Goal: Task Accomplishment & Management: Use online tool/utility

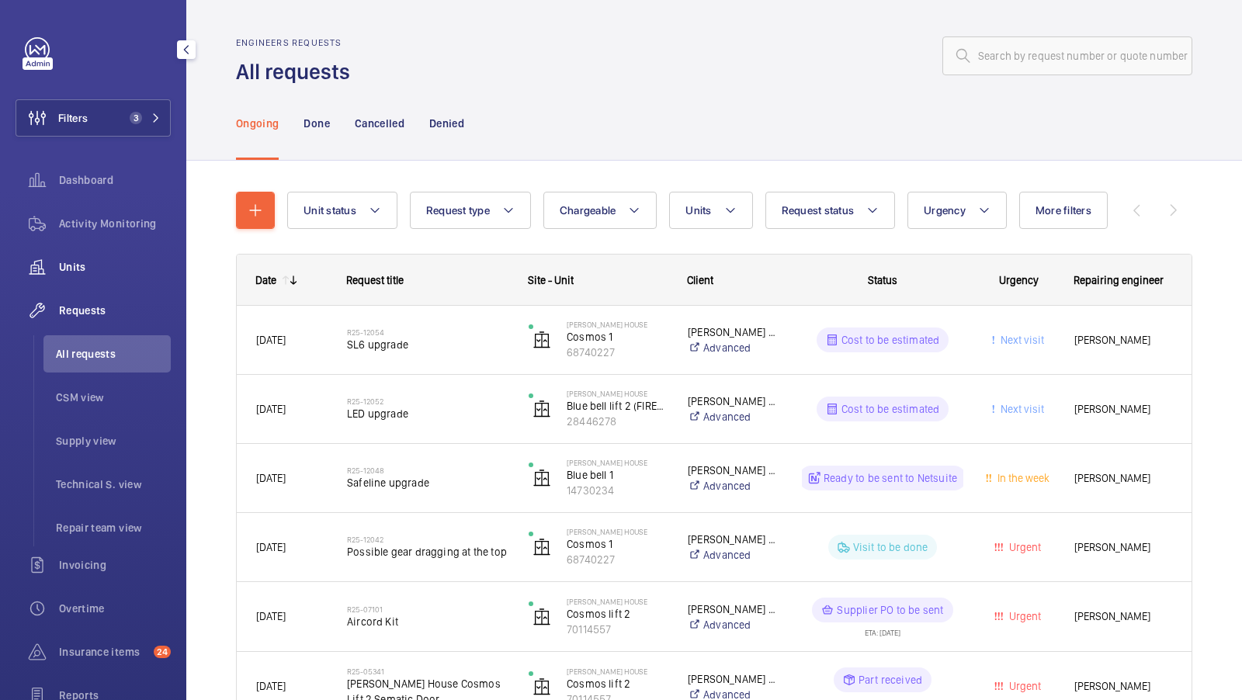
click at [44, 259] on wm-front-icon-button at bounding box center [37, 266] width 43 height 37
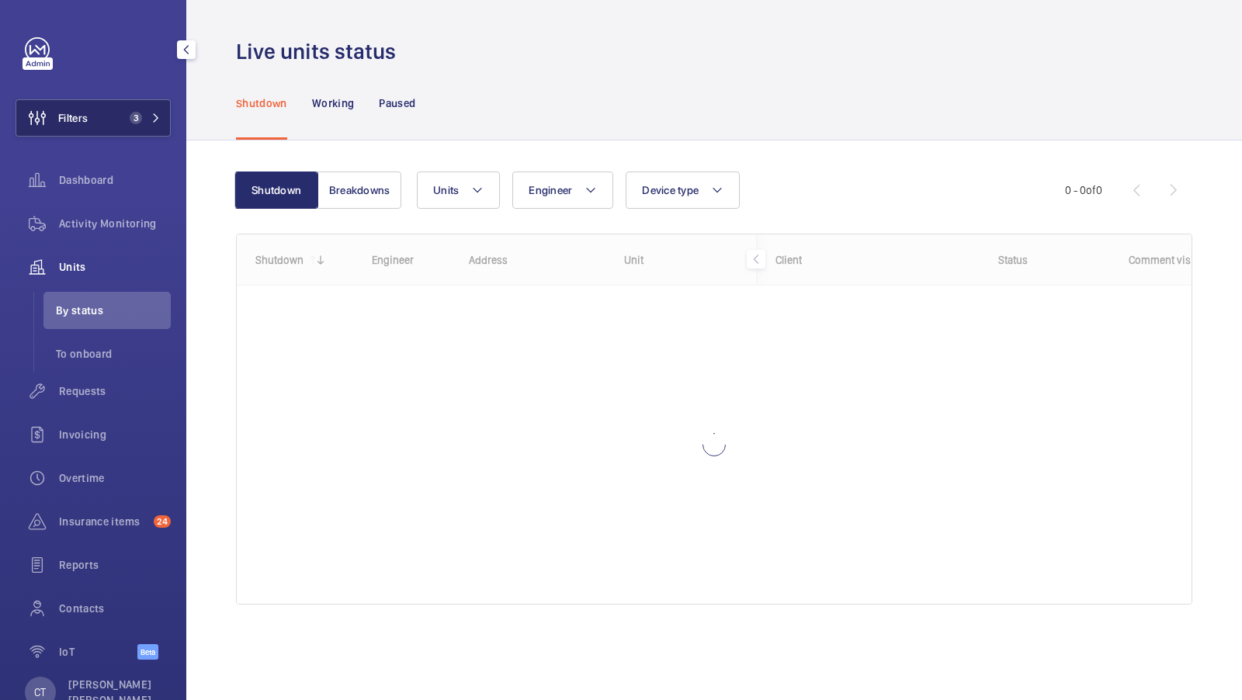
click at [153, 127] on button "Filters 3" at bounding box center [93, 117] width 155 height 37
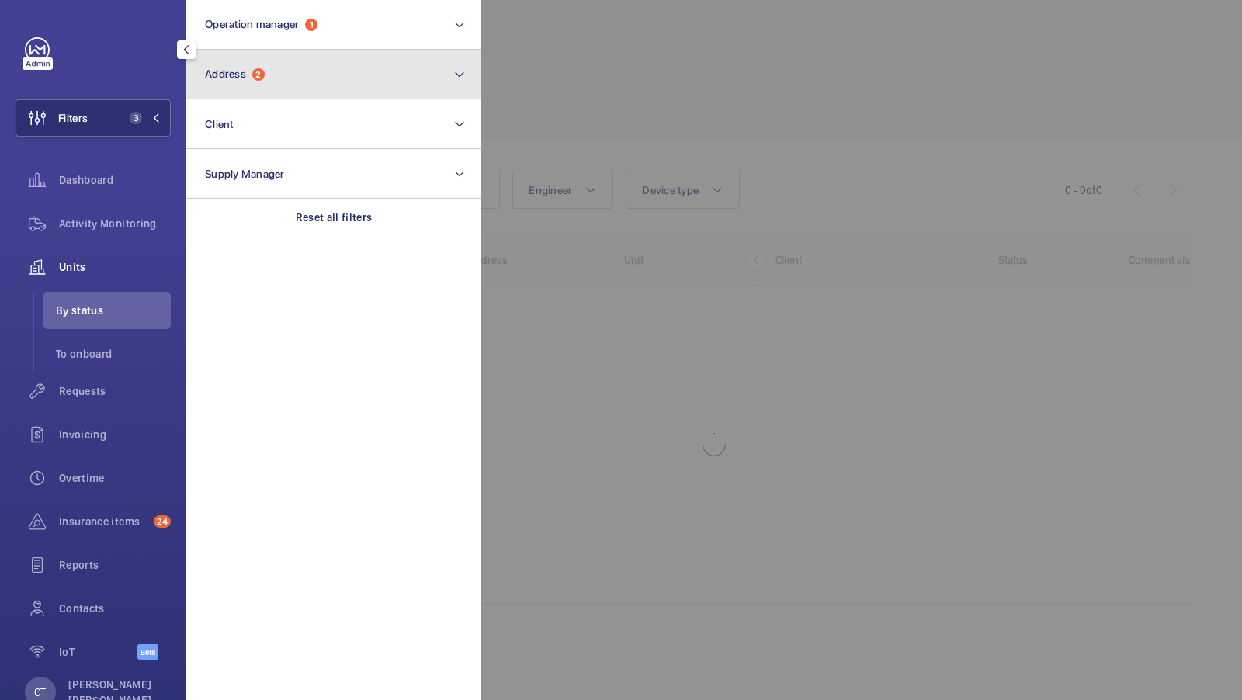
click at [326, 97] on button "Address 2" at bounding box center [333, 75] width 295 height 50
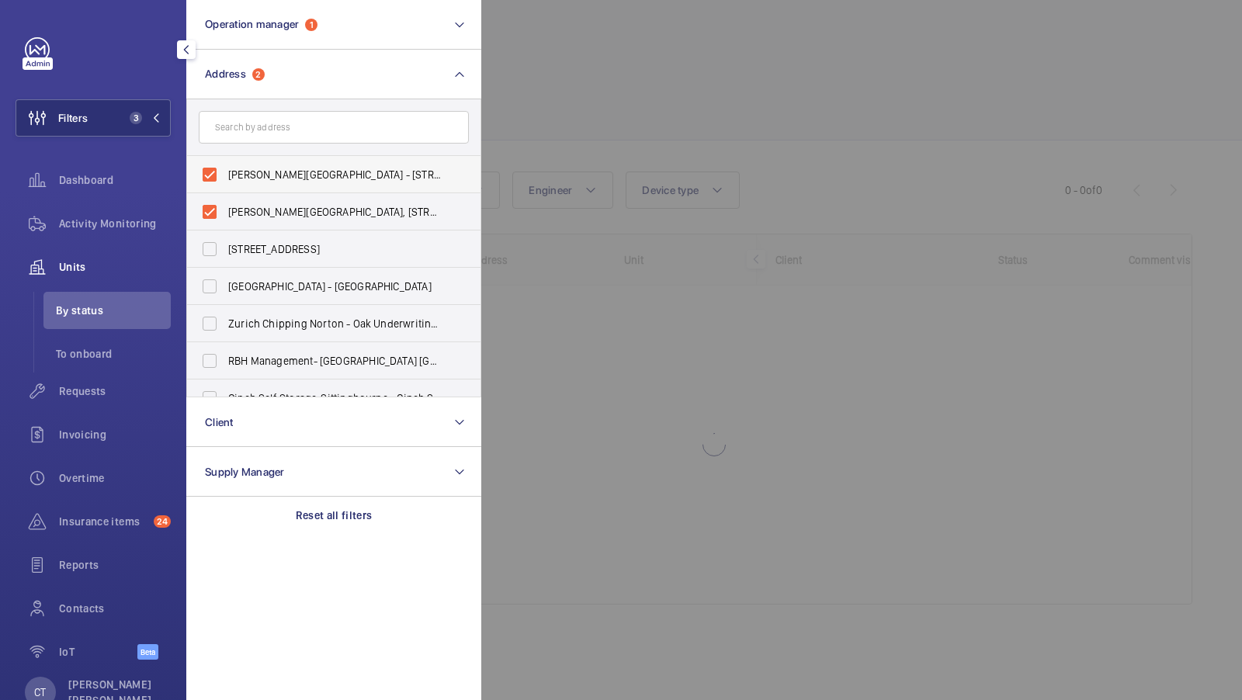
click at [273, 160] on label "Brent House - 349 High Rd, WEMBLEY HA9 6EJ" at bounding box center [322, 174] width 270 height 37
click at [225, 160] on input "Brent House - 349 High Rd, WEMBLEY HA9 6EJ" at bounding box center [209, 174] width 31 height 31
checkbox input "false"
click at [250, 206] on span "Brent House, 349 High Road, Wembley, London, HA9 6ET - High Road, WEMBLEY HA9" at bounding box center [335, 212] width 214 height 16
click at [225, 206] on input "Brent House, 349 High Road, Wembley, London, HA9 6ET - High Road, WEMBLEY HA9" at bounding box center [209, 211] width 31 height 31
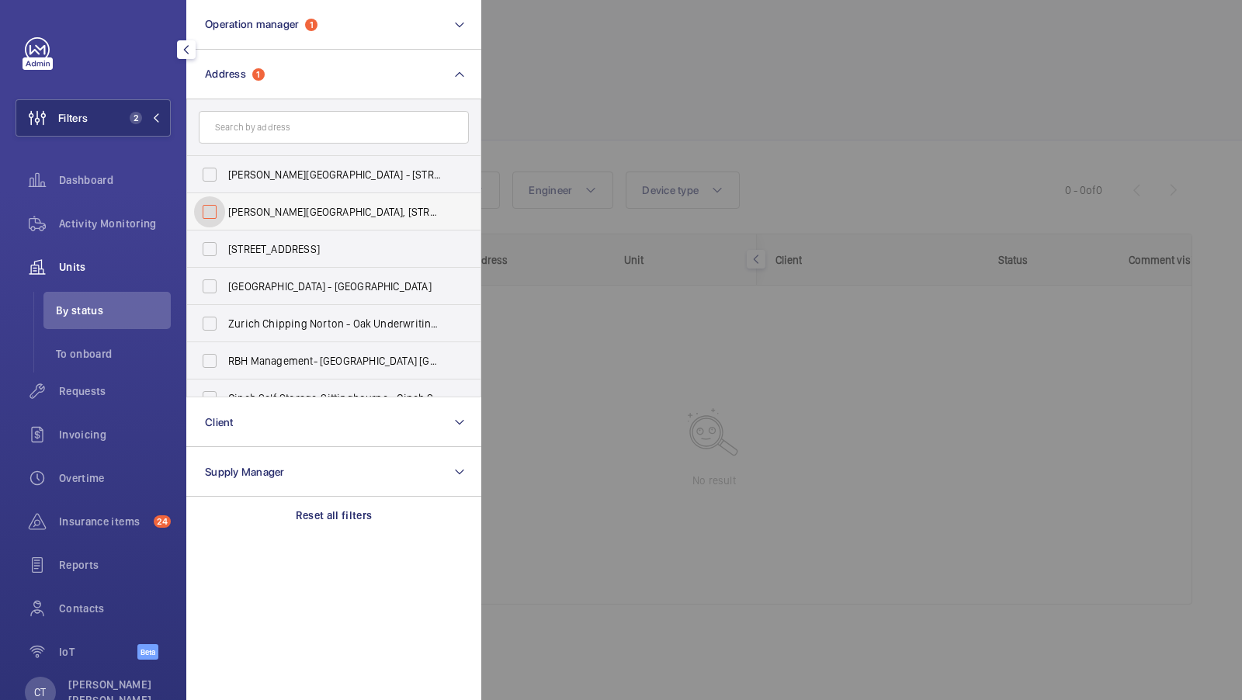
checkbox input "false"
click at [146, 106] on button "Filters 1" at bounding box center [93, 117] width 155 height 37
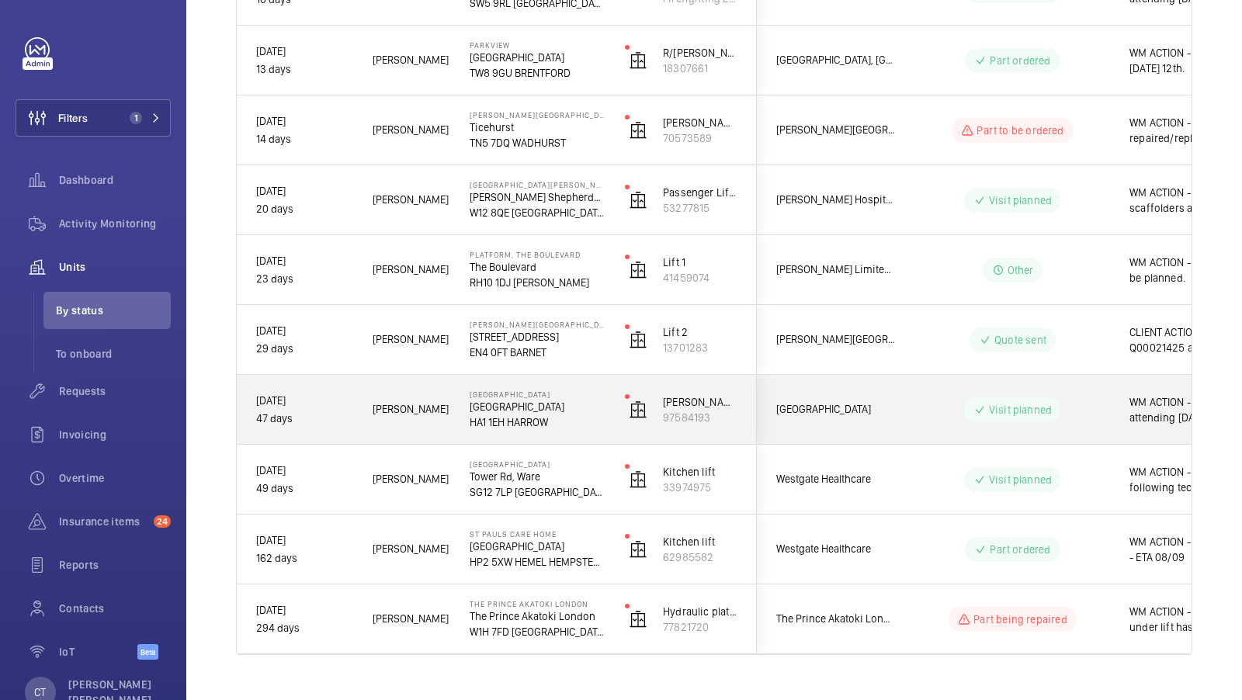
scroll to position [813, 0]
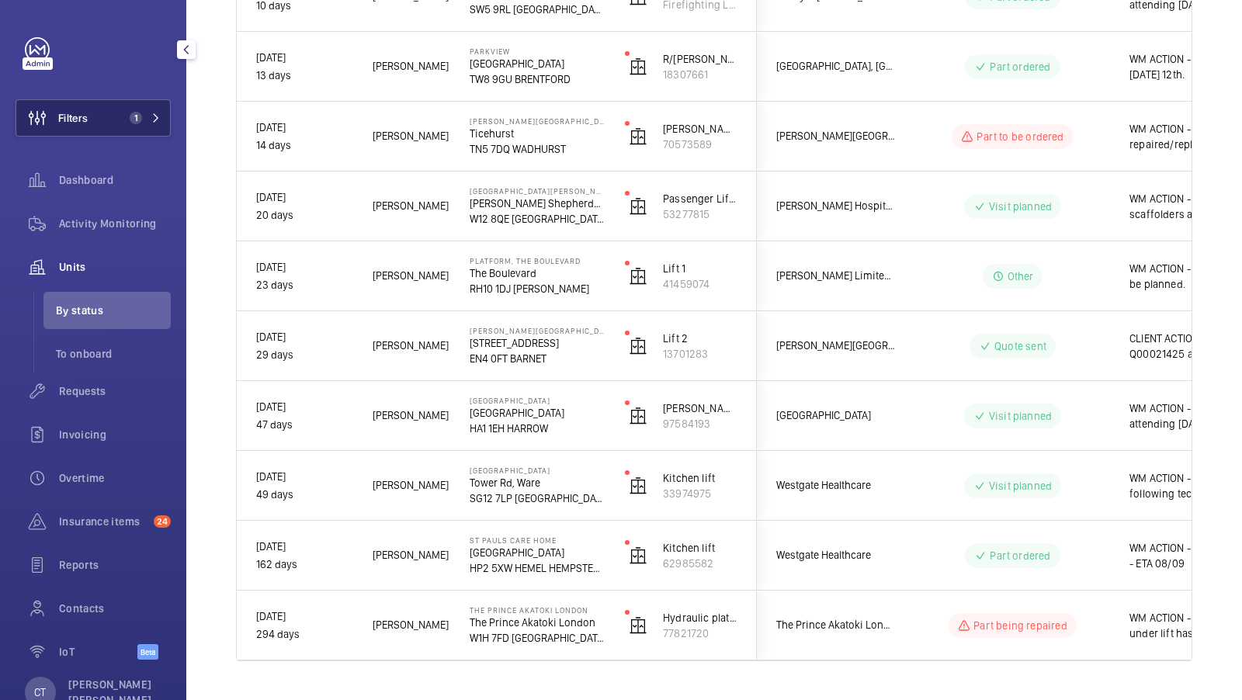
click at [143, 121] on span "1" at bounding box center [141, 118] width 37 height 12
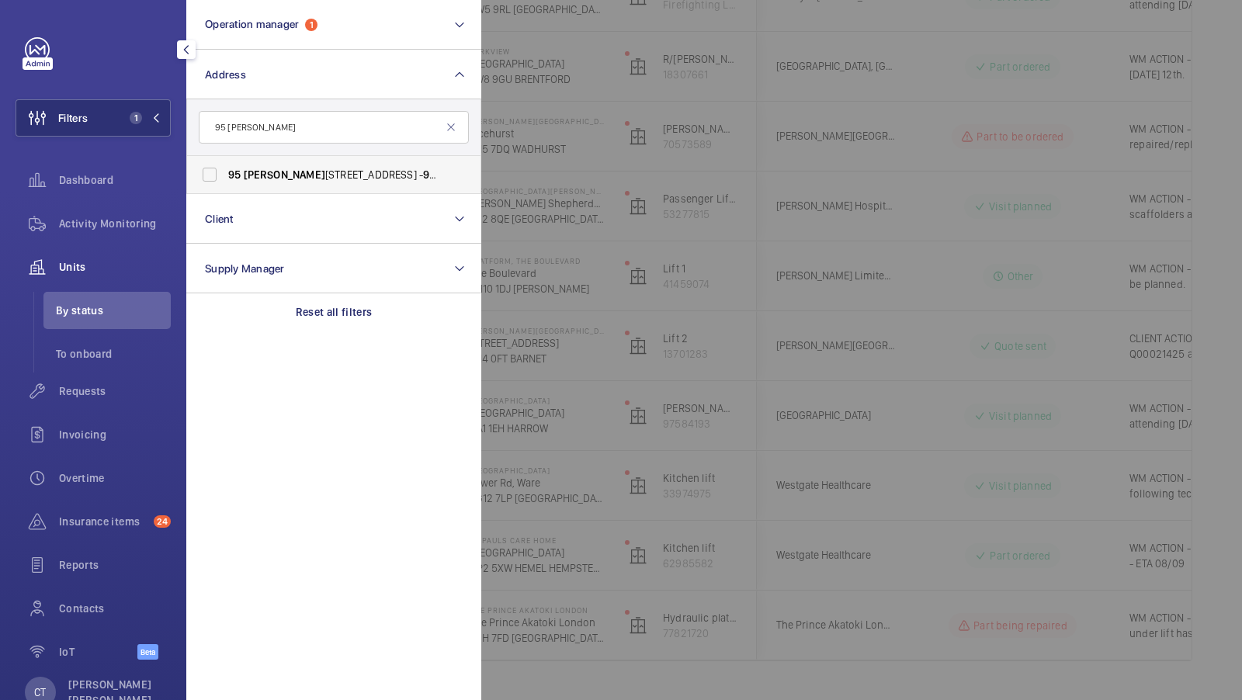
type input "95 cromwell"
click at [300, 175] on span "95 Cromwell Road London SW7 4DL - 95 Cromwell Road, LONDON SW7 4DL" at bounding box center [335, 175] width 214 height 16
click at [225, 175] on input "95 Cromwell Road London SW7 4DL - 95 Cromwell Road, LONDON SW7 4DL" at bounding box center [209, 174] width 31 height 31
checkbox input "true"
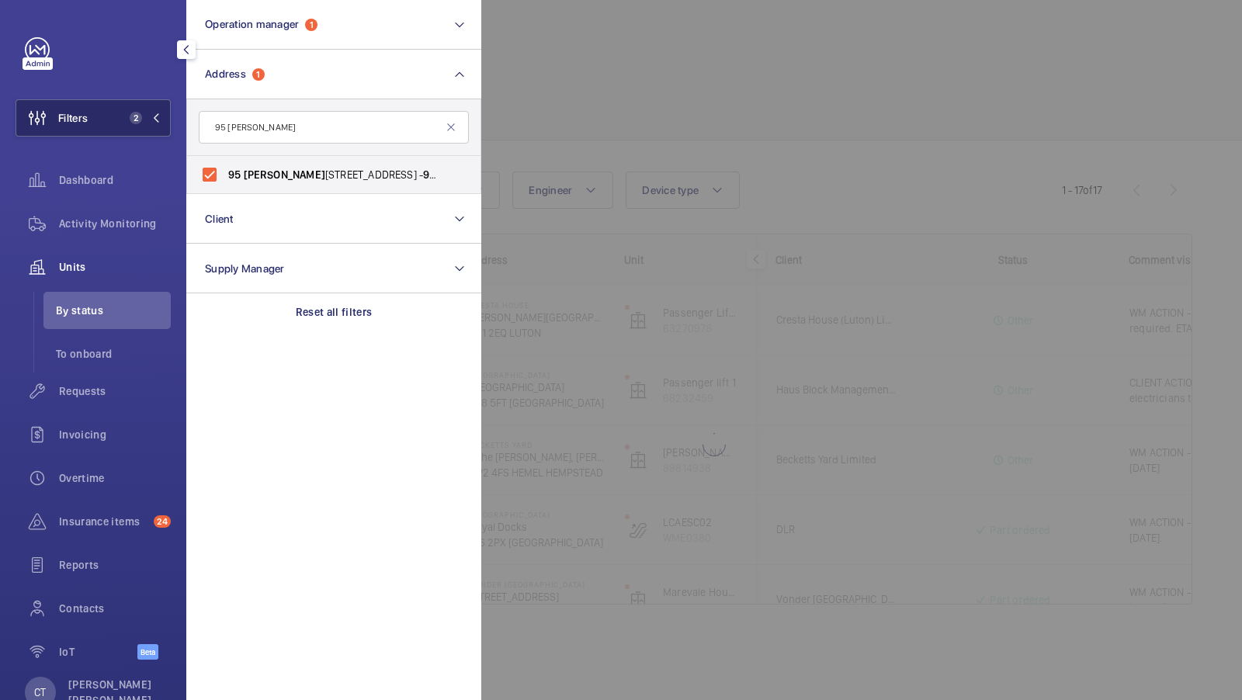
click at [129, 126] on button "Filters 2" at bounding box center [93, 117] width 155 height 37
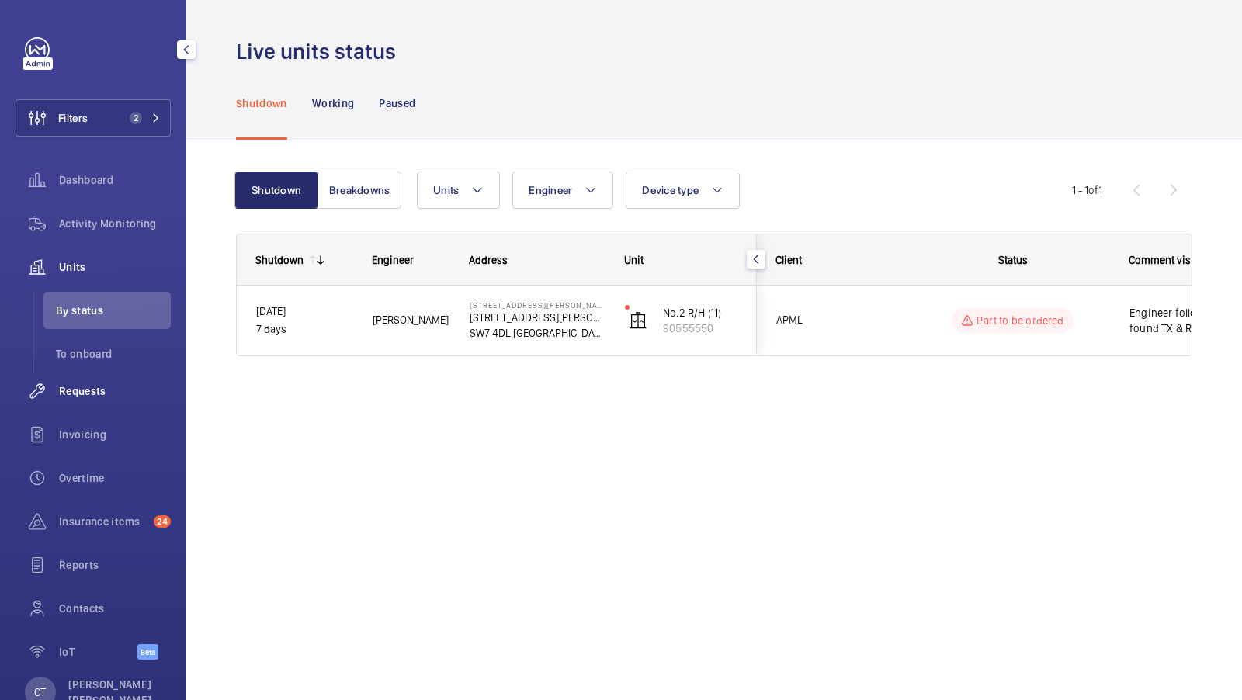
click at [73, 384] on span "Requests" at bounding box center [115, 392] width 112 height 16
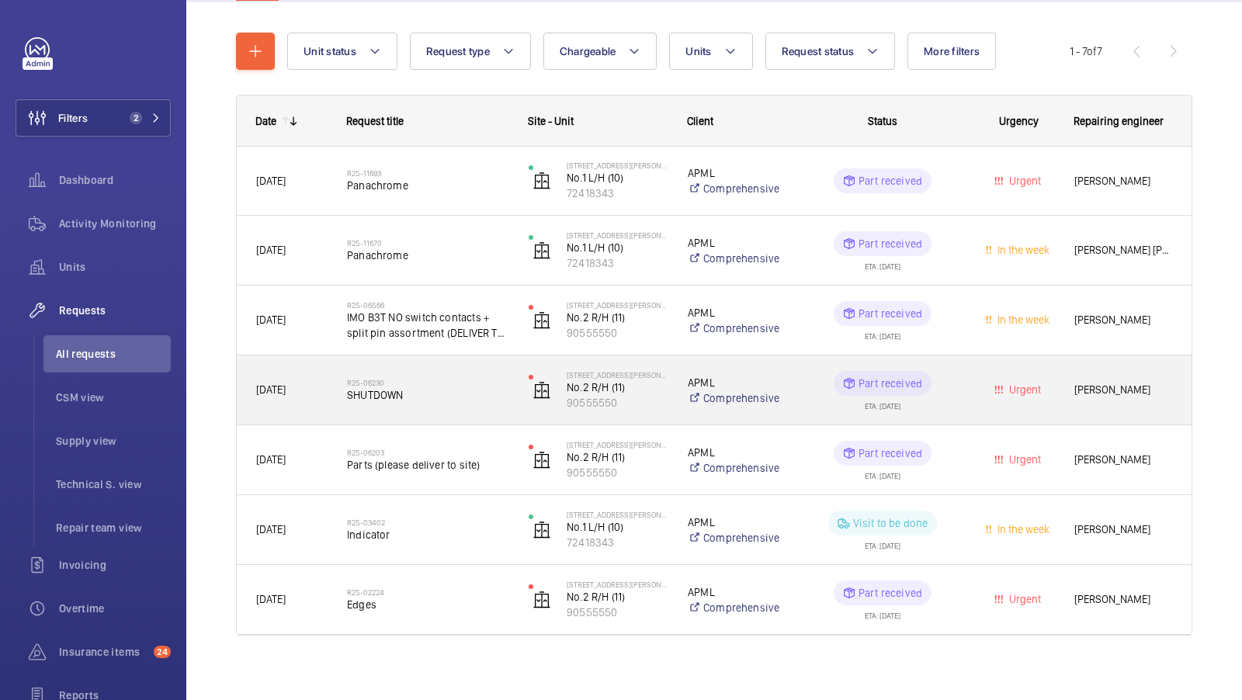
scroll to position [168, 0]
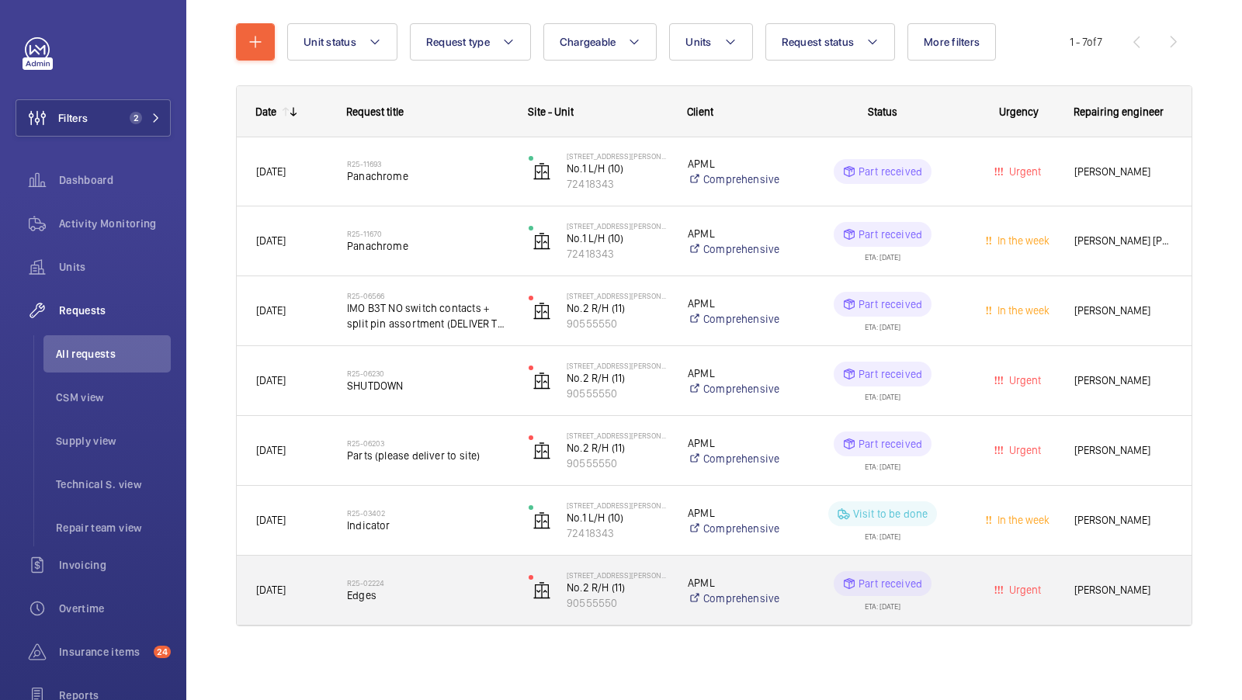
click at [440, 596] on span "Edges" at bounding box center [427, 596] width 161 height 16
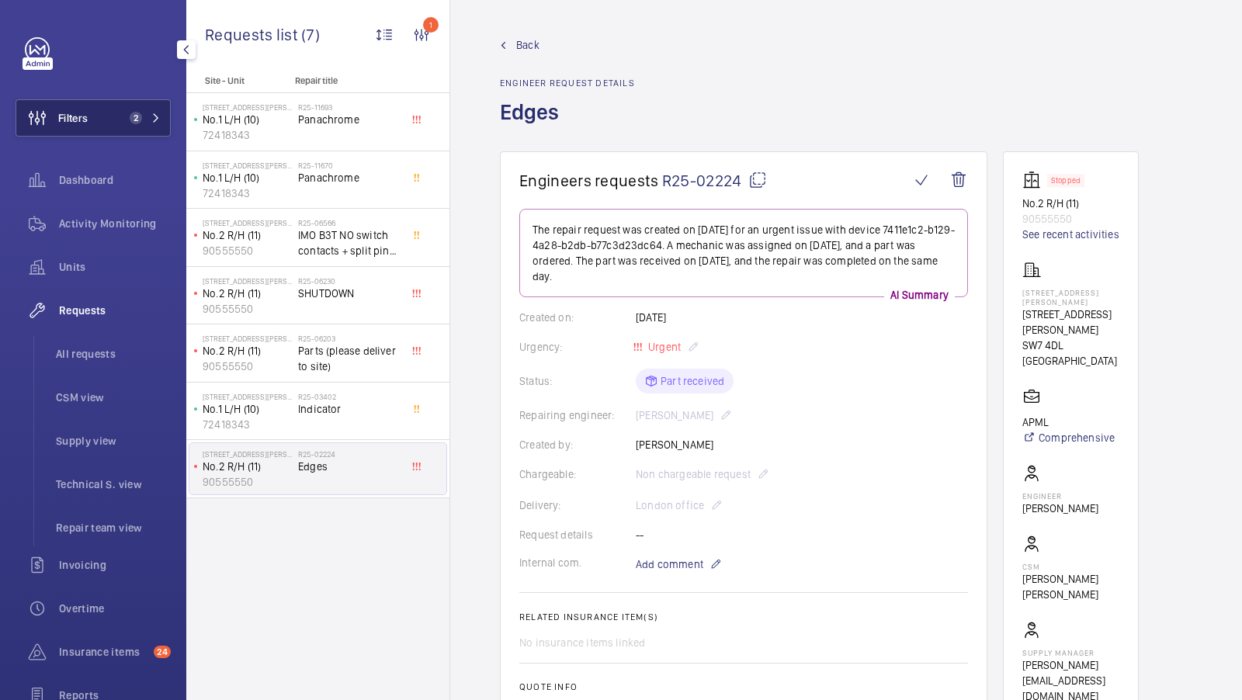
click at [130, 107] on button "Filters 2" at bounding box center [93, 117] width 155 height 37
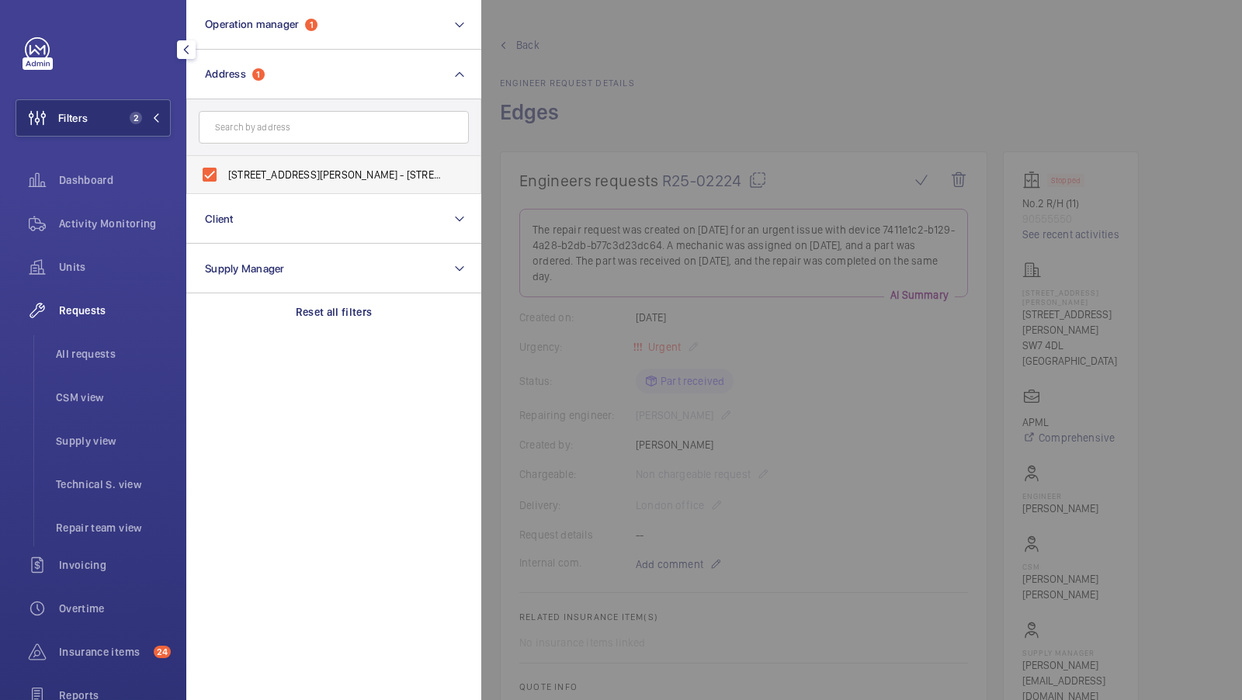
click at [254, 167] on span "95 Cromwell Road London SW7 4DL - 95 Cromwell Road, LONDON SW7 4DL" at bounding box center [335, 175] width 214 height 16
click at [225, 166] on input "95 Cromwell Road London SW7 4DL - 95 Cromwell Road, LONDON SW7 4DL" at bounding box center [209, 174] width 31 height 31
checkbox input "false"
click at [265, 132] on input "text" at bounding box center [334, 127] width 270 height 33
type input "bradstowe"
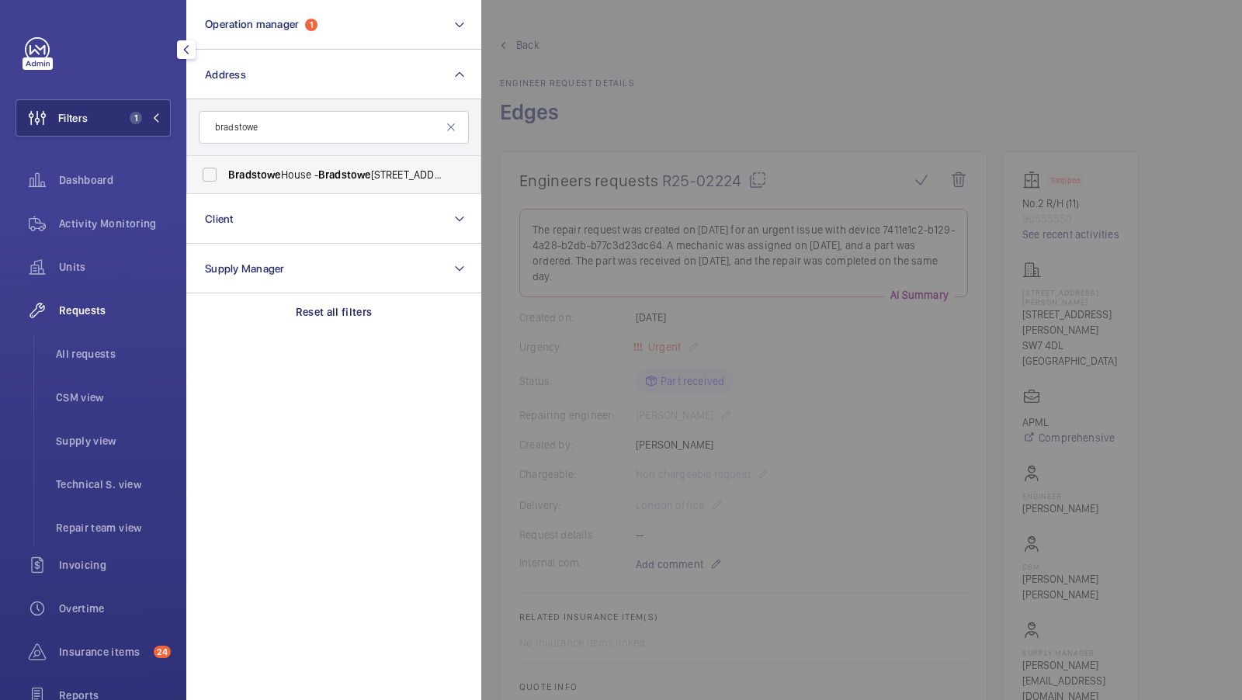
click at [204, 175] on label "Bradstowe House - Bradstowe House, HARROW HA1 1EH" at bounding box center [322, 174] width 270 height 37
click at [204, 175] on input "Bradstowe House - Bradstowe House, HARROW HA1 1EH" at bounding box center [209, 174] width 31 height 31
checkbox input "true"
click at [127, 121] on span "2" at bounding box center [132, 118] width 19 height 12
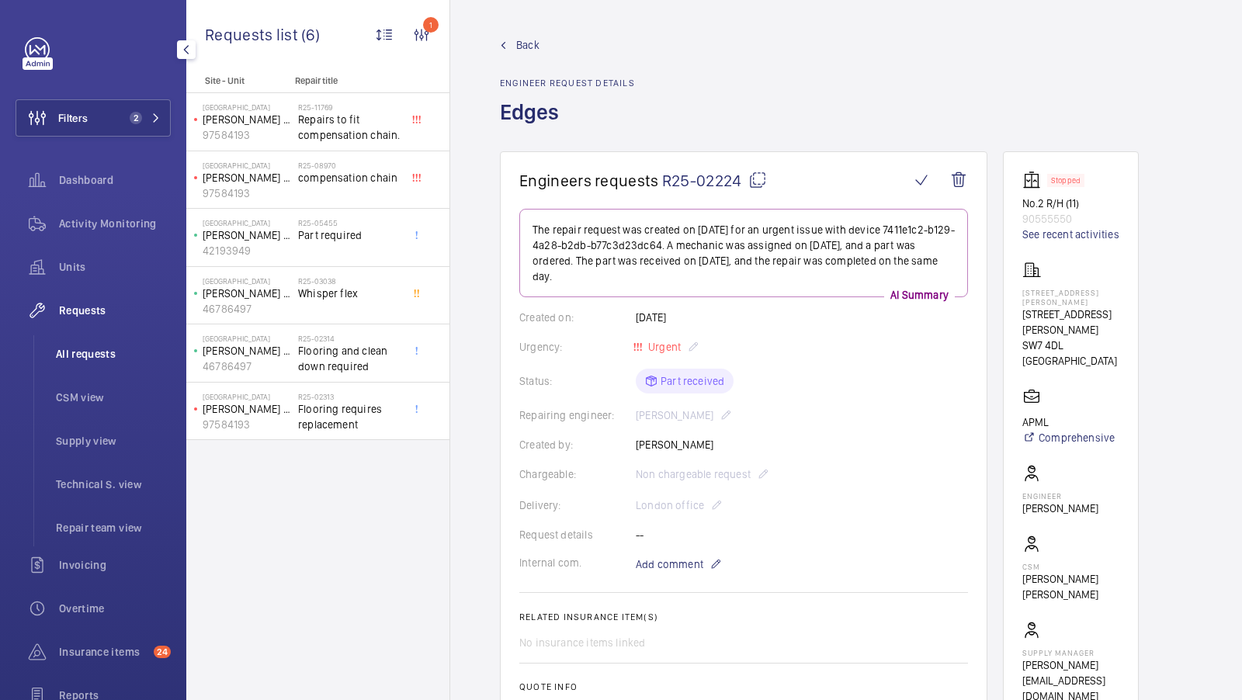
click at [96, 359] on span "All requests" at bounding box center [113, 354] width 115 height 16
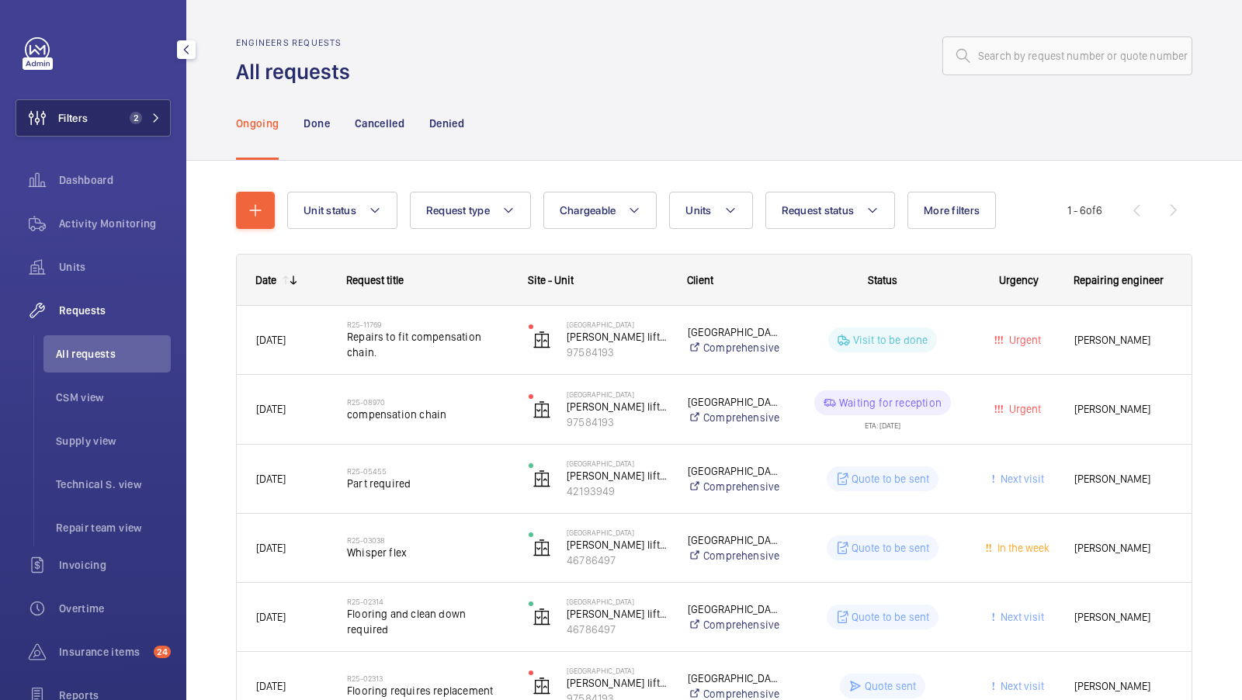
click at [146, 119] on span "2" at bounding box center [141, 118] width 37 height 12
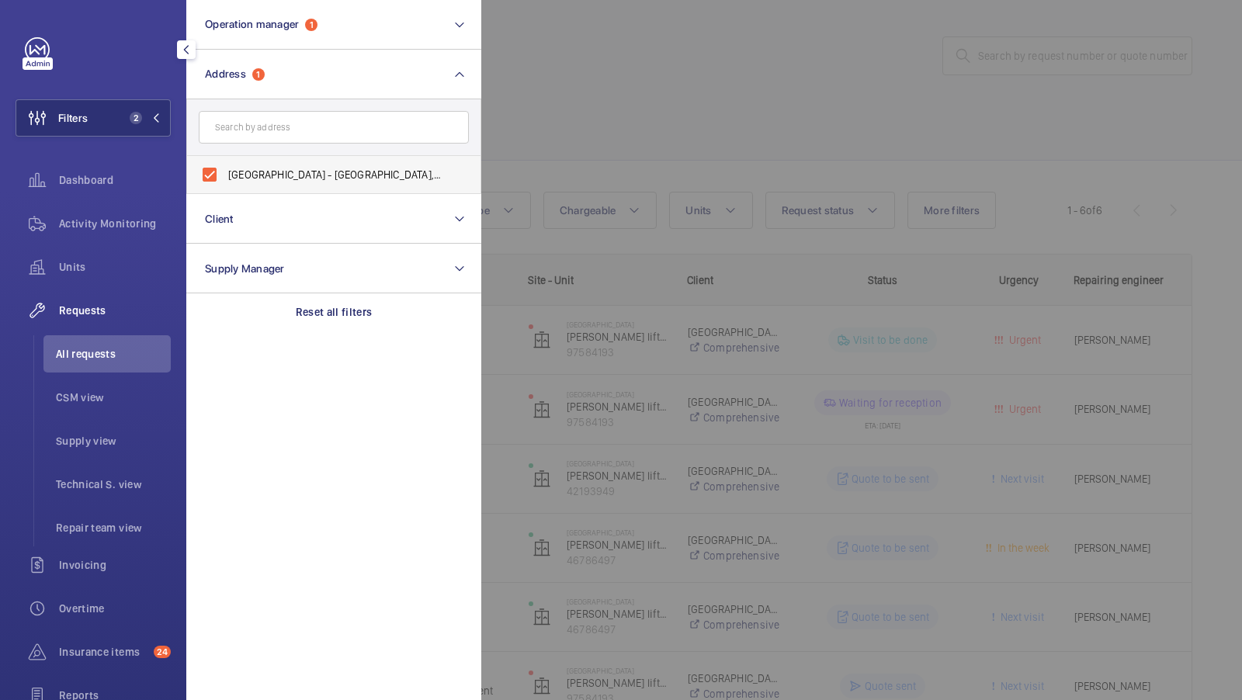
click at [332, 172] on span "Bradstowe House - Bradstowe House, HARROW HA1 1EH" at bounding box center [335, 175] width 214 height 16
click at [225, 172] on input "Bradstowe House - Bradstowe House, HARROW HA1 1EH" at bounding box center [209, 174] width 31 height 31
click at [332, 172] on span "Bradstowe House - Bradstowe House, HARROW HA1 1EH" at bounding box center [335, 175] width 214 height 16
click at [225, 172] on input "Bradstowe House - Bradstowe House, HARROW HA1 1EH" at bounding box center [209, 174] width 31 height 31
checkbox input "true"
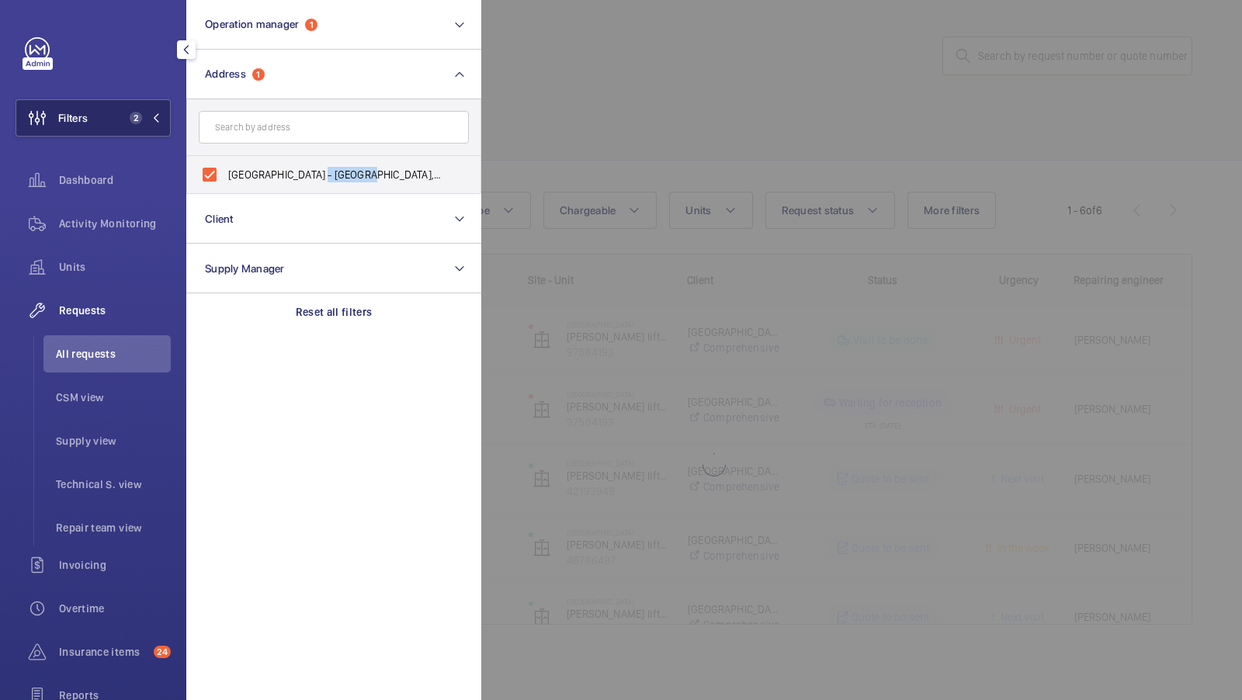
click at [153, 113] on mat-icon at bounding box center [155, 117] width 9 height 9
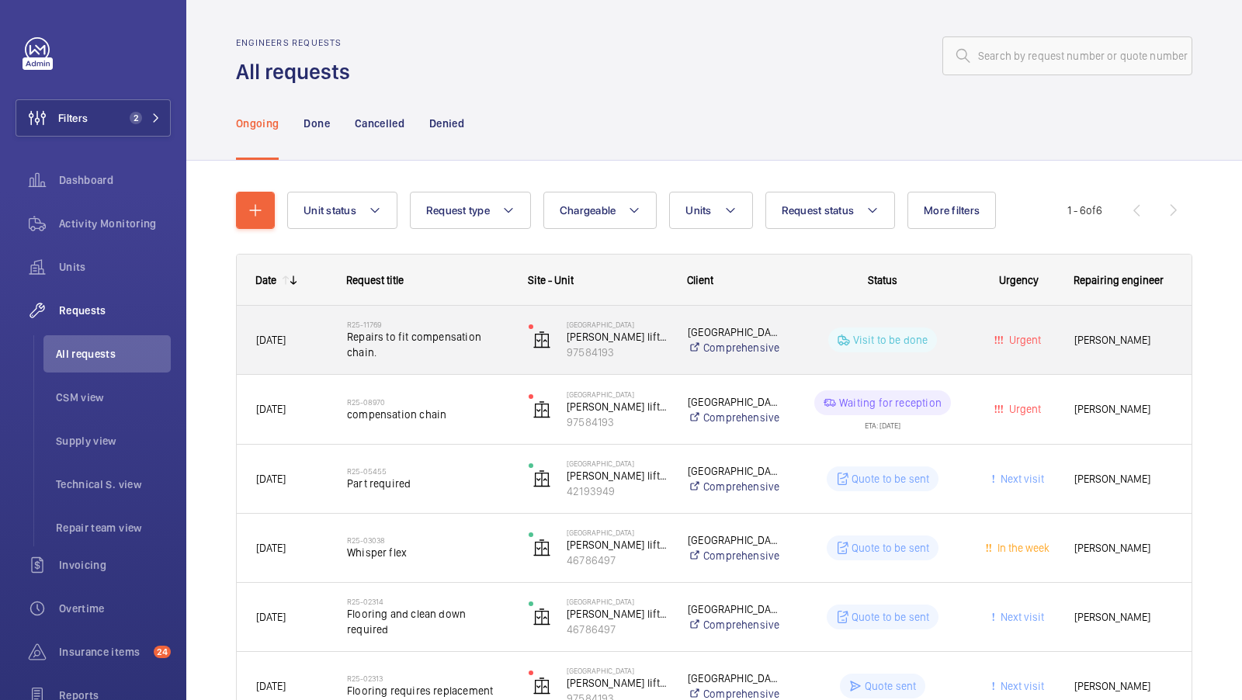
click at [1098, 329] on div "[PERSON_NAME]" at bounding box center [1123, 340] width 135 height 49
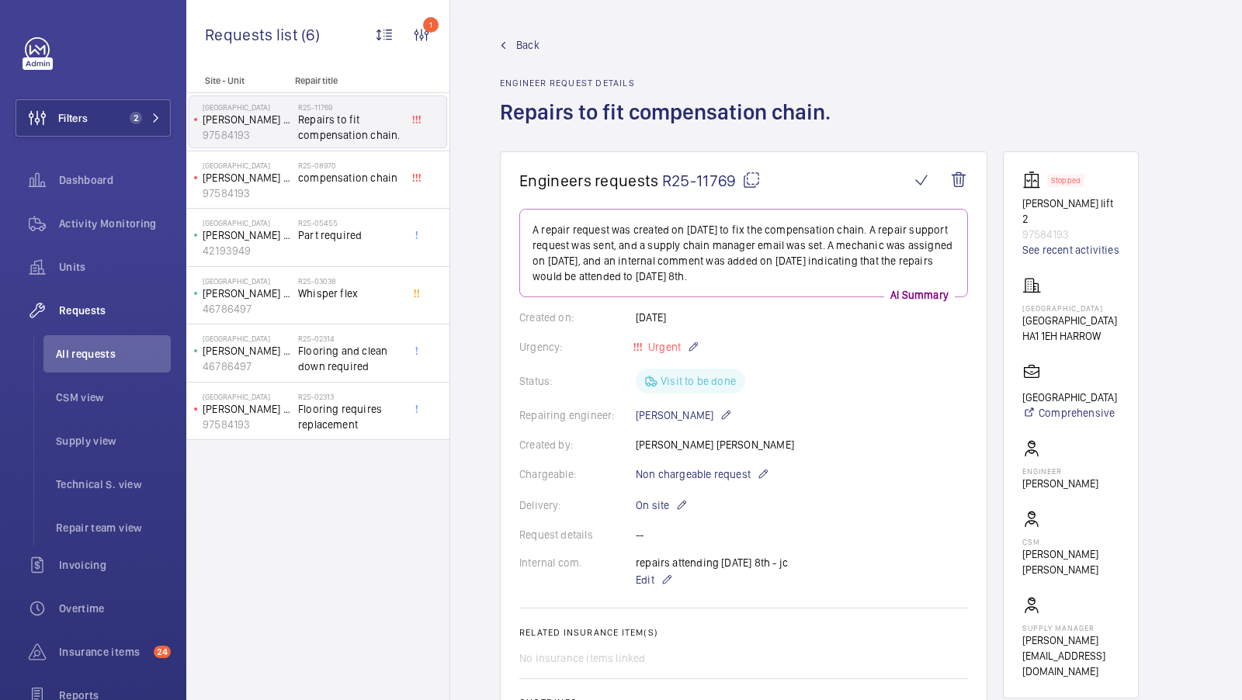
click at [525, 44] on span "Back" at bounding box center [527, 45] width 23 height 16
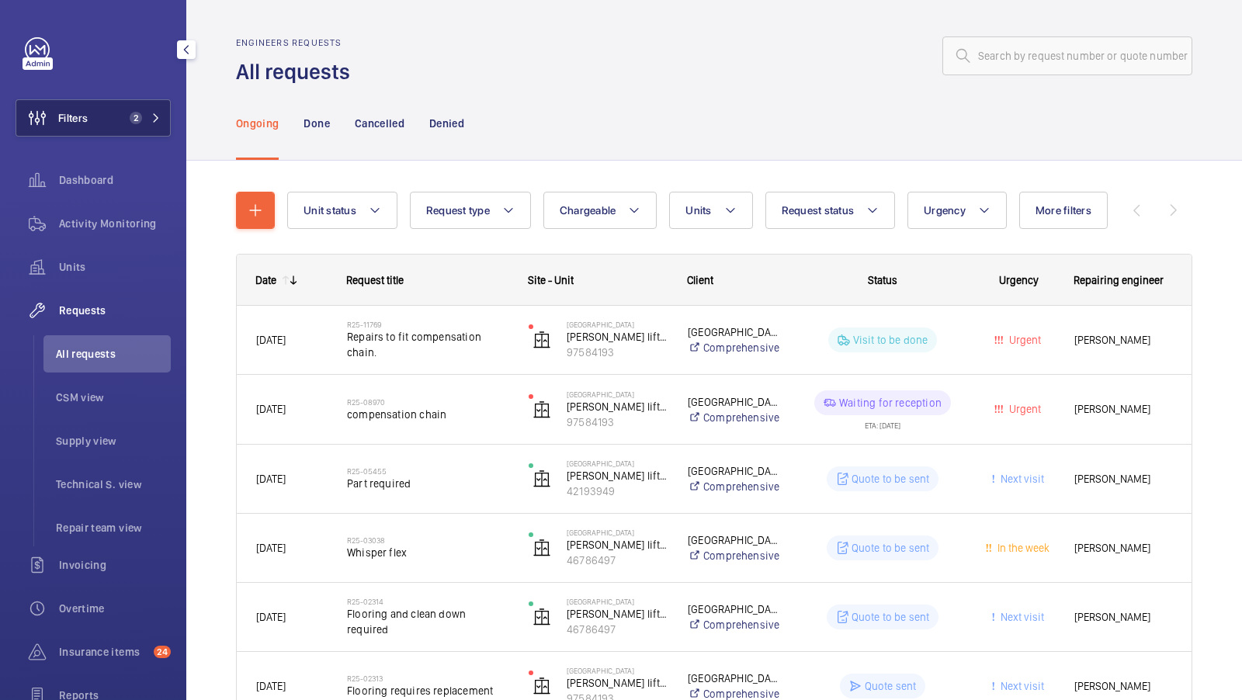
click at [148, 125] on button "Filters 2" at bounding box center [93, 117] width 155 height 37
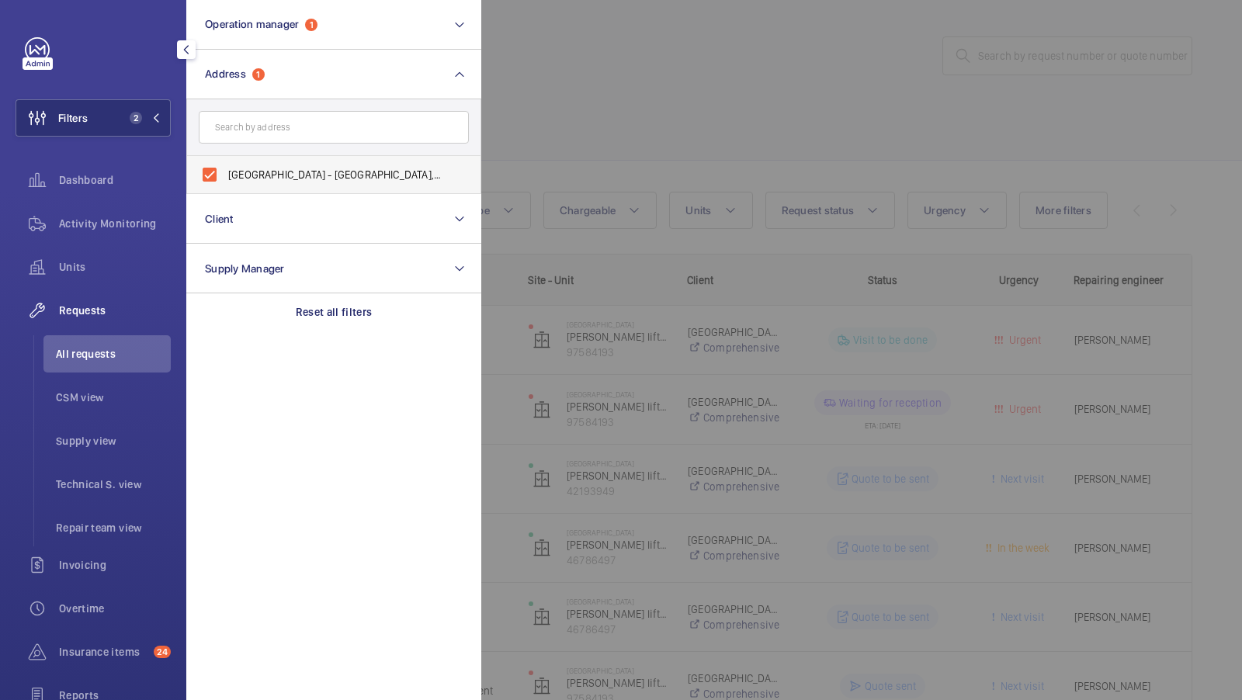
click at [255, 161] on label "Bradstowe House - Bradstowe House, HARROW HA1 1EH" at bounding box center [322, 174] width 270 height 37
click at [225, 161] on input "Bradstowe House - Bradstowe House, HARROW HA1 1EH" at bounding box center [209, 174] width 31 height 31
checkbox input "false"
click at [269, 128] on input "text" at bounding box center [334, 127] width 270 height 33
type input "clifford allbutt"
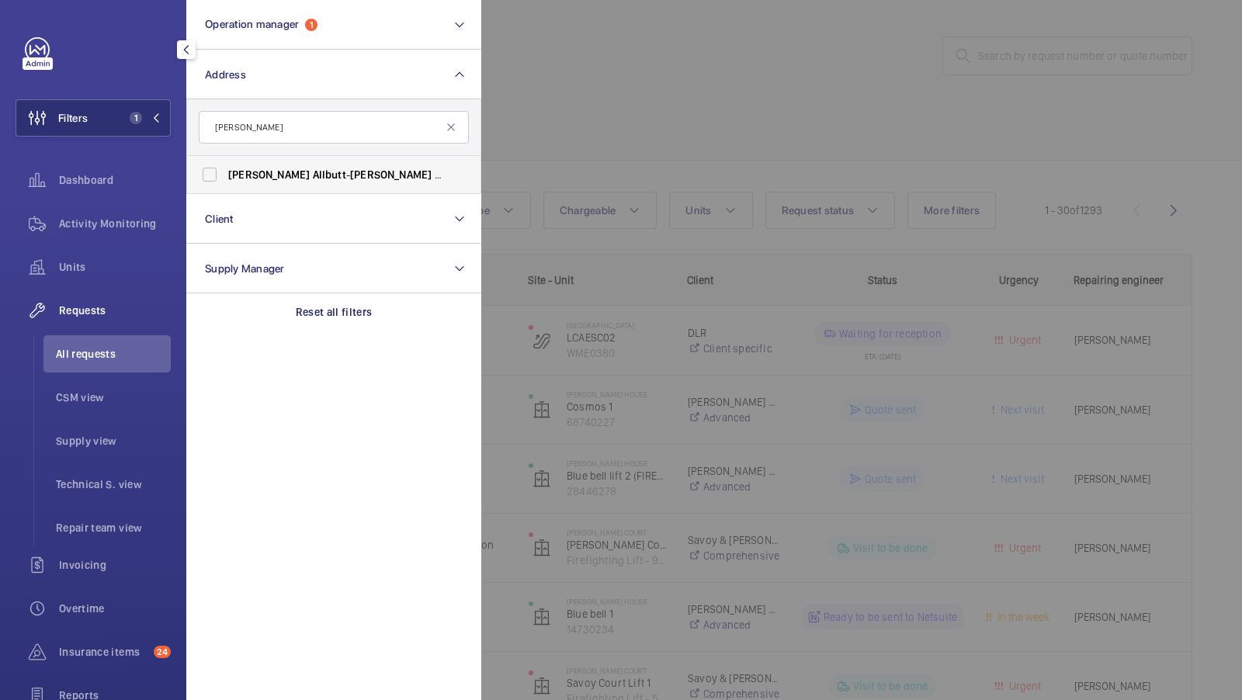
click at [305, 174] on span "Clifford Allbutt - Clifford Allbutt Building, CAMBRIDGE CB2 0SP" at bounding box center [335, 175] width 214 height 16
click at [225, 174] on input "Clifford Allbutt - Clifford Allbutt Building, CAMBRIDGE CB2 0SP" at bounding box center [209, 174] width 31 height 31
checkbox input "true"
click at [107, 140] on div "Filters 2 Operation manager 1 Address 1 clifford allbutt Clifford Allbutt - Cli…" at bounding box center [93, 422] width 155 height 770
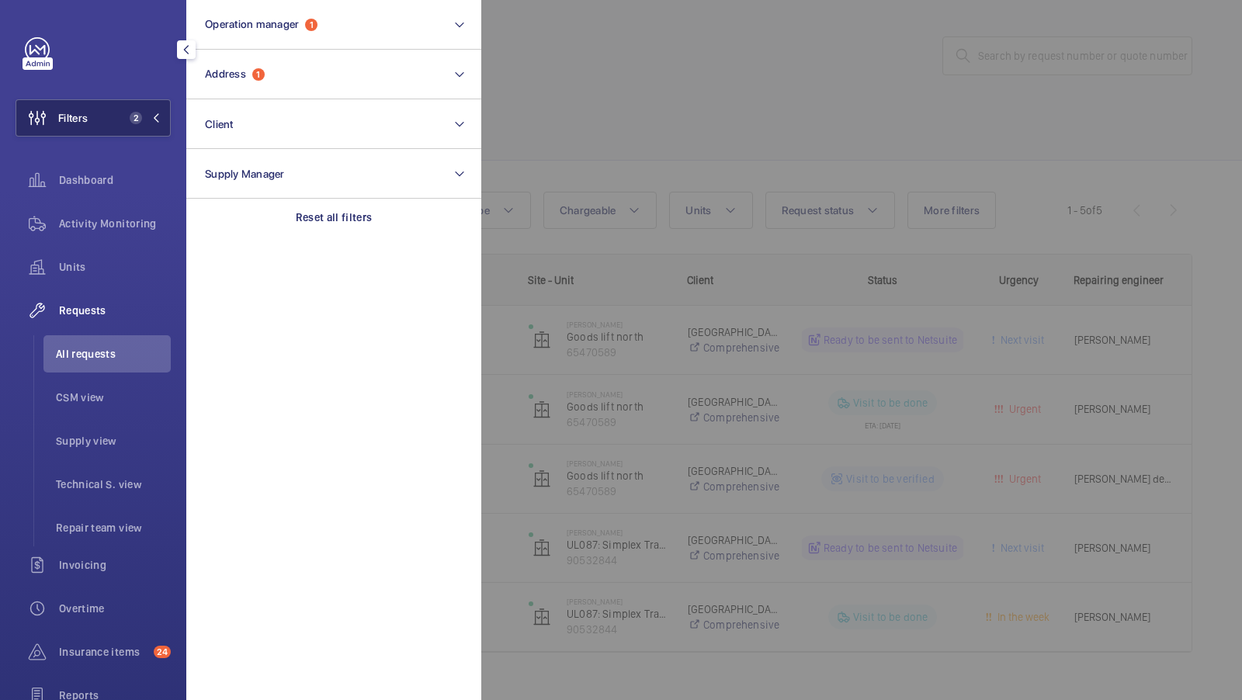
click at [136, 122] on span "2" at bounding box center [136, 118] width 12 height 12
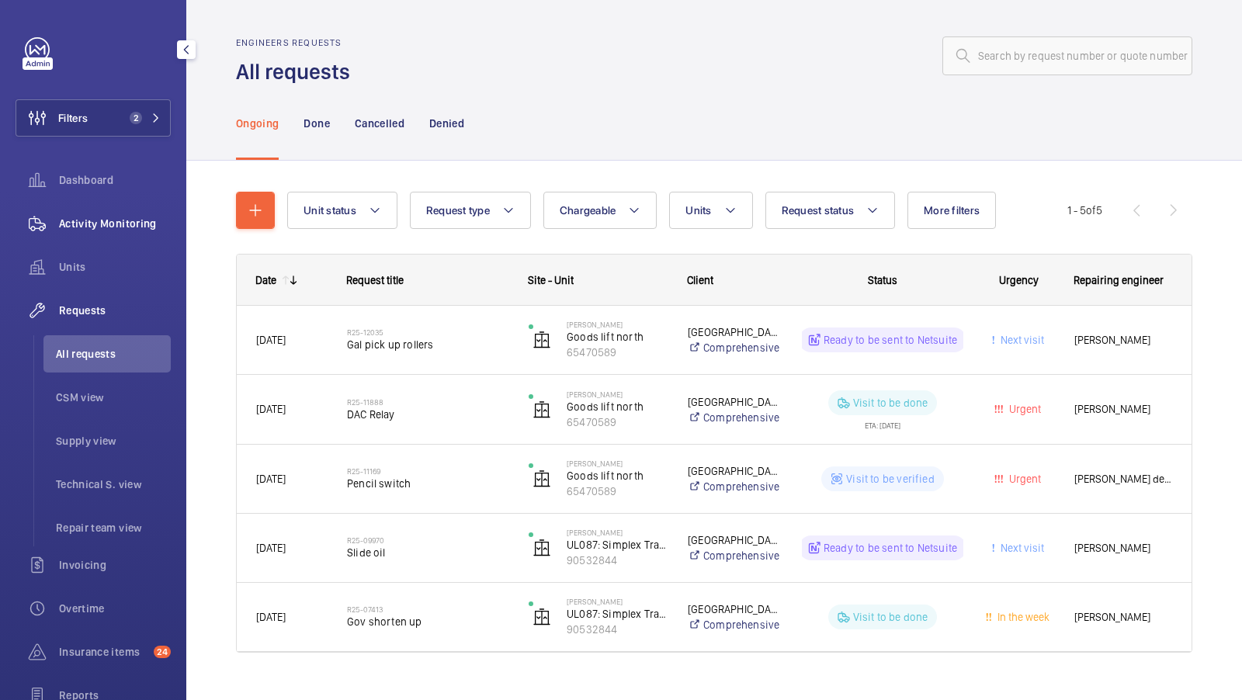
click at [103, 238] on div "Activity Monitoring" at bounding box center [93, 223] width 155 height 37
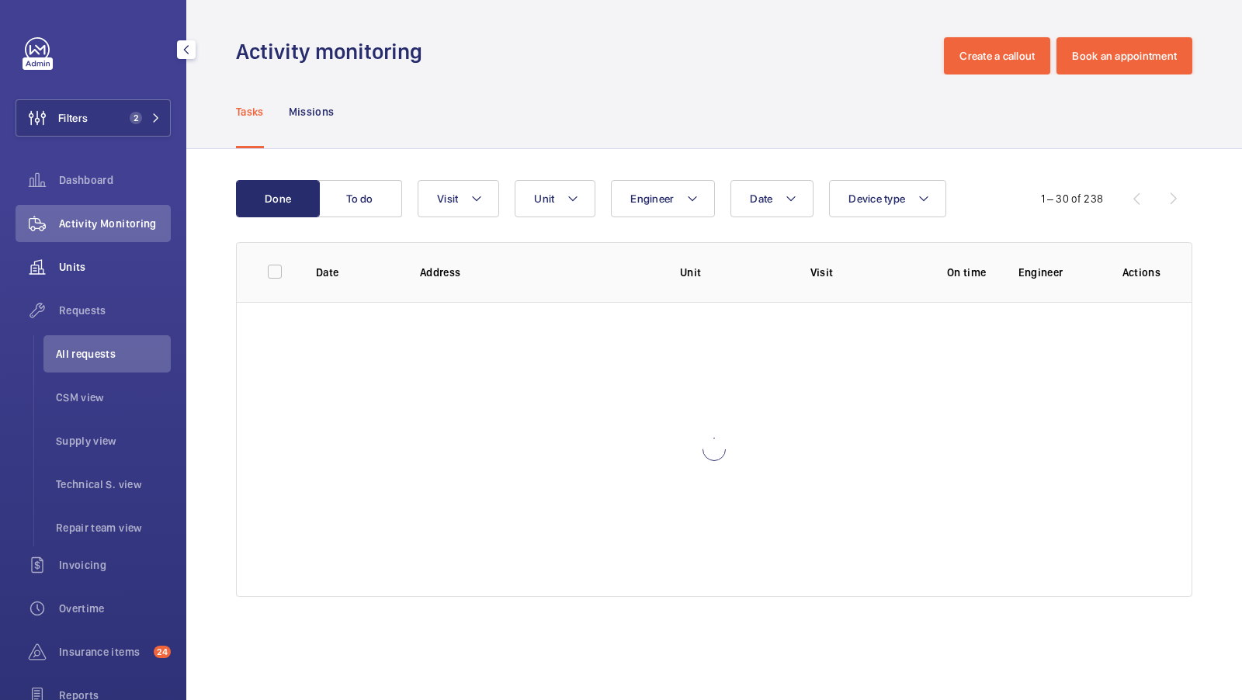
click at [71, 273] on span "Units" at bounding box center [115, 267] width 112 height 16
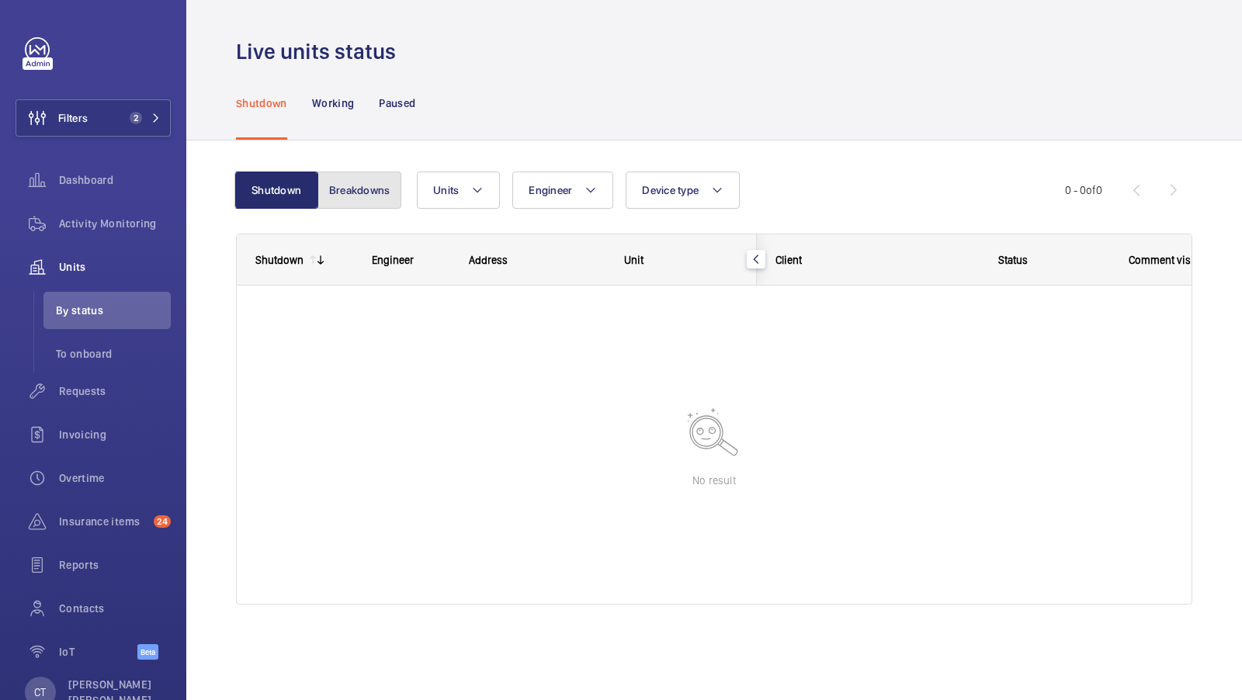
click at [363, 191] on button "Breakdowns" at bounding box center [360, 190] width 84 height 37
click at [263, 189] on button "Shutdown" at bounding box center [278, 190] width 84 height 37
click at [101, 221] on span "Activity Monitoring" at bounding box center [115, 224] width 112 height 16
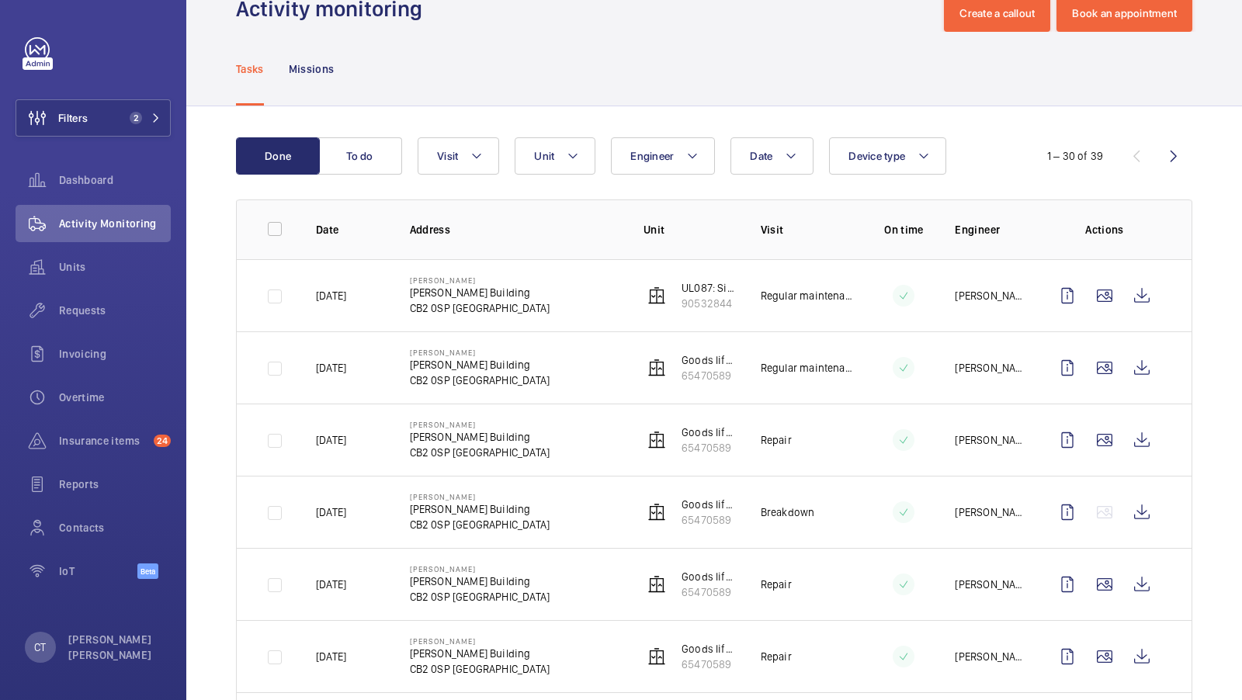
scroll to position [42, 0]
click at [1135, 436] on wm-front-icon-button at bounding box center [1142, 440] width 37 height 37
click at [1142, 370] on wm-front-icon-button at bounding box center [1142, 368] width 37 height 37
click at [111, 110] on button "Filters 2" at bounding box center [93, 117] width 155 height 37
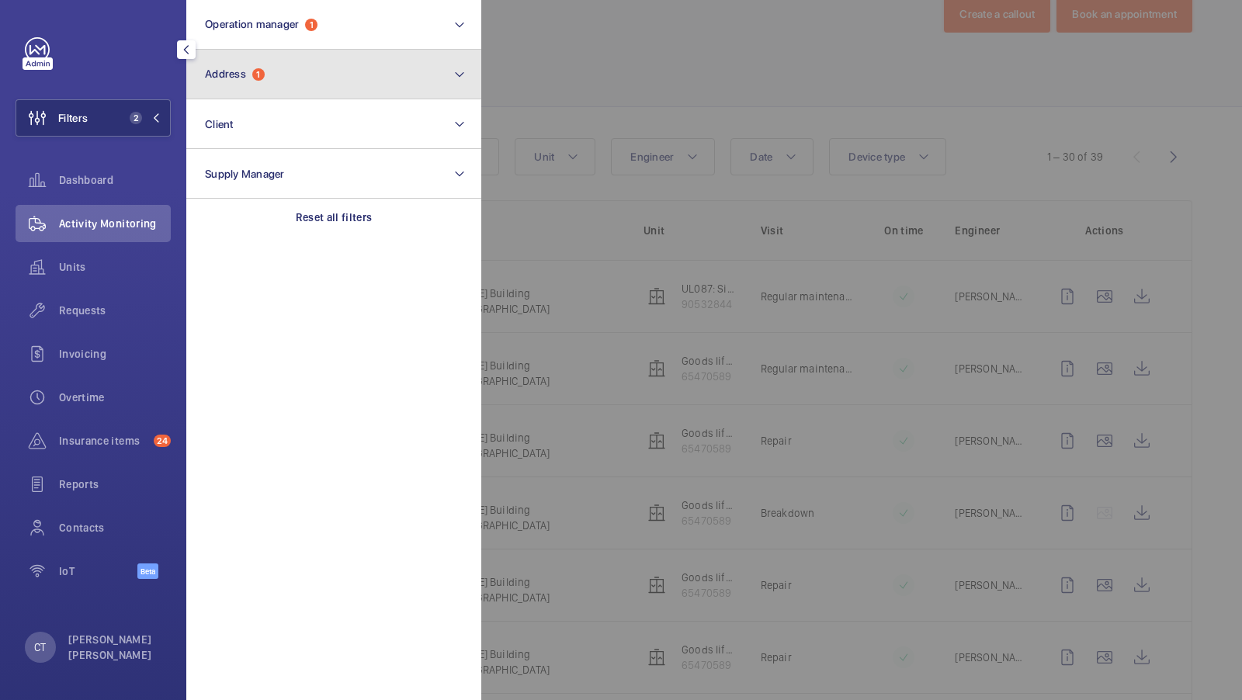
click at [316, 81] on button "Address 1" at bounding box center [333, 75] width 295 height 50
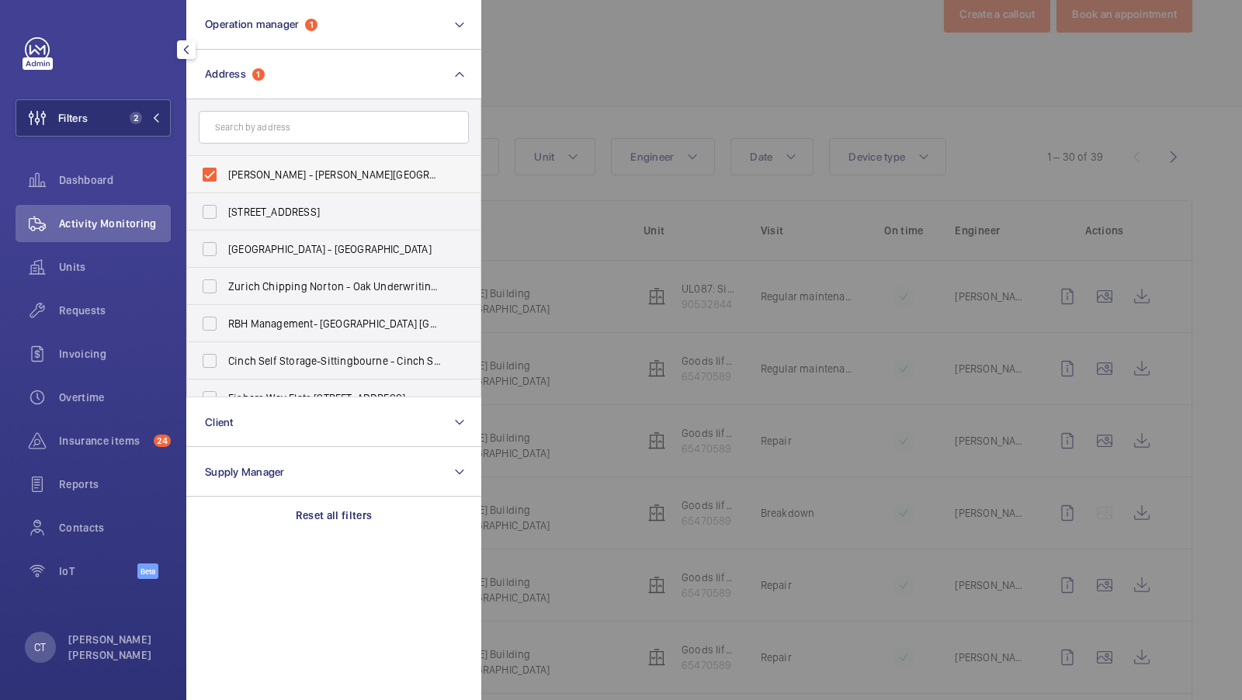
click at [263, 179] on span "Clifford Allbutt - Clifford Allbutt Building, CAMBRIDGE CB2 0SP" at bounding box center [335, 175] width 214 height 16
click at [225, 179] on input "Clifford Allbutt - Clifford Allbutt Building, CAMBRIDGE CB2 0SP" at bounding box center [209, 174] width 31 height 31
checkbox input "false"
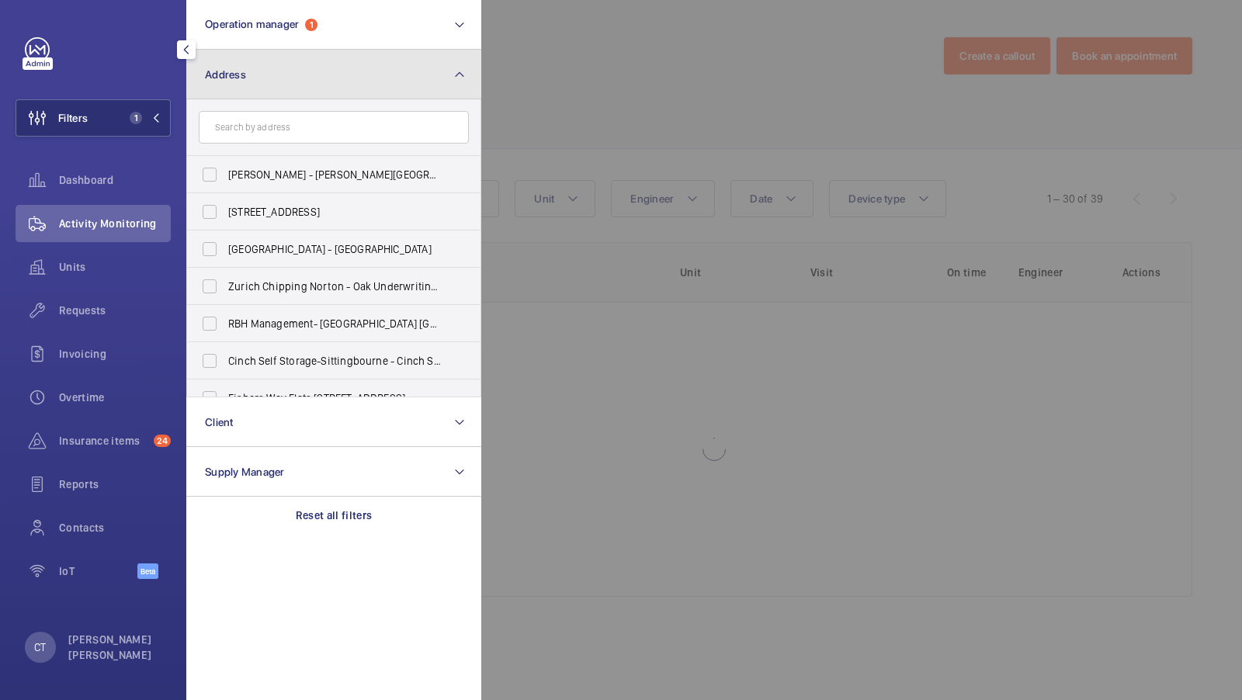
click at [339, 86] on button "Address" at bounding box center [333, 75] width 295 height 50
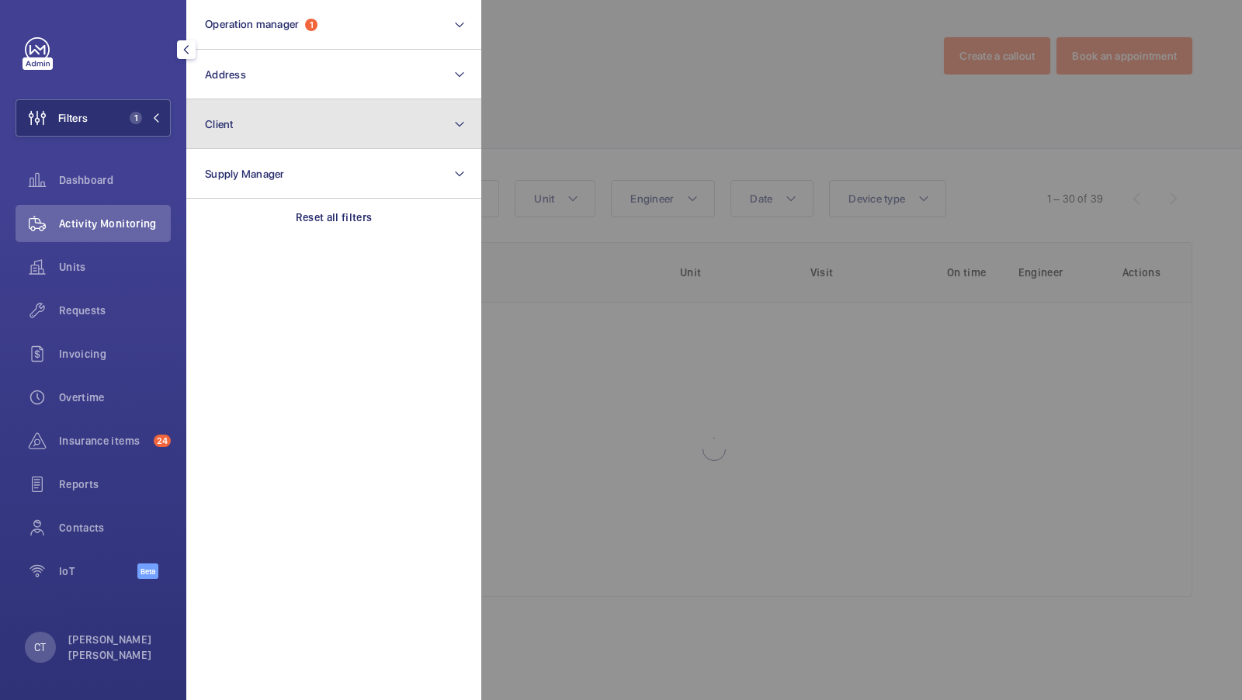
click at [296, 134] on button "Client" at bounding box center [333, 124] width 295 height 50
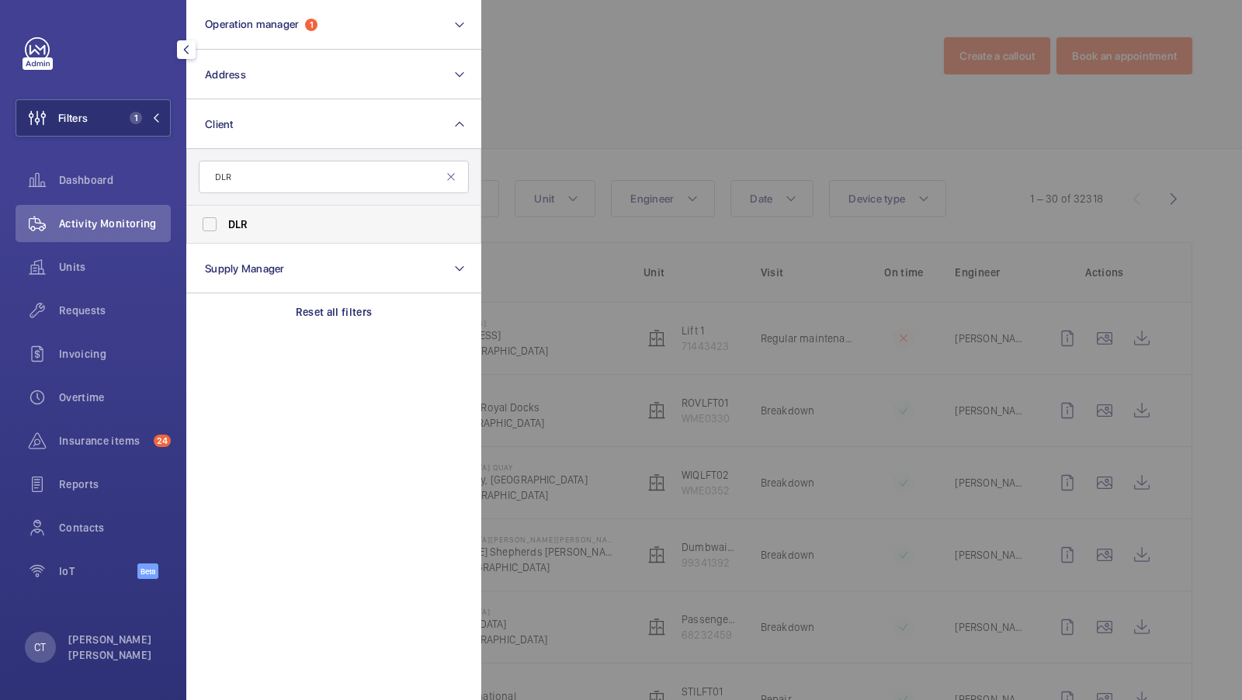
type input "DLR"
click at [209, 217] on label "DLR" at bounding box center [322, 224] width 270 height 37
click at [209, 217] on input "DLR" at bounding box center [209, 224] width 31 height 31
checkbox input "true"
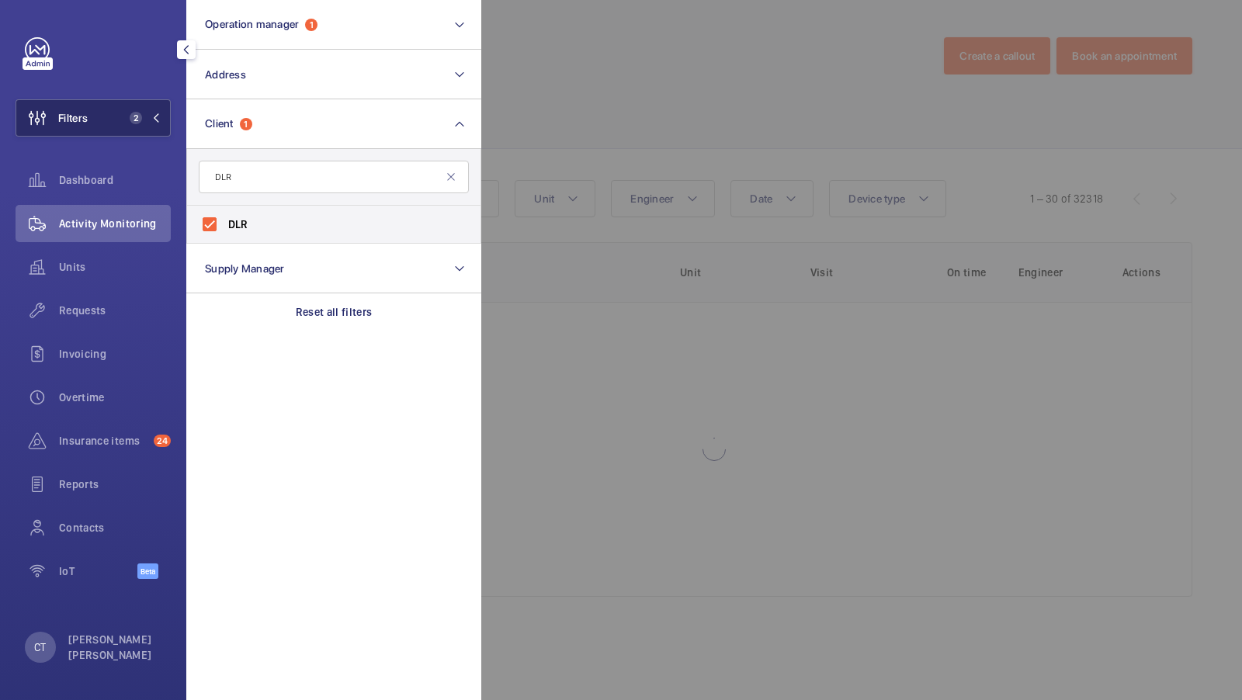
click at [152, 124] on button "Filters 2" at bounding box center [93, 117] width 155 height 37
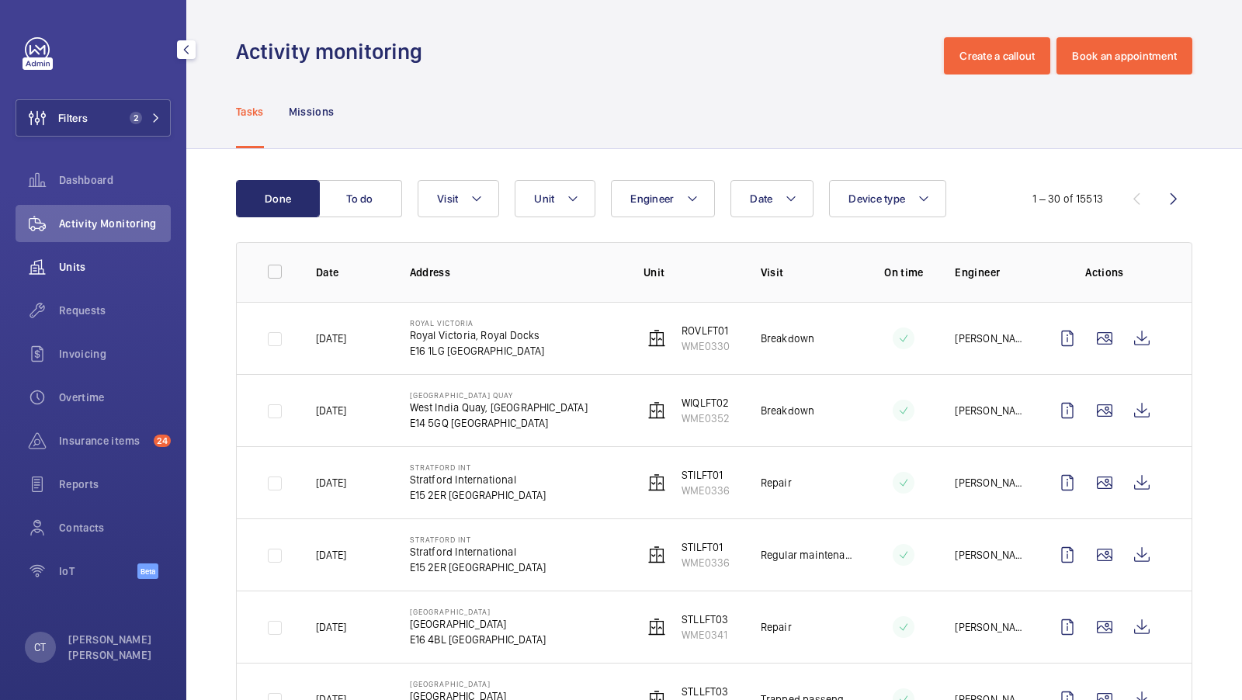
click at [106, 266] on span "Units" at bounding box center [115, 267] width 112 height 16
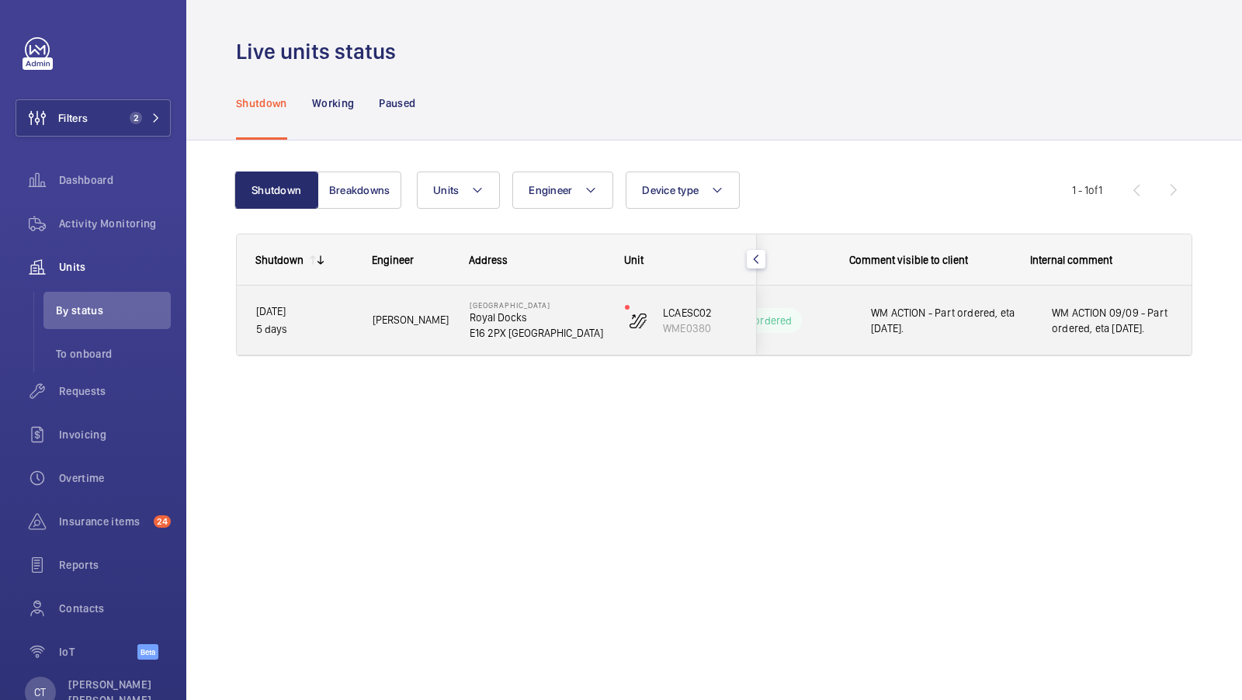
scroll to position [0, 280]
click at [999, 297] on div "WM ACTION - Part ordered, eta tomorrow." at bounding box center [921, 320] width 179 height 67
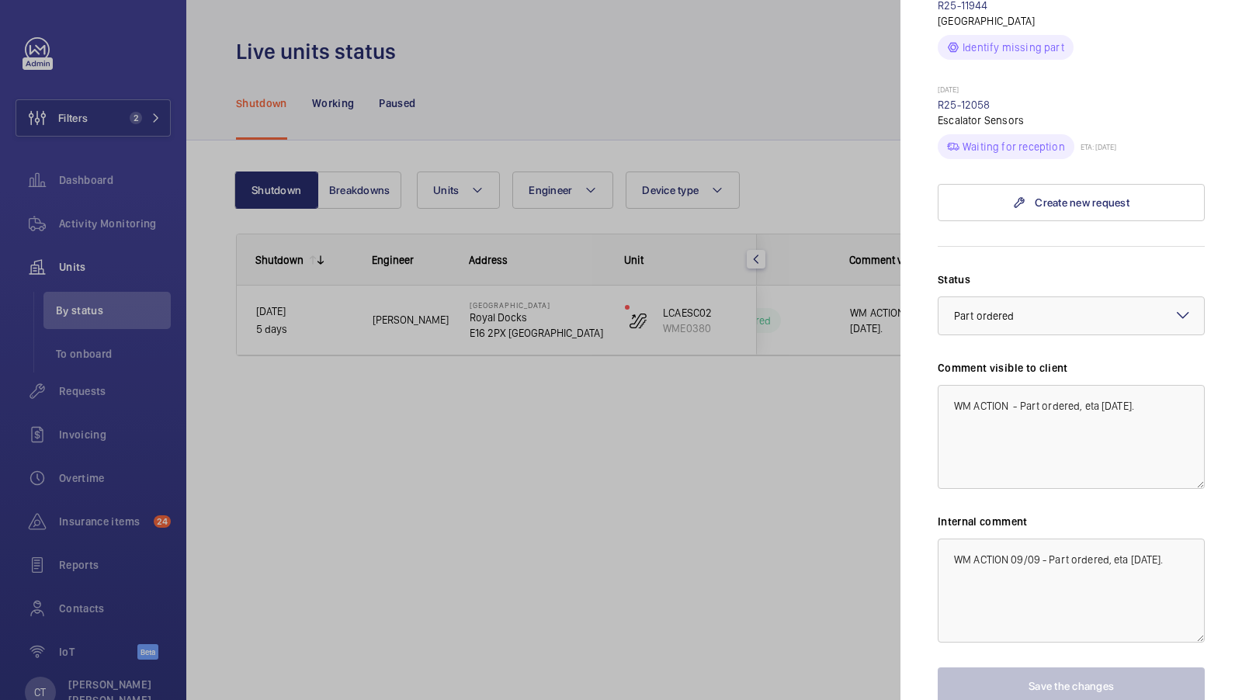
scroll to position [1095, 0]
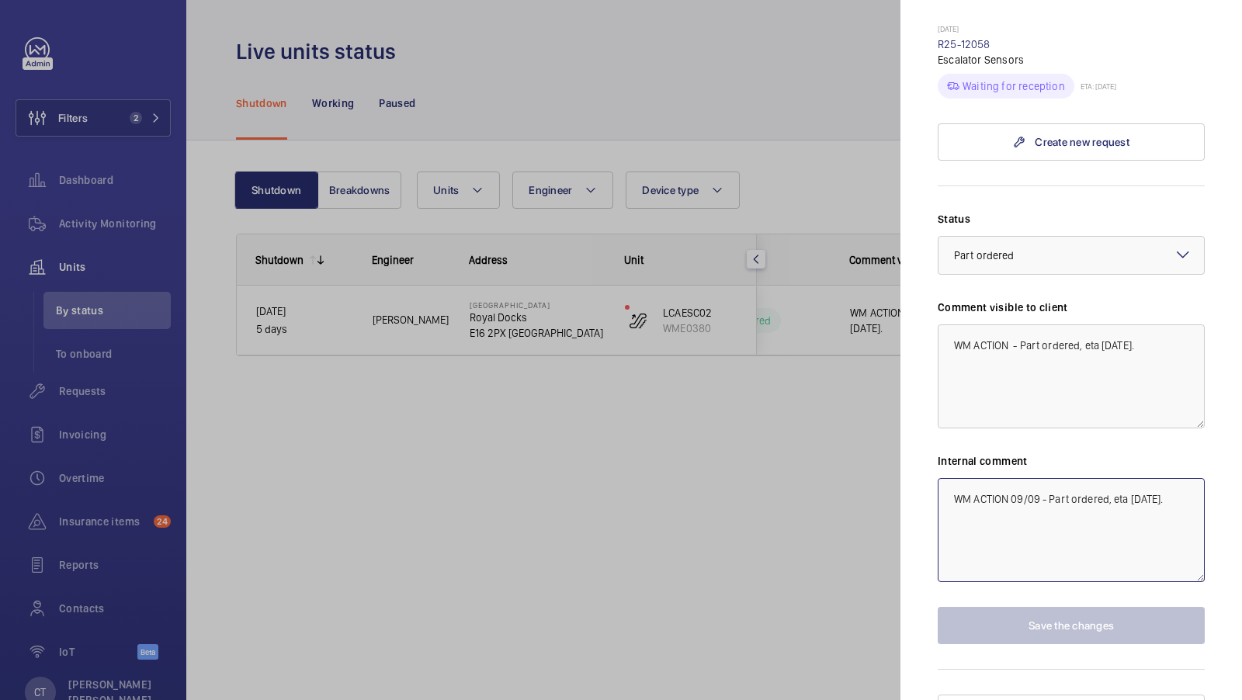
click at [1025, 478] on textarea "WM ACTION 09/09 - Part ordered, eta tomorrow." at bounding box center [1071, 530] width 267 height 104
click at [1026, 478] on textarea "WM ACTION 09/09 - Part ordered, eta tomorrow." at bounding box center [1071, 530] width 267 height 104
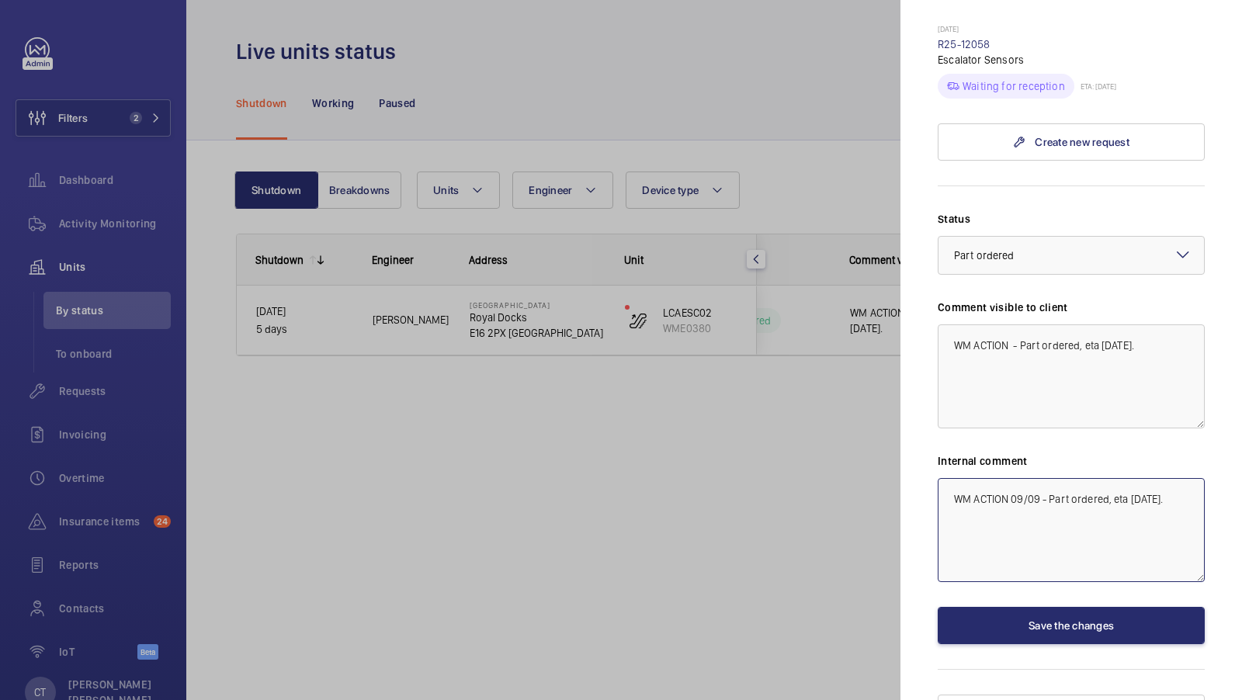
click at [1023, 478] on textarea "WM ACTION 09/09 - Part ordered, eta tomorrow." at bounding box center [1071, 530] width 267 height 104
type textarea "WM ACTION 11/09 - Part ordered, eta tomorrow."
drag, startPoint x: 1109, startPoint y: 319, endPoint x: 1157, endPoint y: 321, distance: 48.2
click at [1157, 325] on textarea "WM ACTION - Part ordered, eta tomorrow." at bounding box center [1071, 377] width 267 height 104
type textarea "WM ACTION - Part ordered, eta [DATE]."
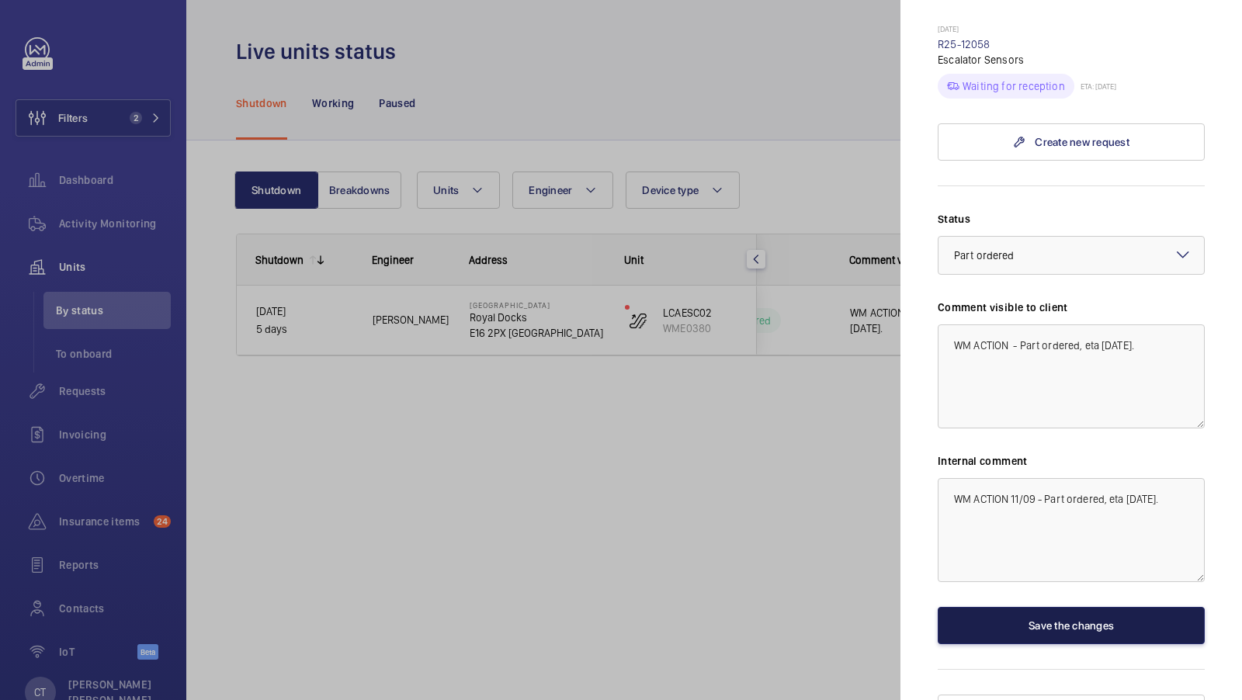
click at [1054, 607] on button "Save the changes" at bounding box center [1071, 625] width 267 height 37
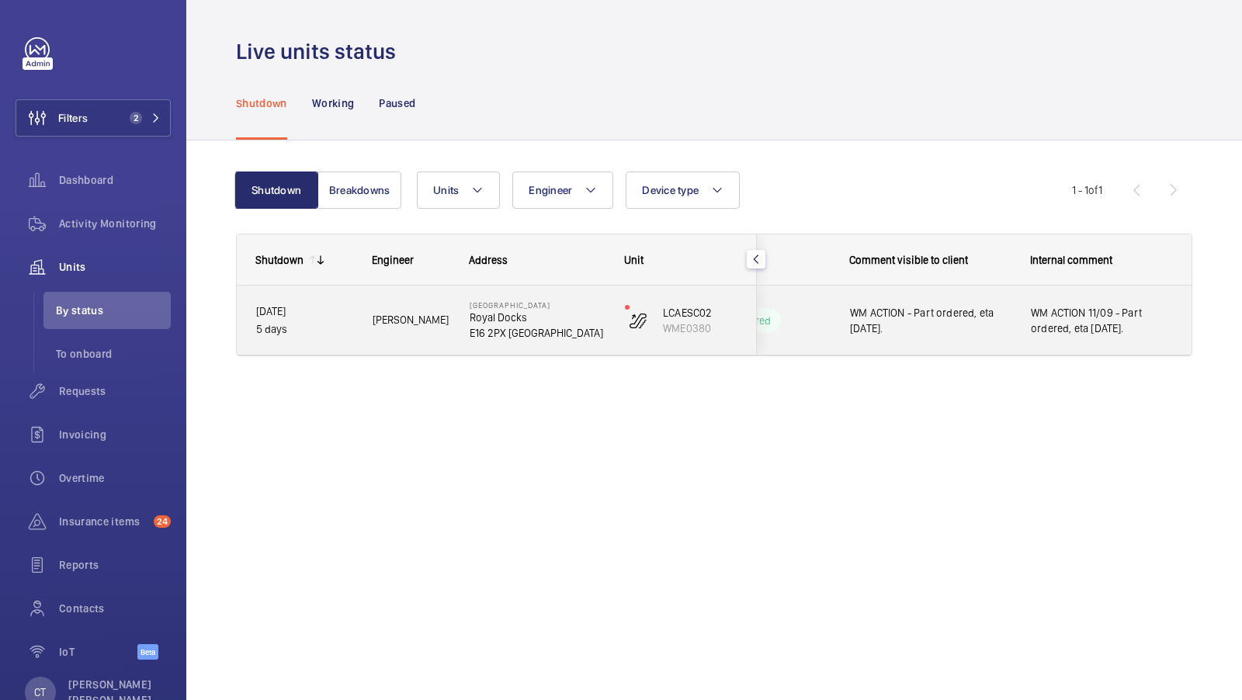
click at [1062, 331] on span "WM ACTION 11/09 - Part ordered, eta tomorrow." at bounding box center [1102, 320] width 142 height 31
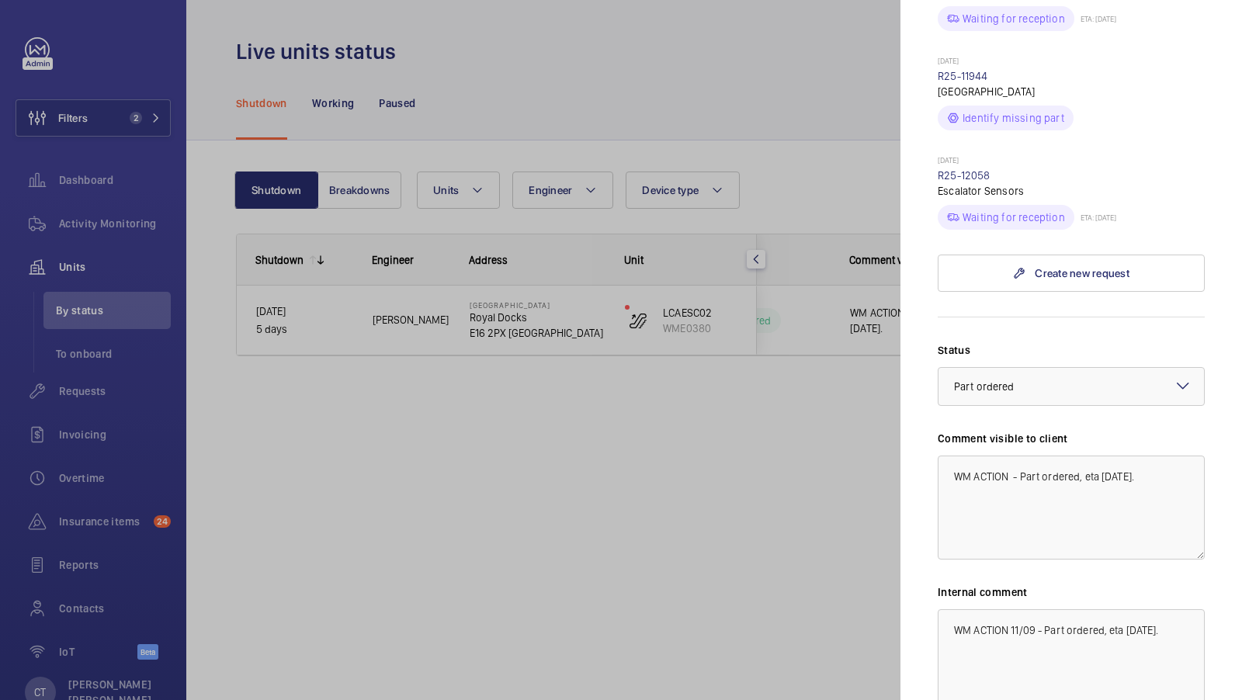
scroll to position [1095, 0]
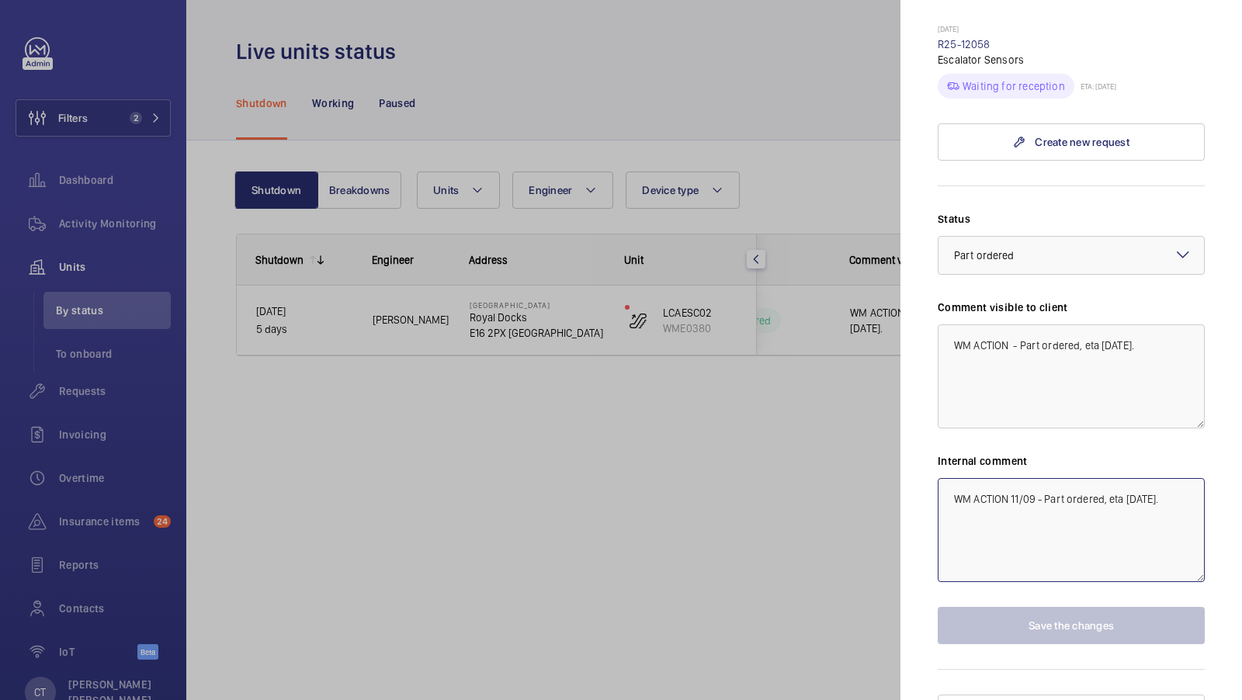
drag, startPoint x: 1134, startPoint y: 474, endPoint x: 1171, endPoint y: 474, distance: 36.5
click at [1171, 478] on textarea "WM ACTION 11/09 - Part ordered, eta tomorrow." at bounding box center [1071, 530] width 267 height 104
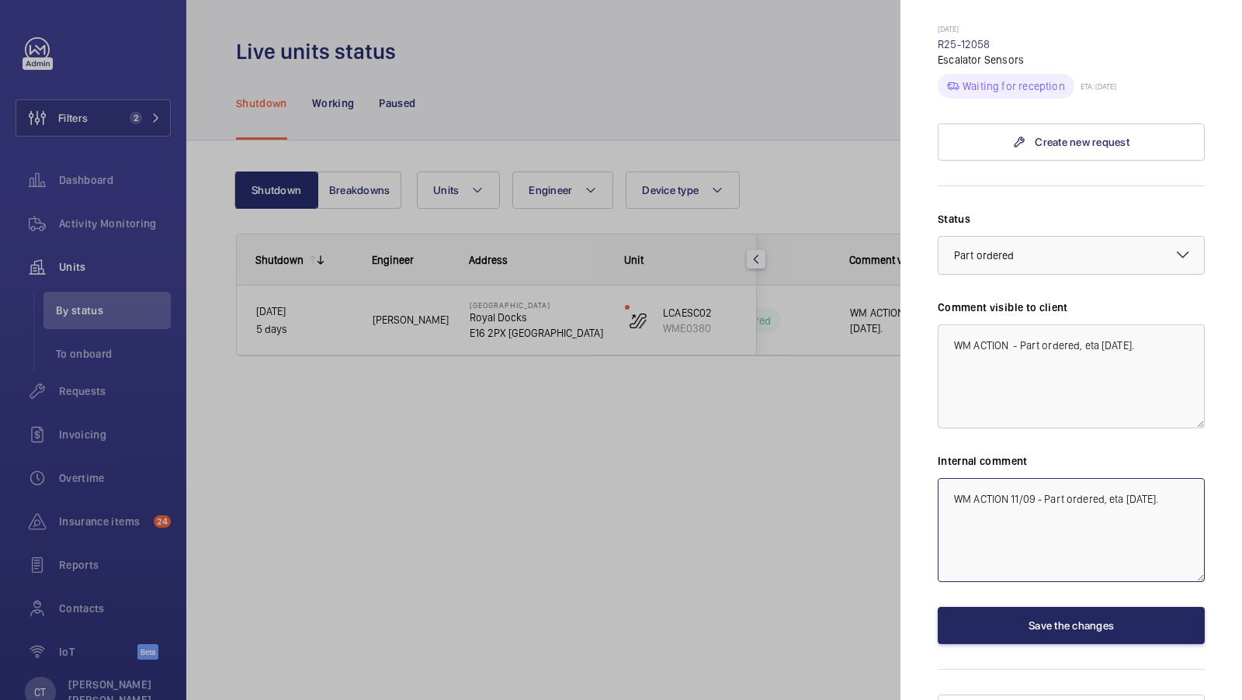
type textarea "WM ACTION 11/09 - Part ordered, eta [DATE]."
click at [1106, 607] on button "Save the changes" at bounding box center [1071, 625] width 267 height 37
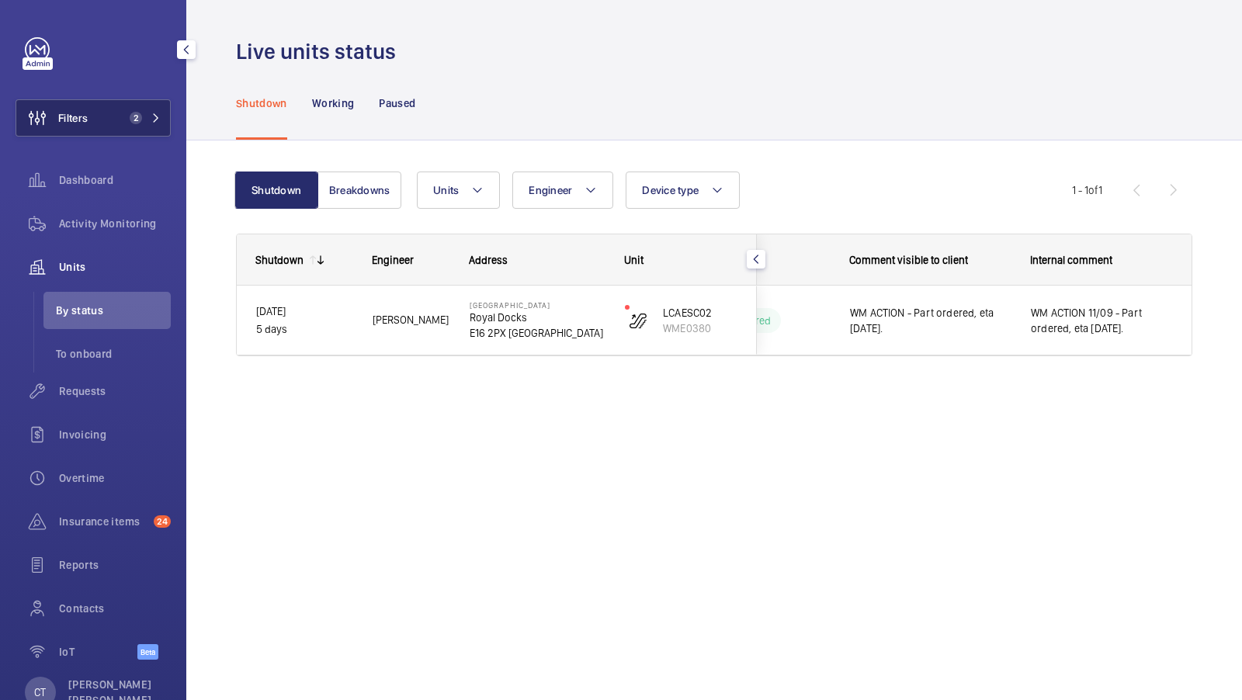
click at [166, 119] on button "Filters 2" at bounding box center [93, 117] width 155 height 37
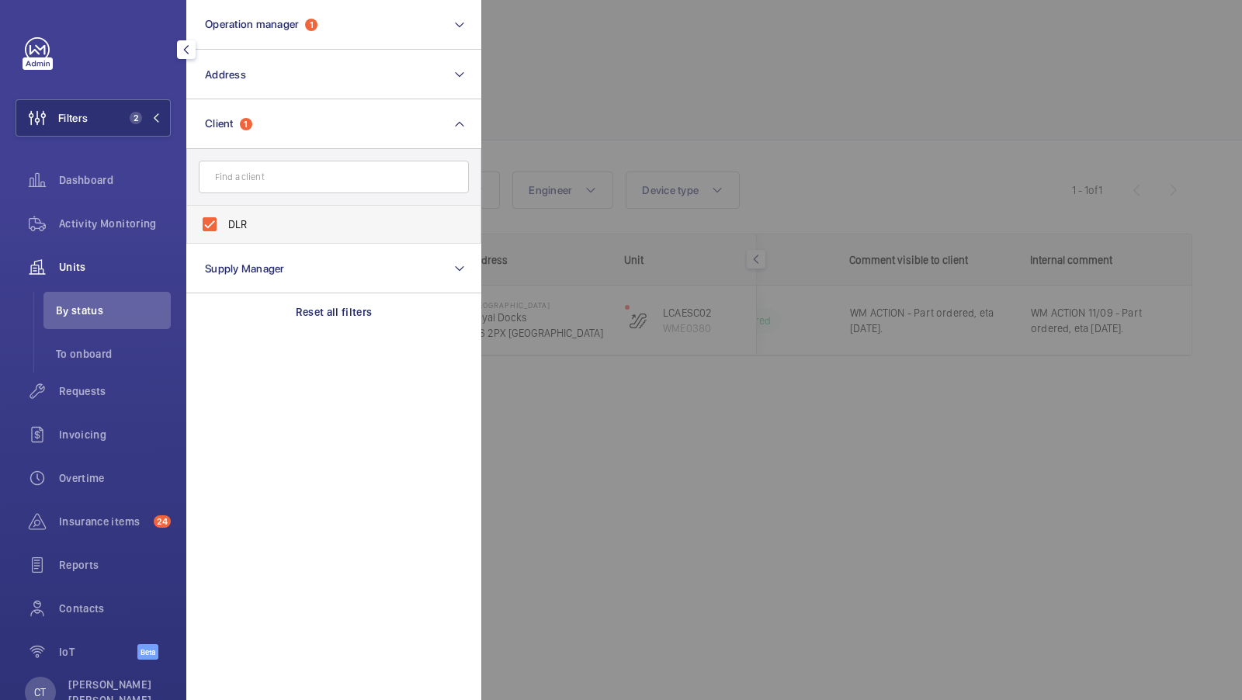
click at [269, 241] on label "DLR" at bounding box center [322, 224] width 270 height 37
click at [225, 240] on input "DLR" at bounding box center [209, 224] width 31 height 31
checkbox input "false"
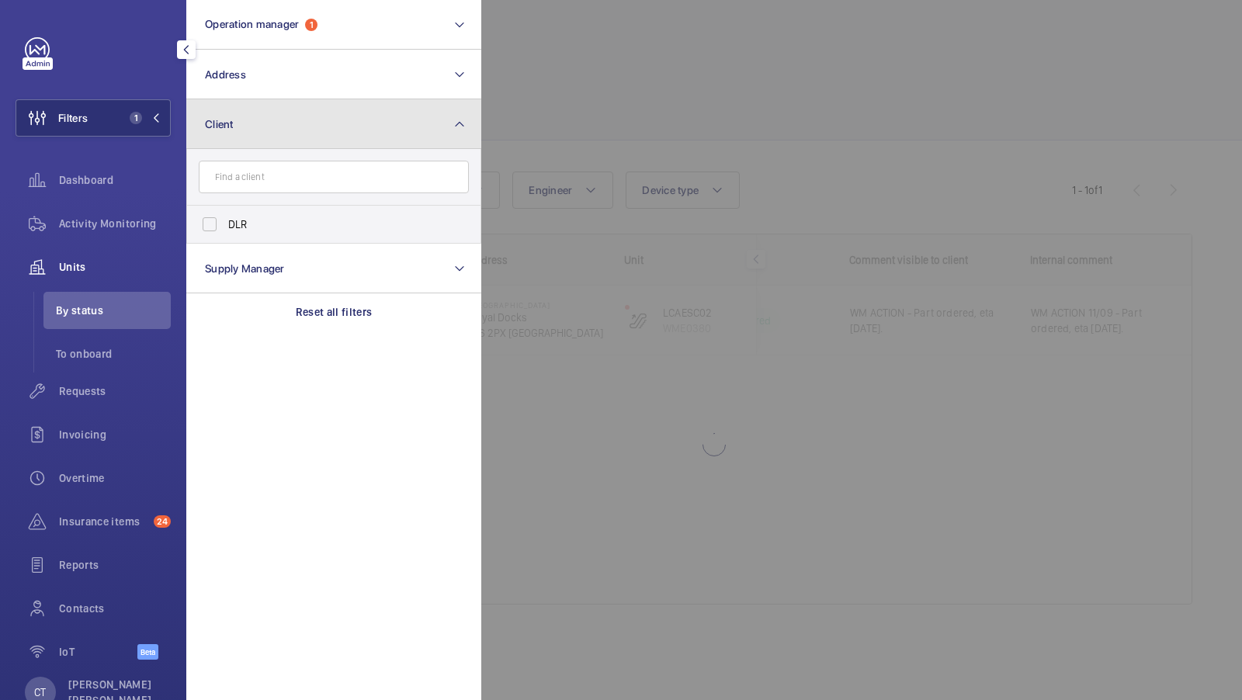
click at [387, 114] on button "Client" at bounding box center [333, 124] width 295 height 50
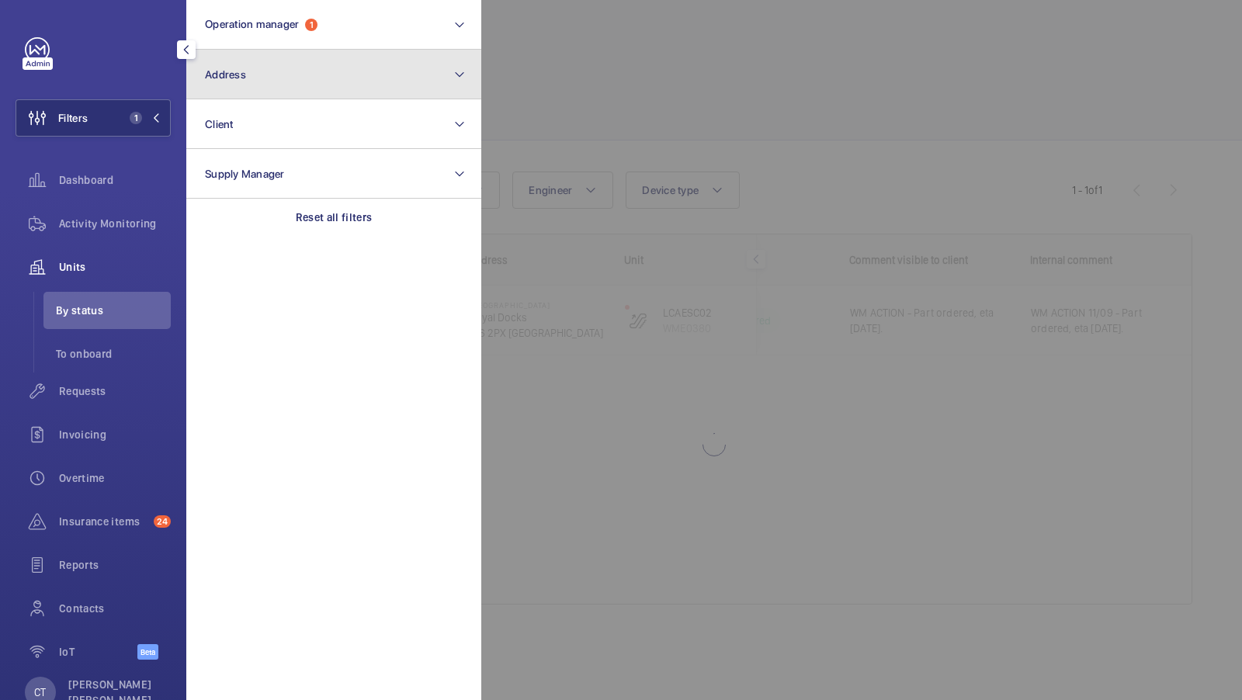
click at [365, 74] on button "Address" at bounding box center [333, 75] width 295 height 50
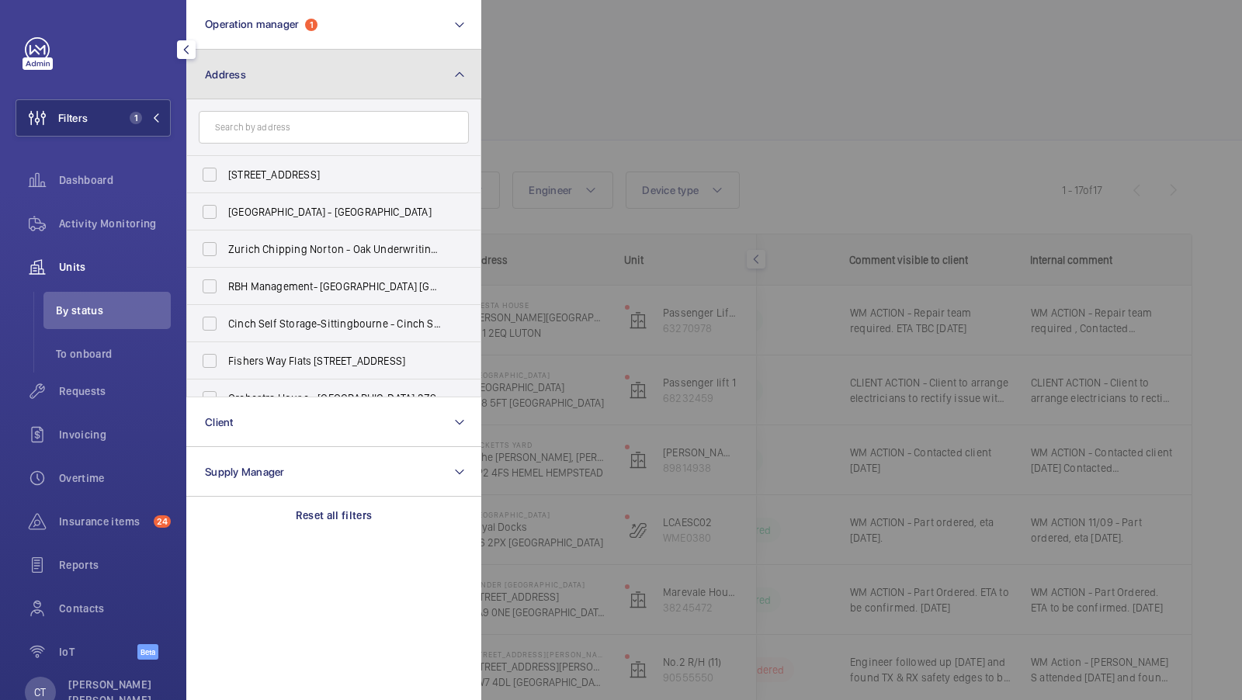
click at [411, 85] on button "Address" at bounding box center [333, 75] width 295 height 50
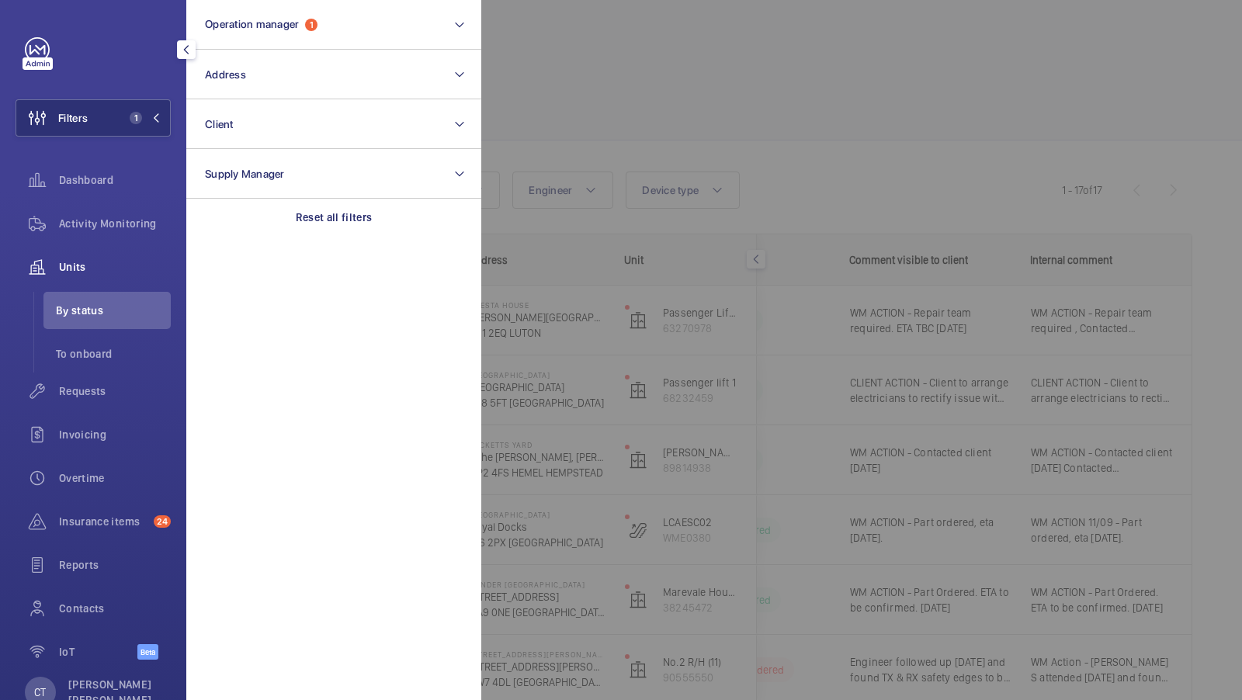
click at [616, 84] on div at bounding box center [1102, 350] width 1242 height 700
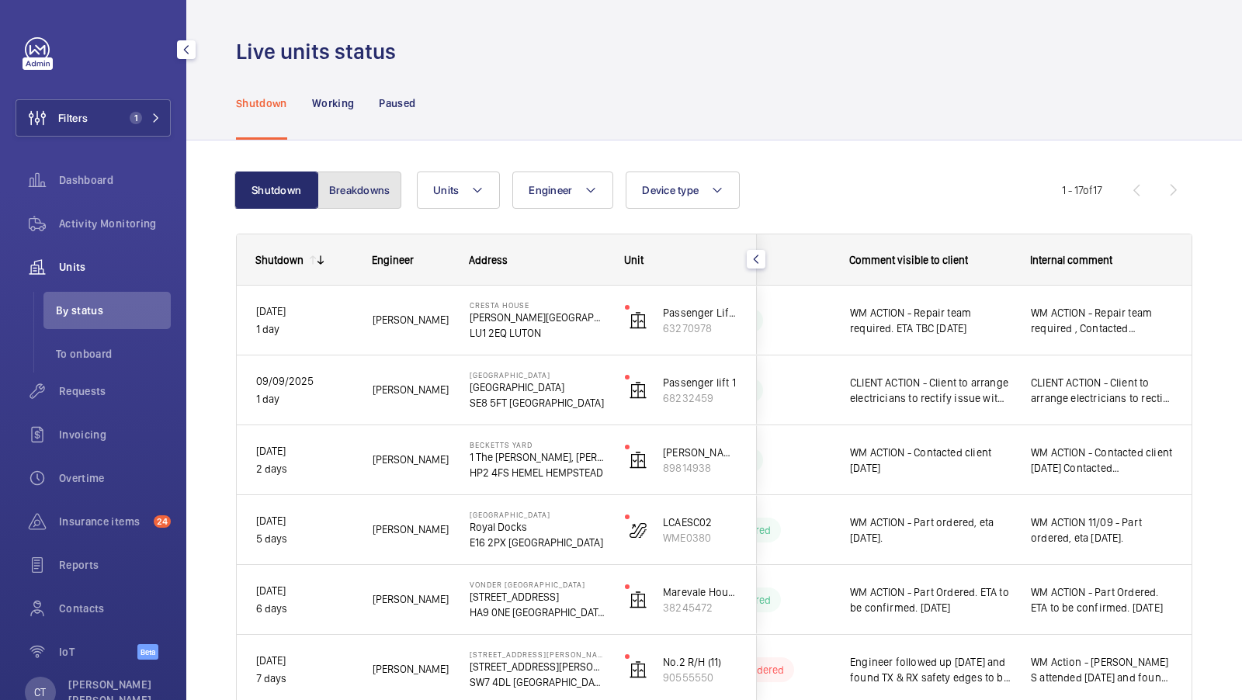
click at [384, 180] on button "Breakdowns" at bounding box center [360, 190] width 84 height 37
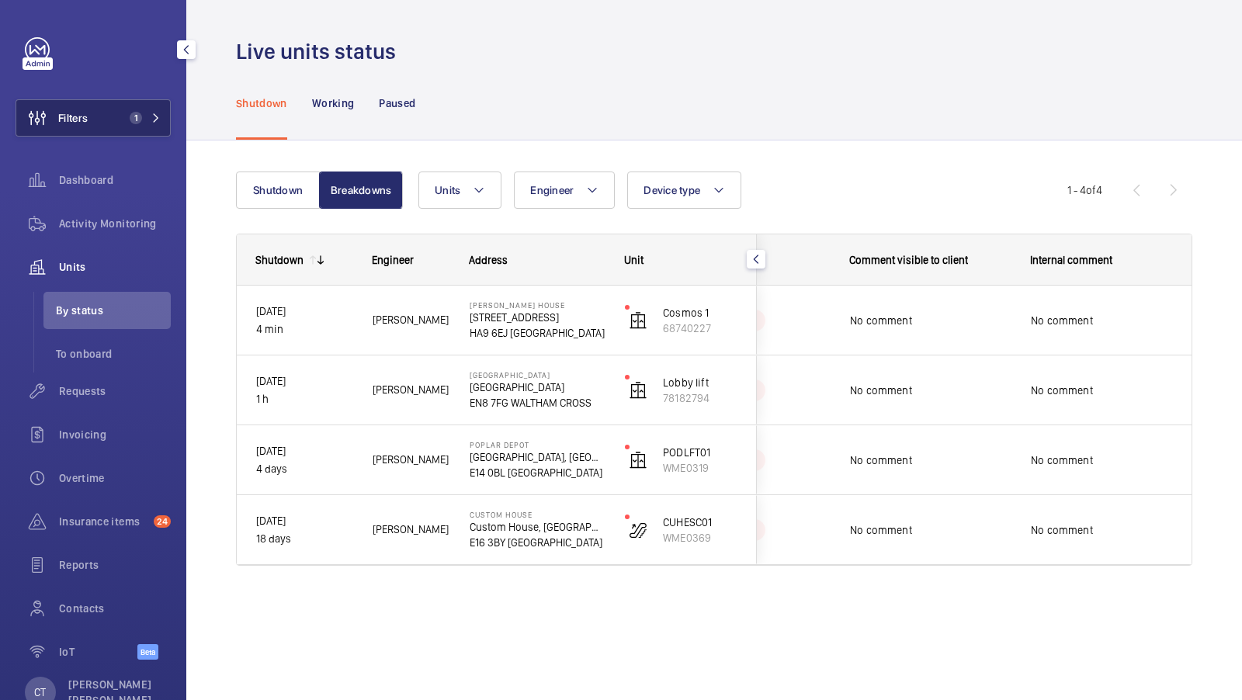
click at [101, 105] on button "Filters 1" at bounding box center [93, 117] width 155 height 37
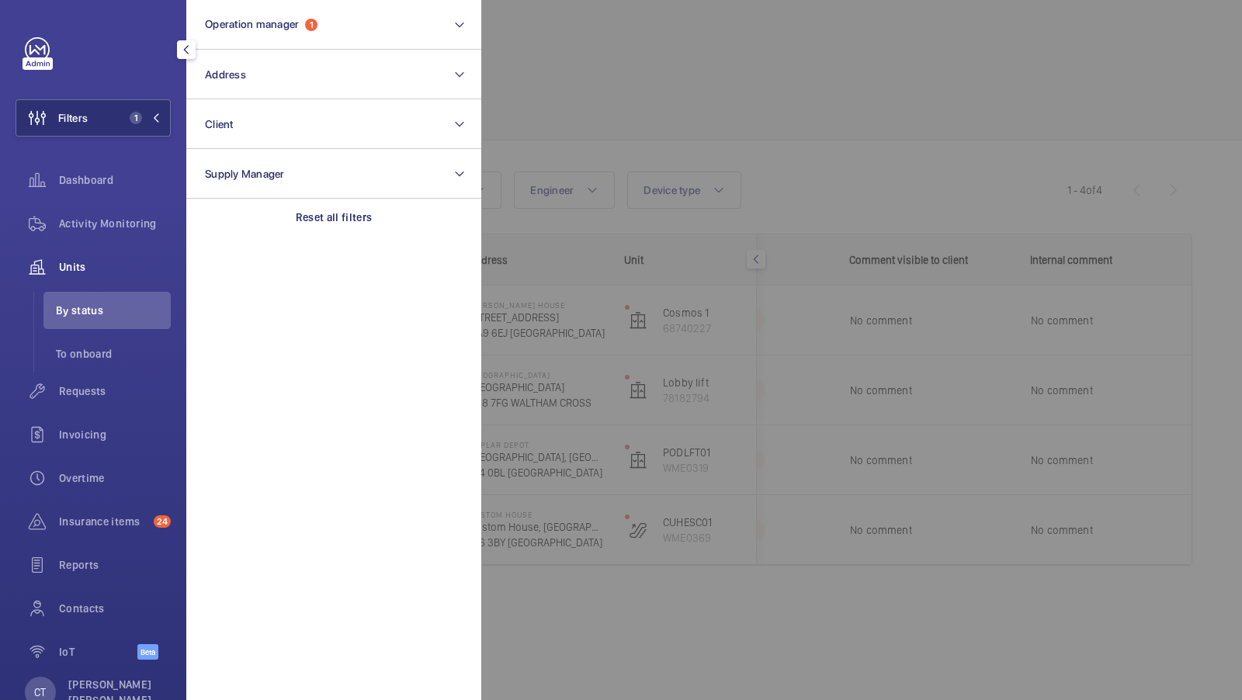
click at [615, 85] on div at bounding box center [1102, 350] width 1242 height 700
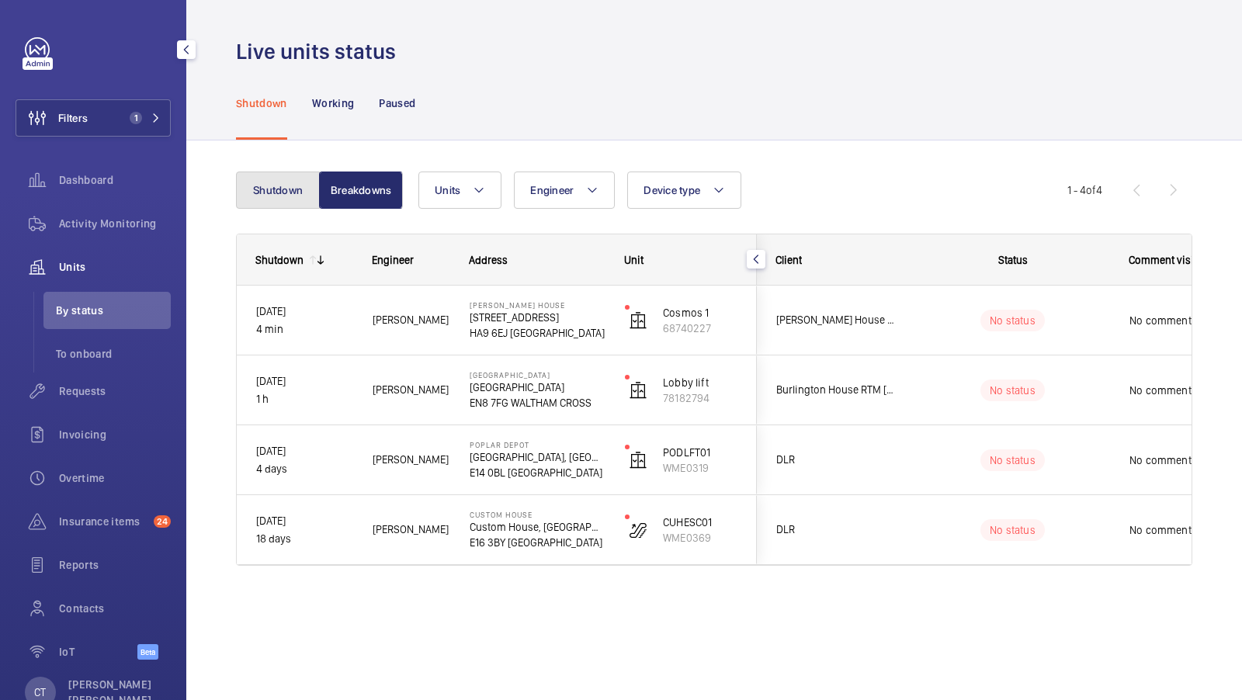
click at [262, 199] on button "Shutdown" at bounding box center [278, 190] width 84 height 37
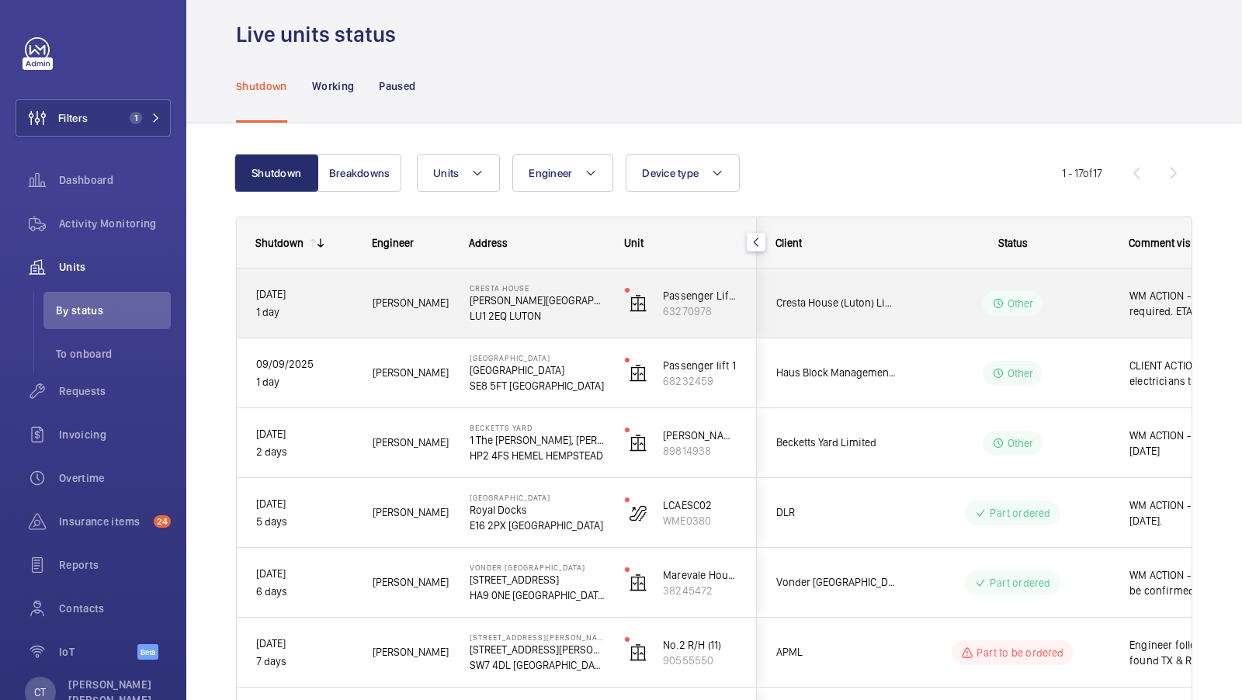
scroll to position [0, 280]
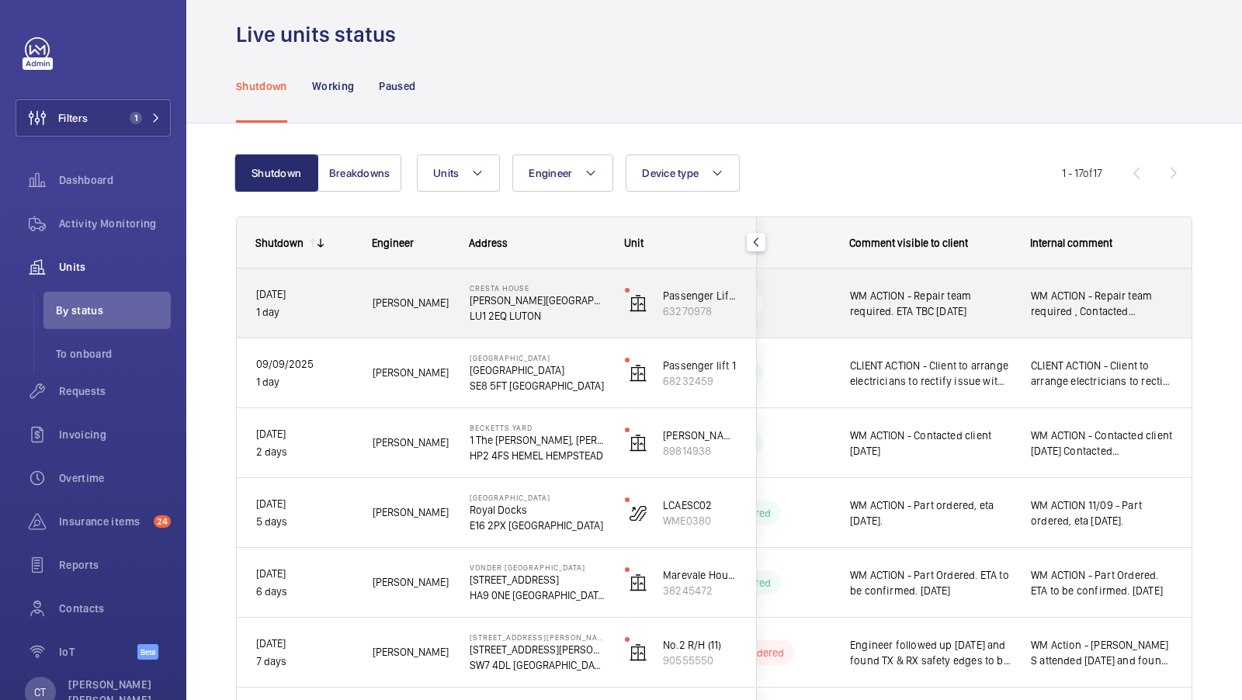
click at [1111, 325] on div "WM ACTION - Repair team required , Contacted [PERSON_NAME] and [PERSON_NAME] ET…" at bounding box center [1101, 303] width 179 height 67
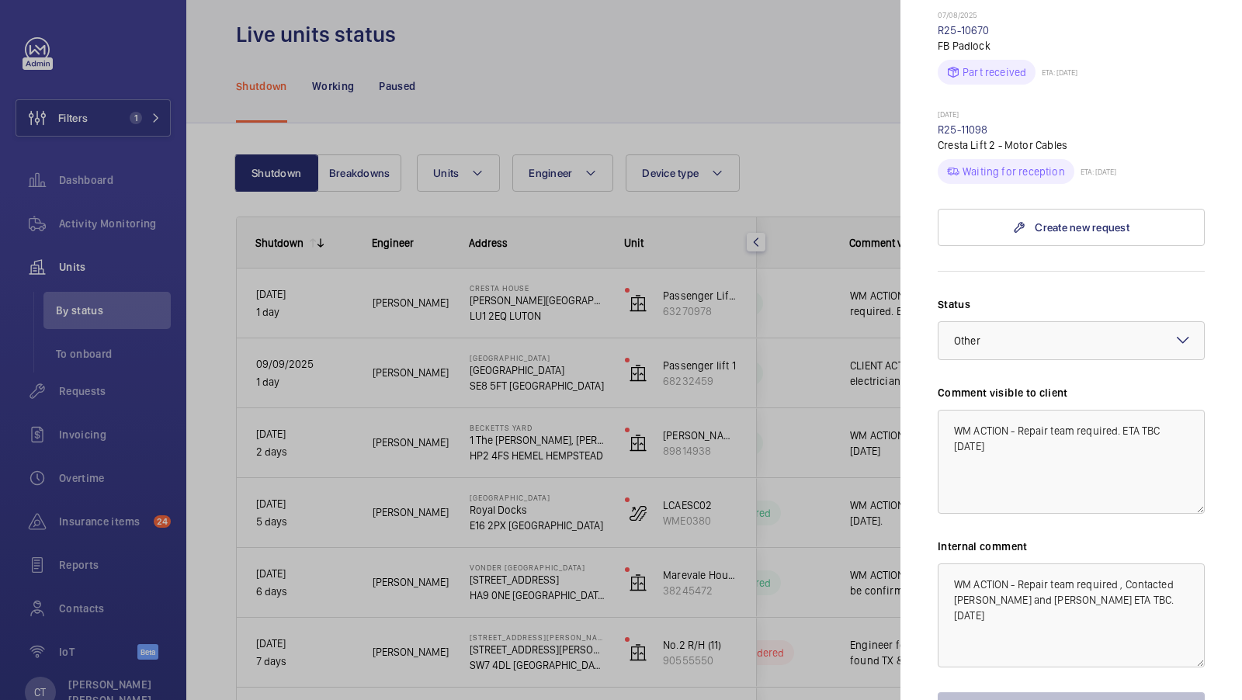
scroll to position [1191, 0]
click at [748, 507] on div at bounding box center [621, 350] width 1242 height 700
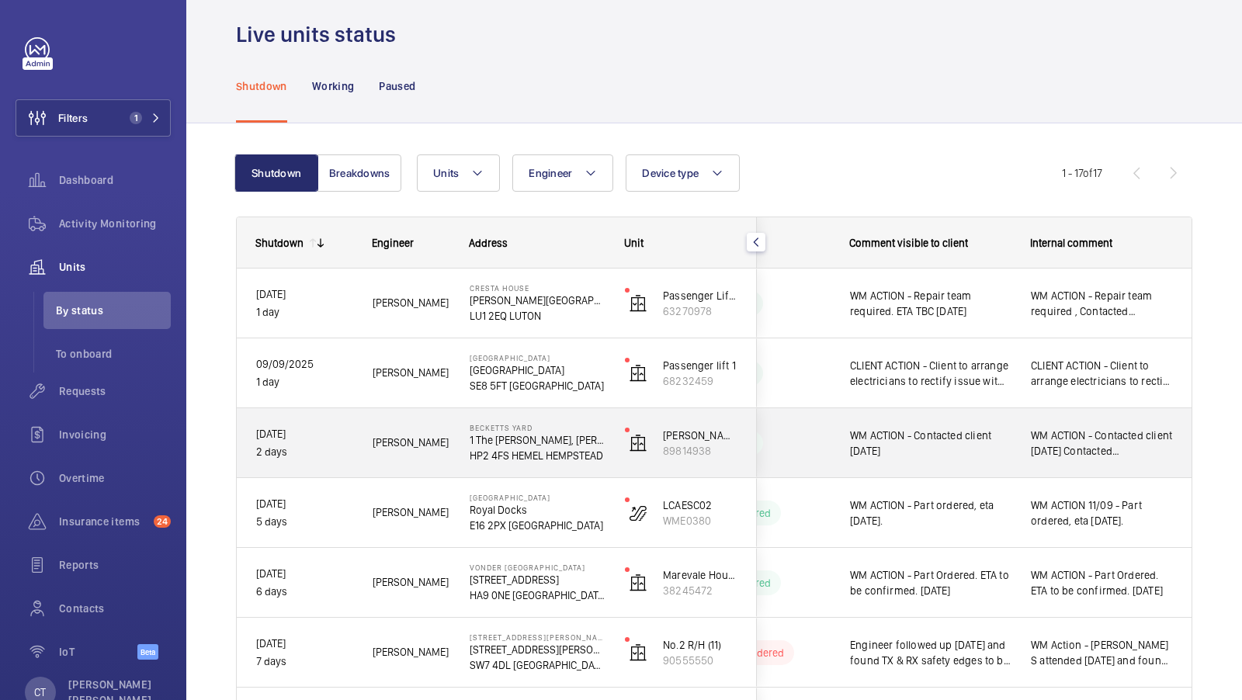
click at [1078, 466] on div "WM ACTION - Contacted client [DATE] Contacted [PERSON_NAME]. Awaiting reply [DA…" at bounding box center [1101, 443] width 179 height 67
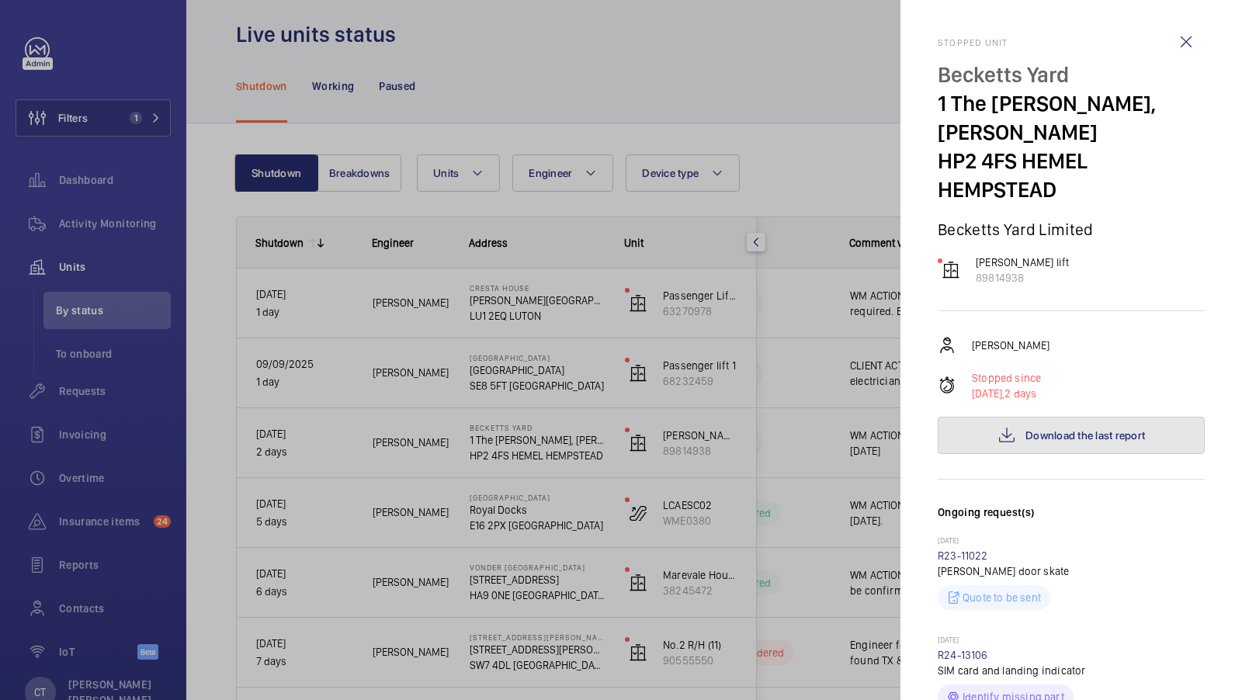
click at [1074, 417] on button "Download the last report" at bounding box center [1071, 435] width 267 height 37
click at [156, 109] on div at bounding box center [621, 350] width 1242 height 700
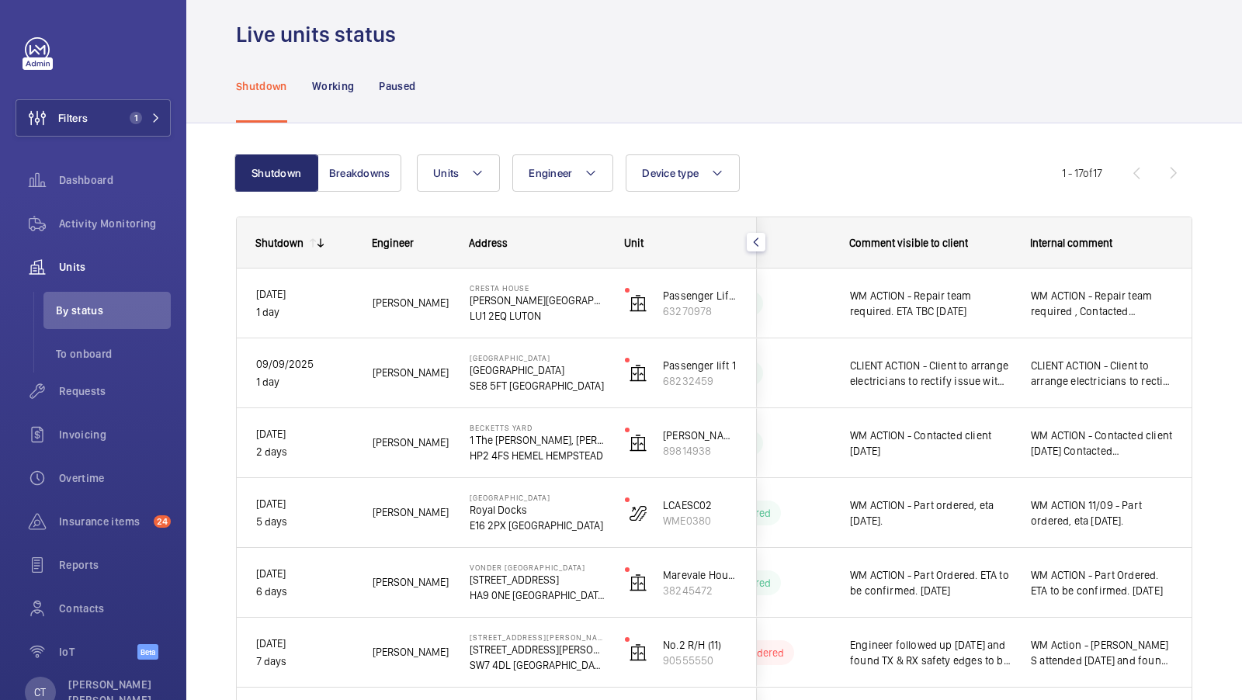
click at [113, 123] on div at bounding box center [621, 350] width 1242 height 700
click at [137, 109] on button "Filters 1" at bounding box center [93, 117] width 155 height 37
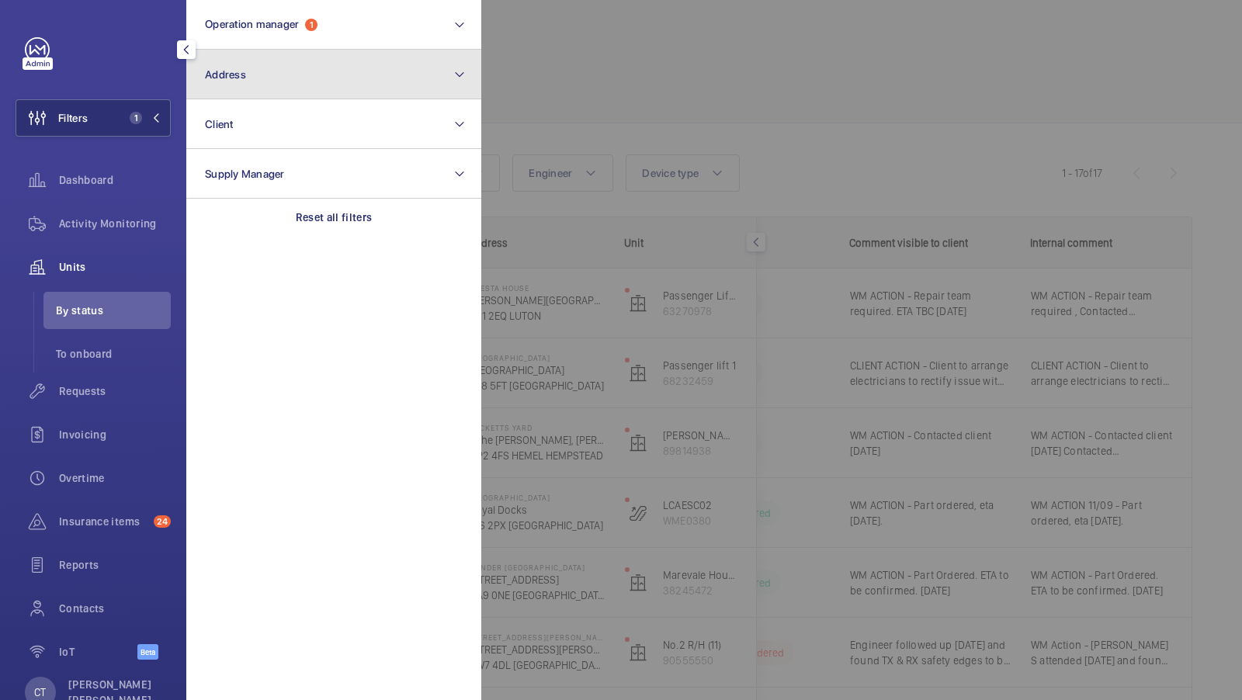
click at [318, 85] on button "Address" at bounding box center [333, 75] width 295 height 50
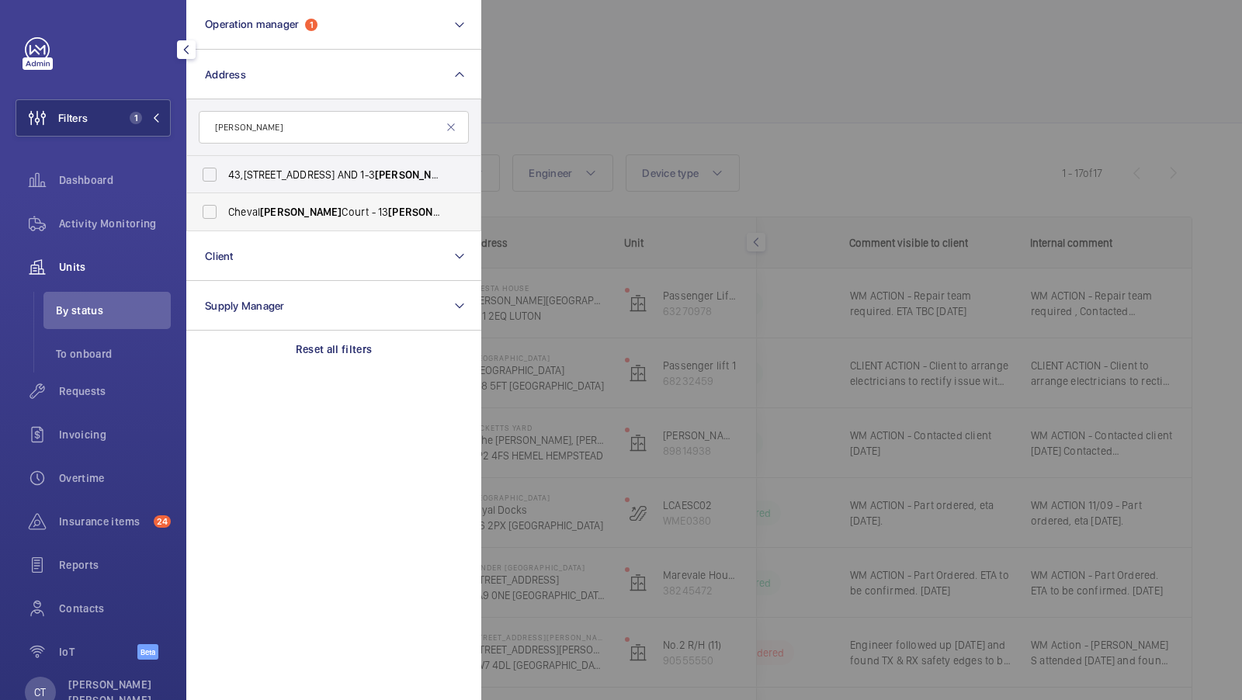
type input "harrington"
click at [253, 214] on span "Cheval Harrington Court - 13 Harrington Road, LONDON SW7 3ES" at bounding box center [335, 212] width 214 height 16
click at [225, 214] on input "Cheval Harrington Court - 13 Harrington Road, LONDON SW7 3ES" at bounding box center [209, 211] width 31 height 31
checkbox input "true"
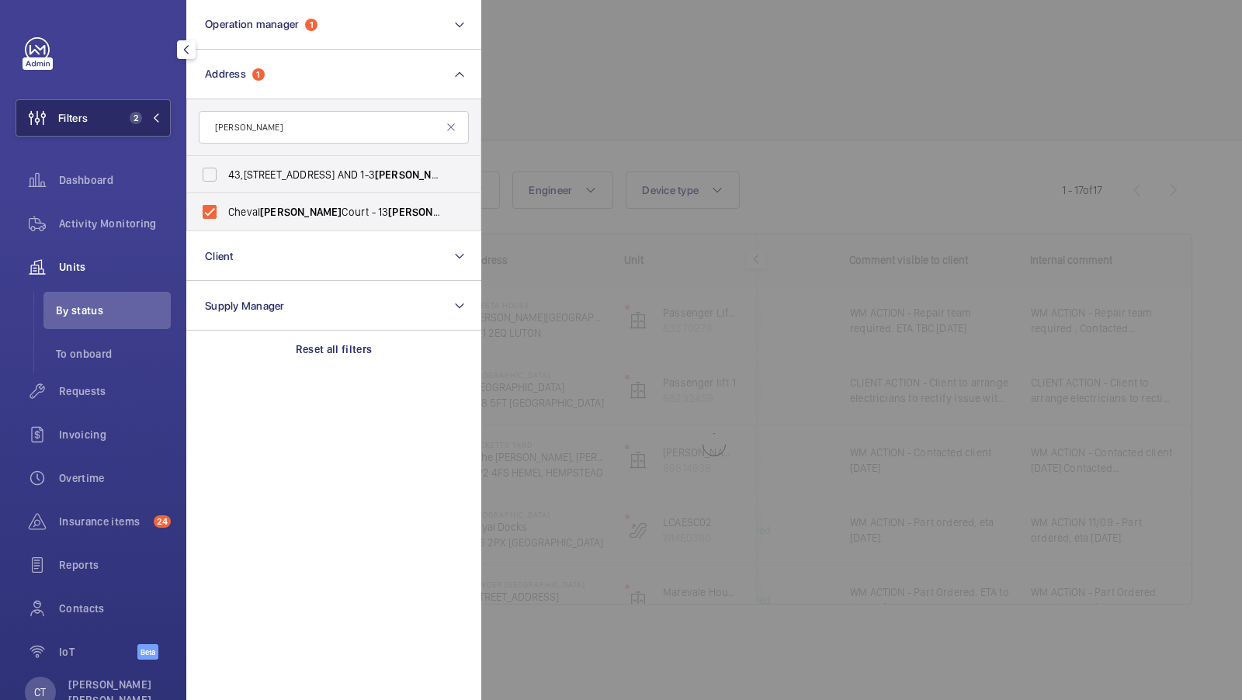
click at [144, 110] on button "Filters 2" at bounding box center [93, 117] width 155 height 37
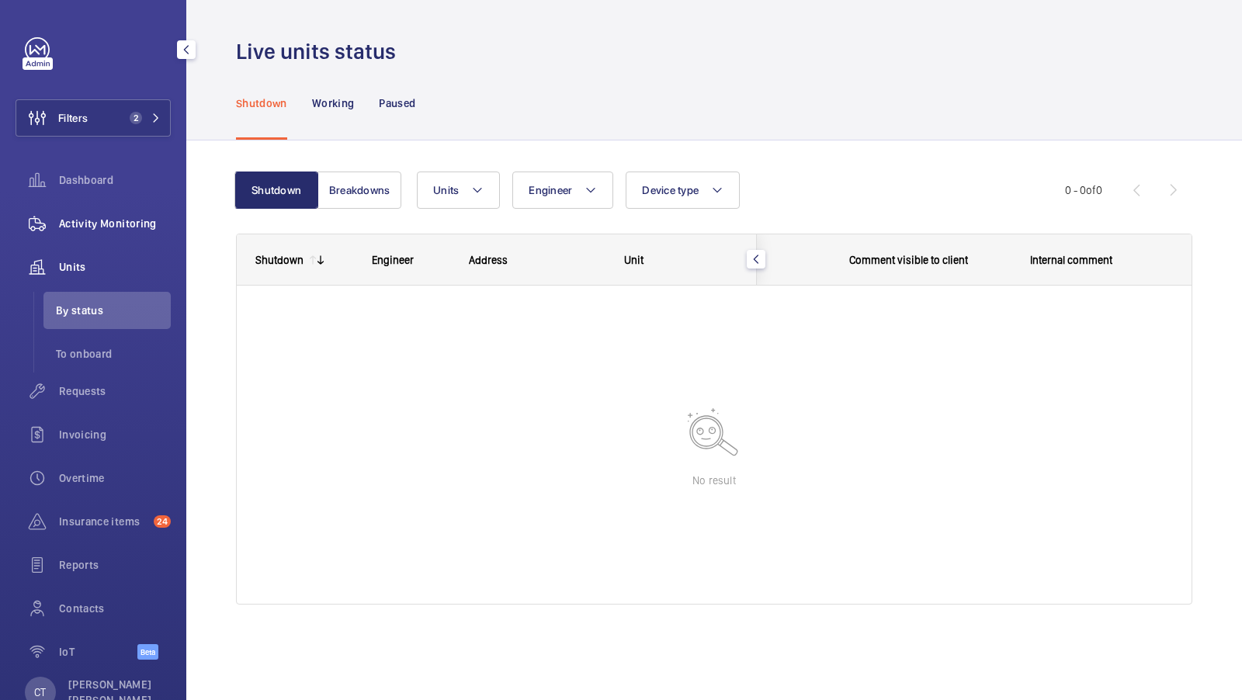
click at [120, 236] on div "Activity Monitoring" at bounding box center [93, 223] width 155 height 37
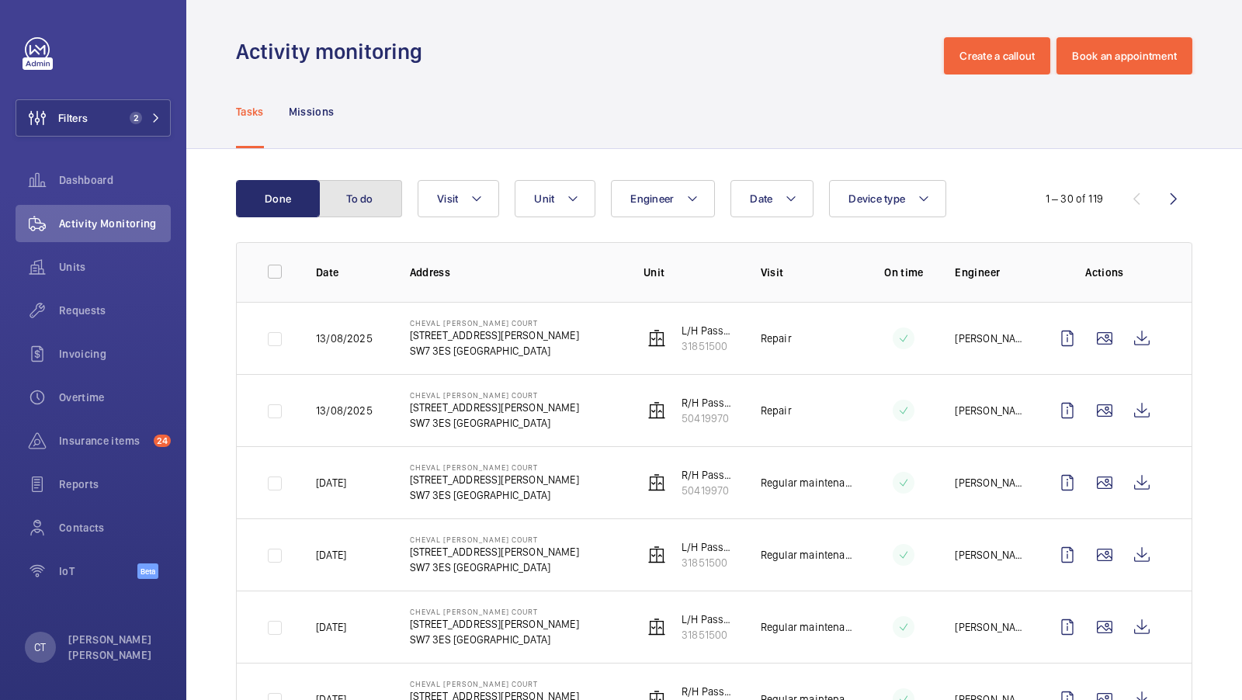
click at [376, 203] on button "To do" at bounding box center [360, 198] width 84 height 37
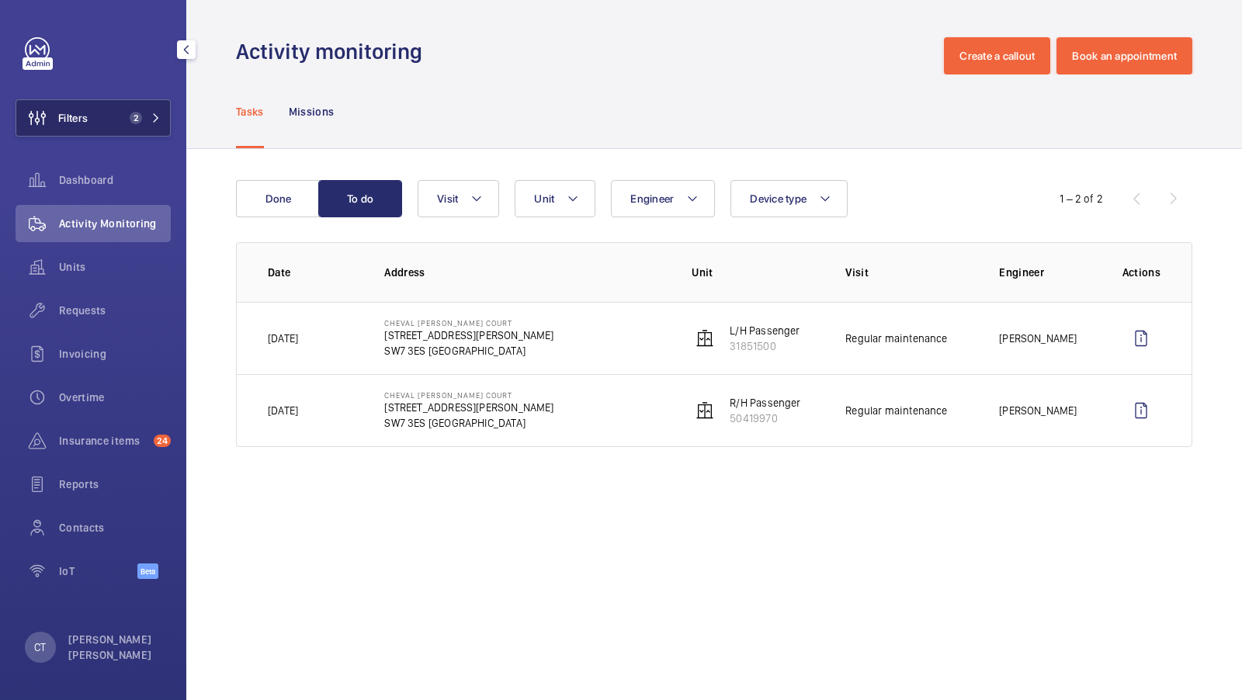
click at [134, 123] on span "2" at bounding box center [136, 118] width 12 height 12
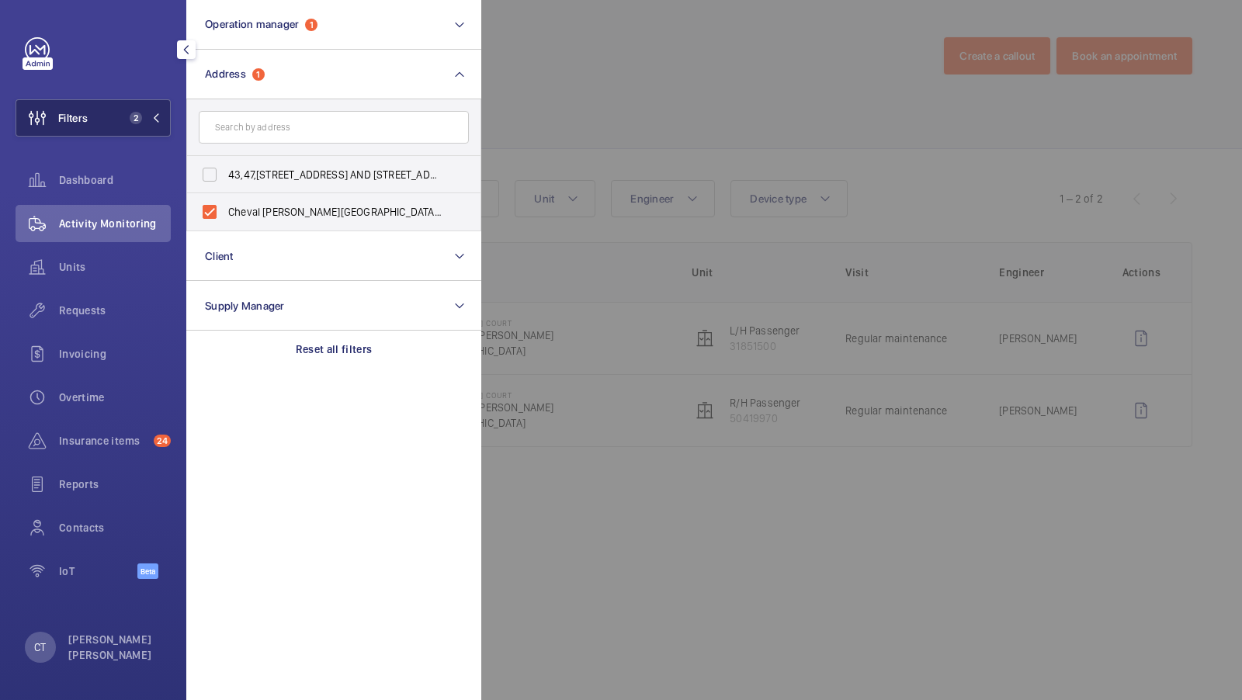
click at [130, 109] on button "Filters 2" at bounding box center [93, 117] width 155 height 37
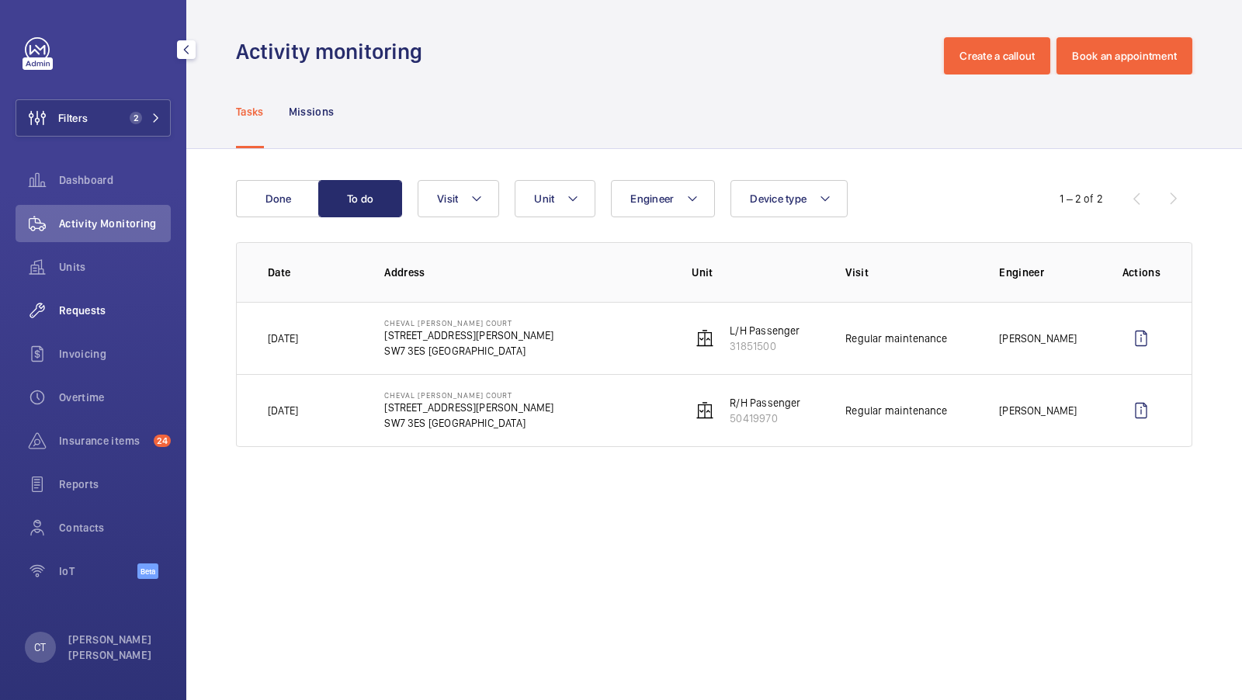
click at [112, 316] on span "Requests" at bounding box center [115, 311] width 112 height 16
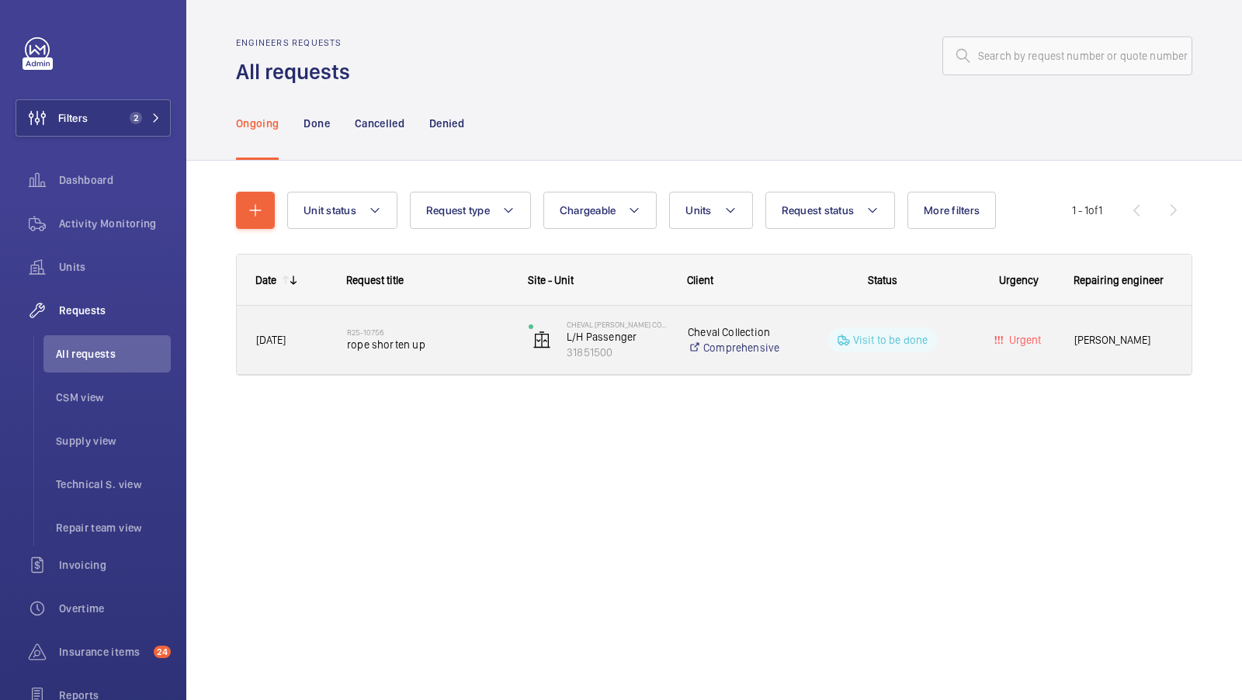
click at [1088, 342] on span "[PERSON_NAME]" at bounding box center [1124, 341] width 98 height 18
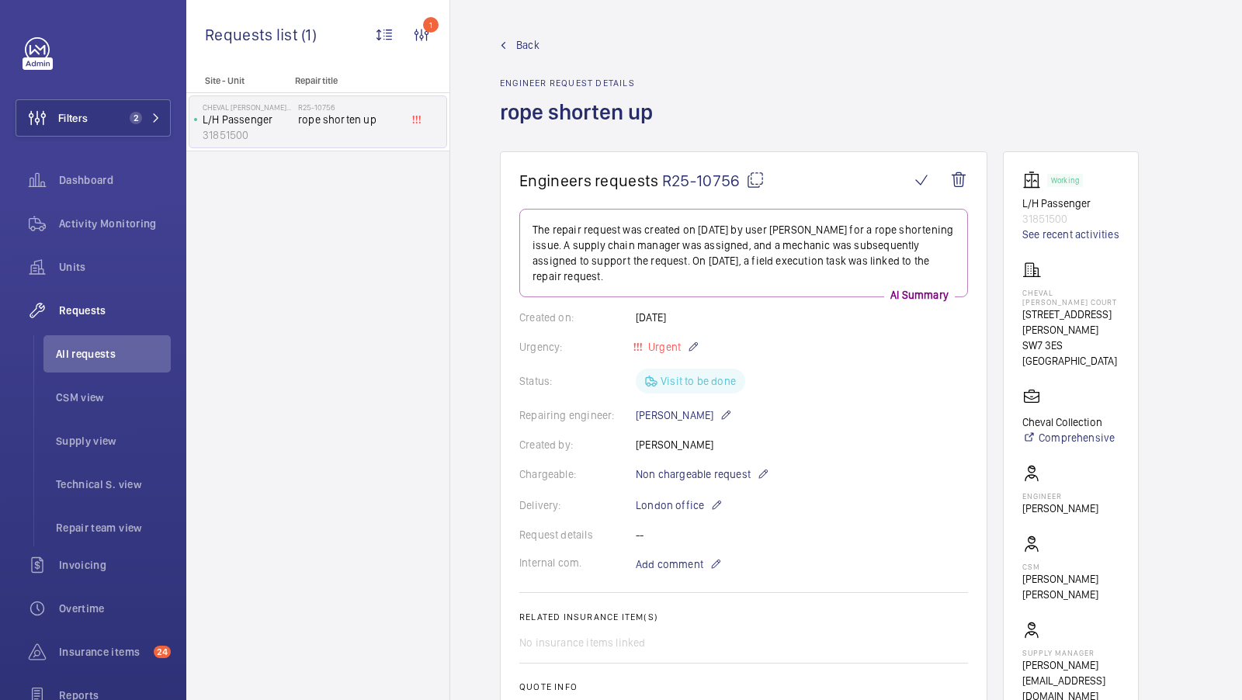
click at [522, 43] on span "Back" at bounding box center [527, 45] width 23 height 16
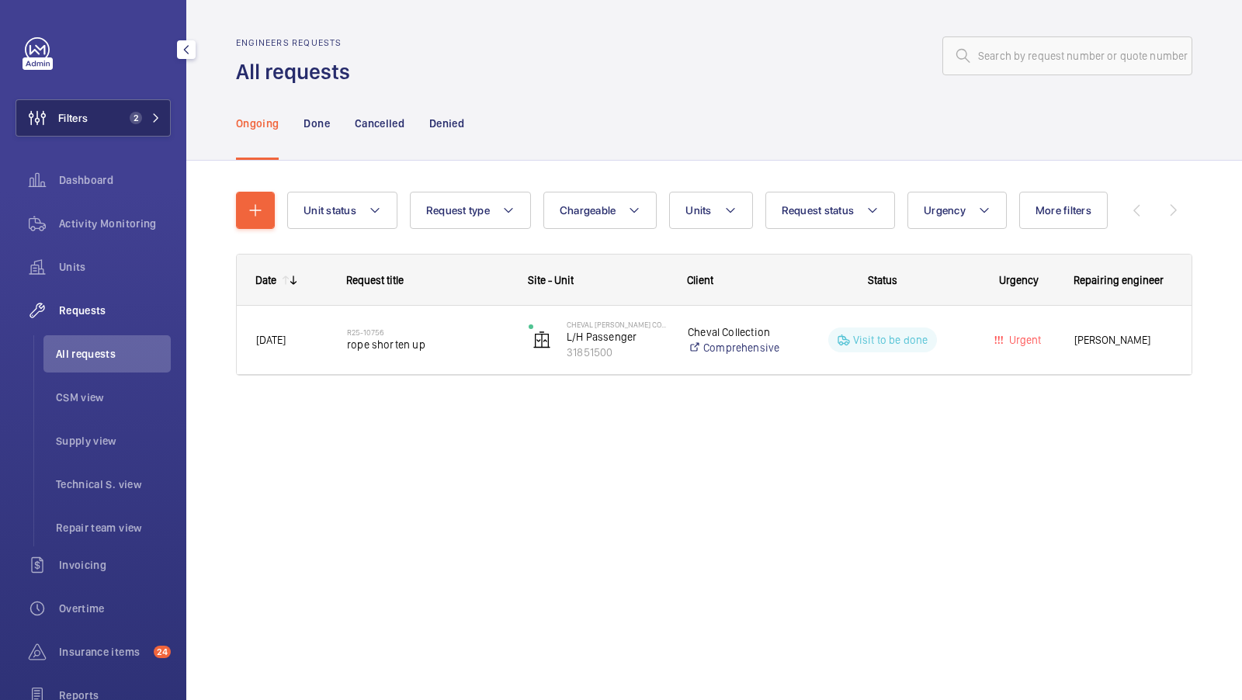
click at [149, 130] on button "Filters 2" at bounding box center [93, 117] width 155 height 37
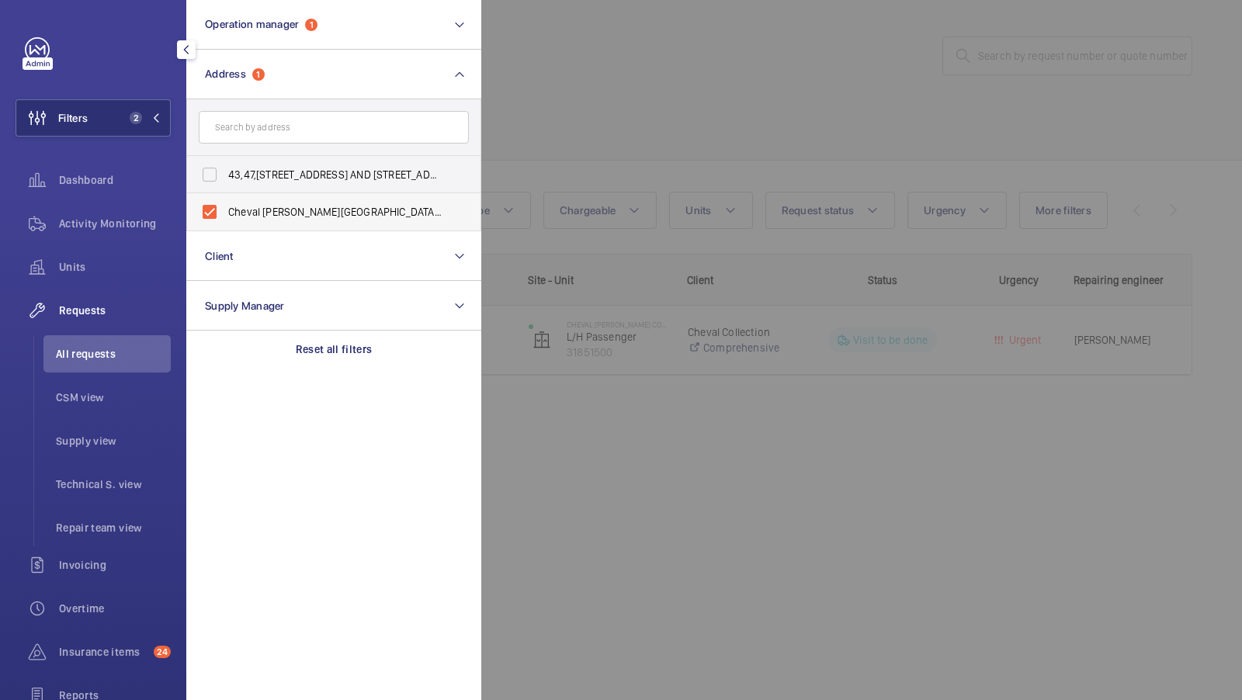
click at [303, 201] on label "Cheval Harrington Court - 13 Harrington Road, LONDON SW7 3ES" at bounding box center [322, 211] width 270 height 37
click at [225, 201] on input "Cheval Harrington Court - 13 Harrington Road, LONDON SW7 3ES" at bounding box center [209, 211] width 31 height 31
checkbox input "false"
click at [279, 126] on input "text" at bounding box center [334, 127] width 270 height 33
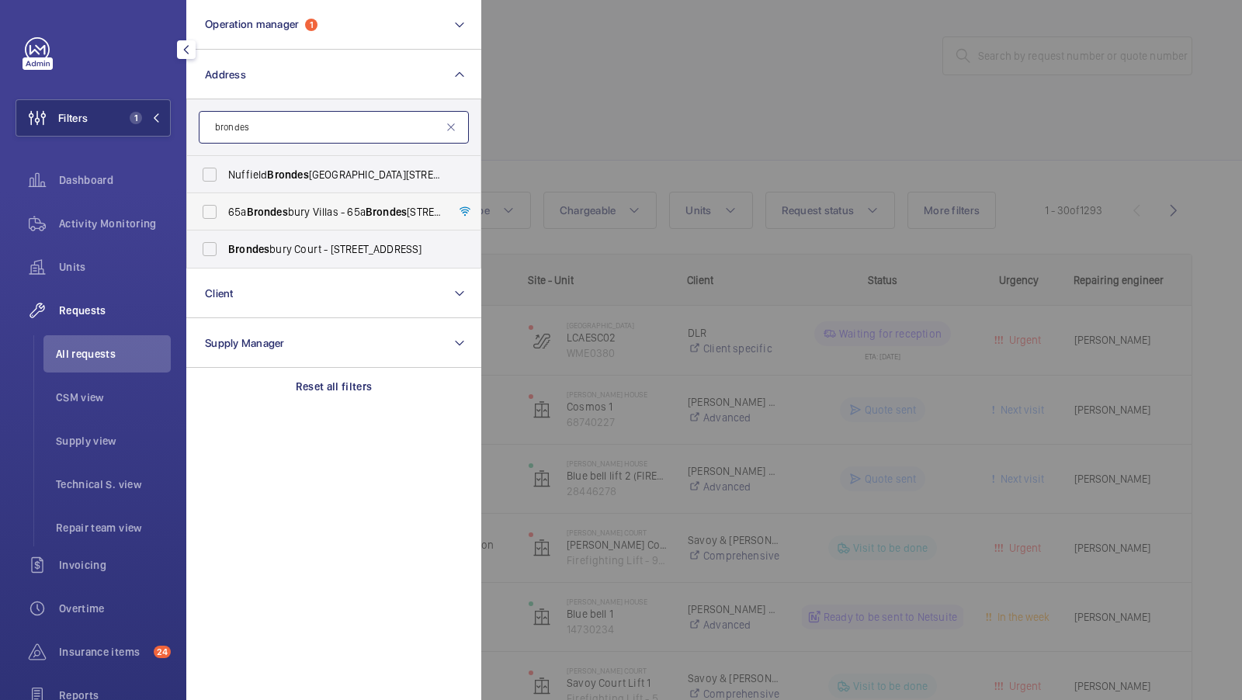
type input "brondes"
click at [305, 221] on label "65a Brondes bury Villas - 65a Brondes bury Villas, LONDON NW6 6AJ" at bounding box center [322, 211] width 270 height 37
click at [225, 221] on input "65a Brondes bury Villas - 65a Brondes bury Villas, LONDON NW6 6AJ" at bounding box center [209, 211] width 31 height 31
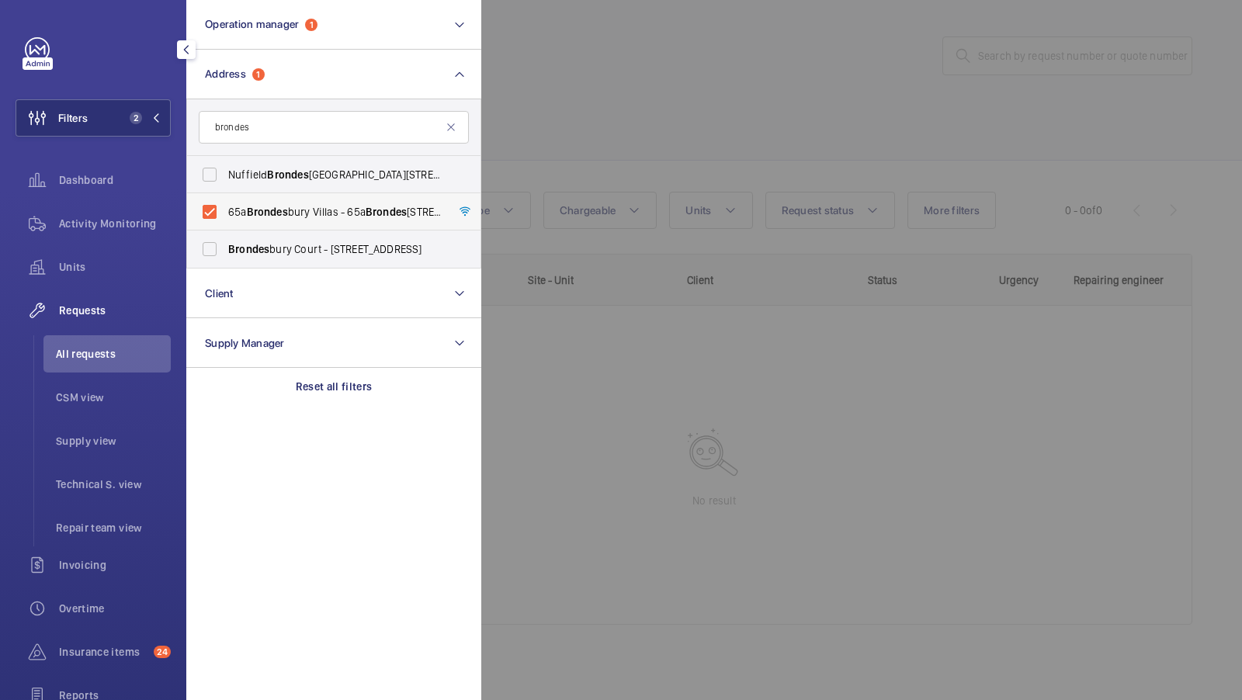
click at [305, 221] on label "65a Brondes bury Villas - 65a Brondes bury Villas, LONDON NW6 6AJ" at bounding box center [322, 211] width 270 height 37
click at [225, 221] on input "65a Brondes bury Villas - 65a Brondes bury Villas, LONDON NW6 6AJ" at bounding box center [209, 211] width 31 height 31
checkbox input "false"
click at [307, 241] on span "Brondes bury Court - 235 Willesden Ln, LONDON NW2 5RR" at bounding box center [335, 249] width 214 height 16
click at [225, 240] on input "Brondes bury Court - 235 Willesden Ln, LONDON NW2 5RR" at bounding box center [209, 249] width 31 height 31
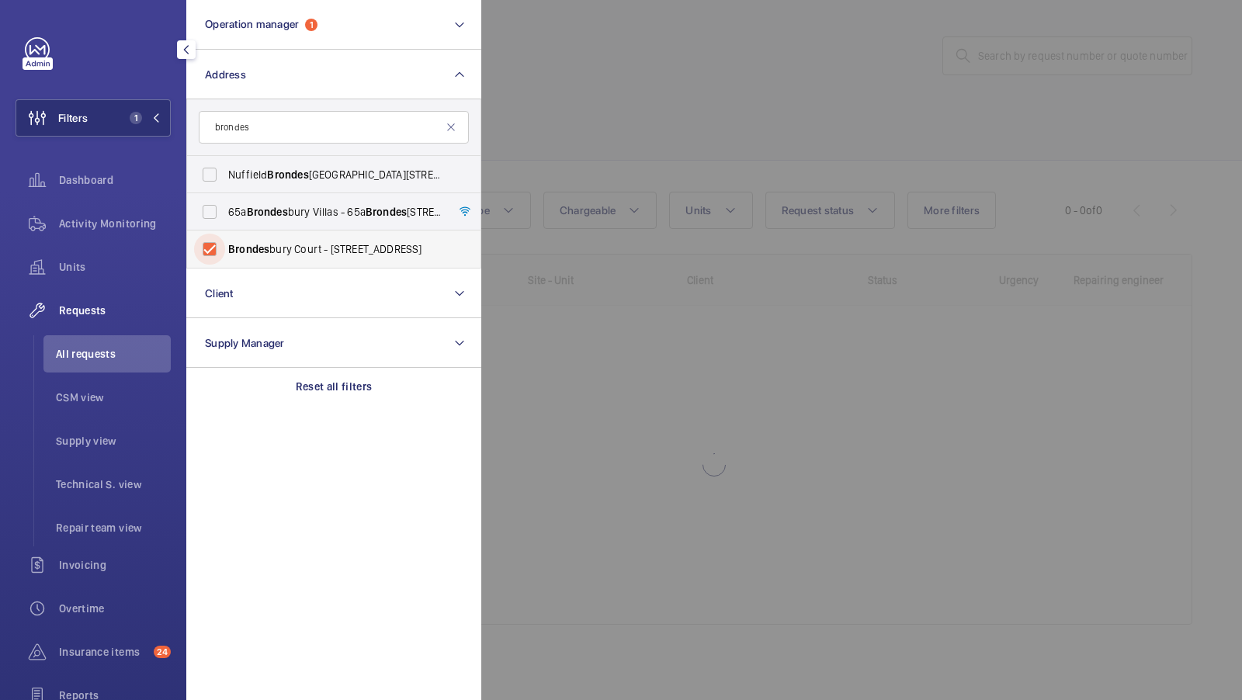
checkbox input "true"
click at [716, 95] on div at bounding box center [1102, 350] width 1242 height 700
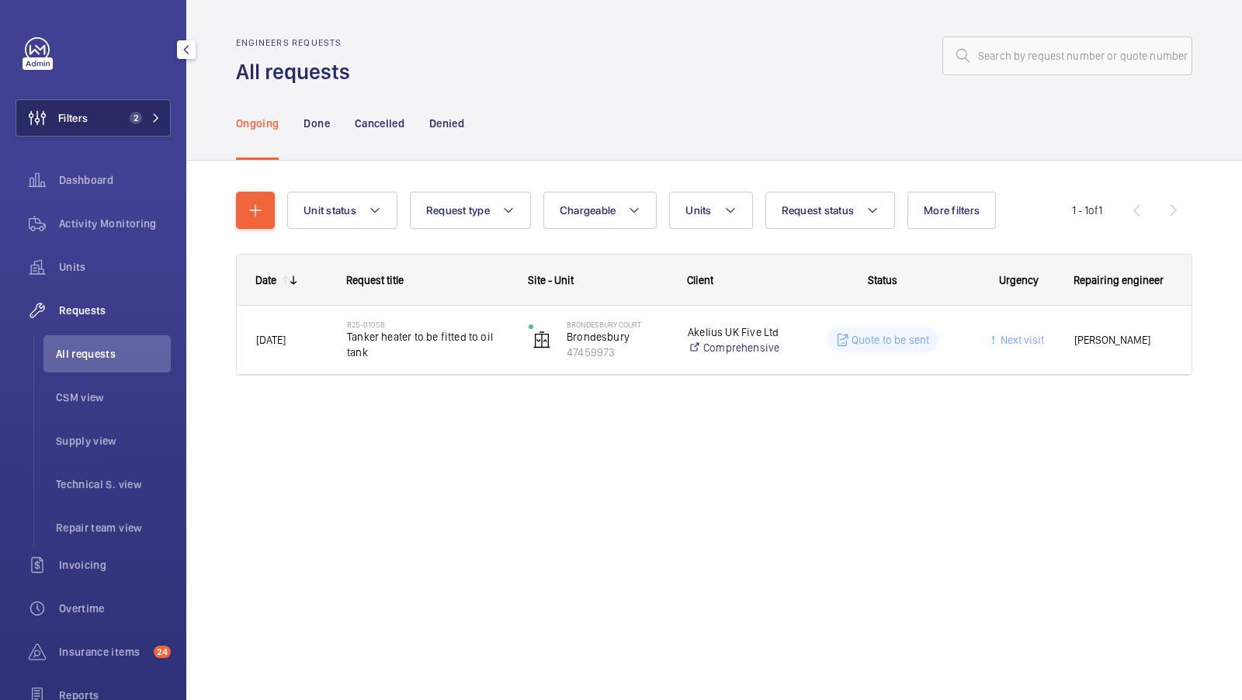
click at [133, 105] on button "Filters 2" at bounding box center [93, 117] width 155 height 37
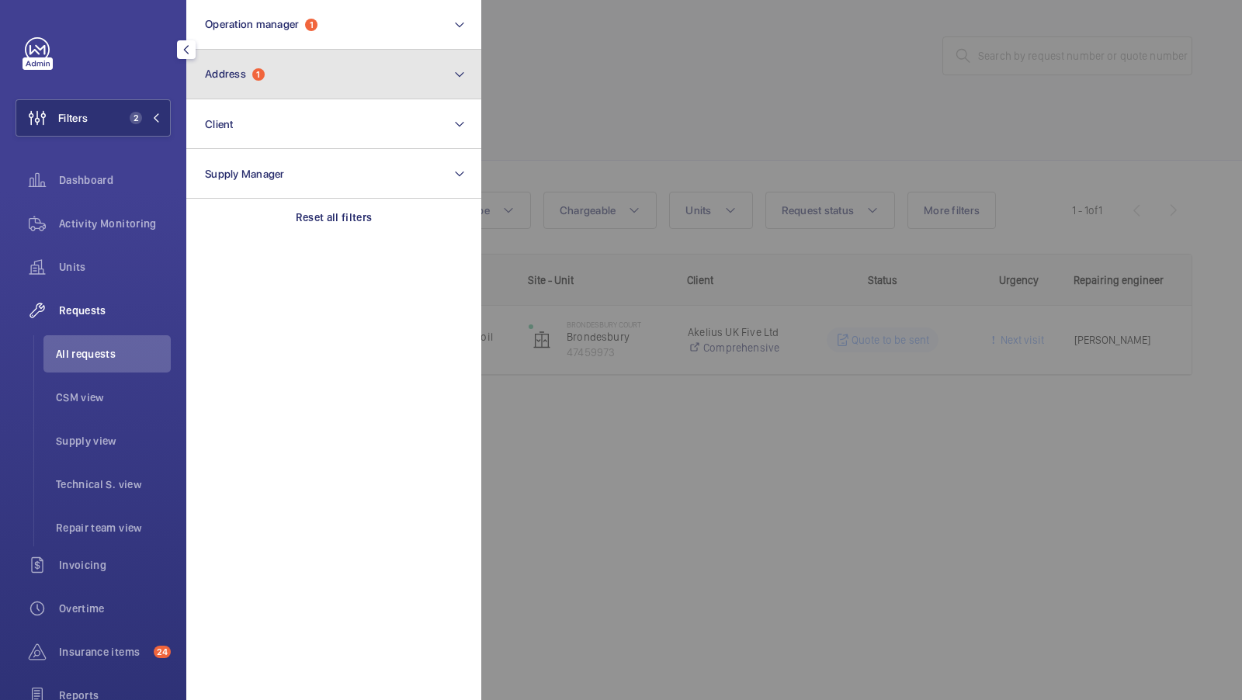
click at [320, 92] on button "Address 1" at bounding box center [333, 75] width 295 height 50
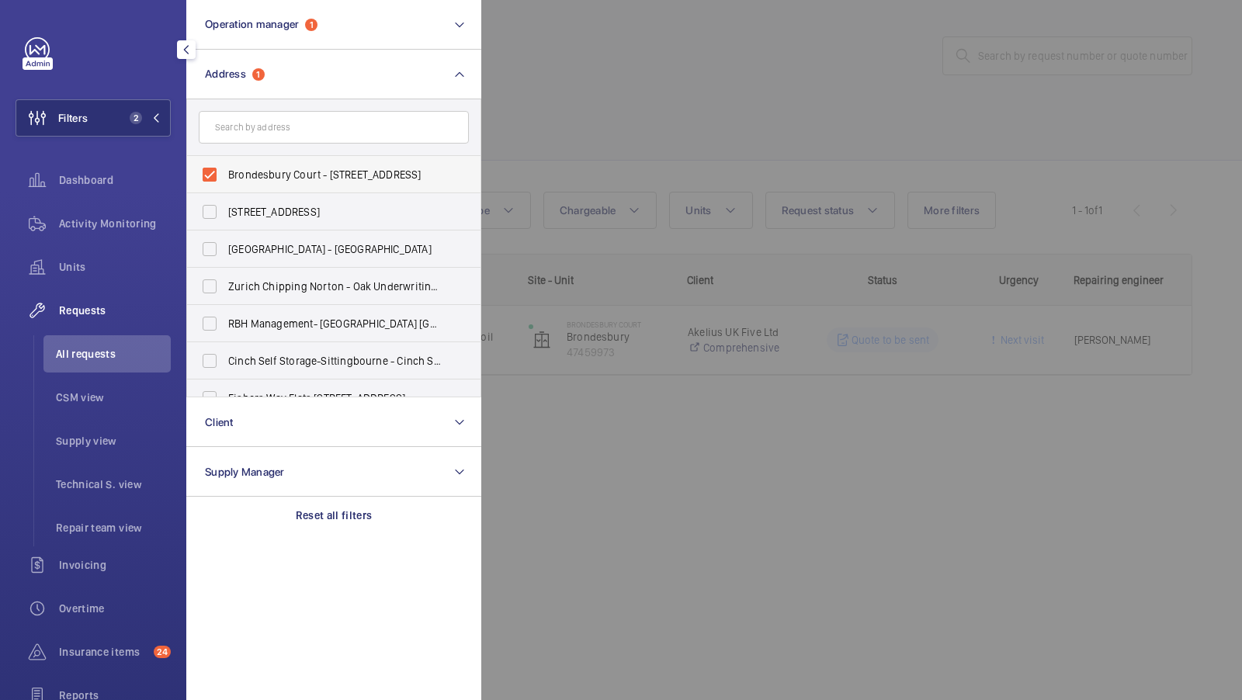
click at [266, 174] on span "Brondesbury Court - 235 Willesden Ln, LONDON NW2 5RR" at bounding box center [335, 175] width 214 height 16
click at [225, 174] on input "Brondesbury Court - 235 Willesden Ln, LONDON NW2 5RR" at bounding box center [209, 174] width 31 height 31
checkbox input "false"
click at [258, 124] on input "text" at bounding box center [334, 127] width 270 height 33
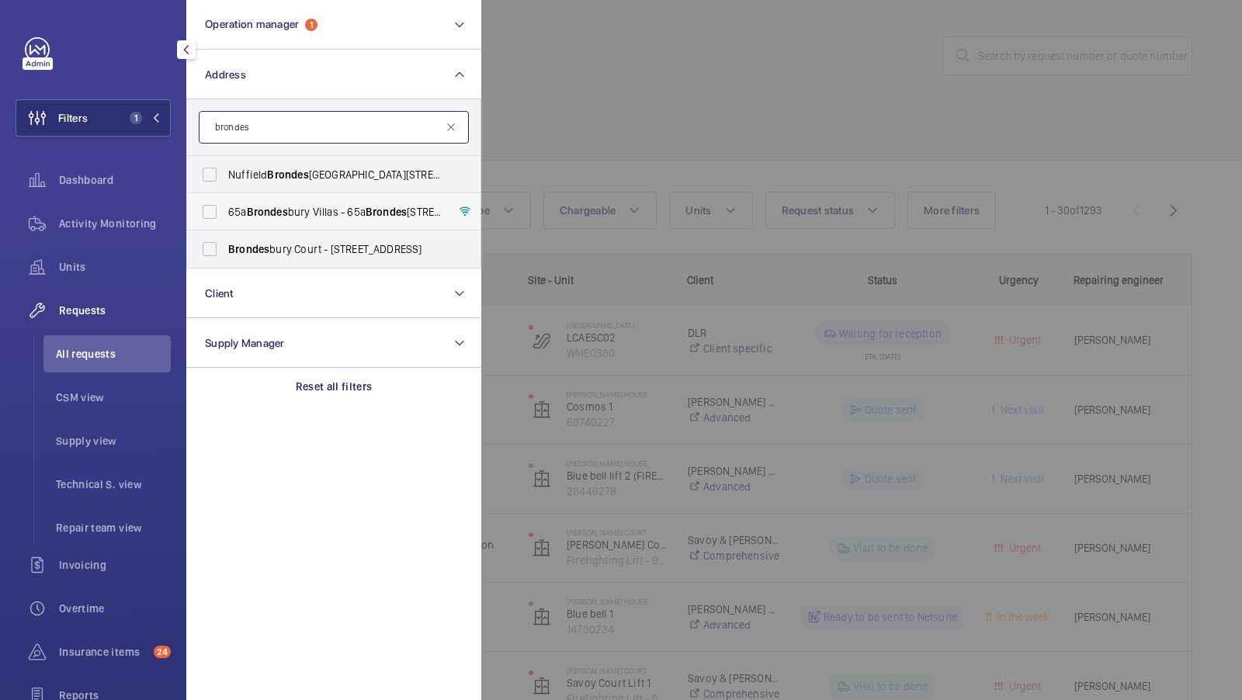
type input "brondes"
click at [276, 207] on span "Brondes" at bounding box center [267, 212] width 41 height 12
click at [225, 207] on input "65a Brondes bury Villas - 65a Brondes bury Villas, LONDON NW6 6AJ" at bounding box center [209, 211] width 31 height 31
checkbox input "true"
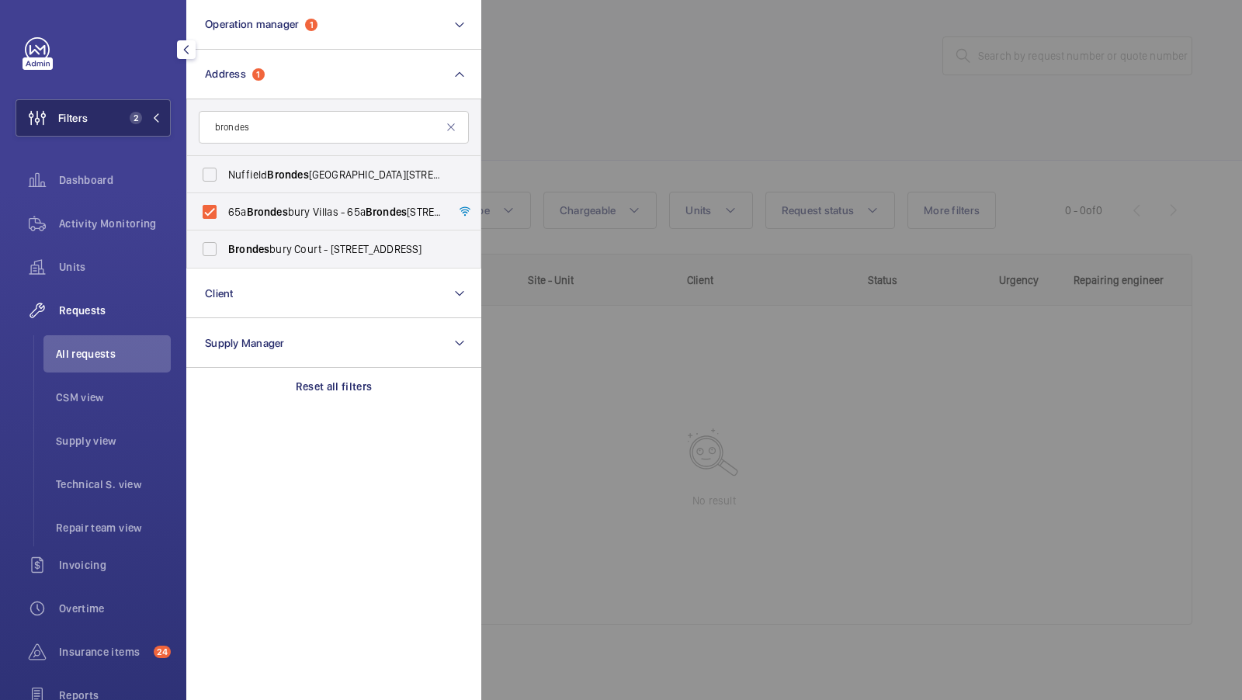
click at [144, 113] on span "2" at bounding box center [141, 118] width 37 height 12
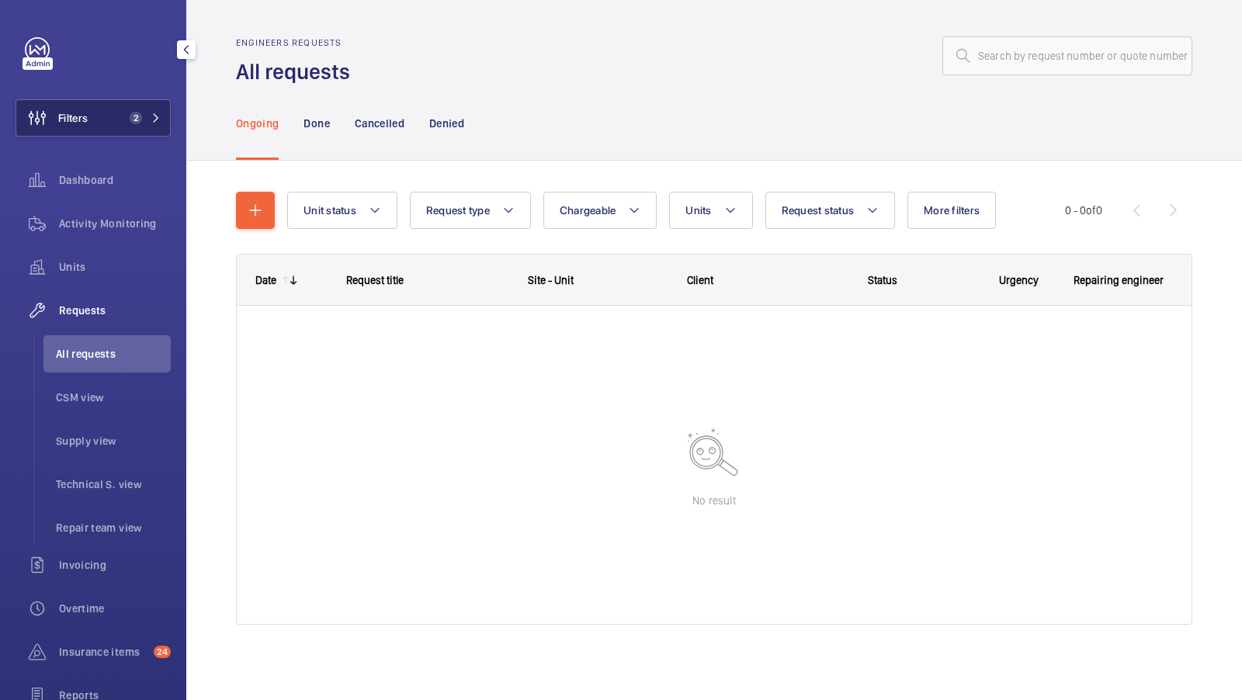
click at [141, 129] on button "Filters 2" at bounding box center [93, 117] width 155 height 37
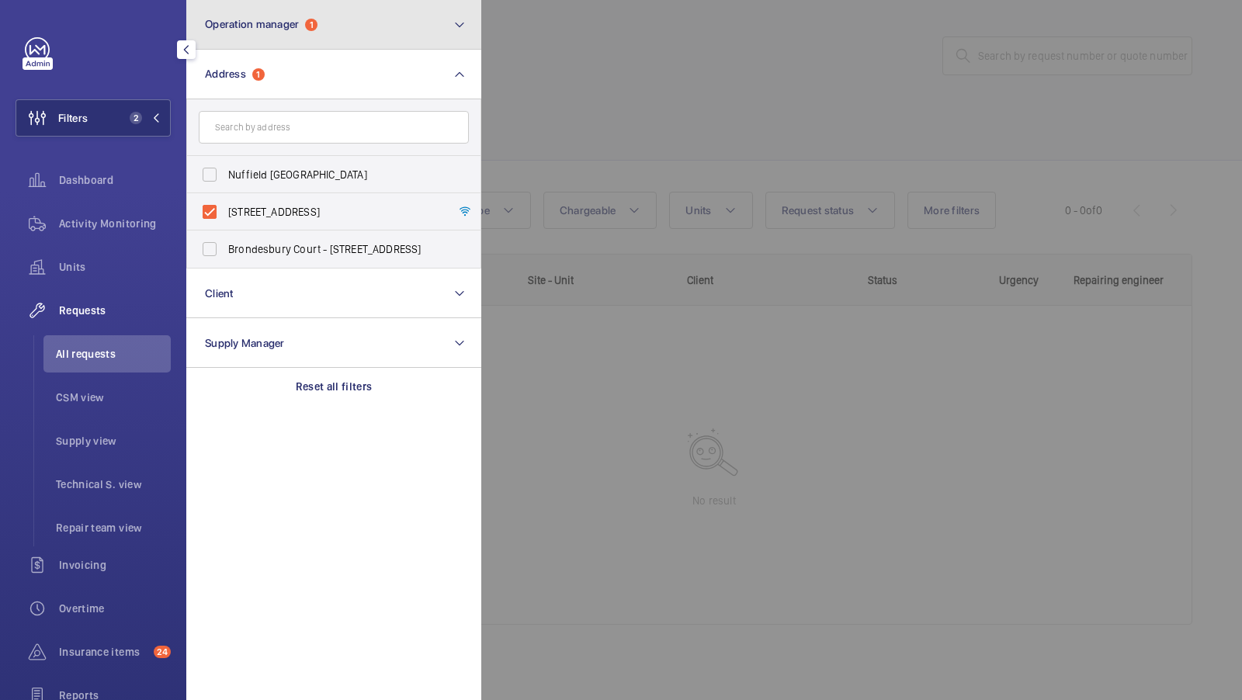
click at [346, 30] on button "Operation manager 1" at bounding box center [333, 25] width 295 height 50
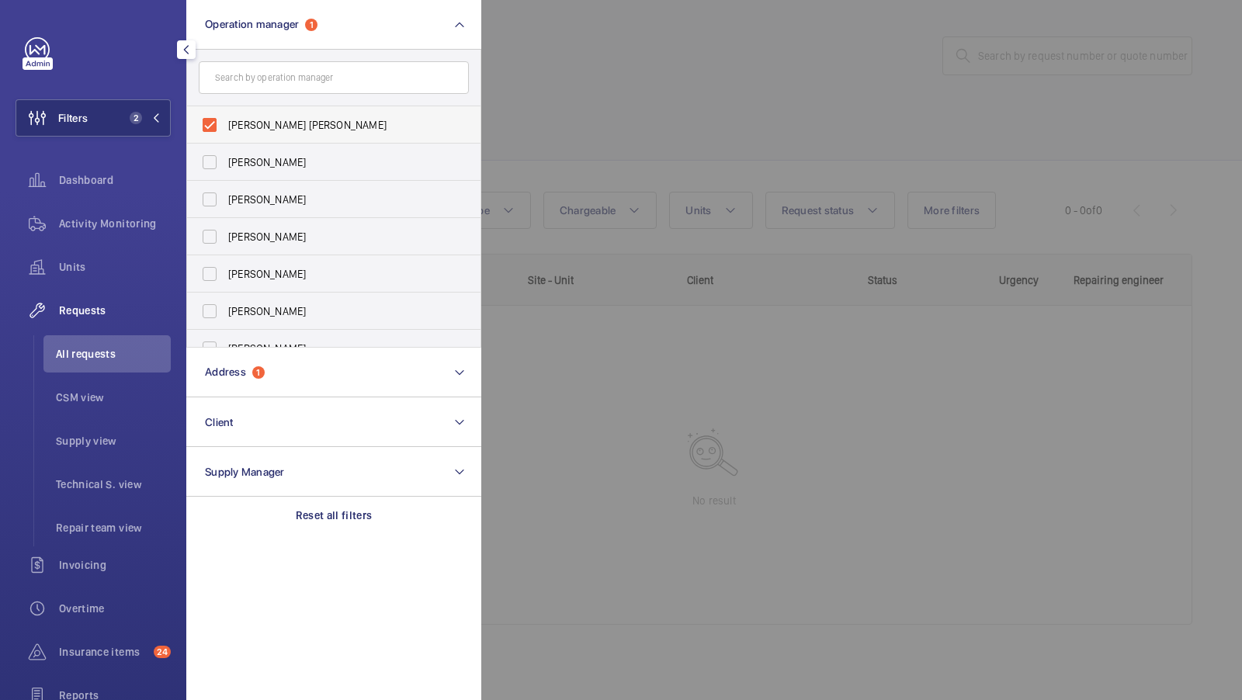
click at [262, 126] on span "[PERSON_NAME] [PERSON_NAME]" at bounding box center [335, 125] width 214 height 16
click at [225, 126] on input "[PERSON_NAME] [PERSON_NAME]" at bounding box center [209, 124] width 31 height 31
click at [264, 138] on label "[PERSON_NAME] [PERSON_NAME]" at bounding box center [322, 124] width 270 height 37
click at [225, 138] on input "[PERSON_NAME] [PERSON_NAME]" at bounding box center [209, 124] width 31 height 31
checkbox input "true"
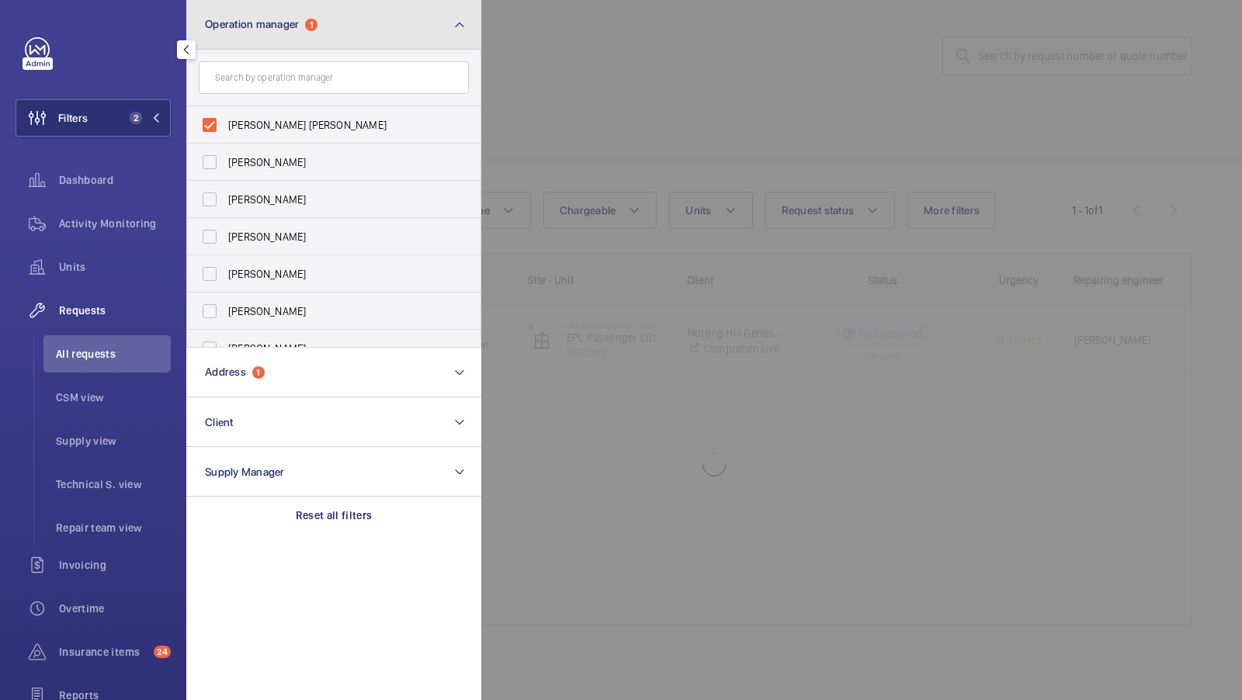
click at [311, 33] on button "Operation manager 1" at bounding box center [333, 25] width 295 height 50
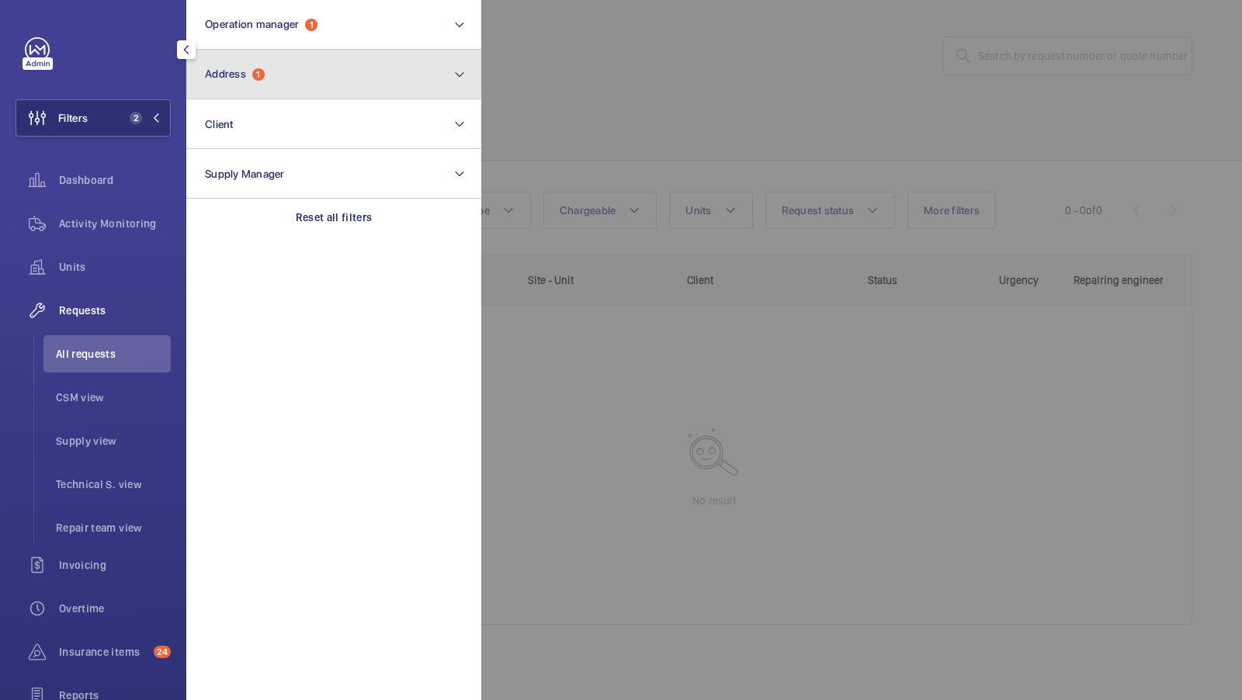
click at [301, 94] on button "Address 1" at bounding box center [333, 75] width 295 height 50
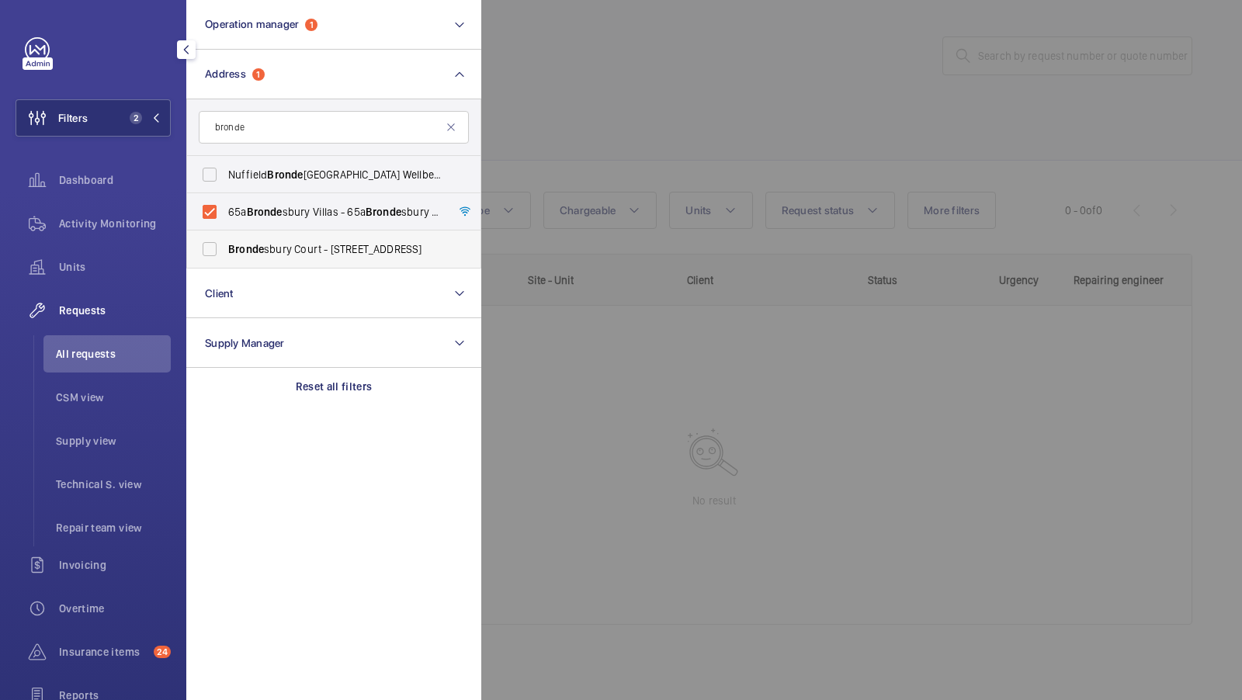
type input "bronde"
click at [298, 246] on span "Bronde sbury Court - 235 Willesden Ln, LONDON NW2 5RR" at bounding box center [335, 249] width 214 height 16
click at [225, 246] on input "Bronde sbury Court - 235 Willesden Ln, LONDON NW2 5RR" at bounding box center [209, 249] width 31 height 31
checkbox input "true"
click at [249, 207] on span "Bronde" at bounding box center [265, 212] width 36 height 12
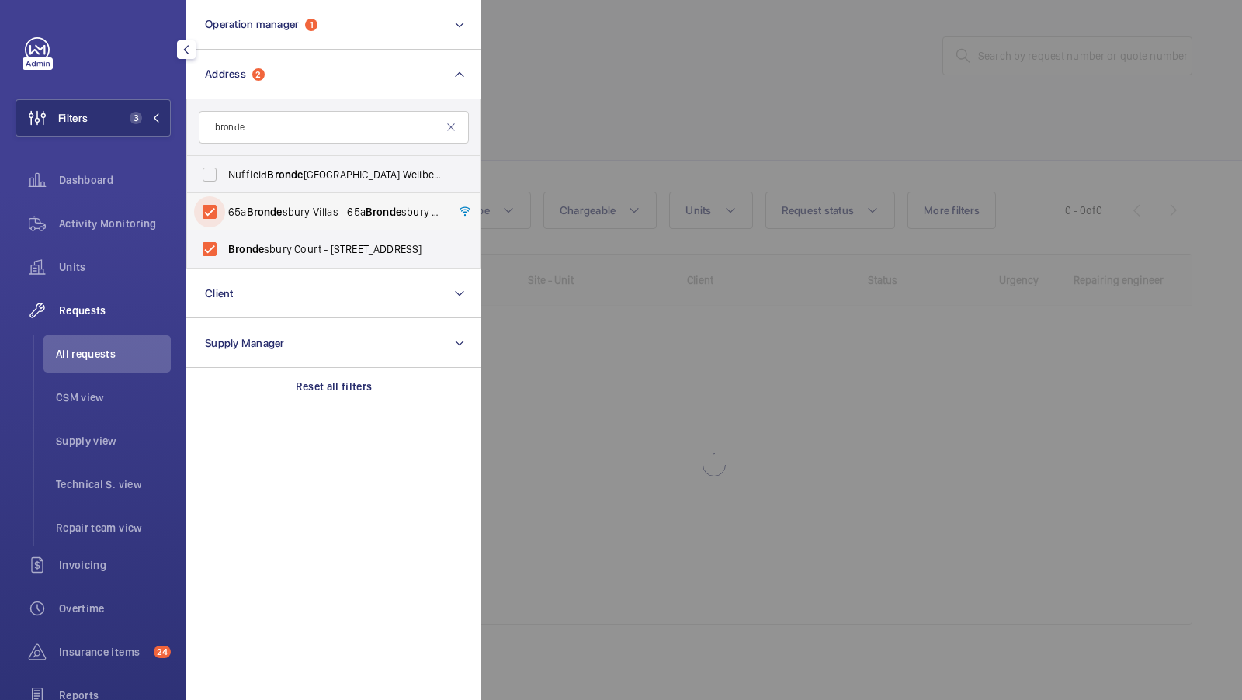
click at [225, 207] on input "65a Bronde sbury Villas - 65a Bronde sbury Villas, LONDON NW6 6AJ" at bounding box center [209, 211] width 31 height 31
checkbox input "false"
click at [146, 121] on span "2" at bounding box center [141, 118] width 37 height 12
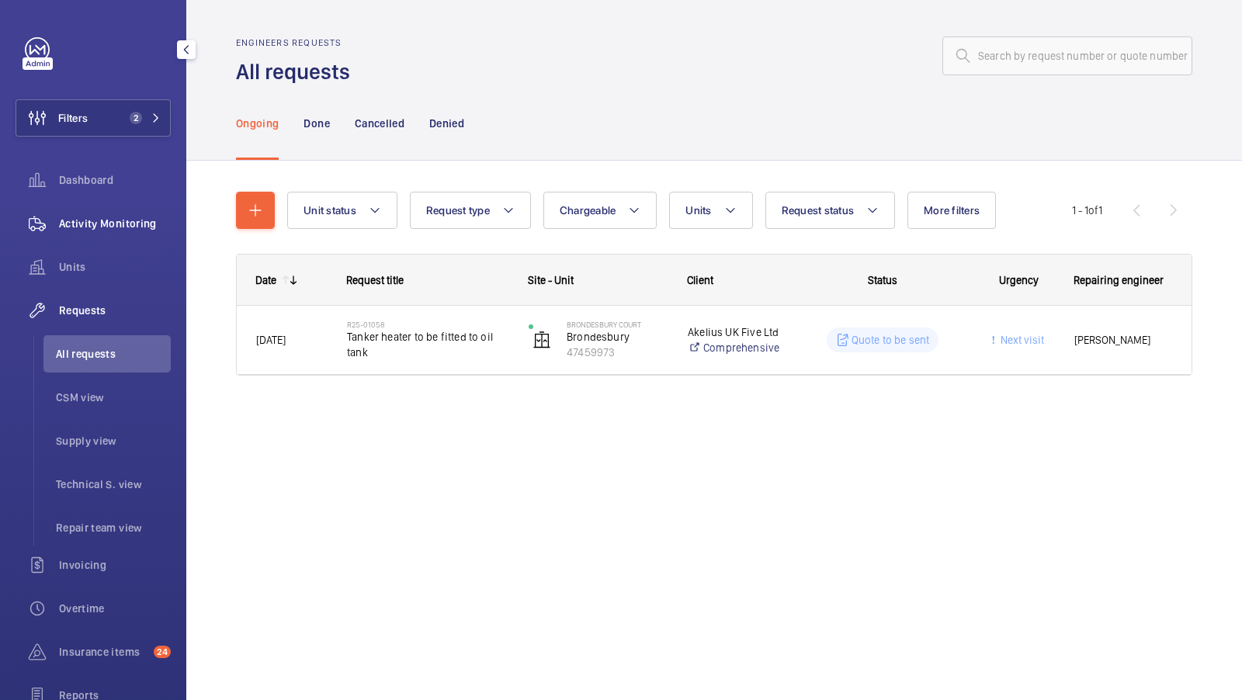
click at [130, 237] on div "Activity Monitoring" at bounding box center [93, 223] width 155 height 37
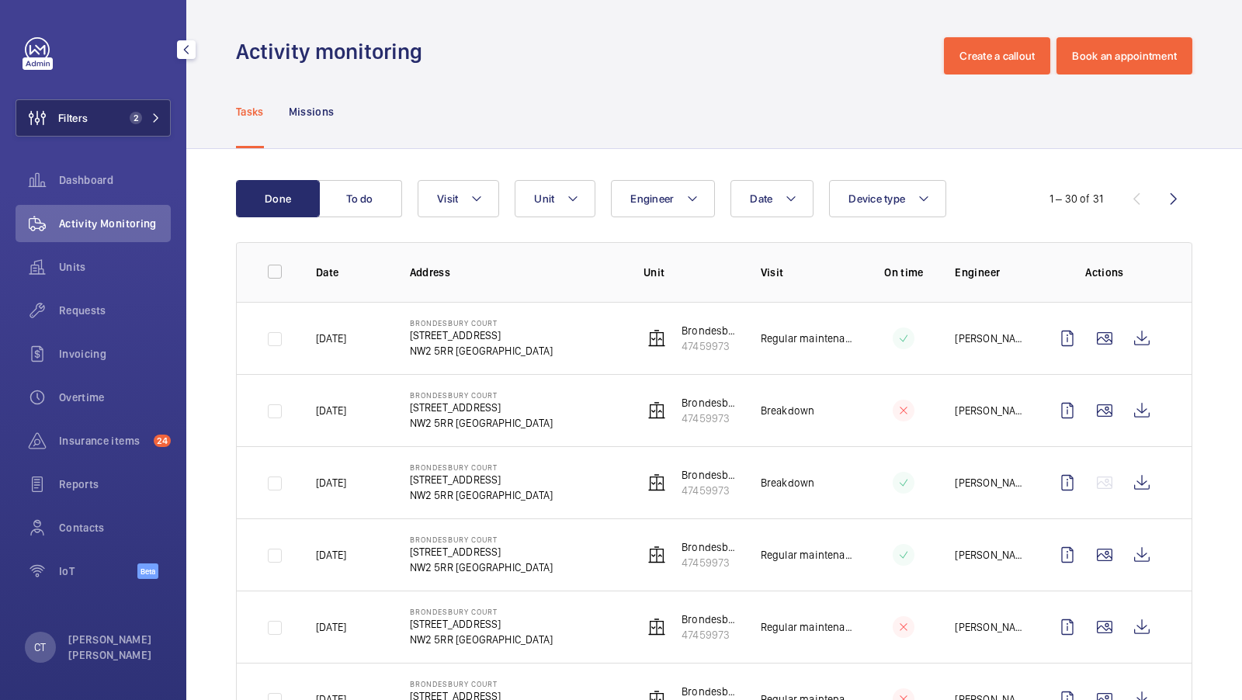
click at [156, 111] on button "Filters 2" at bounding box center [93, 117] width 155 height 37
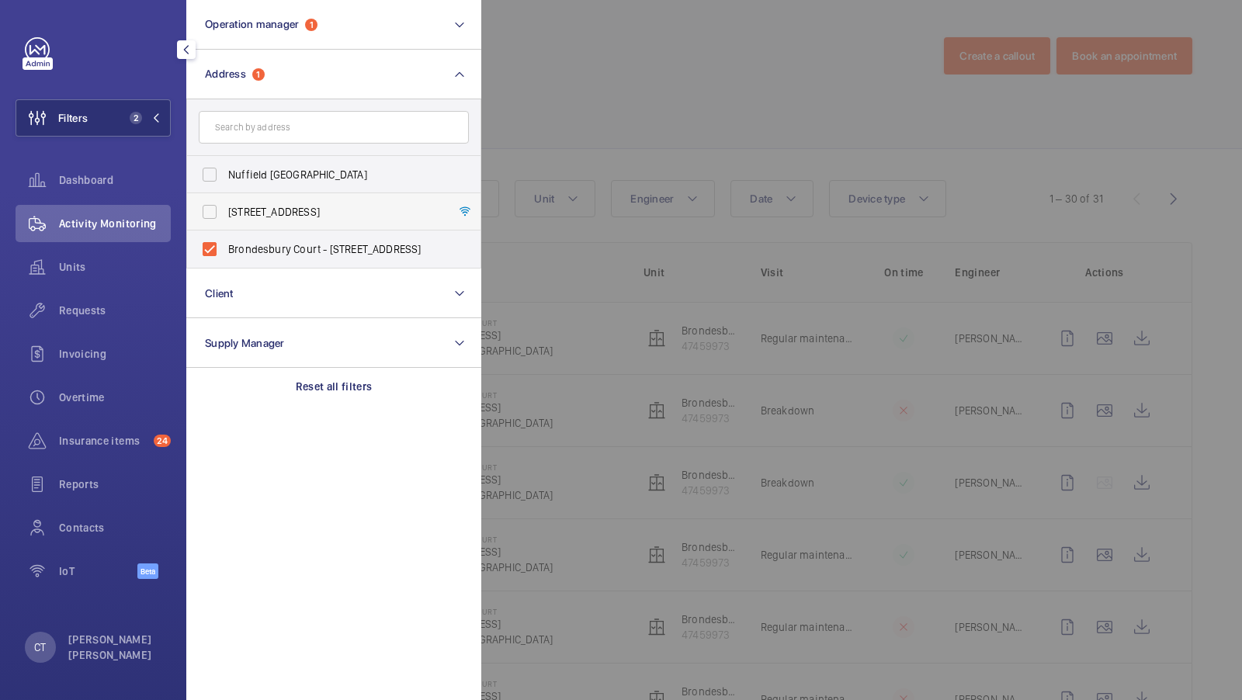
click at [291, 213] on span "65a Brondesbury Villas - 65a Brondesbury Villas, LONDON NW6 6AJ" at bounding box center [335, 212] width 214 height 16
click at [225, 213] on input "65a Brondesbury Villas - 65a Brondesbury Villas, LONDON NW6 6AJ" at bounding box center [209, 211] width 31 height 31
checkbox input "true"
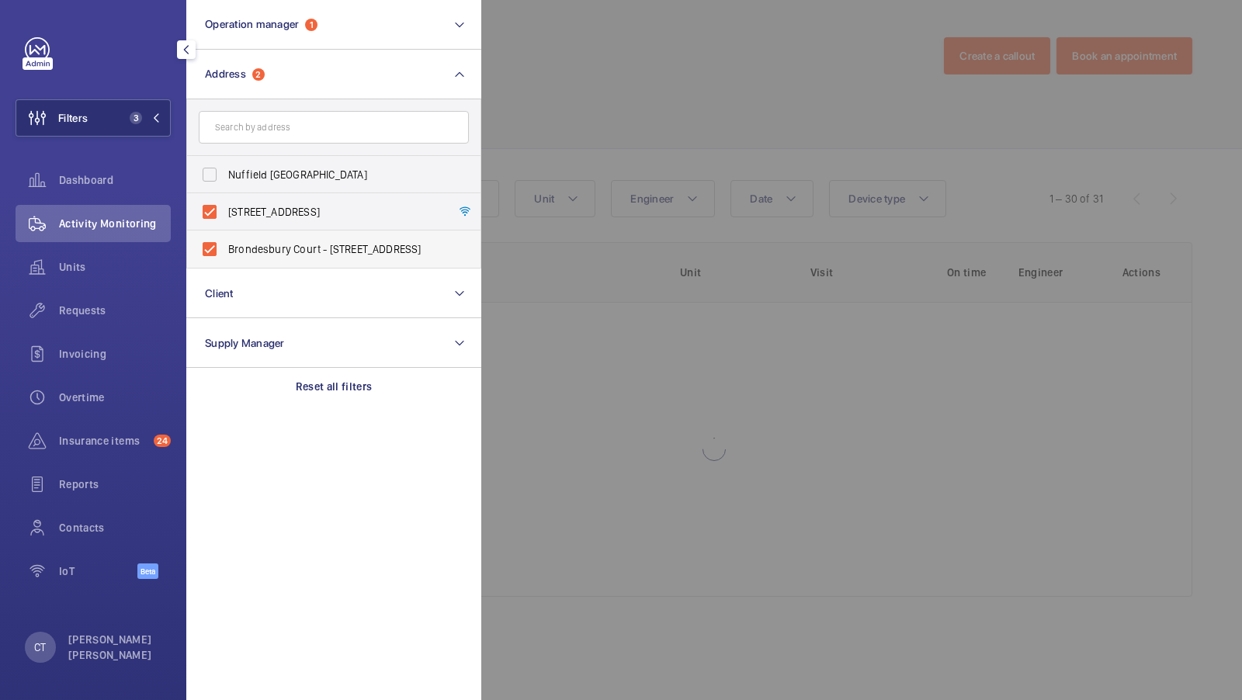
click at [282, 234] on label "Brondesbury Court - 235 Willesden Ln, LONDON NW2 5RR" at bounding box center [322, 249] width 270 height 37
click at [225, 234] on input "Brondesbury Court - 235 Willesden Ln, LONDON NW2 5RR" at bounding box center [209, 249] width 31 height 31
checkbox input "false"
click at [147, 117] on span "2" at bounding box center [141, 118] width 37 height 12
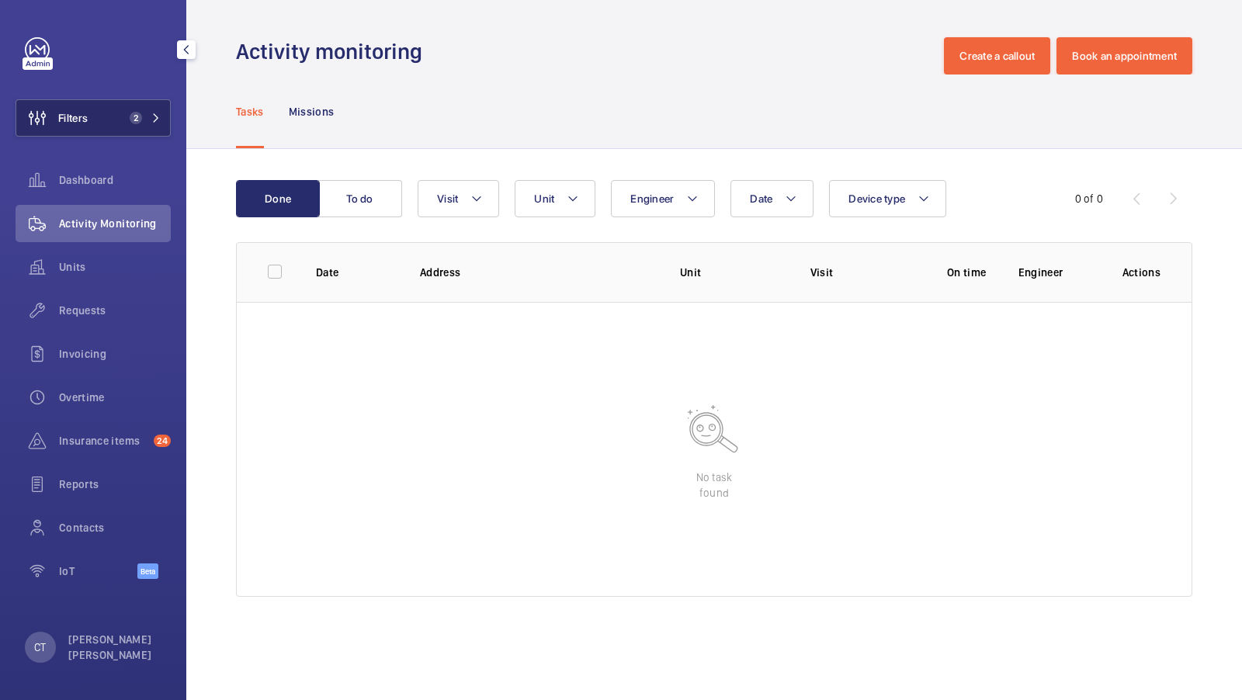
click at [130, 114] on span "2" at bounding box center [136, 118] width 12 height 12
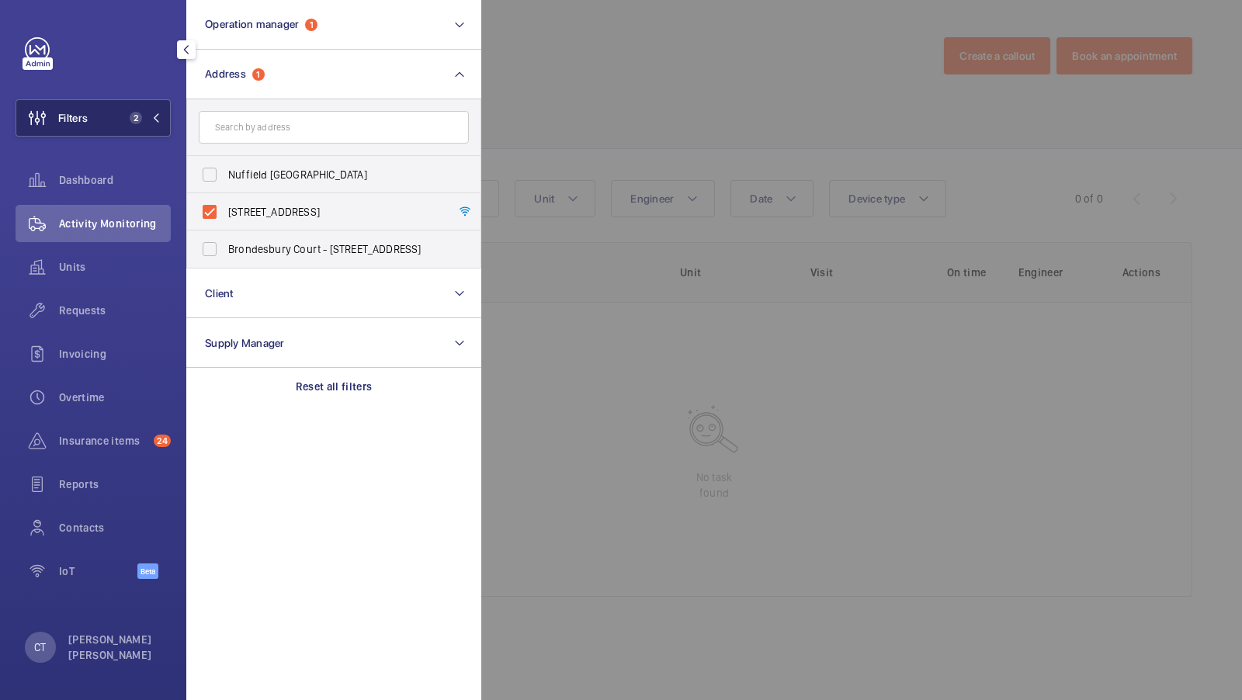
click at [143, 102] on button "Filters 2" at bounding box center [93, 117] width 155 height 37
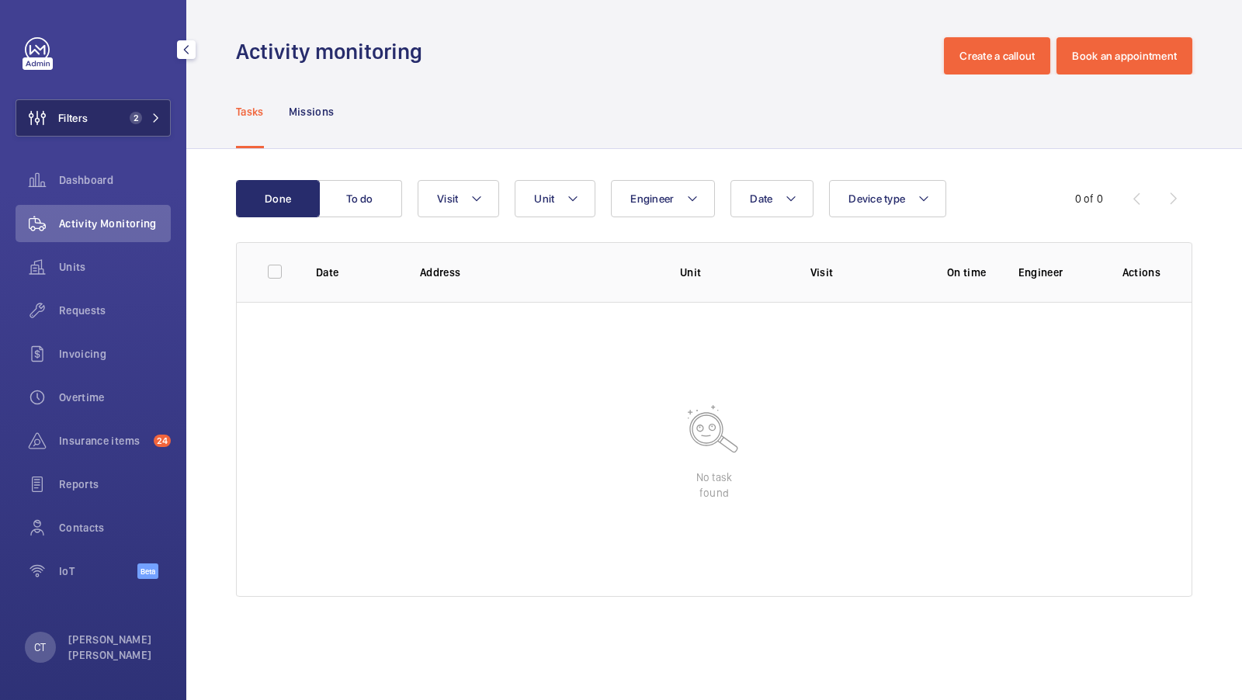
click at [165, 120] on button "Filters 2" at bounding box center [93, 117] width 155 height 37
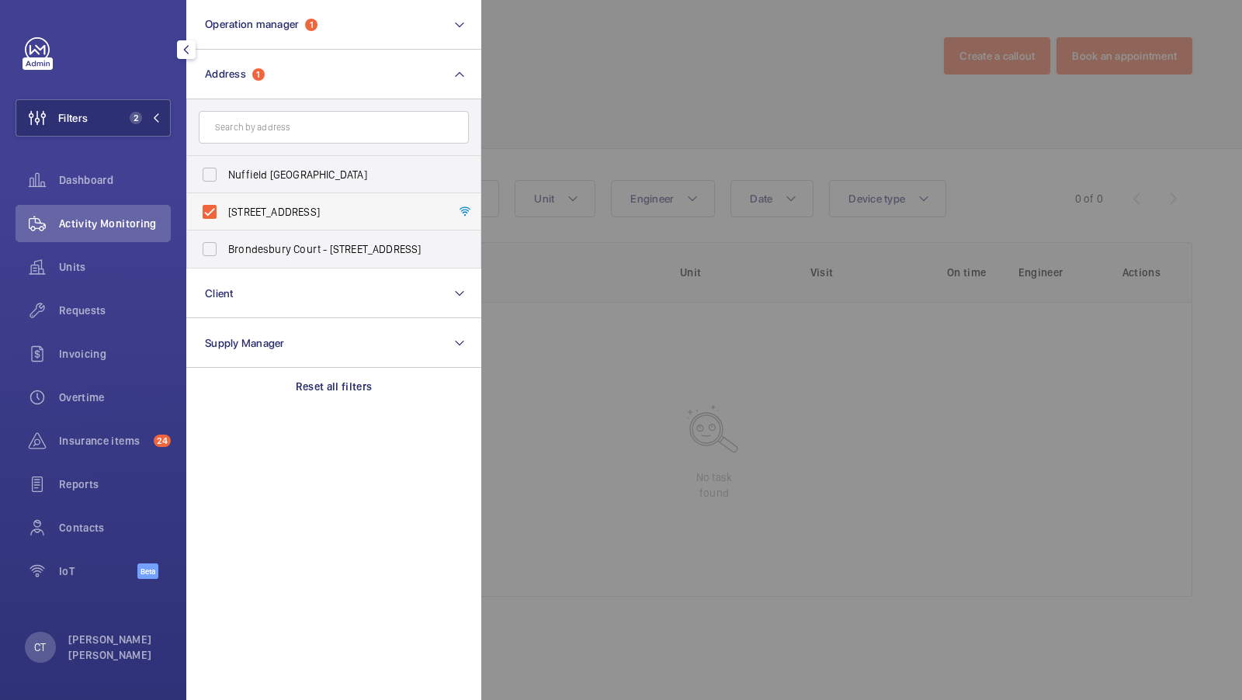
click at [247, 201] on label "65a Brondesbury Villas - 65a Brondesbury Villas, LONDON NW6 6AJ" at bounding box center [322, 211] width 270 height 37
click at [225, 201] on input "65a Brondesbury Villas - 65a Brondesbury Villas, LONDON NW6 6AJ" at bounding box center [209, 211] width 31 height 31
checkbox input "false"
click at [268, 127] on input "text" at bounding box center [334, 127] width 270 height 33
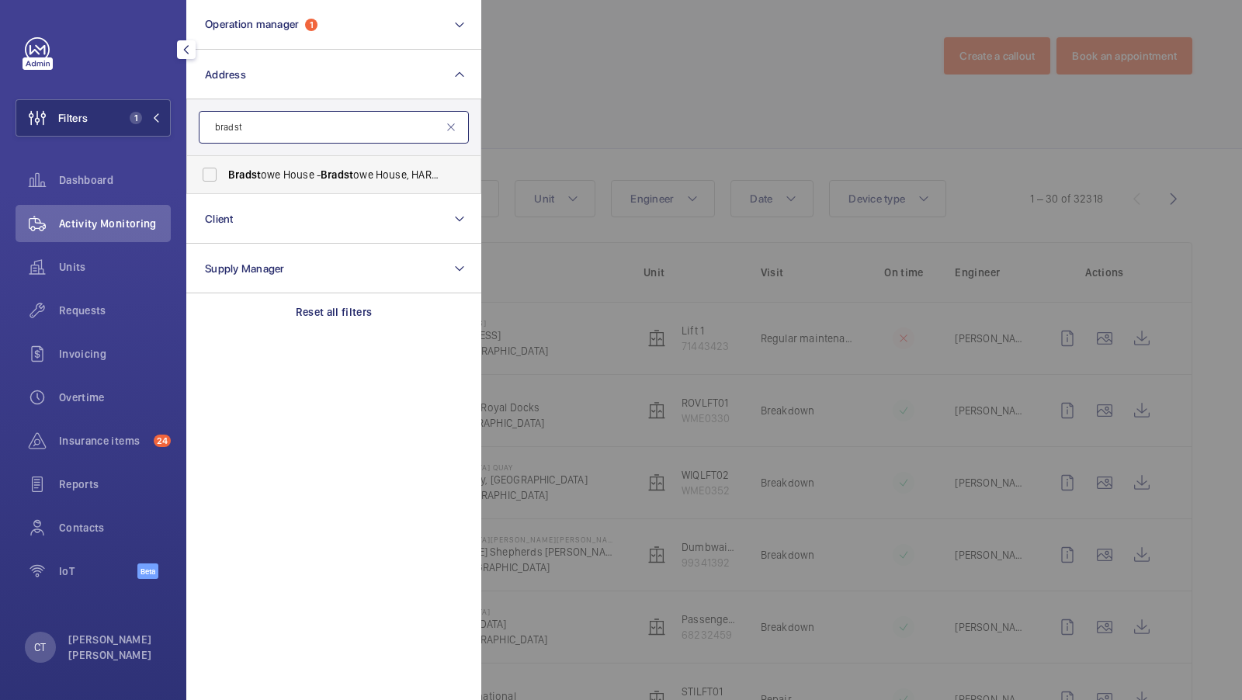
type input "bradst"
click at [263, 170] on span "Bradst owe House - Bradst owe House, HARROW HA1 1EH" at bounding box center [335, 175] width 214 height 16
click at [225, 170] on input "Bradst owe House - Bradst owe House, HARROW HA1 1EH" at bounding box center [209, 174] width 31 height 31
checkbox input "true"
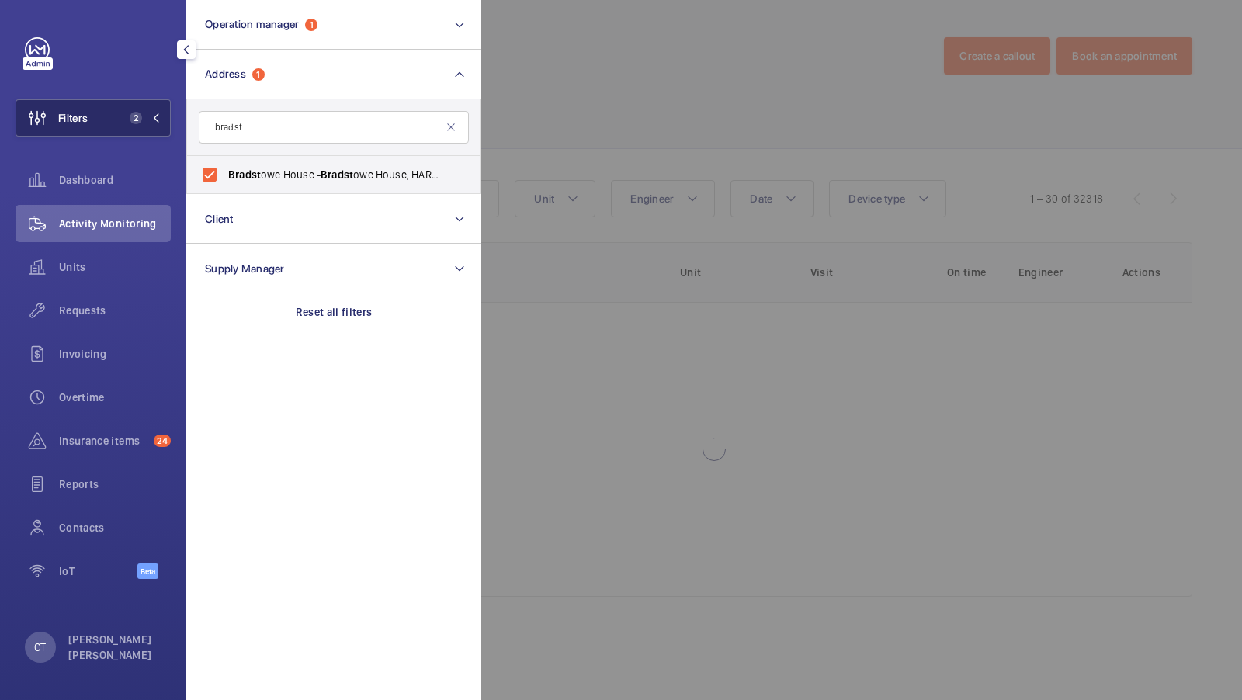
click at [149, 121] on span "2" at bounding box center [141, 118] width 37 height 12
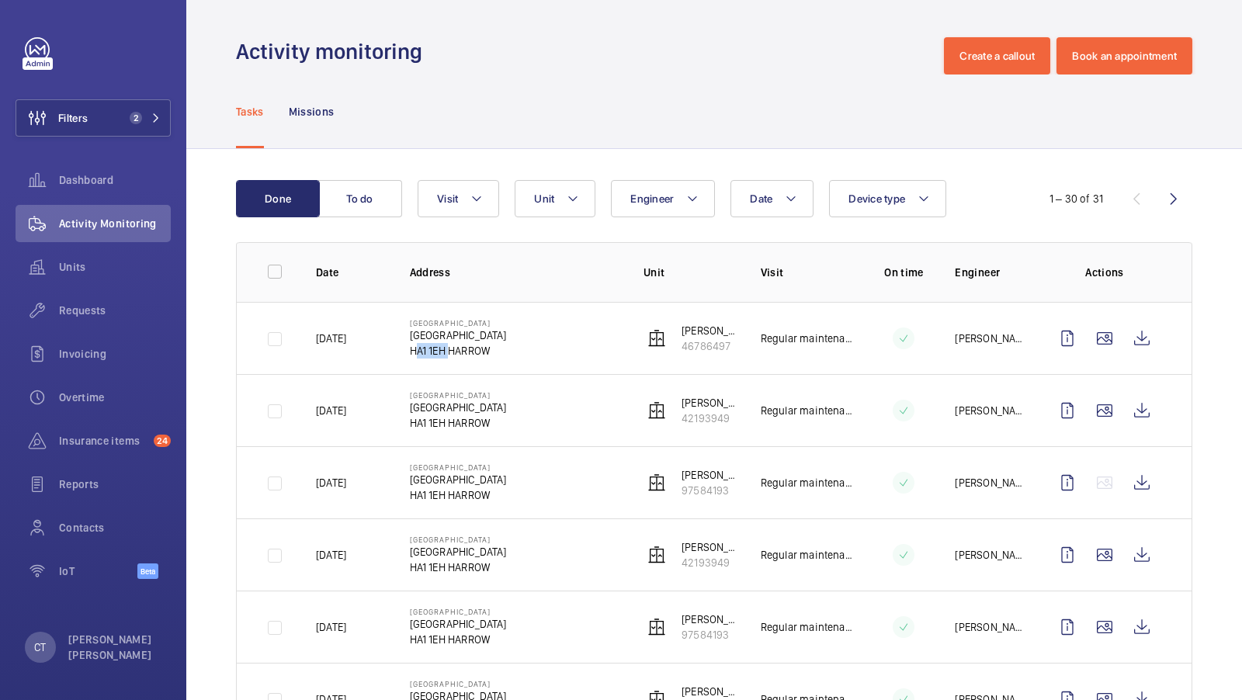
drag, startPoint x: 411, startPoint y: 352, endPoint x: 445, endPoint y: 353, distance: 34.2
click at [446, 353] on p "HA1 1EH HARROW" at bounding box center [458, 351] width 97 height 16
click at [467, 362] on td "Bradstowe House Bradstowe House HA1 1EH HARROW" at bounding box center [502, 338] width 234 height 72
drag, startPoint x: 408, startPoint y: 351, endPoint x: 448, endPoint y: 352, distance: 39.6
click at [448, 351] on td "Bradstowe House Bradstowe House HA1 1EH HARROW" at bounding box center [502, 338] width 234 height 72
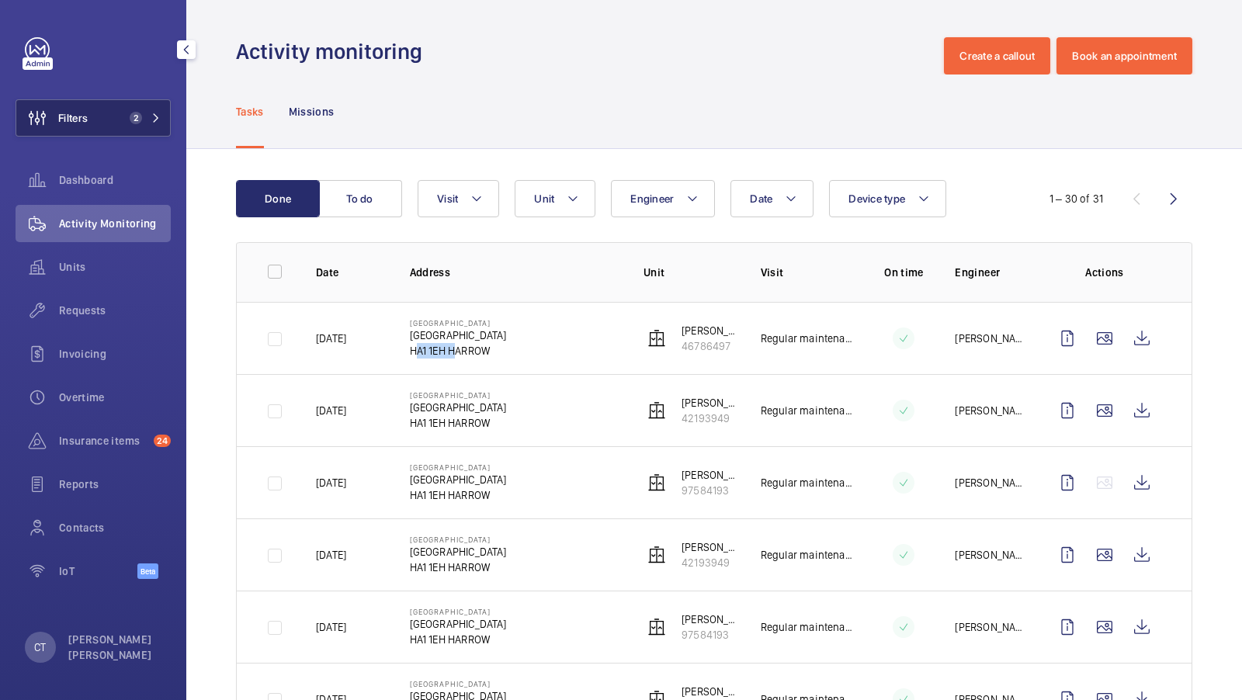
click at [134, 129] on button "Filters 2" at bounding box center [93, 117] width 155 height 37
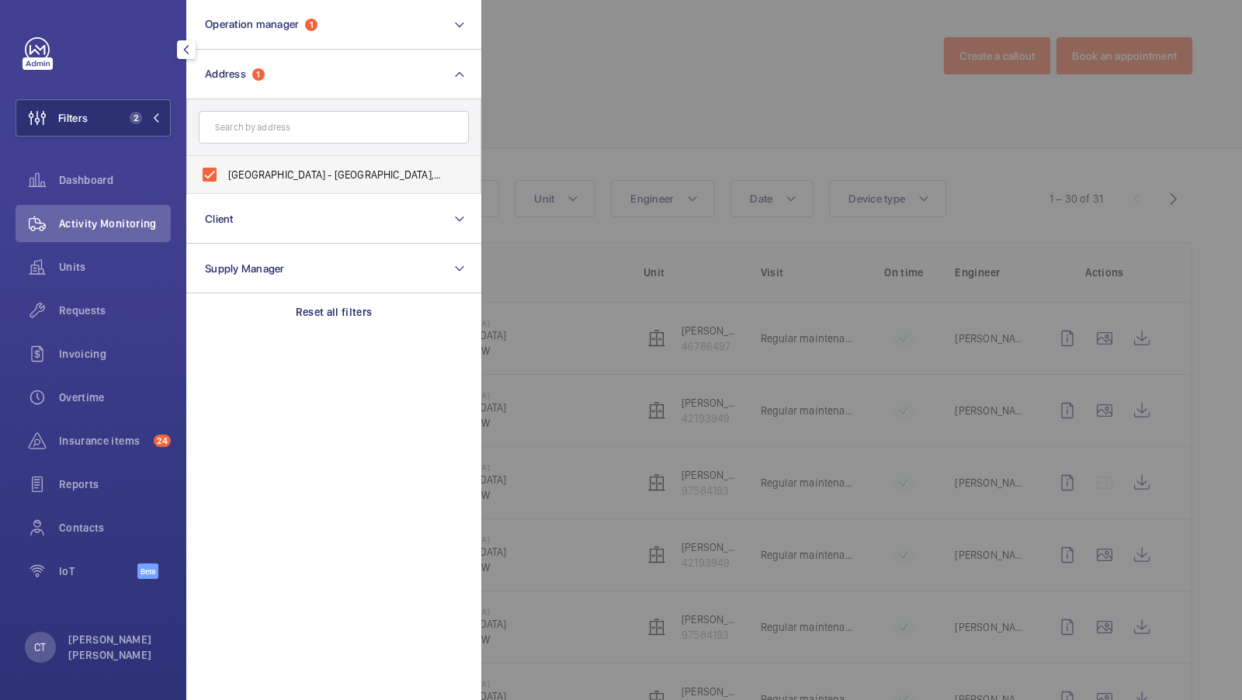
click at [281, 178] on span "Bradstowe House - Bradstowe House, HARROW HA1 1EH" at bounding box center [335, 175] width 214 height 16
click at [225, 178] on input "Bradstowe House - Bradstowe House, HARROW HA1 1EH" at bounding box center [209, 174] width 31 height 31
checkbox input "false"
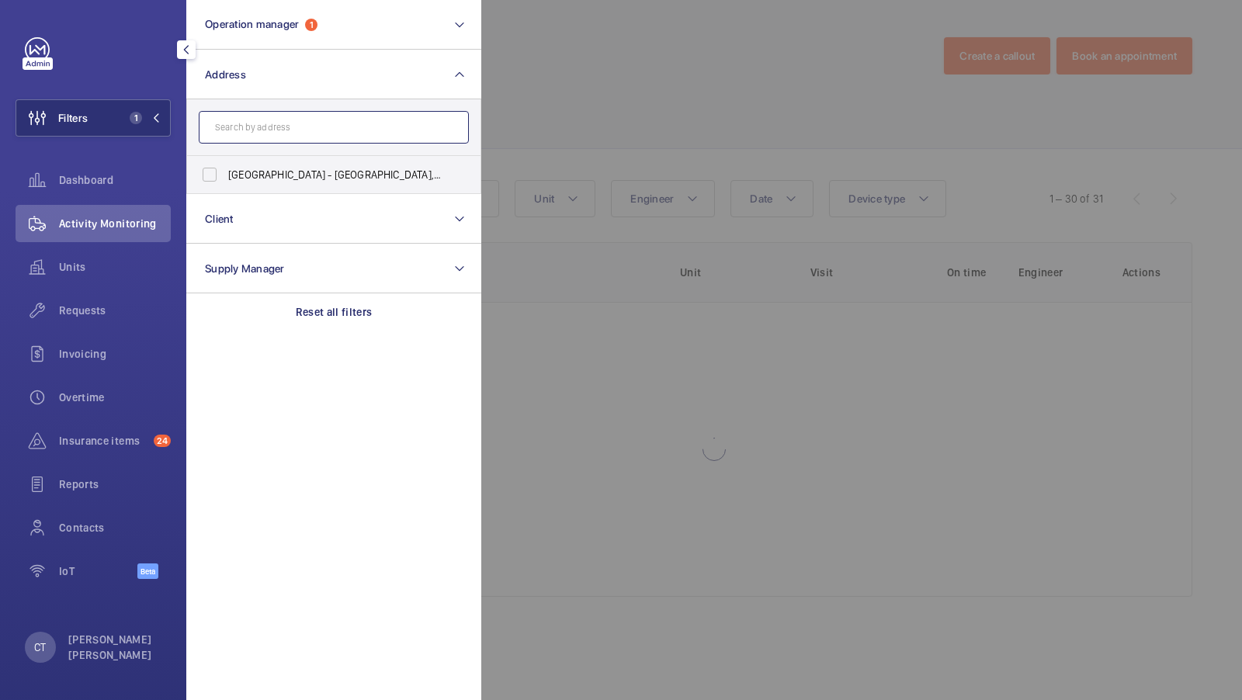
click at [282, 123] on input "text" at bounding box center [334, 127] width 270 height 33
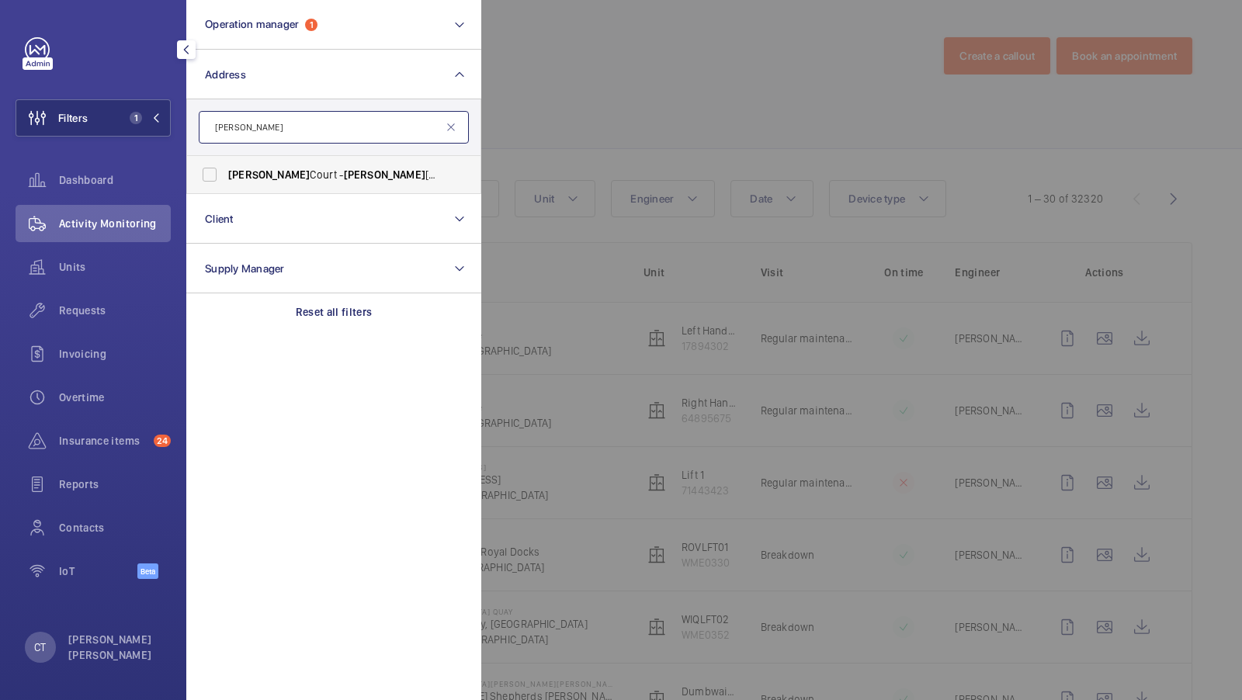
type input "sullivan"
click at [211, 175] on label "Sullivan Court - Sullivan Court, LONDON SW5 9RL" at bounding box center [322, 174] width 270 height 37
click at [211, 175] on input "Sullivan Court - Sullivan Court, LONDON SW5 9RL" at bounding box center [209, 174] width 31 height 31
checkbox input "true"
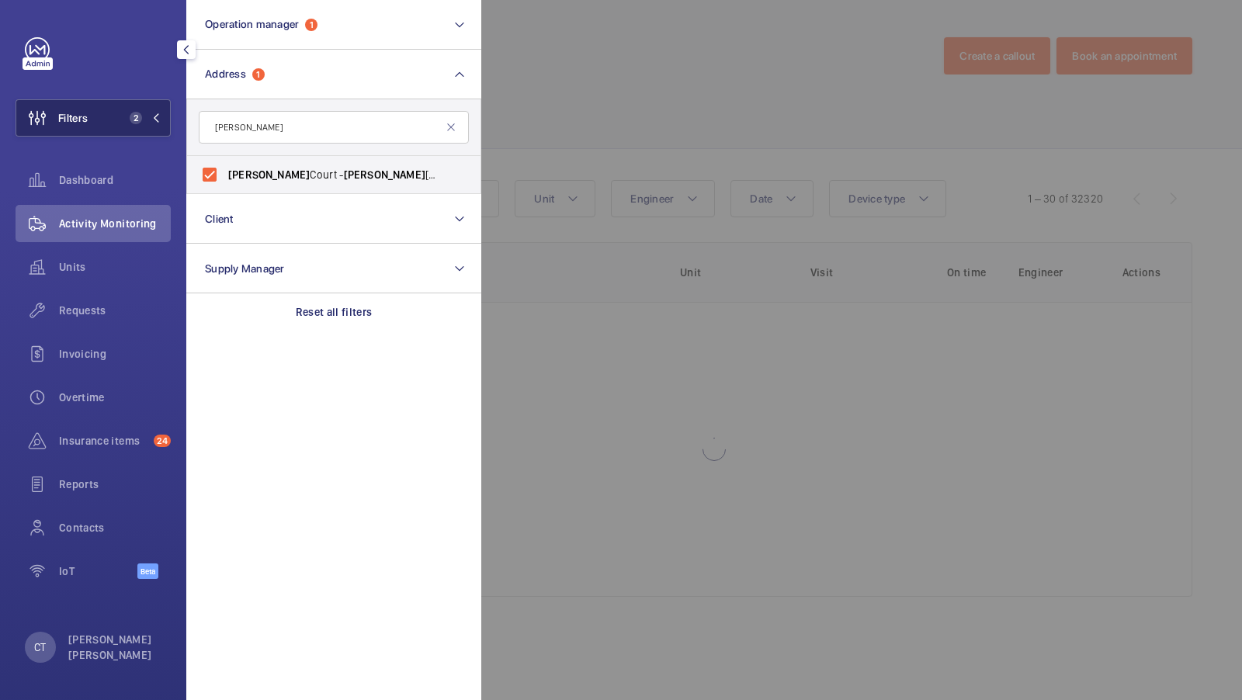
click at [102, 111] on button "Filters 2" at bounding box center [93, 117] width 155 height 37
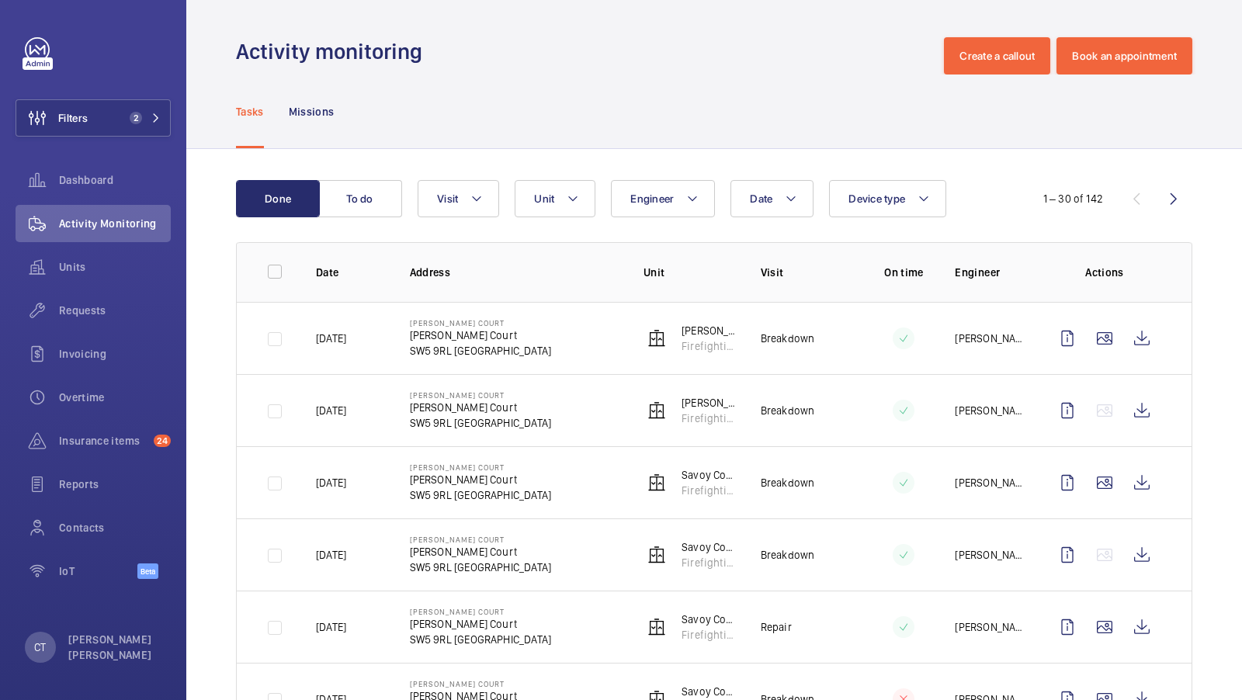
scroll to position [122, 0]
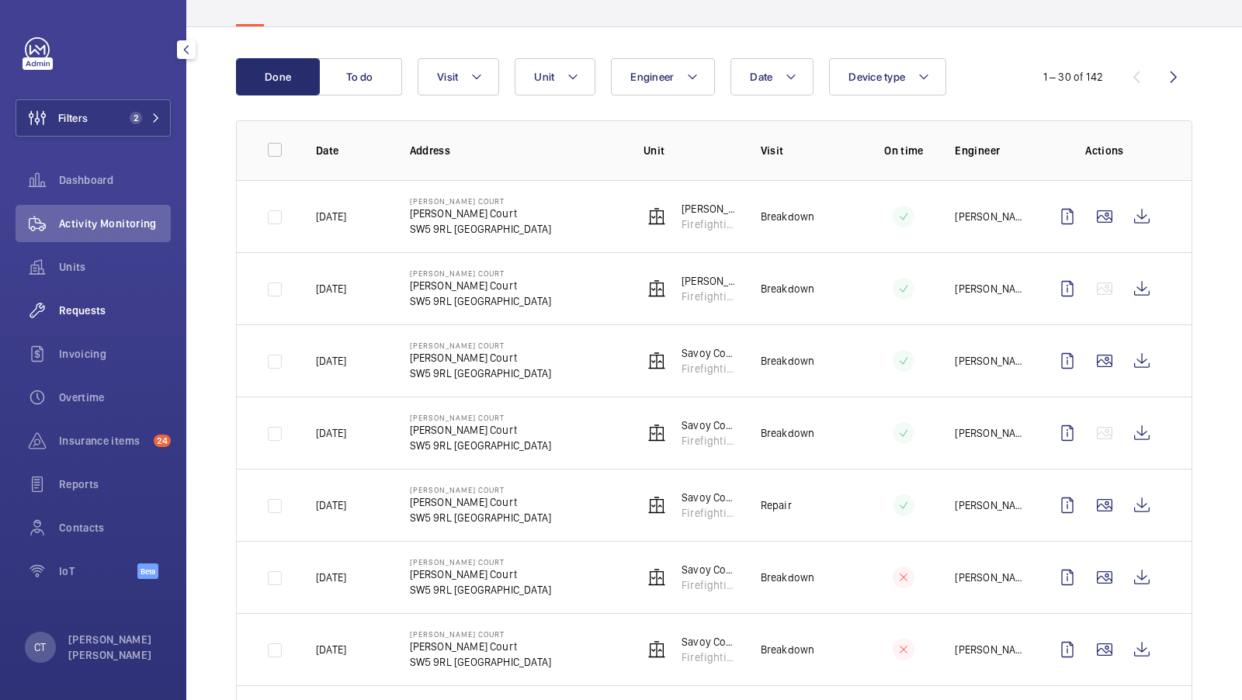
click at [92, 297] on div "Requests" at bounding box center [93, 310] width 155 height 37
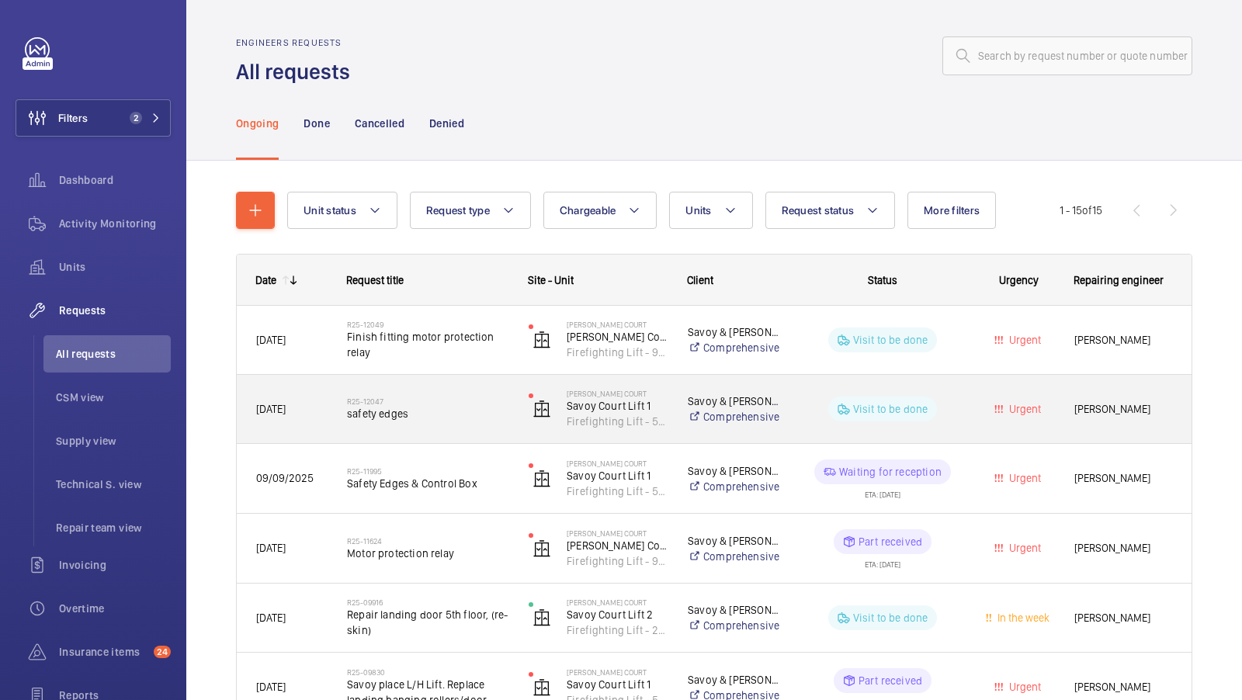
click at [415, 413] on span "safety edges" at bounding box center [427, 414] width 161 height 16
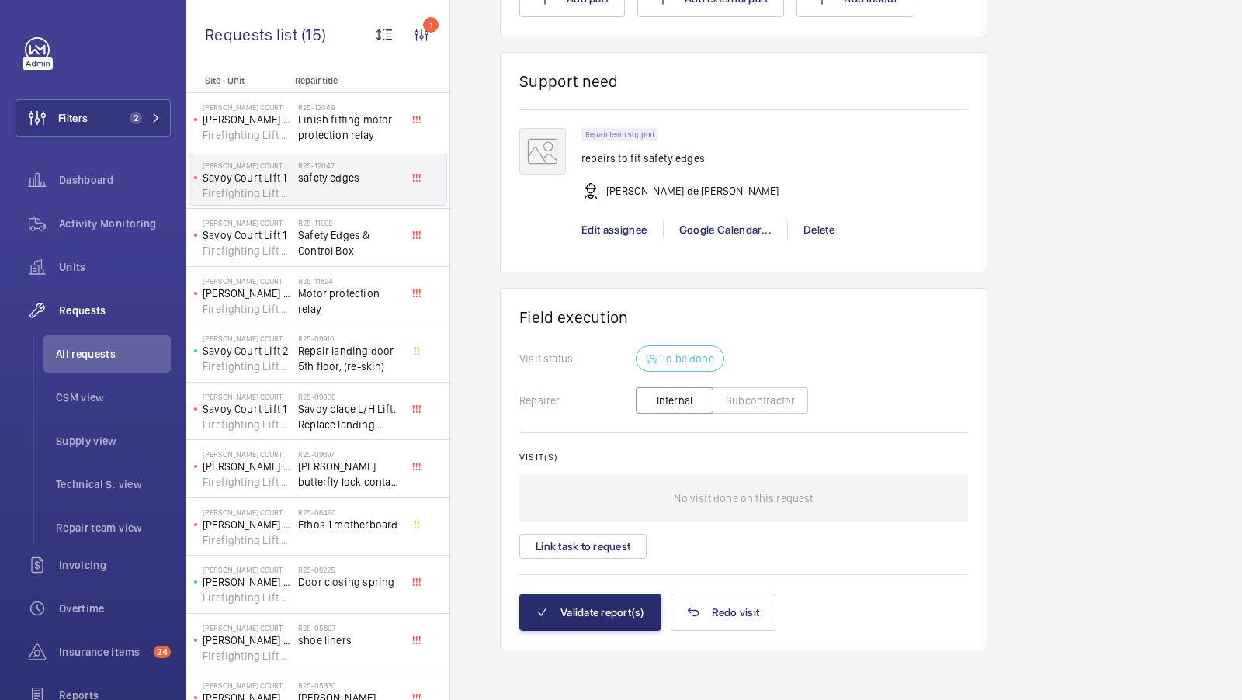
scroll to position [1047, 0]
click at [334, 238] on span "Safety Edges & Control Box" at bounding box center [349, 242] width 102 height 31
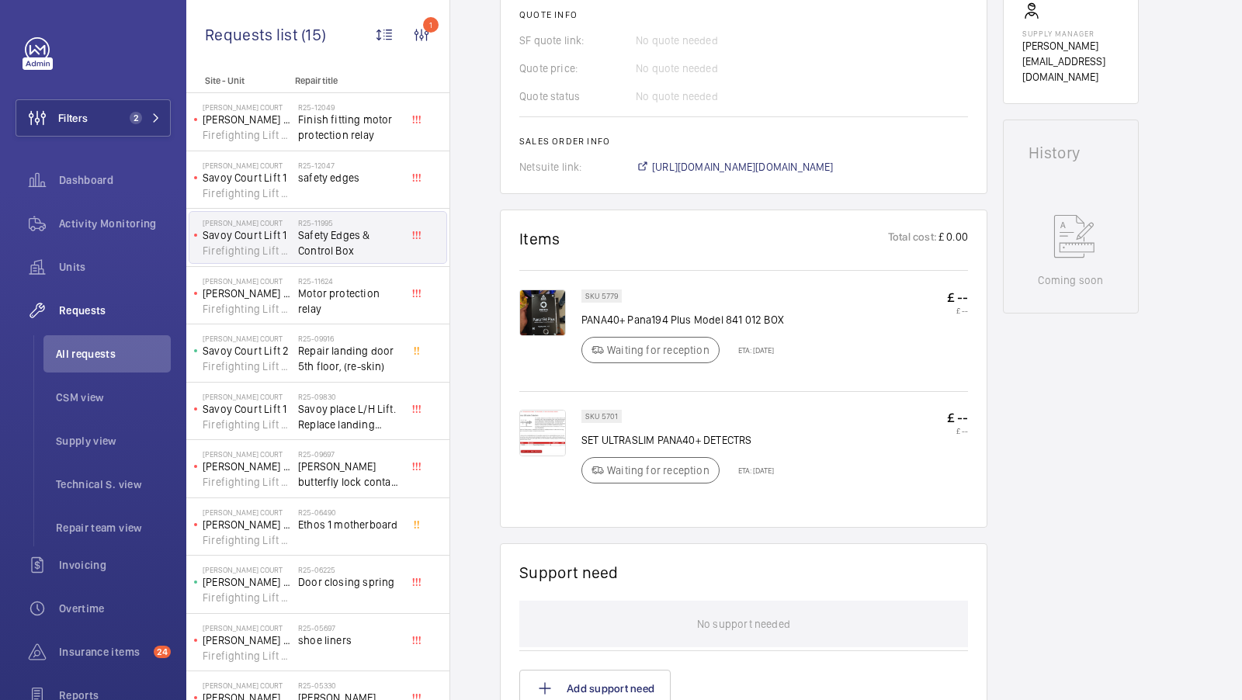
scroll to position [654, 0]
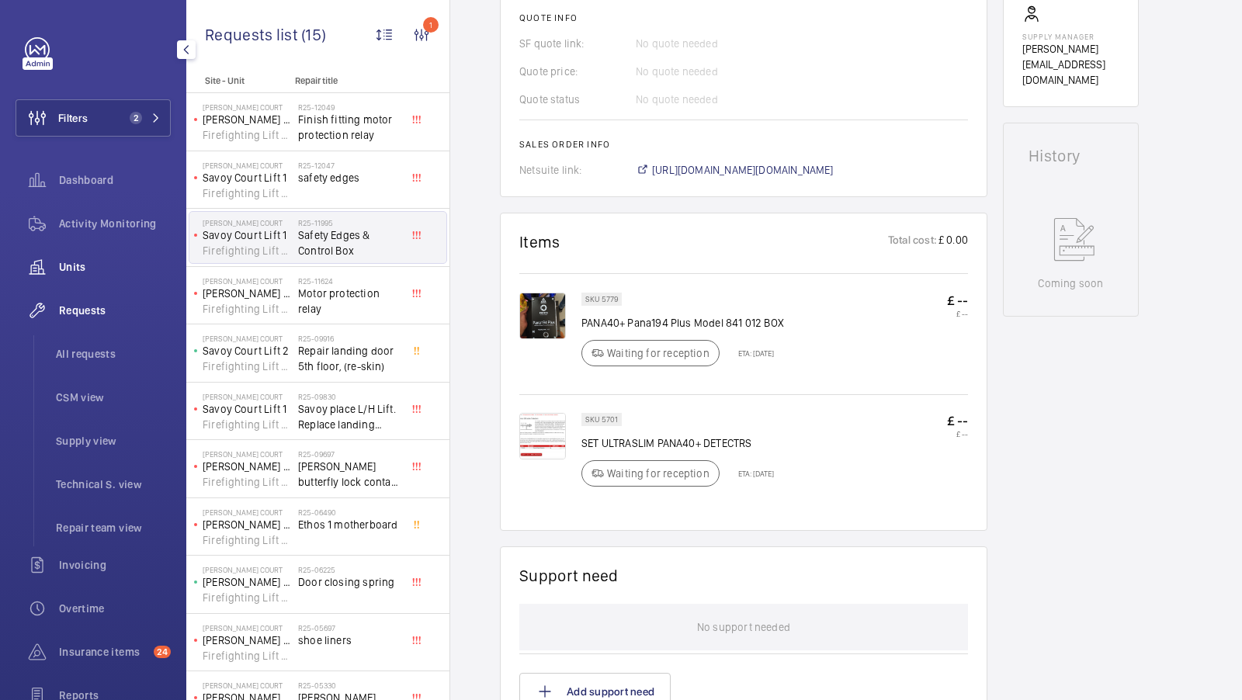
click at [99, 266] on span "Units" at bounding box center [115, 267] width 112 height 16
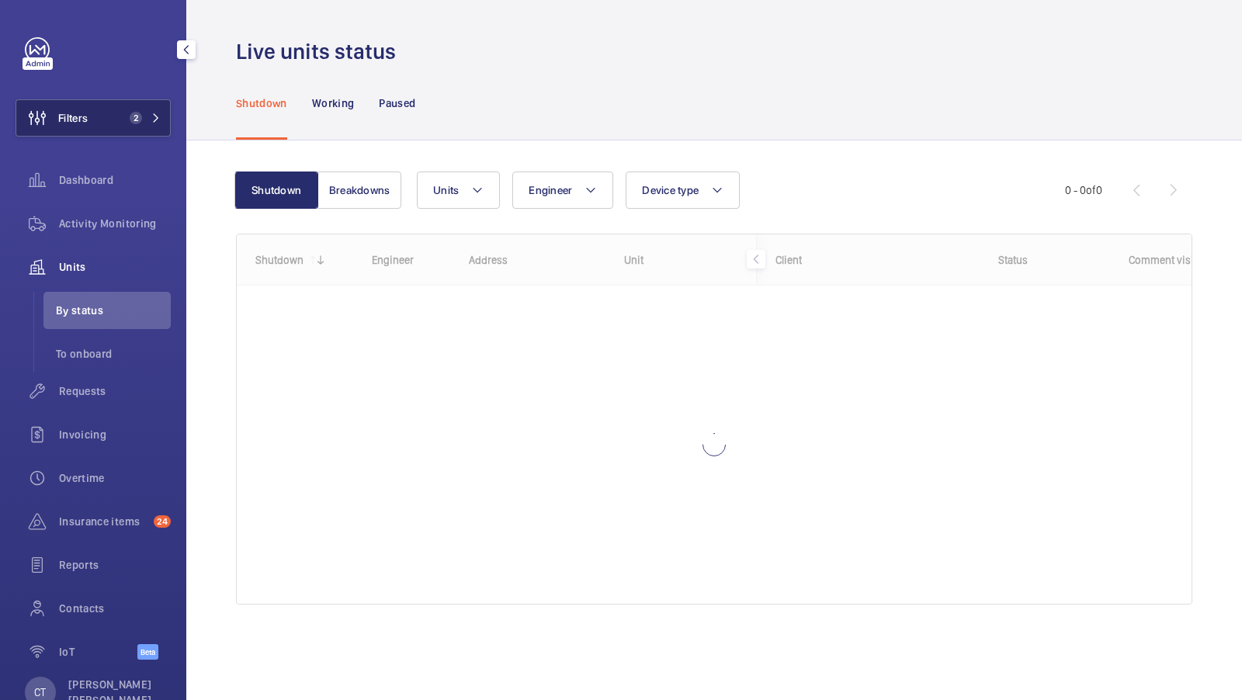
click at [134, 120] on span "2" at bounding box center [136, 118] width 12 height 12
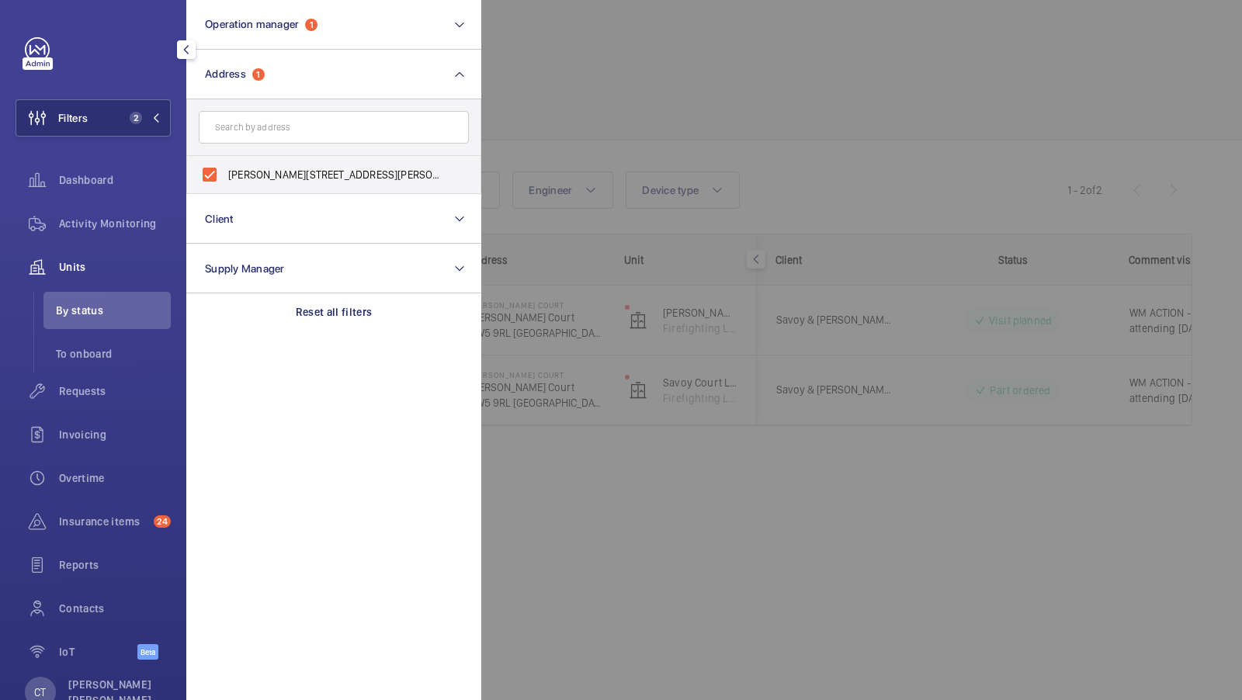
click at [922, 109] on div at bounding box center [1102, 350] width 1242 height 700
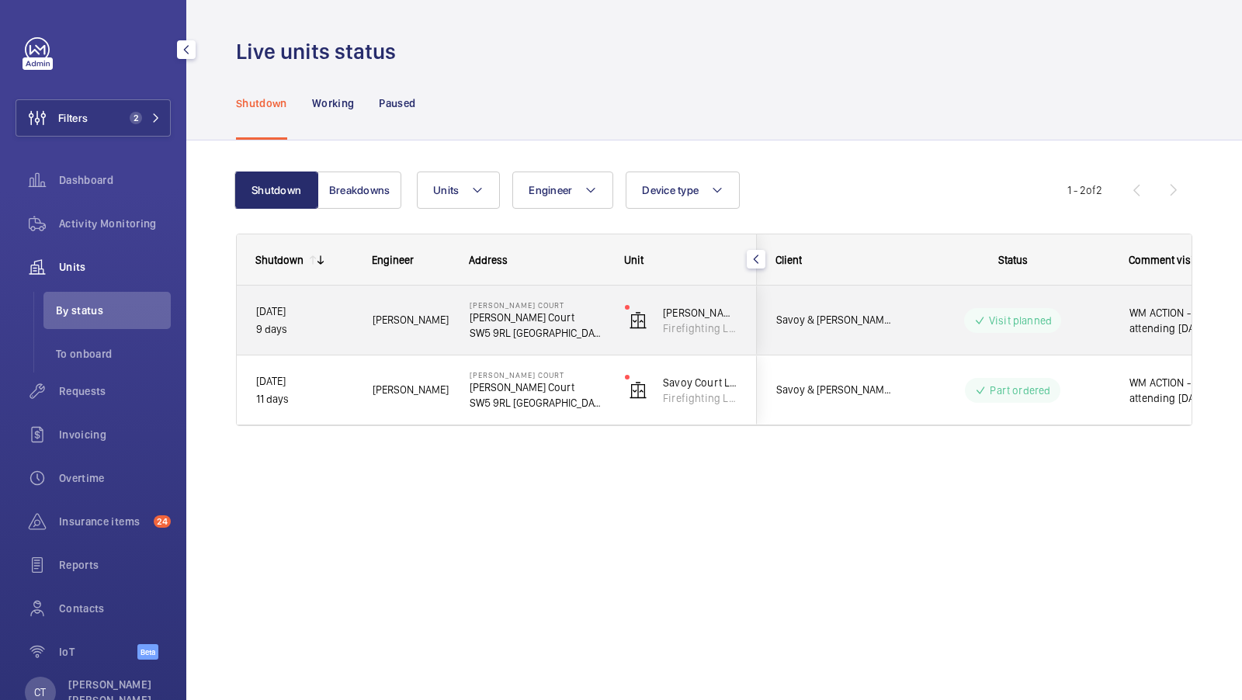
scroll to position [0, 280]
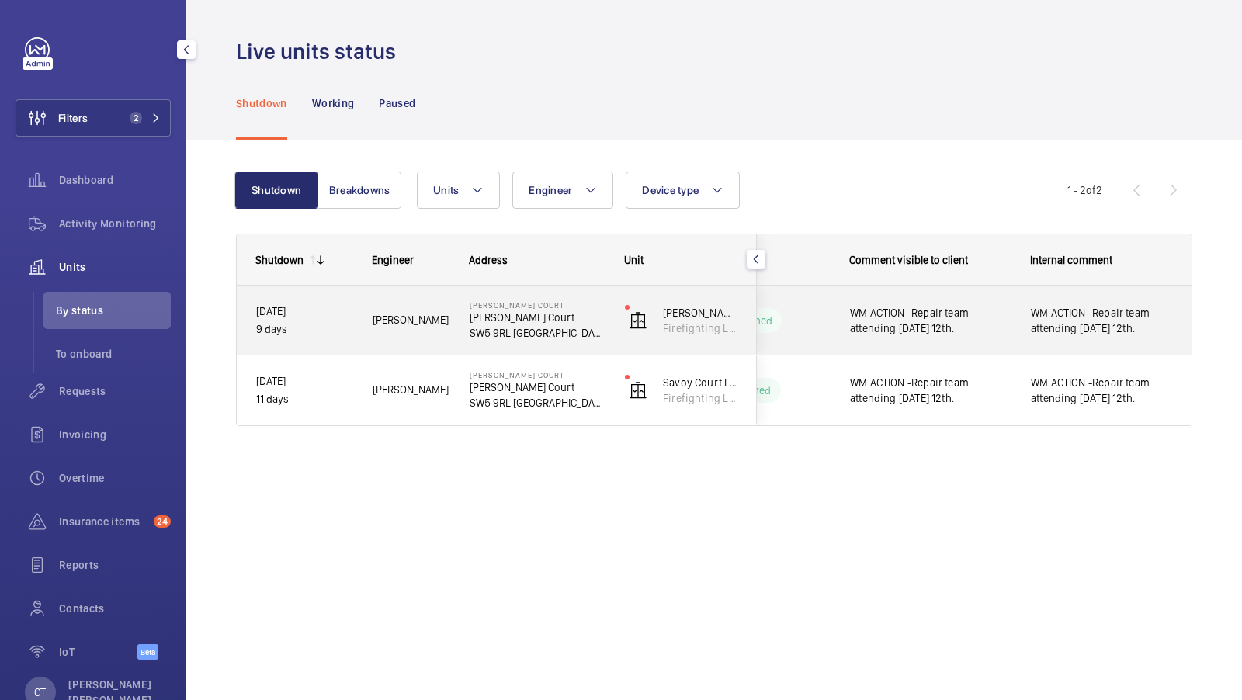
click at [1080, 335] on span "WM ACTION -Repair team attending Friday 12th." at bounding box center [1102, 320] width 142 height 31
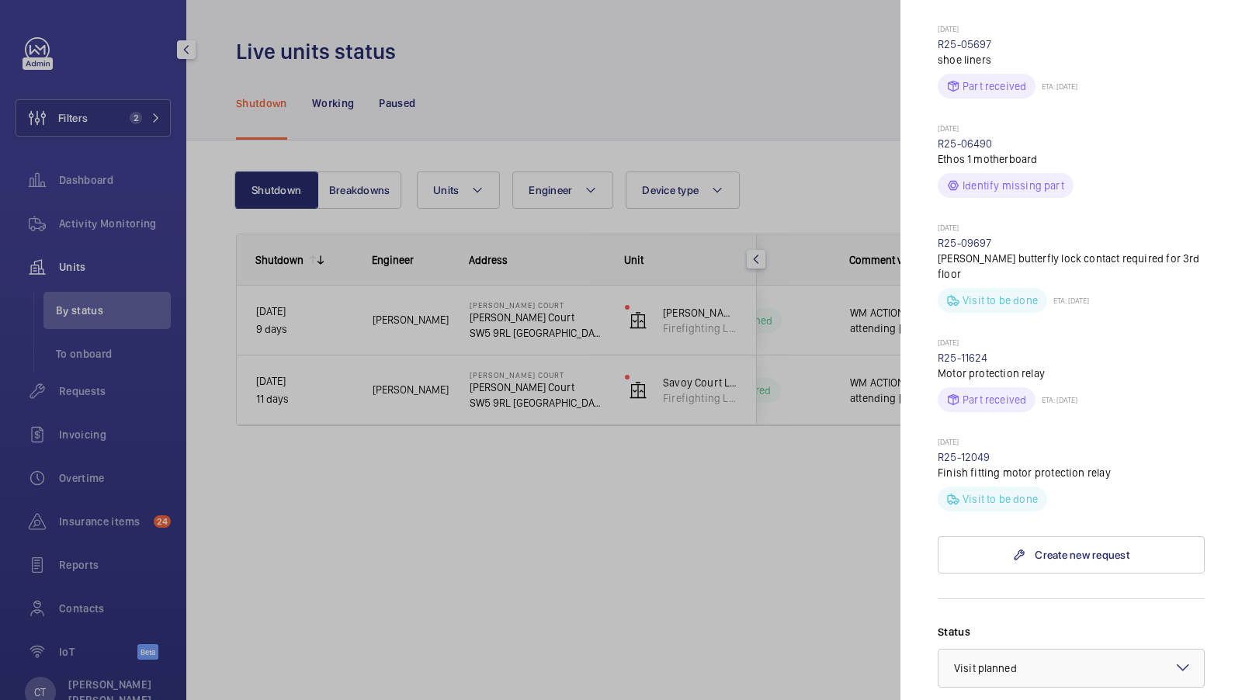
scroll to position [1079, 0]
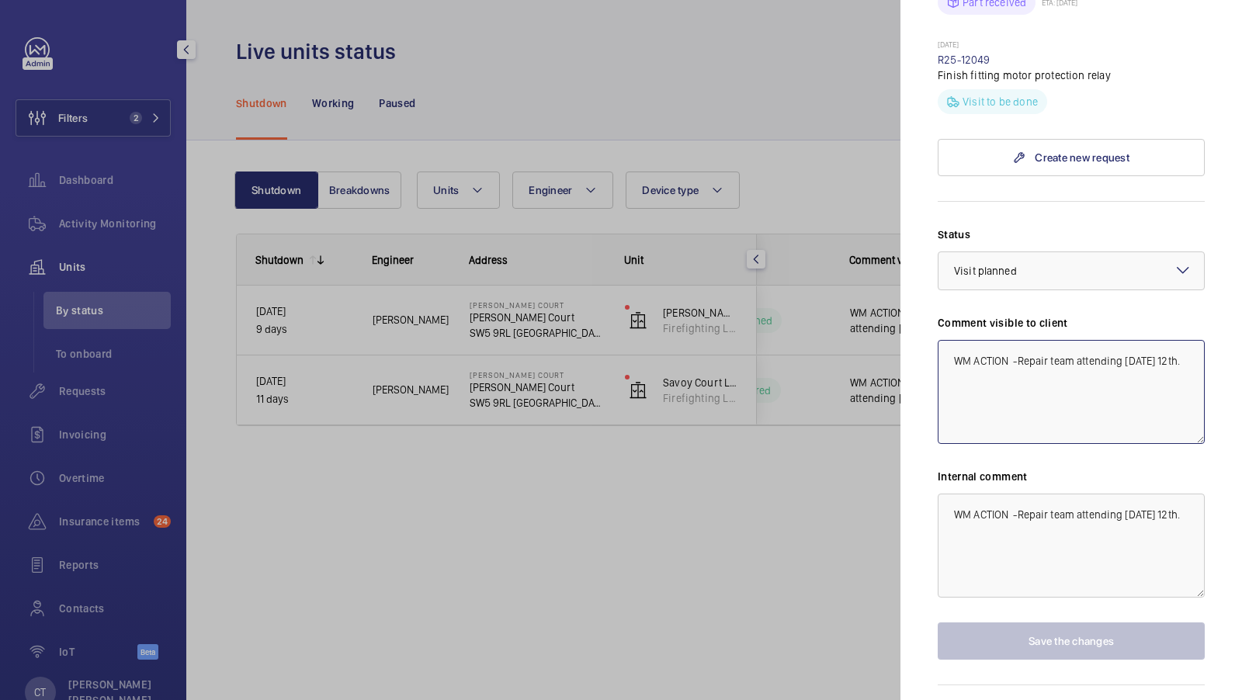
drag, startPoint x: 1126, startPoint y: 319, endPoint x: 1184, endPoint y: 320, distance: 58.2
click at [1184, 340] on textarea "WM ACTION -Repair team attending Friday 12th." at bounding box center [1071, 392] width 267 height 104
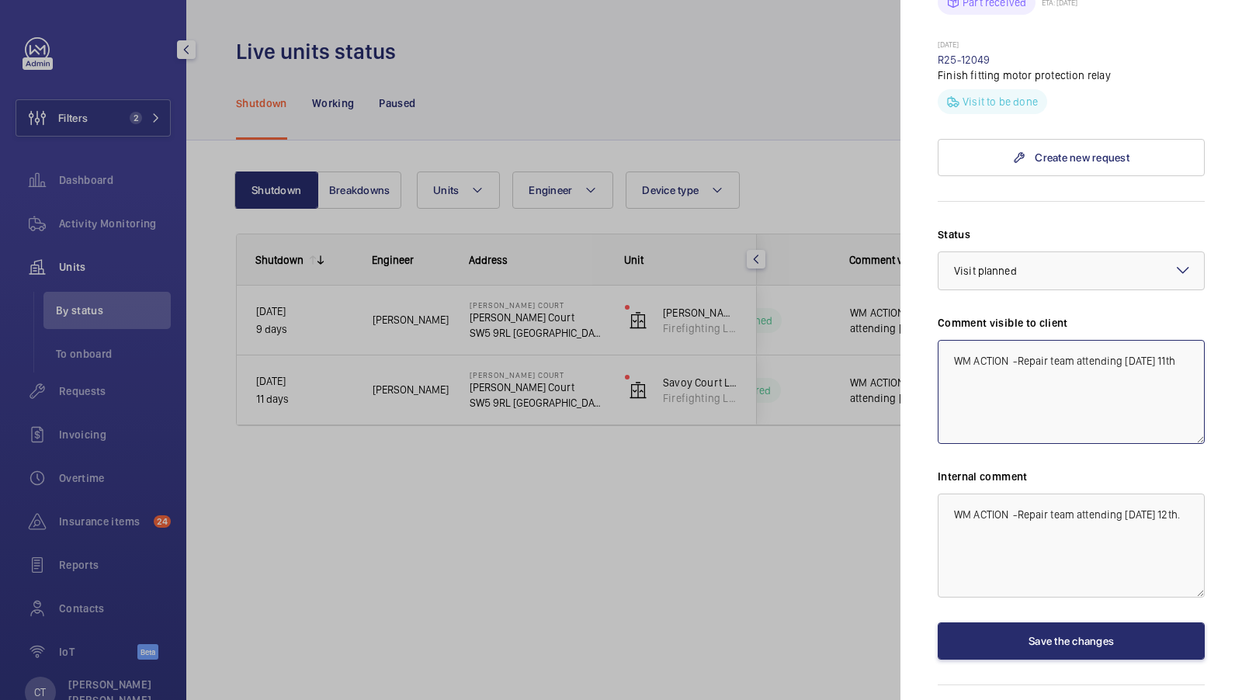
drag, startPoint x: 1037, startPoint y: 338, endPoint x: 930, endPoint y: 293, distance: 115.5
click at [933, 296] on mat-sidenav "Stopped unit Sullivan Court Sullivan Court SW5 9RL LONDON Savoy & Sullivan Cour…" at bounding box center [1072, 350] width 342 height 700
type textarea "WM ACTION -Repair team attending [DATE] 11th"
drag, startPoint x: 1190, startPoint y: 470, endPoint x: 909, endPoint y: 438, distance: 282.9
click at [909, 438] on mat-sidenav "Stopped unit Sullivan Court Sullivan Court SW5 9RL LONDON Savoy & Sullivan Cour…" at bounding box center [1072, 350] width 342 height 700
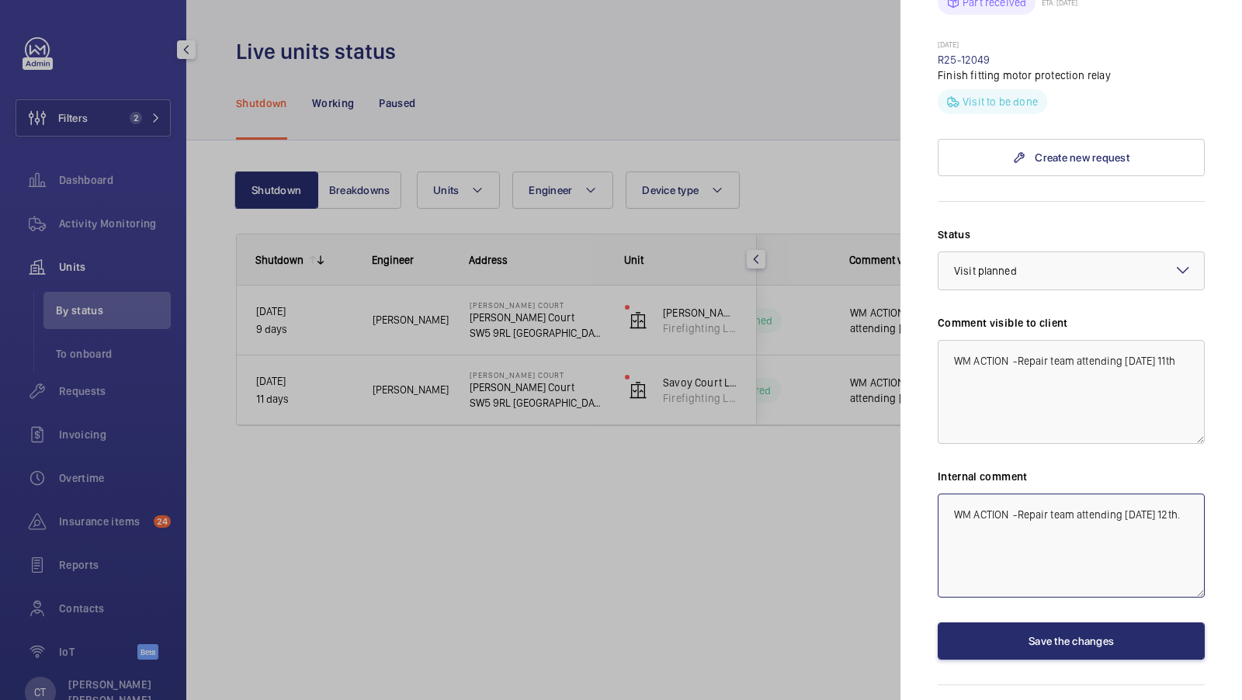
paste textarea "Thursday 11th"
click at [1046, 252] on div at bounding box center [1072, 270] width 266 height 37
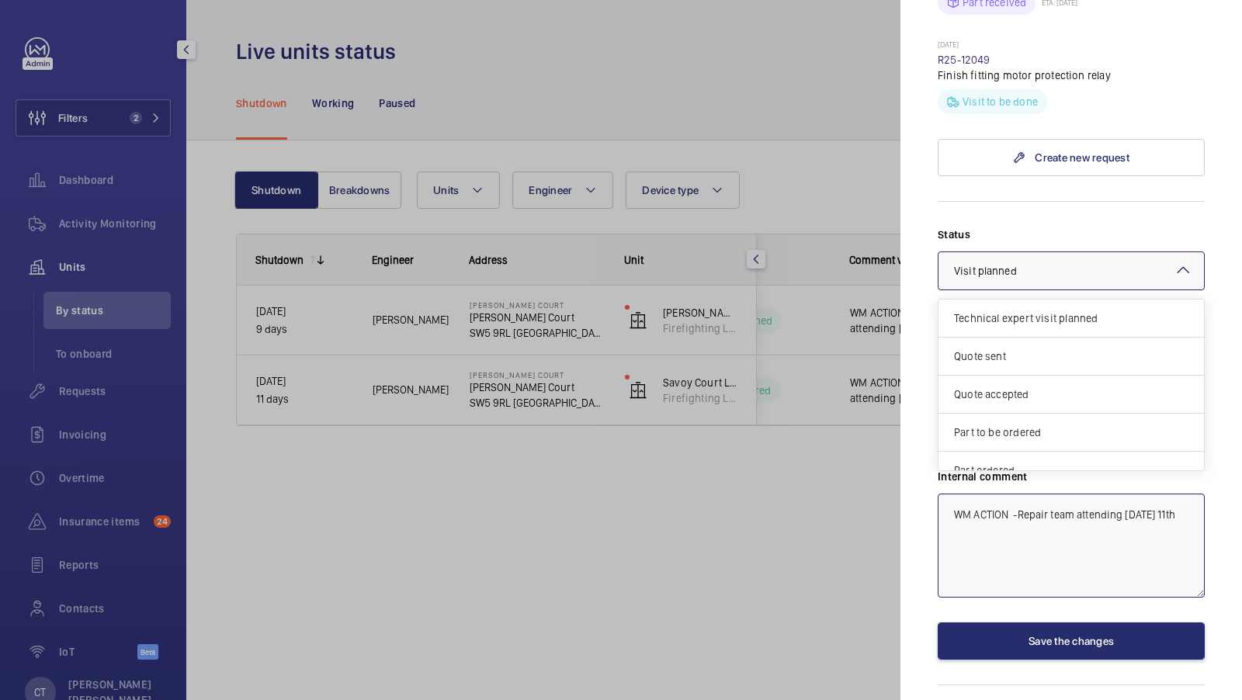
scroll to position [130, 0]
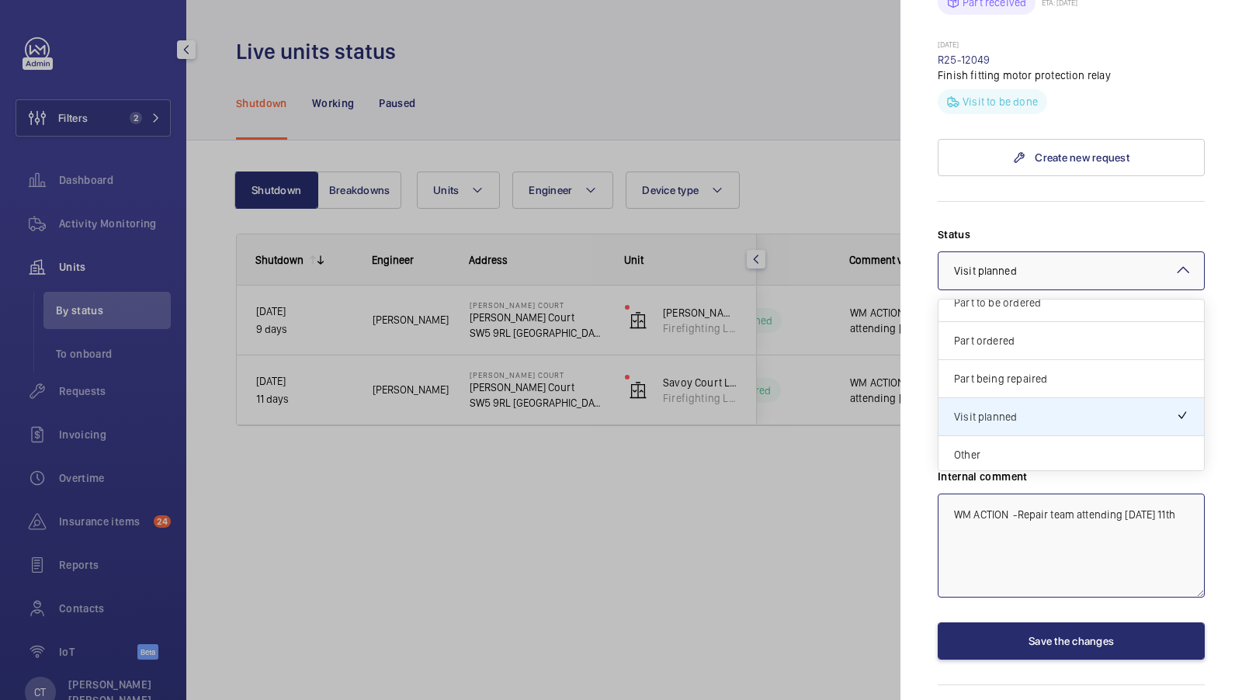
type textarea "WM ACTION -Repair team attending [DATE] 11th"
click at [1143, 227] on label "Status" at bounding box center [1071, 235] width 267 height 16
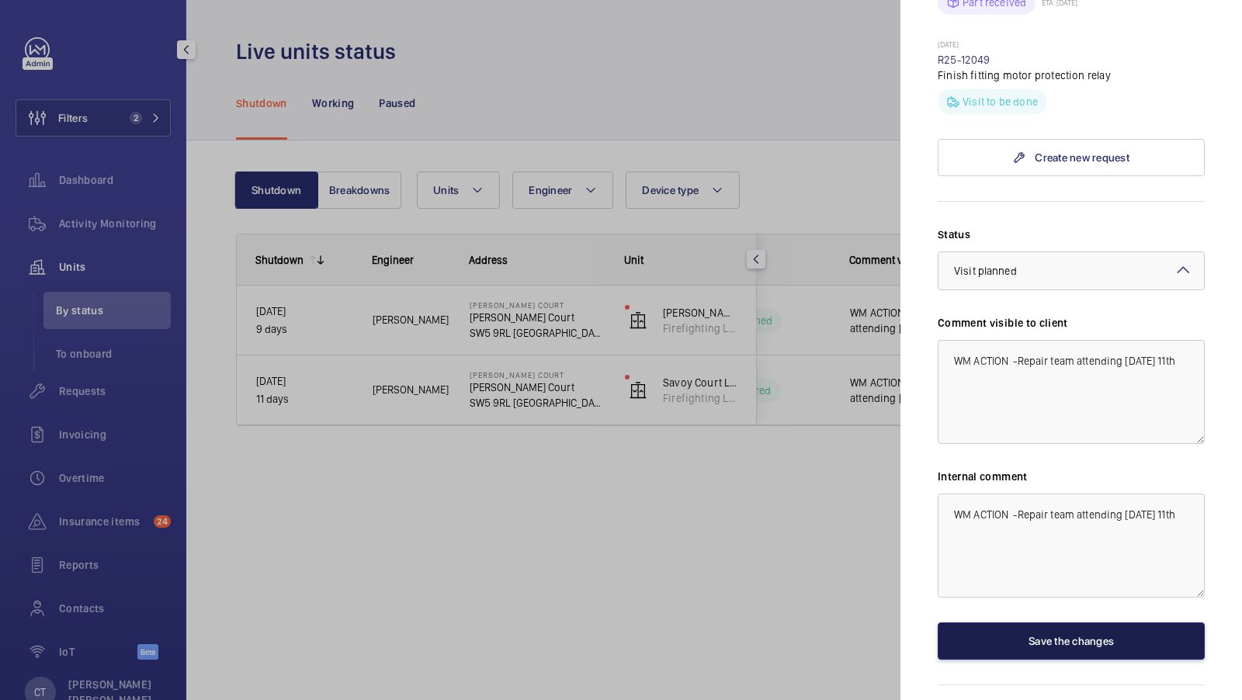
click at [1090, 623] on button "Save the changes" at bounding box center [1071, 641] width 267 height 37
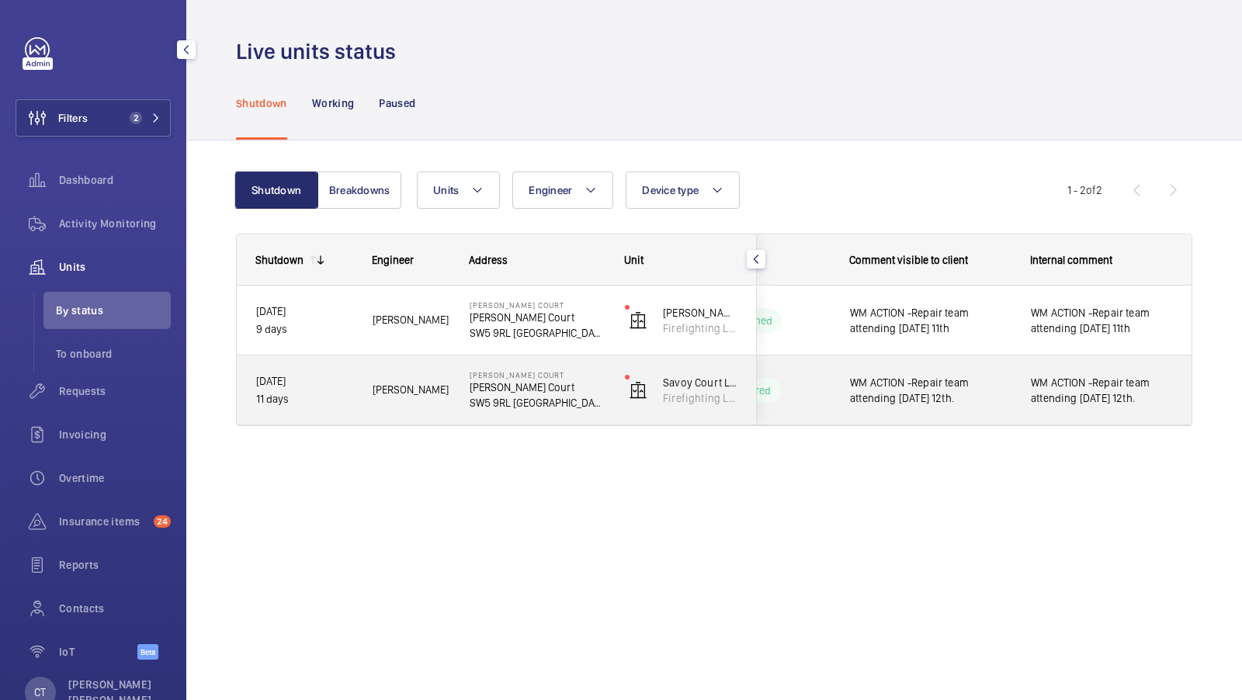
click at [1114, 398] on span "WM ACTION -Repair team attending Friday 12th." at bounding box center [1102, 390] width 142 height 31
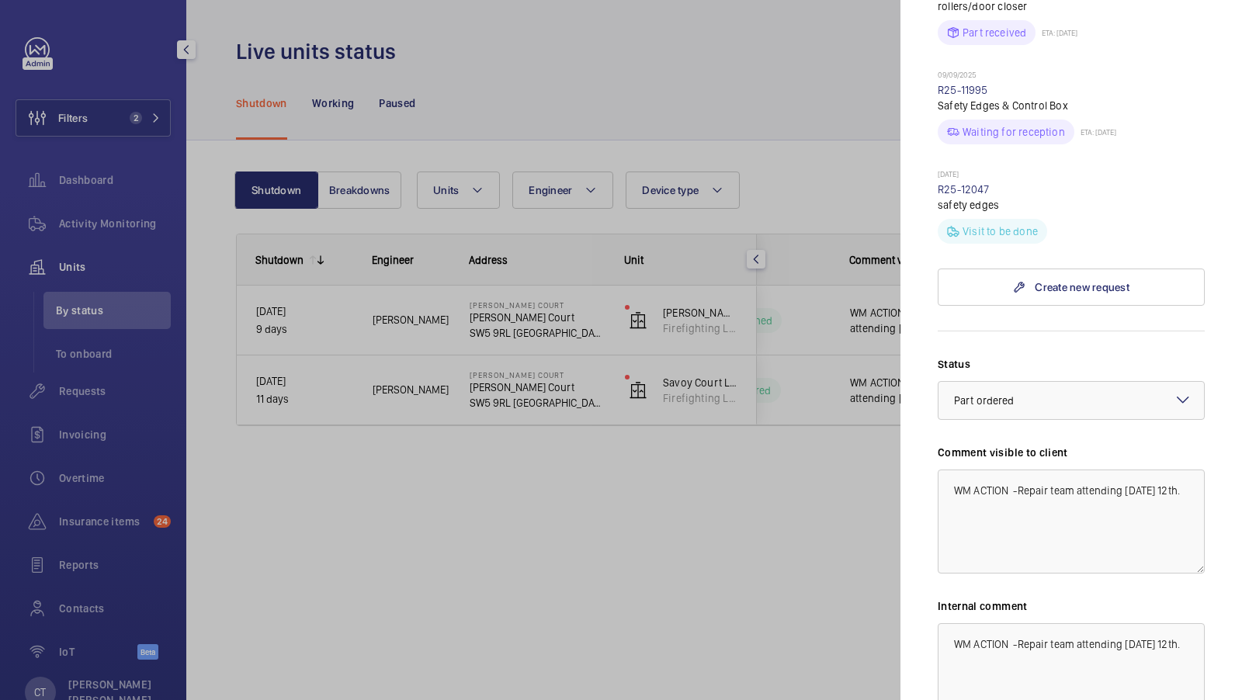
scroll to position [645, 0]
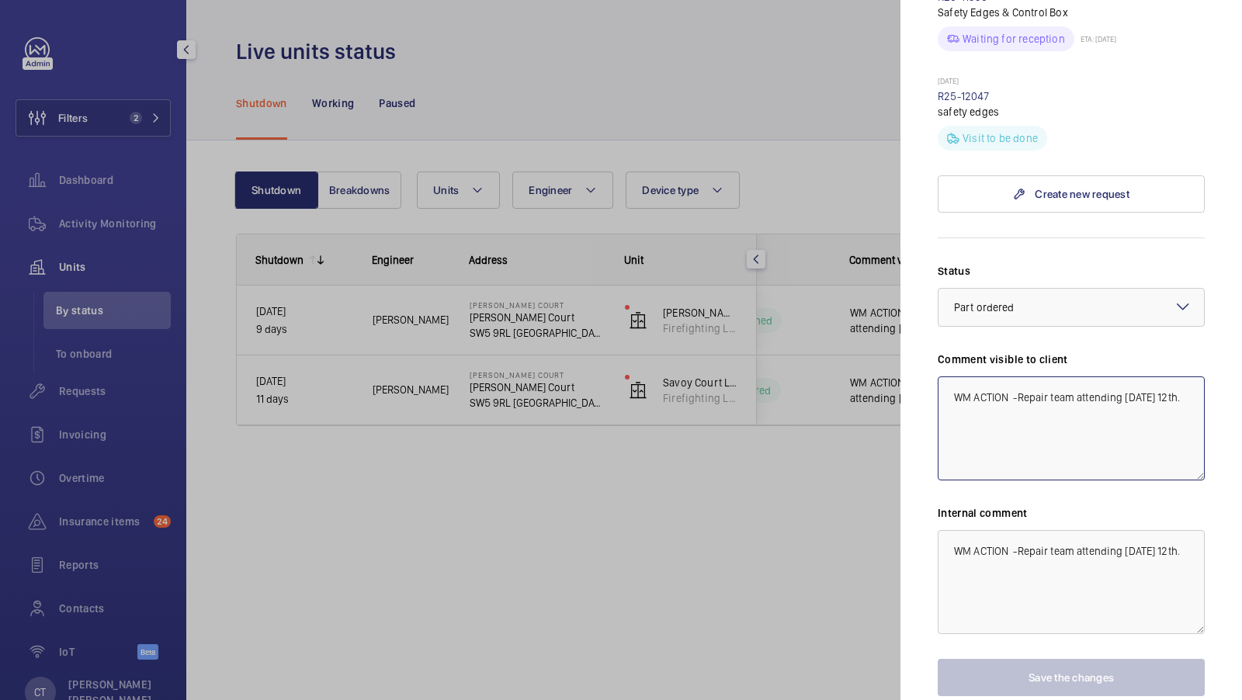
click at [1188, 377] on textarea "WM ACTION -Repair team attending Friday 12th." at bounding box center [1071, 429] width 267 height 104
drag, startPoint x: 1188, startPoint y: 371, endPoint x: 945, endPoint y: 374, distance: 243.0
click at [945, 377] on textarea "WM ACTION -Repair team attending Friday 12th." at bounding box center [1071, 429] width 267 height 104
paste textarea "Thursday 11th"
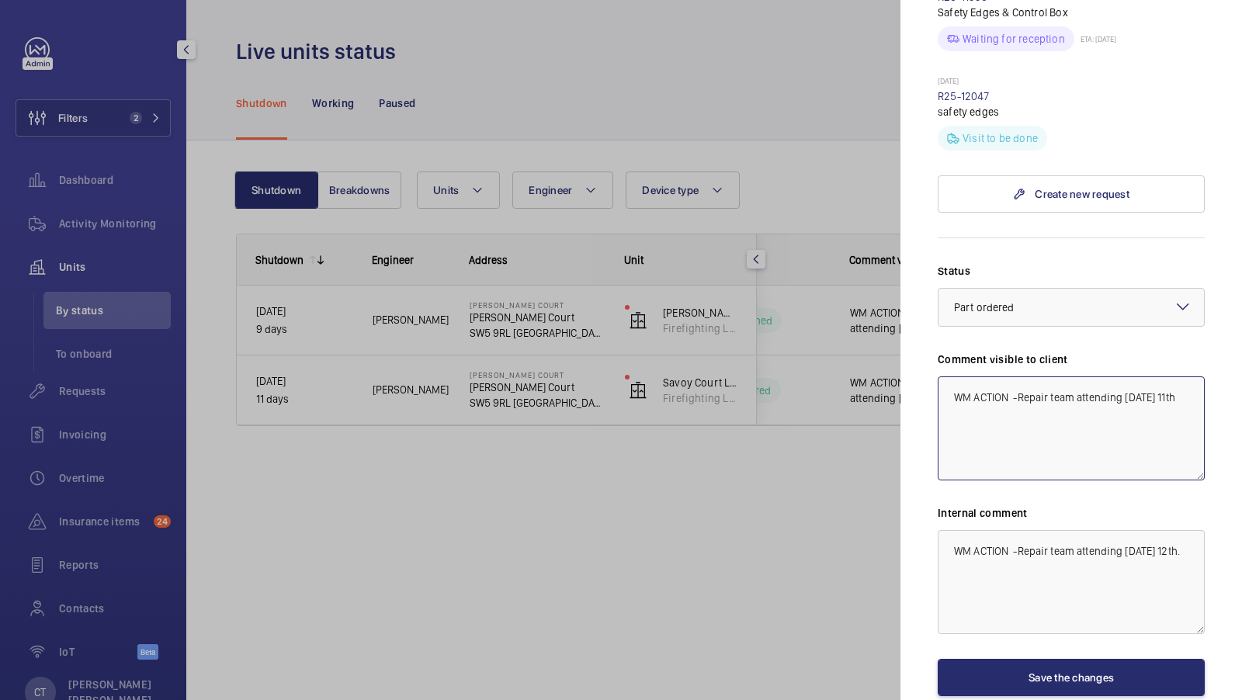
type textarea "WM ACTION -Repair team attending [DATE] 11th"
drag, startPoint x: 1193, startPoint y: 525, endPoint x: 935, endPoint y: 514, distance: 258.0
click at [934, 514] on mat-sidenav "Stopped unit Sullivan Court Sullivan Court SW5 9RL LONDON Savoy & Sullivan Cour…" at bounding box center [1072, 350] width 342 height 700
paste textarea "Thursday 11th"
type textarea "WM ACTION -Repair team attending [DATE] 11th"
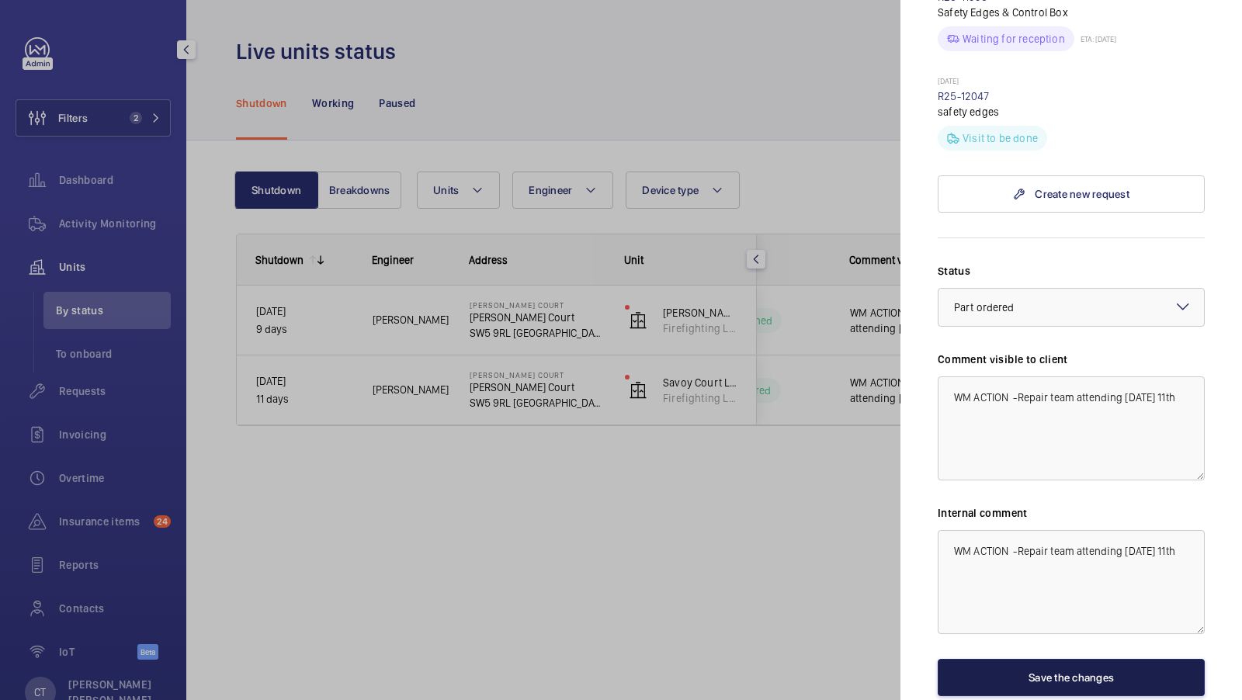
click at [1059, 659] on button "Save the changes" at bounding box center [1071, 677] width 267 height 37
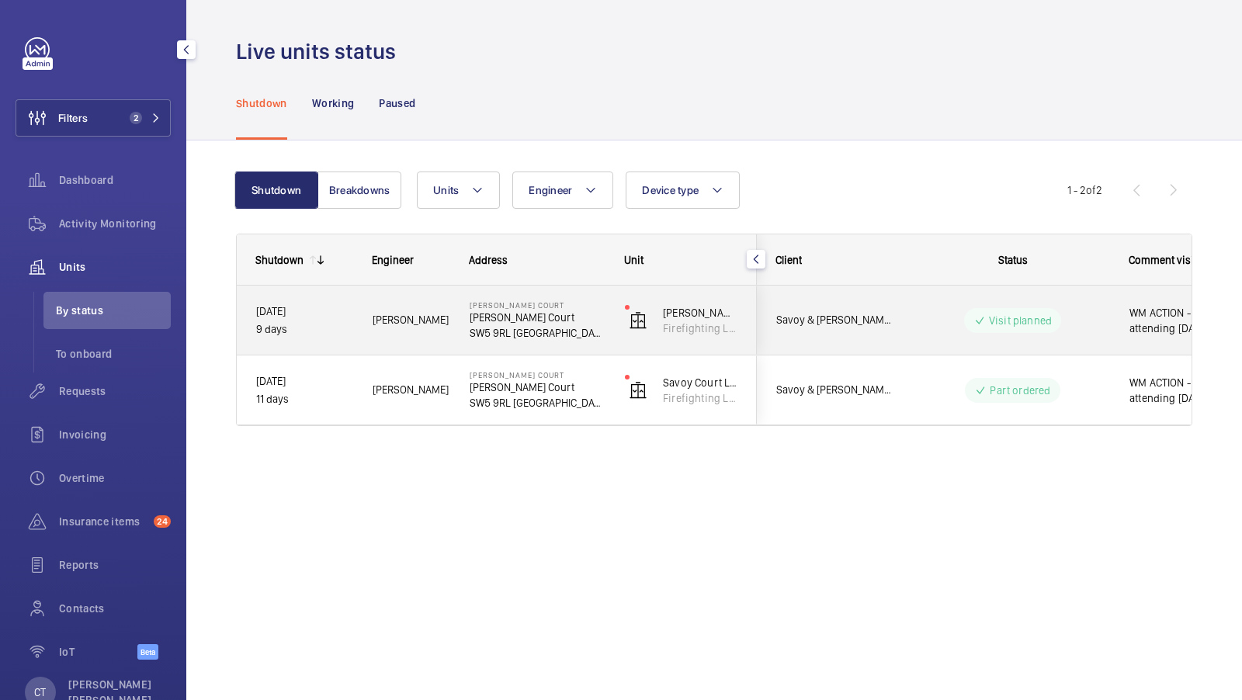
scroll to position [0, 280]
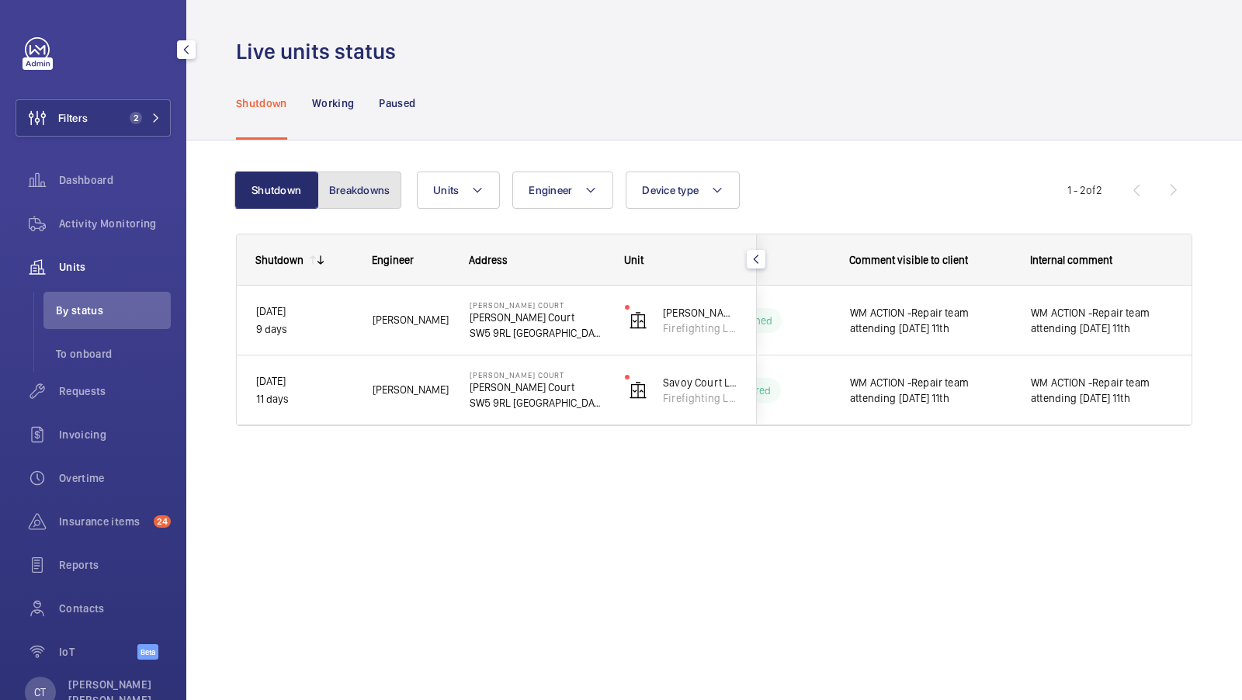
click at [350, 208] on button "Breakdowns" at bounding box center [360, 190] width 84 height 37
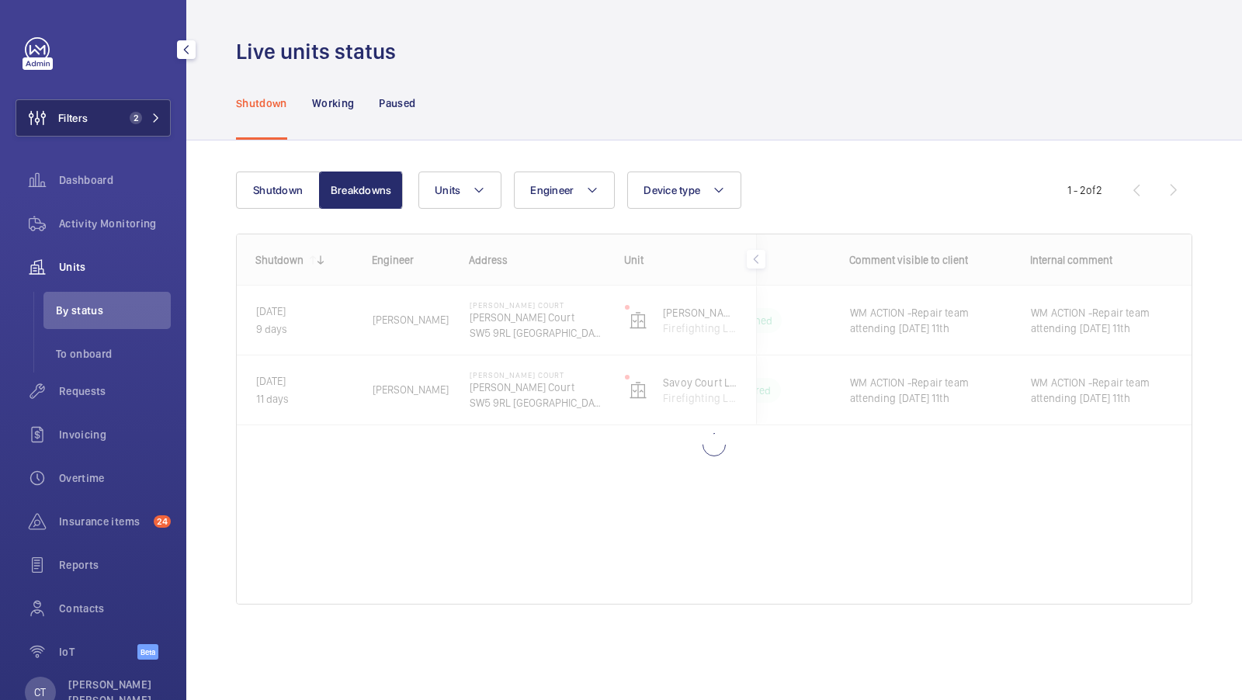
click at [127, 116] on span "2" at bounding box center [132, 118] width 19 height 12
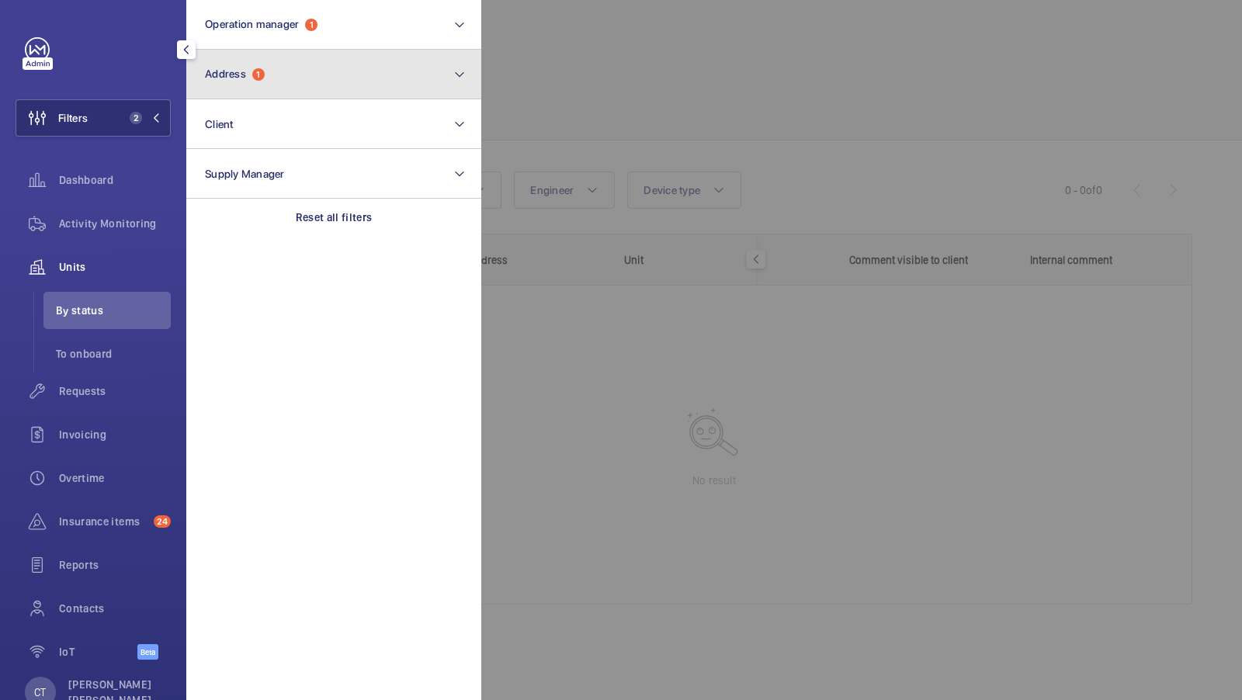
click at [303, 82] on button "Address 1" at bounding box center [333, 75] width 295 height 50
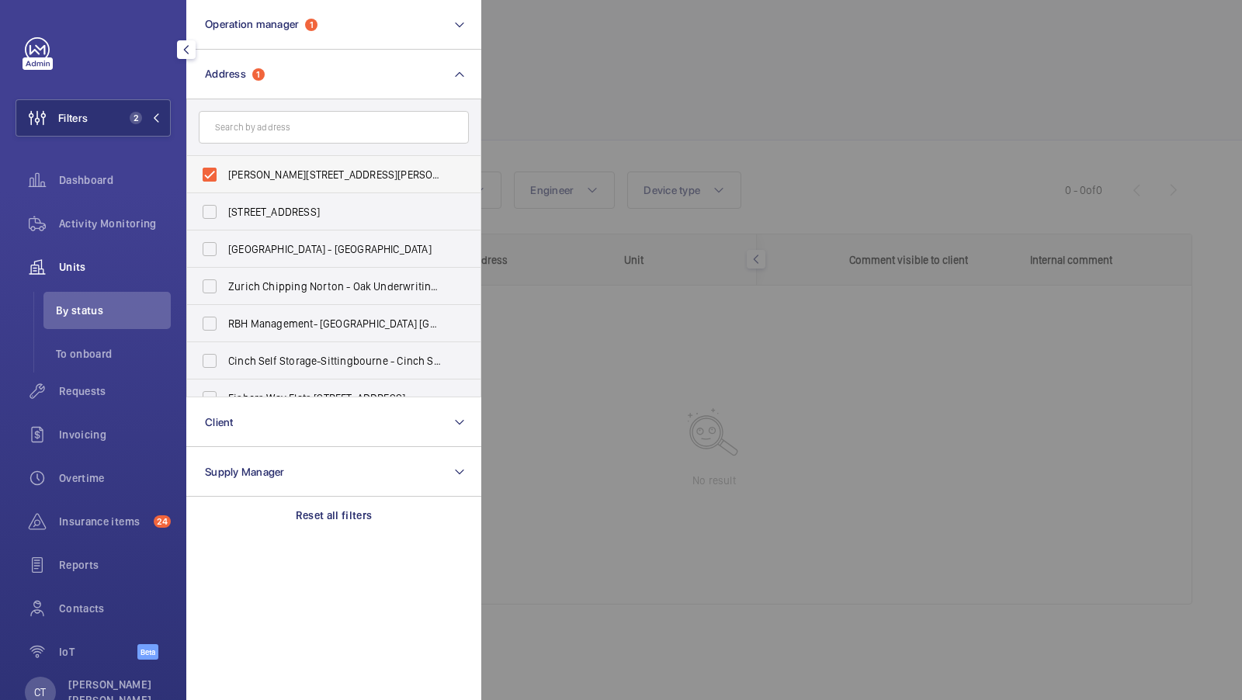
click at [290, 171] on span "Sullivan Court - Sullivan Court, LONDON SW5 9RL" at bounding box center [335, 175] width 214 height 16
click at [225, 171] on input "Sullivan Court - Sullivan Court, LONDON SW5 9RL" at bounding box center [209, 174] width 31 height 31
checkbox input "false"
click at [85, 92] on div "Filters 1 Operation manager 1 Address Sullivan Court - Sullivan Court, LONDON S…" at bounding box center [93, 357] width 155 height 640
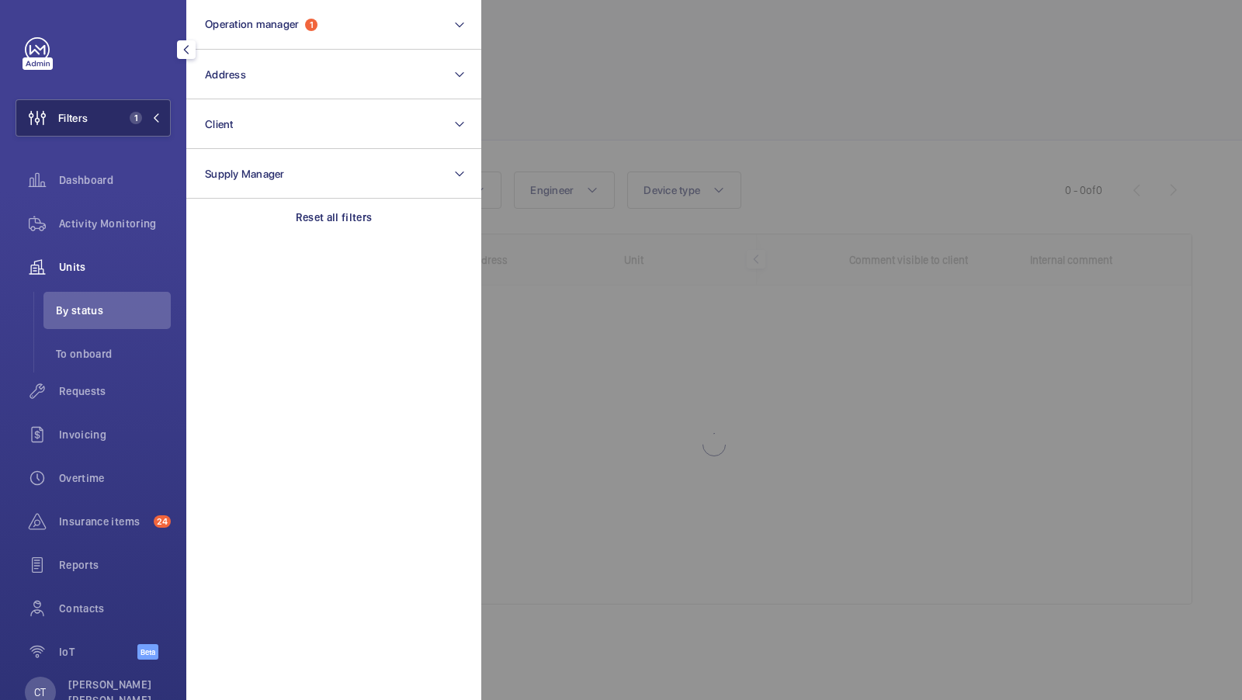
click at [106, 106] on button "Filters 1" at bounding box center [93, 117] width 155 height 37
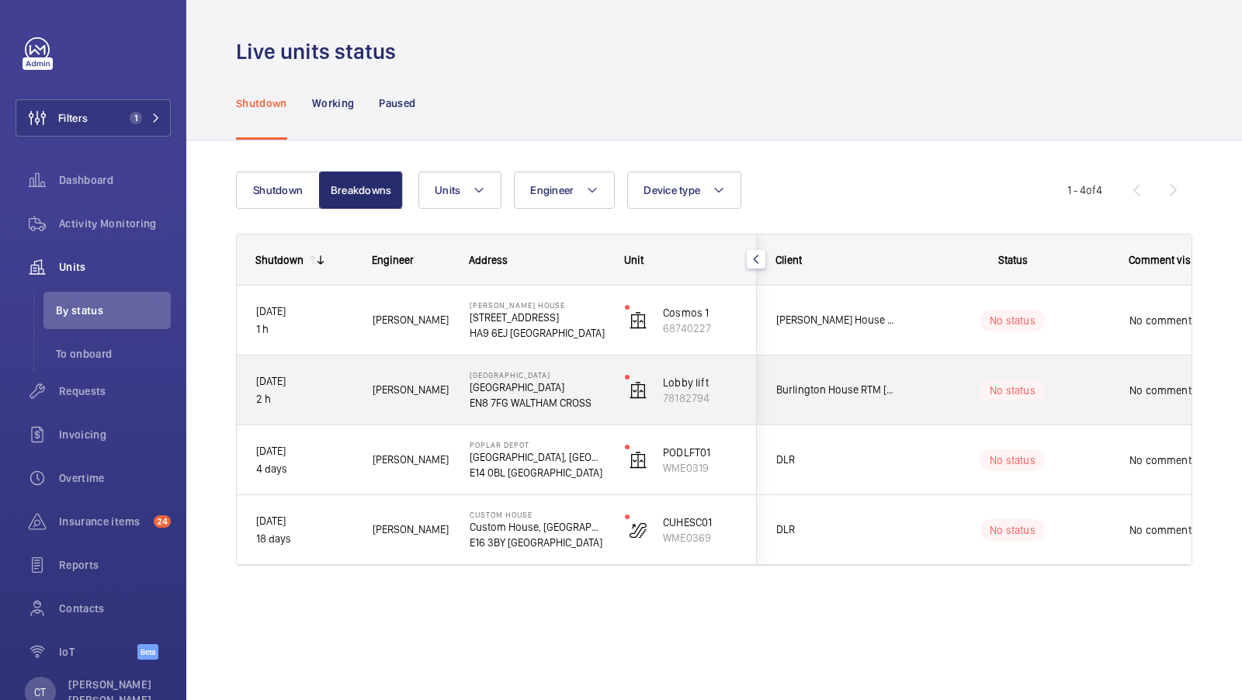
scroll to position [0, 280]
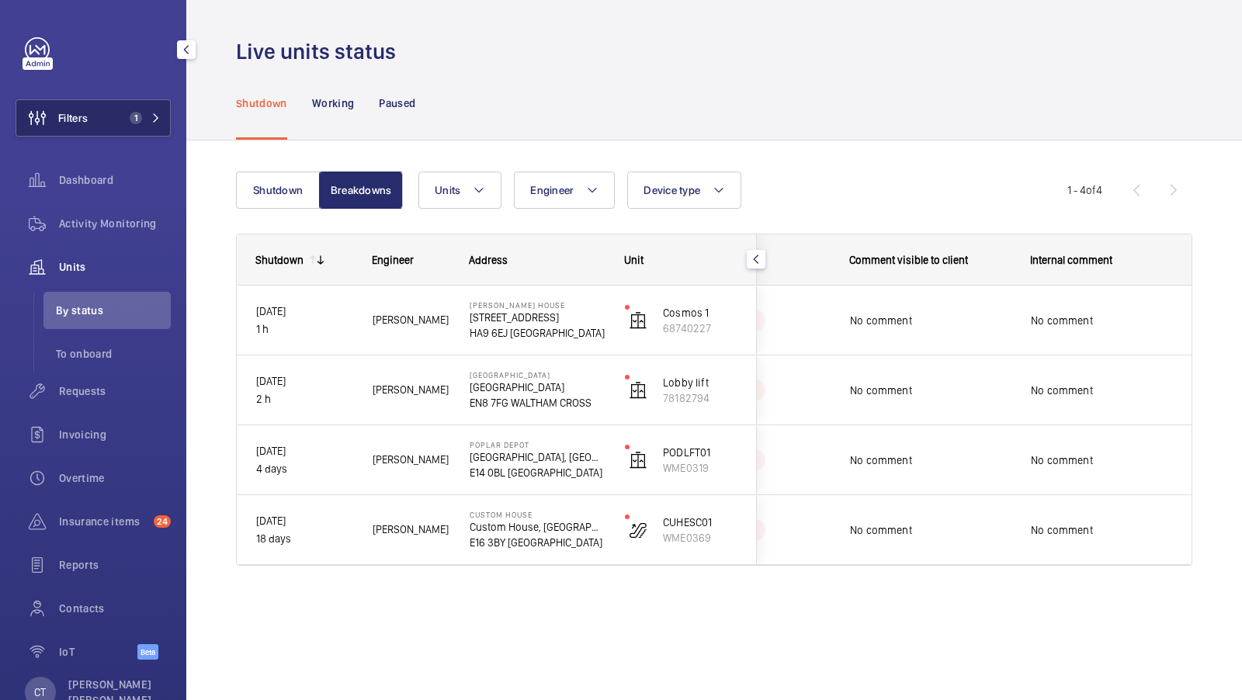
click at [137, 109] on button "Filters 1" at bounding box center [93, 117] width 155 height 37
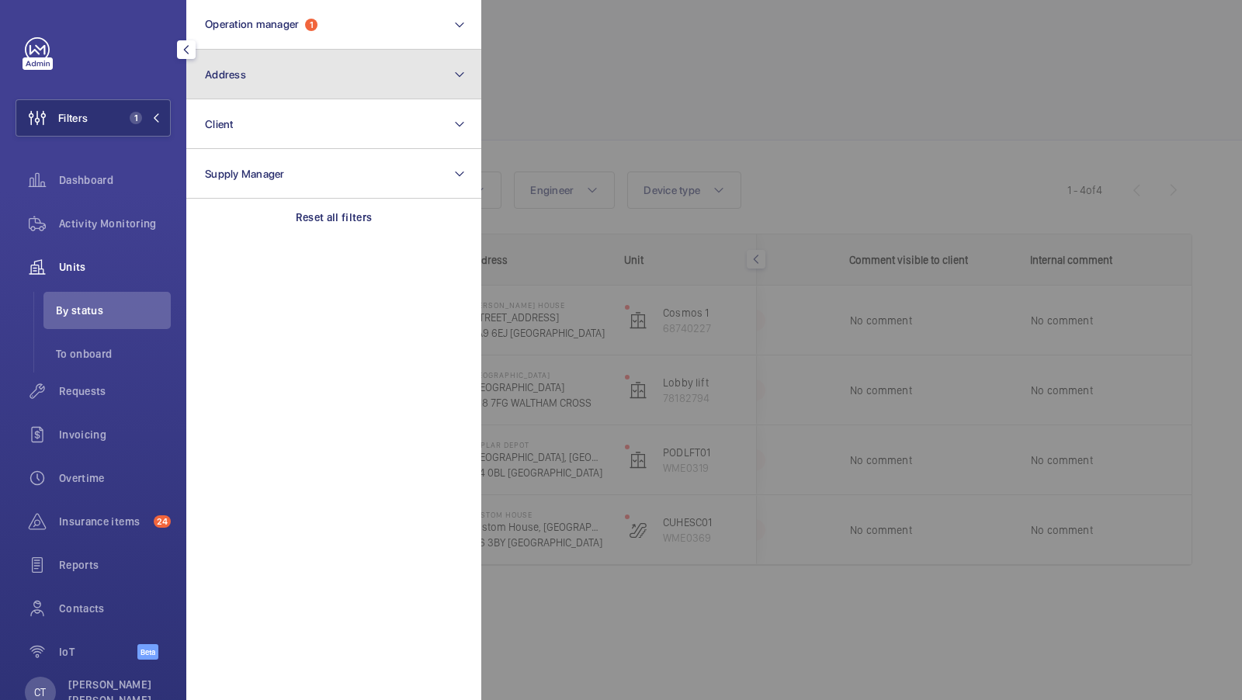
click at [360, 56] on button "Address" at bounding box center [333, 75] width 295 height 50
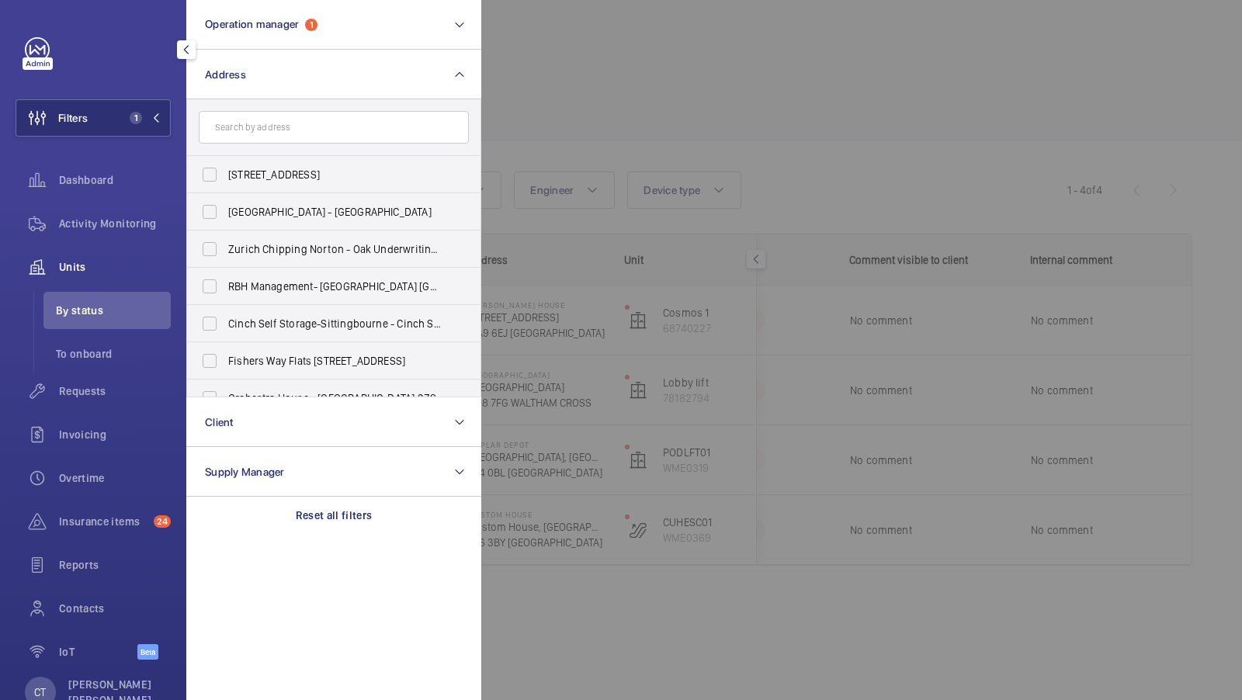
click at [638, 148] on div at bounding box center [1102, 350] width 1242 height 700
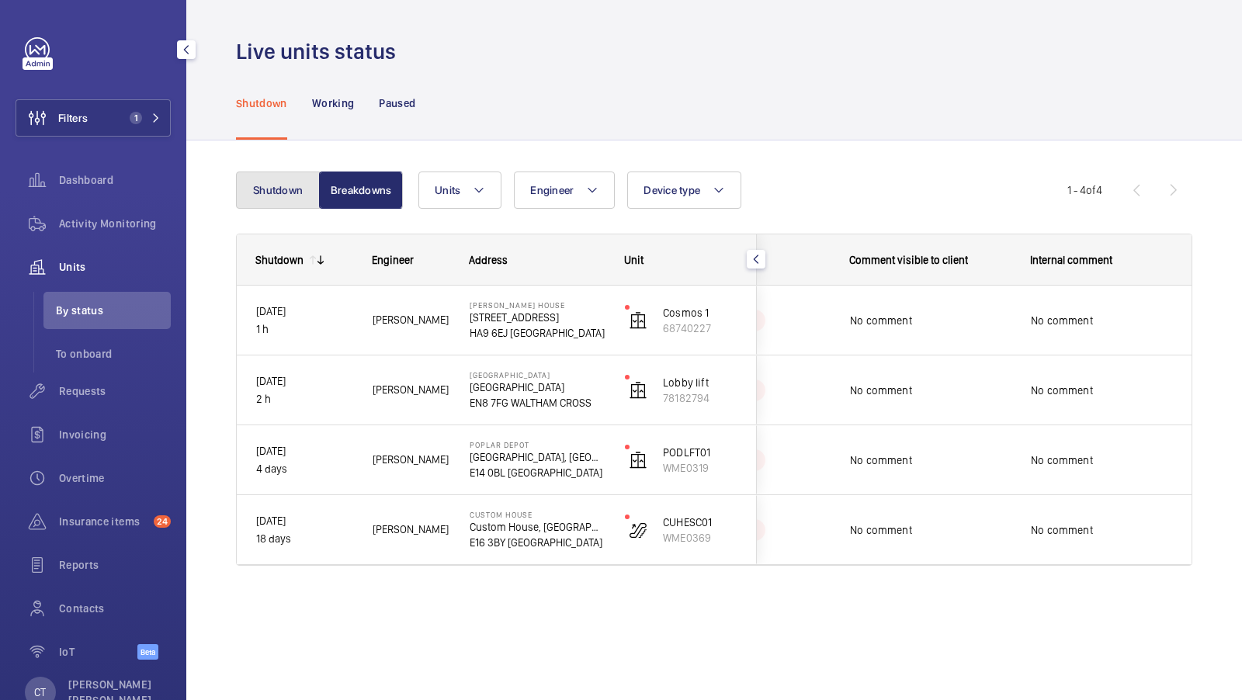
click at [282, 202] on button "Shutdown" at bounding box center [278, 190] width 84 height 37
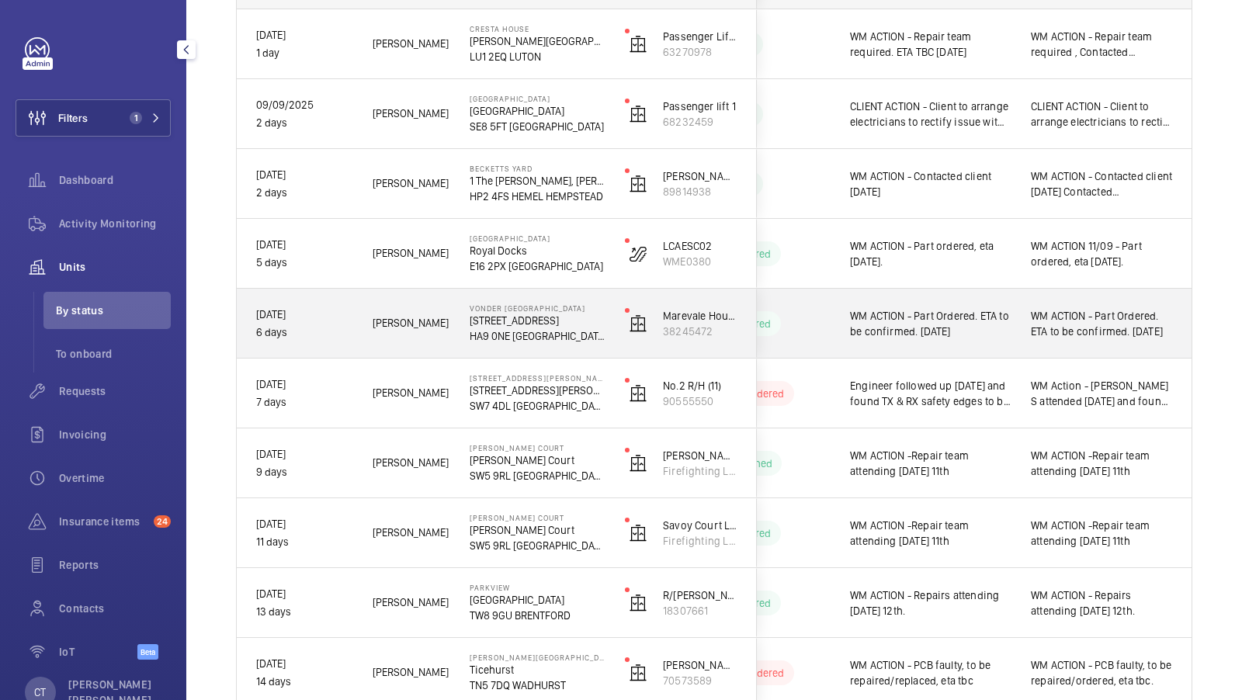
scroll to position [173, 0]
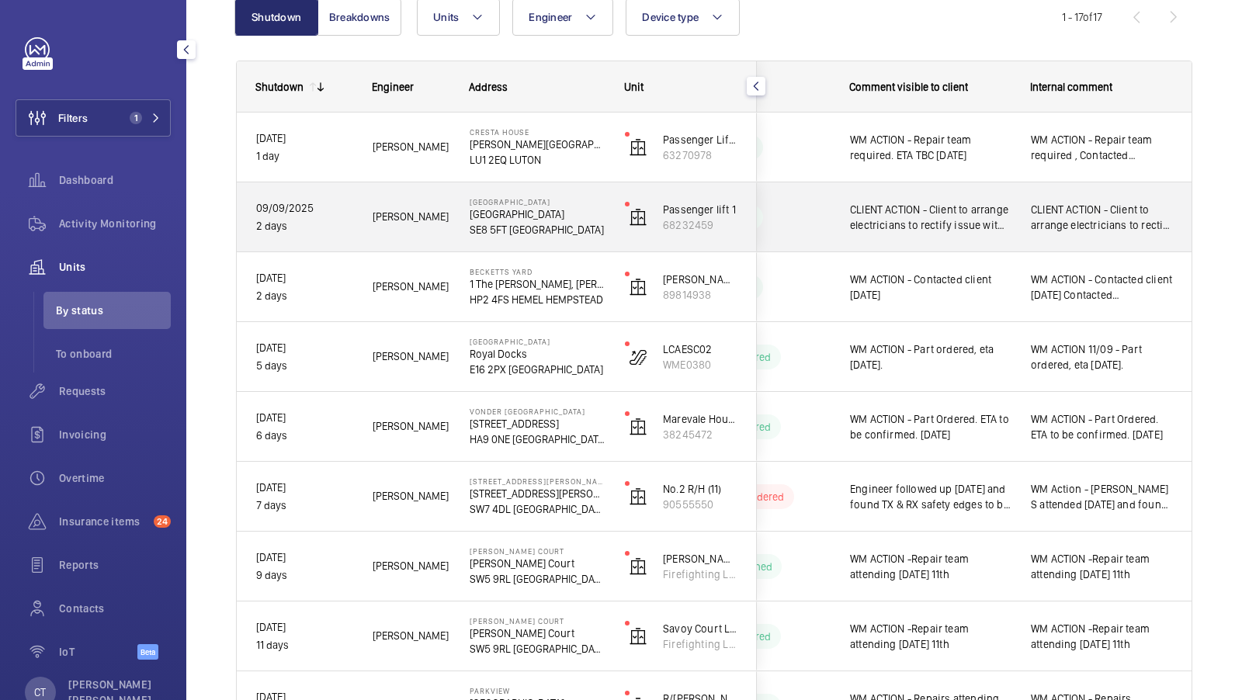
click at [998, 237] on div "CLIENT ACTION - Client to arrange electricians to rectify issue with incoming p…" at bounding box center [921, 217] width 179 height 67
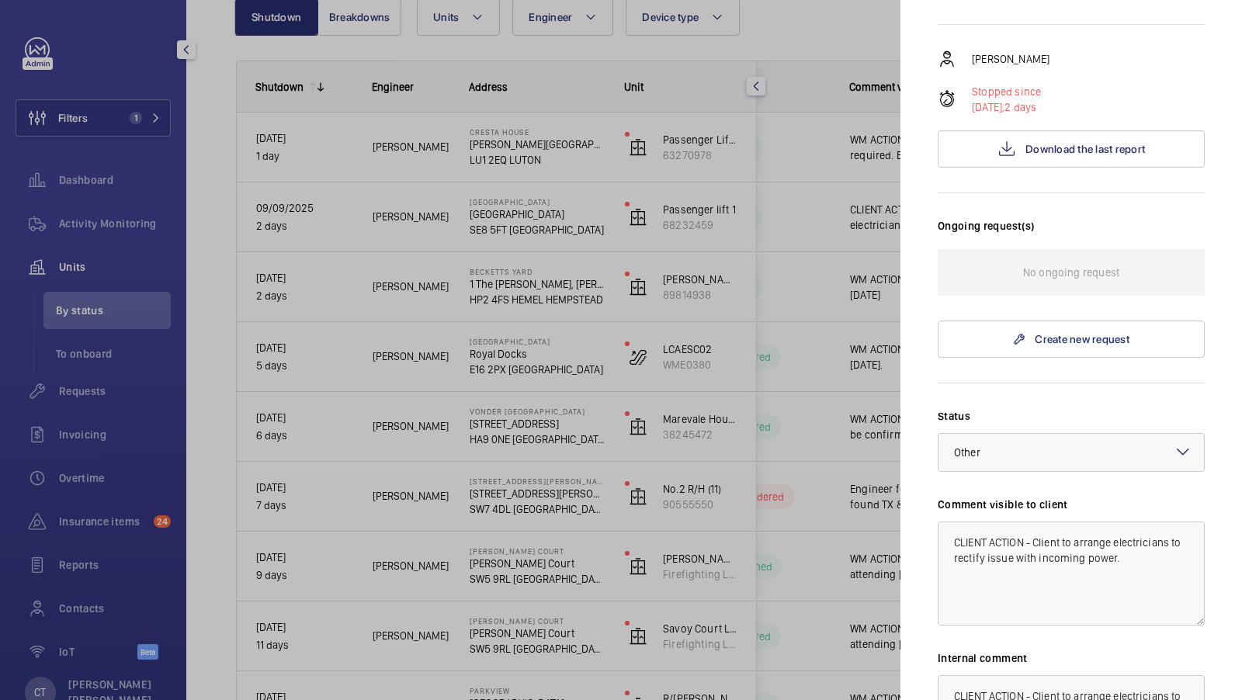
scroll to position [280, 0]
click at [578, 346] on div at bounding box center [621, 350] width 1242 height 700
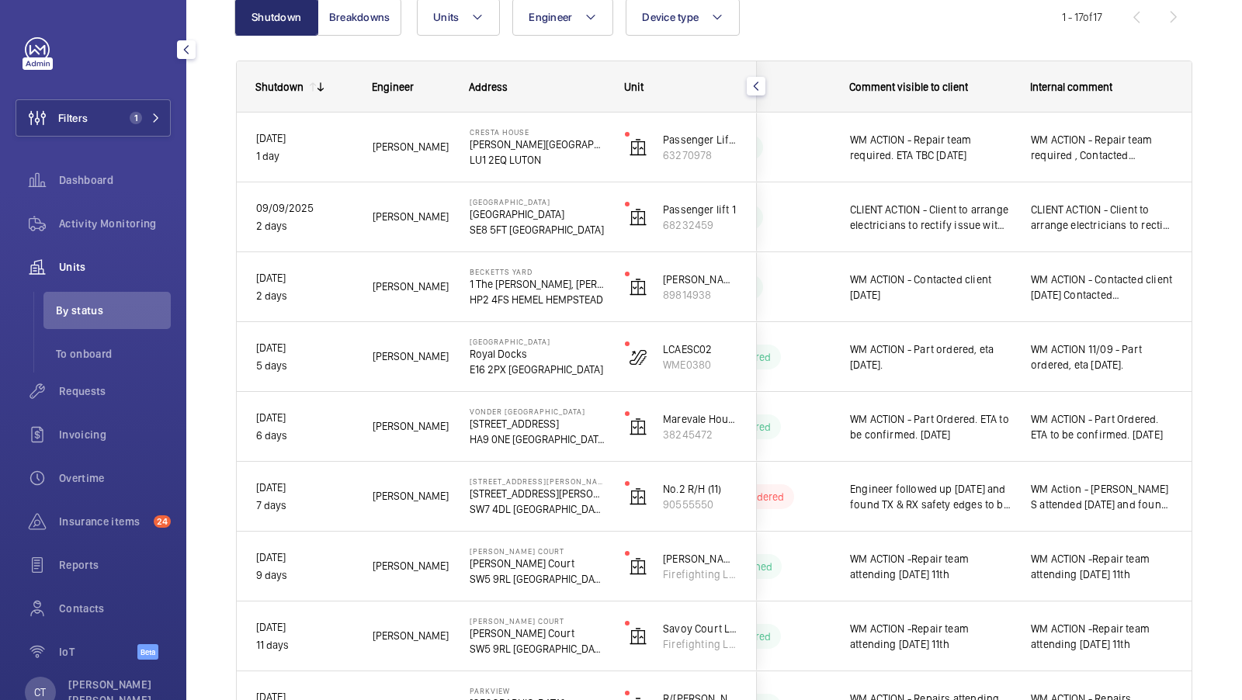
scroll to position [0, 0]
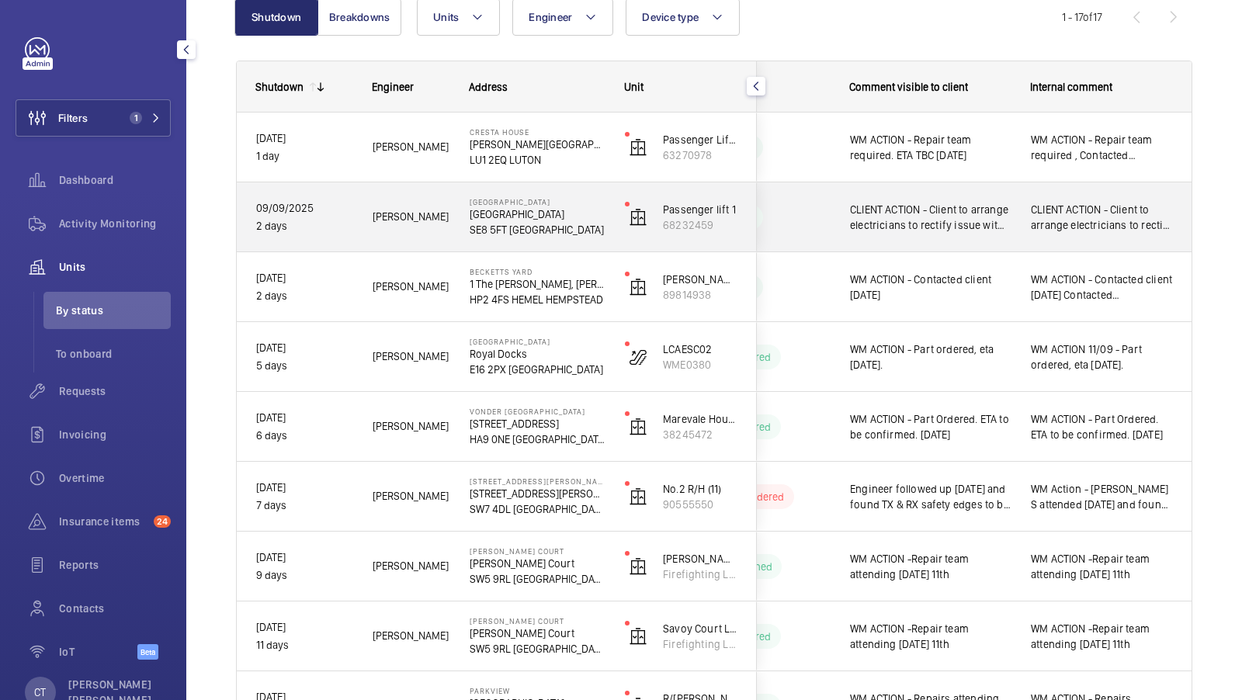
click at [1118, 217] on span "CLIENT ACTION - Client to arrange electricians to rectify issue with incoming p…" at bounding box center [1102, 217] width 142 height 31
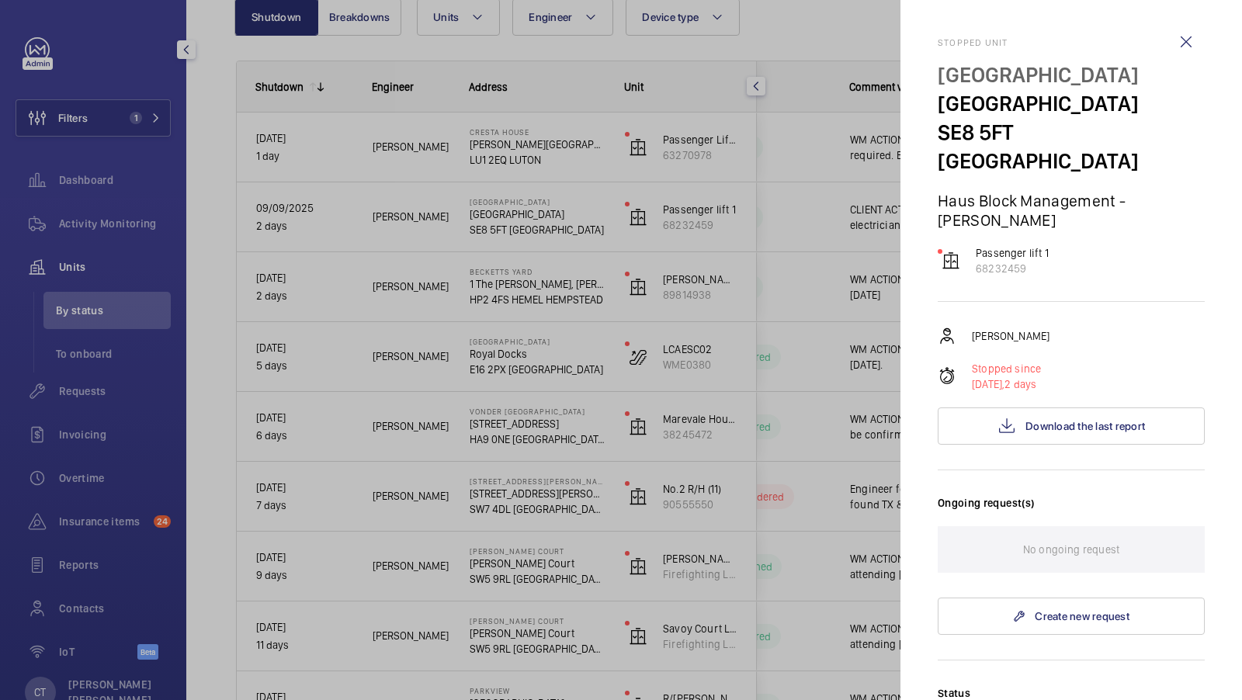
click at [630, 320] on div at bounding box center [621, 350] width 1242 height 700
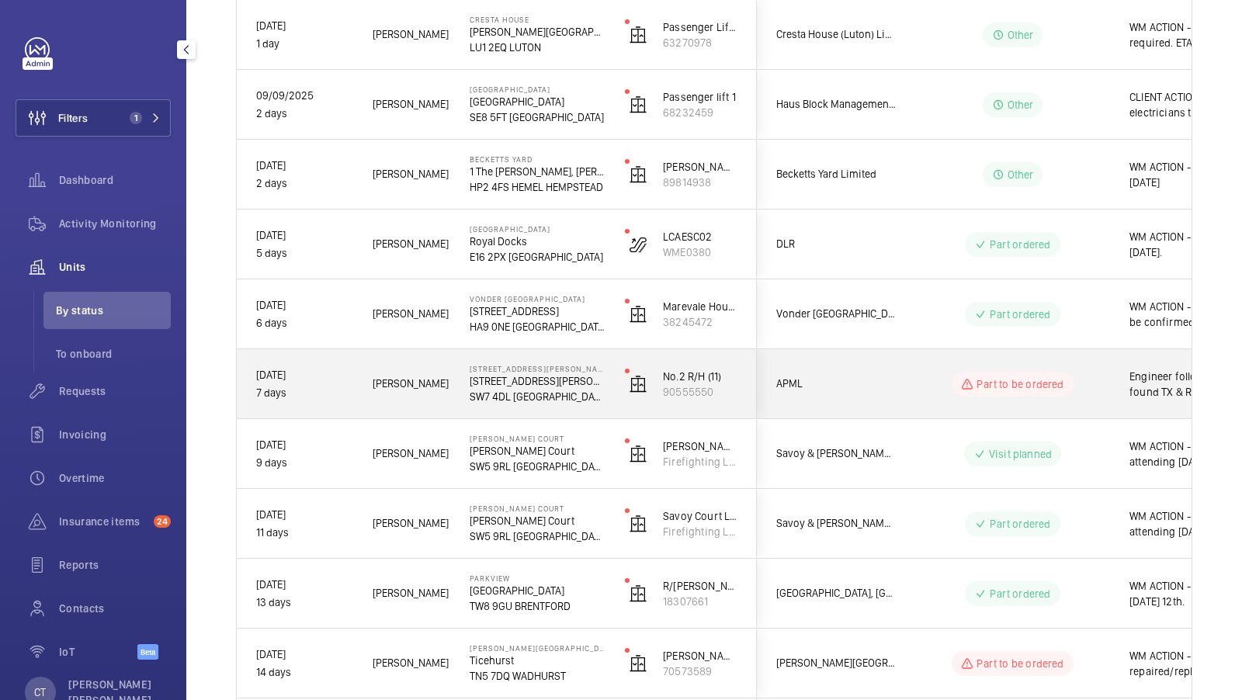
scroll to position [0, 280]
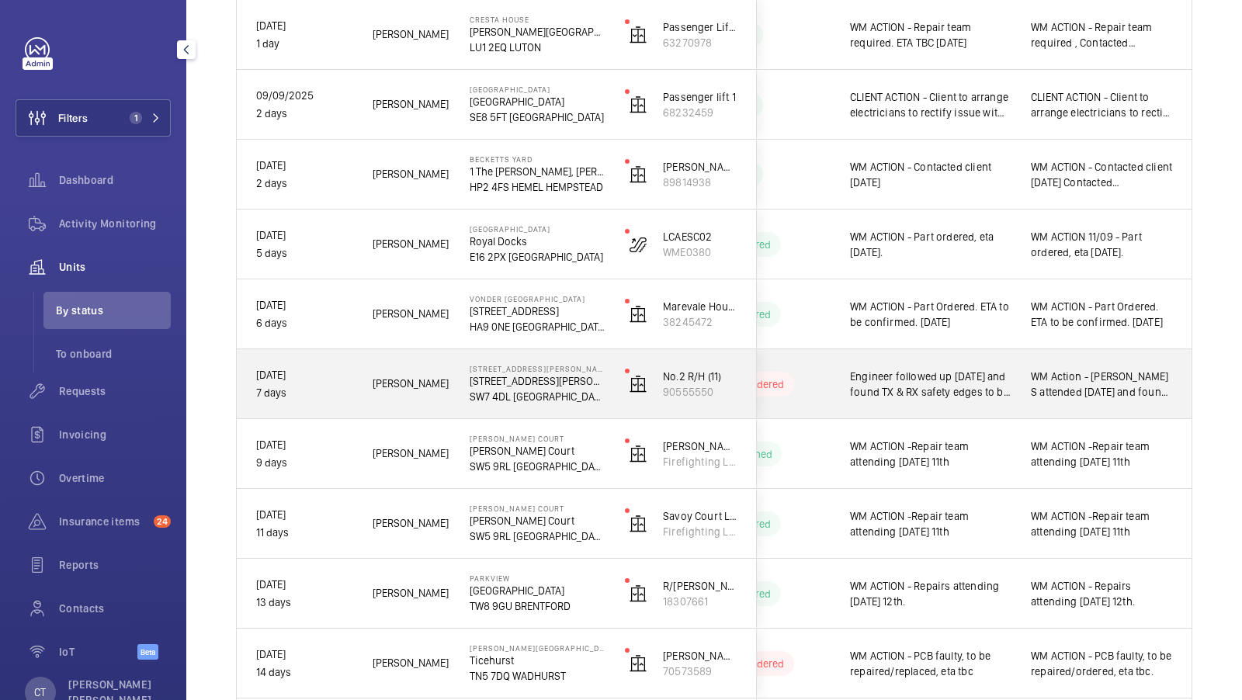
click at [1076, 385] on span "WM Action - [PERSON_NAME] S attended [DATE] and found TX & RX safety edges to b…" at bounding box center [1102, 384] width 142 height 31
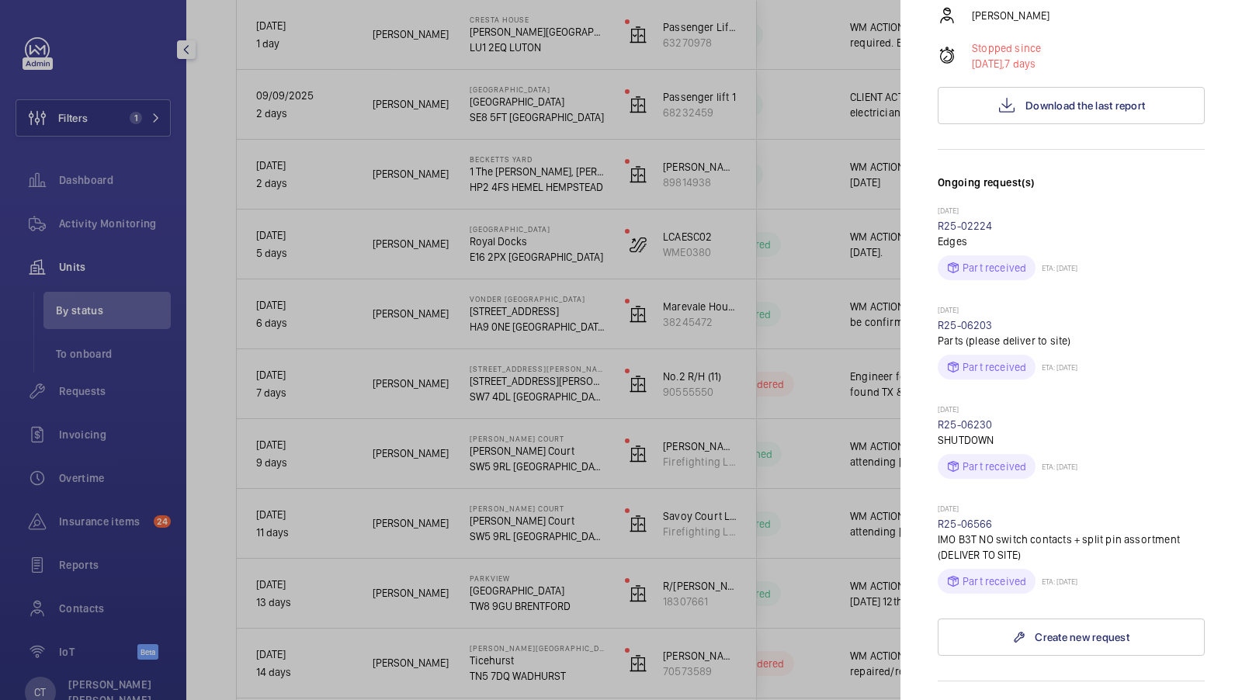
scroll to position [436, 0]
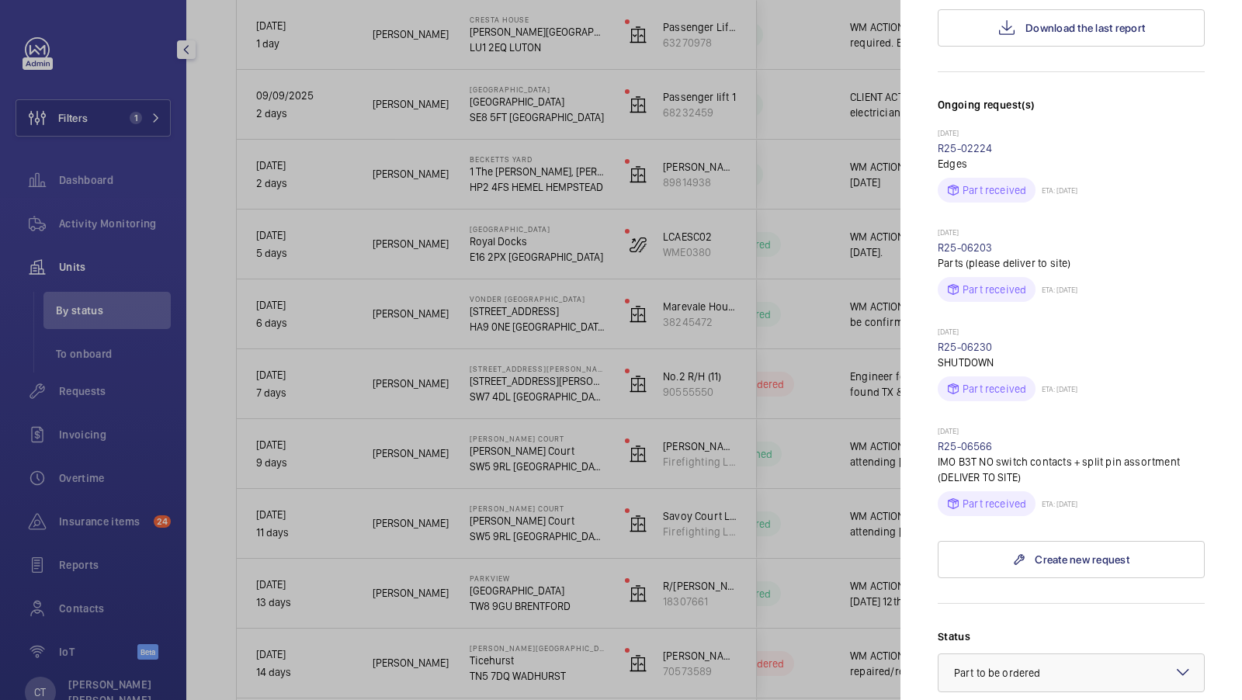
click at [637, 228] on div at bounding box center [621, 350] width 1242 height 700
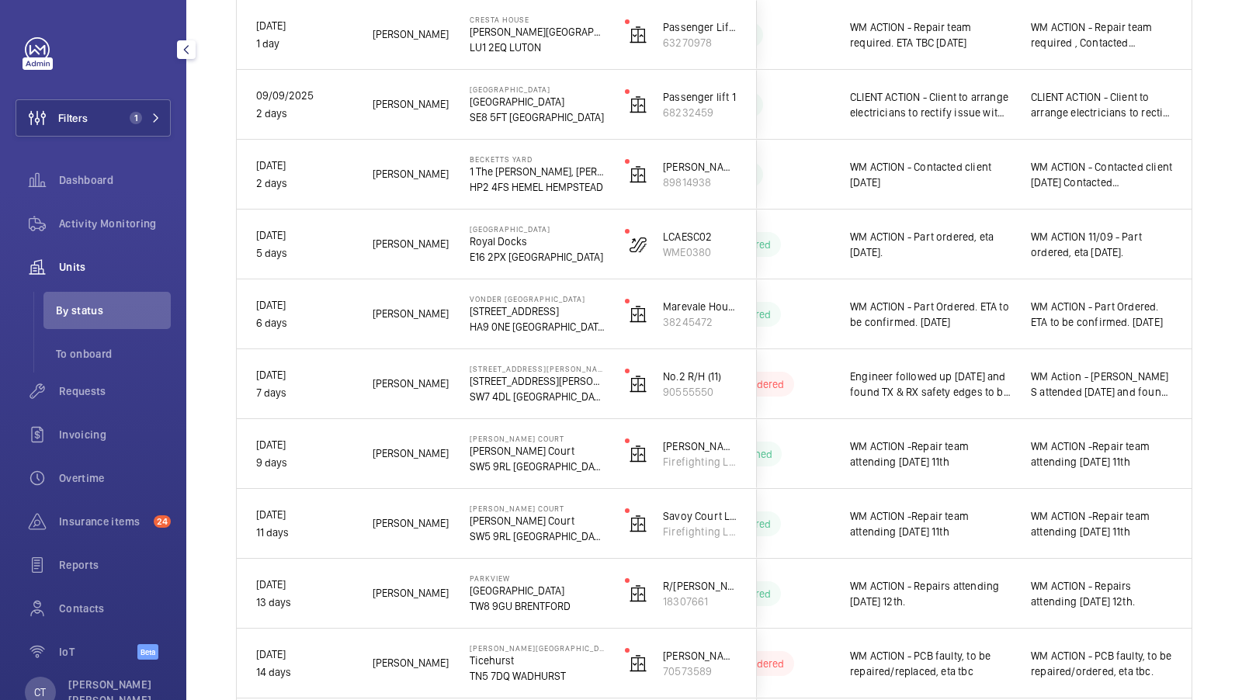
scroll to position [0, 0]
click at [70, 393] on span "Requests" at bounding box center [115, 392] width 112 height 16
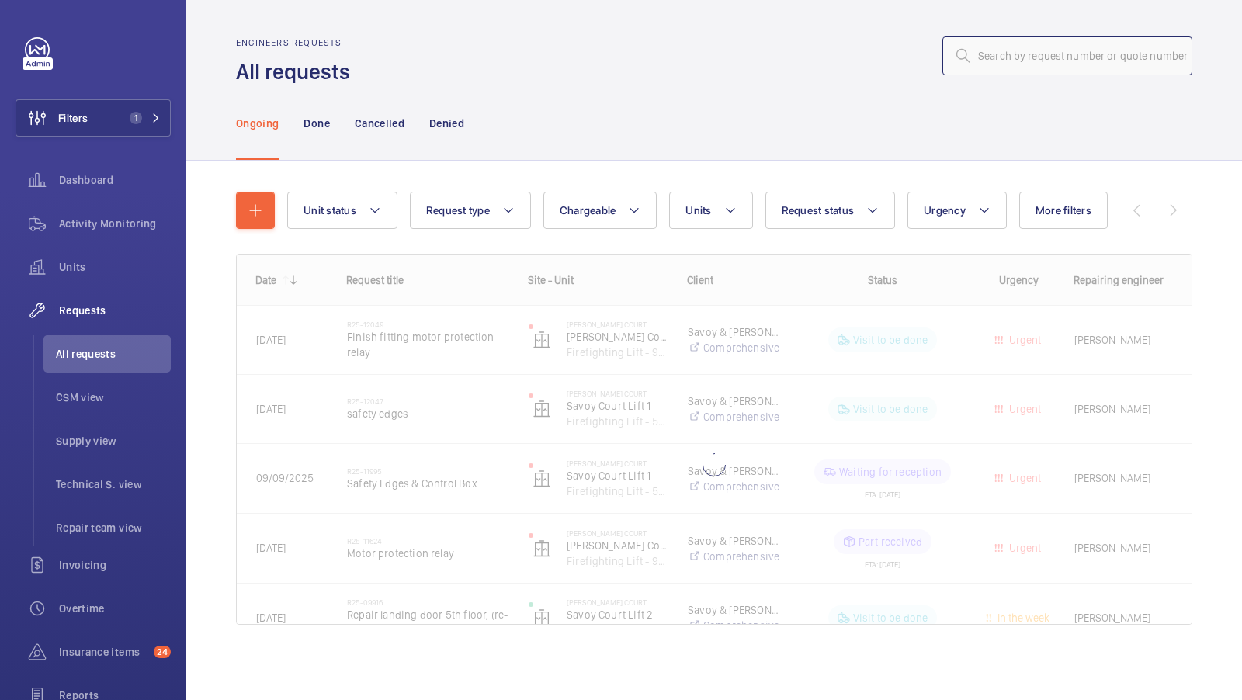
click at [1031, 45] on input "text" at bounding box center [1068, 55] width 250 height 39
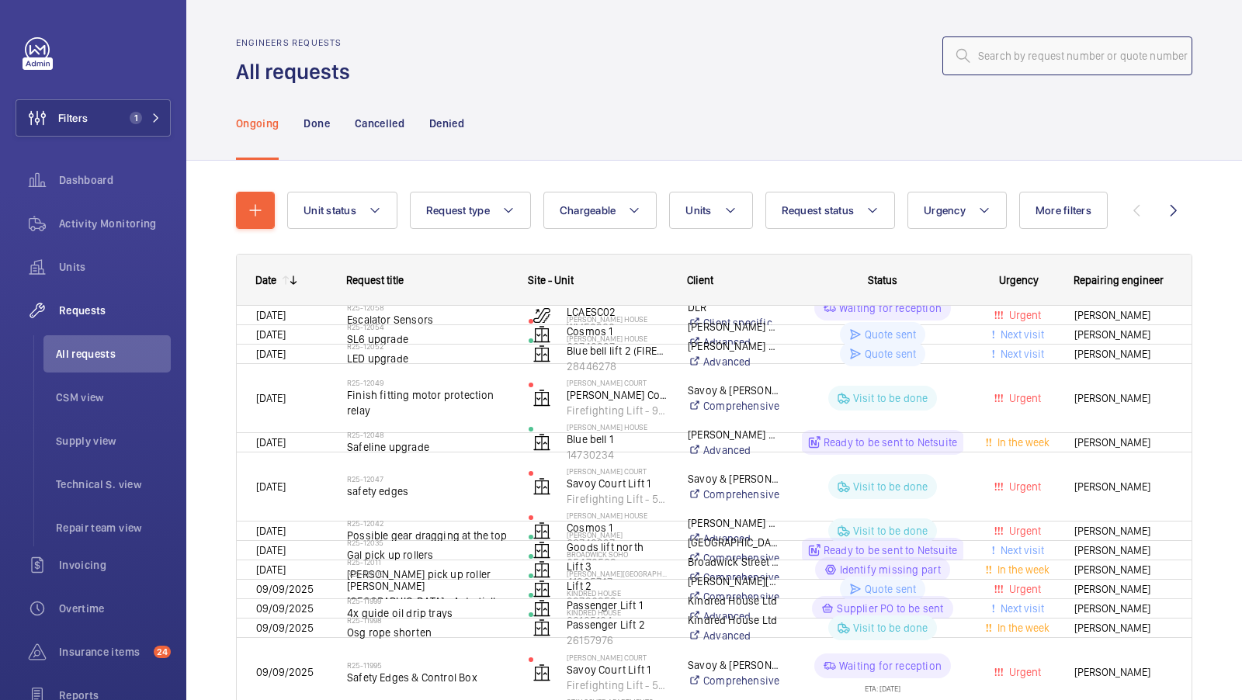
type input "R25-08223"
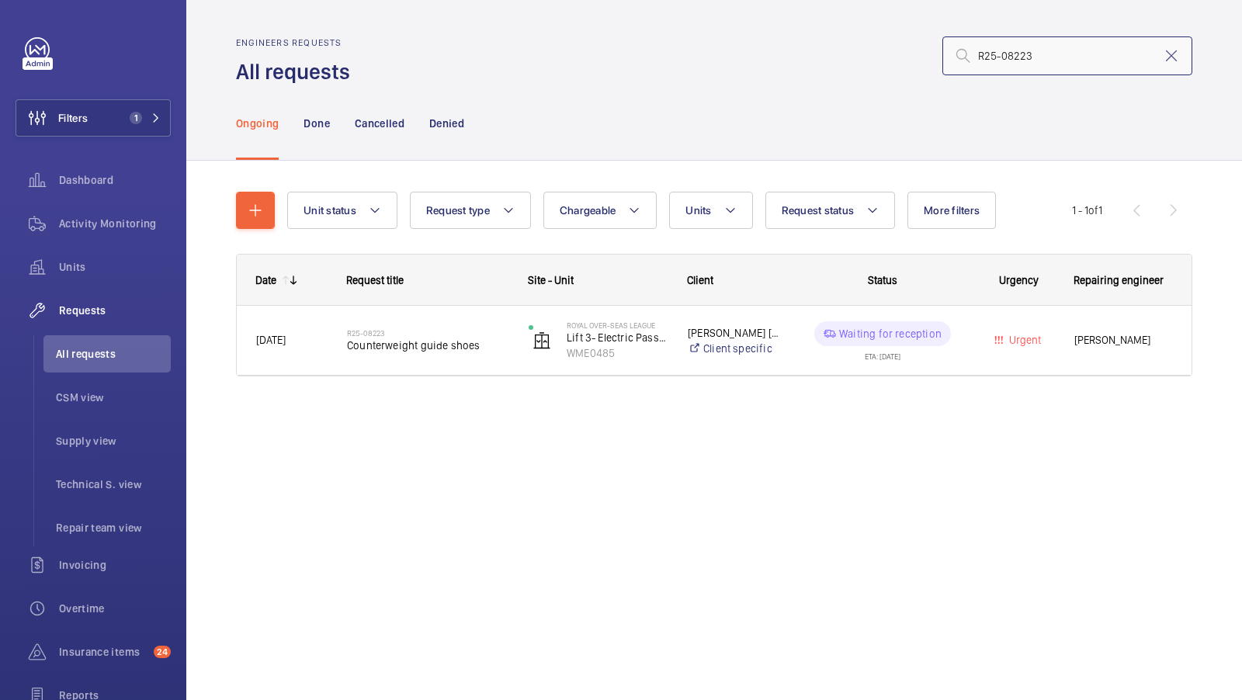
click at [1082, 40] on input "R25-08223" at bounding box center [1068, 55] width 250 height 39
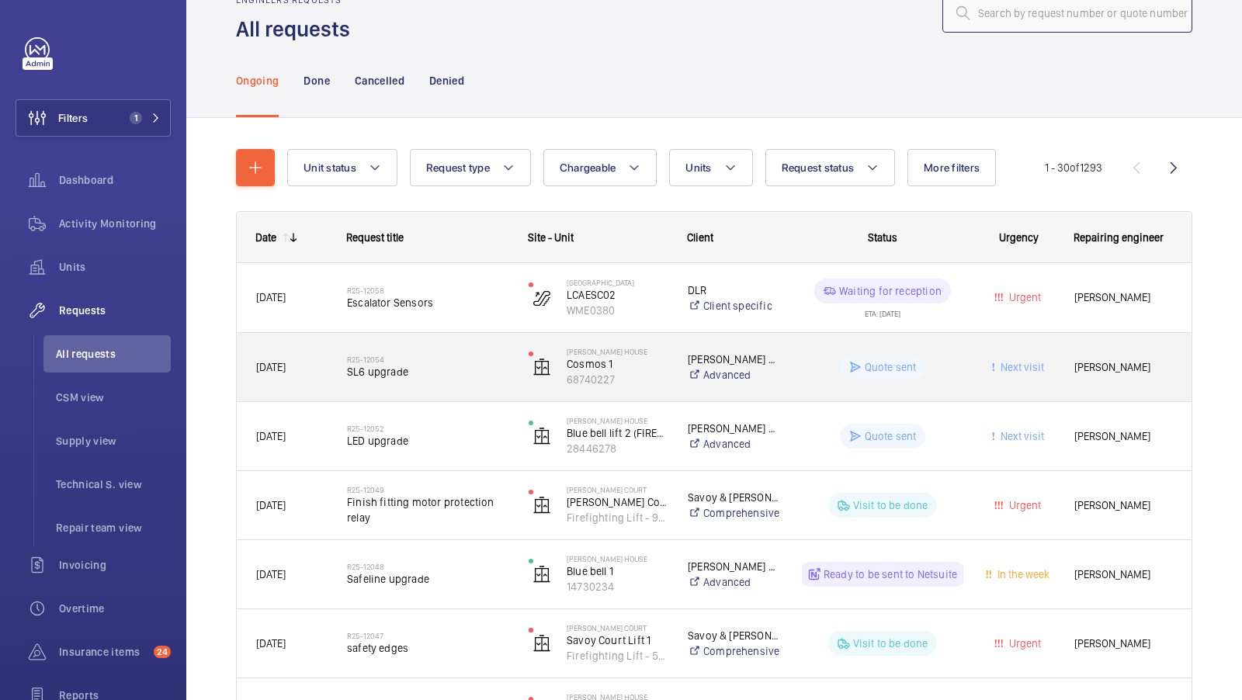
scroll to position [16, 0]
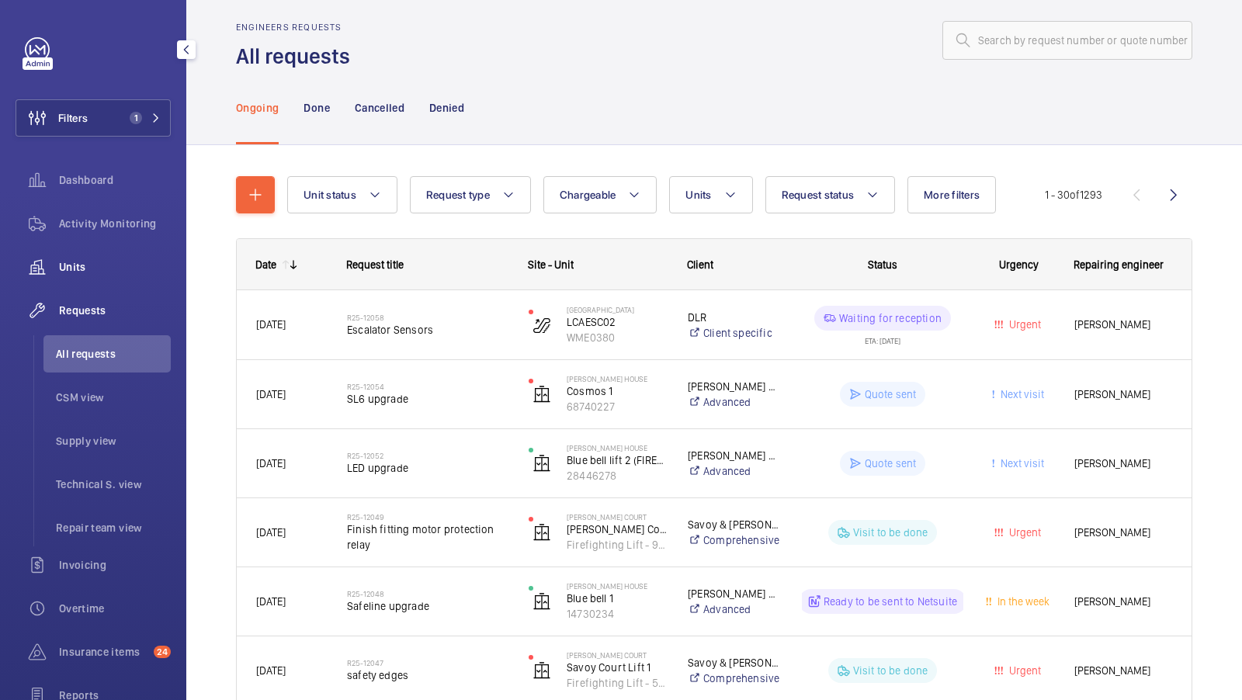
click at [54, 276] on wm-front-icon-button at bounding box center [37, 266] width 43 height 37
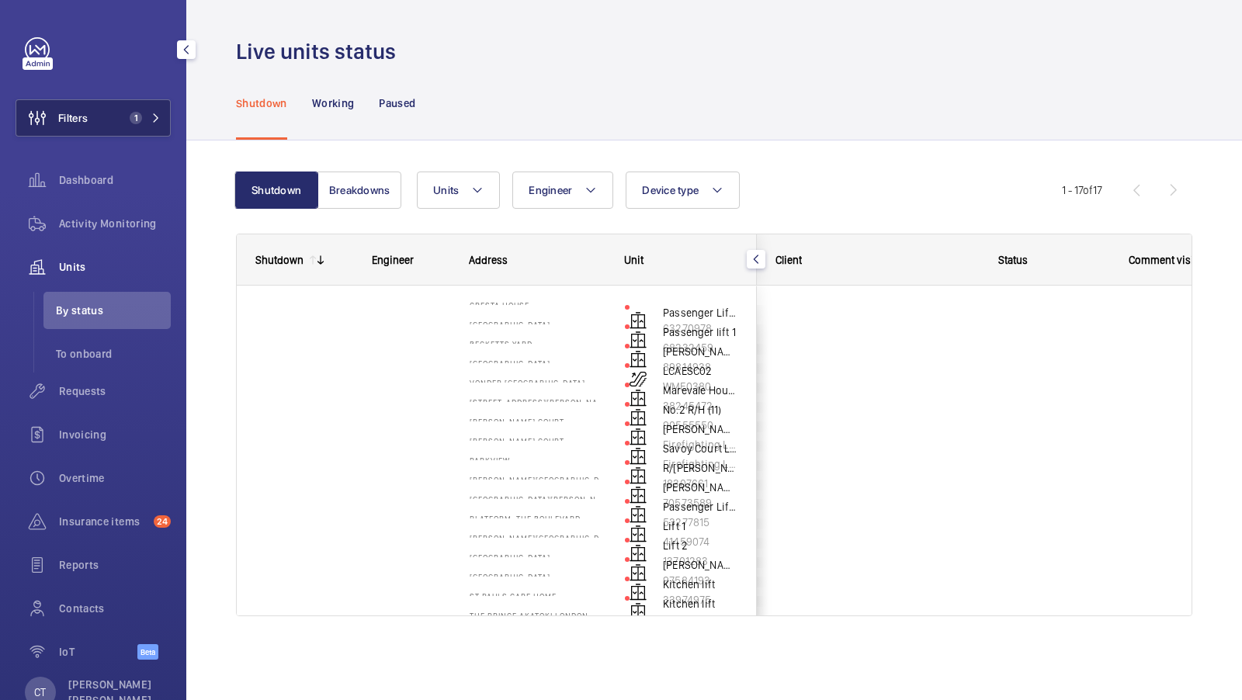
click at [145, 116] on span "1" at bounding box center [141, 118] width 37 height 12
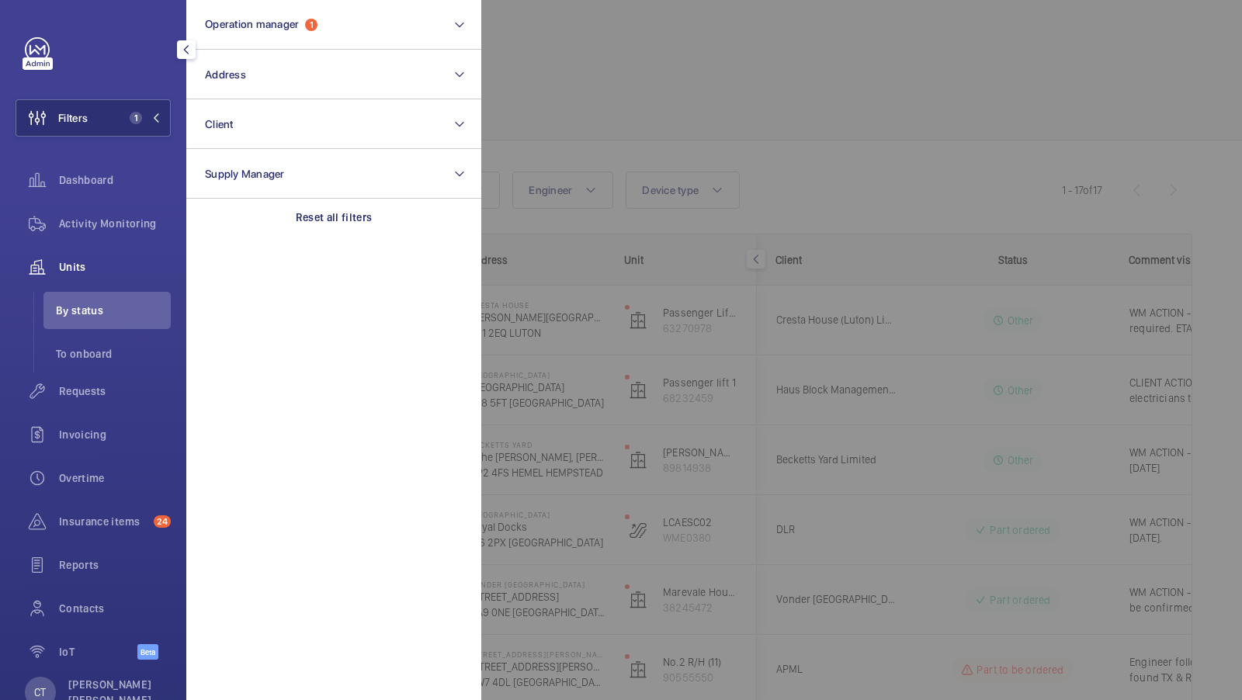
click at [753, 114] on div at bounding box center [1102, 350] width 1242 height 700
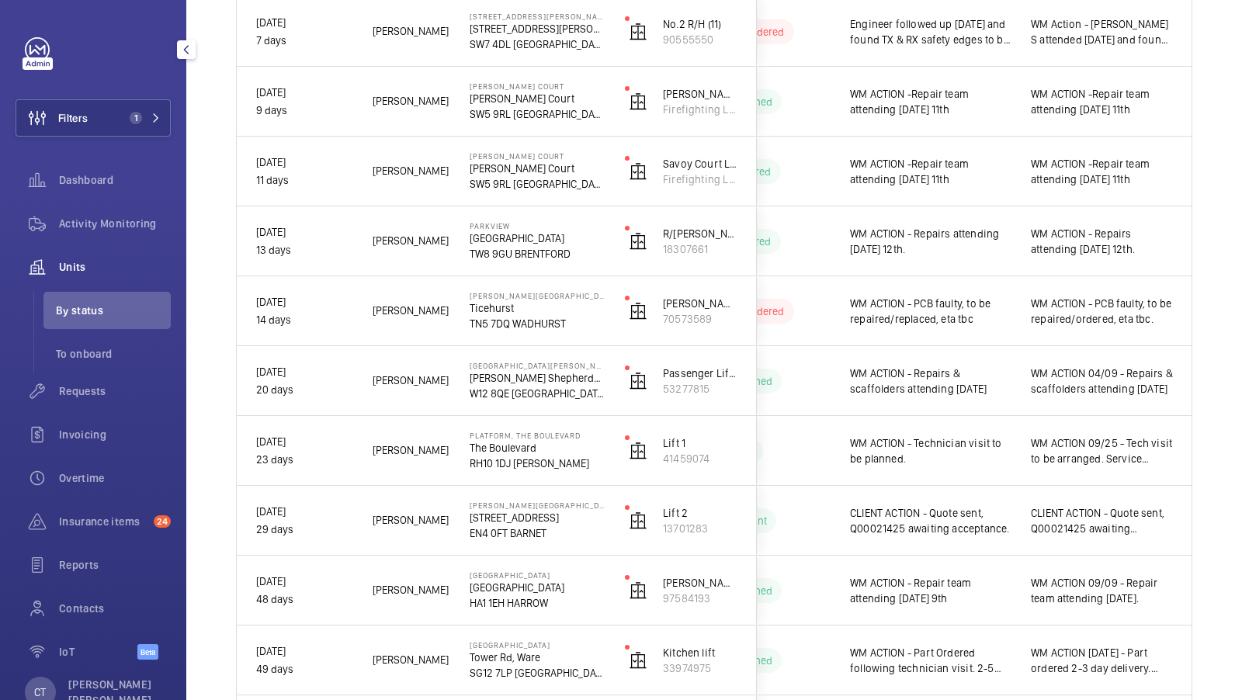
scroll to position [847, 0]
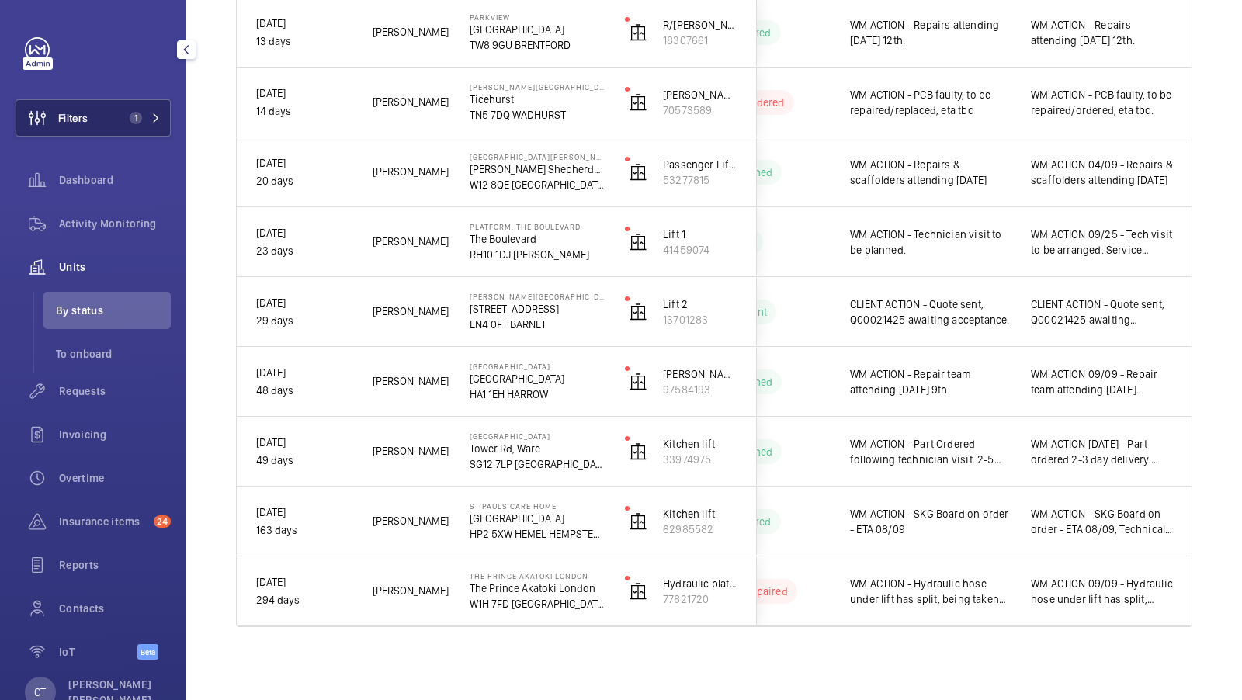
click at [142, 128] on button "Filters 1" at bounding box center [93, 117] width 155 height 37
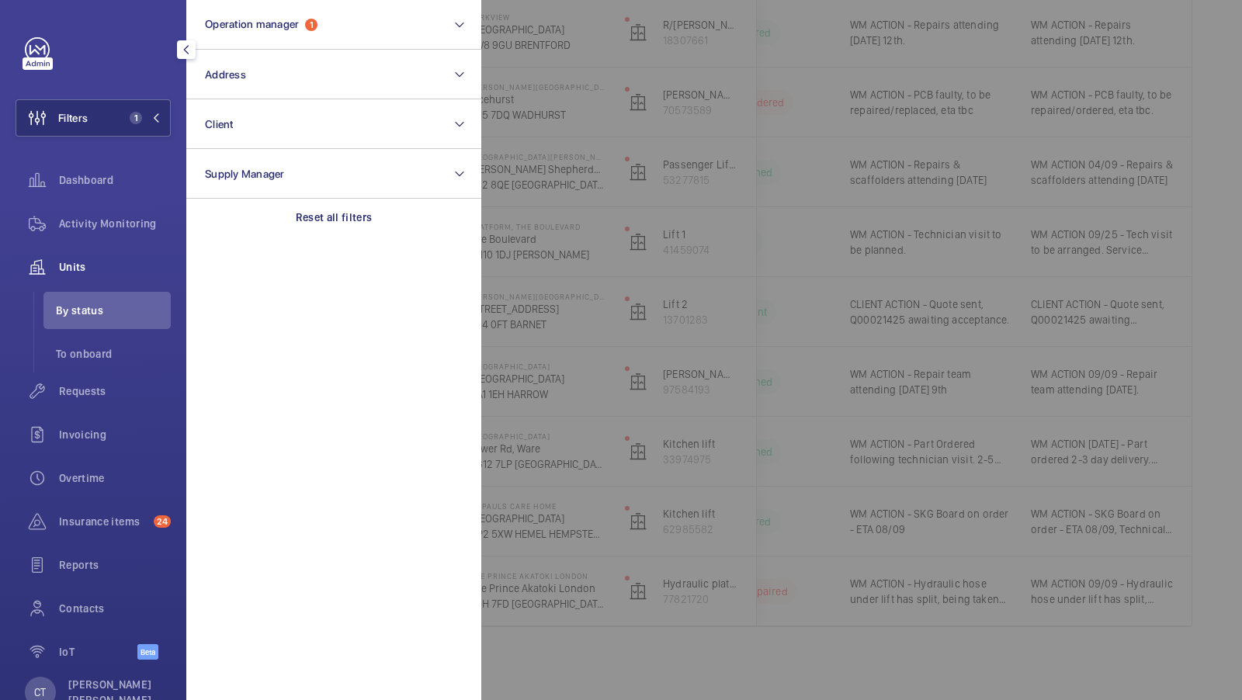
click at [789, 217] on div at bounding box center [1102, 350] width 1242 height 700
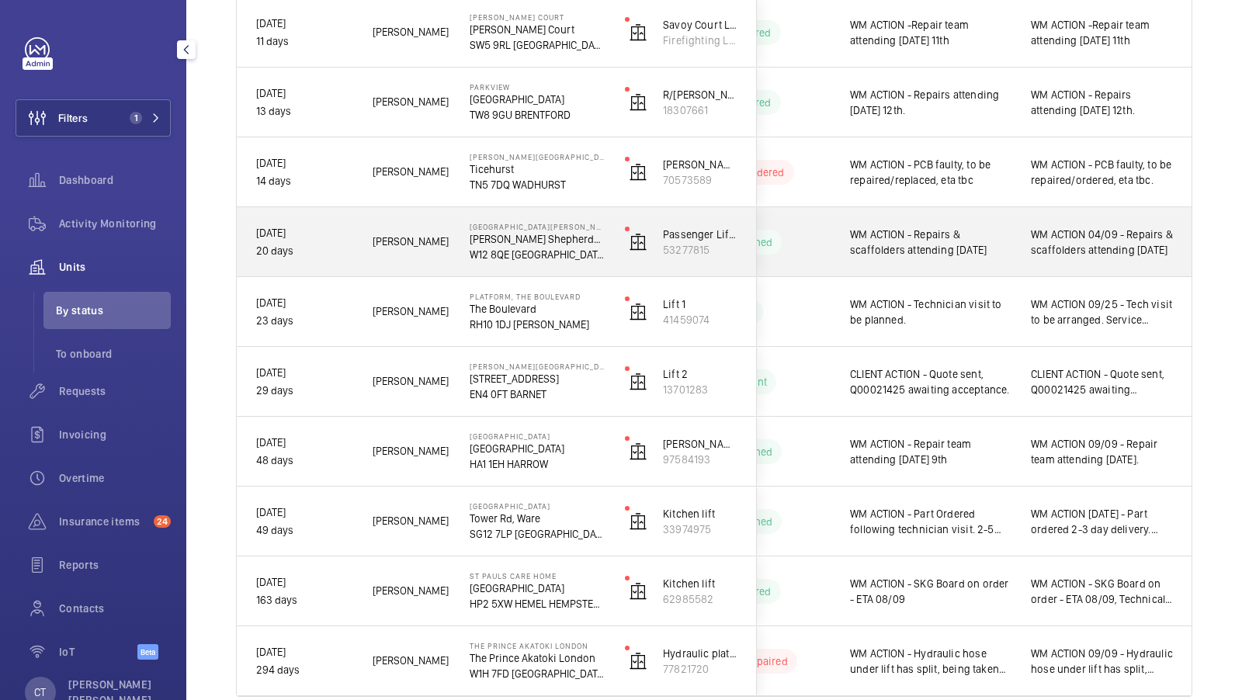
scroll to position [775, 0]
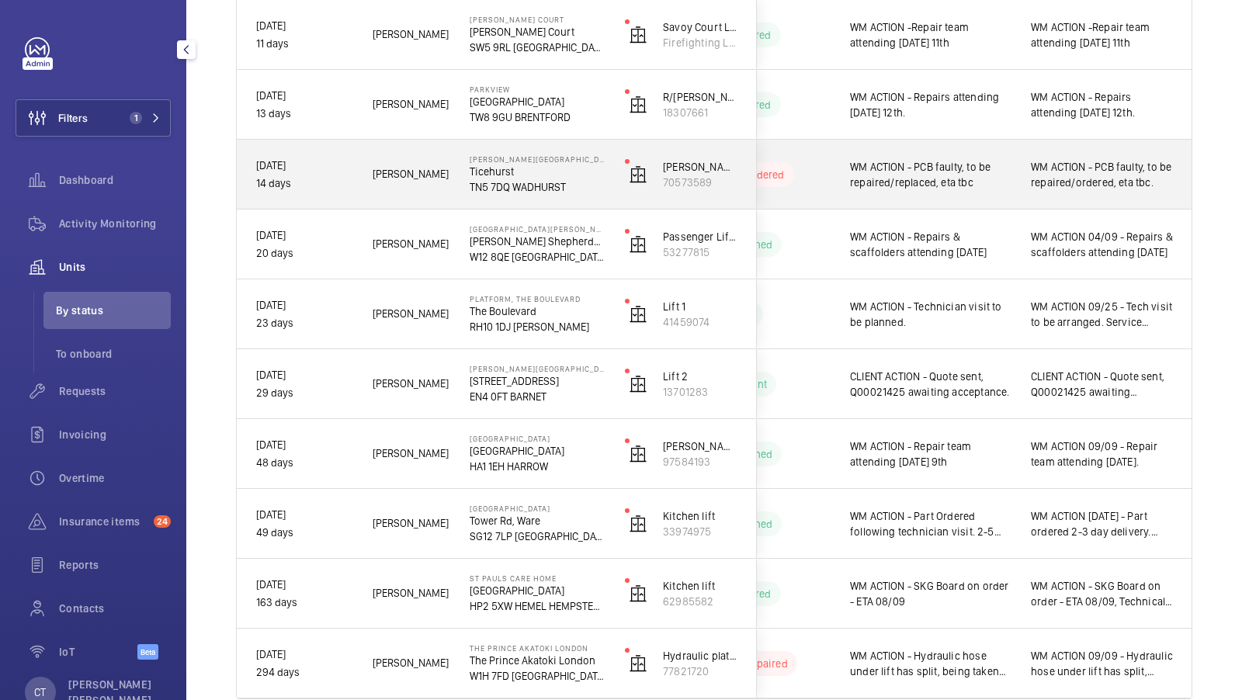
click at [1077, 171] on span "WM ACTION - PCB faulty, to be repaired/ordered, eta tbc." at bounding box center [1102, 174] width 142 height 31
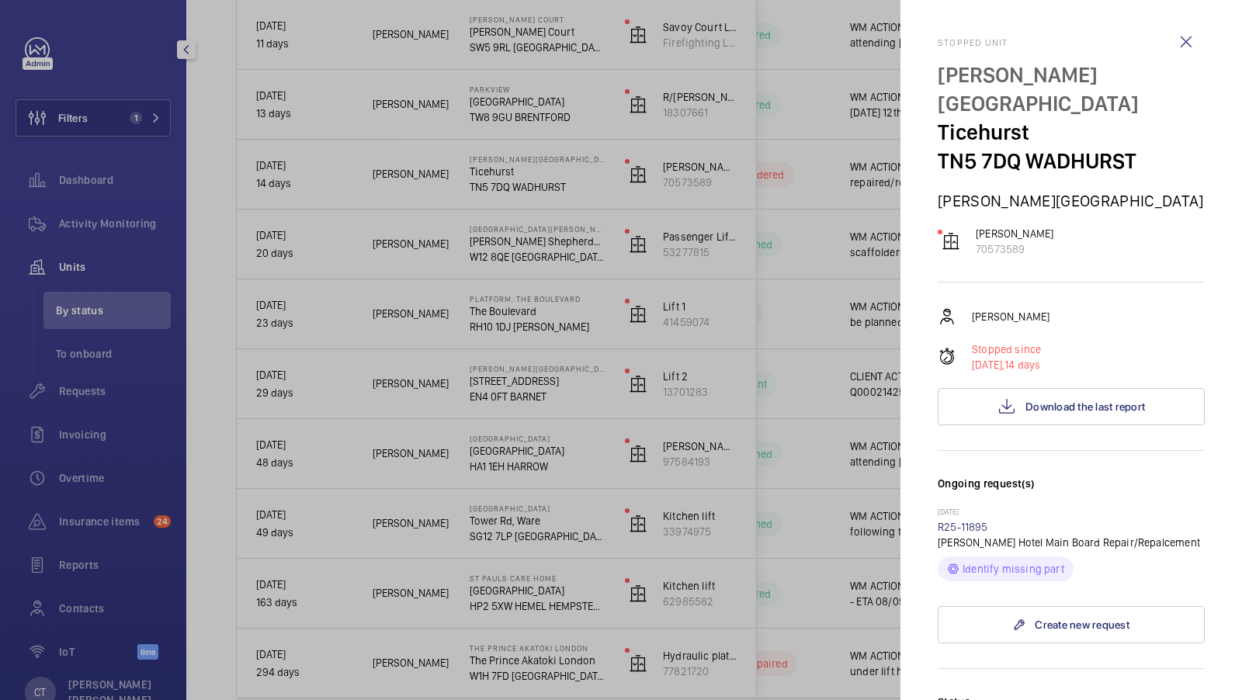
scroll to position [189, 0]
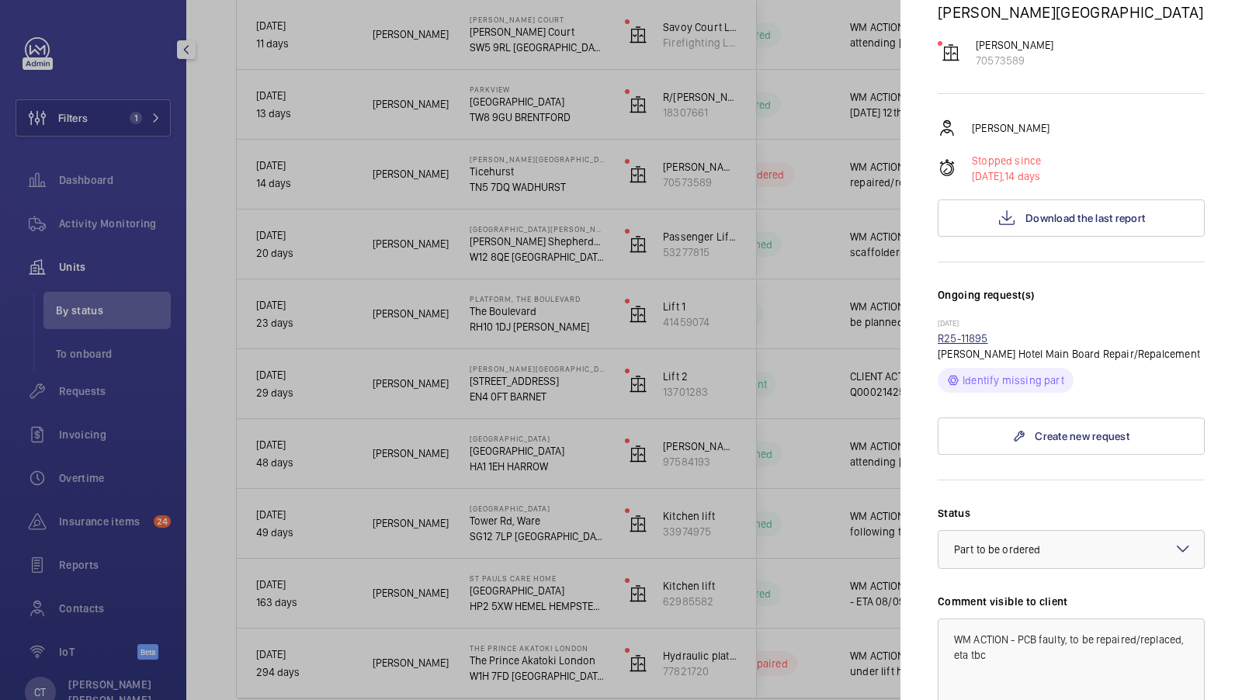
click at [958, 337] on link "R25-11895" at bounding box center [963, 338] width 50 height 12
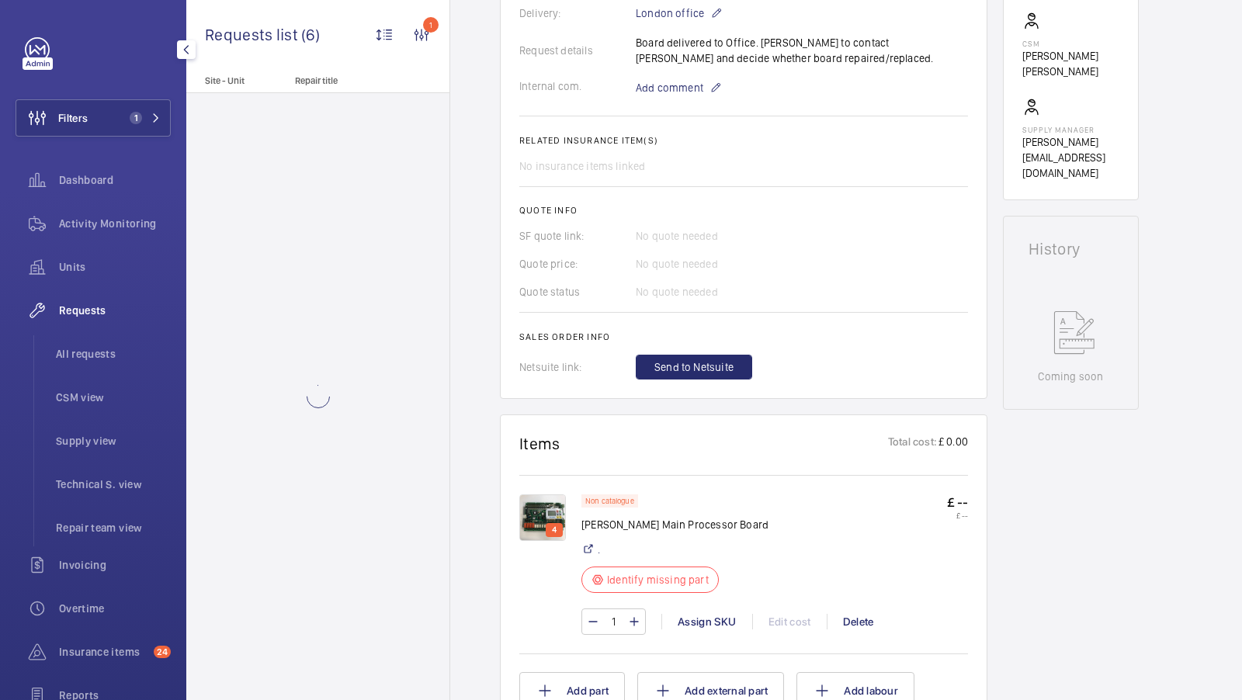
scroll to position [544, 0]
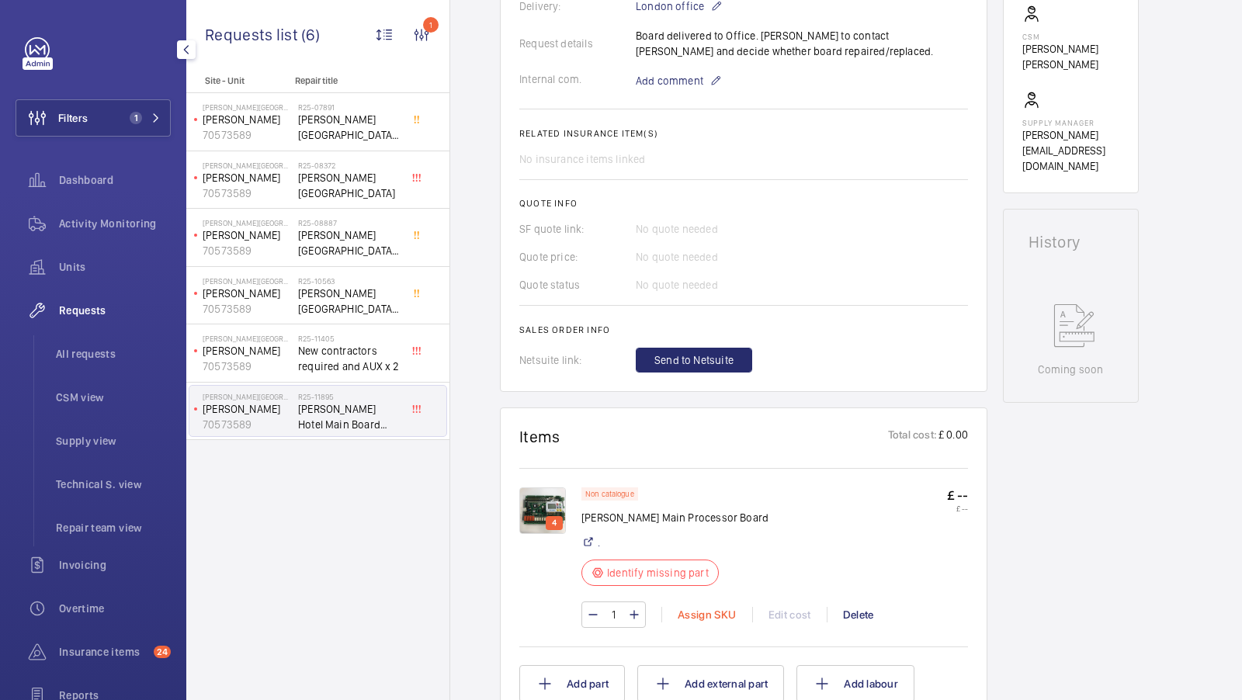
click at [692, 607] on div "Assign SKU" at bounding box center [707, 615] width 91 height 16
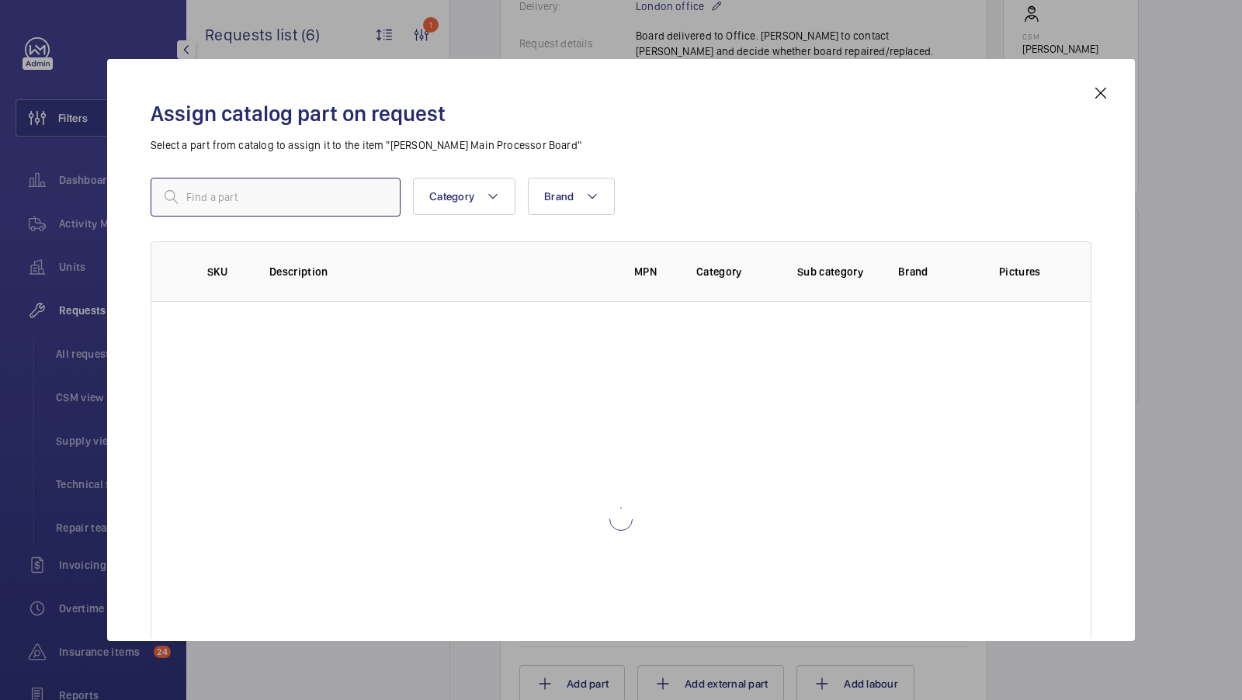
click at [226, 193] on input "text" at bounding box center [276, 197] width 250 height 39
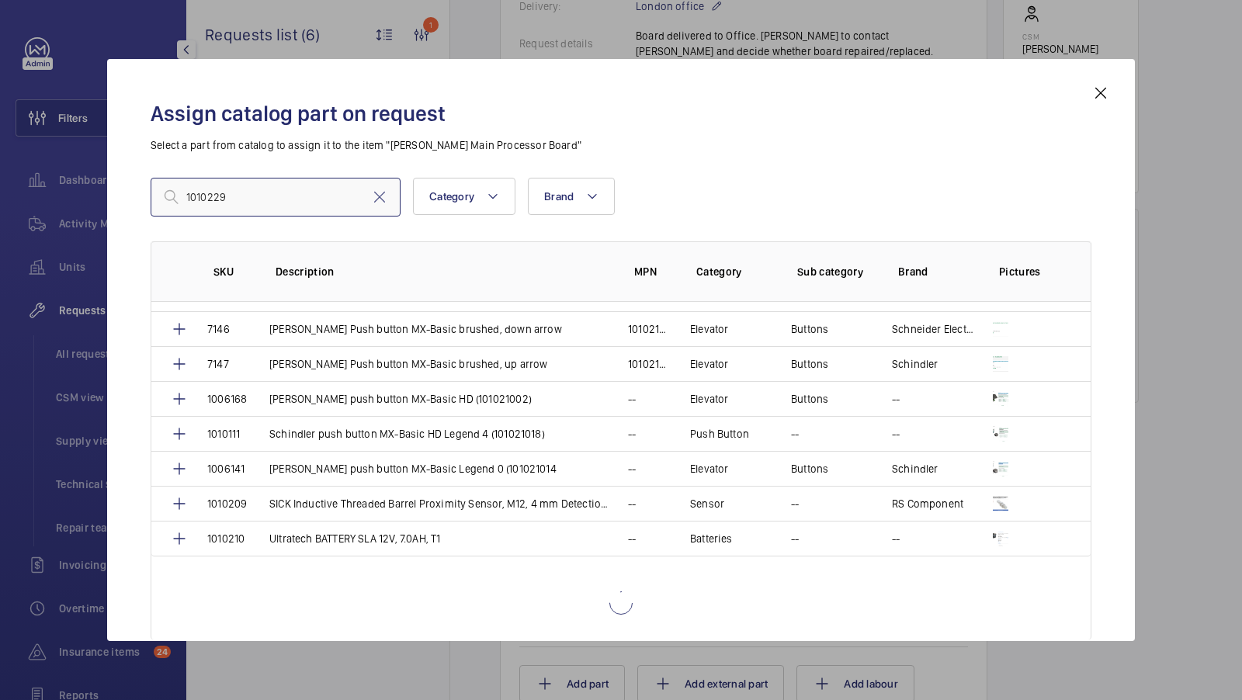
scroll to position [596, 0]
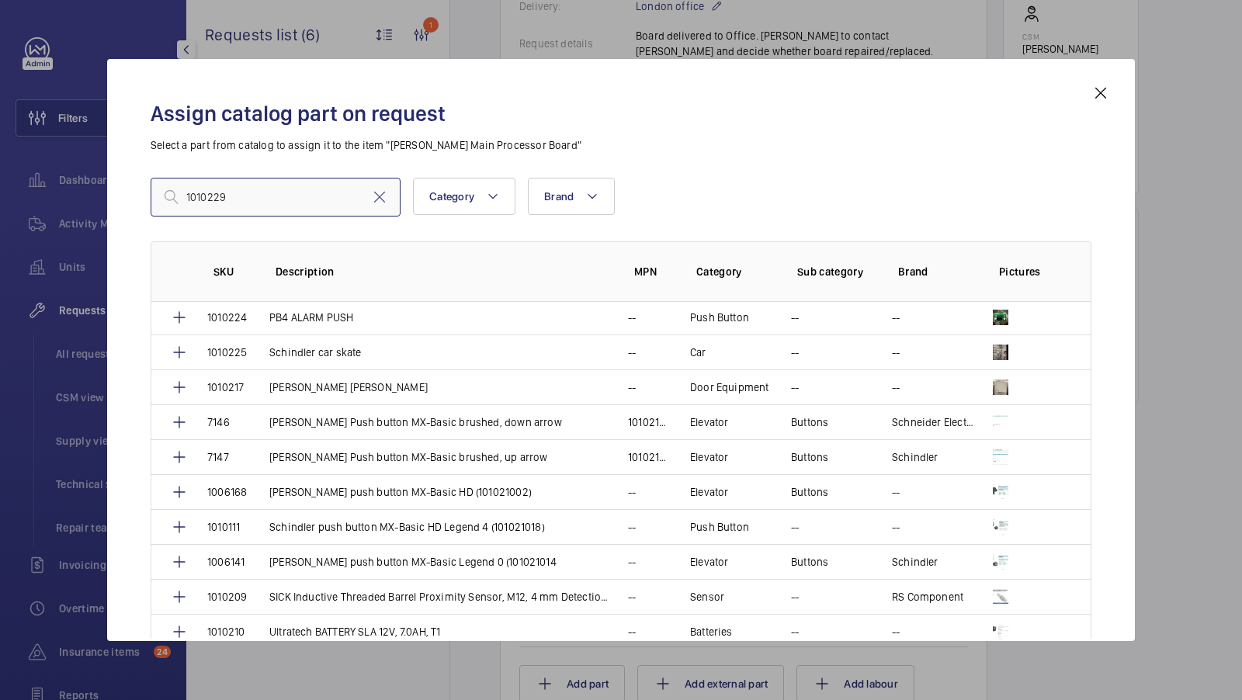
type input "1010229"
click at [1099, 95] on mat-icon at bounding box center [1101, 93] width 19 height 19
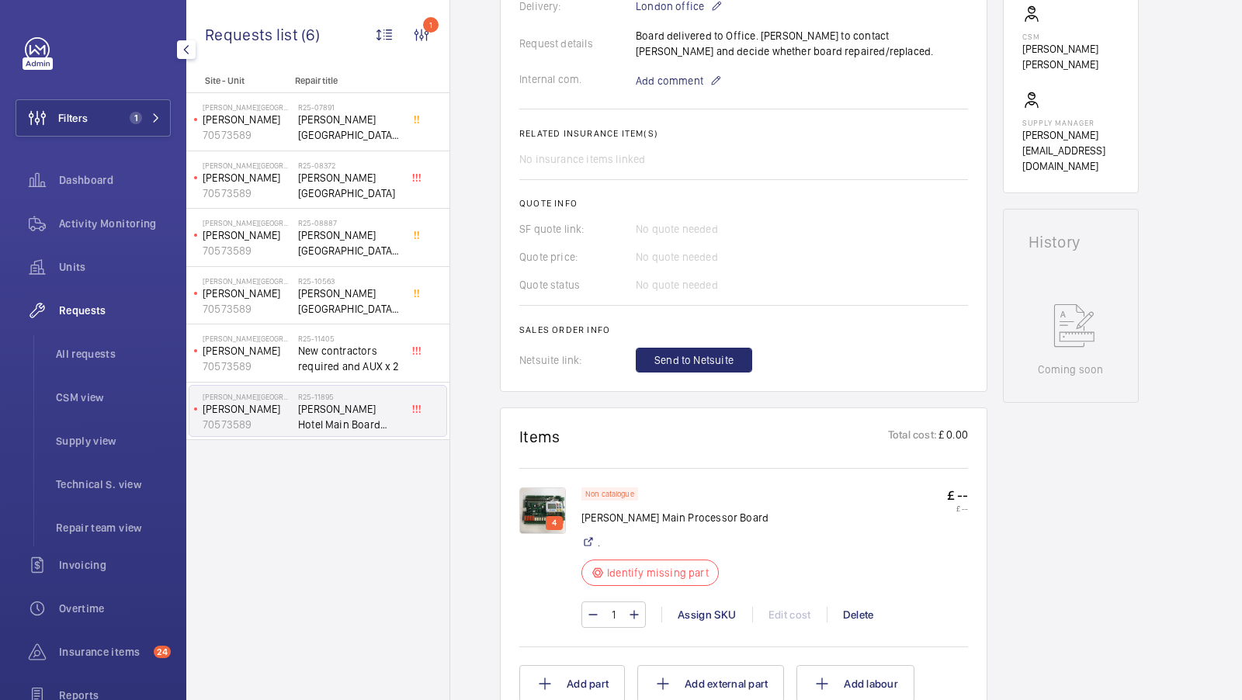
click at [530, 488] on img at bounding box center [542, 511] width 47 height 47
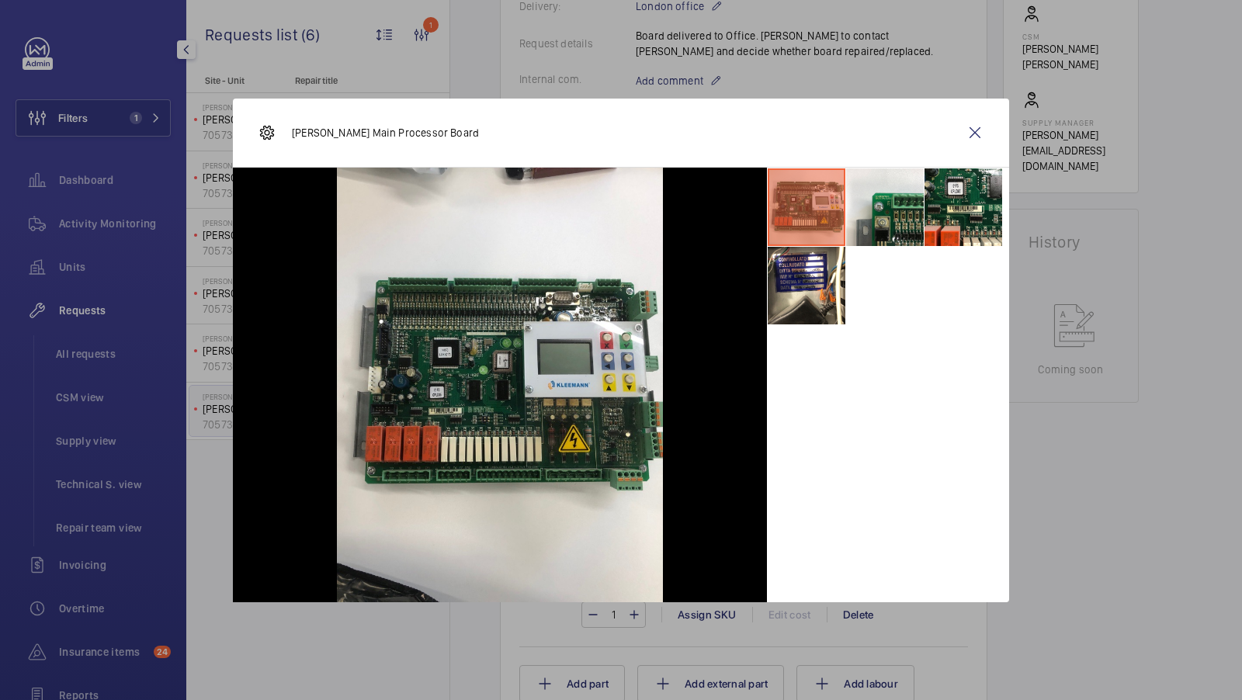
click at [974, 133] on wm-front-icon-button at bounding box center [975, 132] width 37 height 37
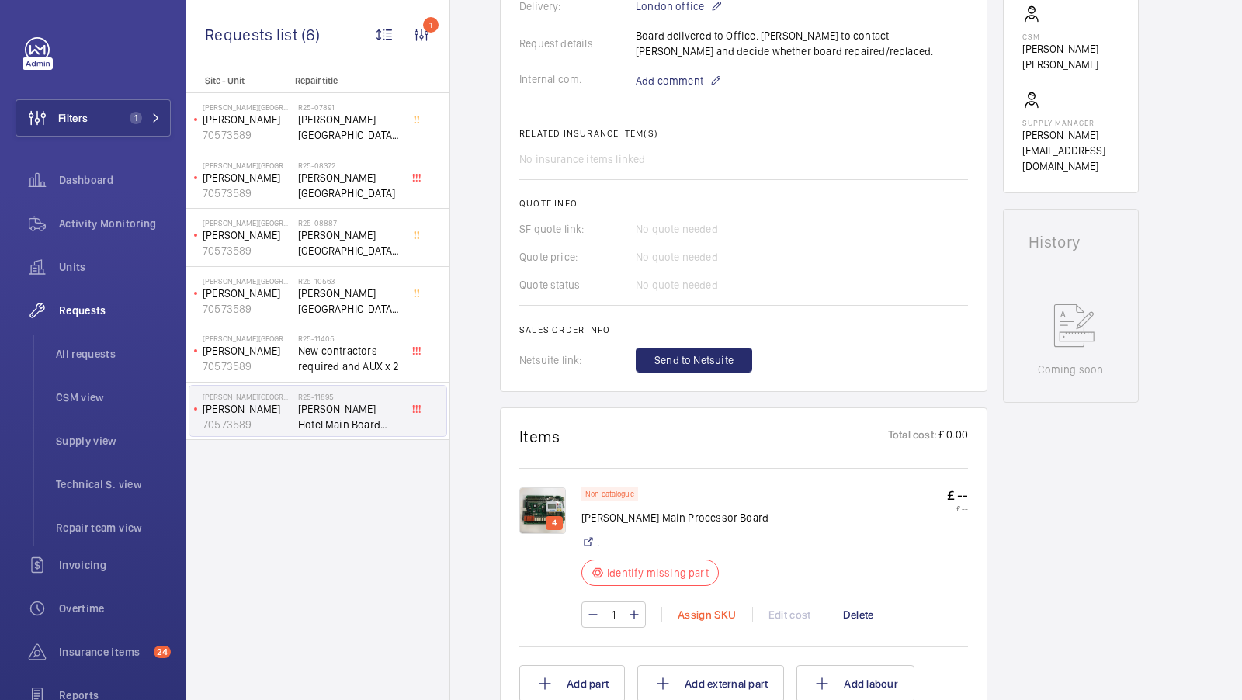
click at [707, 607] on div "Assign SKU" at bounding box center [707, 615] width 91 height 16
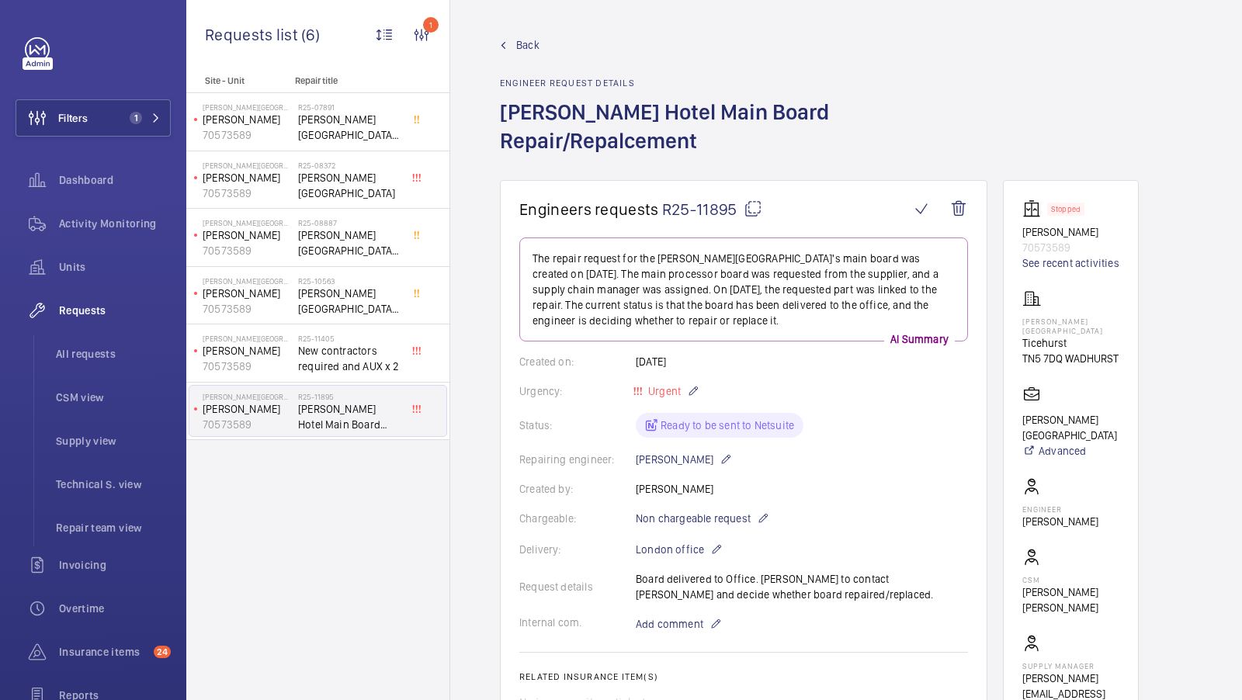
scroll to position [1134, 0]
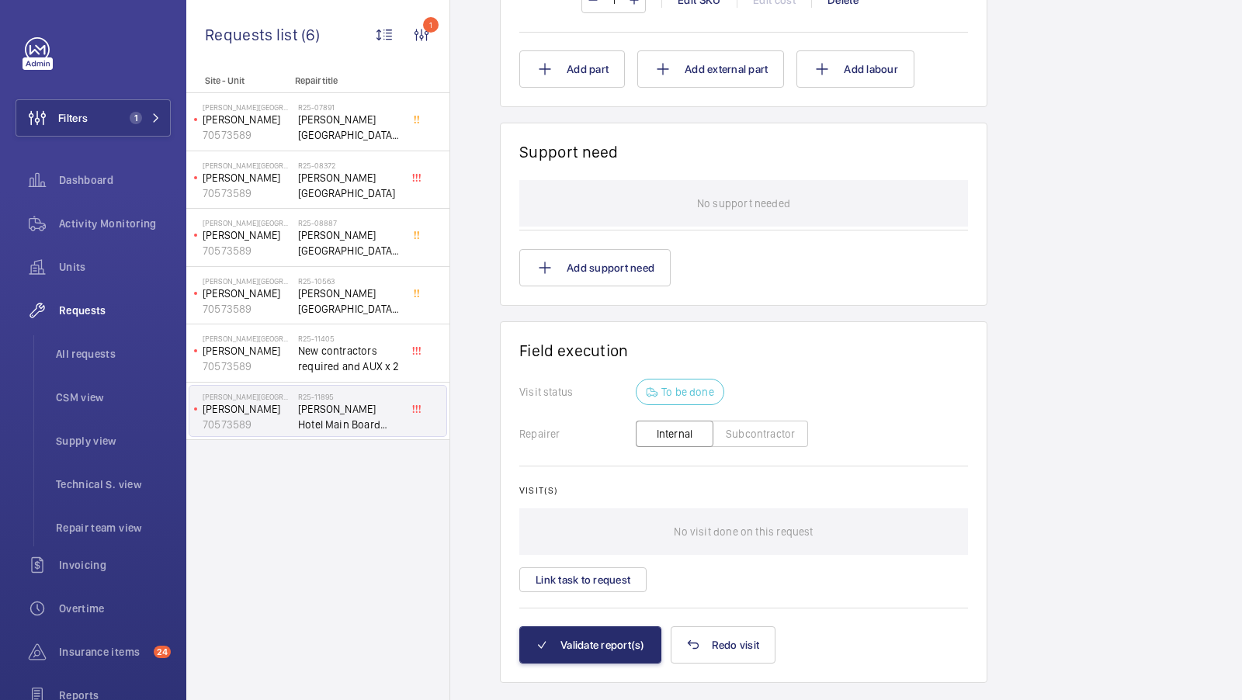
click at [537, 227] on div "No support needed" at bounding box center [743, 203] width 449 height 47
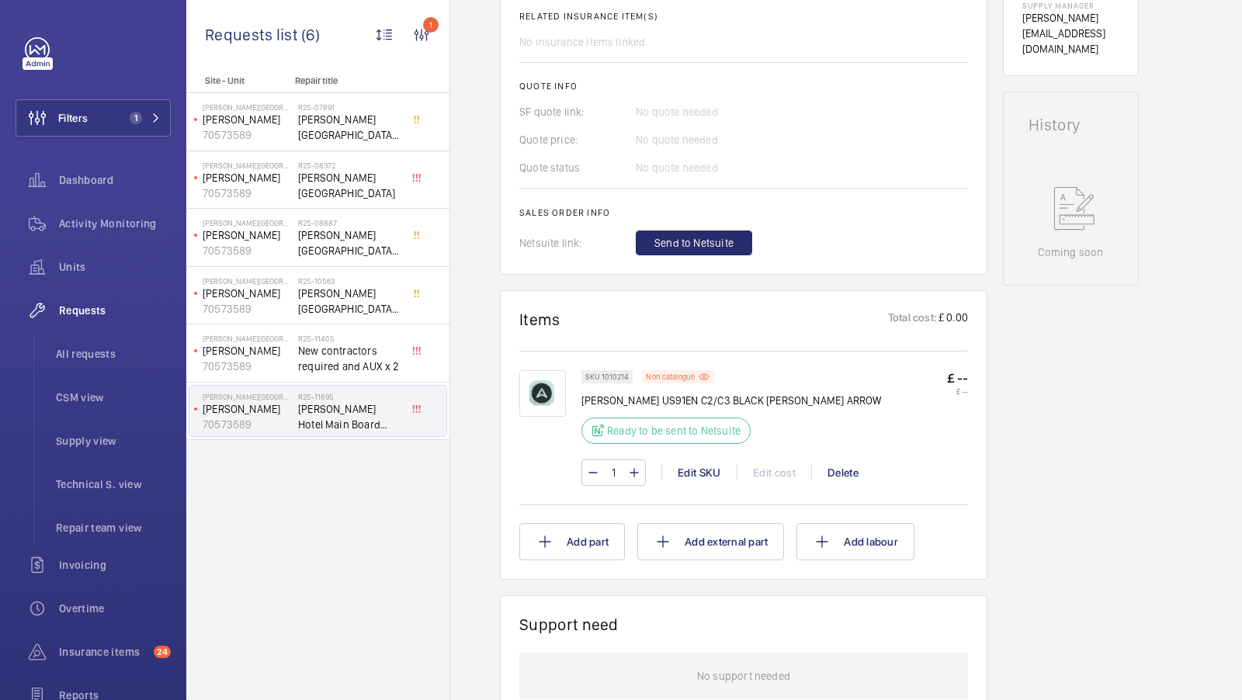
scroll to position [658, 0]
click at [701, 467] on div "Edit SKU" at bounding box center [699, 475] width 75 height 16
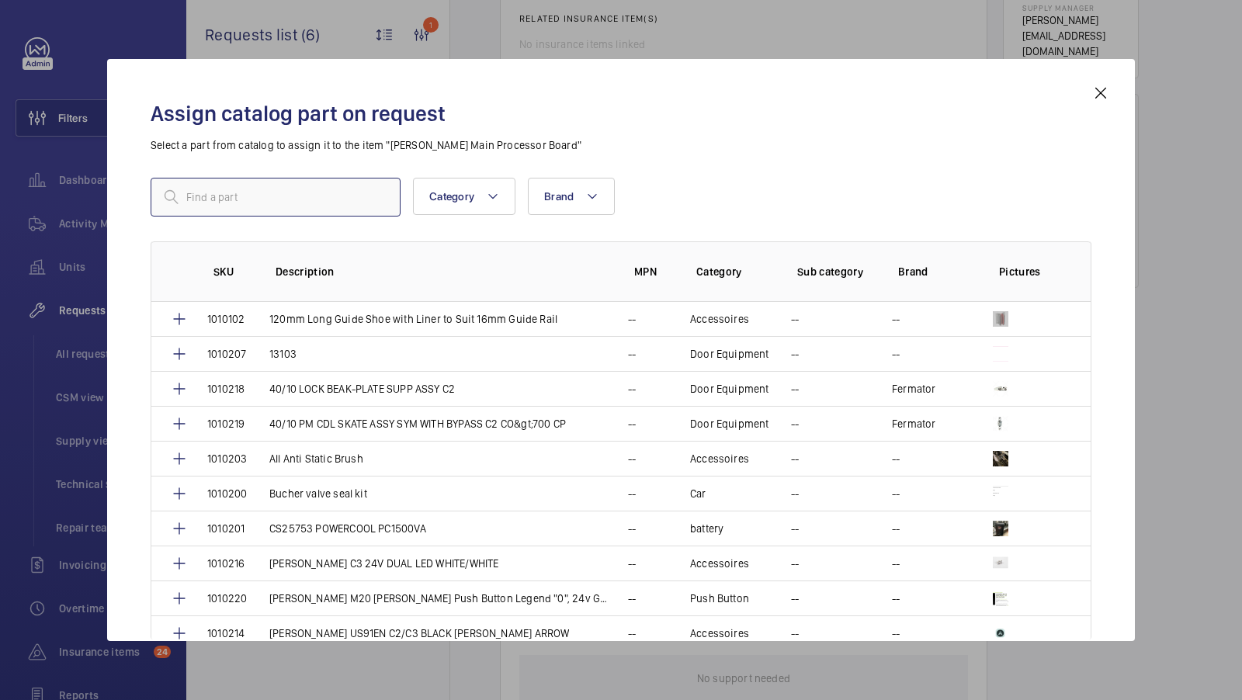
click at [231, 196] on input "text" at bounding box center [276, 197] width 250 height 39
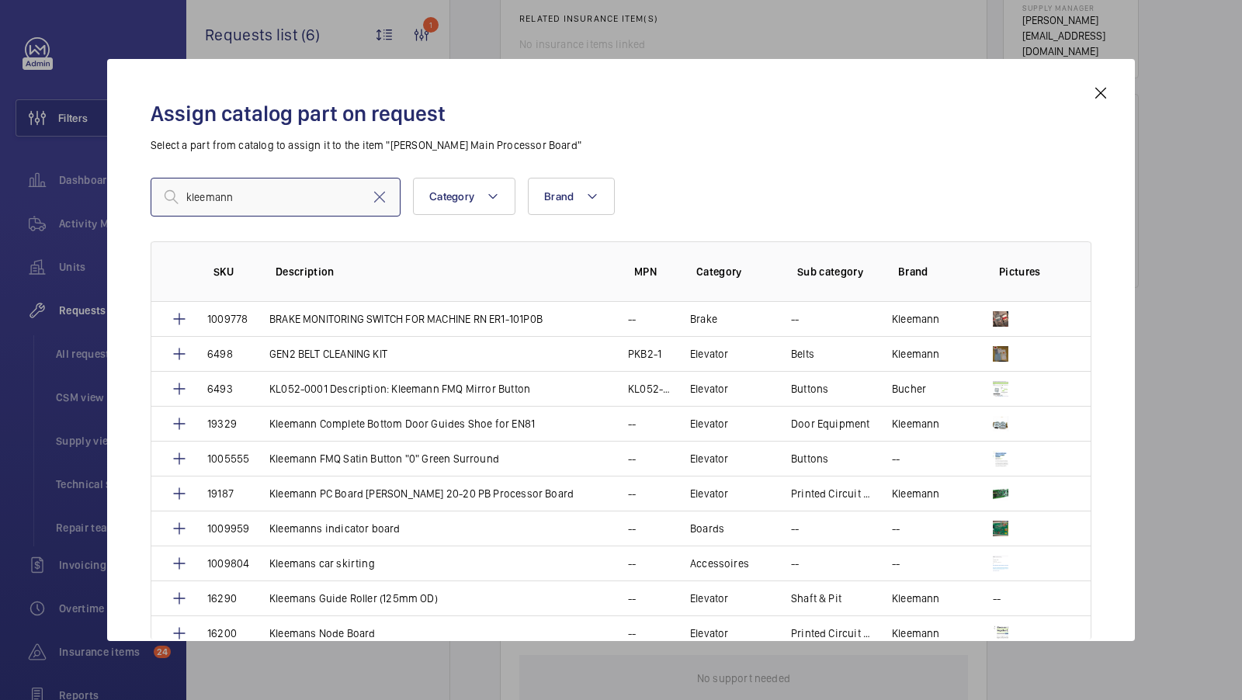
click at [283, 206] on input "kleemann" at bounding box center [276, 197] width 250 height 39
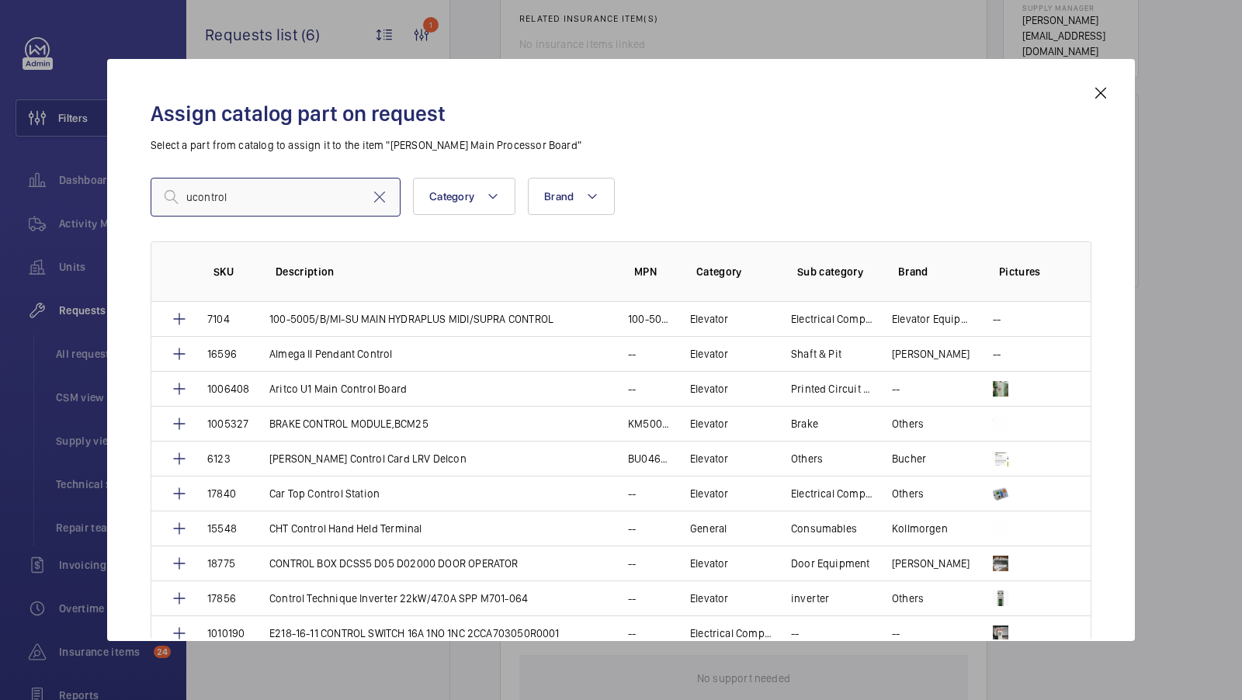
click at [188, 200] on input "ucontrol" at bounding box center [276, 197] width 250 height 39
type input "pcb ucontrol"
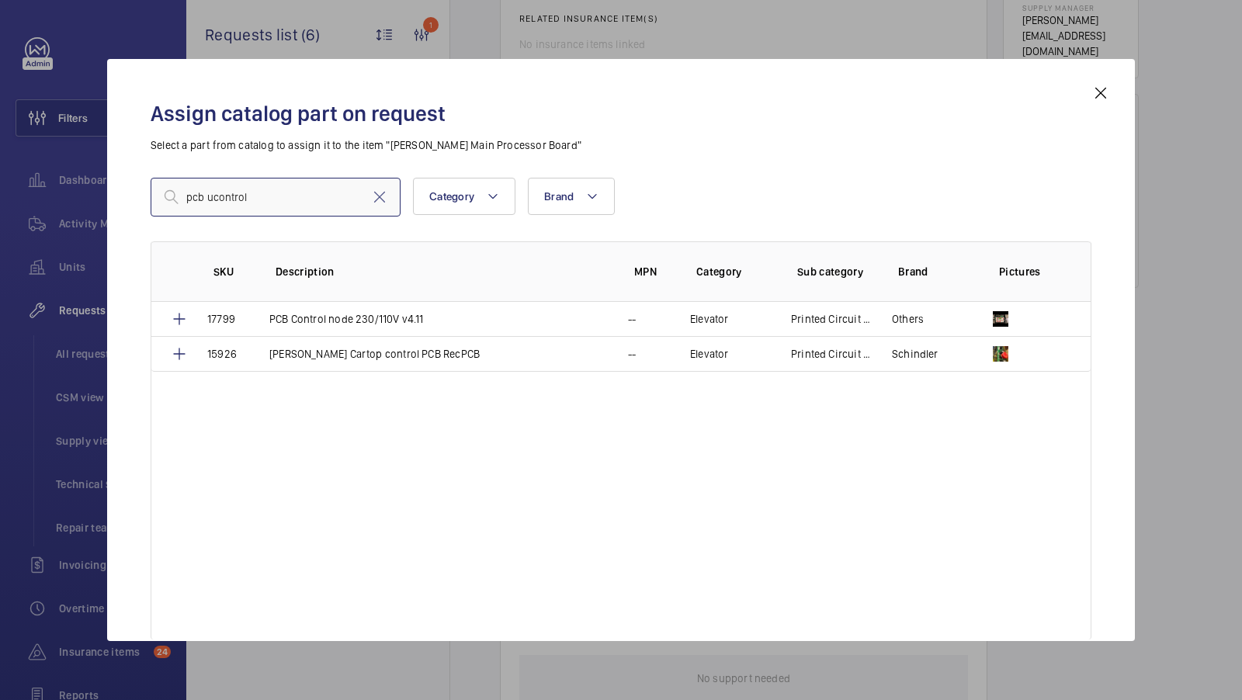
click at [255, 194] on input "pcb ucontrol" at bounding box center [276, 197] width 250 height 39
type input "pcb ucontrol"
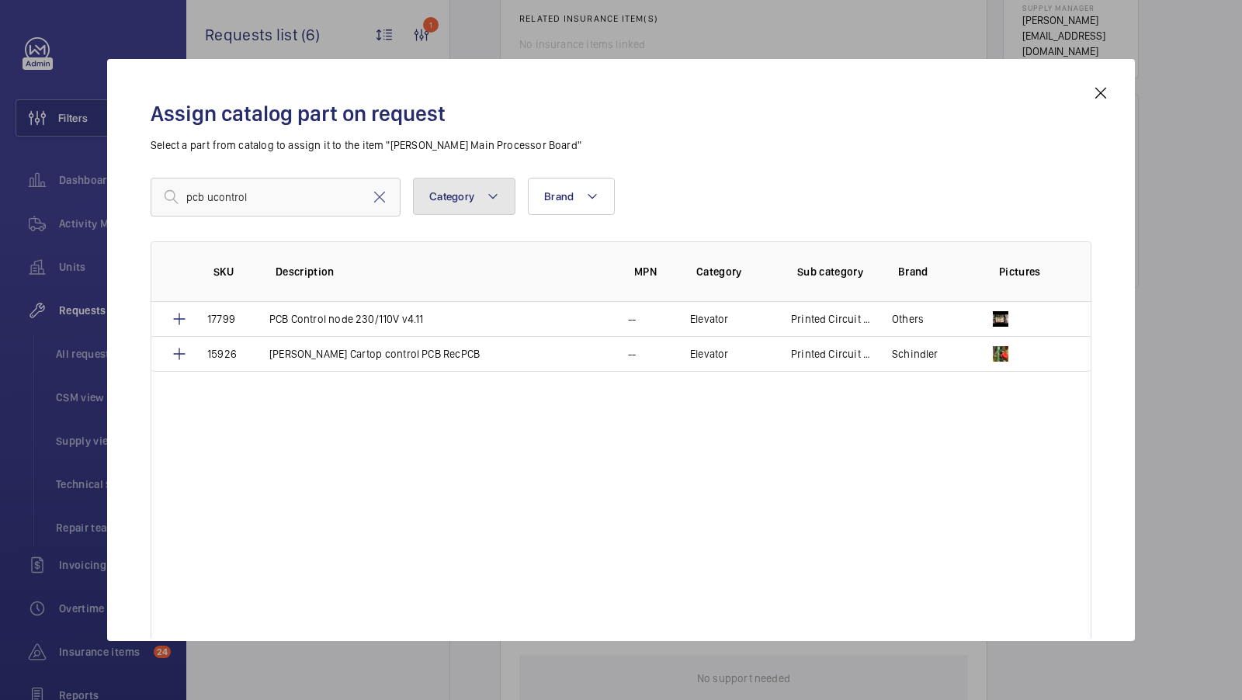
click at [482, 203] on button "Category" at bounding box center [464, 196] width 102 height 37
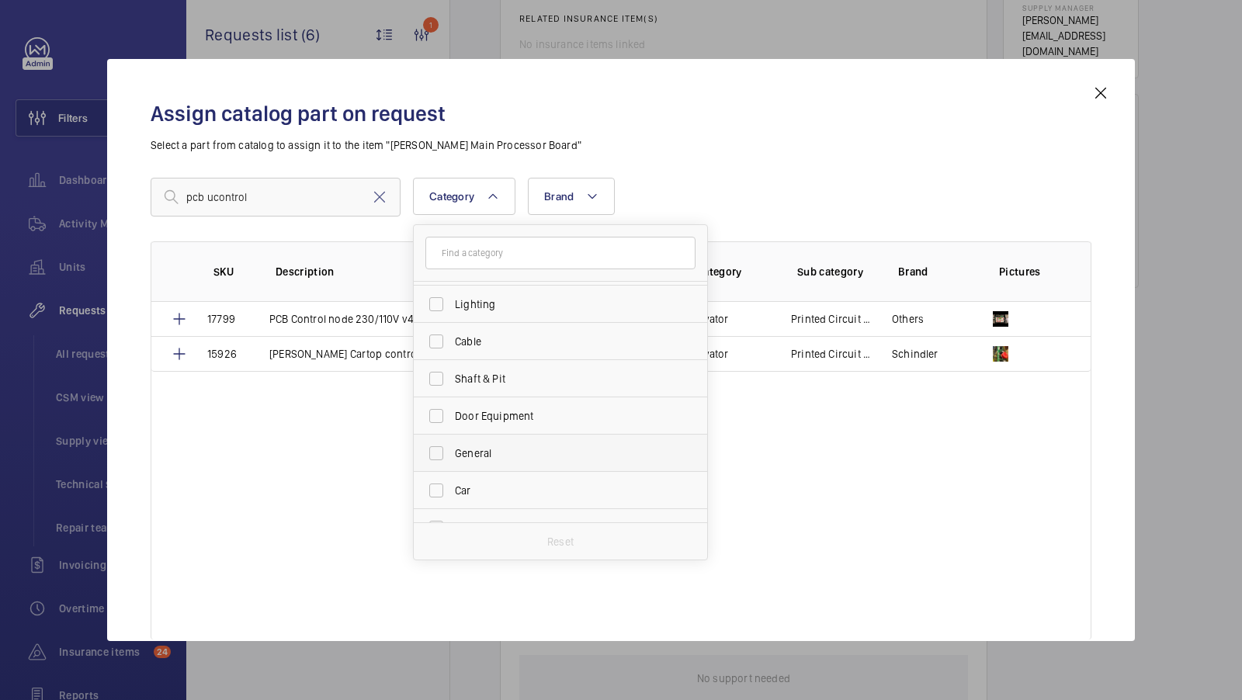
scroll to position [213, 0]
click at [794, 168] on div "Assign catalog part on request Select a part from catalog to assign it to the i…" at bounding box center [621, 362] width 978 height 557
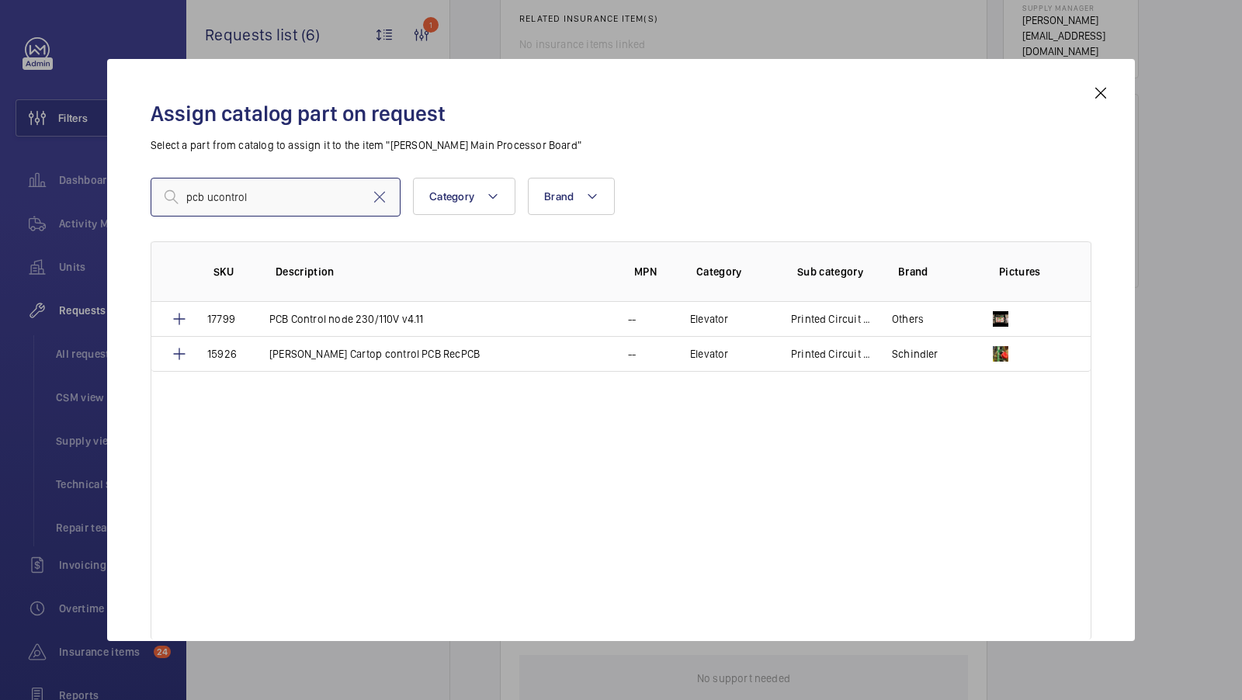
click at [284, 185] on input "pcb ucontrol" at bounding box center [276, 197] width 250 height 39
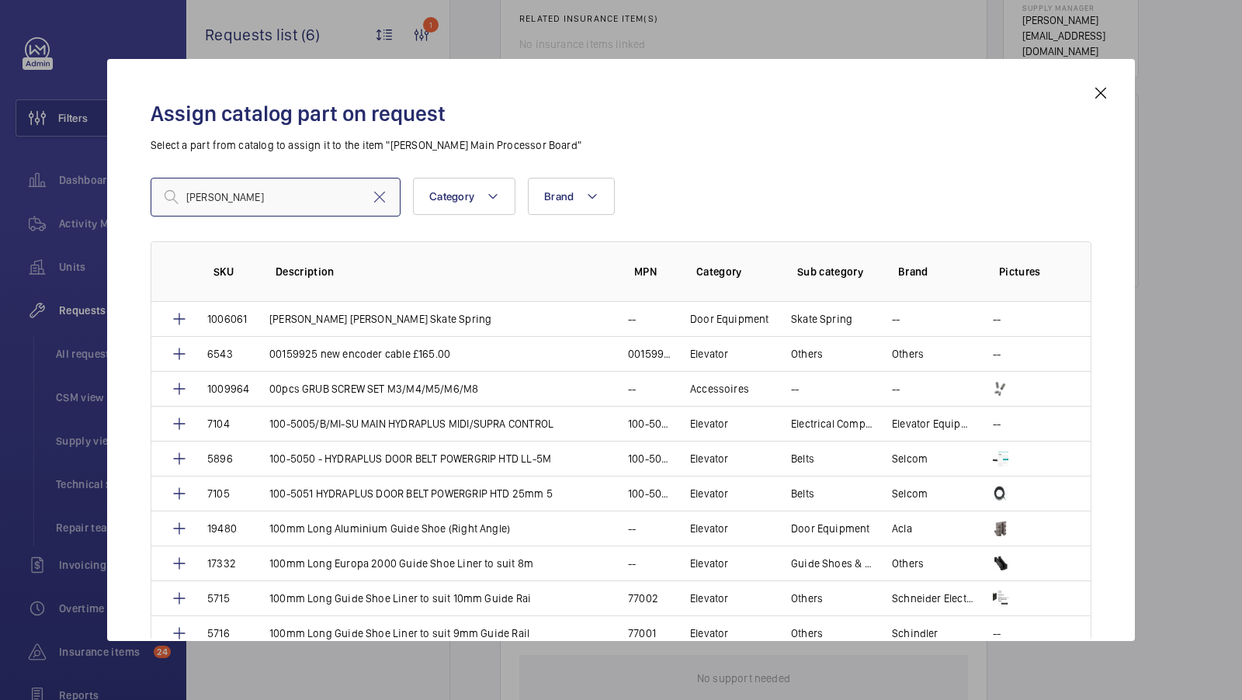
type input "kleemann"
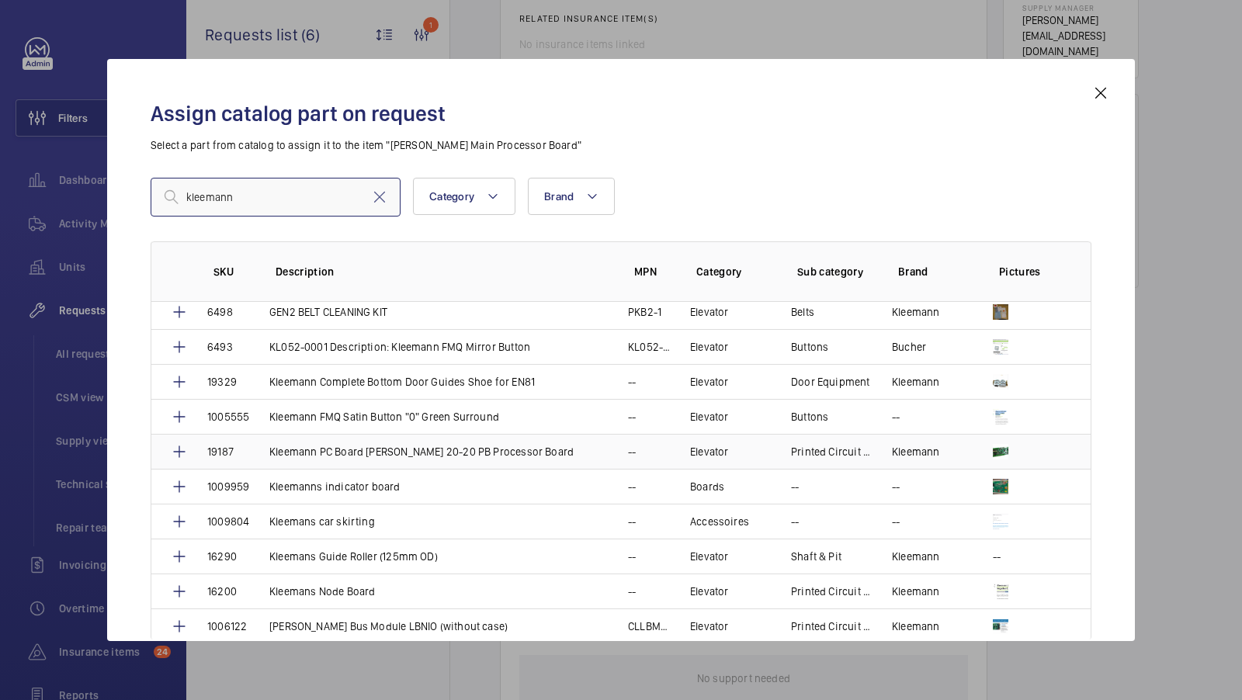
scroll to position [0, 0]
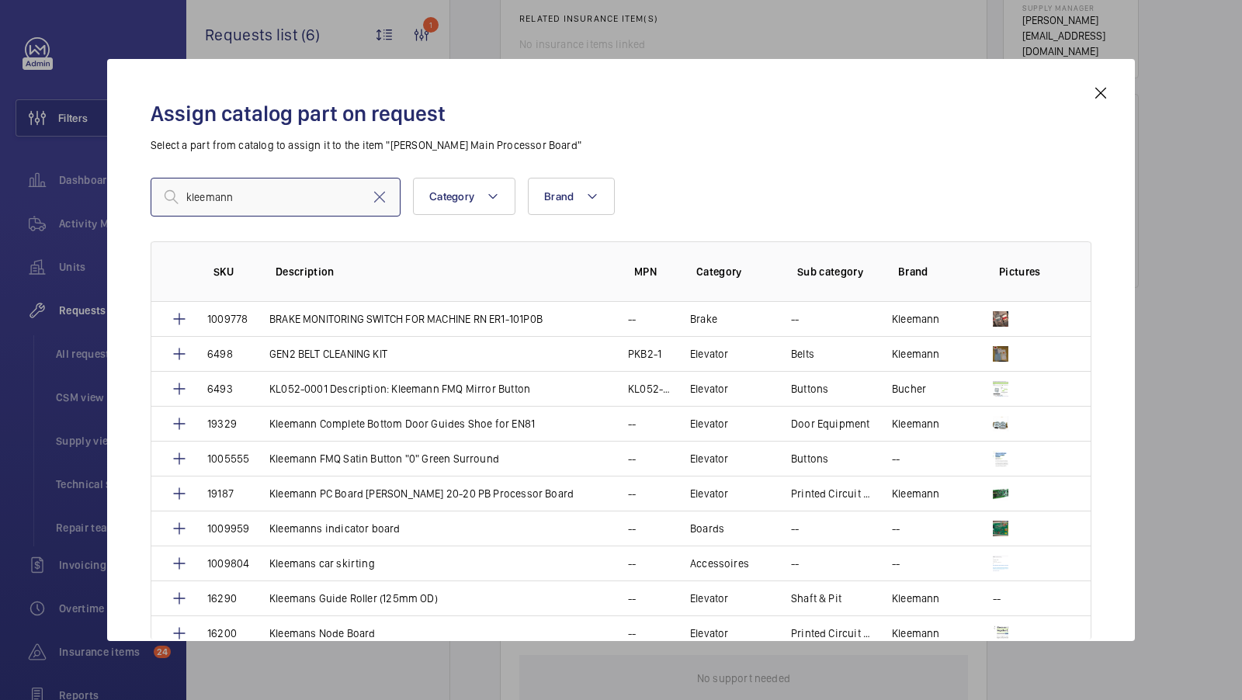
click at [269, 200] on input "kleemann" at bounding box center [276, 197] width 250 height 39
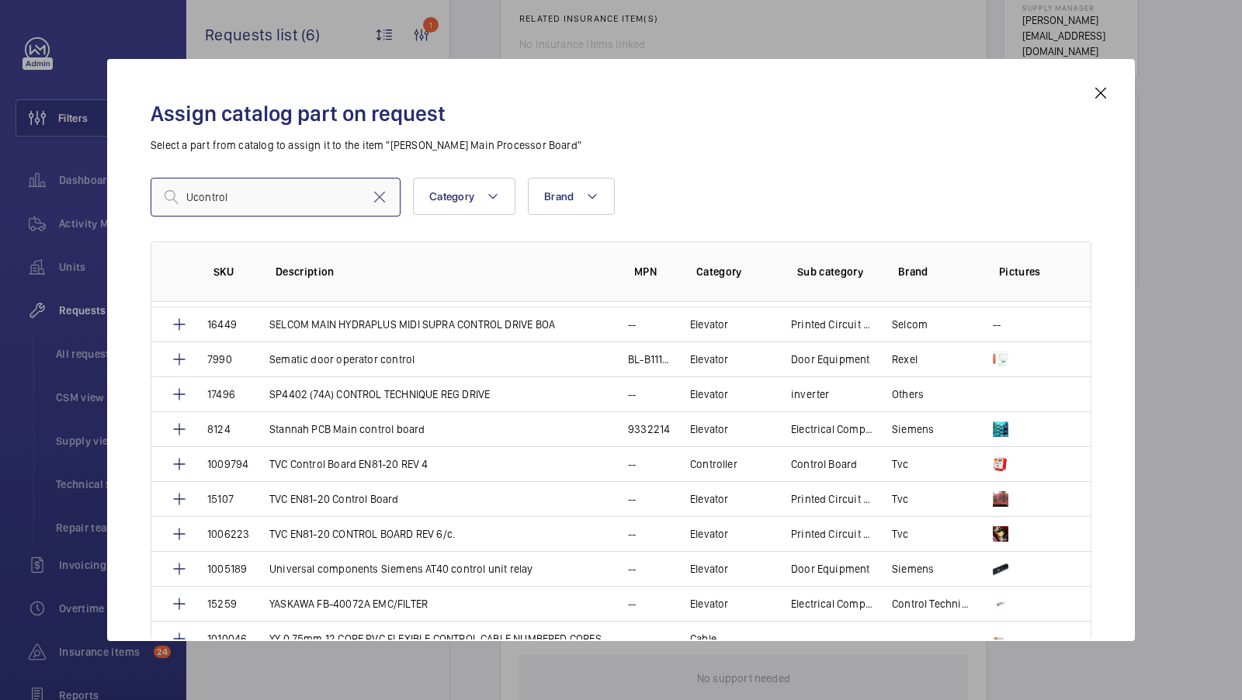
scroll to position [1287, 0]
click at [253, 200] on input "Ucontrol" at bounding box center [276, 197] width 250 height 39
click at [252, 200] on input "Ucontrol" at bounding box center [276, 197] width 250 height 39
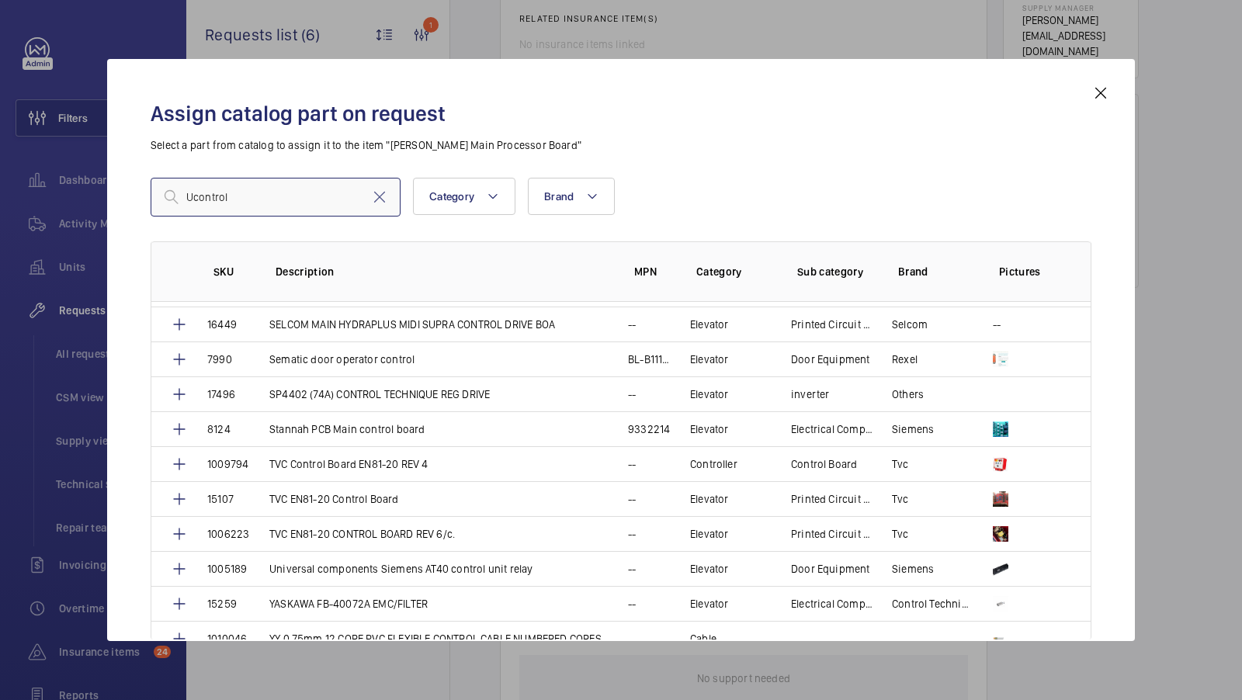
type input "Ucontrol"
click at [1097, 89] on mat-icon at bounding box center [1101, 93] width 19 height 19
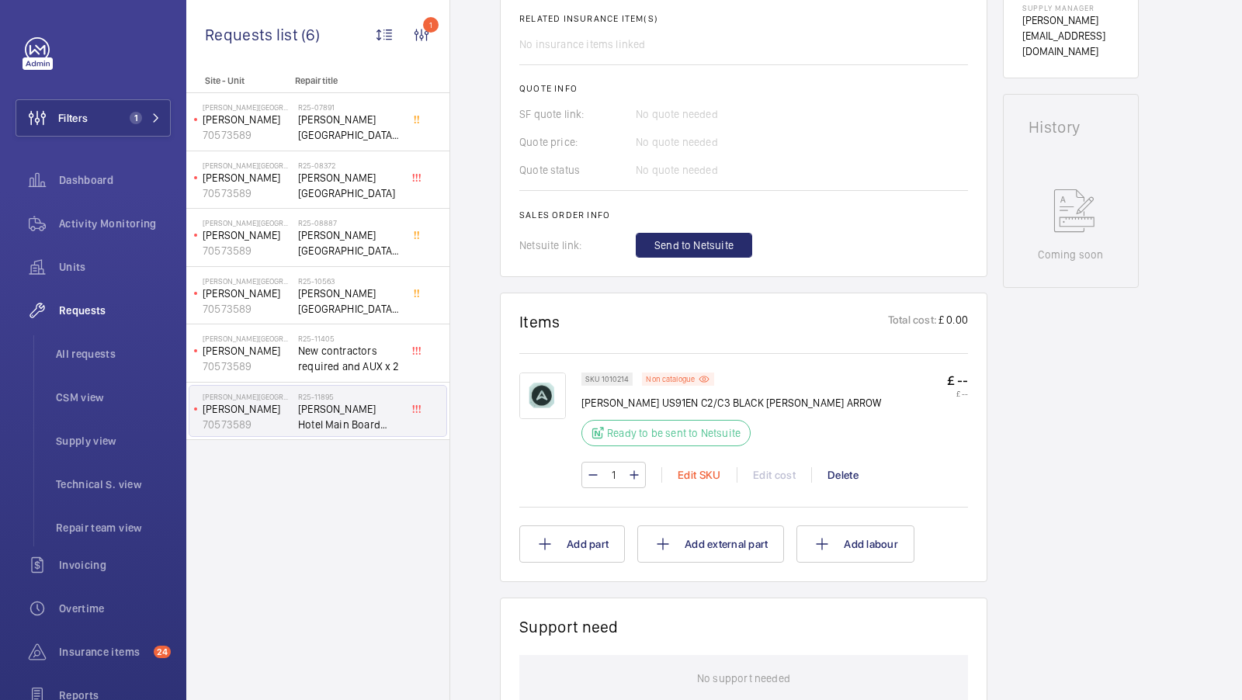
click at [697, 467] on div "Edit SKU" at bounding box center [699, 475] width 75 height 16
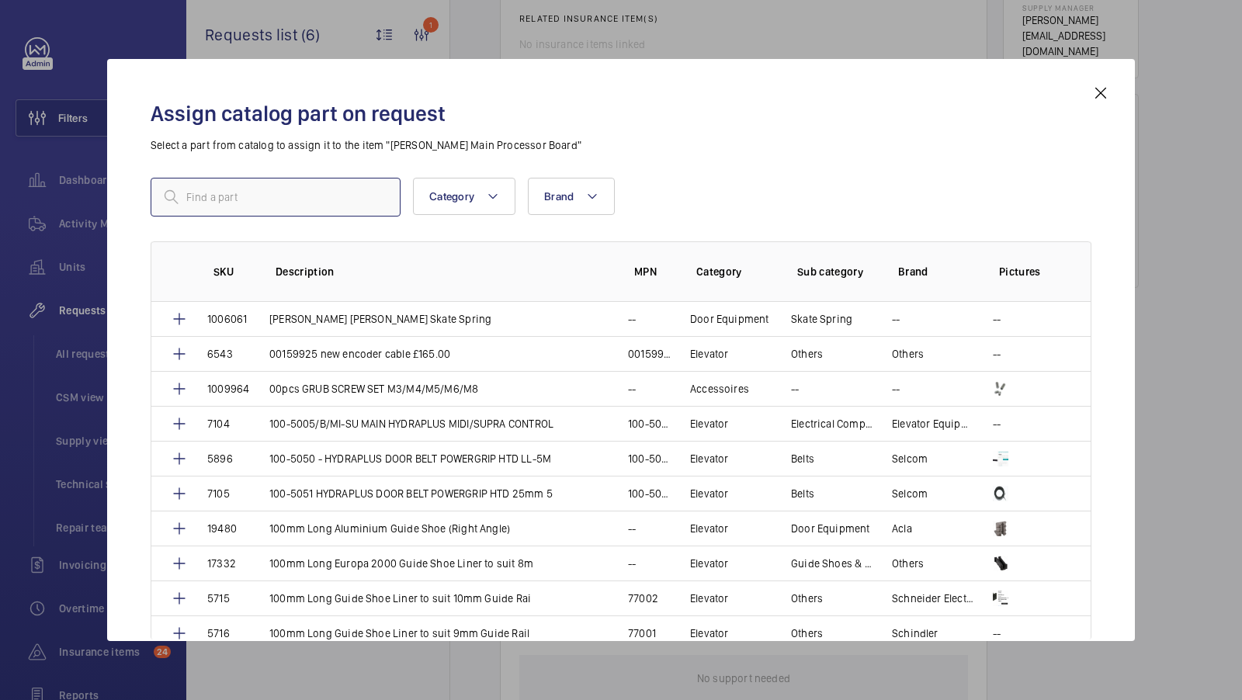
click at [234, 206] on input "text" at bounding box center [276, 197] width 250 height 39
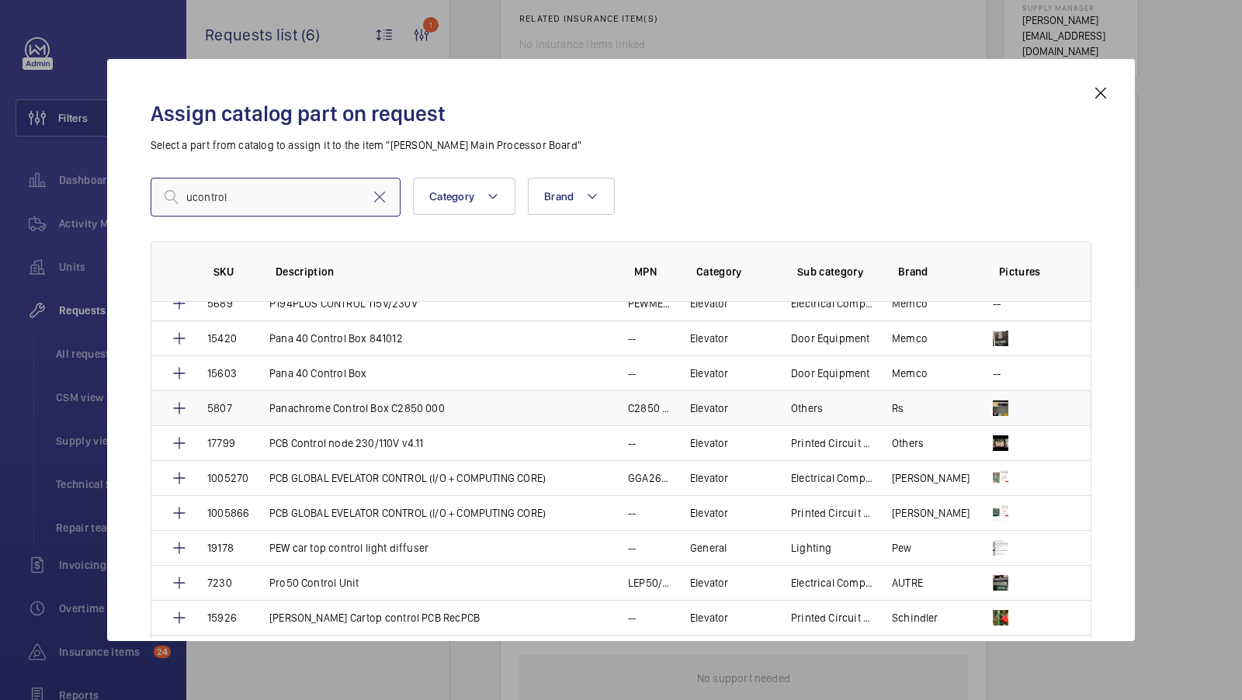
scroll to position [878, 0]
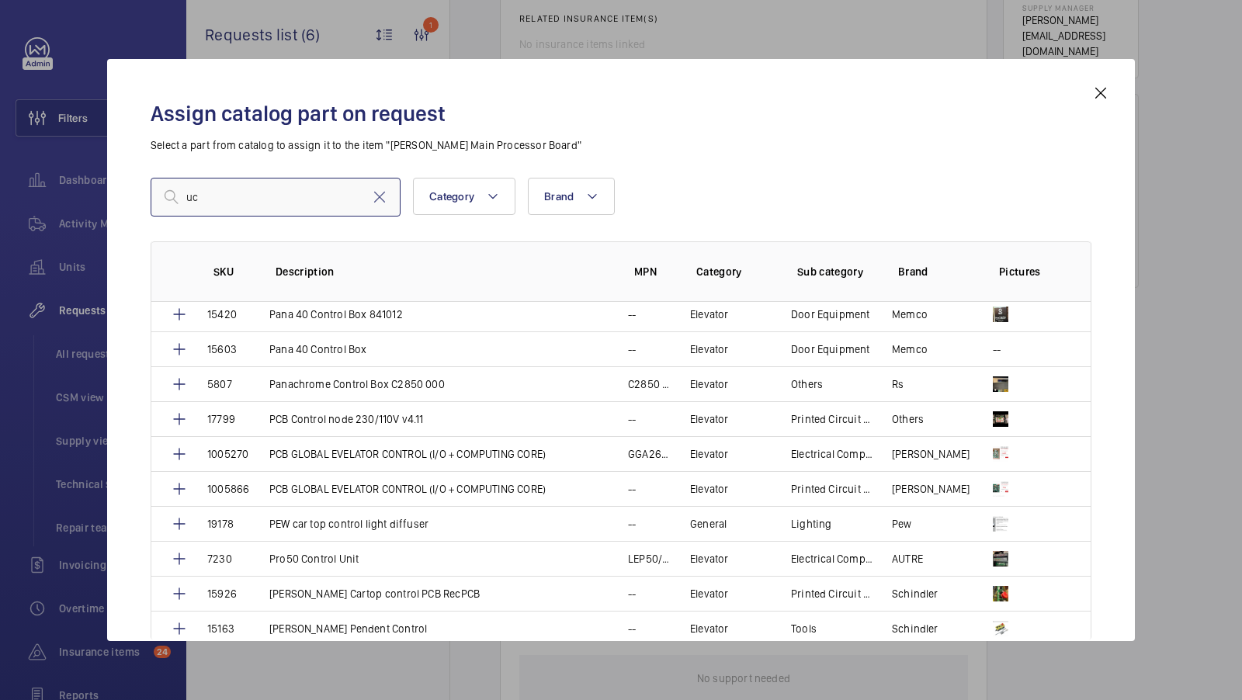
type input "u"
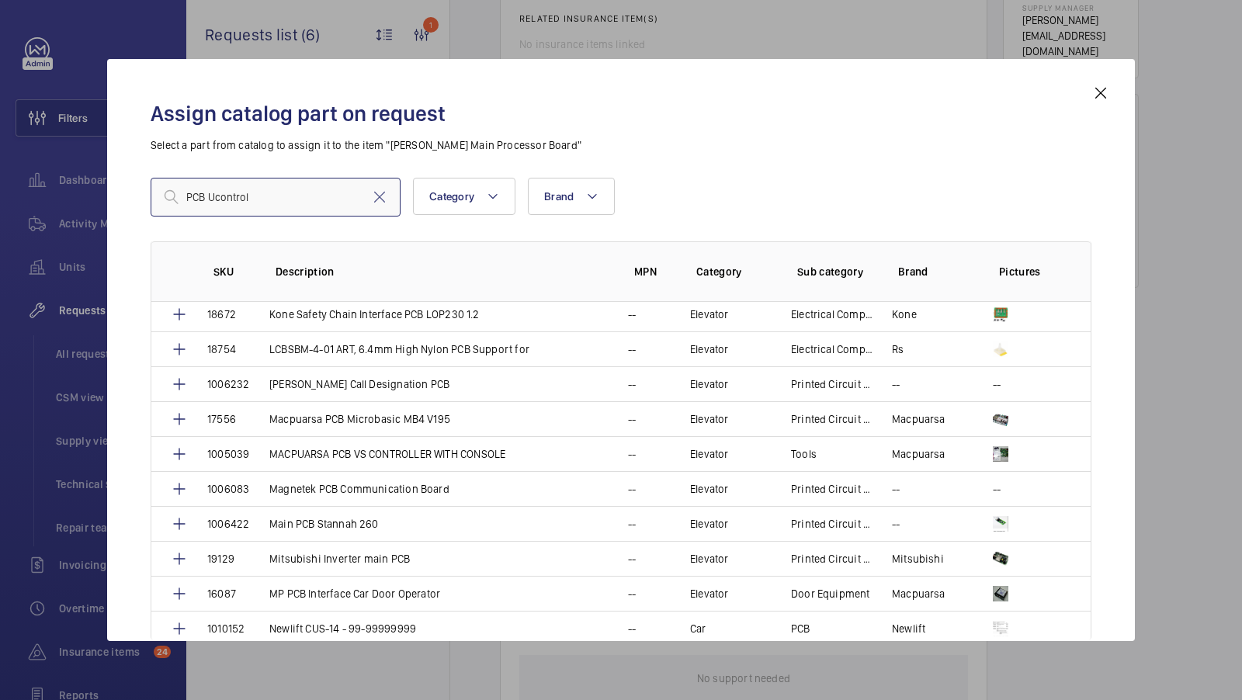
scroll to position [0, 0]
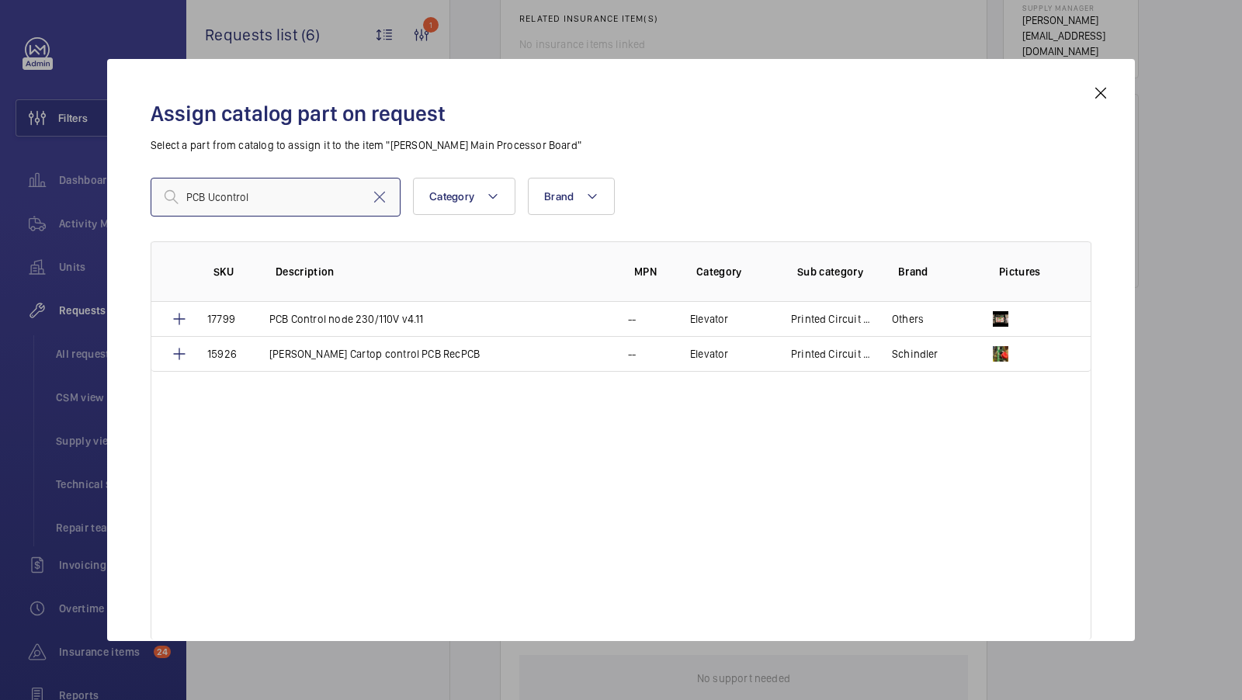
type input "PCB Ucontrol"
click at [1100, 92] on mat-icon at bounding box center [1101, 93] width 19 height 19
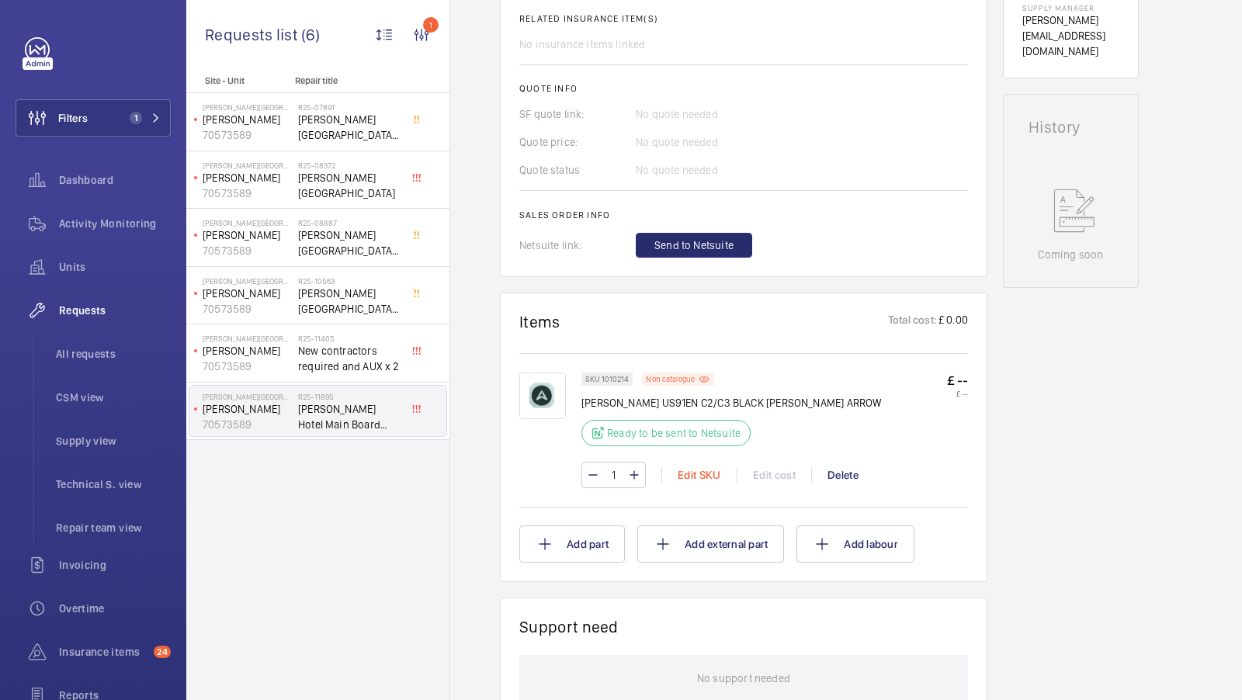
click at [707, 467] on div "Edit SKU" at bounding box center [699, 475] width 75 height 16
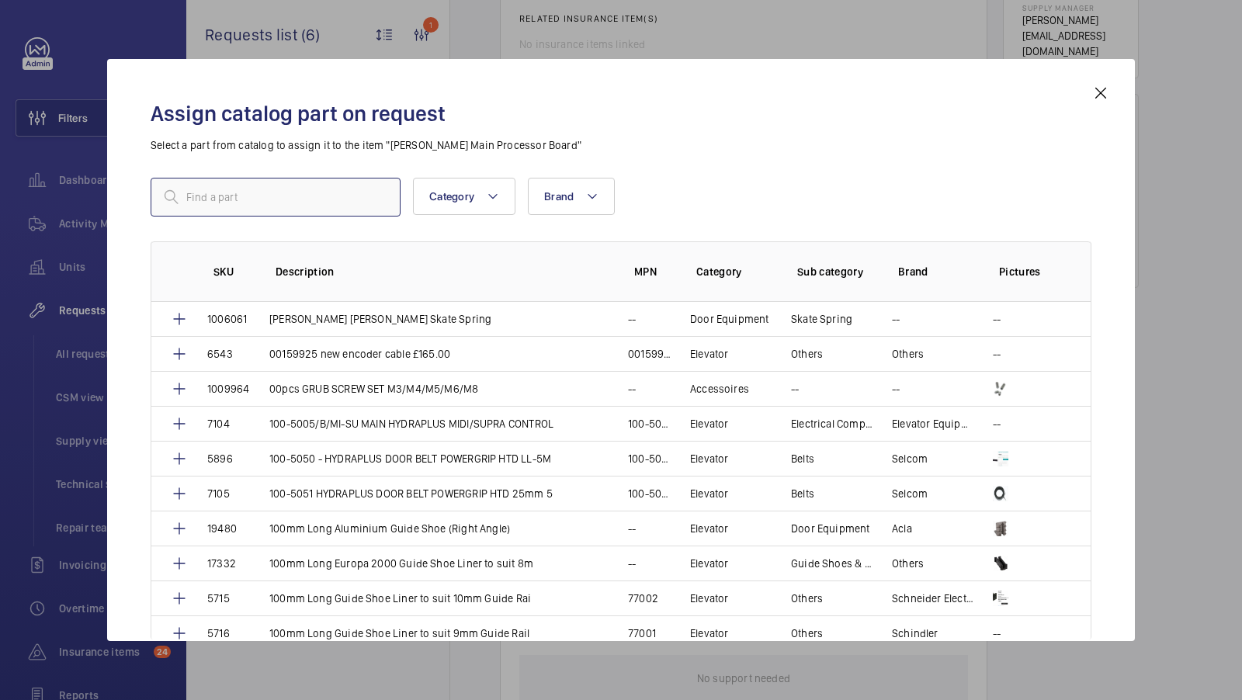
click at [234, 207] on input "text" at bounding box center [276, 197] width 250 height 39
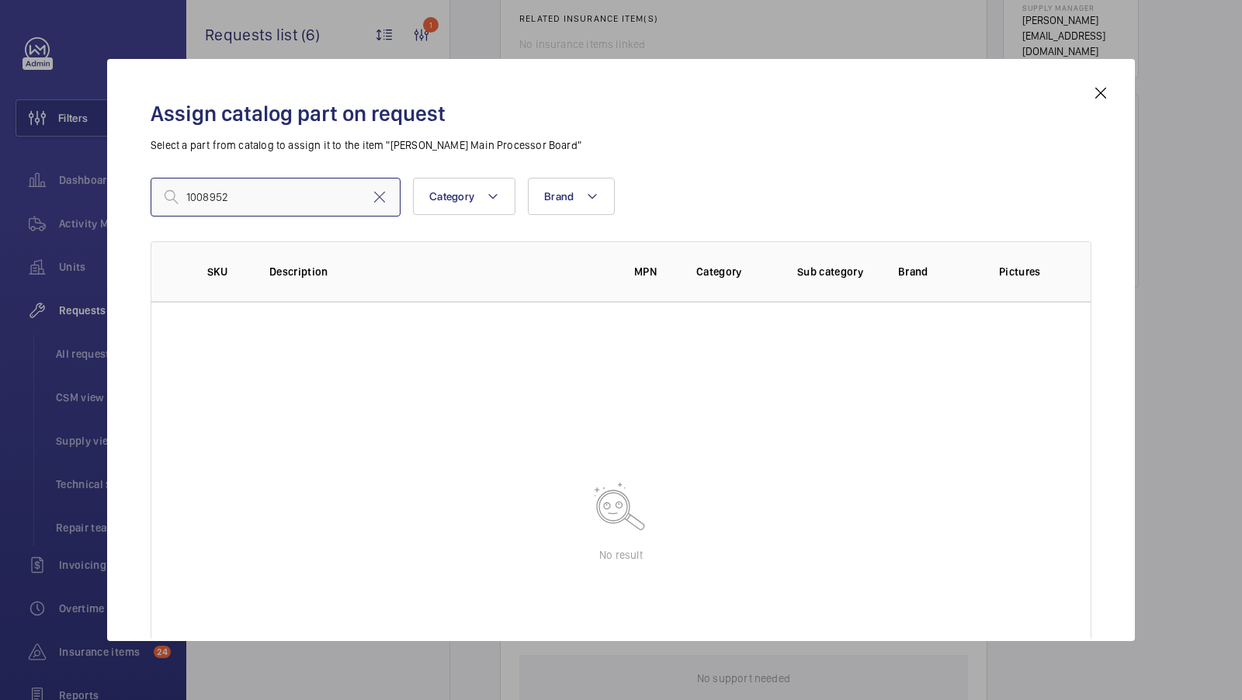
type input "1008952"
click at [235, 198] on input "1008952" at bounding box center [276, 197] width 250 height 39
click at [234, 198] on input "1008952" at bounding box center [276, 197] width 250 height 39
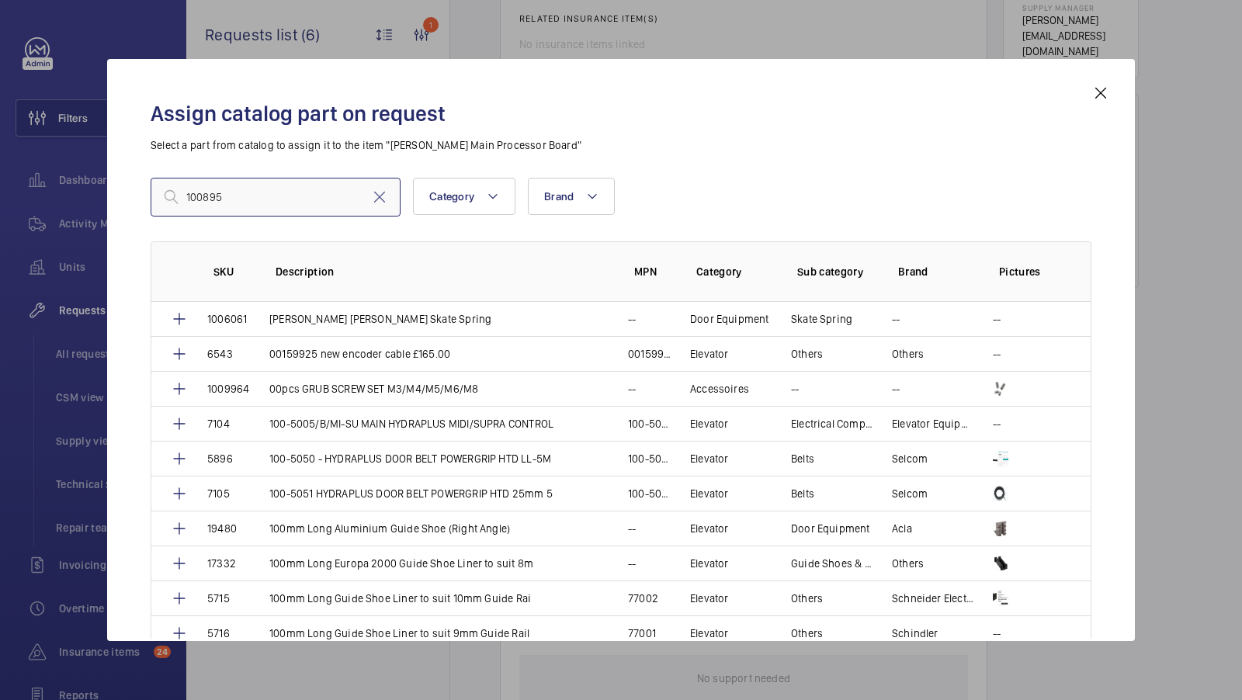
type input "1008952"
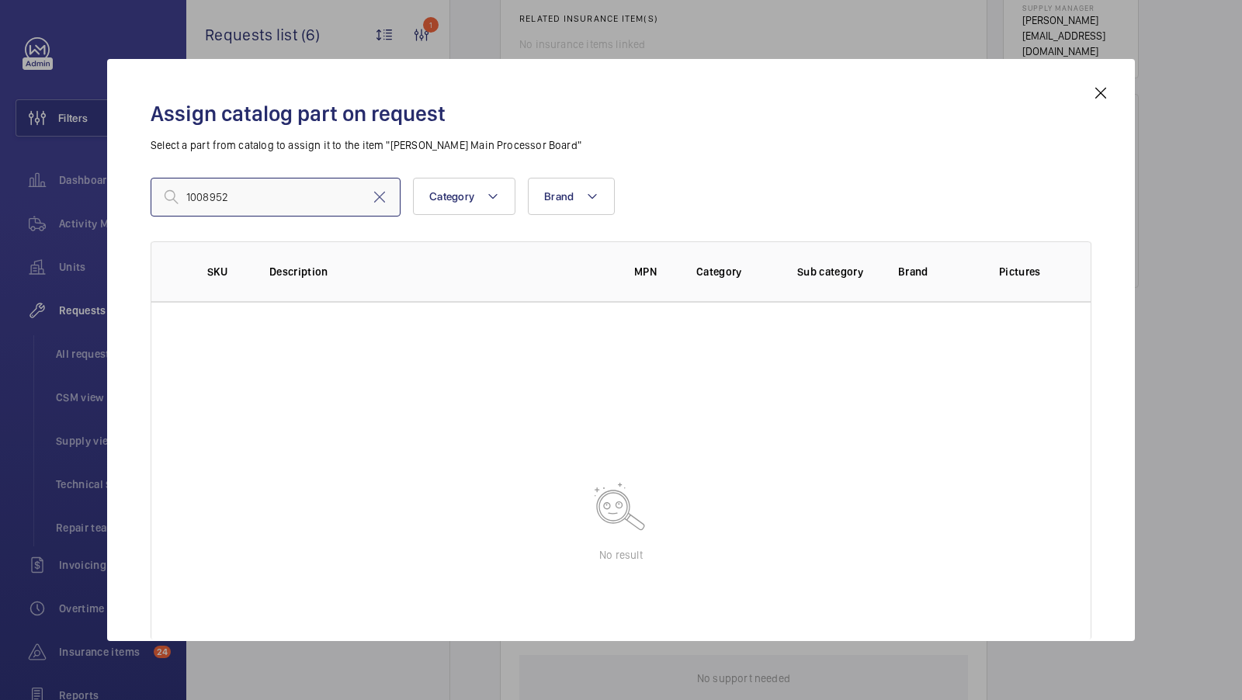
click at [321, 208] on input "1008952" at bounding box center [276, 197] width 250 height 39
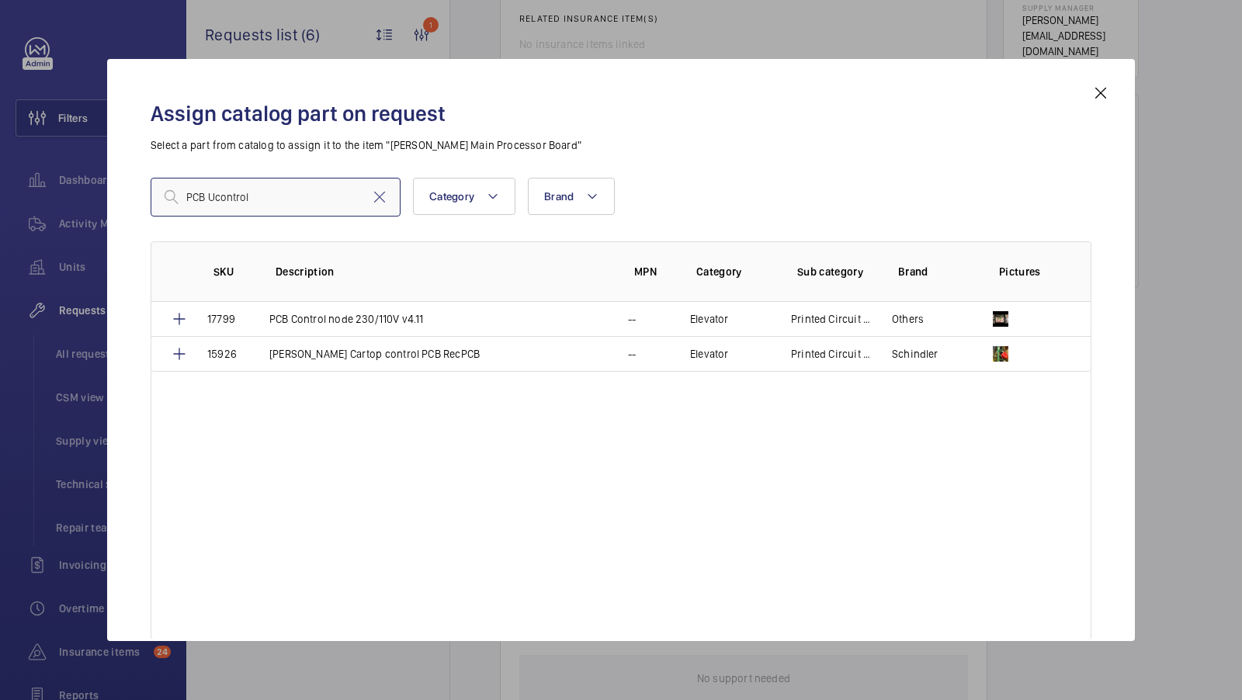
type input "PCB Ucontrol"
click at [1101, 94] on mat-icon at bounding box center [1101, 93] width 19 height 19
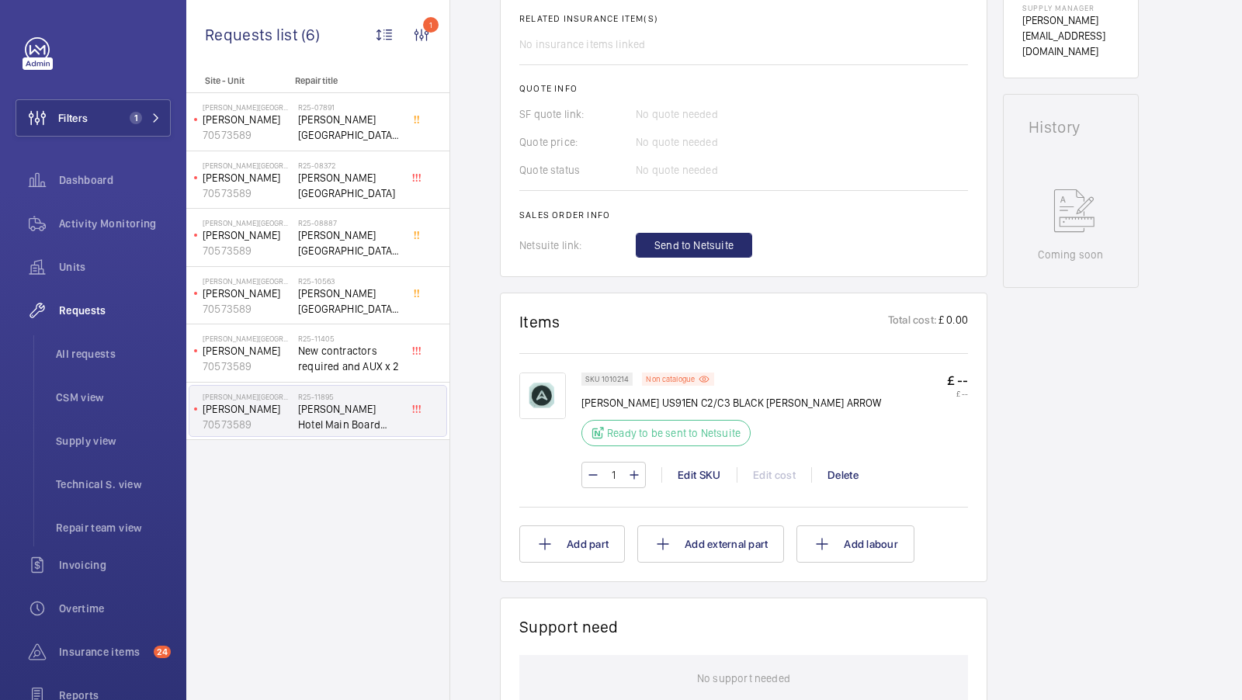
scroll to position [508, 0]
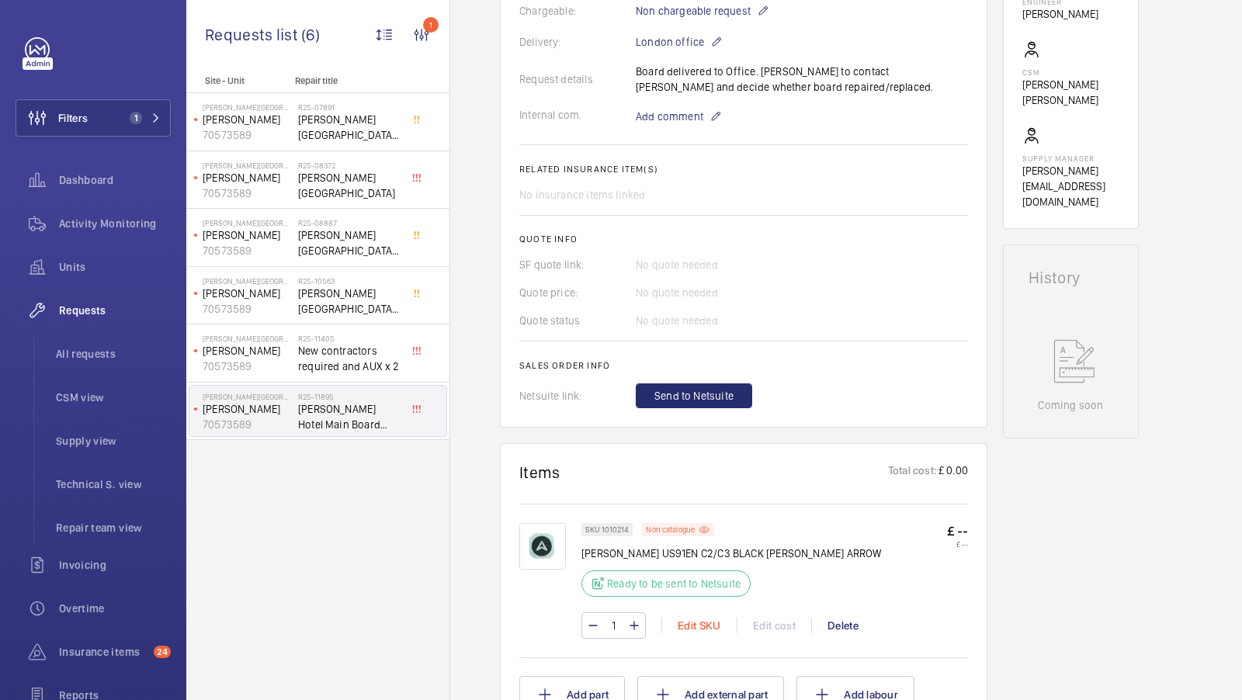
click at [687, 618] on div "Edit SKU" at bounding box center [699, 626] width 75 height 16
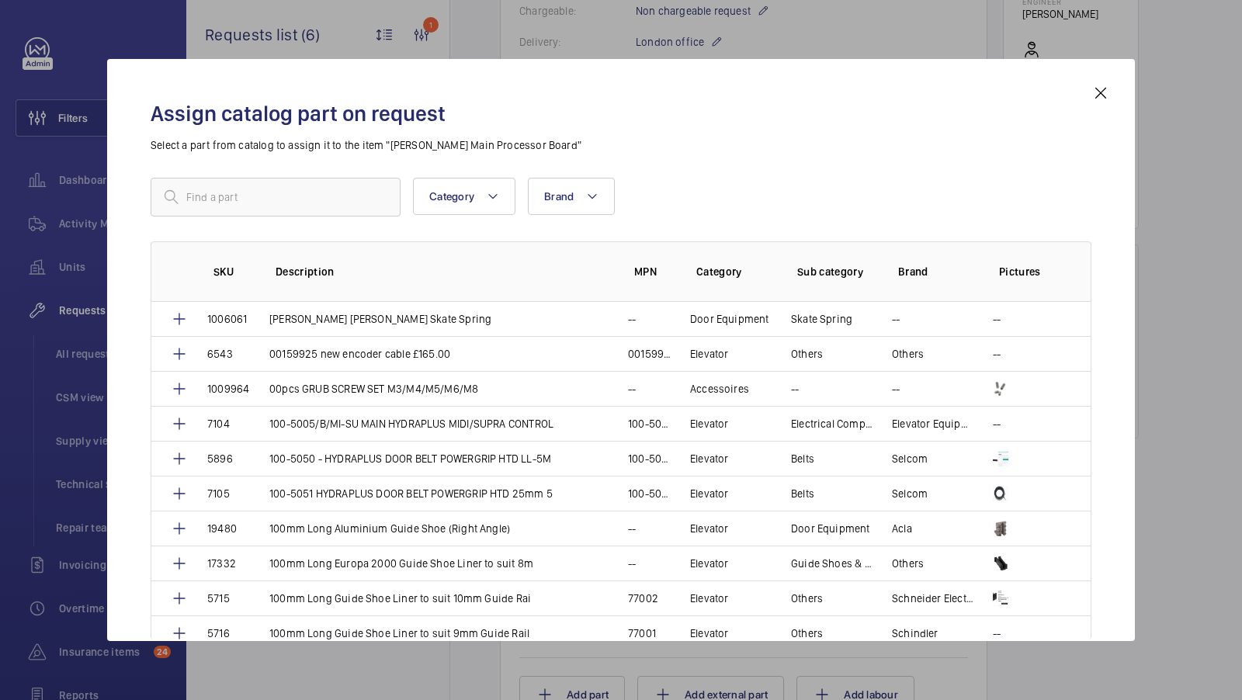
click at [1099, 95] on mat-icon at bounding box center [1101, 93] width 19 height 19
click at [1203, 427] on div "Engineers requests R25-11895 The repair request for the Dale Hill Hotel's main …" at bounding box center [846, 515] width 792 height 1686
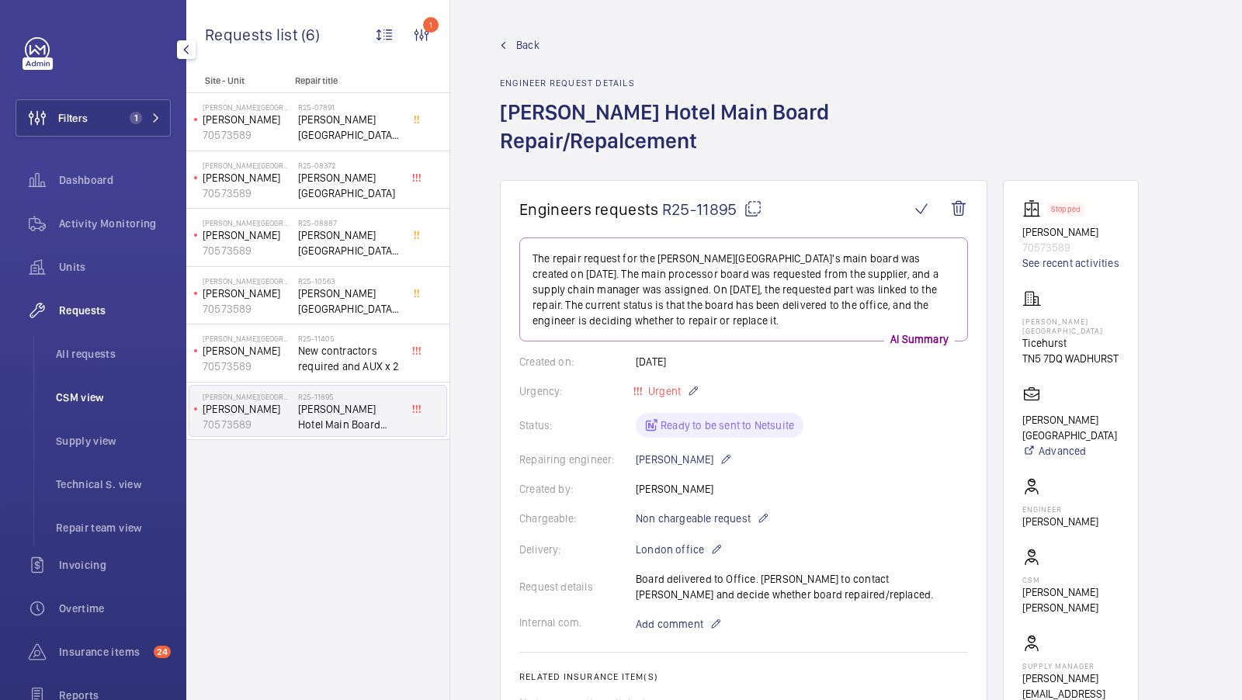
scroll to position [175, 0]
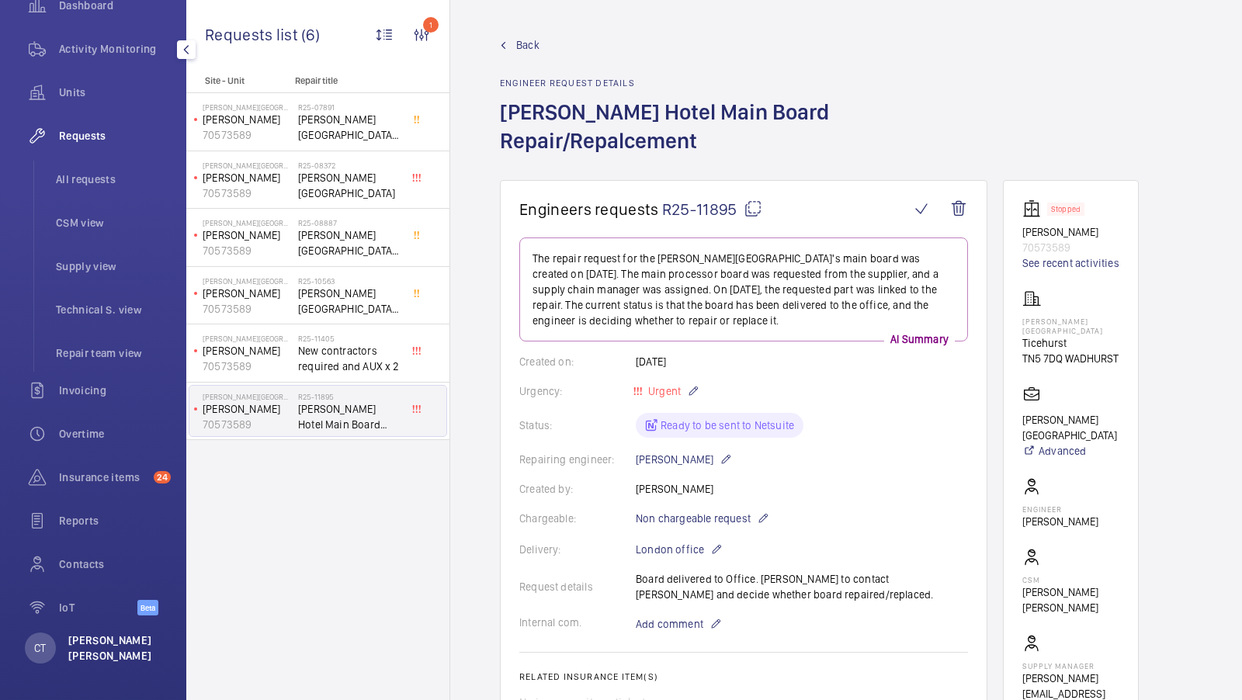
click at [95, 640] on p "[PERSON_NAME] [PERSON_NAME]" at bounding box center [114, 648] width 93 height 31
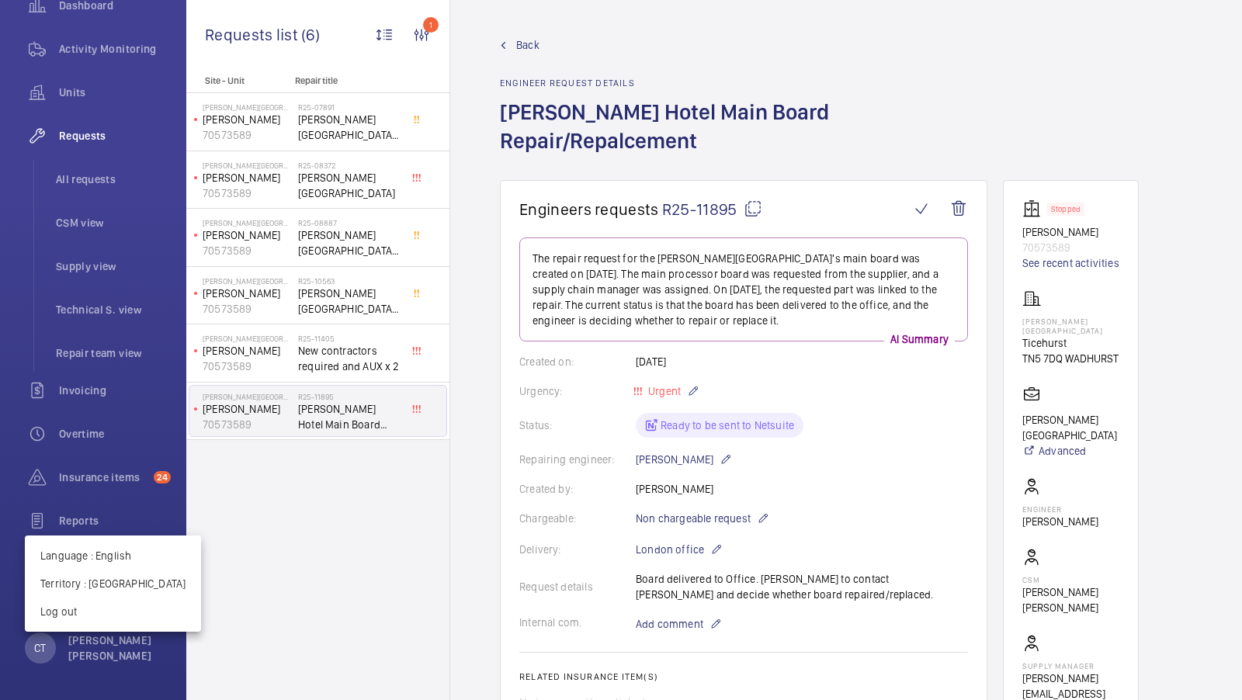
click at [398, 595] on div at bounding box center [621, 350] width 1242 height 700
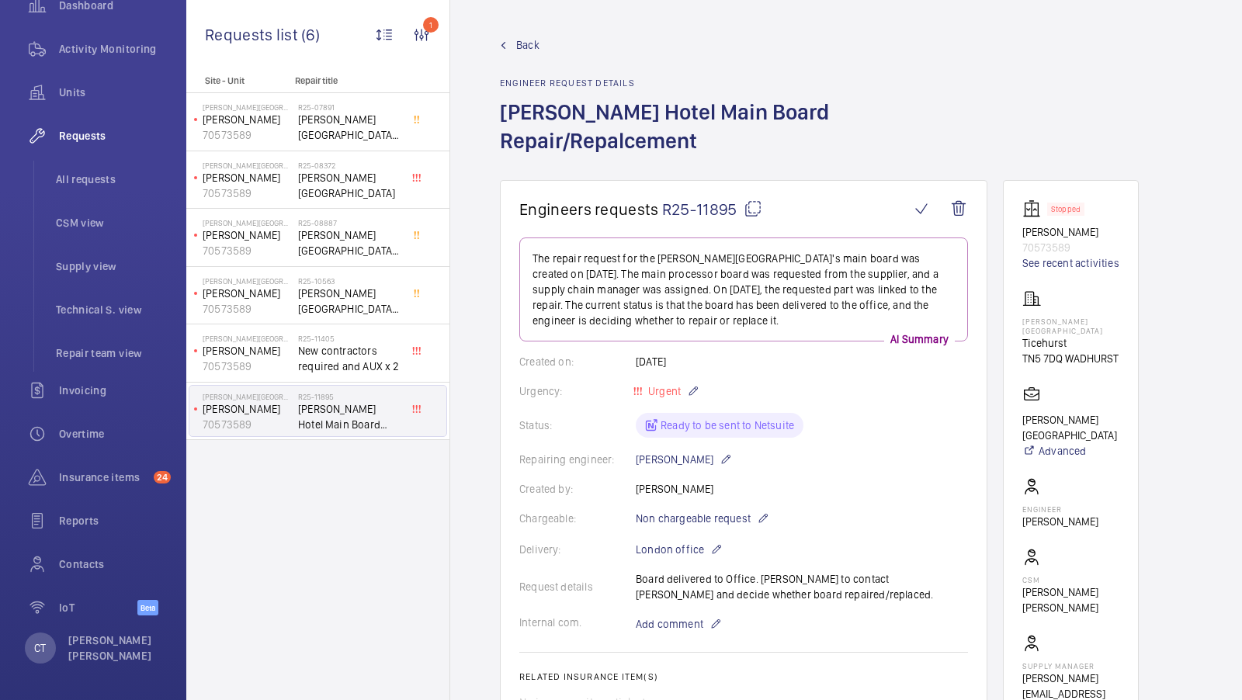
click at [522, 42] on span "Back" at bounding box center [527, 45] width 23 height 16
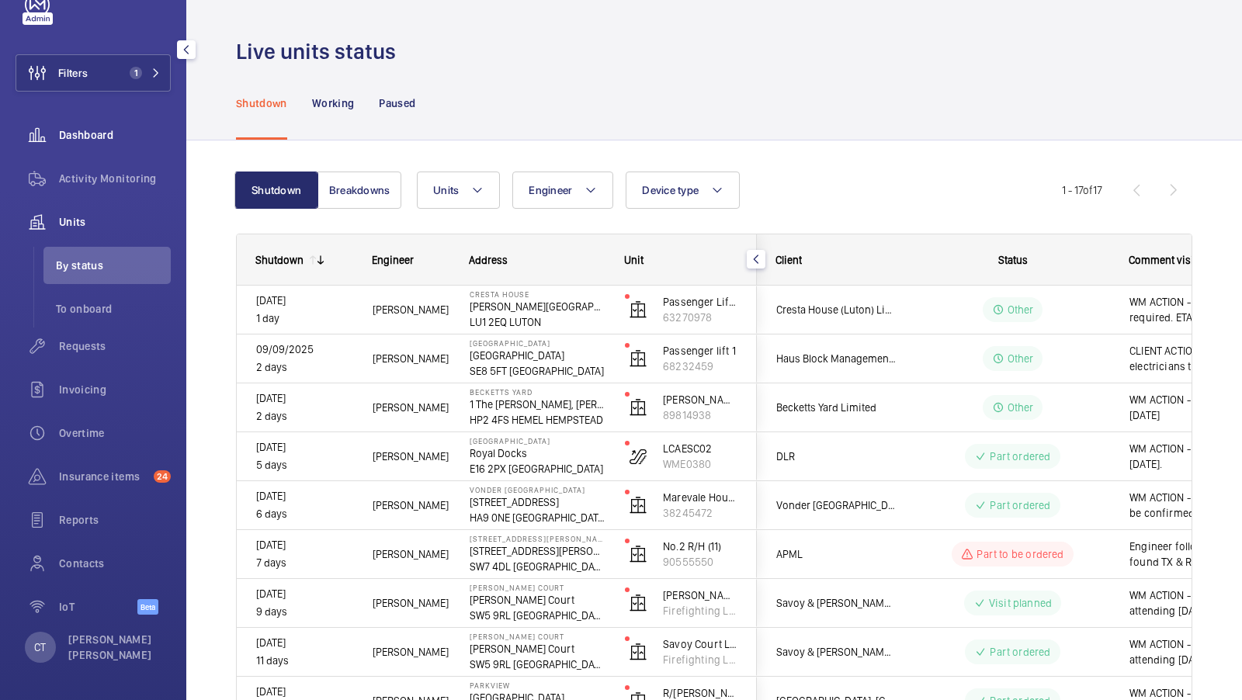
scroll to position [44, 0]
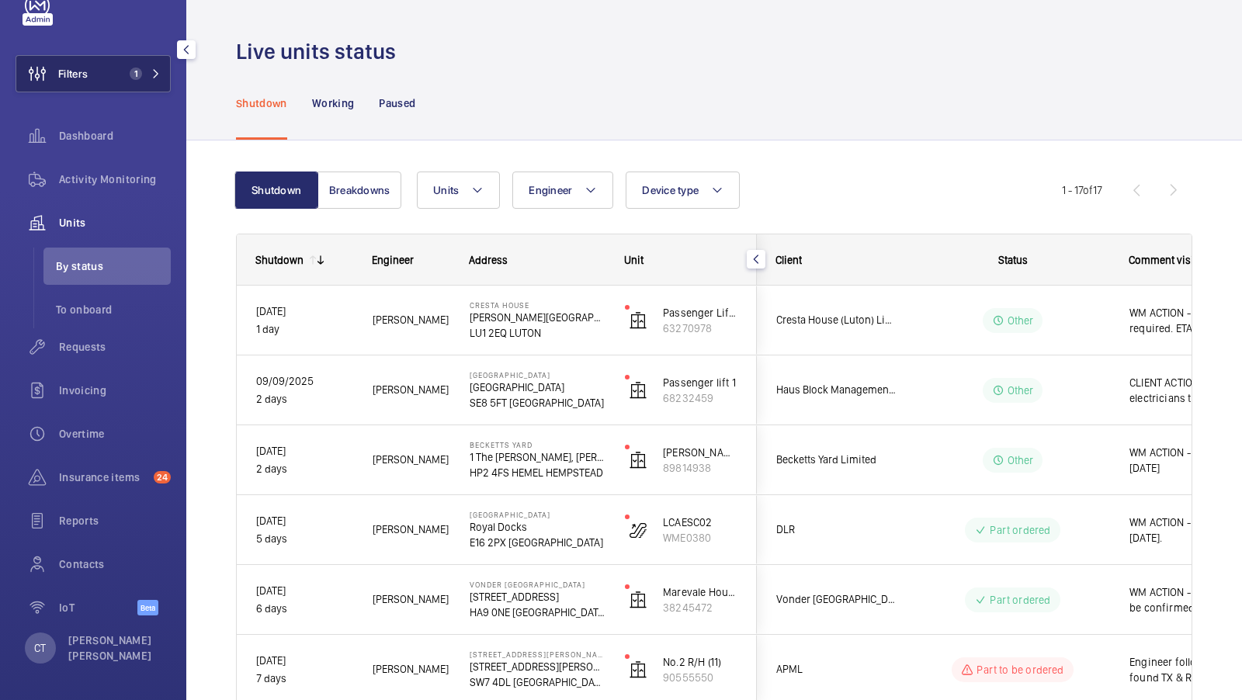
click at [140, 71] on span "1" at bounding box center [136, 74] width 12 height 12
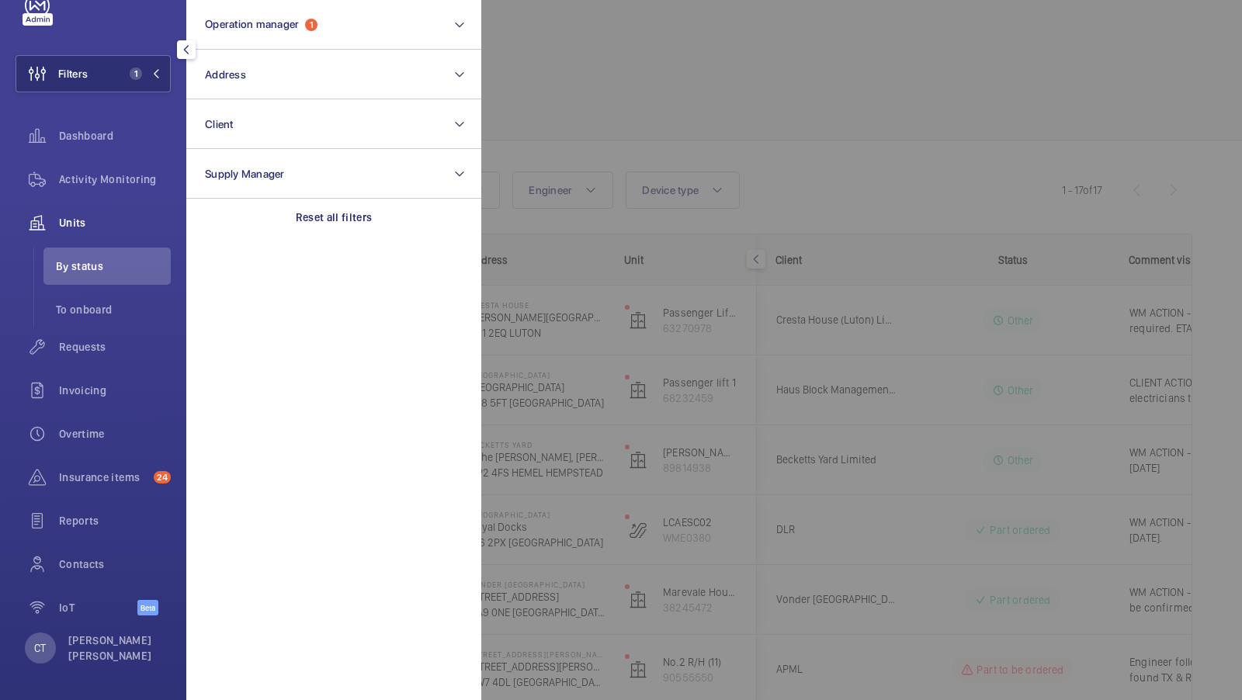
click at [713, 346] on div at bounding box center [1102, 350] width 1242 height 700
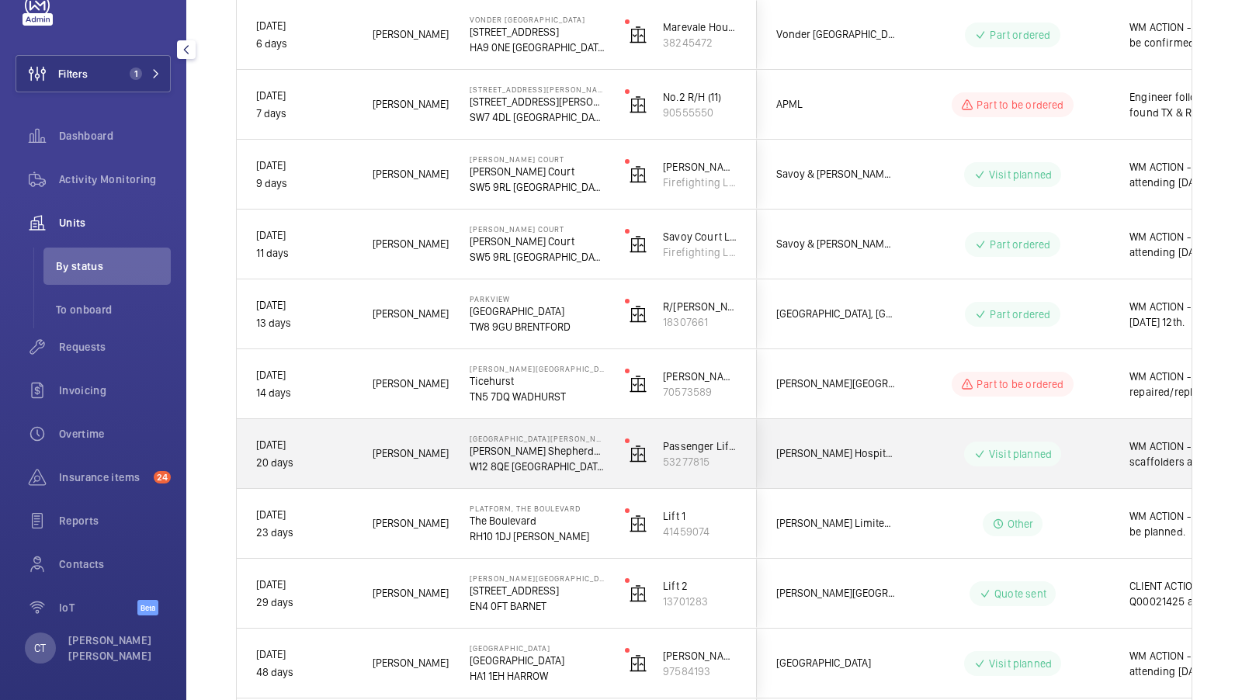
scroll to position [0, 280]
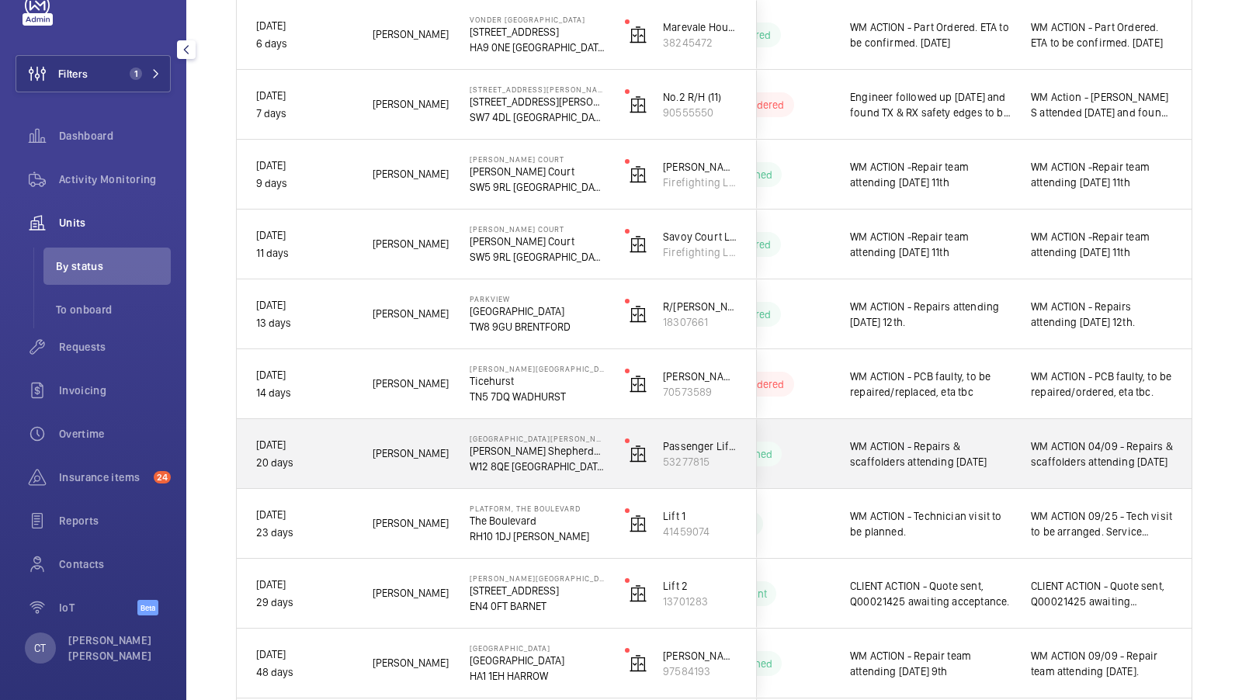
click at [1116, 465] on span "WM ACTION 04/09 - Repairs & scaffolders attending [DATE]" at bounding box center [1102, 454] width 142 height 31
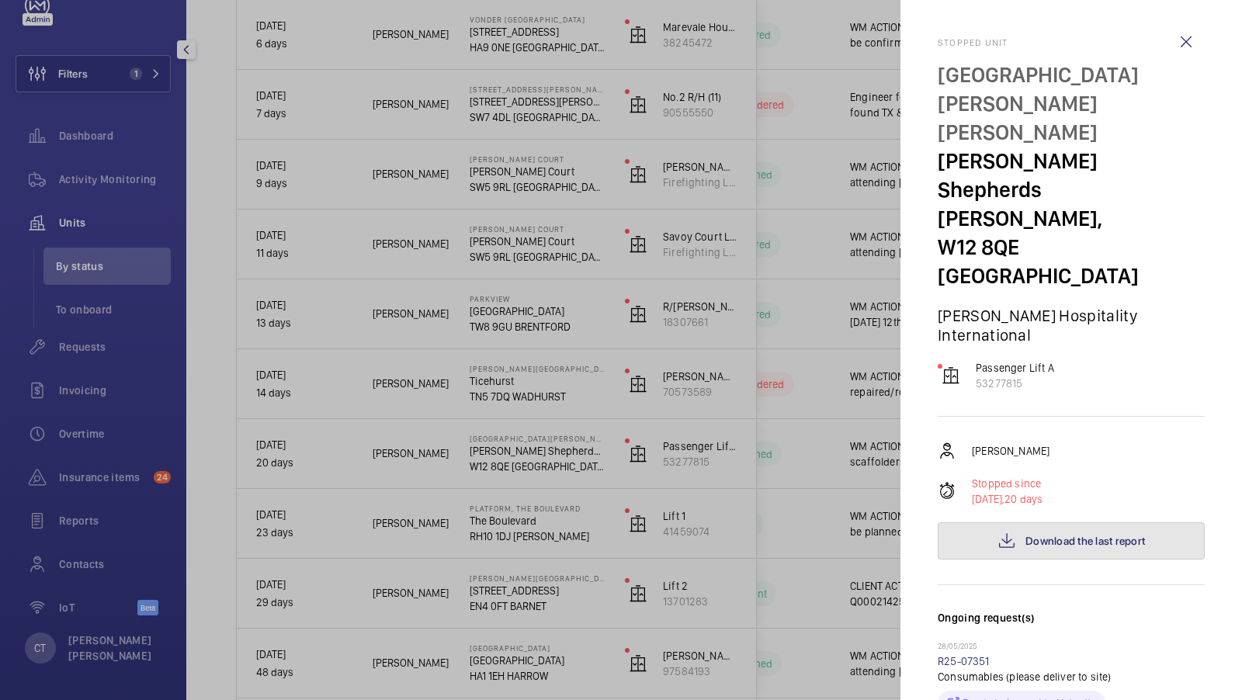
click at [1049, 523] on button "Download the last report" at bounding box center [1071, 541] width 267 height 37
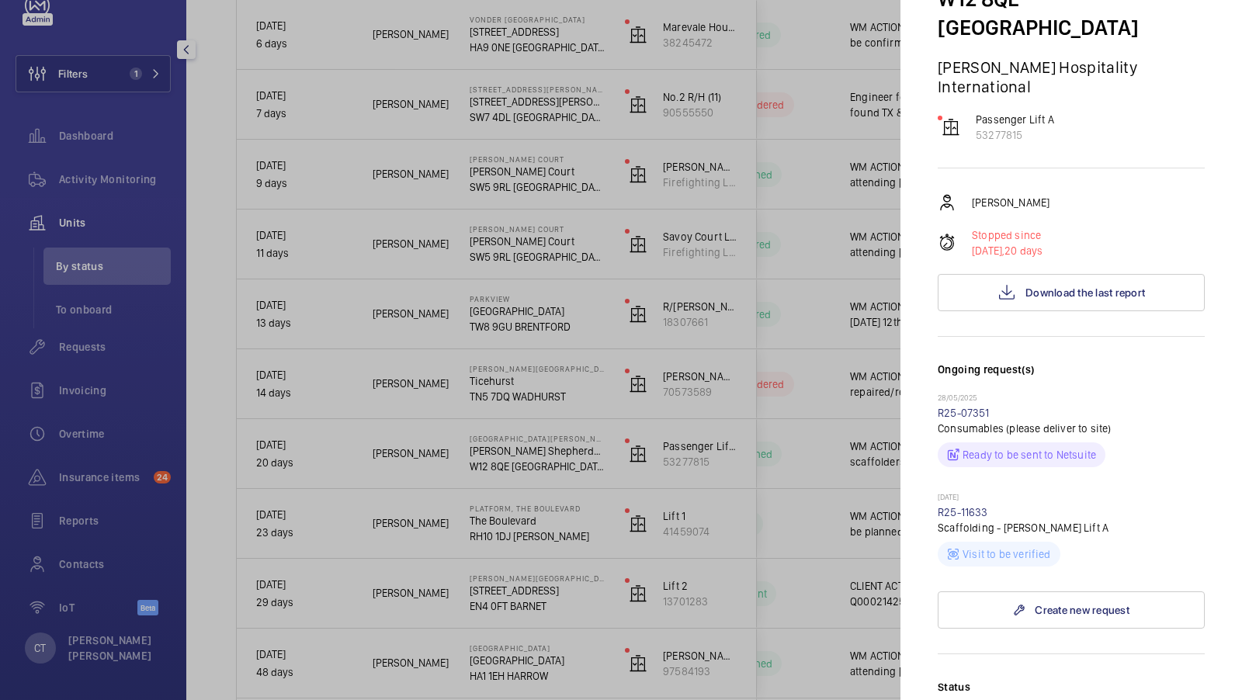
scroll to position [374, 0]
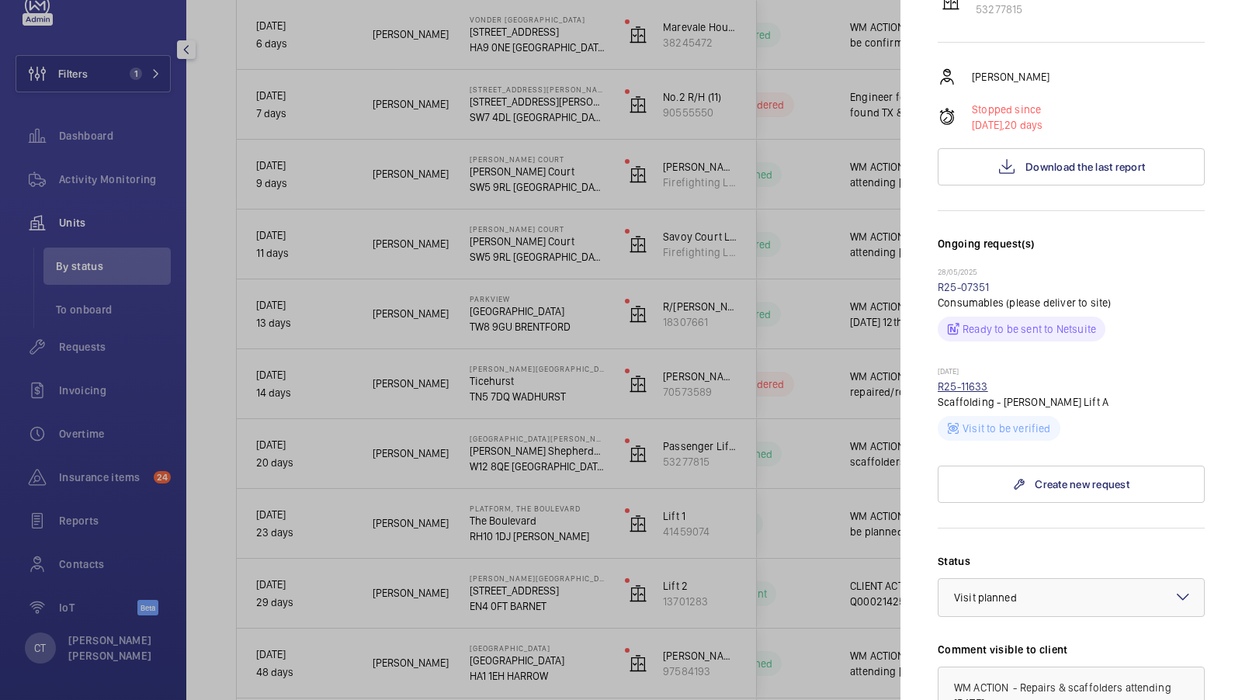
click at [979, 380] on link "R25-11633" at bounding box center [963, 386] width 50 height 12
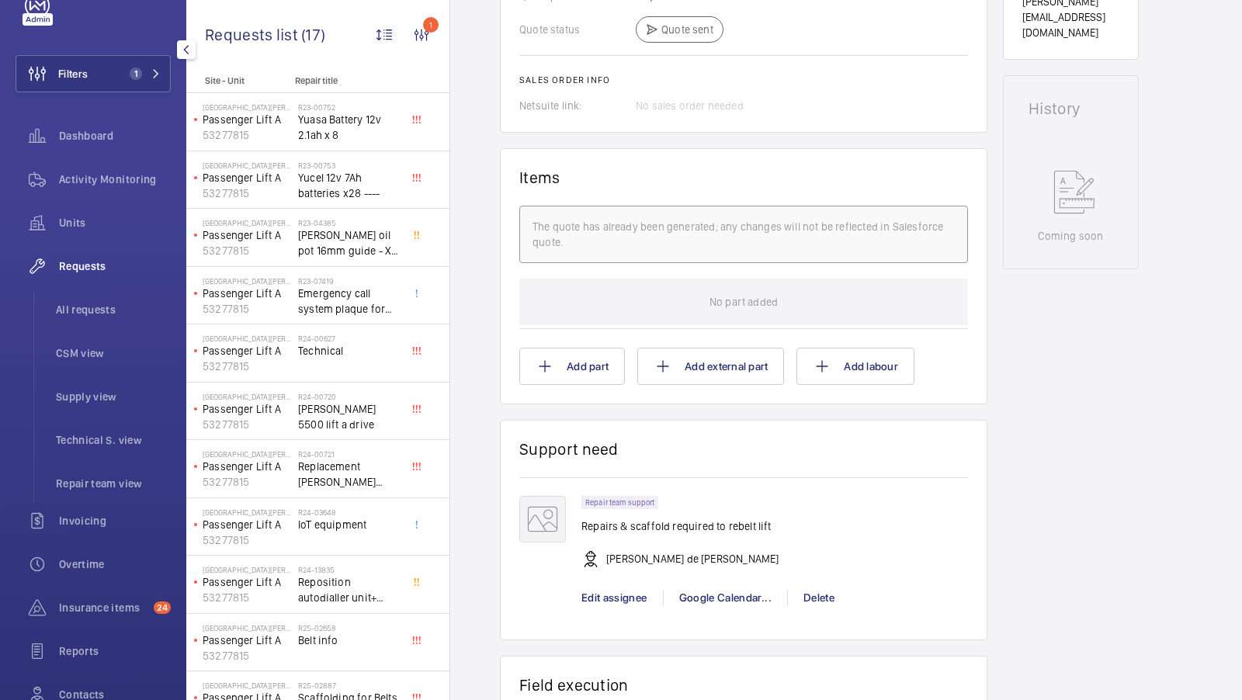
scroll to position [716, 0]
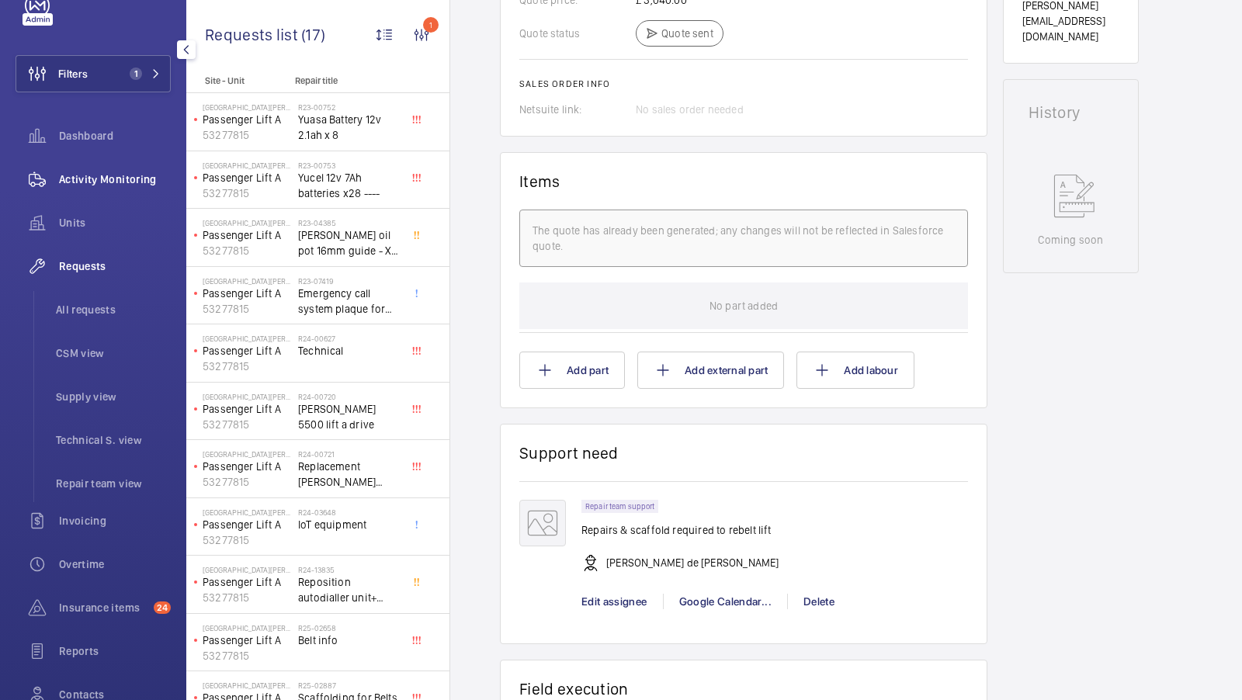
click at [126, 177] on span "Activity Monitoring" at bounding box center [115, 180] width 112 height 16
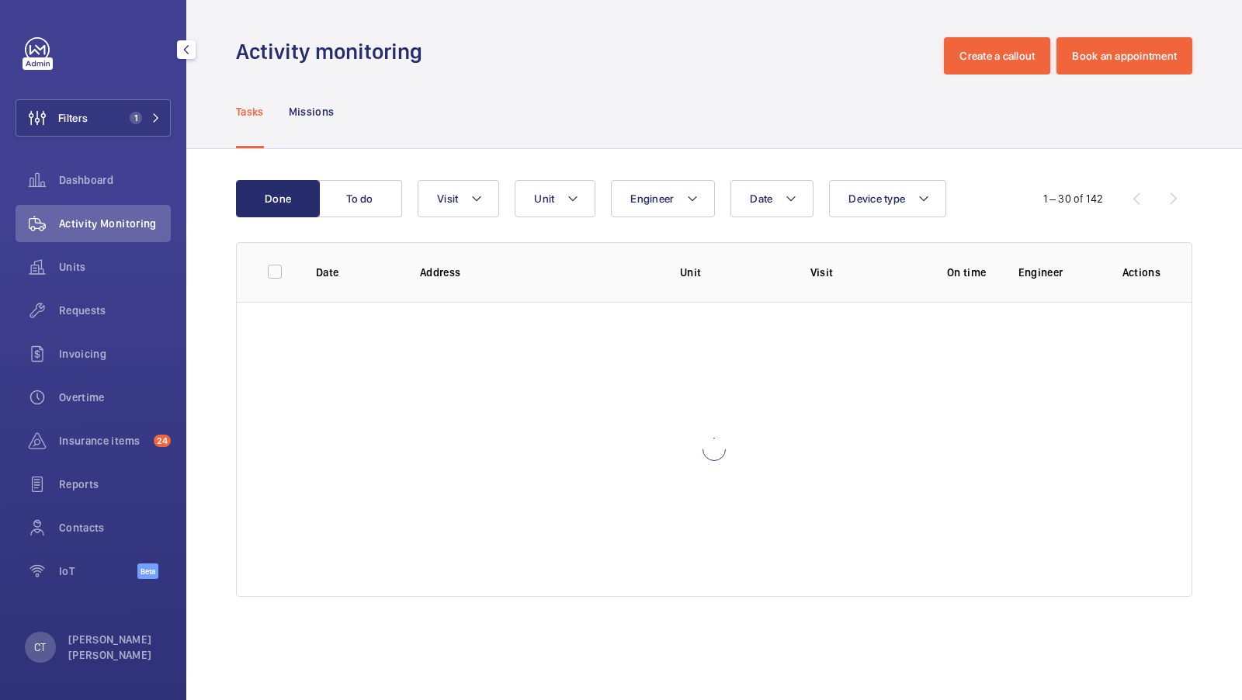
click at [119, 83] on div "Filters 1 Dashboard Activity Monitoring Units Requests Invoicing Overtime Insur…" at bounding box center [93, 316] width 155 height 559
click at [133, 103] on button "Filters 1" at bounding box center [93, 117] width 155 height 37
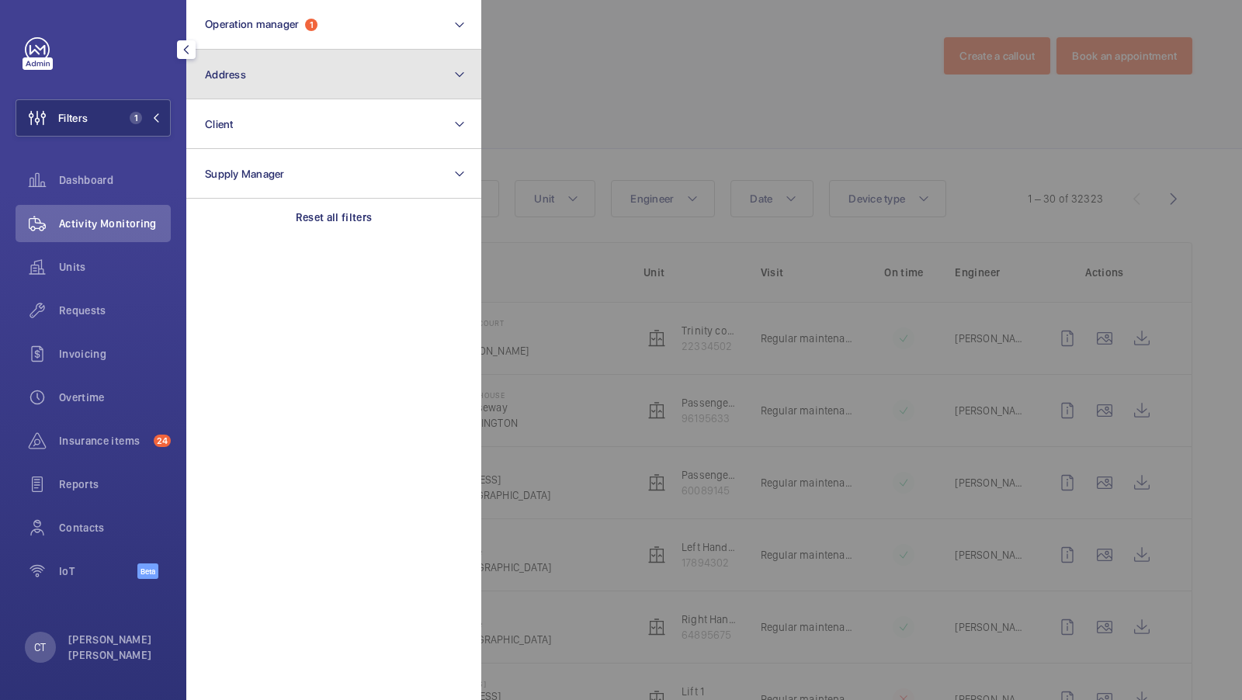
click at [262, 85] on button "Address" at bounding box center [333, 75] width 295 height 50
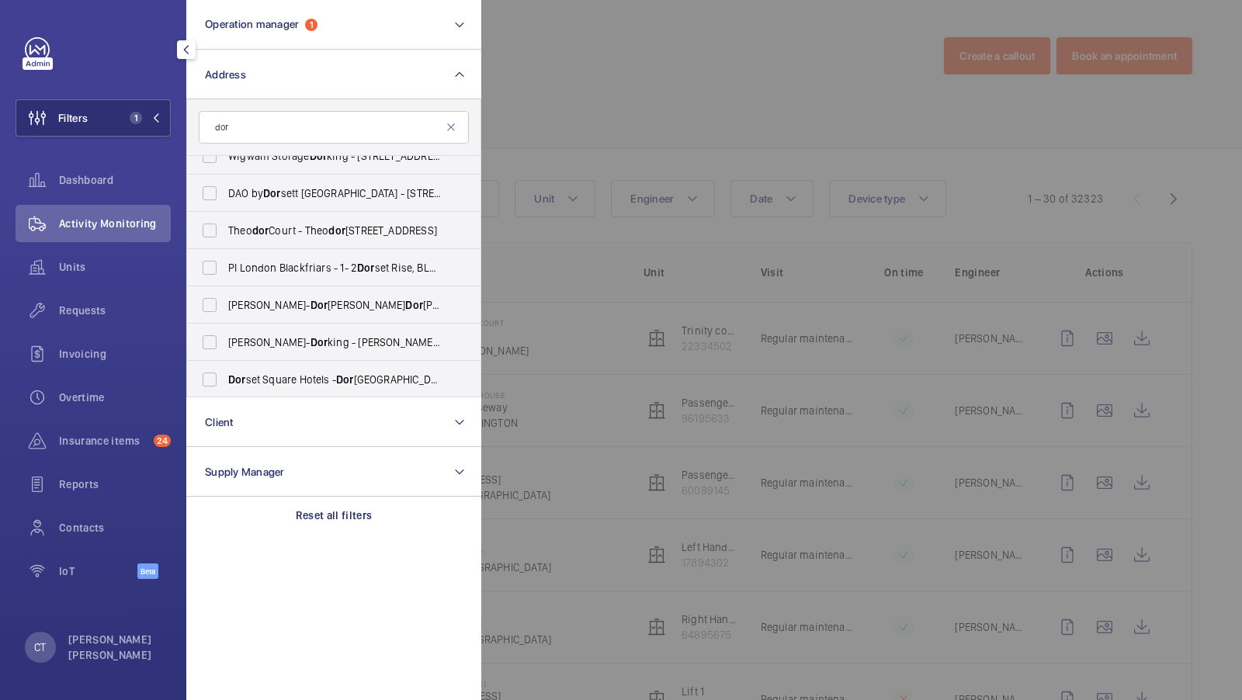
scroll to position [393, 0]
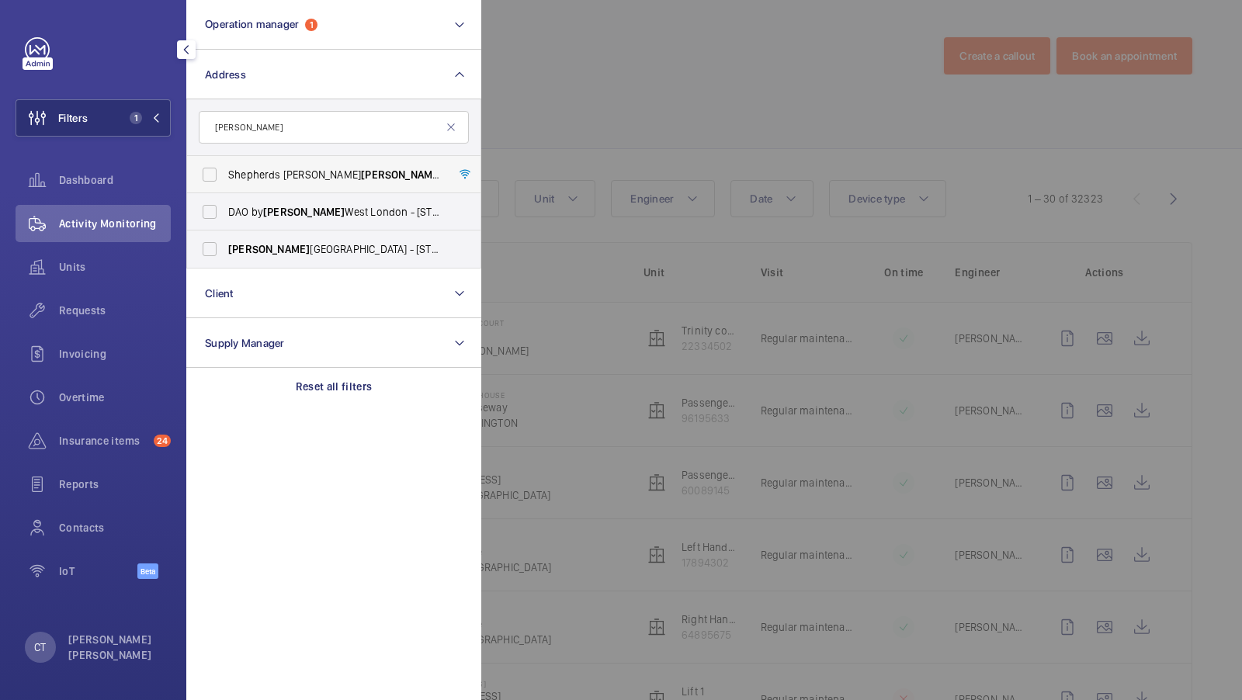
type input "dorsett"
click at [257, 171] on span "Shepherds Bush Dorsett Hotel - Dorsett Shepherds Bush,, LONDON W12 8QE" at bounding box center [335, 175] width 214 height 16
click at [225, 171] on input "Shepherds Bush Dorsett Hotel - Dorsett Shepherds Bush,, LONDON W12 8QE" at bounding box center [209, 174] width 31 height 31
checkbox input "true"
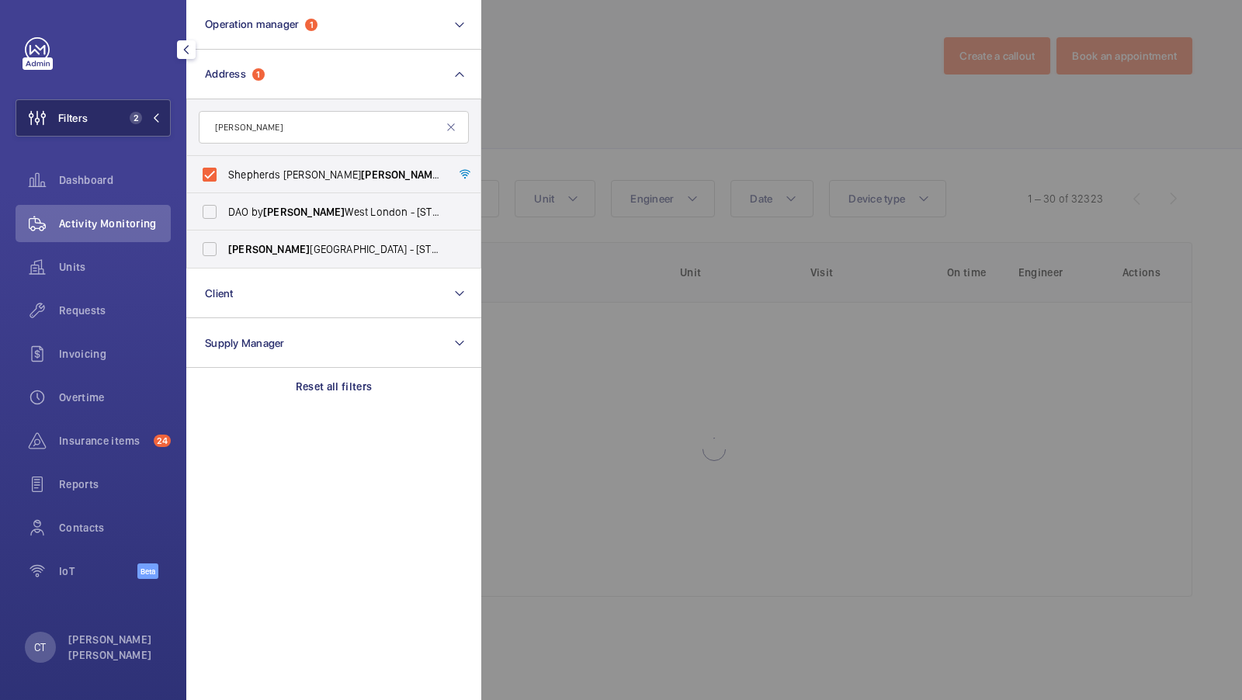
click at [113, 113] on button "Filters 2" at bounding box center [93, 117] width 155 height 37
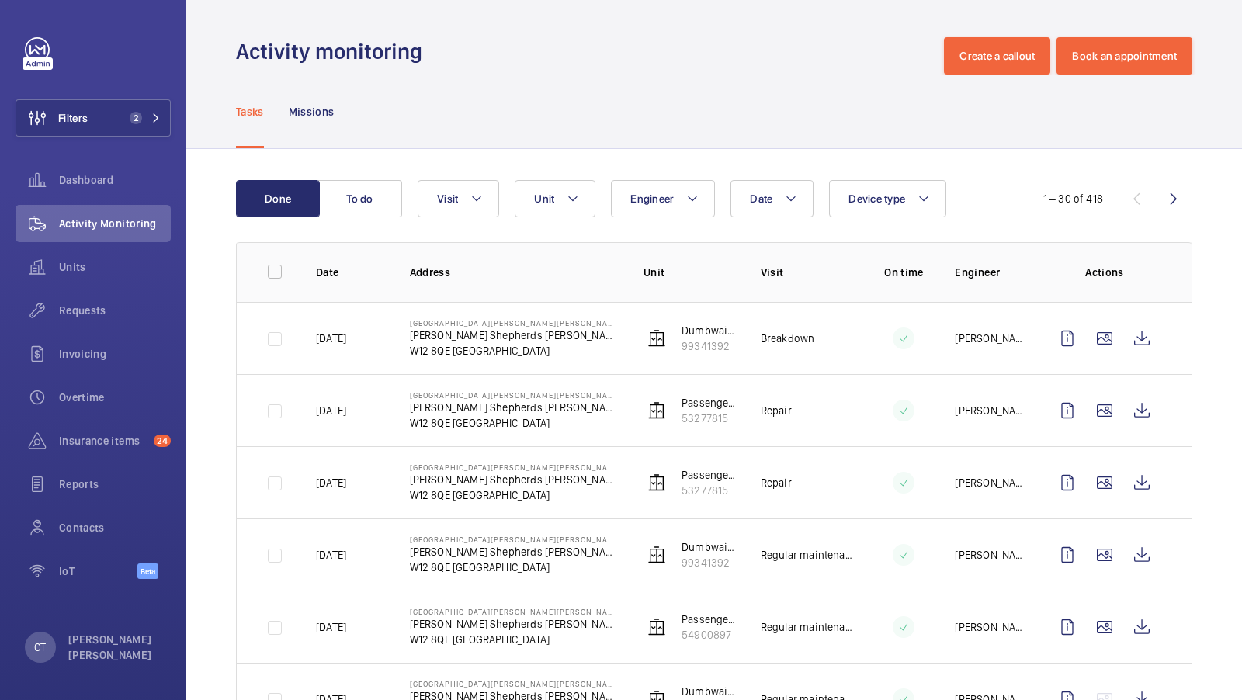
click at [545, 202] on span "Unit" at bounding box center [544, 199] width 20 height 12
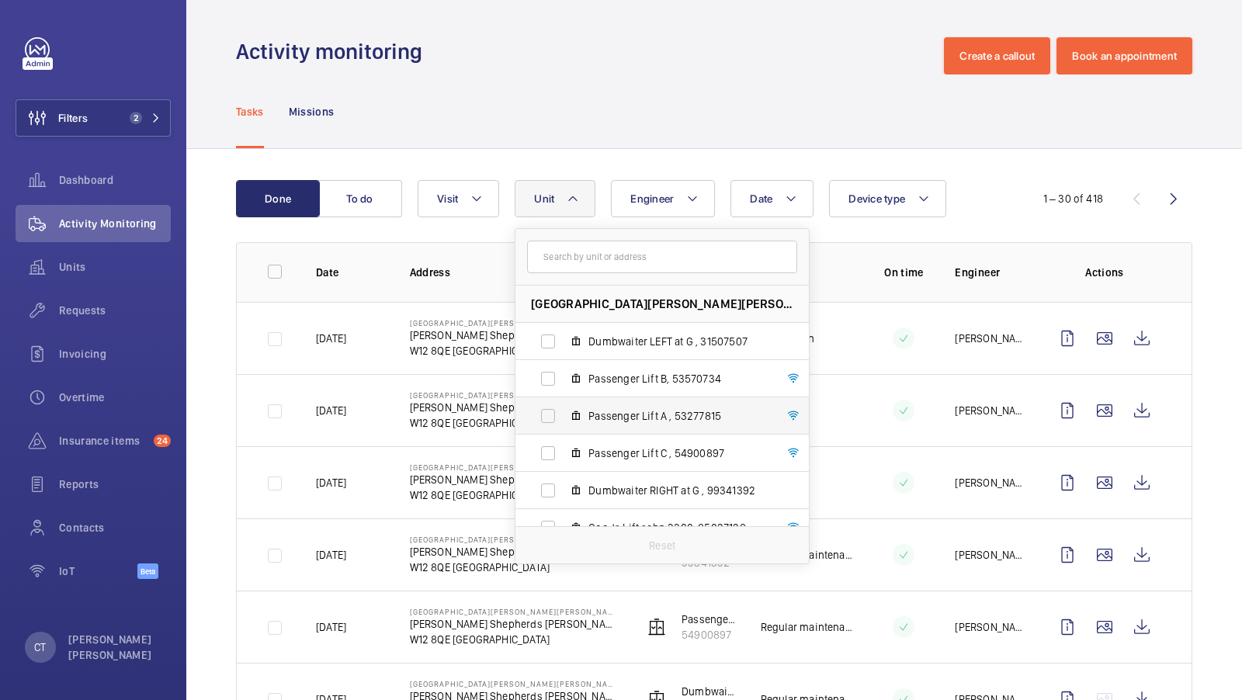
click at [623, 418] on span "Passenger Lift A , 53277815" at bounding box center [679, 416] width 180 height 16
click at [564, 418] on input "Passenger Lift A , 53277815" at bounding box center [548, 416] width 31 height 31
checkbox input "true"
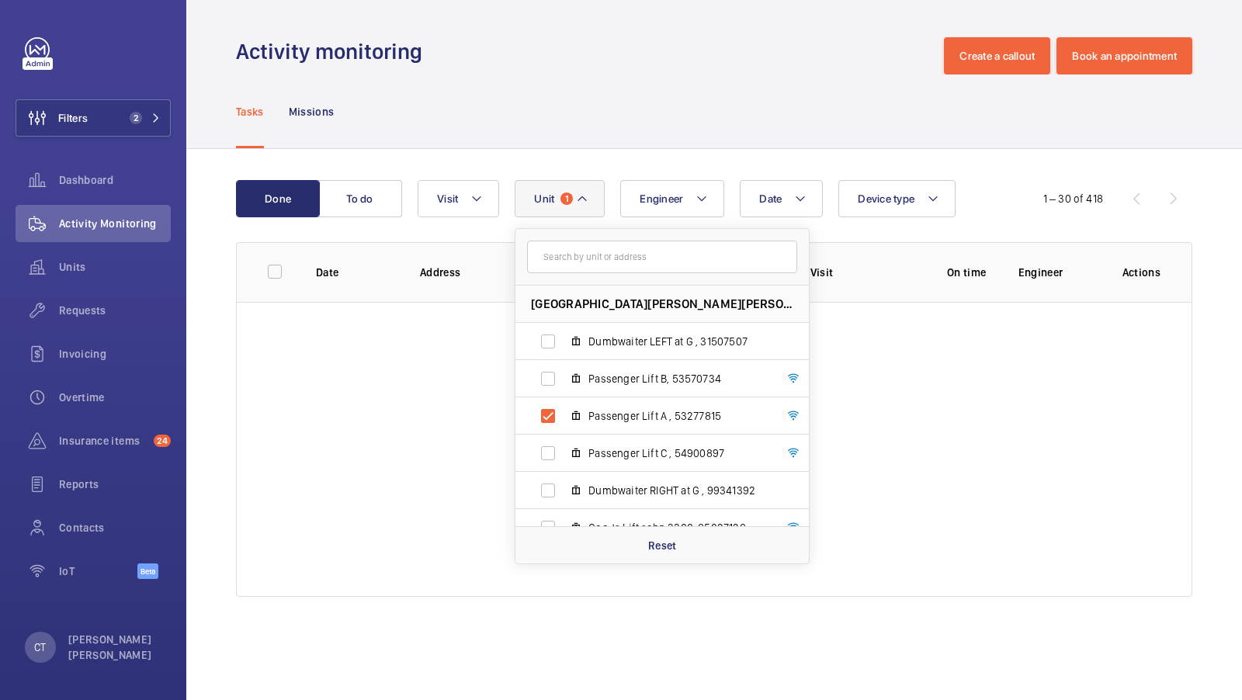
click at [738, 124] on div "Tasks Missions" at bounding box center [714, 112] width 957 height 74
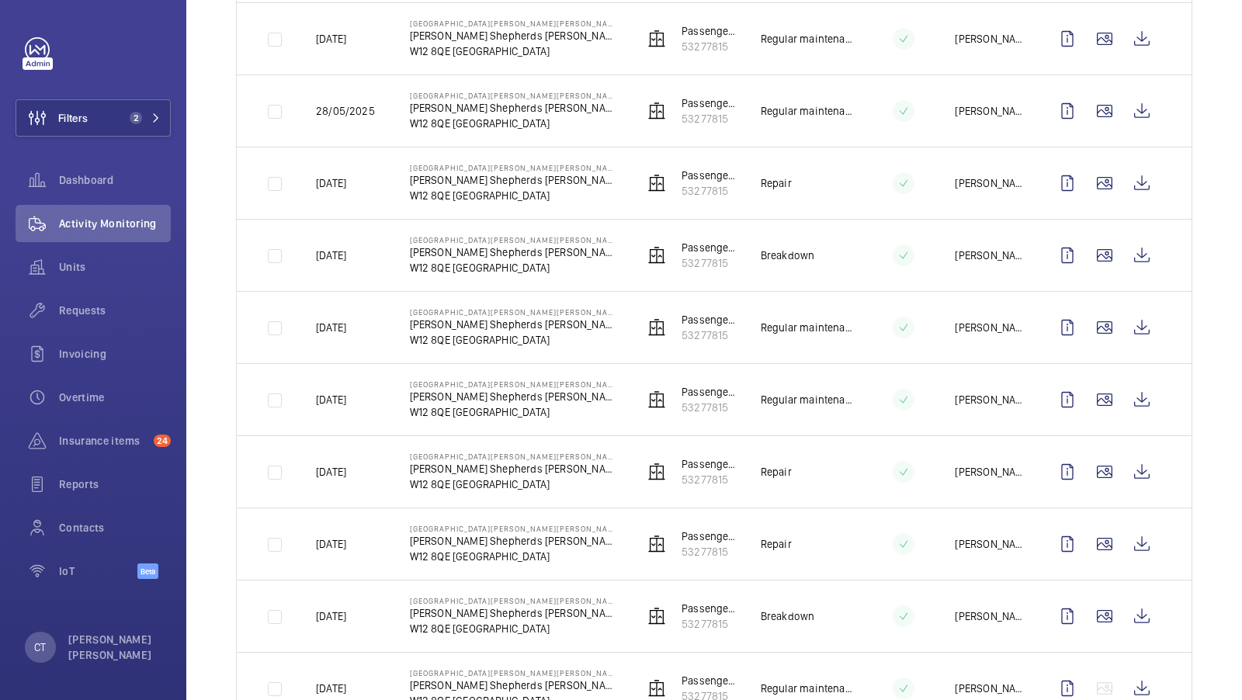
scroll to position [742, 0]
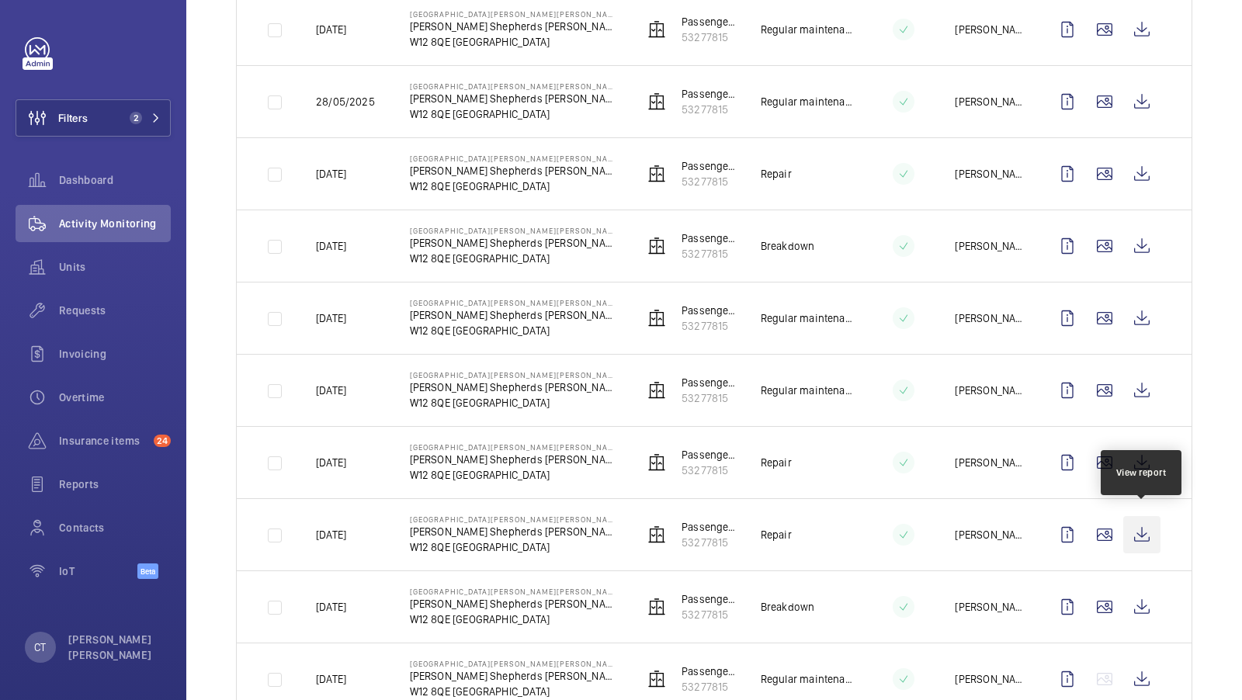
click at [1137, 520] on wm-front-icon-button at bounding box center [1142, 534] width 37 height 37
click at [96, 269] on span "Units" at bounding box center [115, 267] width 112 height 16
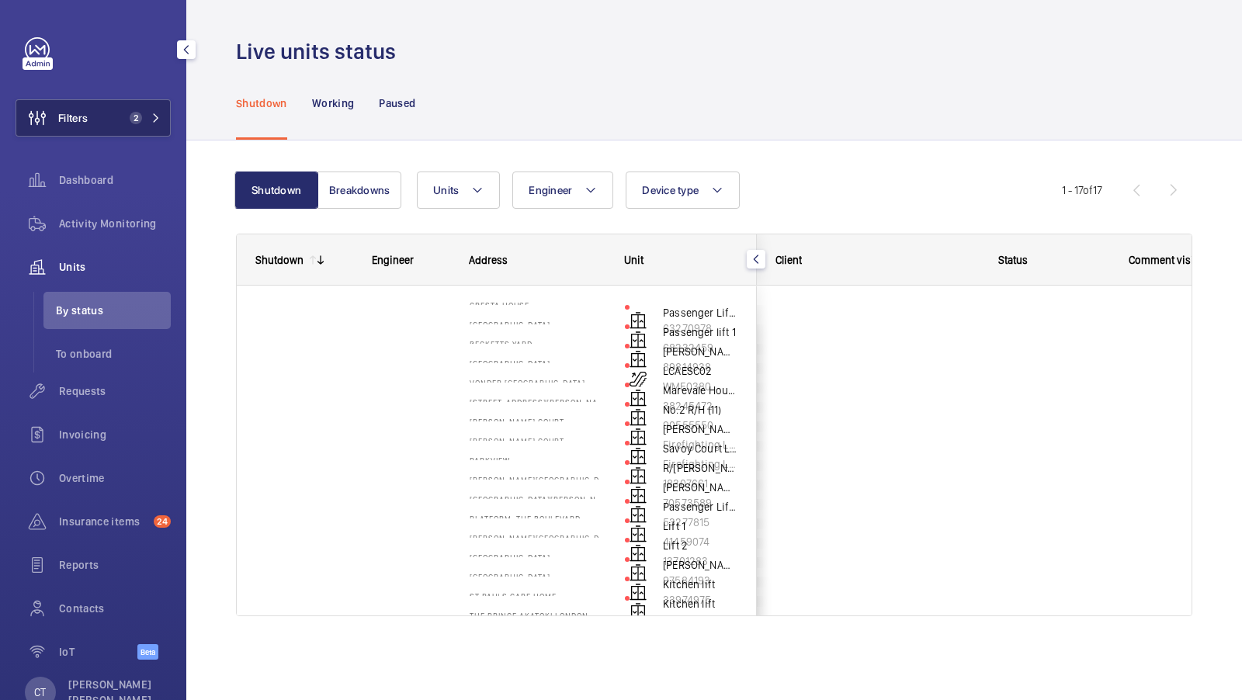
click at [134, 116] on span "2" at bounding box center [136, 118] width 12 height 12
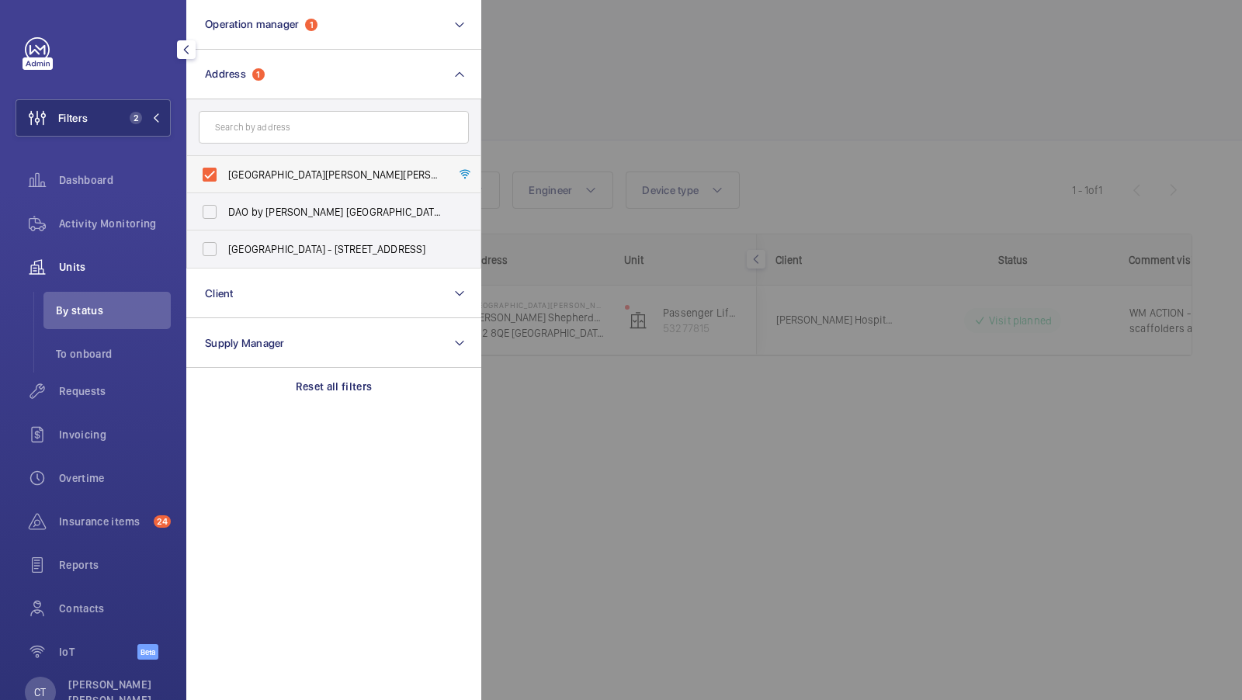
click at [307, 180] on span "Shepherds Bush Dorsett Hotel - Dorsett Shepherds Bush,, LONDON W12 8QE" at bounding box center [335, 175] width 214 height 16
click at [225, 180] on input "Shepherds Bush Dorsett Hotel - Dorsett Shepherds Bush,, LONDON W12 8QE" at bounding box center [209, 174] width 31 height 31
checkbox input "false"
click at [159, 121] on mat-icon at bounding box center [155, 117] width 9 height 9
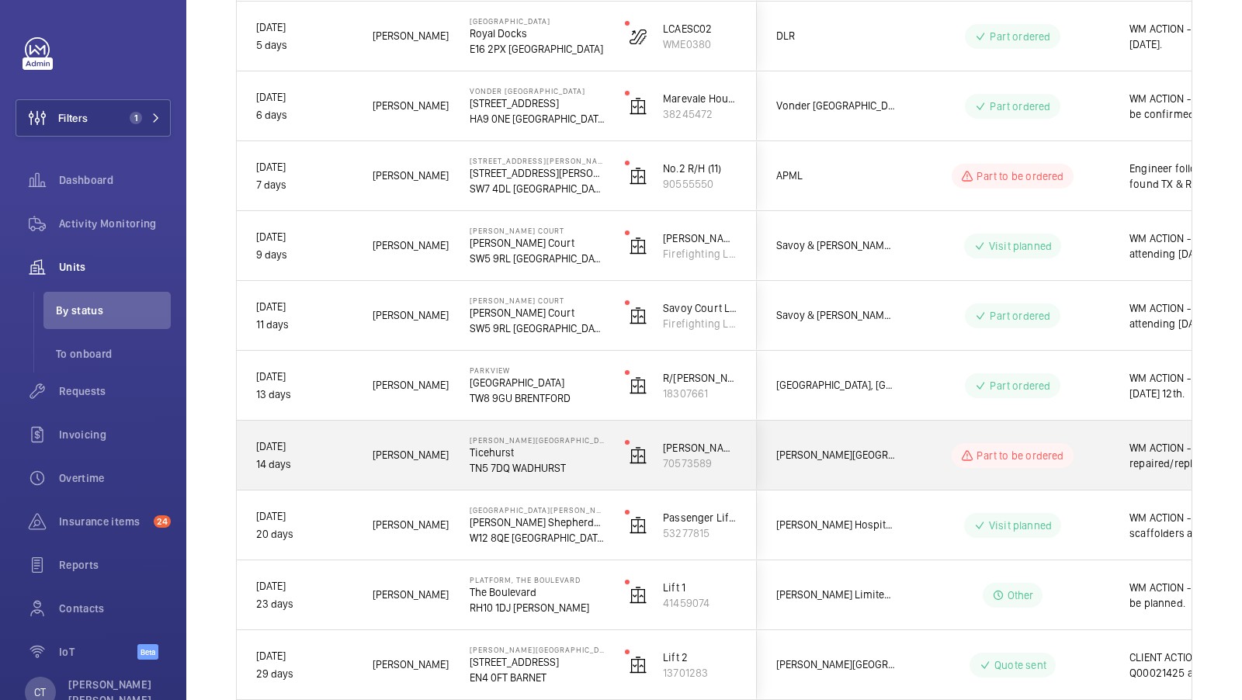
scroll to position [0, 280]
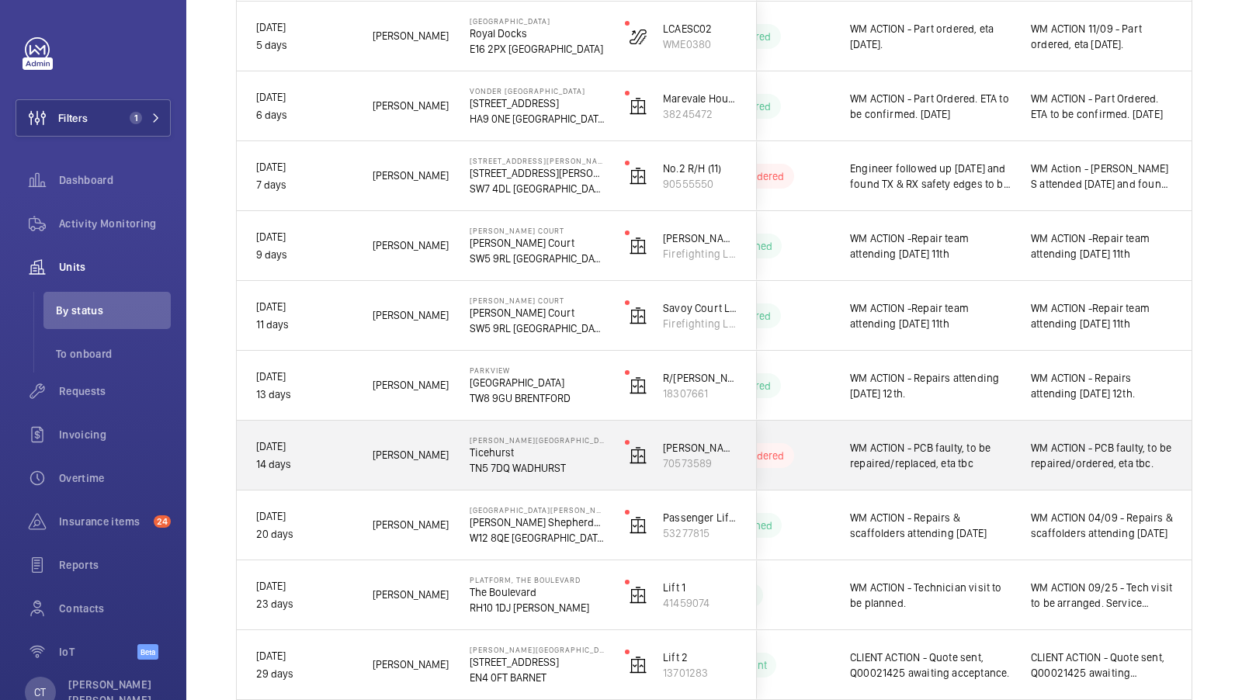
click at [1109, 470] on div "WM ACTION - PCB faulty, to be repaired/ordered, eta tbc." at bounding box center [1102, 456] width 142 height 36
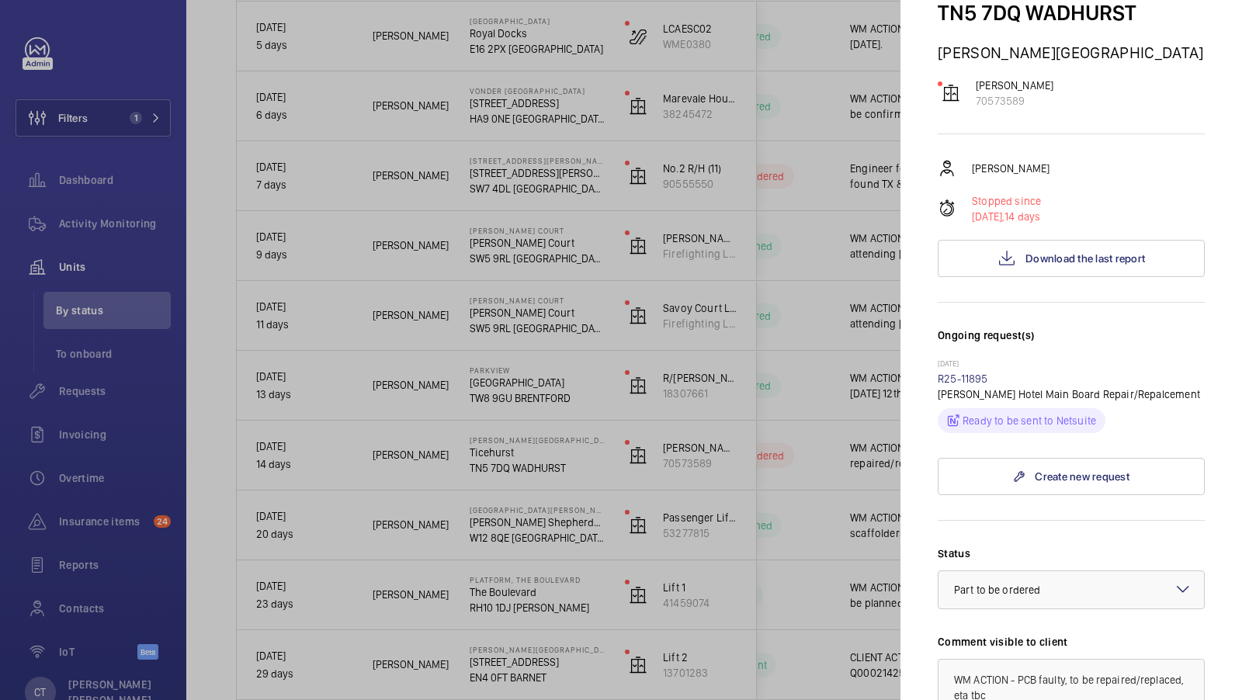
scroll to position [164, 0]
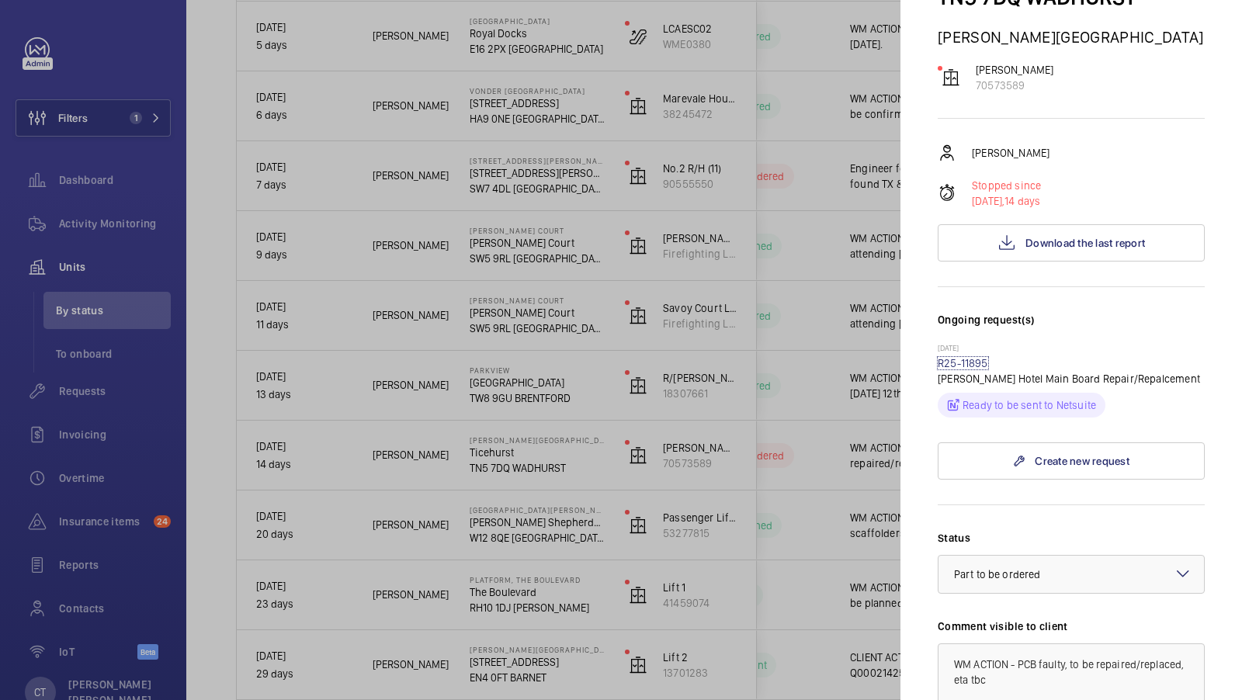
click at [956, 366] on link "R25-11895" at bounding box center [963, 363] width 50 height 12
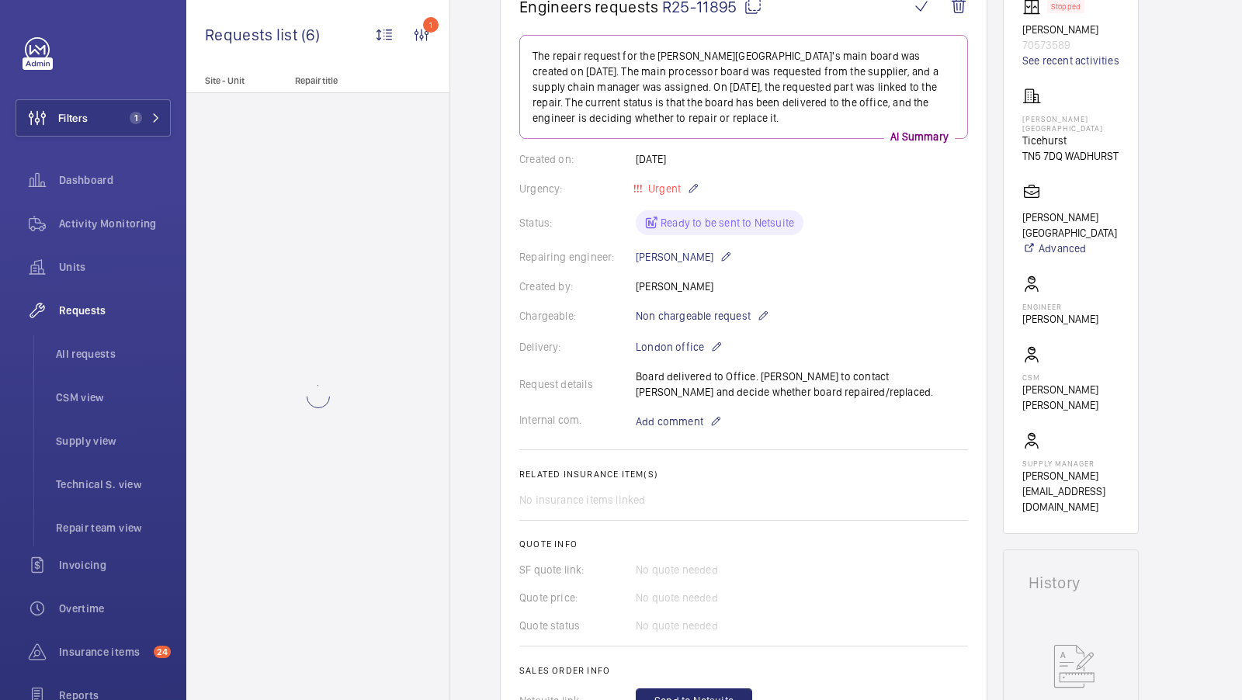
scroll to position [601, 0]
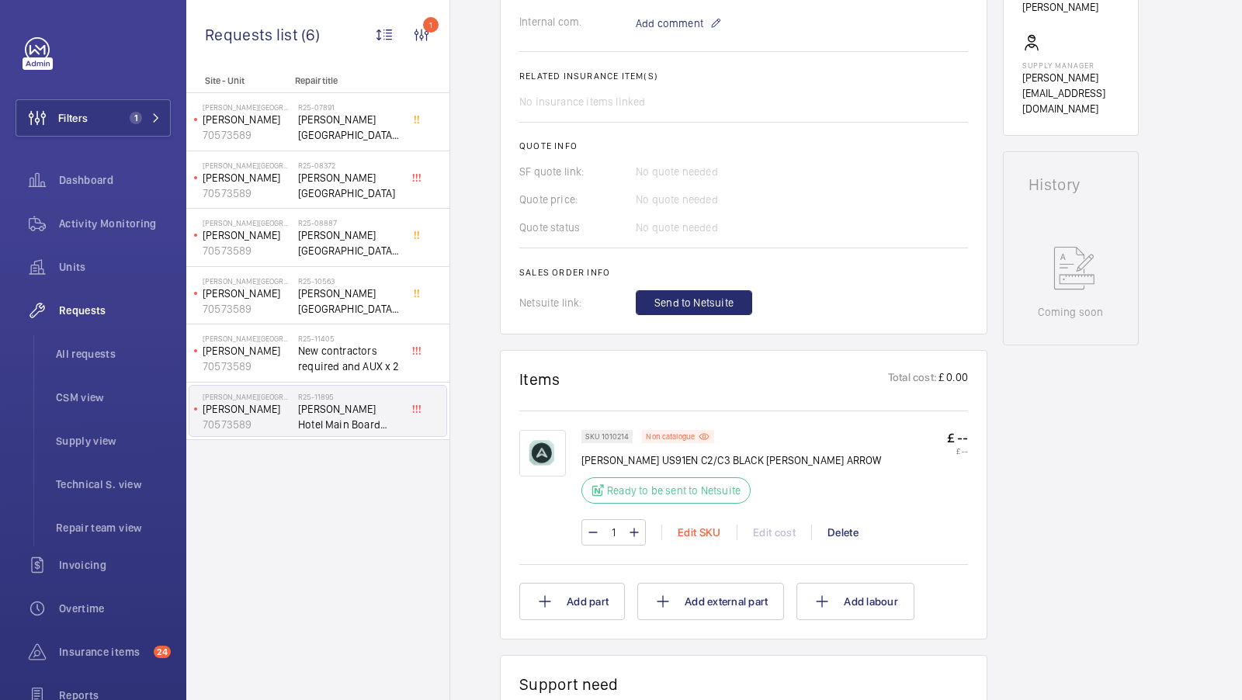
click at [700, 525] on div "Edit SKU" at bounding box center [699, 533] width 75 height 16
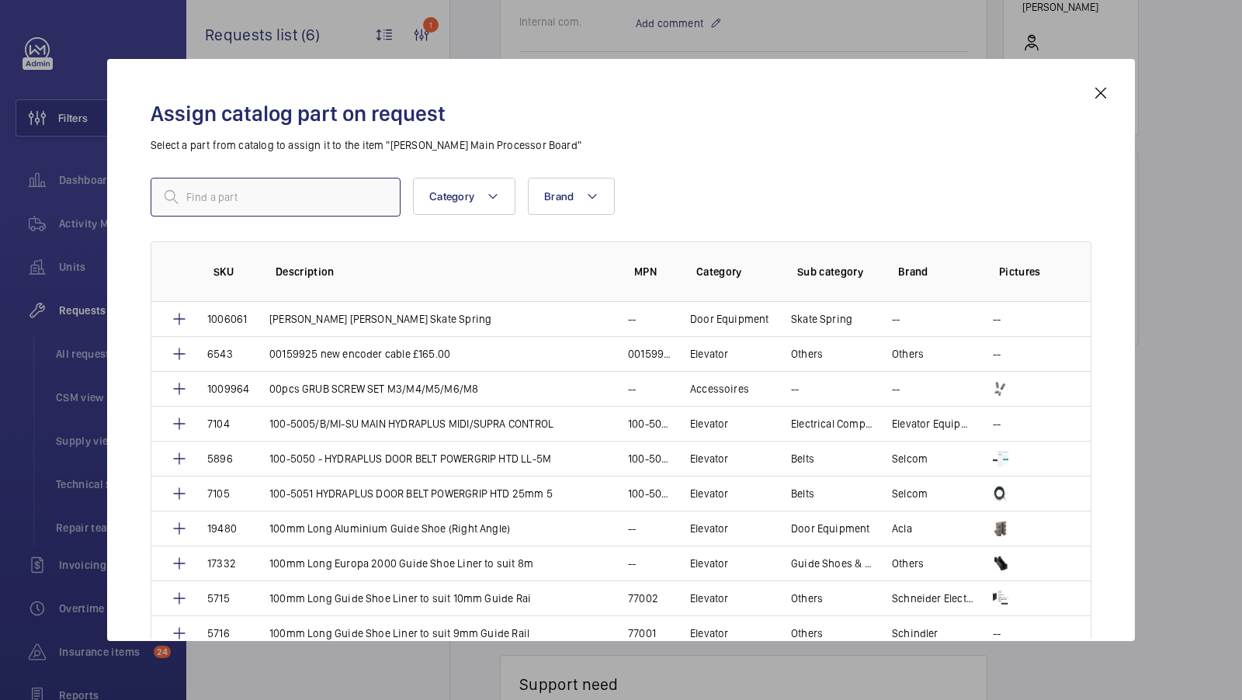
click at [222, 189] on input "text" at bounding box center [276, 197] width 250 height 39
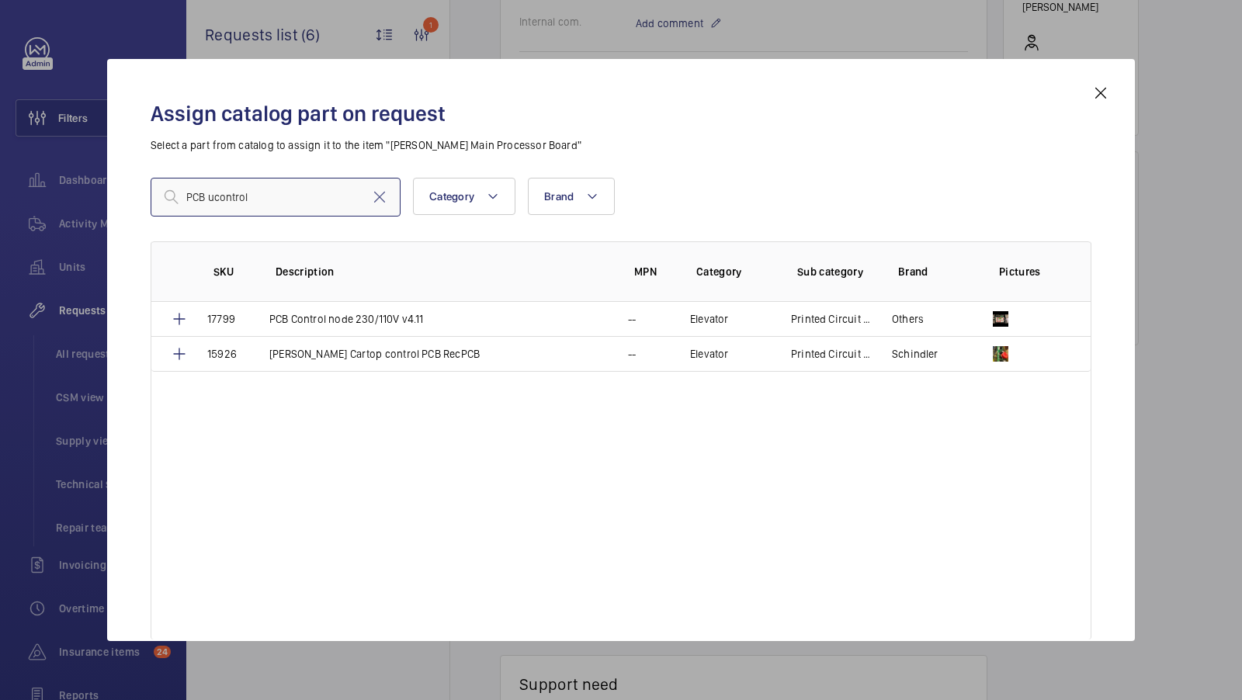
type input "PCB ucontrol"
click at [290, 196] on input "PCB ucontrol" at bounding box center [276, 197] width 250 height 39
type input "PCB UControl"
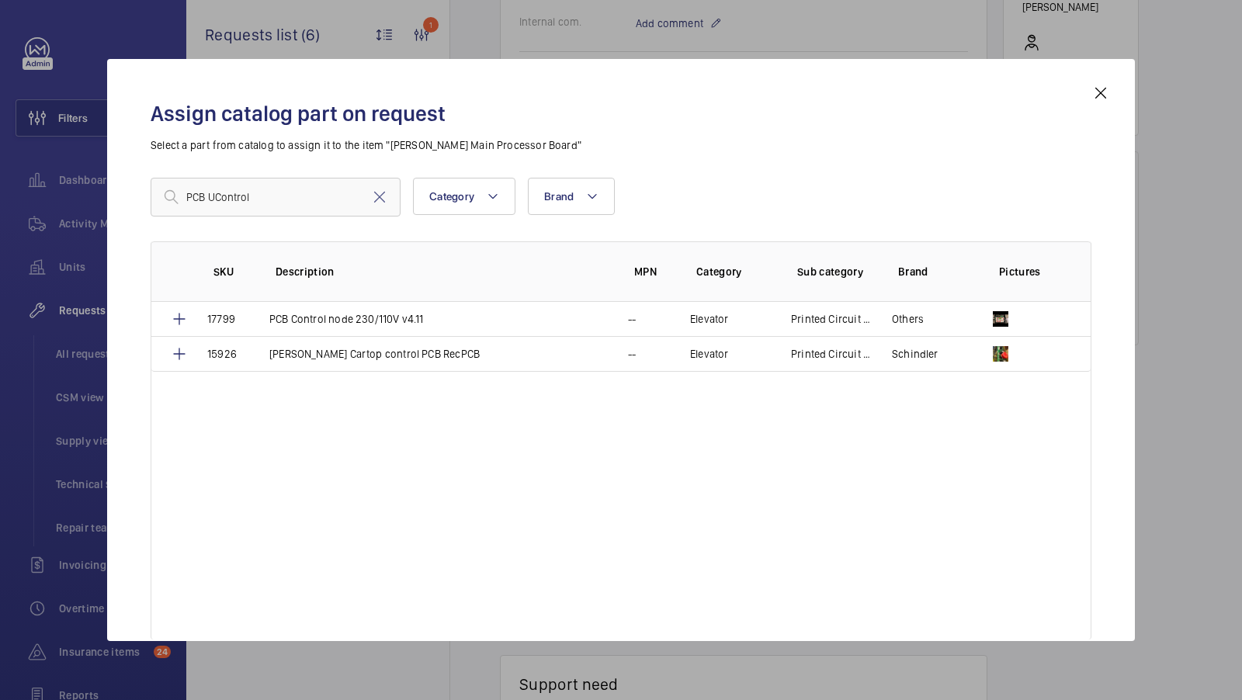
click at [1100, 85] on mat-icon at bounding box center [1101, 93] width 19 height 19
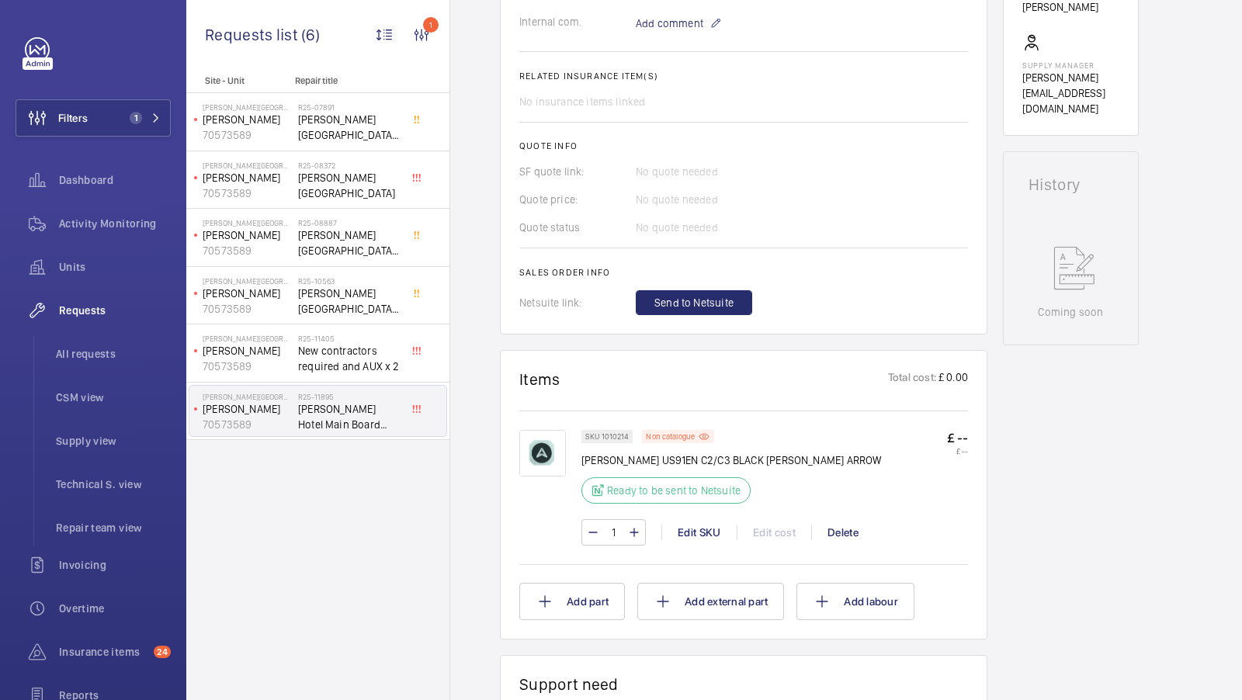
click at [1041, 328] on div "Stopped Kleeman 70573589 See recent activities Dale Hill Hotel and Golf Club Ti…" at bounding box center [1071, 397] width 136 height 1637
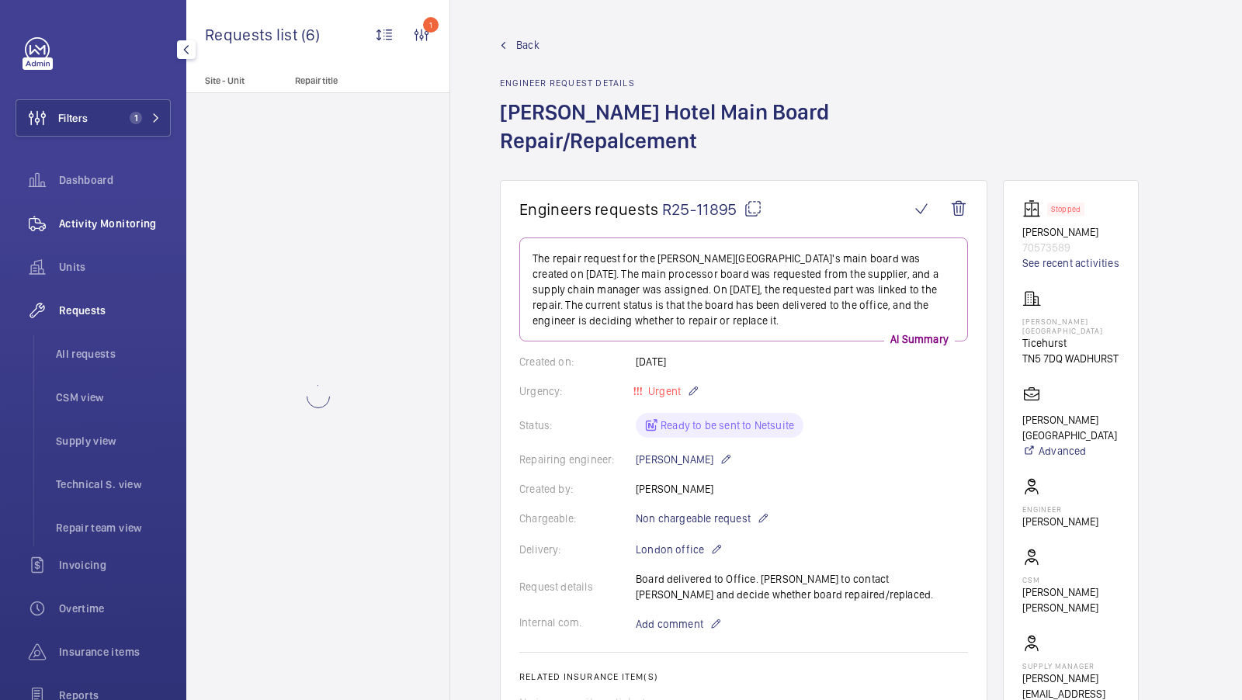
click at [98, 231] on span "Activity Monitoring" at bounding box center [115, 224] width 112 height 16
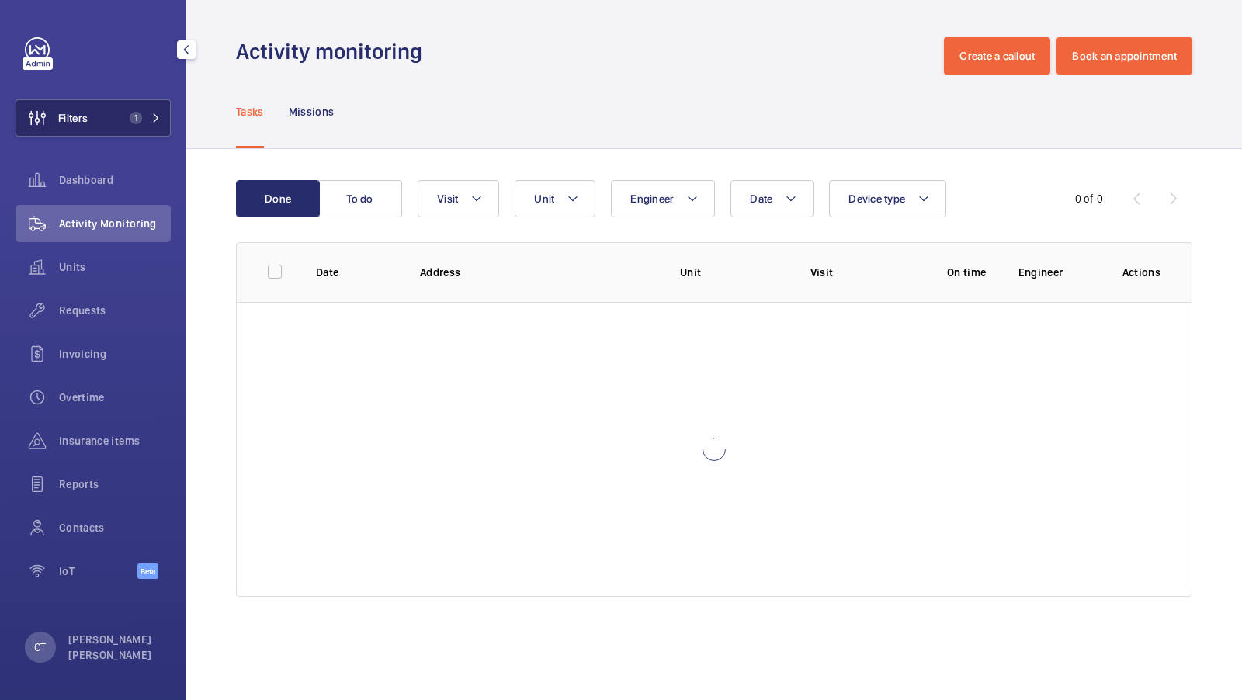
click at [123, 113] on span "1" at bounding box center [132, 118] width 19 height 12
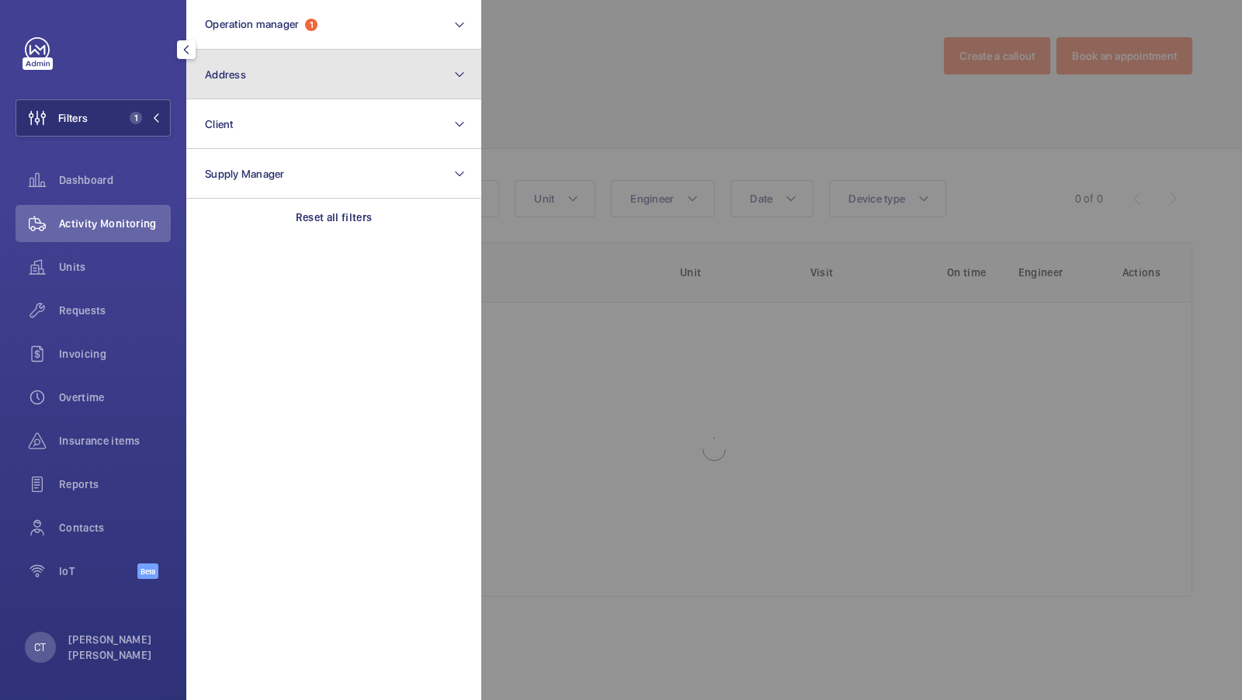
click at [278, 74] on button "Address" at bounding box center [333, 75] width 295 height 50
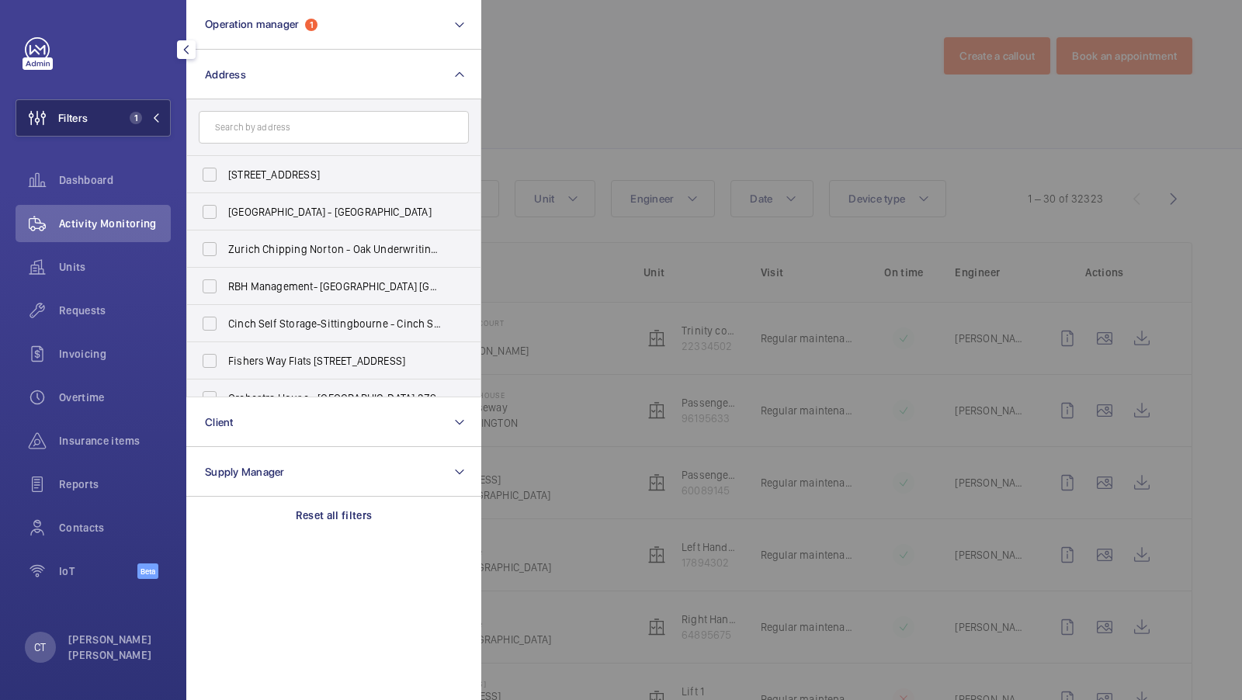
click at [136, 125] on button "Filters 1" at bounding box center [93, 117] width 155 height 37
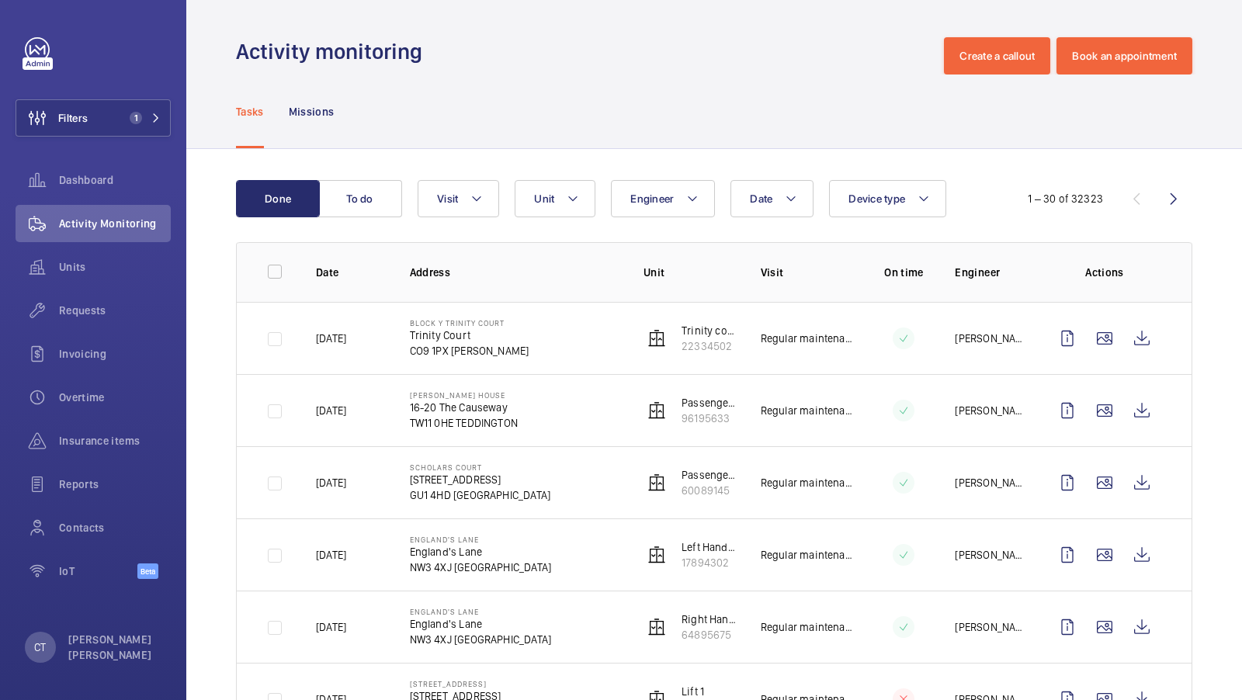
scroll to position [96, 0]
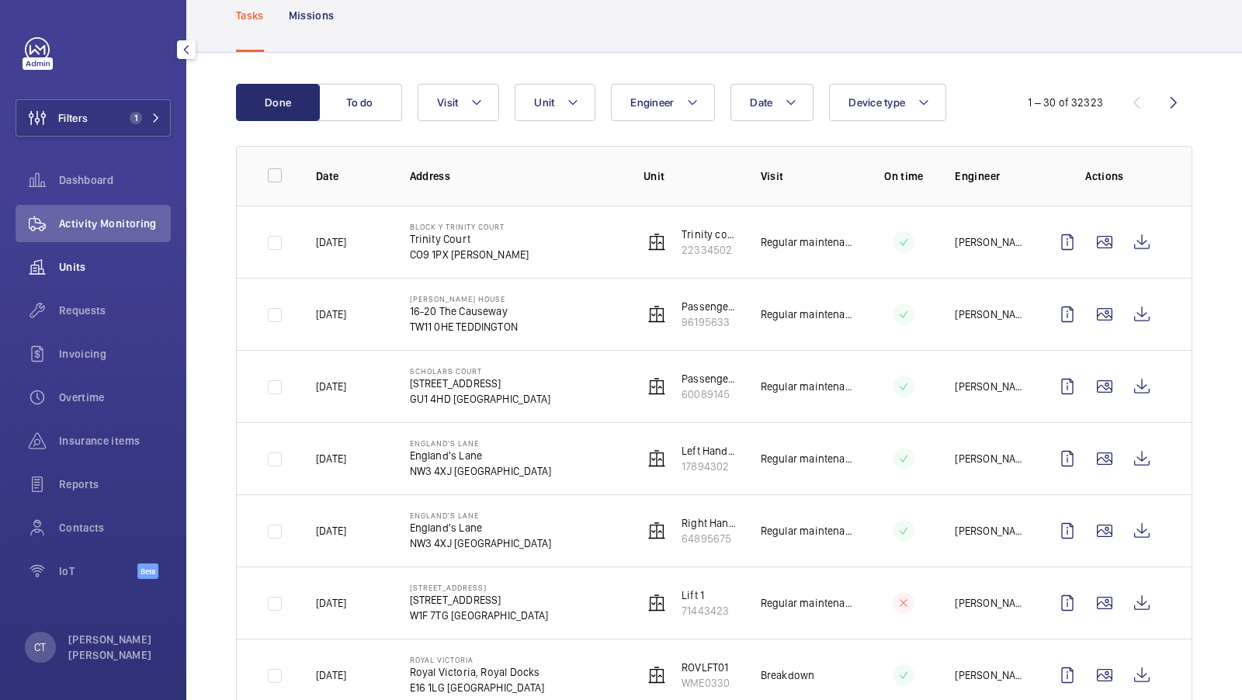
click at [102, 265] on span "Units" at bounding box center [115, 267] width 112 height 16
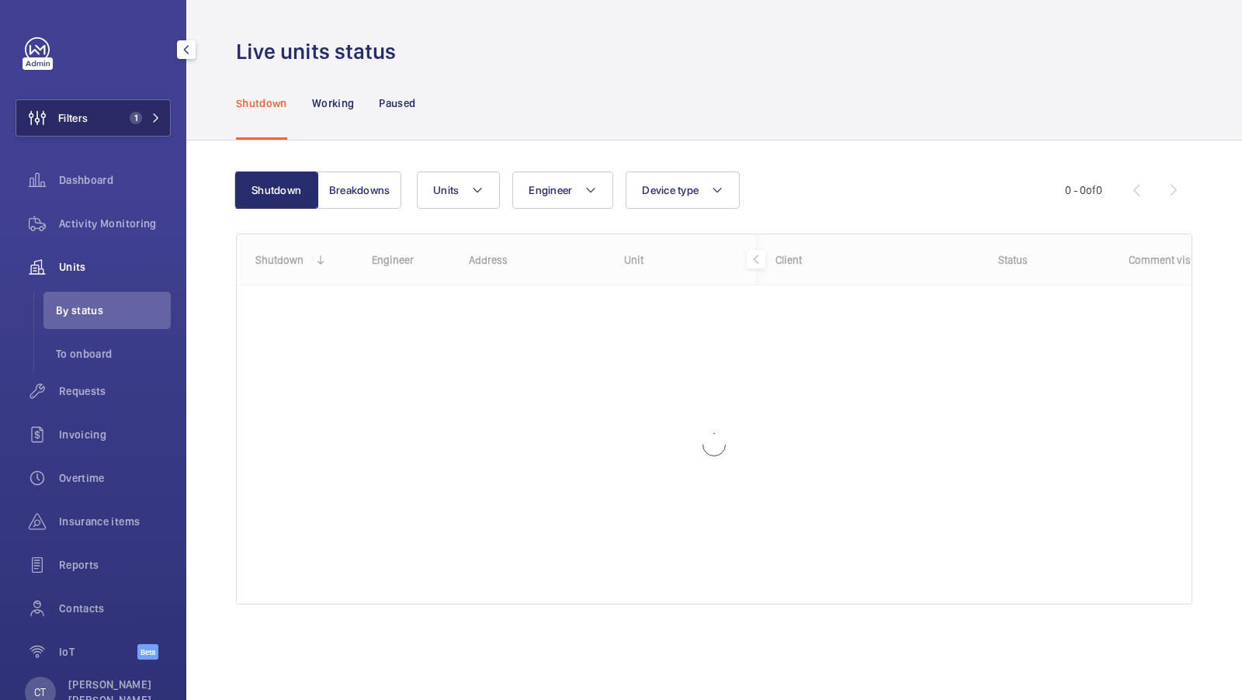
click at [148, 125] on button "Filters 1" at bounding box center [93, 117] width 155 height 37
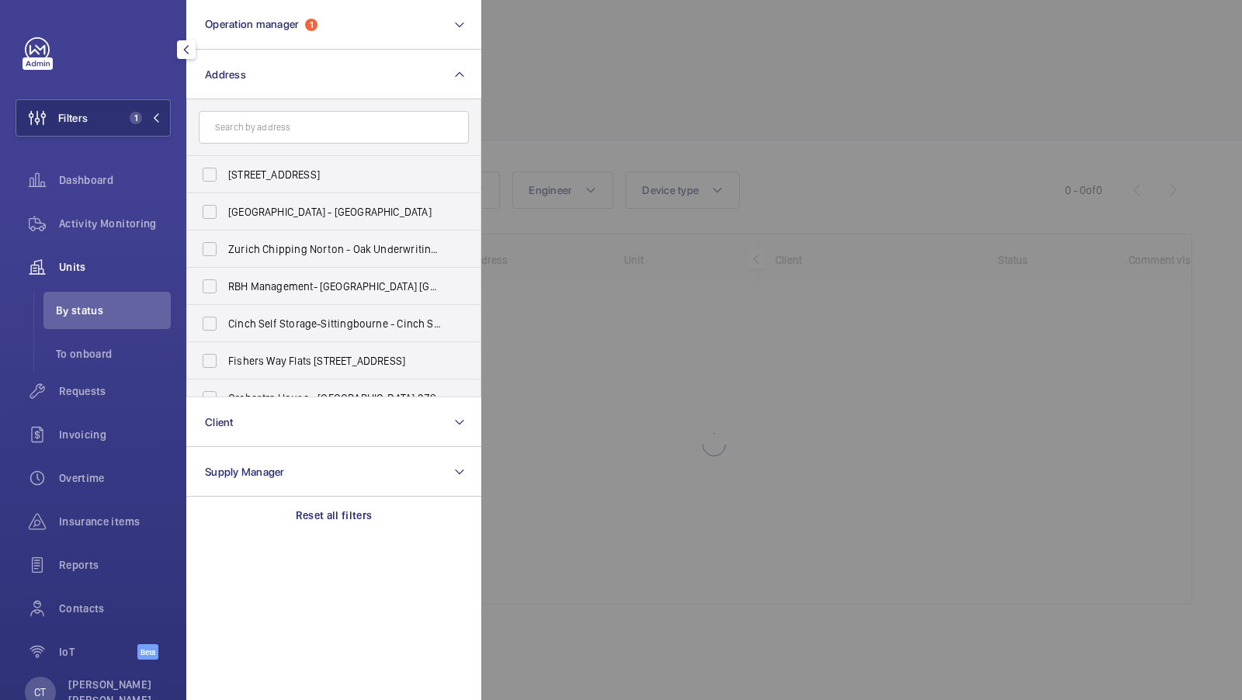
click at [380, 105] on form at bounding box center [333, 127] width 293 height 57
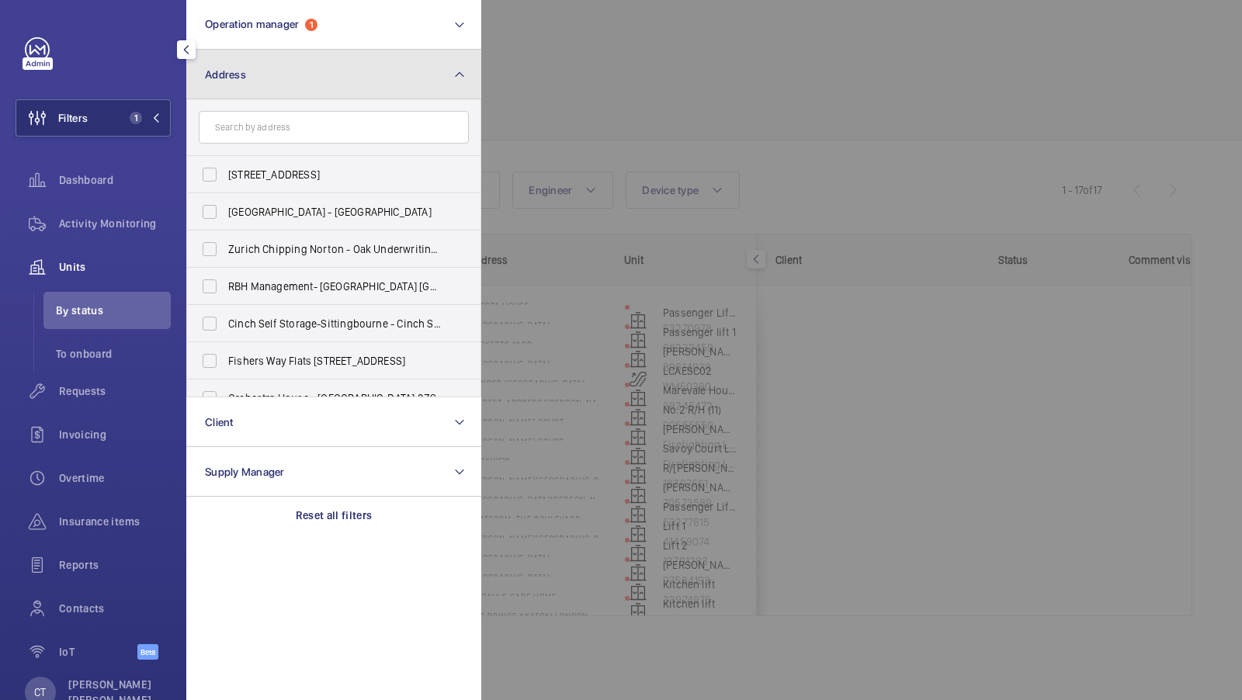
click at [380, 76] on button "Address" at bounding box center [333, 75] width 295 height 50
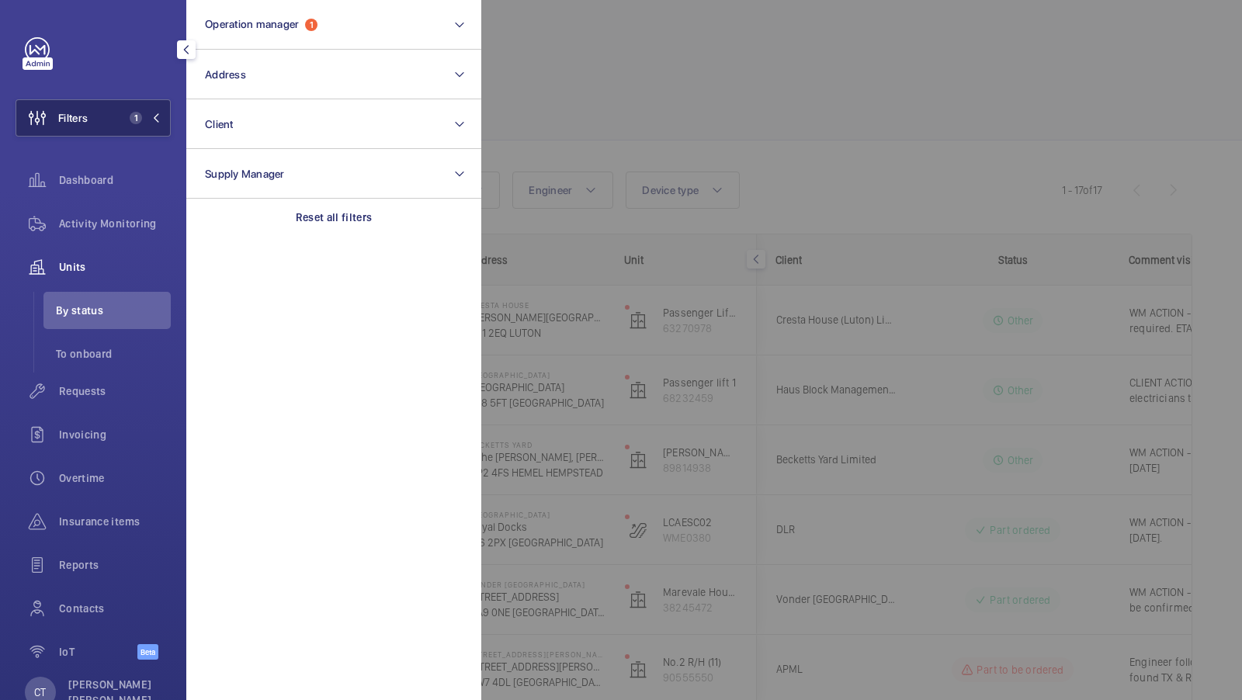
click at [113, 104] on button "Filters 1" at bounding box center [93, 117] width 155 height 37
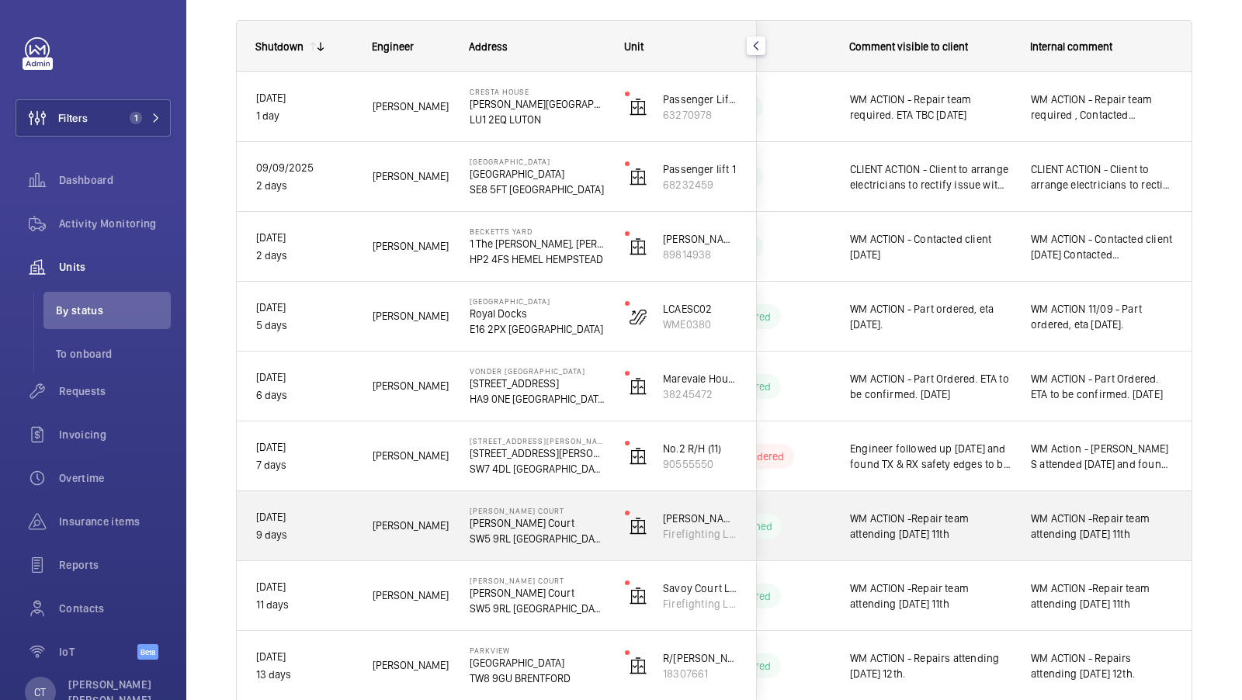
scroll to position [325, 0]
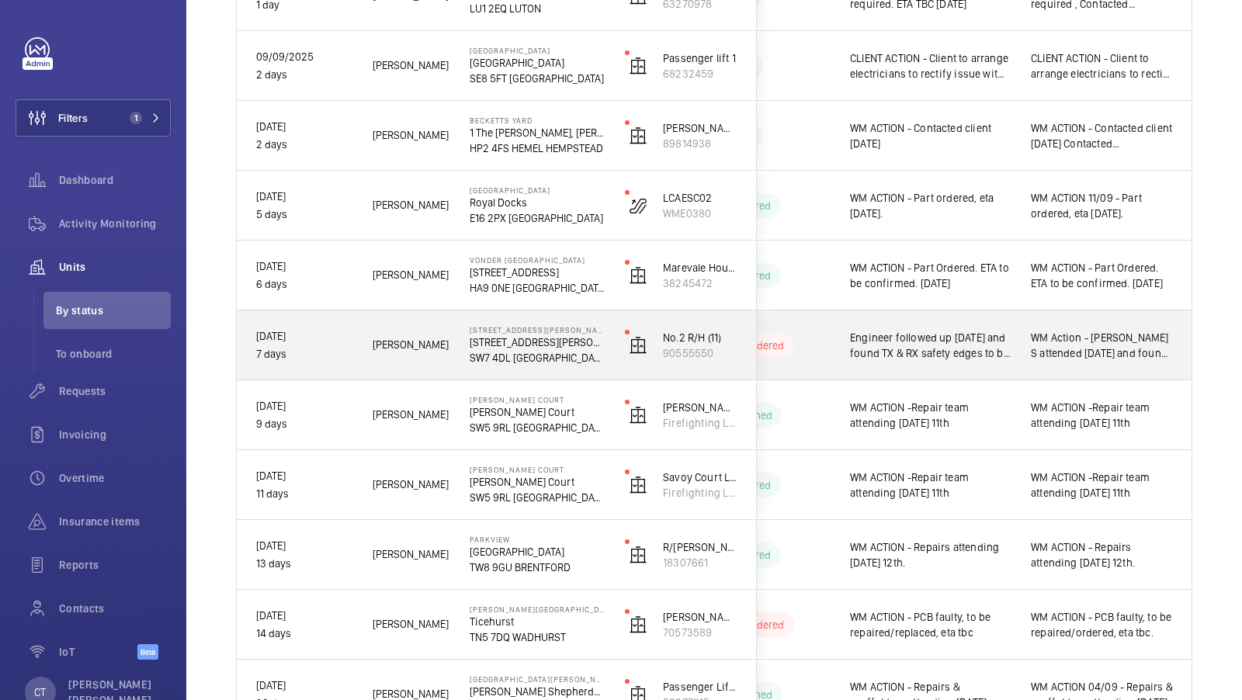
click at [1056, 362] on div "WM Action - [PERSON_NAME] S attended [DATE] and found TX & RX safety edges to b…" at bounding box center [1102, 346] width 142 height 36
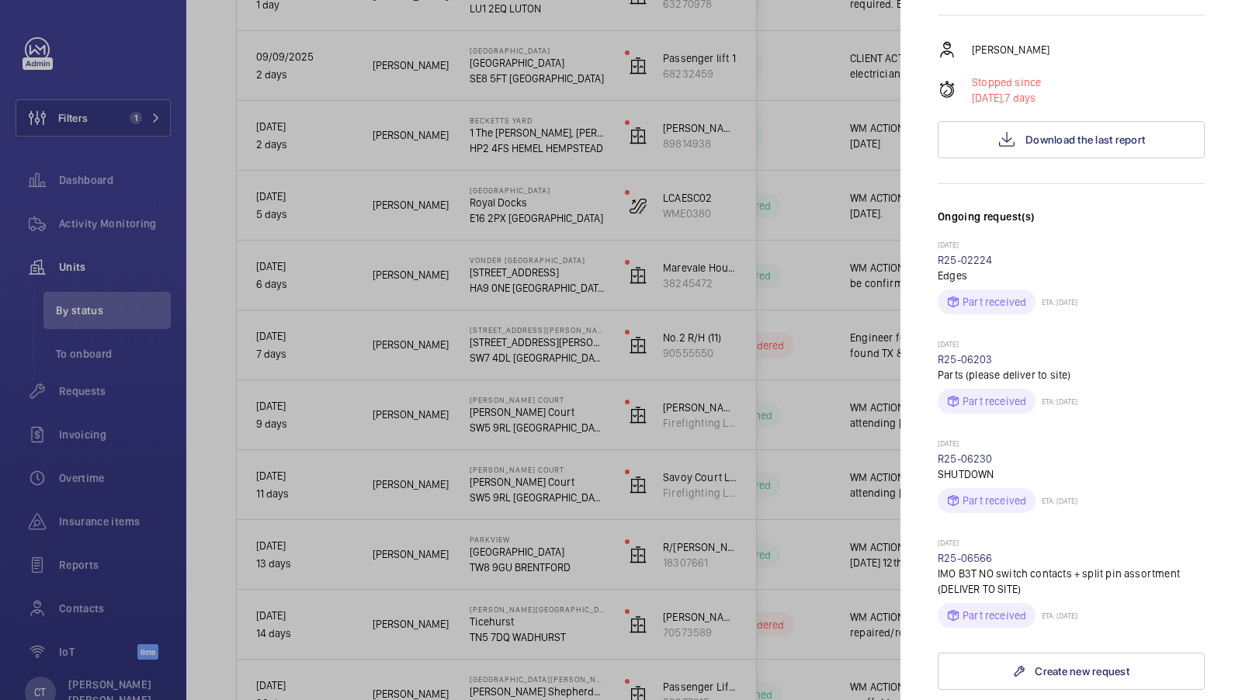
scroll to position [190, 0]
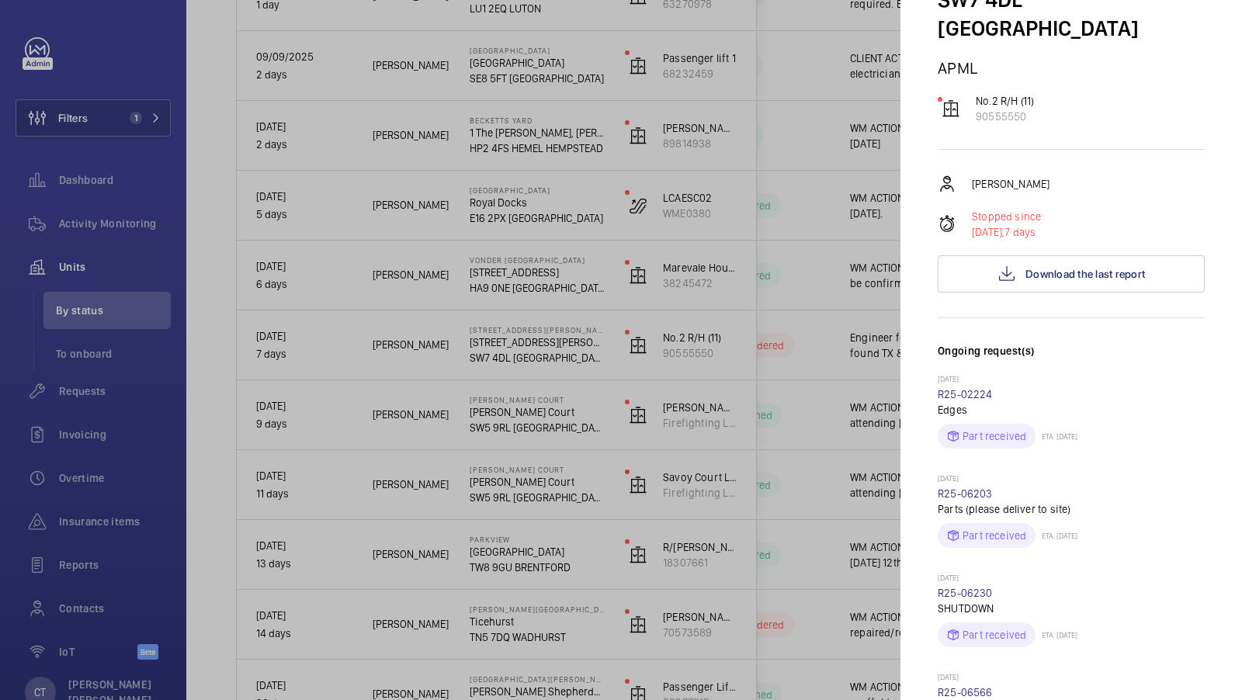
click at [829, 361] on div at bounding box center [621, 350] width 1242 height 700
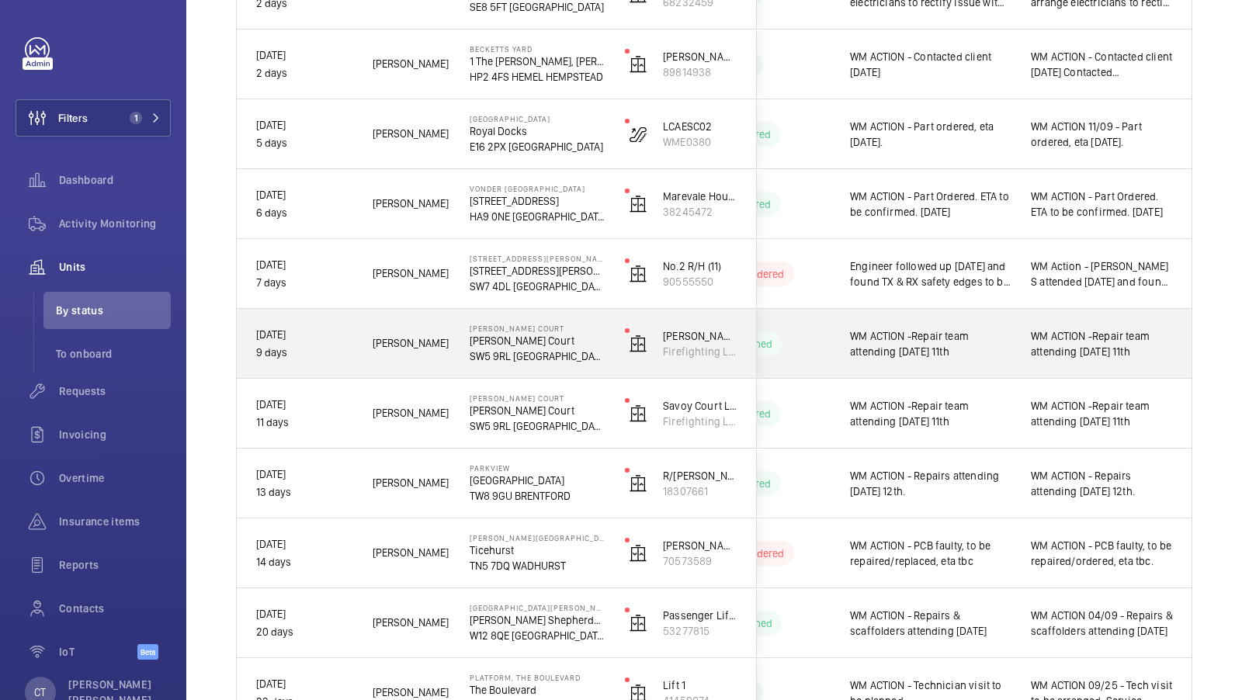
scroll to position [443, 0]
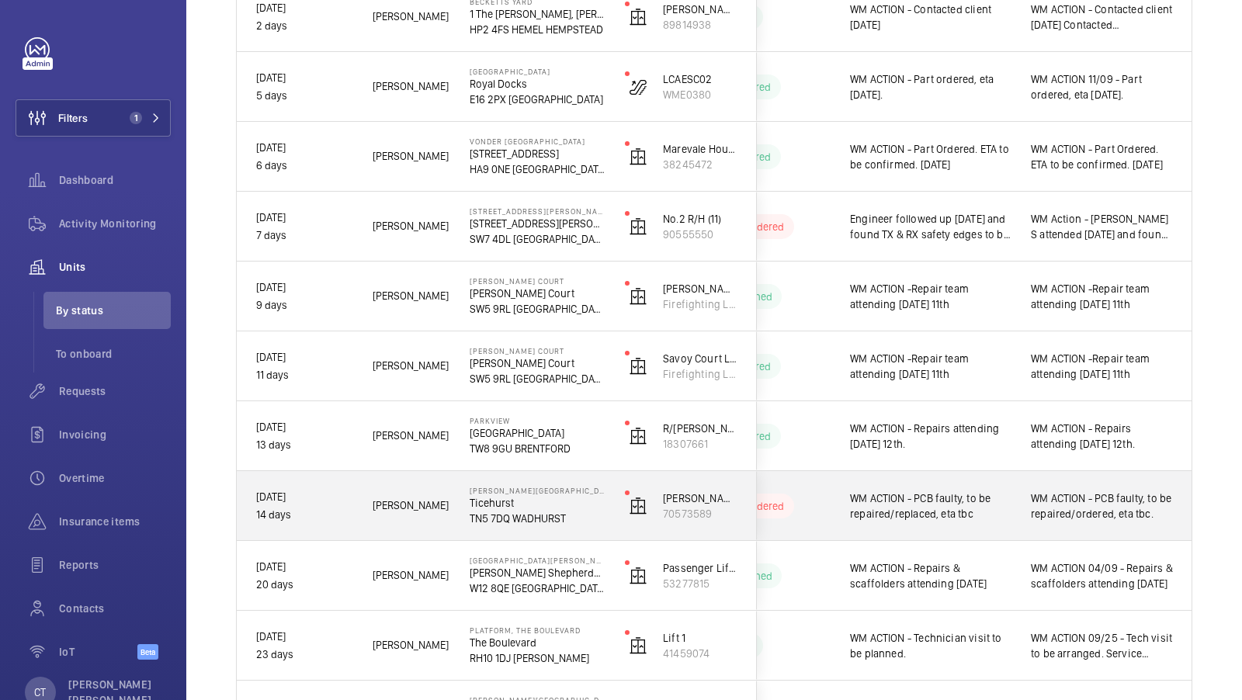
click at [1062, 530] on div "WM ACTION - PCB faulty, to be repaired/ordered, eta tbc." at bounding box center [1101, 506] width 179 height 67
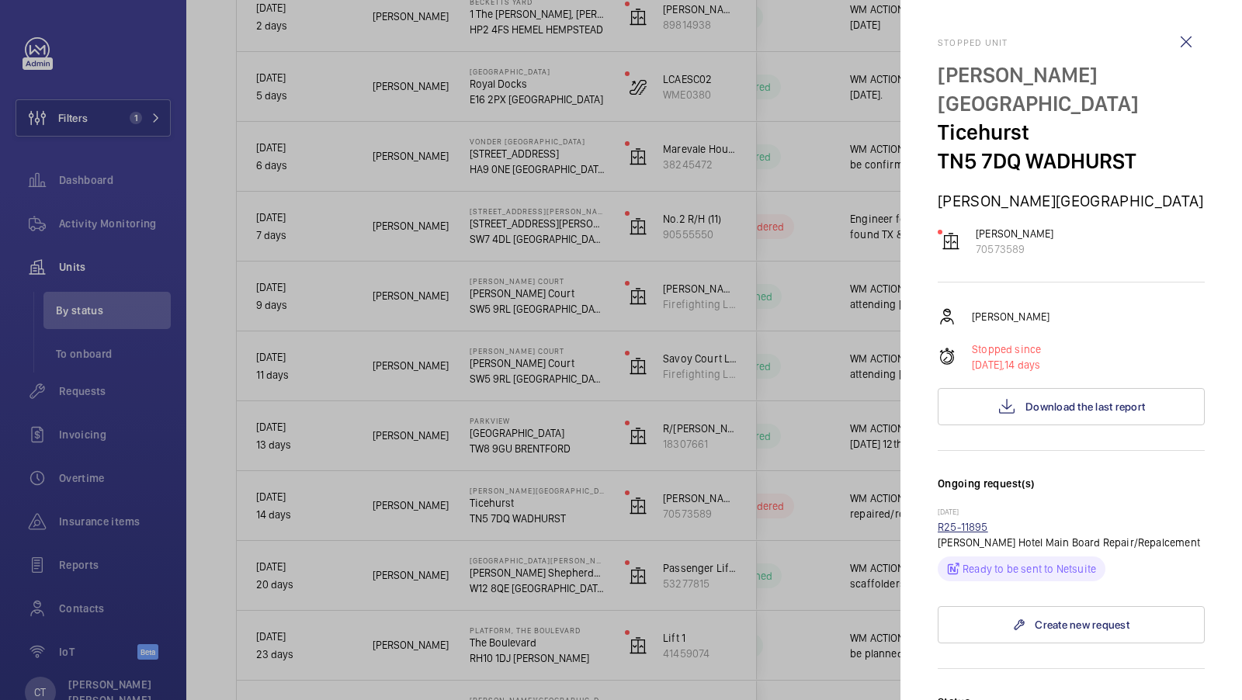
click at [961, 524] on link "R25-11895" at bounding box center [963, 527] width 50 height 12
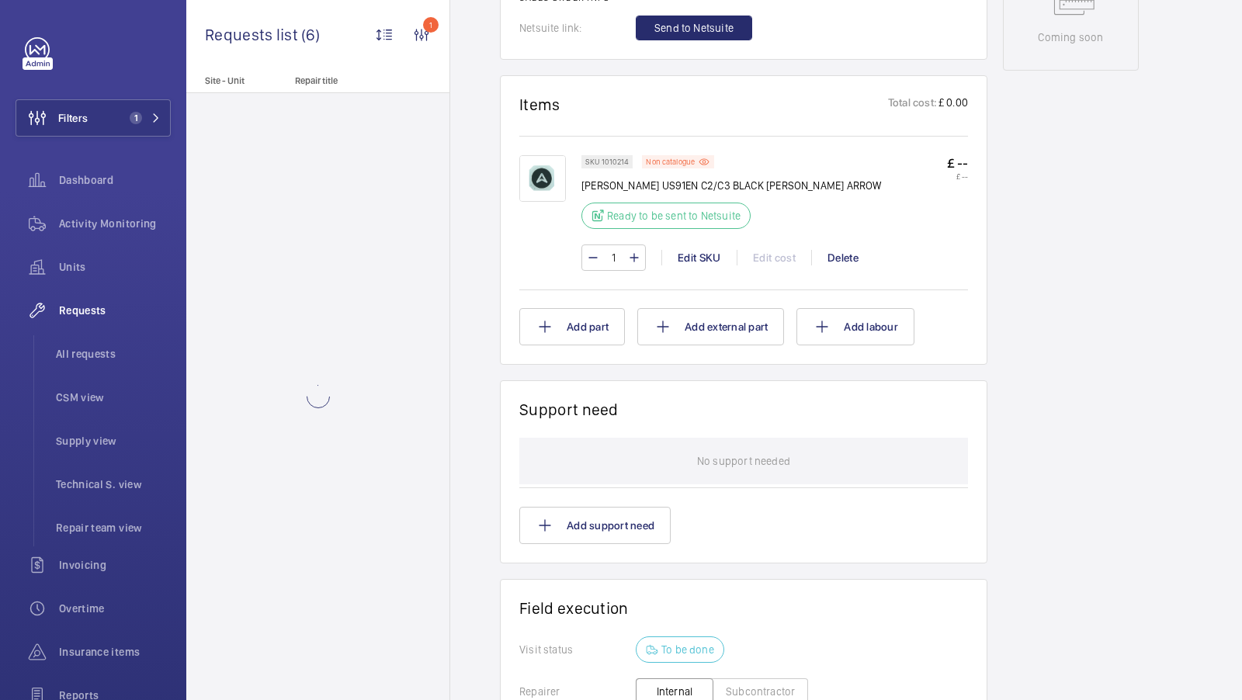
scroll to position [880, 0]
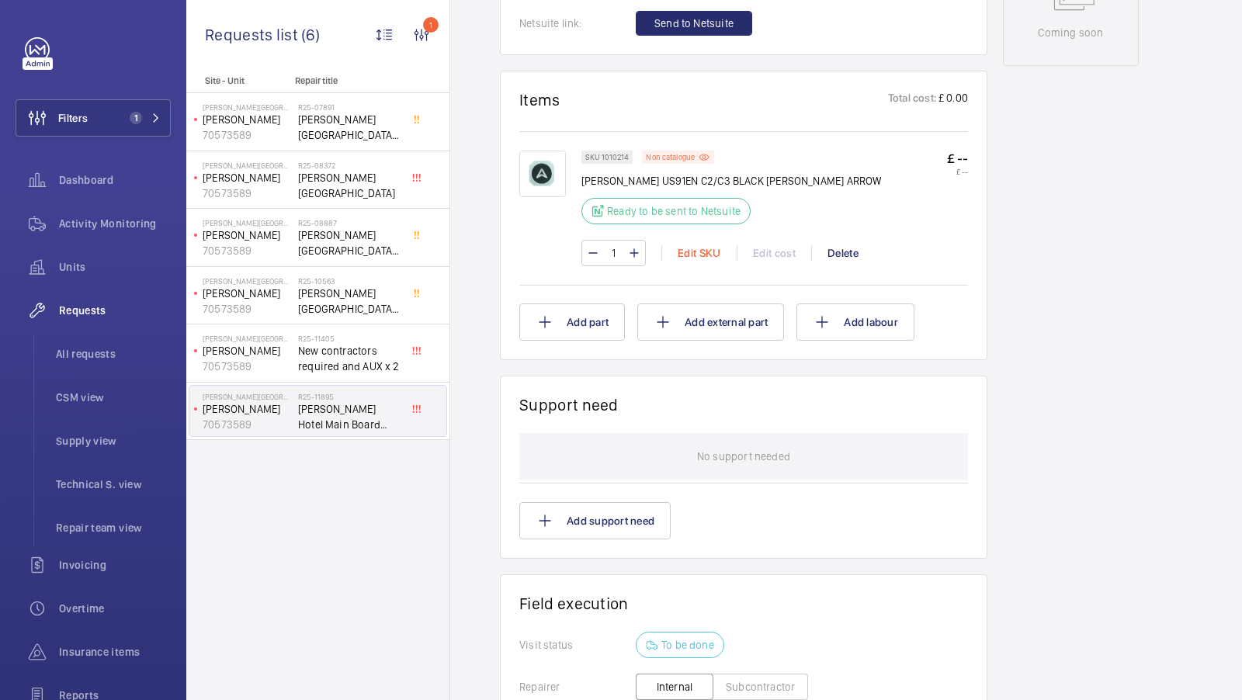
click at [692, 245] on div "Edit SKU" at bounding box center [699, 253] width 75 height 16
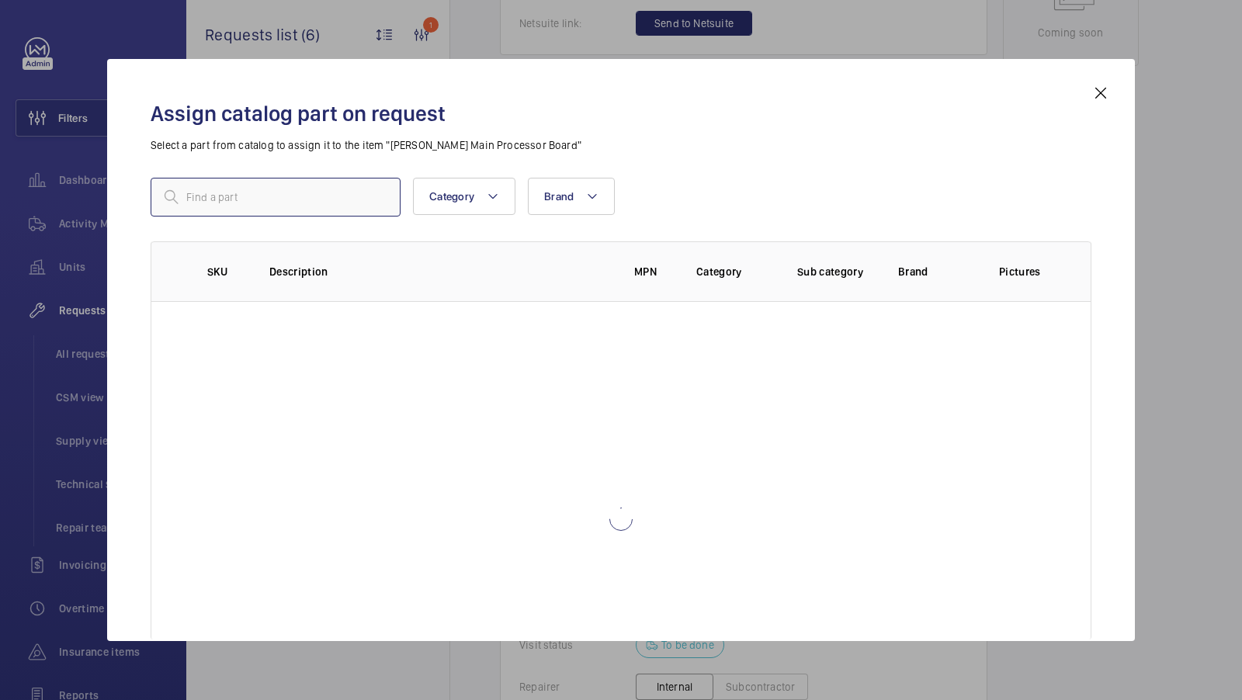
click at [219, 210] on input "text" at bounding box center [276, 197] width 250 height 39
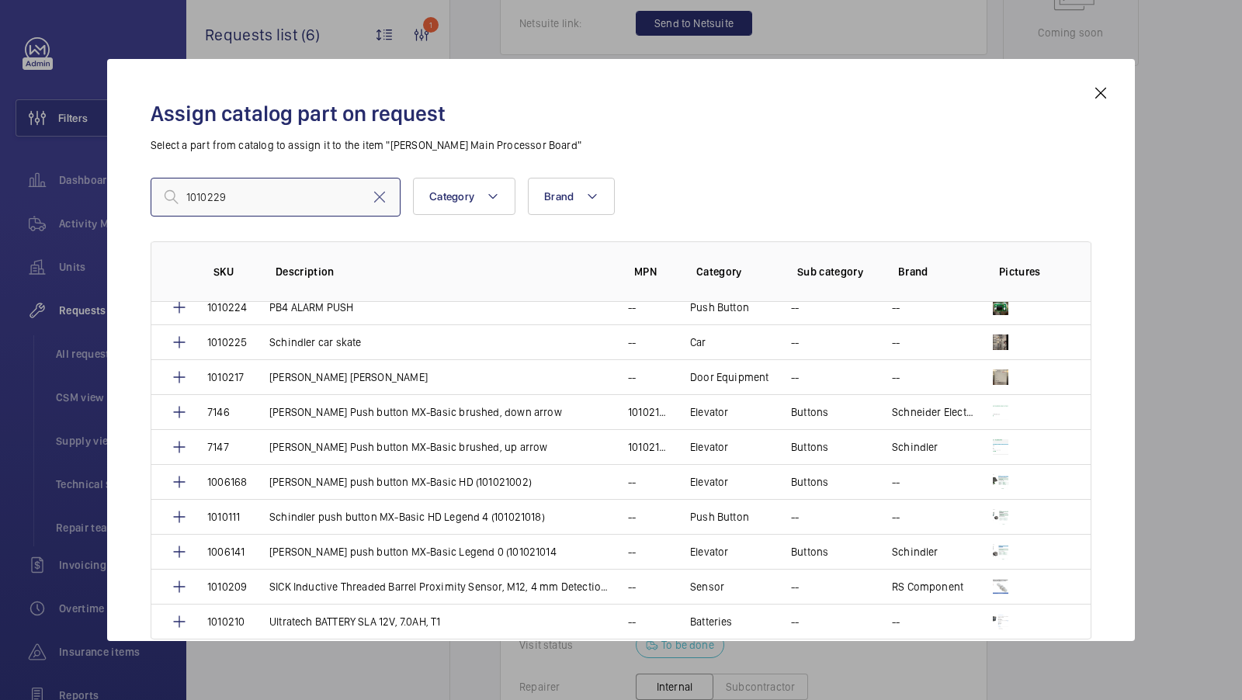
scroll to position [596, 0]
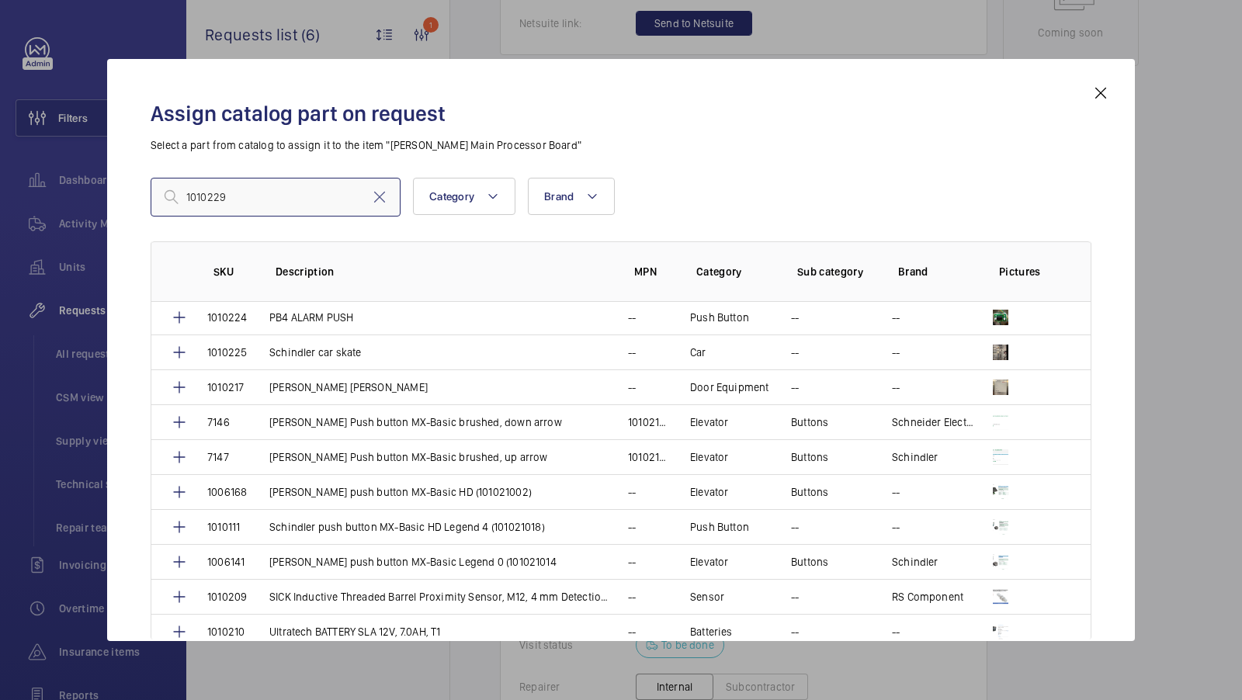
type input "1010229"
click at [1101, 93] on mat-icon at bounding box center [1101, 93] width 19 height 19
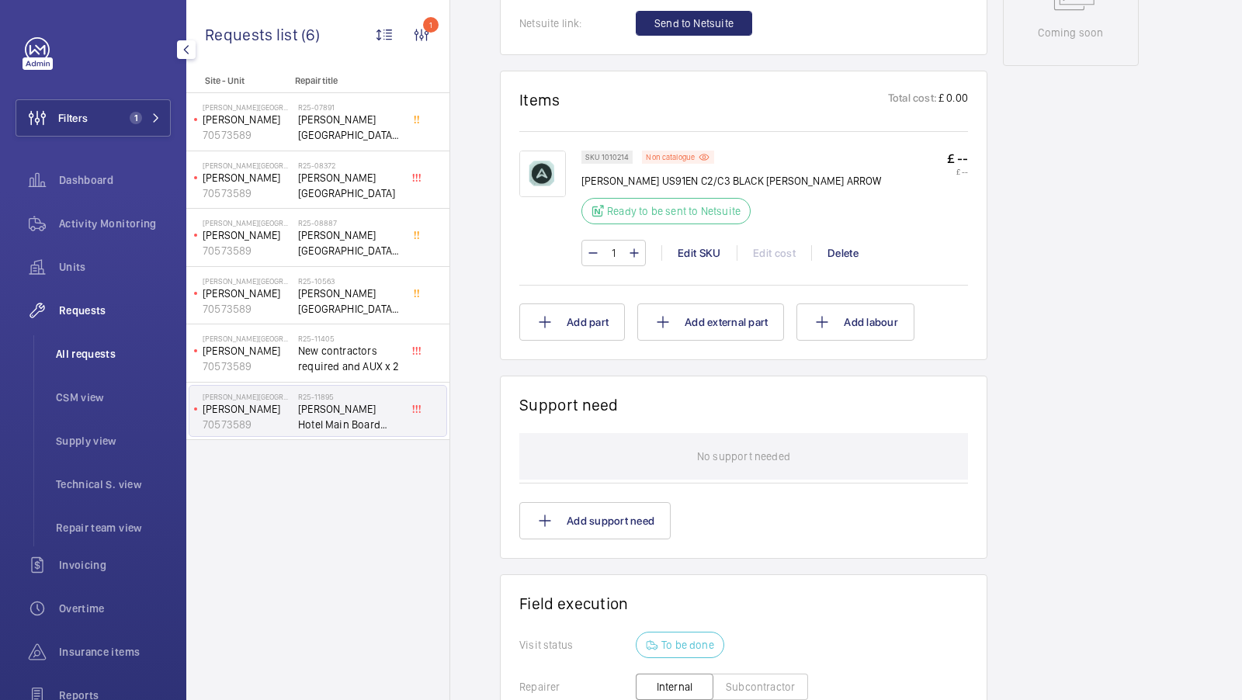
click at [104, 367] on li "All requests" at bounding box center [106, 353] width 127 height 37
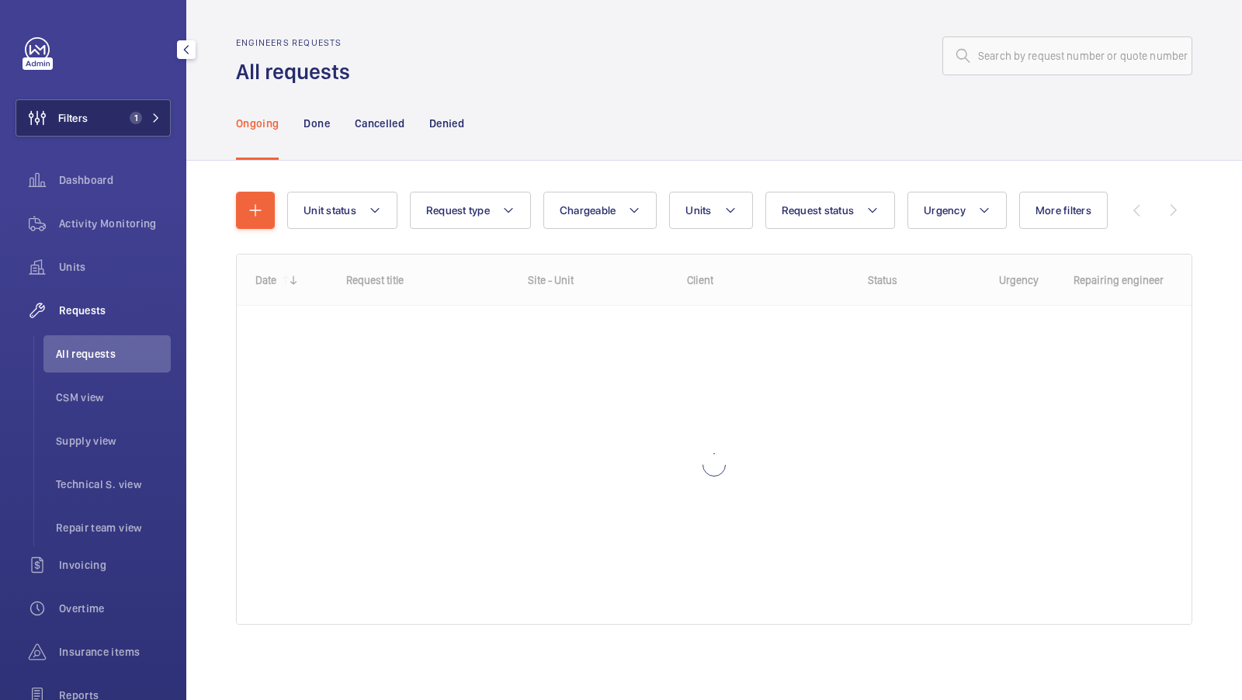
click at [123, 125] on button "Filters 1" at bounding box center [93, 117] width 155 height 37
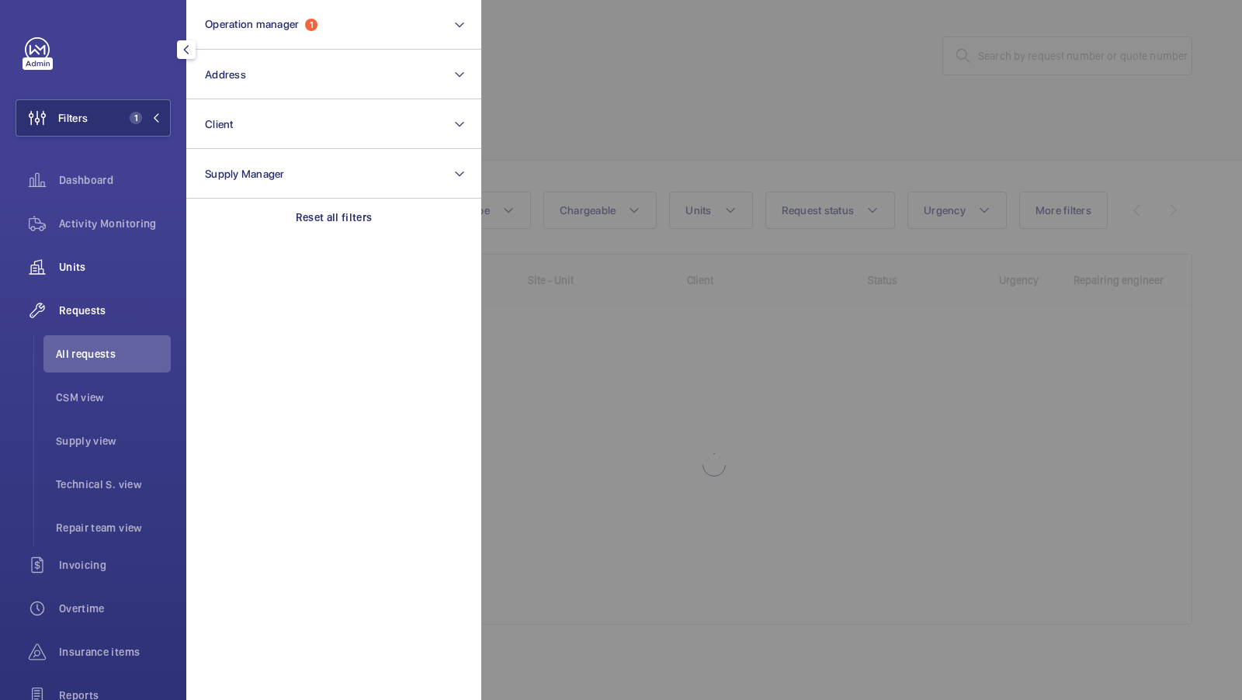
click at [94, 271] on span "Units" at bounding box center [115, 267] width 112 height 16
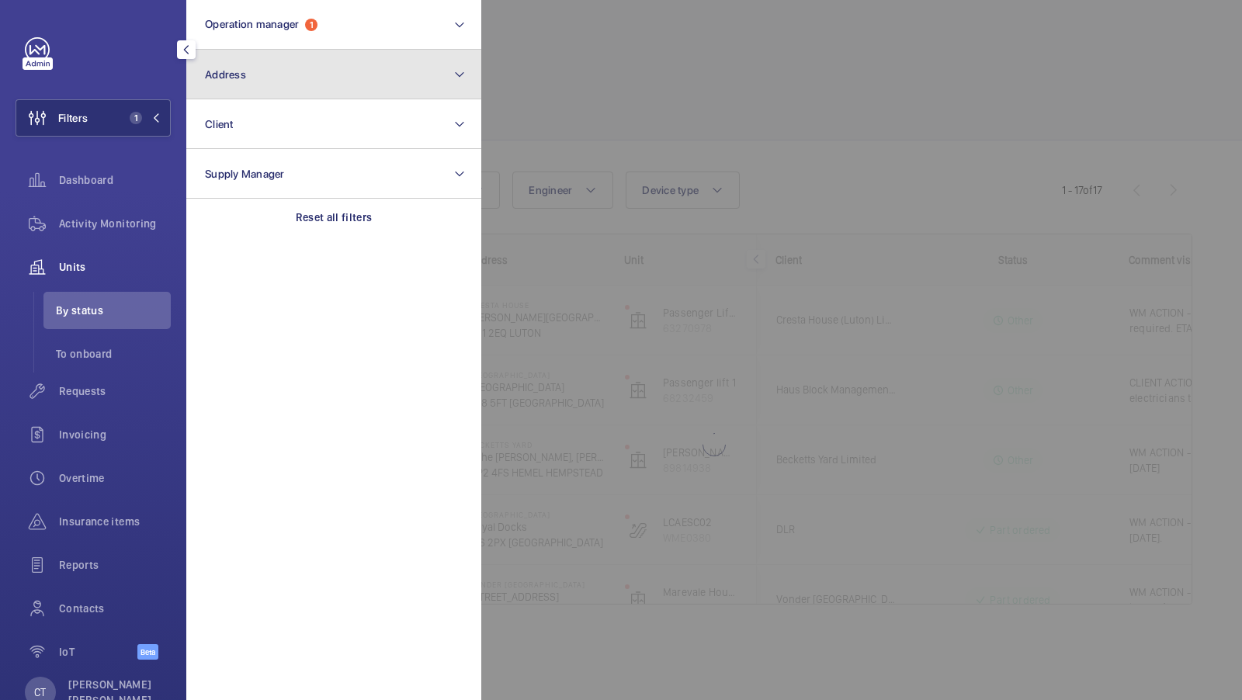
click at [275, 68] on button "Address" at bounding box center [333, 75] width 295 height 50
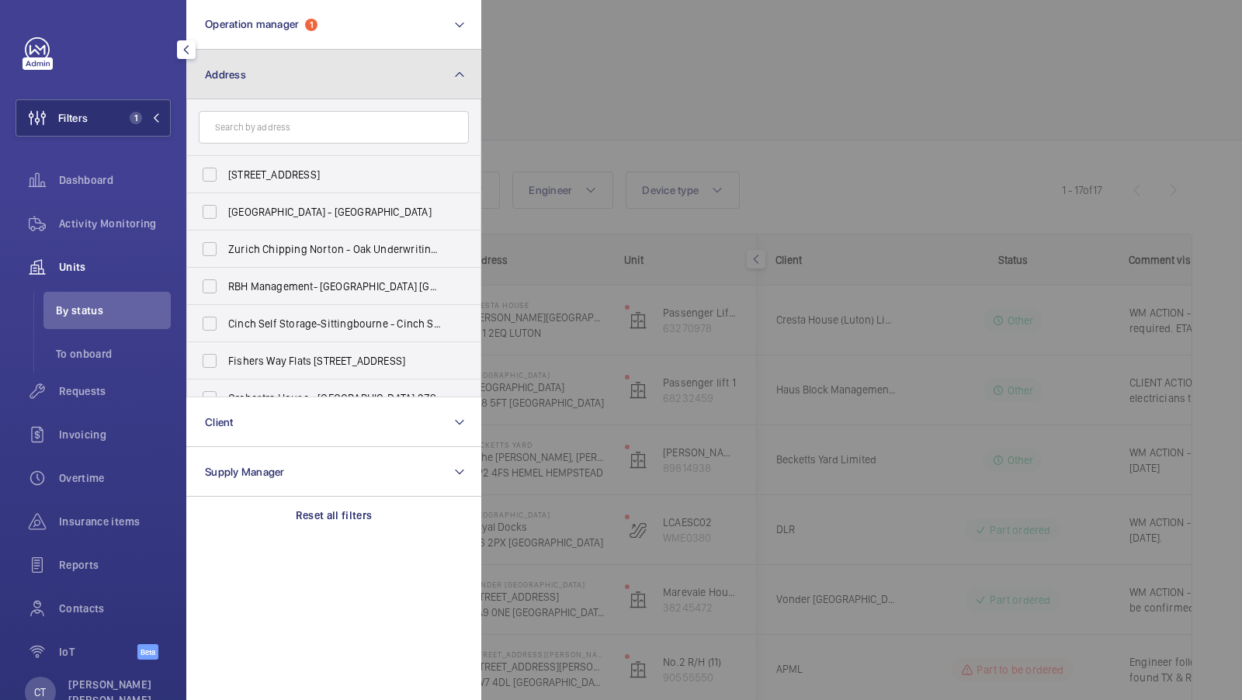
click at [440, 79] on button "Address" at bounding box center [333, 75] width 295 height 50
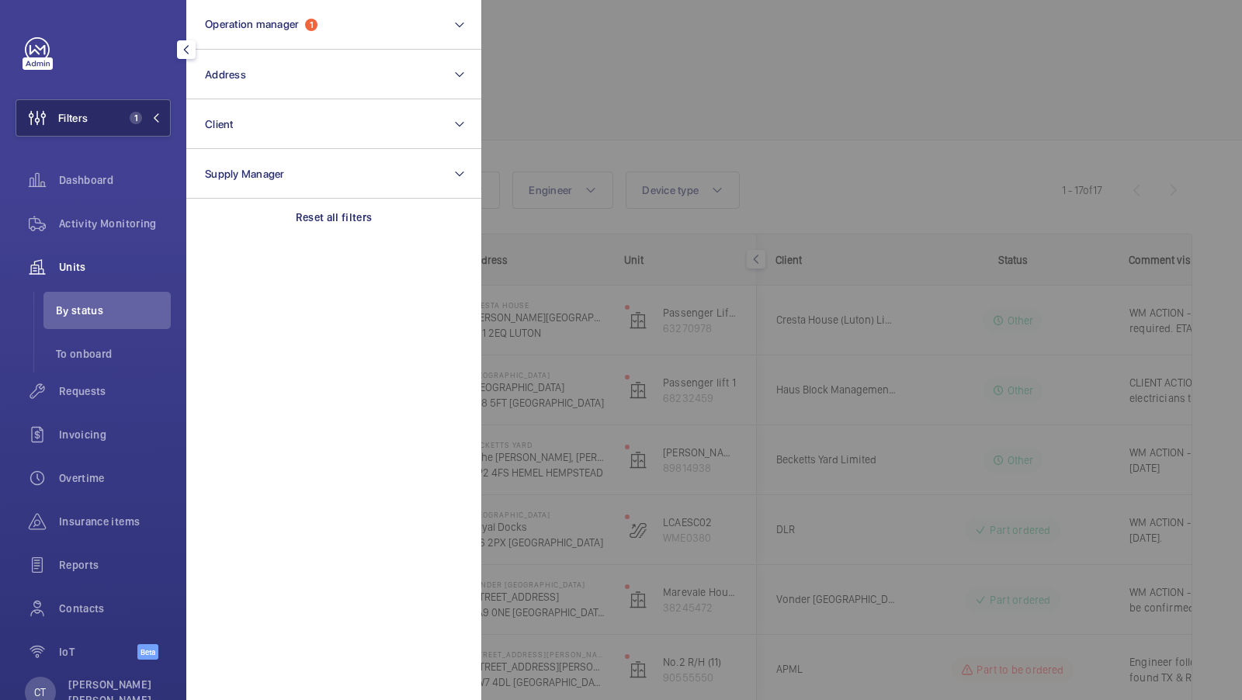
click at [128, 117] on span "1" at bounding box center [132, 118] width 19 height 12
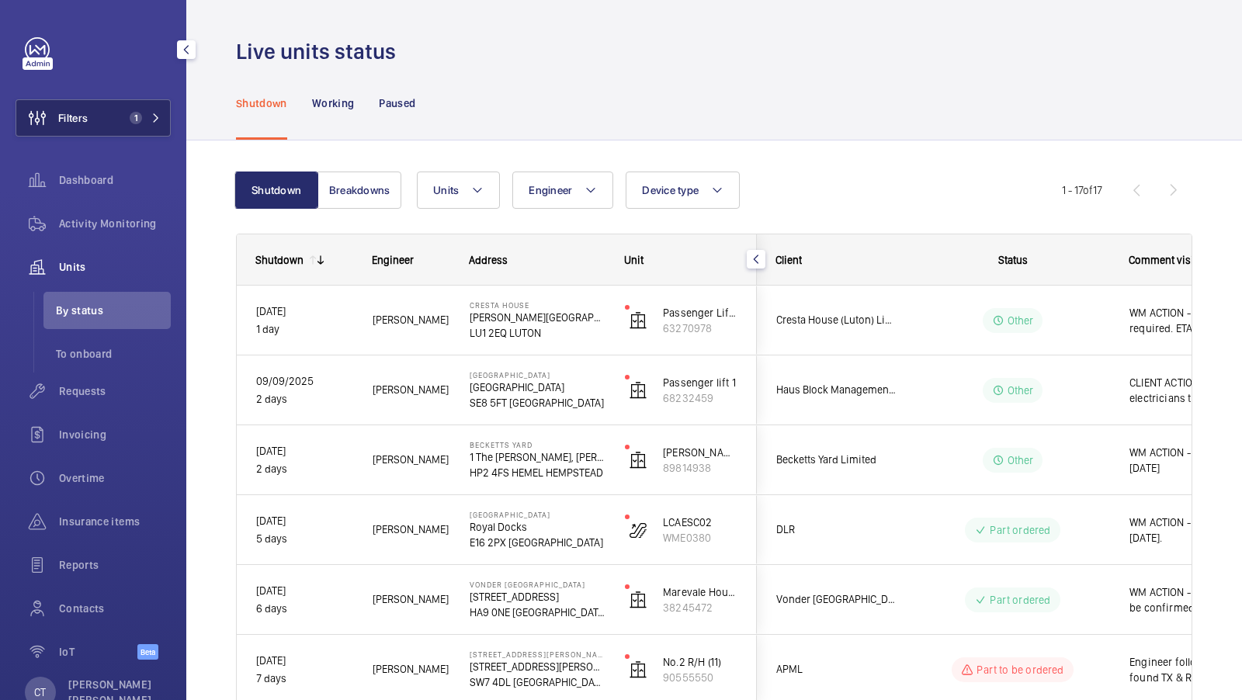
click at [127, 122] on span "1" at bounding box center [132, 118] width 19 height 12
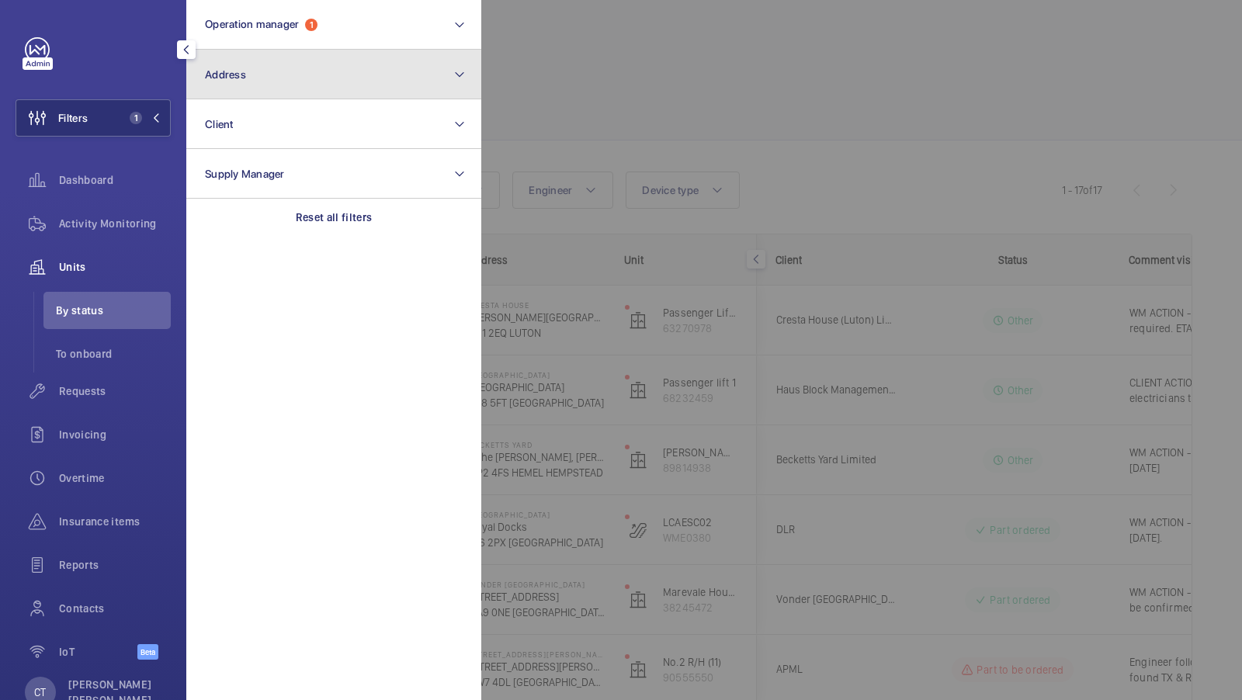
click at [346, 79] on button "Address" at bounding box center [333, 75] width 295 height 50
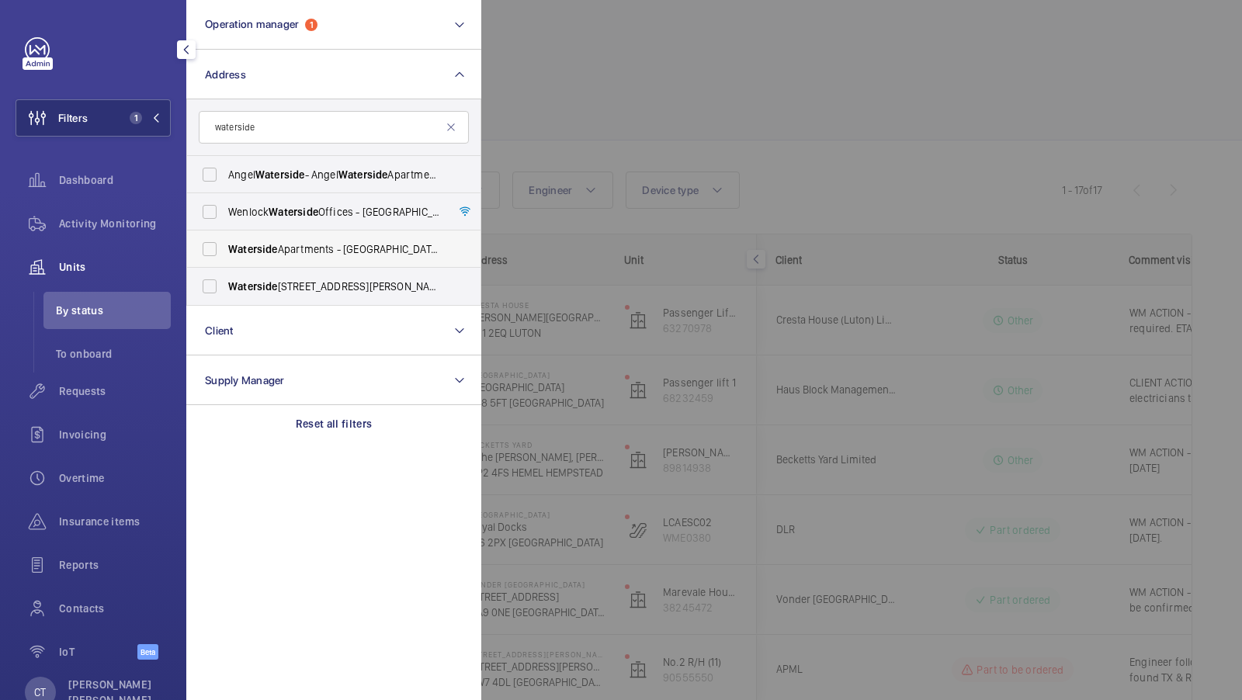
type input "waterside"
click at [321, 253] on span "Waterside Apartments - Leeds [STREET_ADDRESS][PERSON_NAME]" at bounding box center [335, 249] width 214 height 16
click at [225, 253] on input "Waterside Apartments - Leeds [STREET_ADDRESS][PERSON_NAME]" at bounding box center [209, 249] width 31 height 31
checkbox input "true"
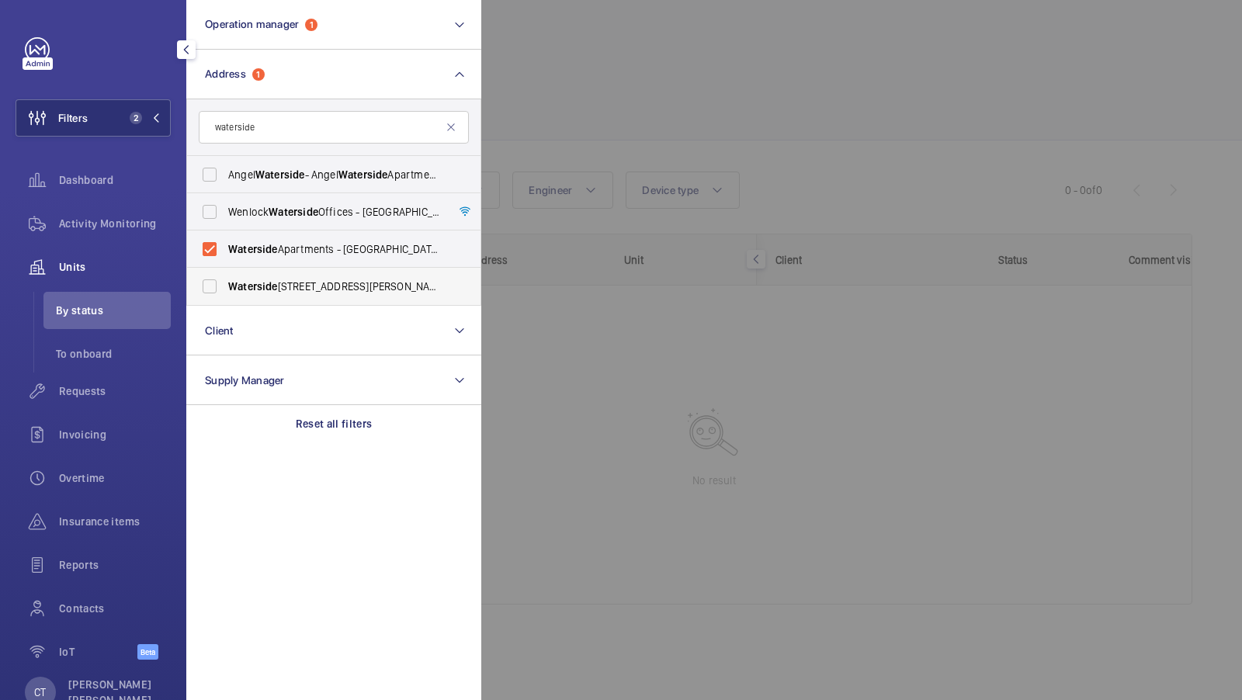
click at [269, 274] on label "[STREET_ADDRESS][PERSON_NAME]" at bounding box center [322, 286] width 270 height 37
click at [225, 274] on input "[STREET_ADDRESS][PERSON_NAME]" at bounding box center [209, 286] width 31 height 31
checkbox input "true"
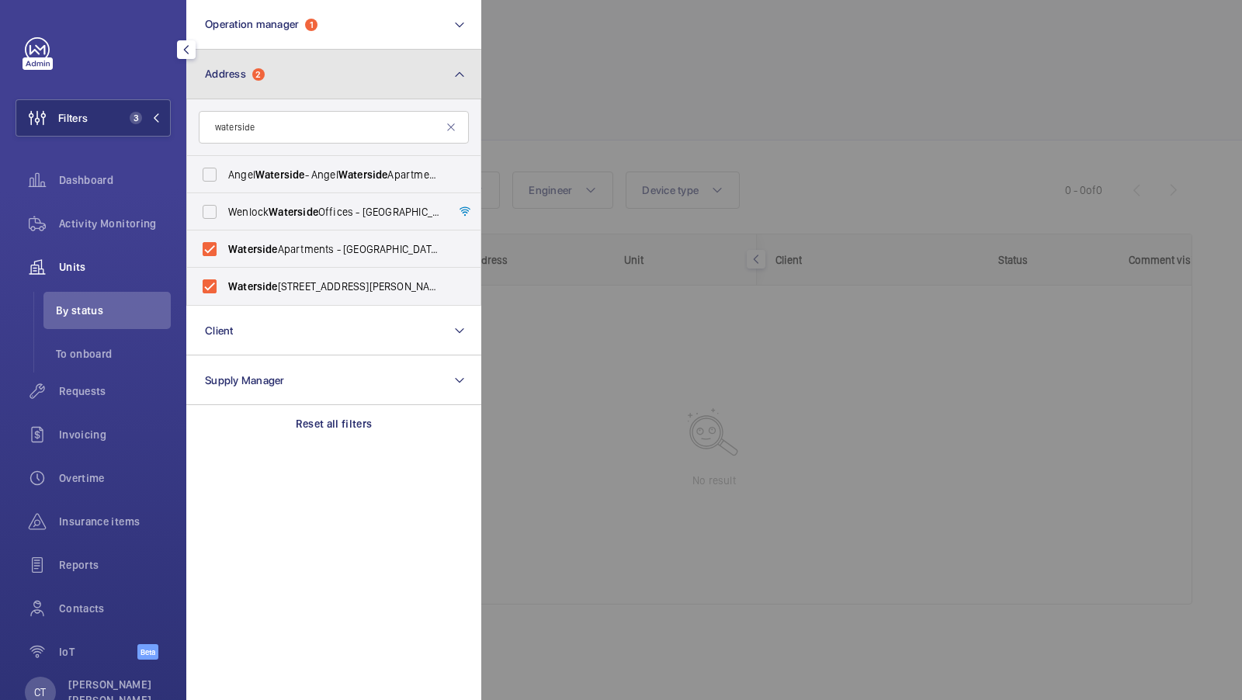
click at [244, 53] on button "Address 2" at bounding box center [333, 75] width 295 height 50
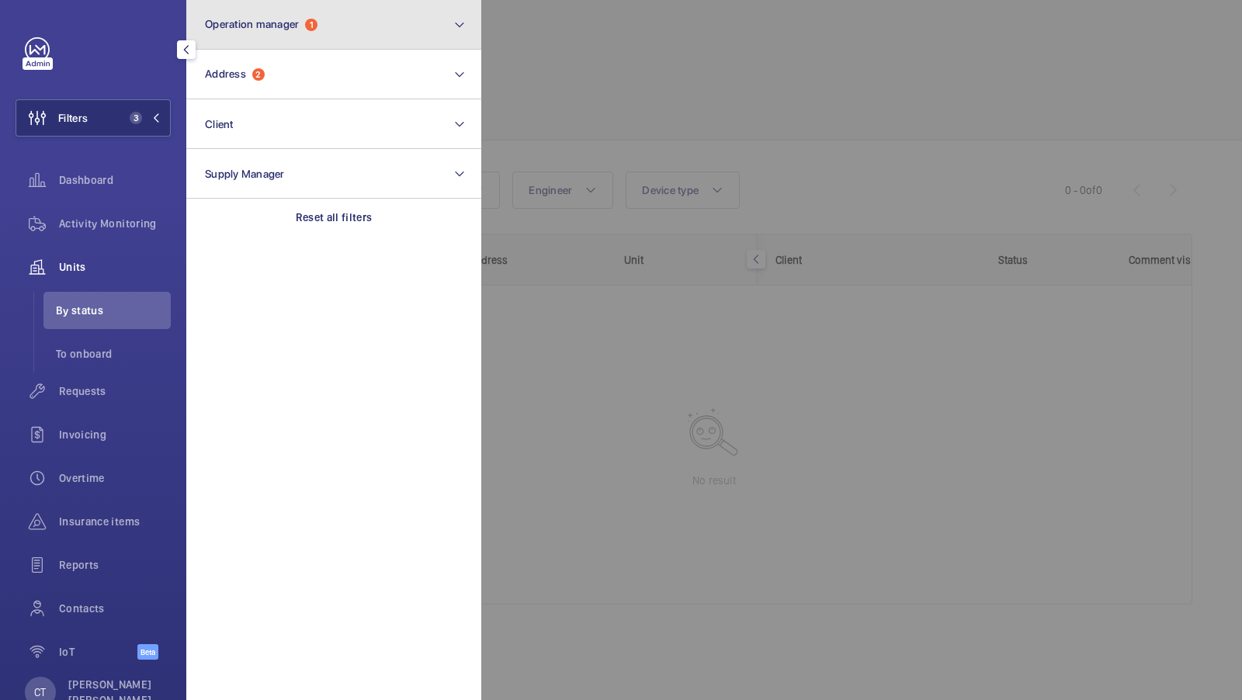
click at [259, 30] on span "Operation manager" at bounding box center [252, 24] width 94 height 12
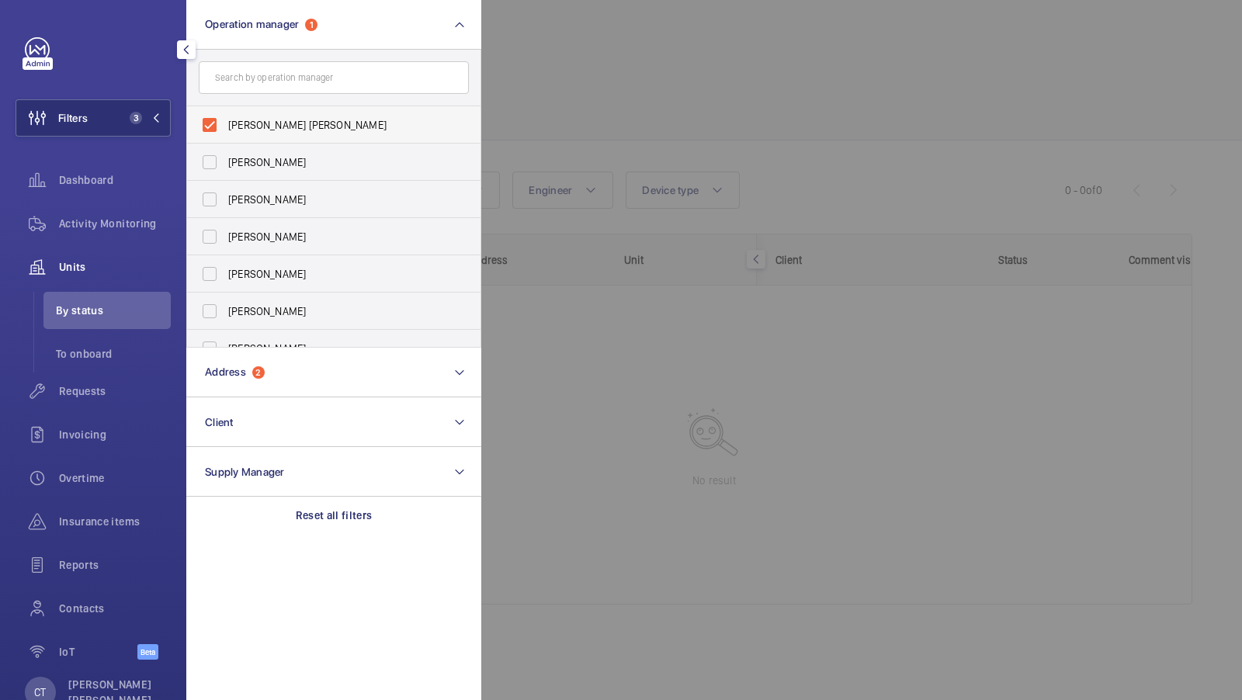
click at [240, 133] on label "[PERSON_NAME] [PERSON_NAME]" at bounding box center [322, 124] width 270 height 37
click at [225, 133] on input "[PERSON_NAME] [PERSON_NAME]" at bounding box center [209, 124] width 31 height 31
checkbox input "false"
click at [114, 108] on button "Filters 2" at bounding box center [93, 117] width 155 height 37
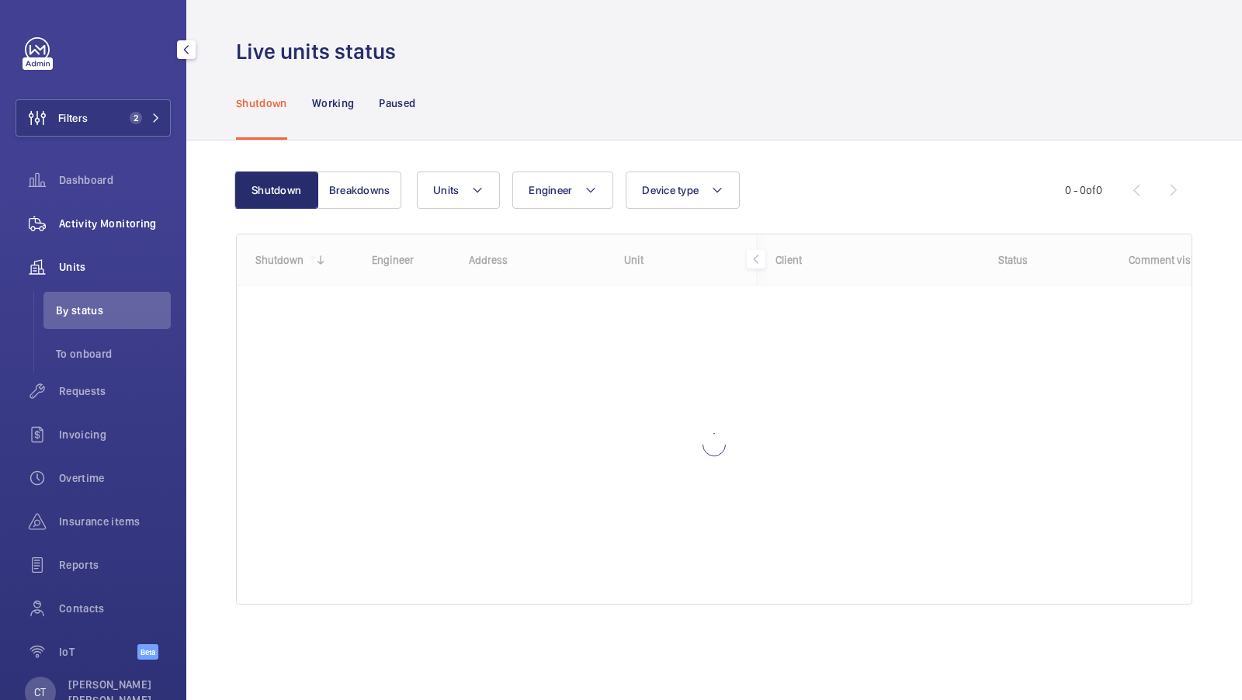
click at [122, 216] on span "Activity Monitoring" at bounding box center [115, 224] width 112 height 16
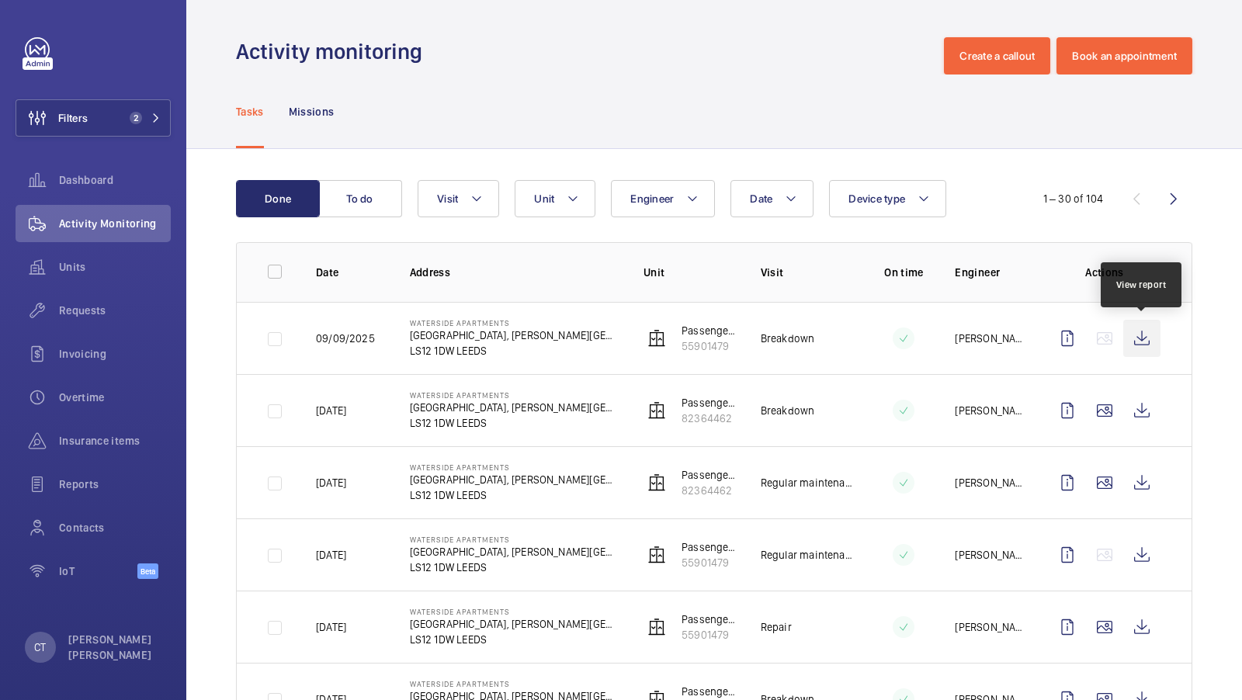
click at [1140, 347] on wm-front-icon-button at bounding box center [1142, 338] width 37 height 37
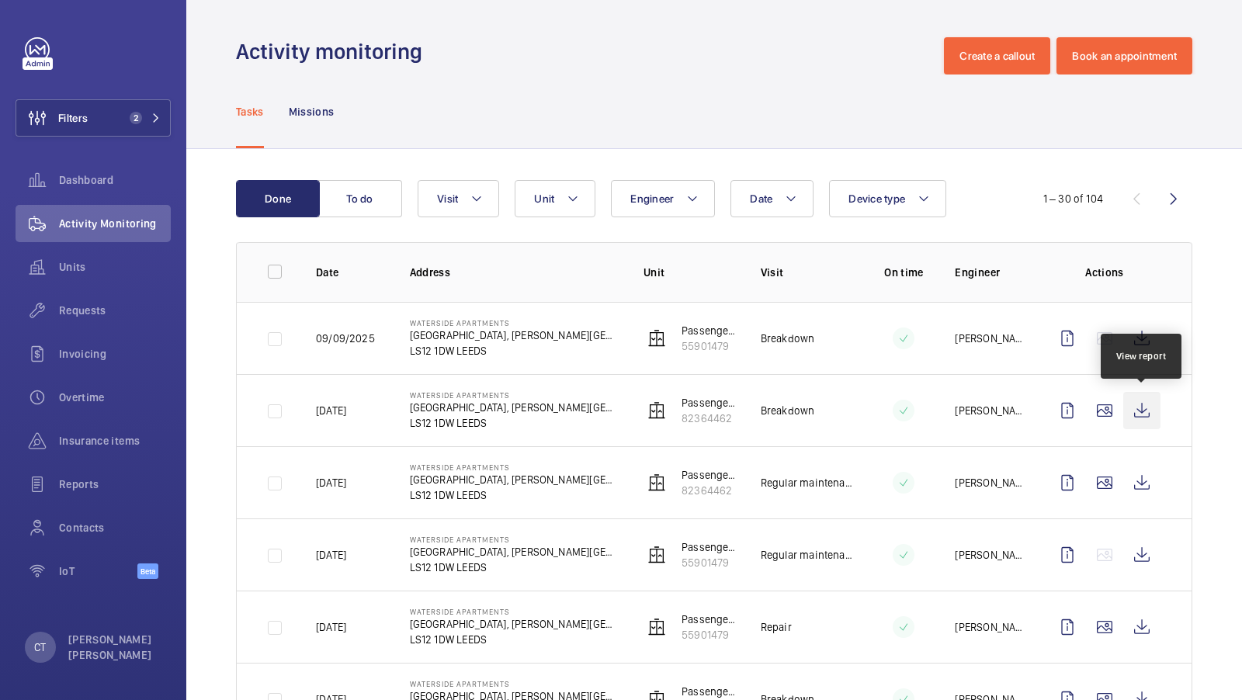
click at [1150, 408] on wm-front-icon-button at bounding box center [1142, 410] width 37 height 37
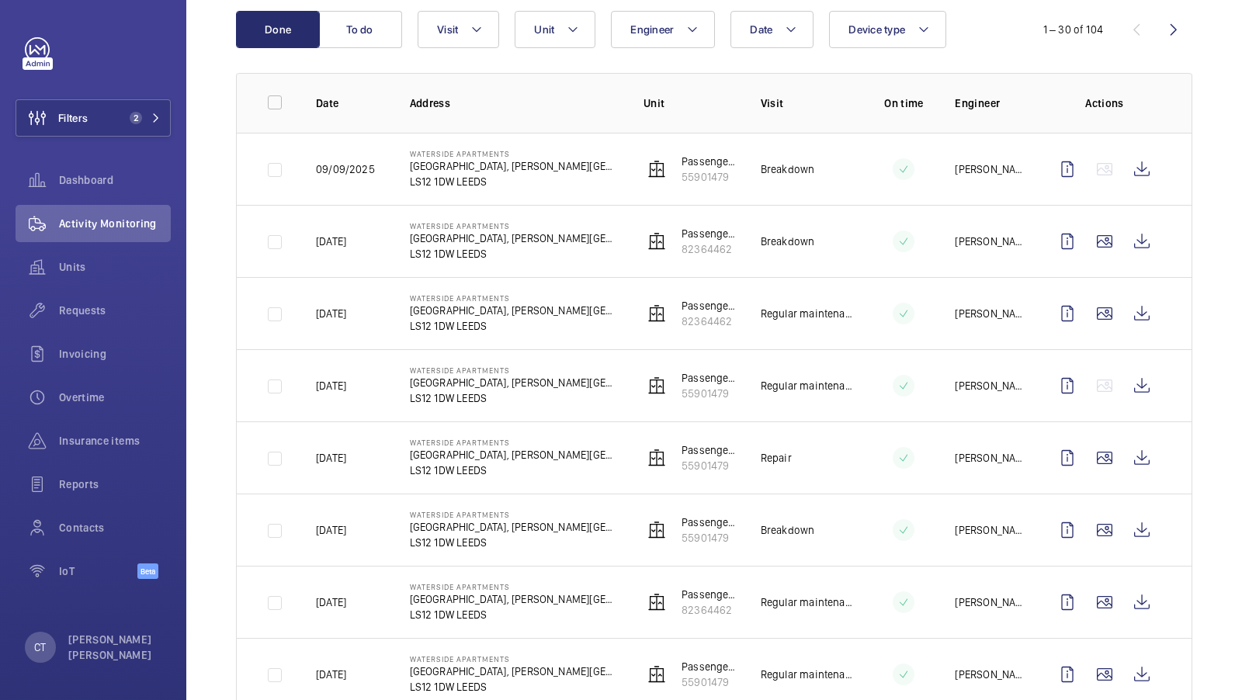
scroll to position [167, 0]
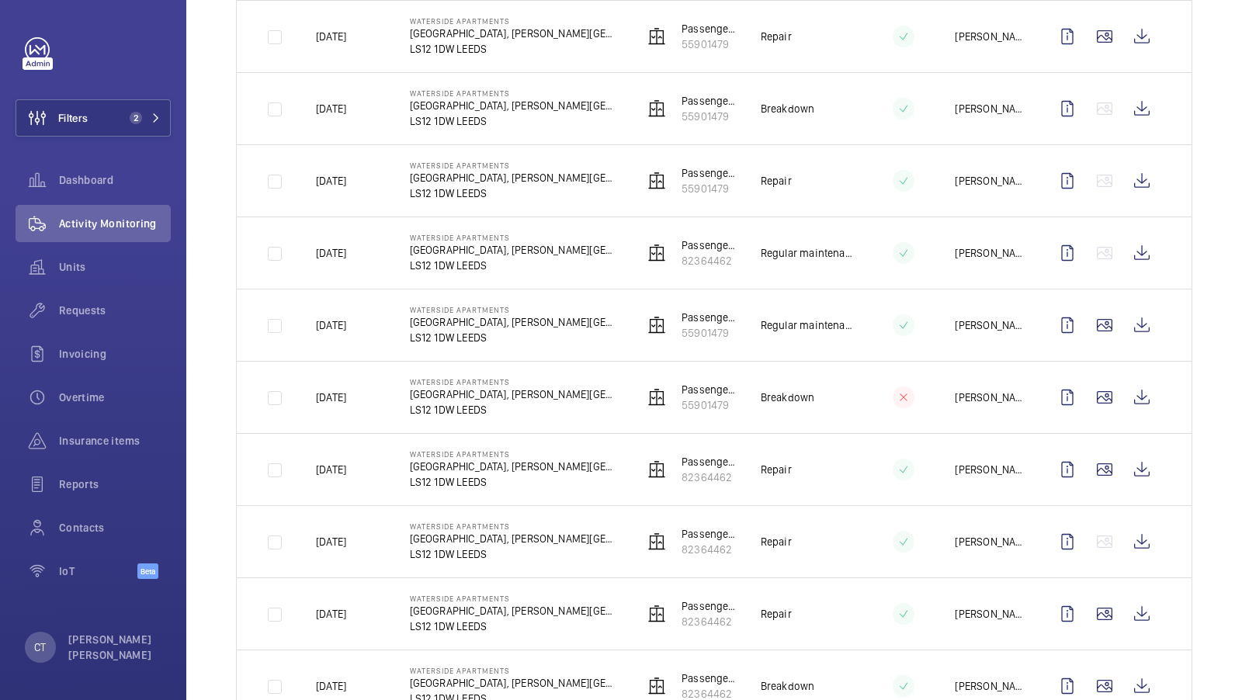
scroll to position [1787, 0]
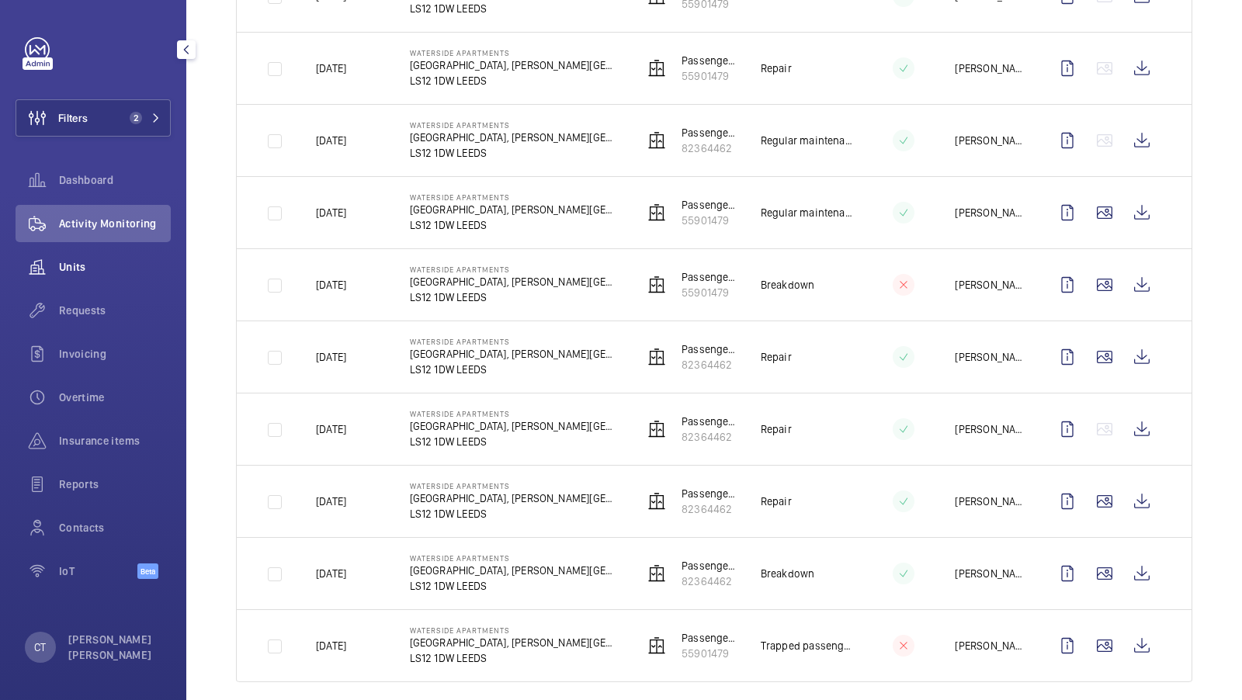
click at [79, 276] on div "Units" at bounding box center [93, 266] width 155 height 37
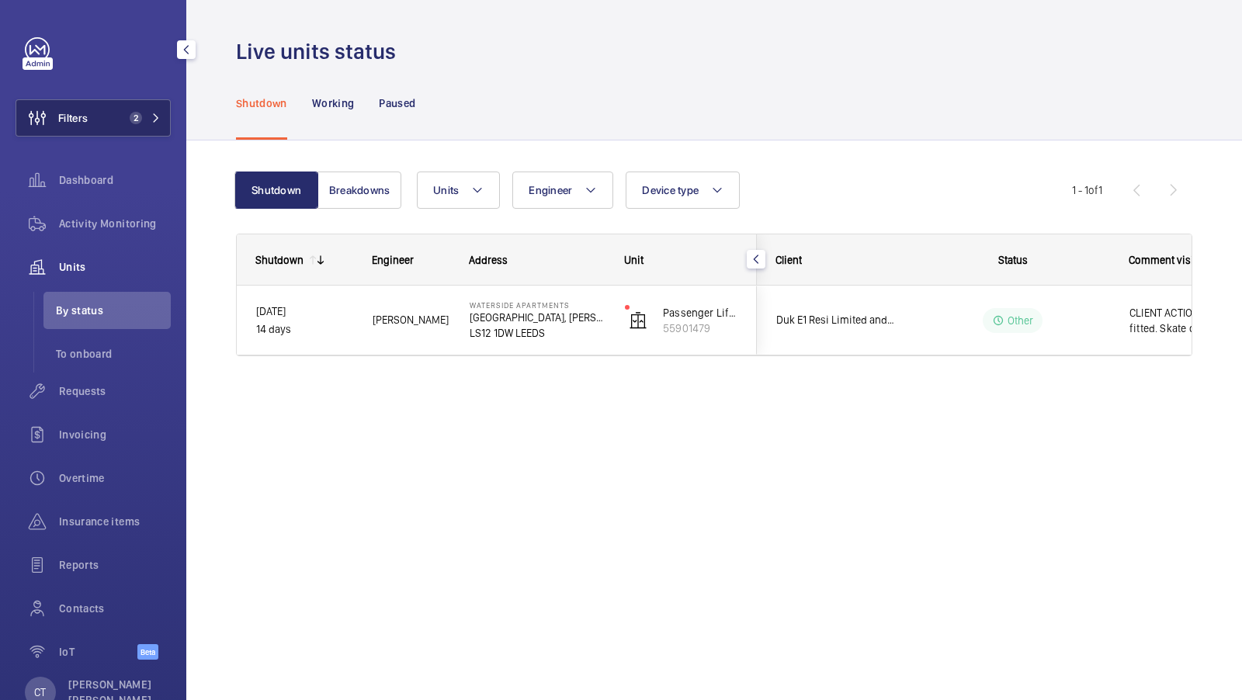
click at [154, 127] on button "Filters 2" at bounding box center [93, 117] width 155 height 37
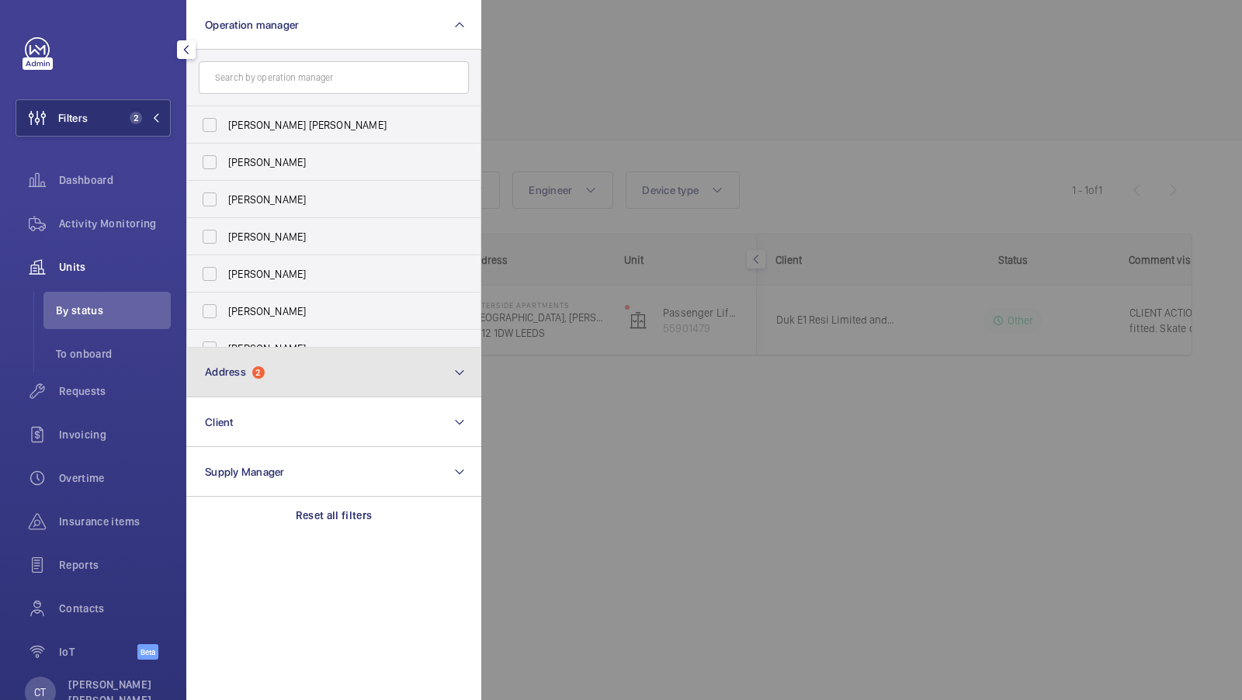
click at [259, 363] on button "Address 2" at bounding box center [333, 373] width 295 height 50
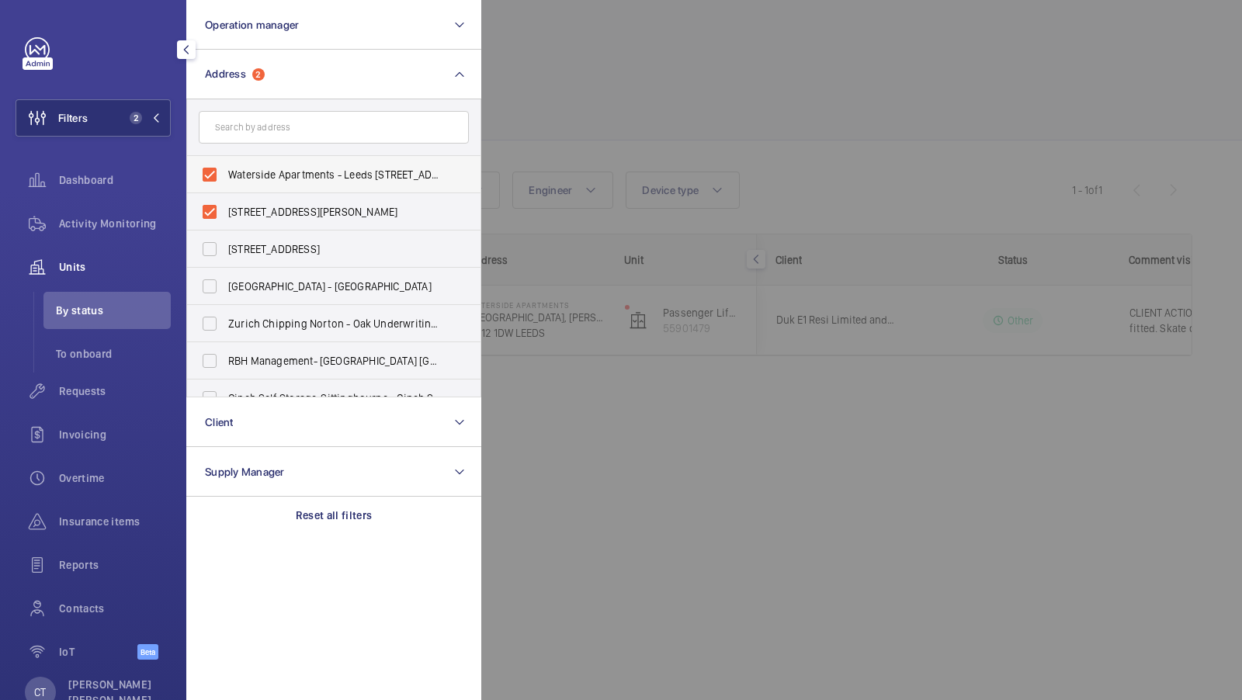
click at [299, 172] on span "Waterside Apartments - Leeds [STREET_ADDRESS][PERSON_NAME]" at bounding box center [335, 175] width 214 height 16
click at [225, 172] on input "Waterside Apartments - Leeds [STREET_ADDRESS][PERSON_NAME]" at bounding box center [209, 174] width 31 height 31
checkbox input "false"
click at [293, 208] on span "[STREET_ADDRESS][PERSON_NAME]" at bounding box center [335, 212] width 214 height 16
click at [225, 208] on input "[STREET_ADDRESS][PERSON_NAME]" at bounding box center [209, 211] width 31 height 31
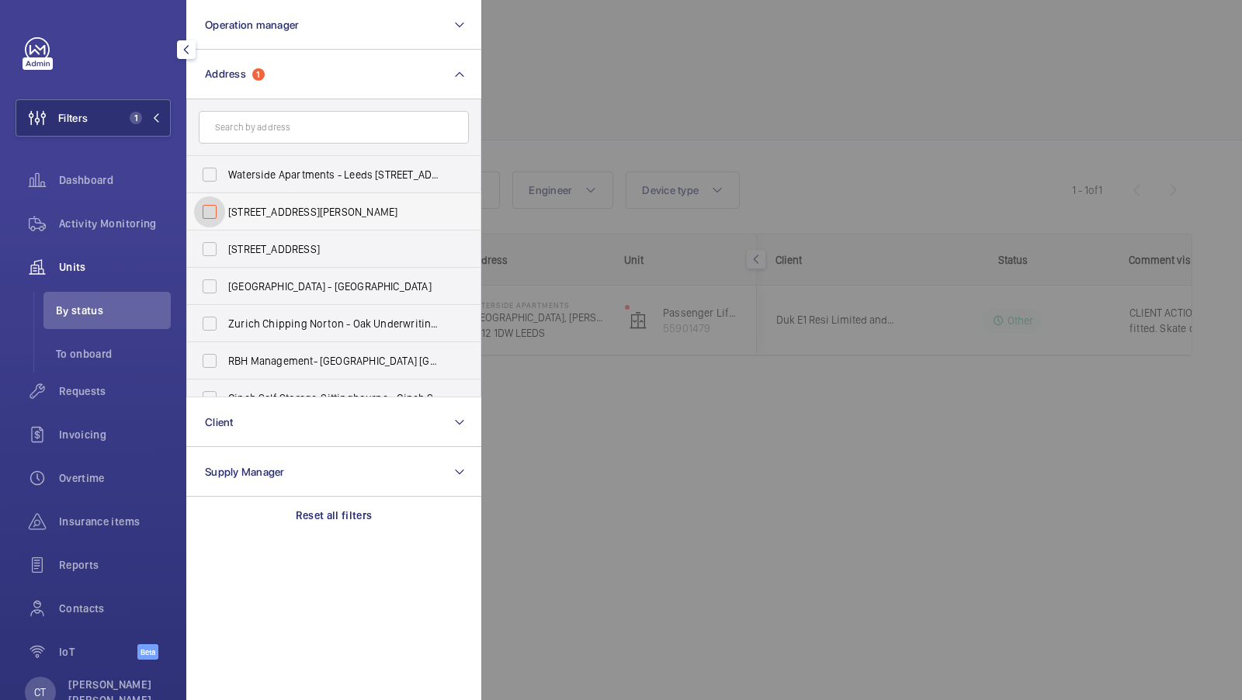
checkbox input "false"
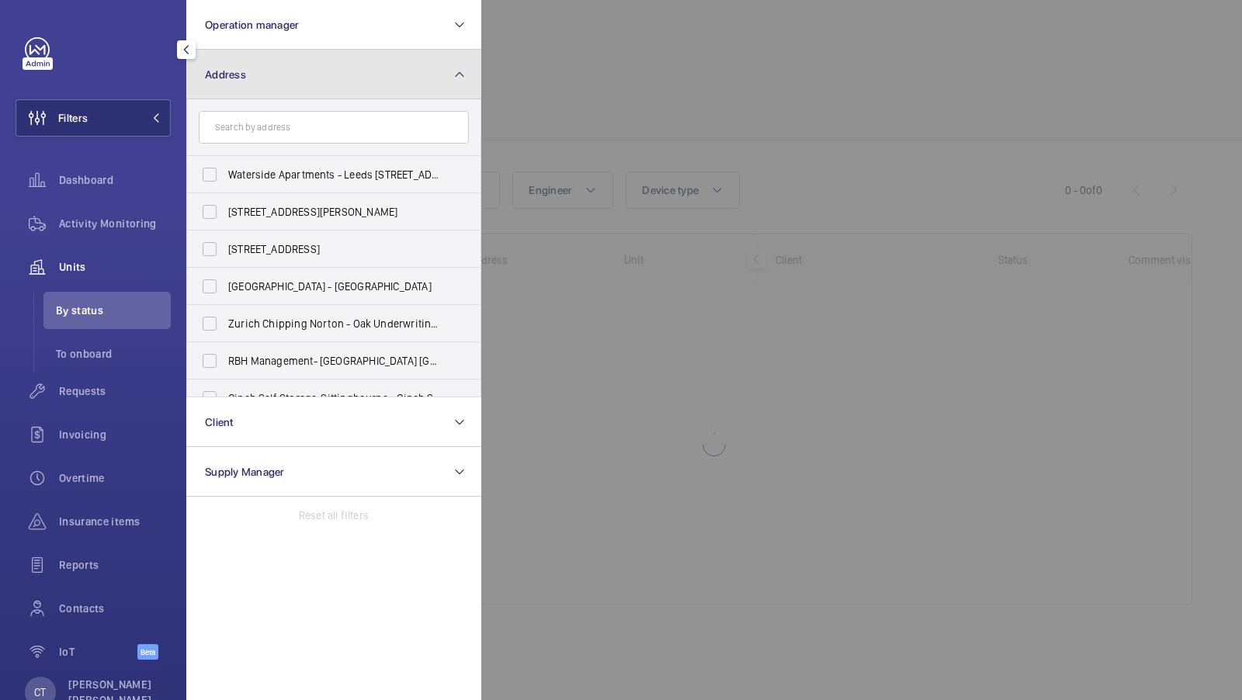
click at [349, 84] on button "Address" at bounding box center [333, 75] width 295 height 50
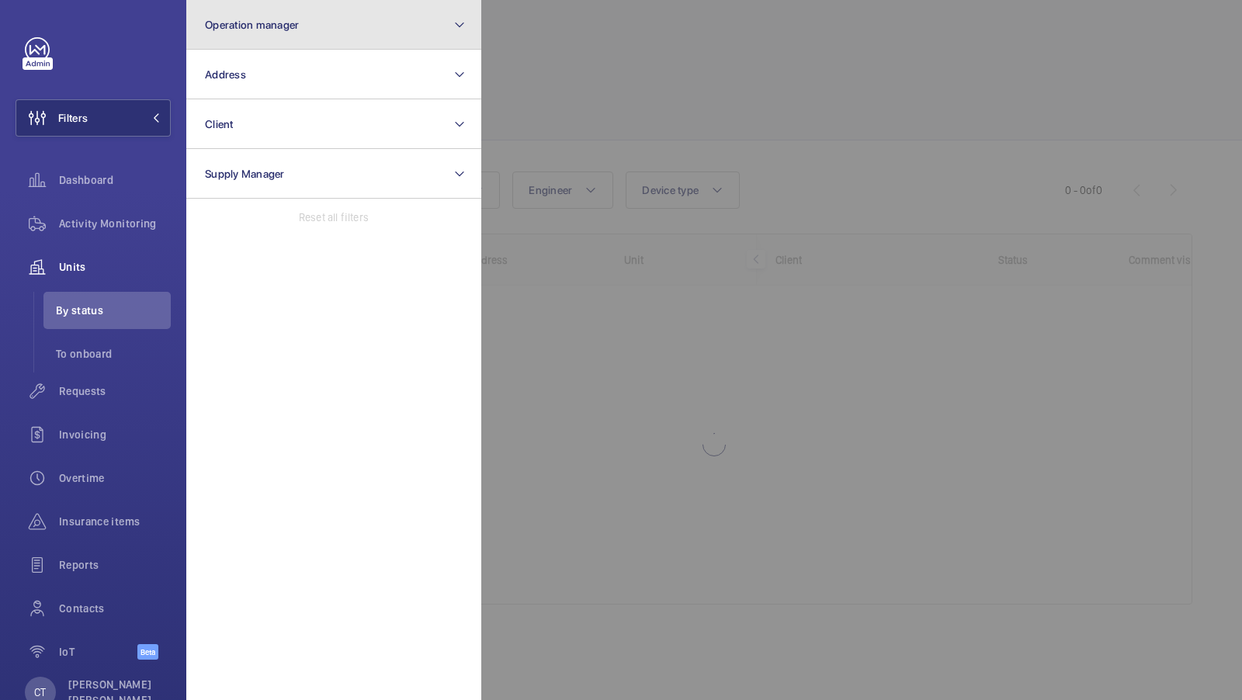
click at [325, 26] on button "Operation manager" at bounding box center [333, 25] width 295 height 50
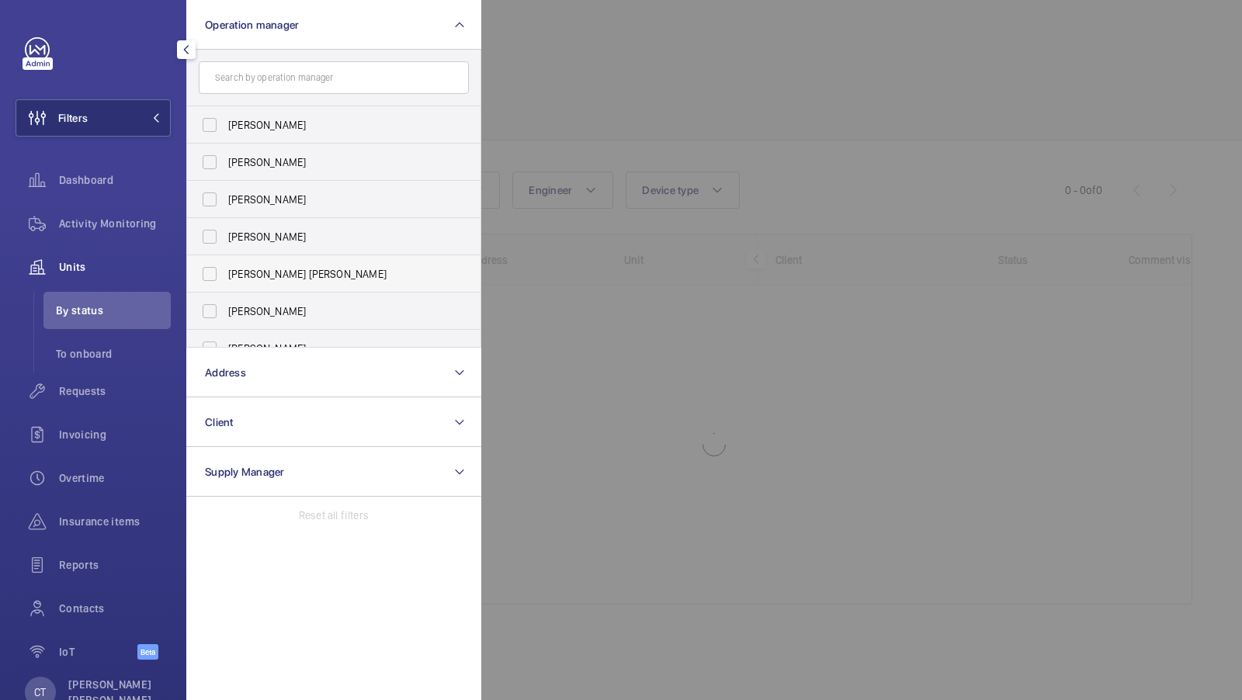
click at [278, 275] on span "[PERSON_NAME] [PERSON_NAME]" at bounding box center [335, 274] width 214 height 16
click at [225, 275] on input "[PERSON_NAME] [PERSON_NAME]" at bounding box center [209, 274] width 31 height 31
checkbox input "true"
click at [141, 127] on button "Filters 1" at bounding box center [93, 117] width 155 height 37
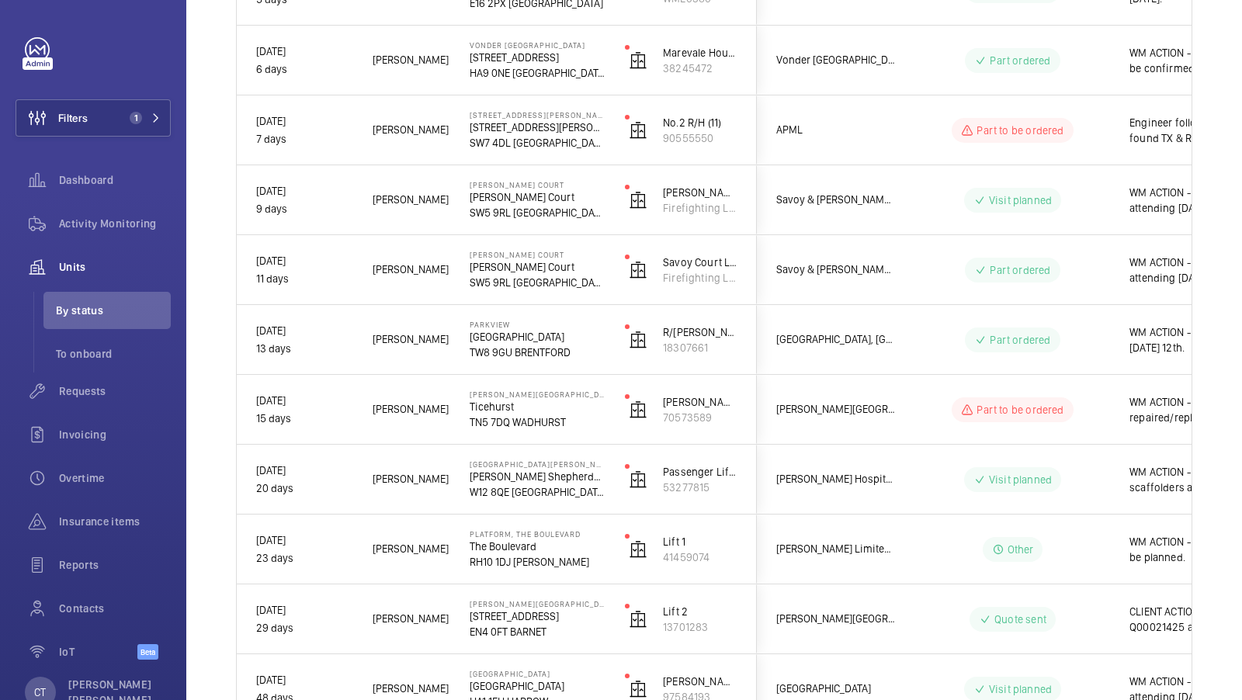
scroll to position [847, 0]
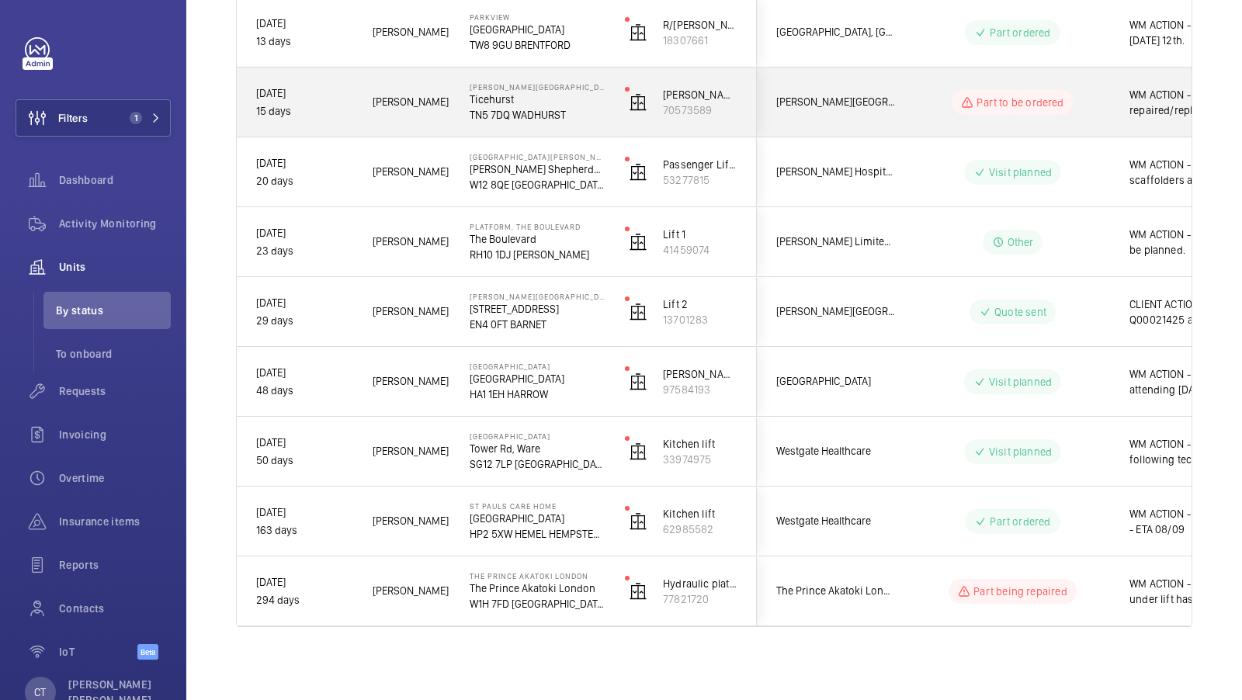
click at [1169, 130] on div "WM ACTION - PCB faulty, to be repaired/replaced, eta tbc" at bounding box center [1200, 102] width 179 height 67
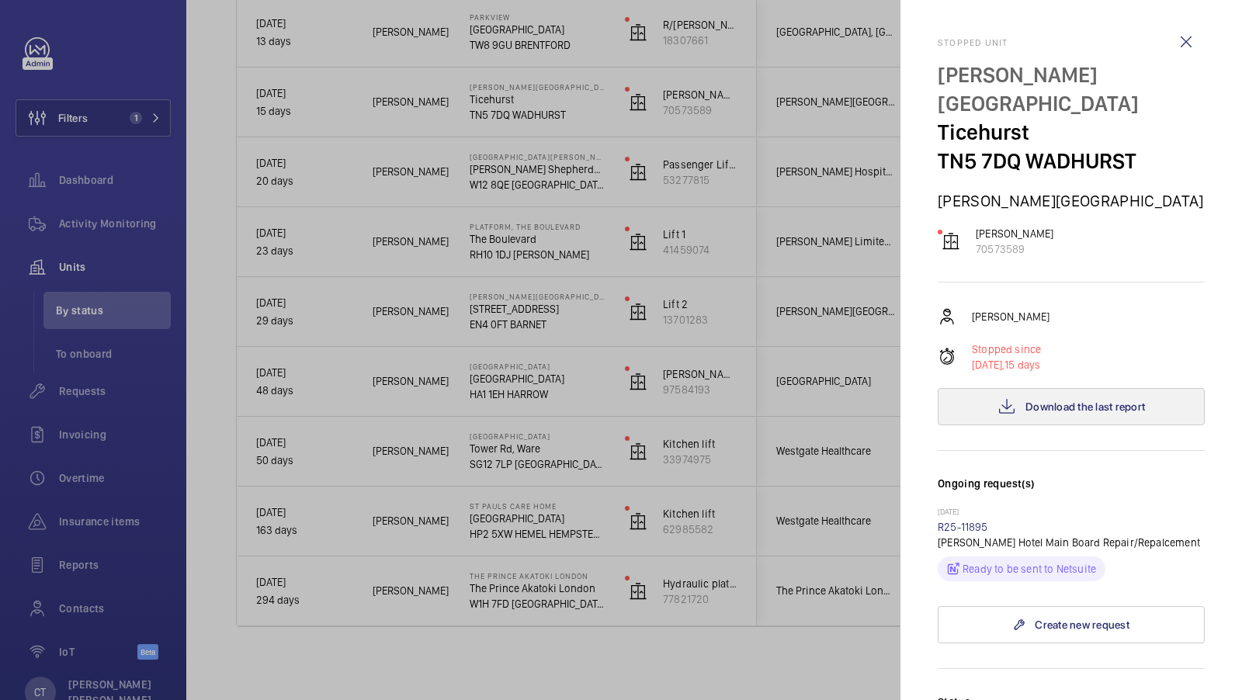
scroll to position [304, 0]
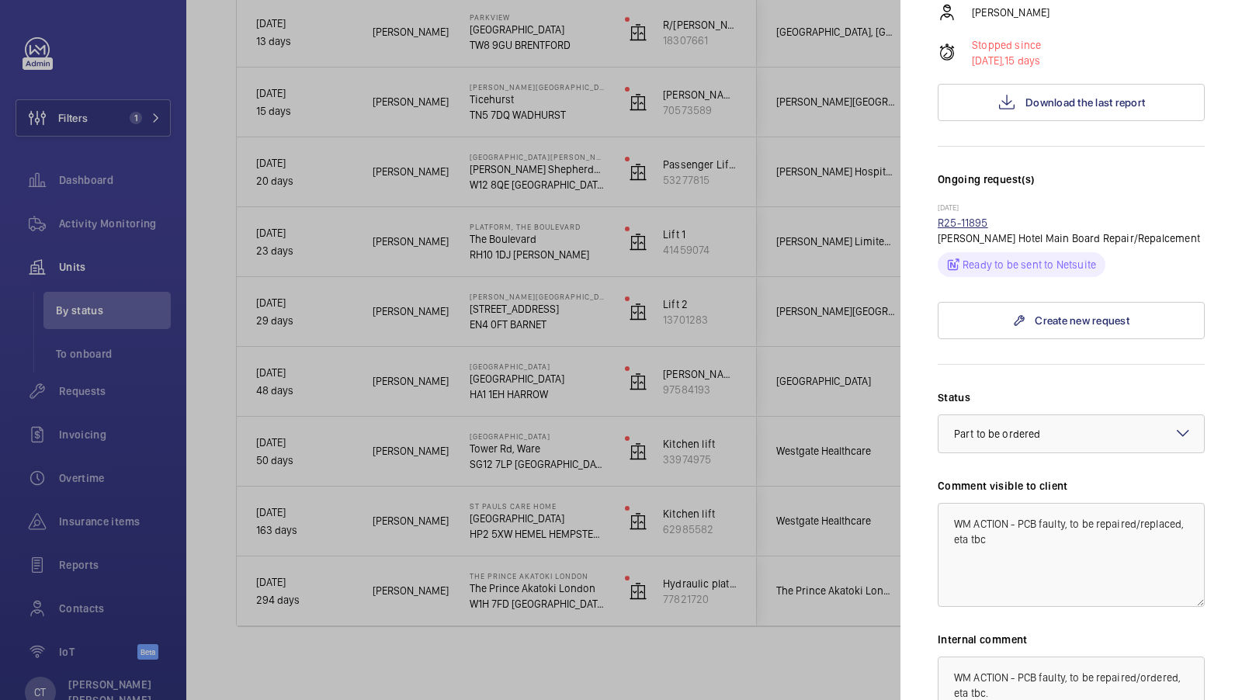
click at [974, 225] on link "R25-11895" at bounding box center [963, 223] width 50 height 12
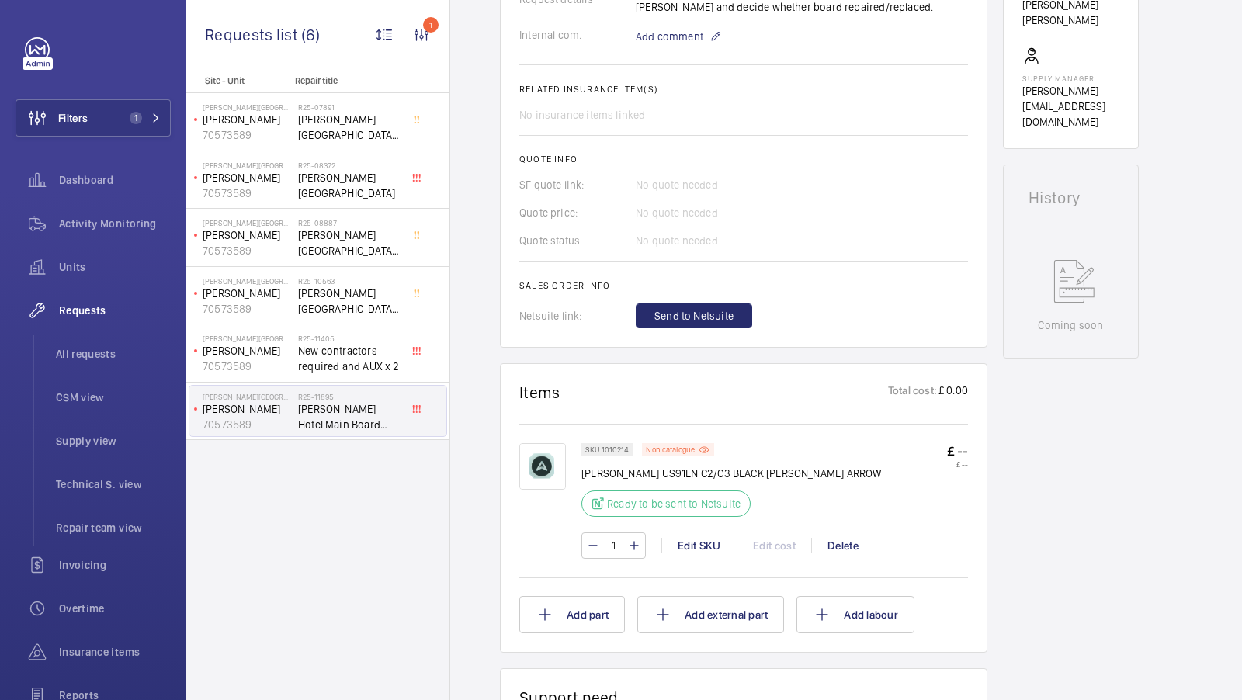
scroll to position [590, 0]
click at [689, 536] on div "Edit SKU" at bounding box center [699, 544] width 75 height 16
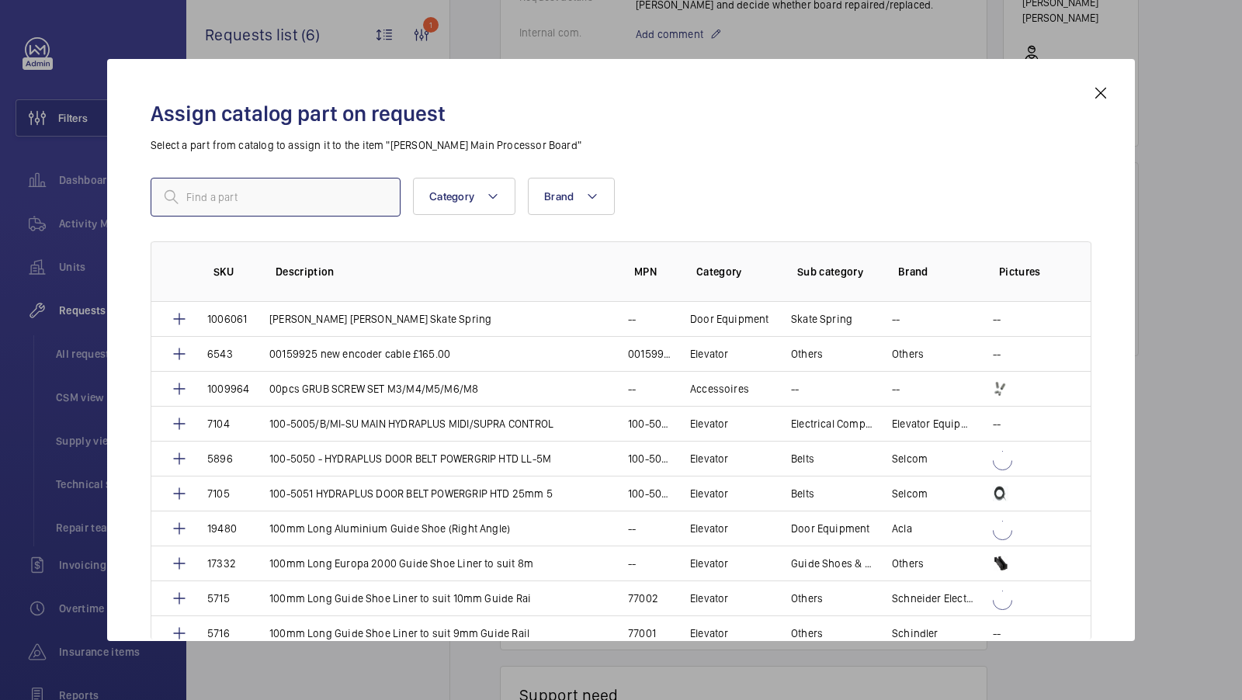
click at [210, 199] on input "text" at bounding box center [276, 197] width 250 height 39
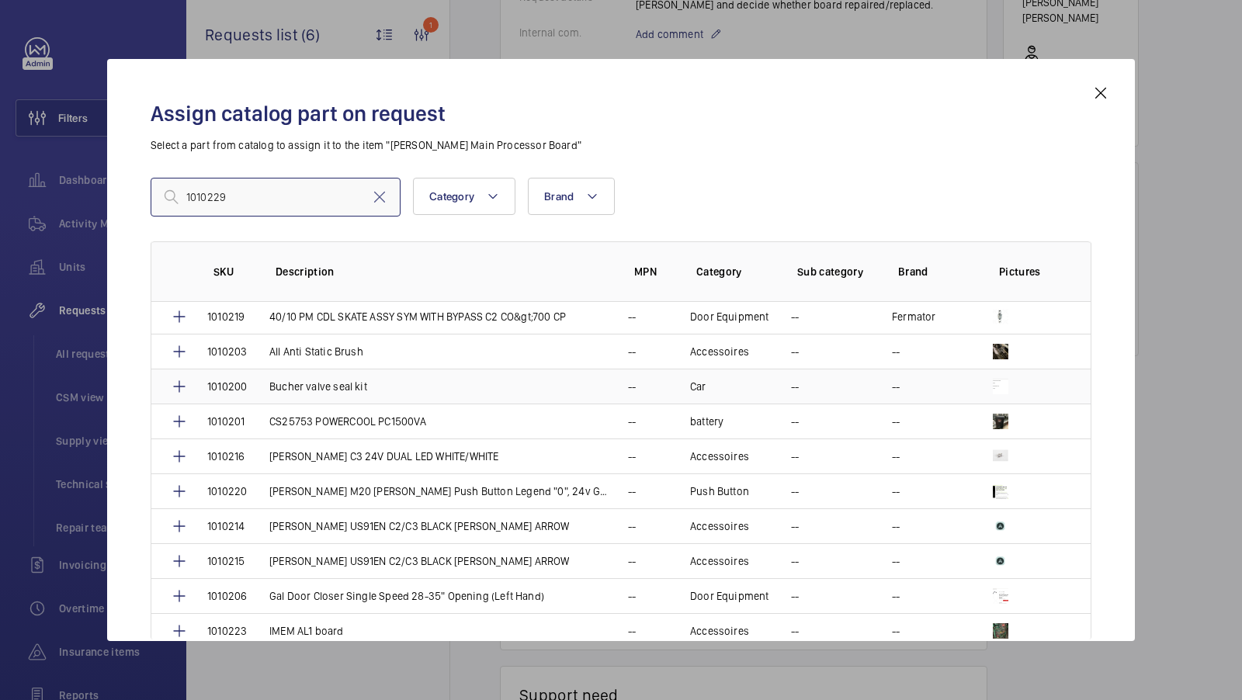
scroll to position [203, 0]
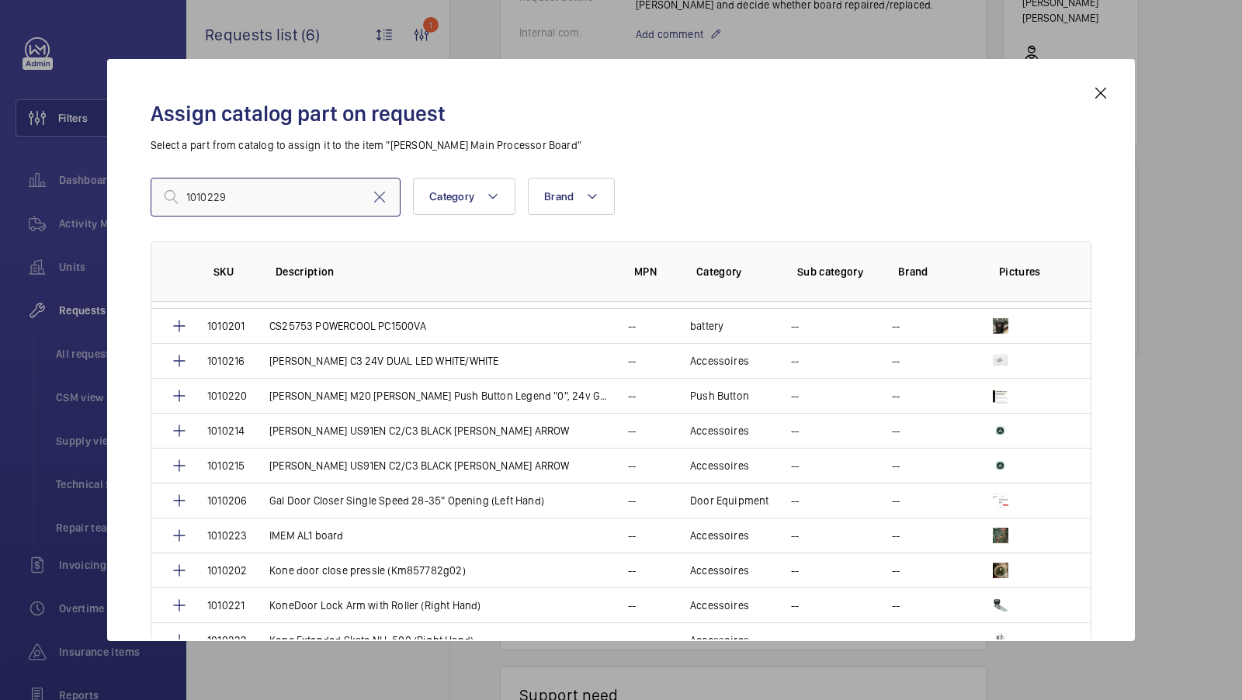
type input "1010229"
click at [1101, 93] on mat-icon at bounding box center [1101, 93] width 19 height 19
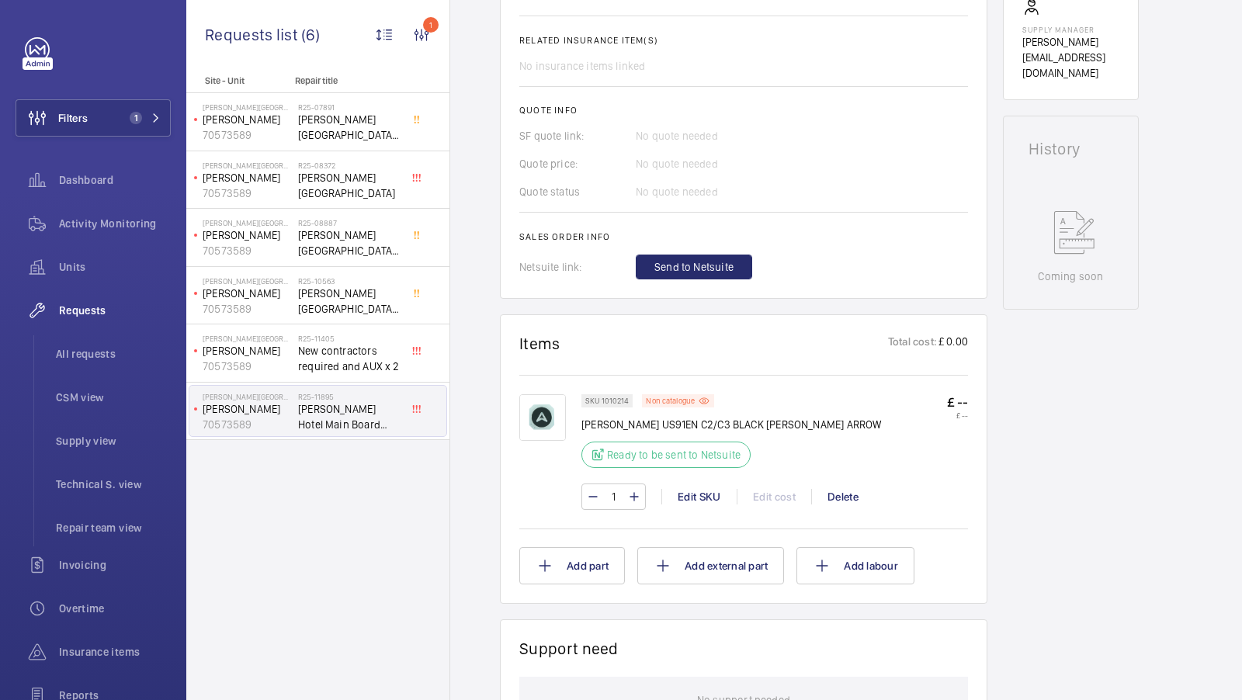
scroll to position [679, 0]
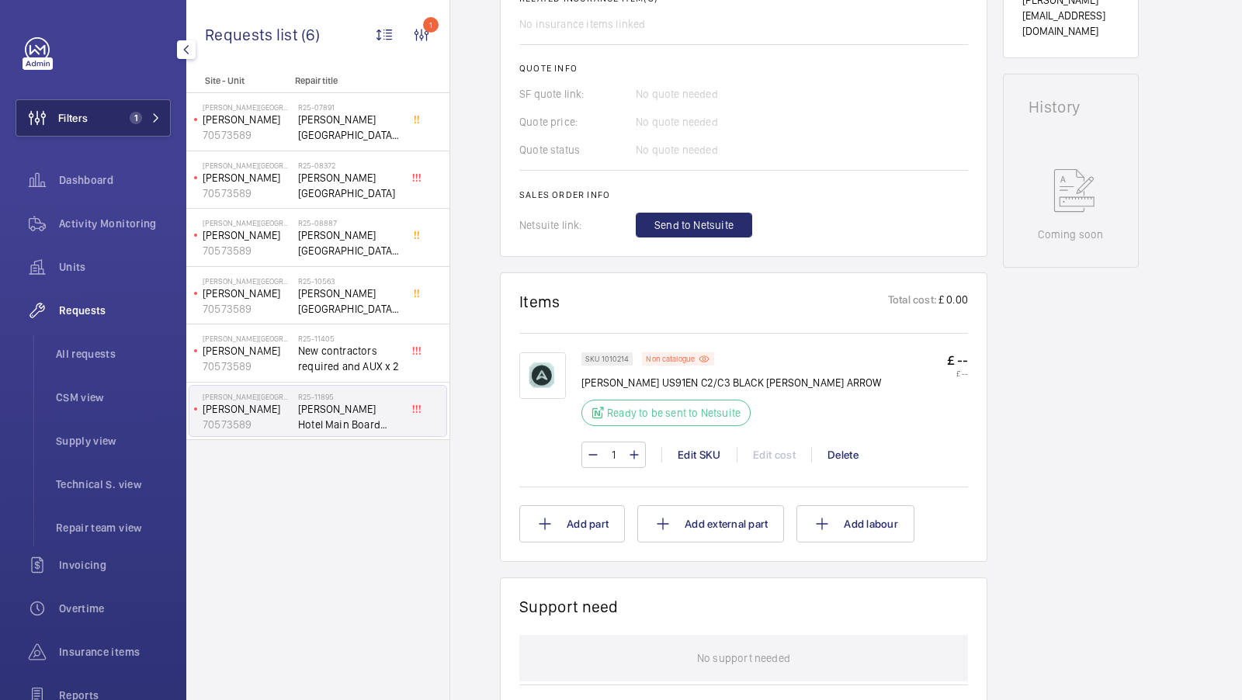
click at [155, 120] on mat-icon at bounding box center [155, 117] width 9 height 9
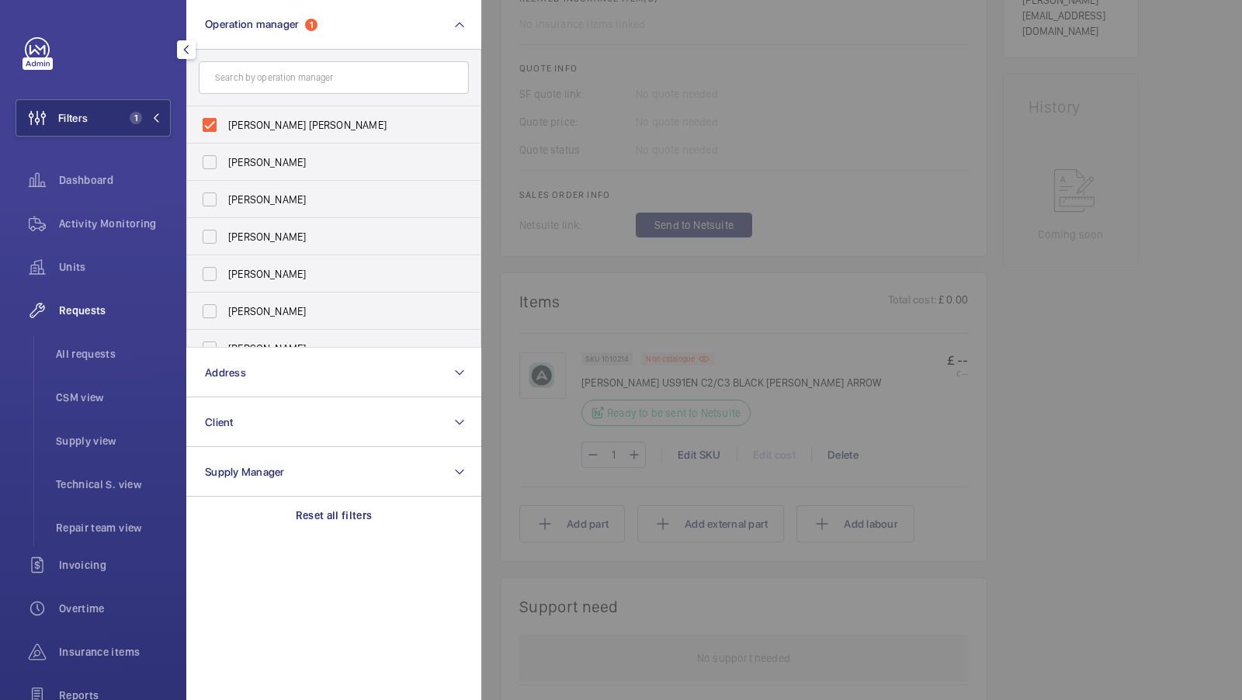
click at [314, 61] on input "text" at bounding box center [334, 77] width 270 height 33
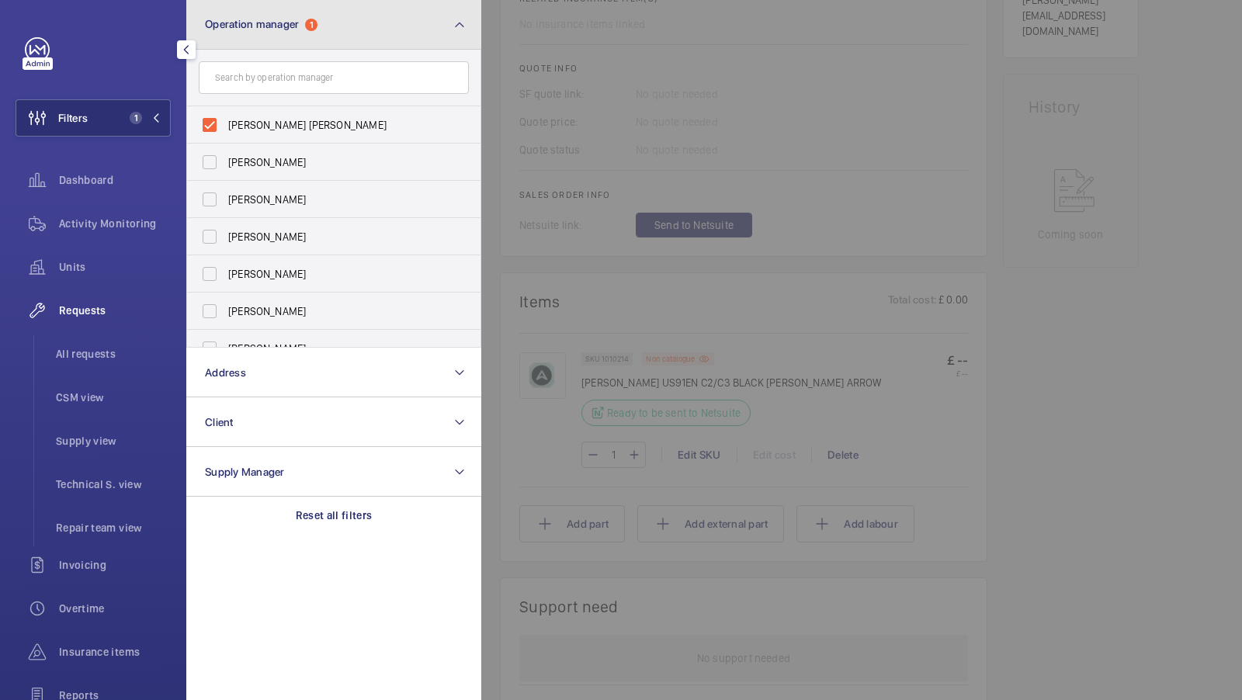
click at [334, 37] on button "Operation manager 1" at bounding box center [333, 25] width 295 height 50
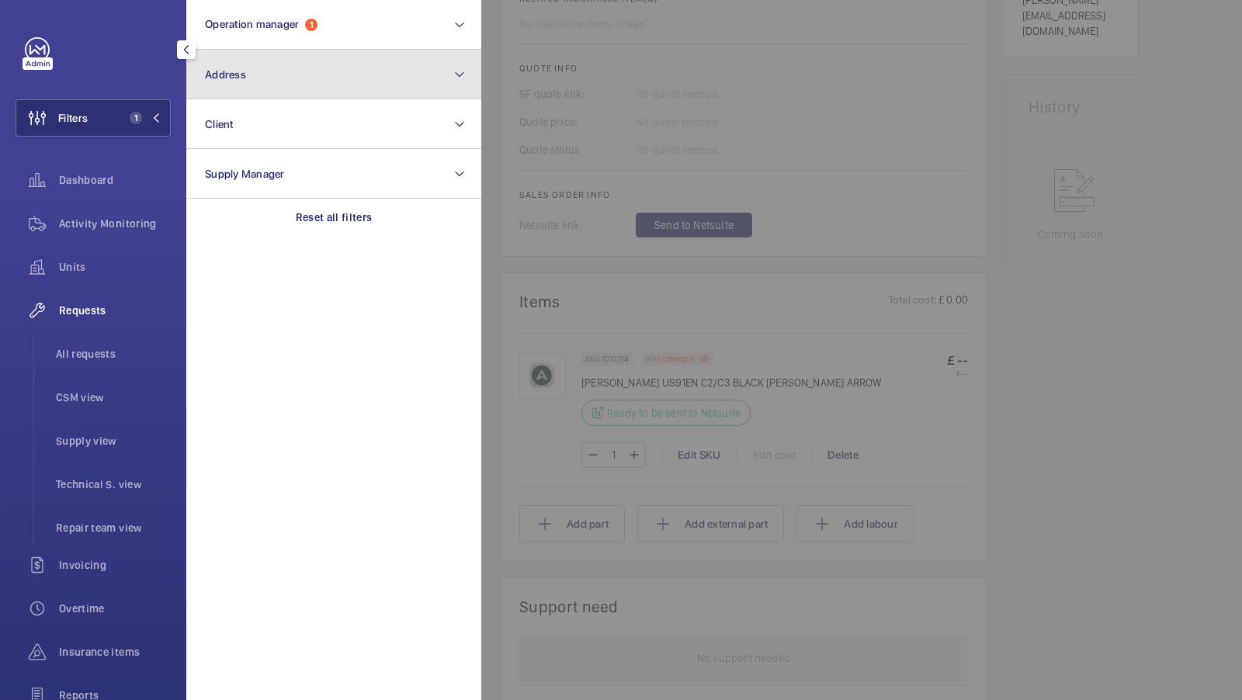
click at [280, 84] on button "Address" at bounding box center [333, 75] width 295 height 50
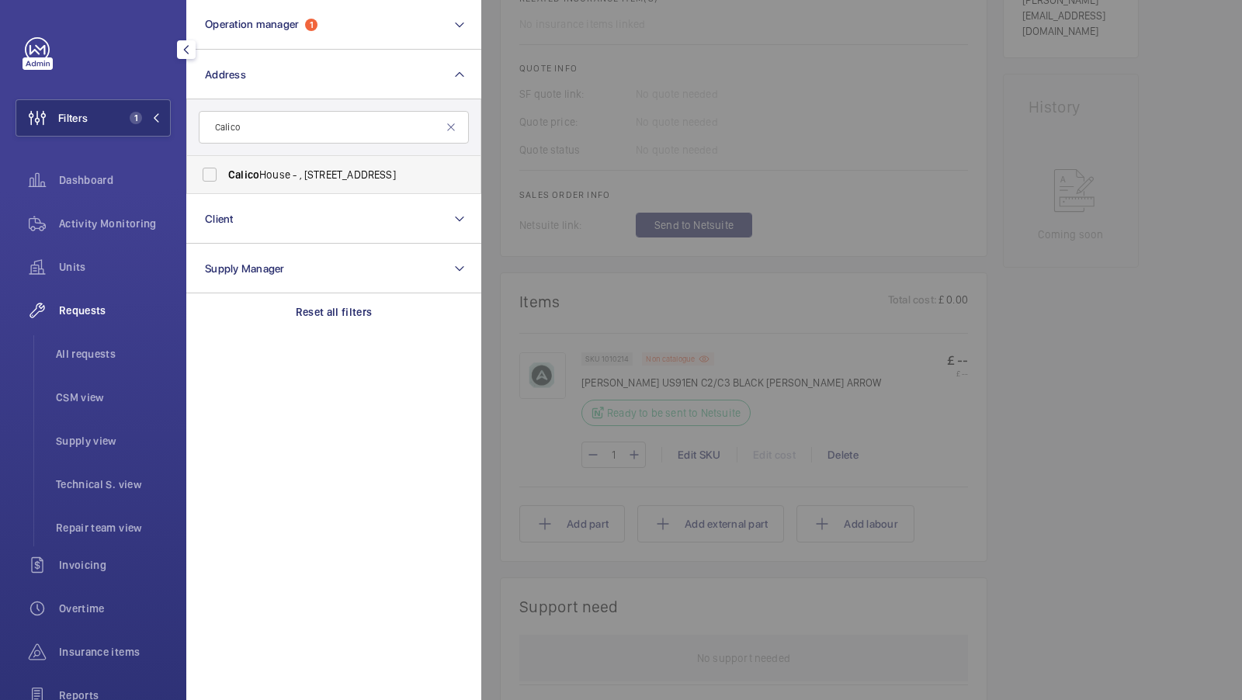
type input "Calico"
click at [318, 178] on span "[GEOGRAPHIC_DATA] - , [STREET_ADDRESS]" at bounding box center [335, 175] width 214 height 16
click at [225, 178] on input "[GEOGRAPHIC_DATA] - , [STREET_ADDRESS]" at bounding box center [209, 174] width 31 height 31
checkbox input "true"
click at [127, 121] on span "2" at bounding box center [132, 118] width 19 height 12
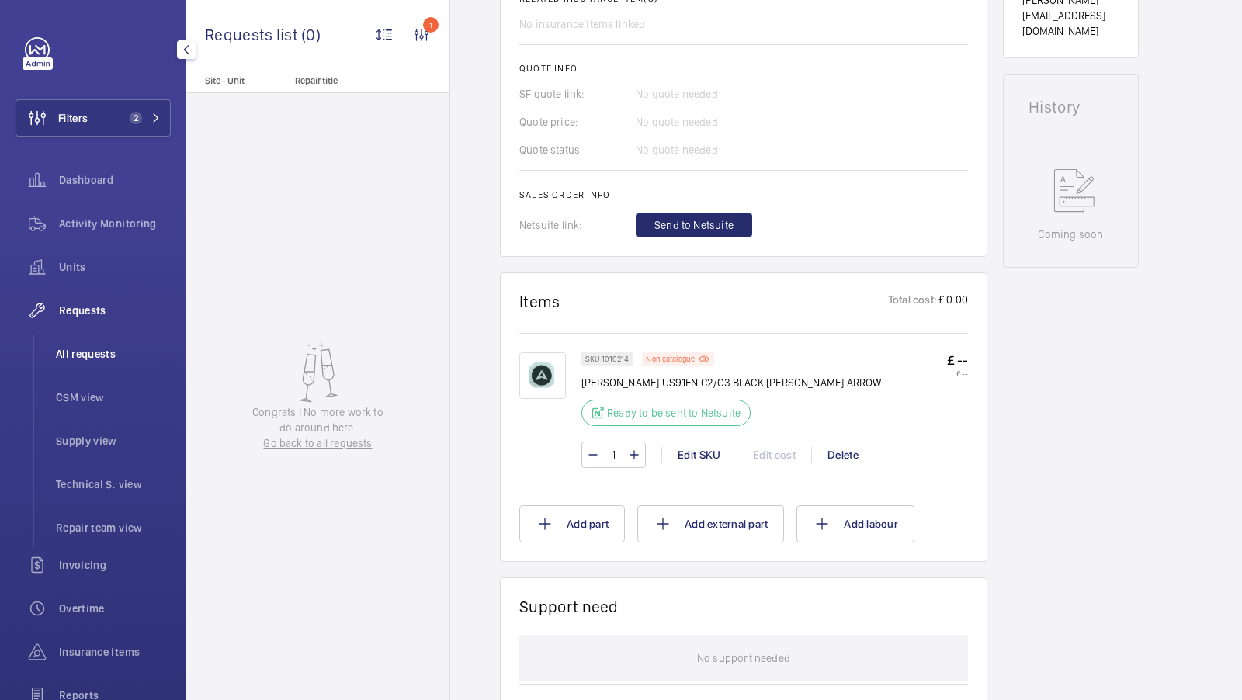
click at [83, 355] on span "All requests" at bounding box center [113, 354] width 115 height 16
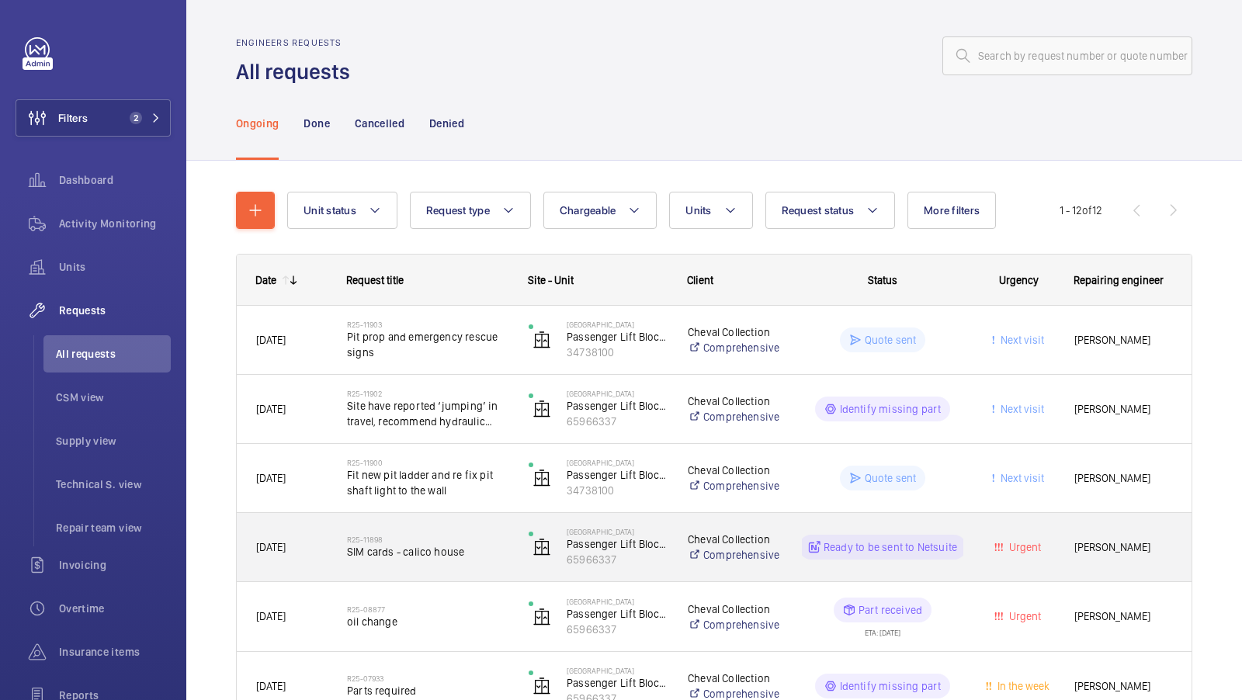
click at [447, 561] on div "R25-11898 SIM cards - calico house" at bounding box center [427, 547] width 161 height 45
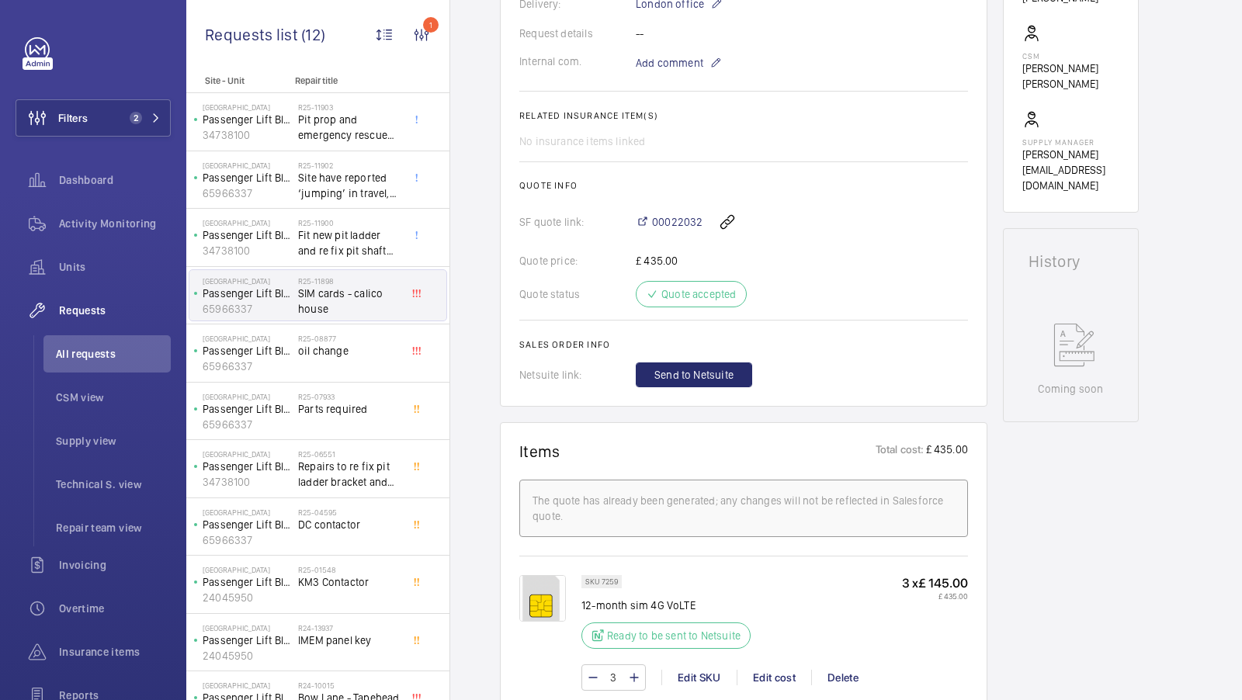
scroll to position [502, 0]
click at [662, 373] on span "Send to Netsuite" at bounding box center [694, 374] width 79 height 16
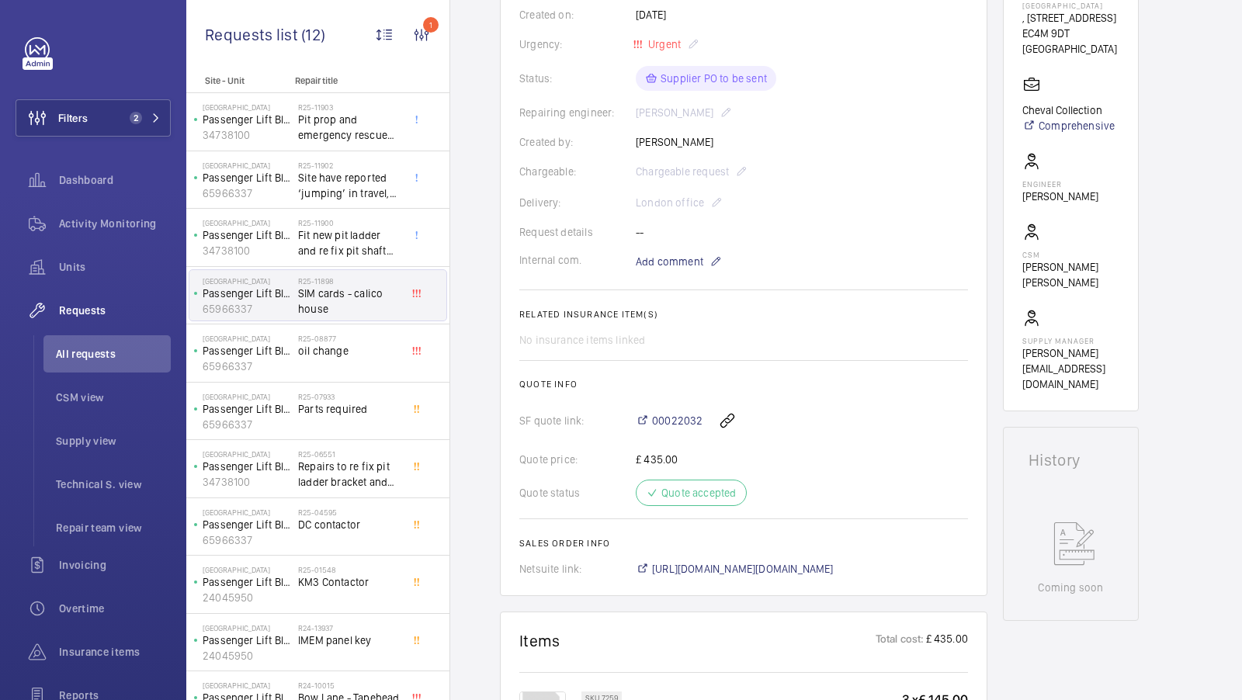
scroll to position [321, 0]
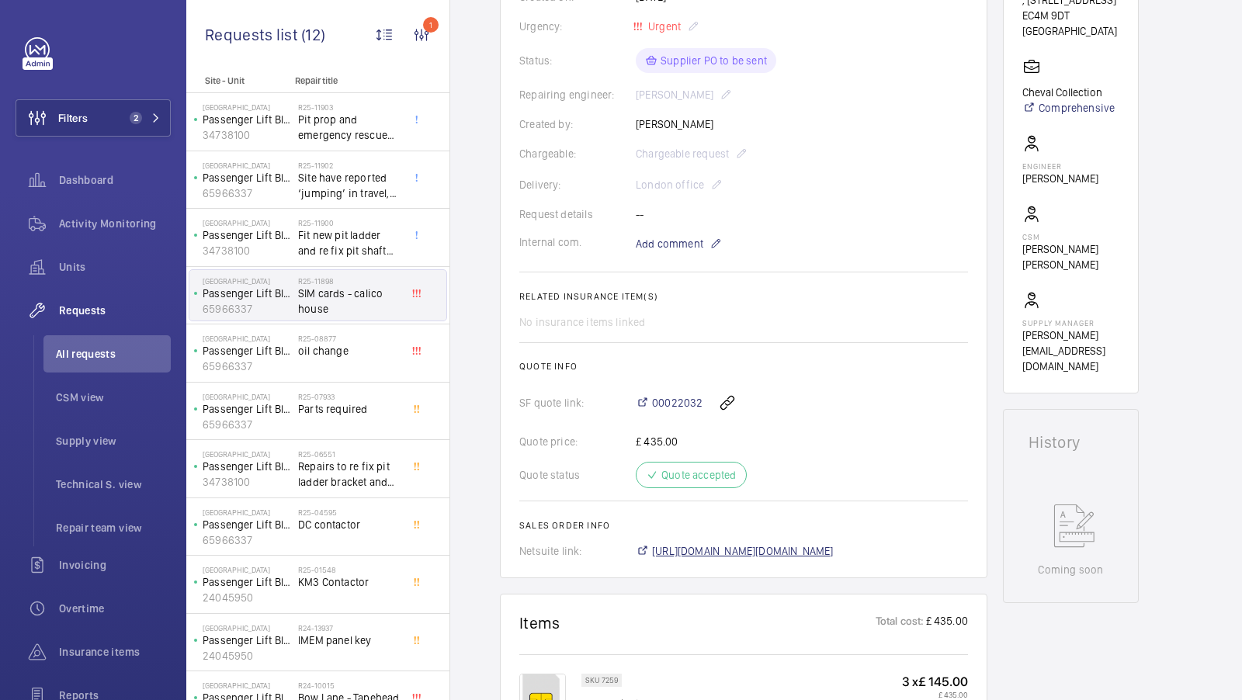
click at [834, 549] on span "[URL][DOMAIN_NAME][DOMAIN_NAME]" at bounding box center [743, 552] width 182 height 16
click at [68, 266] on span "Units" at bounding box center [115, 267] width 112 height 16
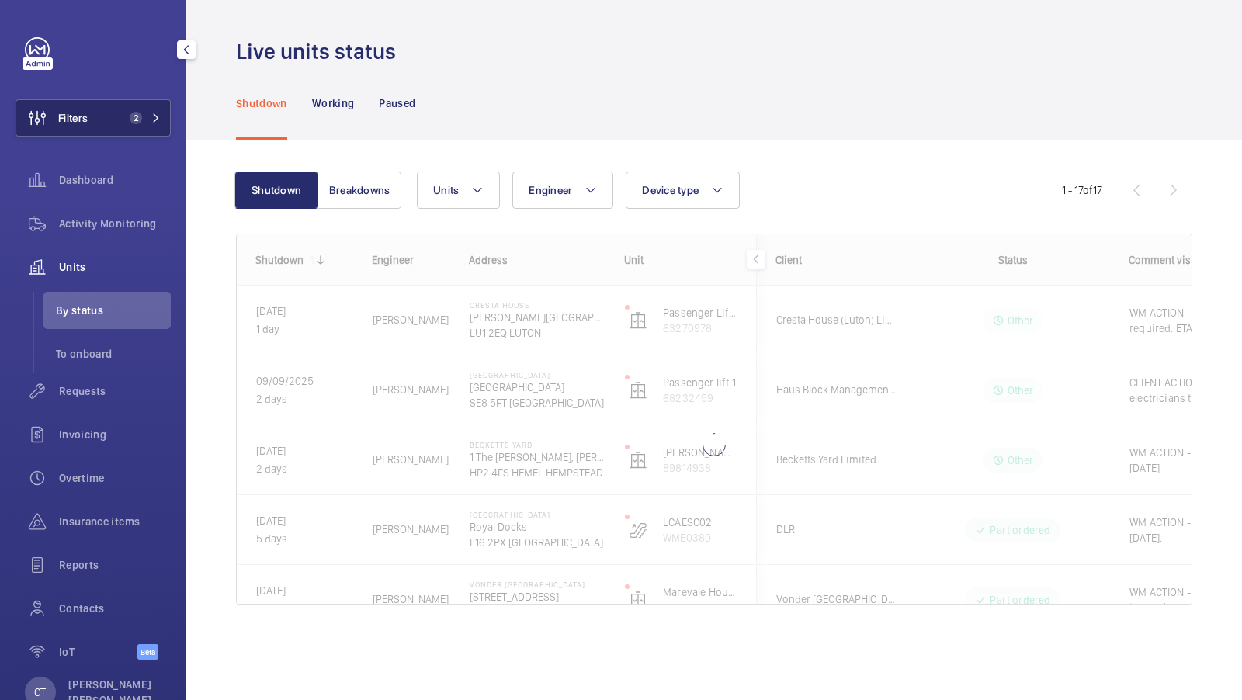
click at [146, 101] on button "Filters 2" at bounding box center [93, 117] width 155 height 37
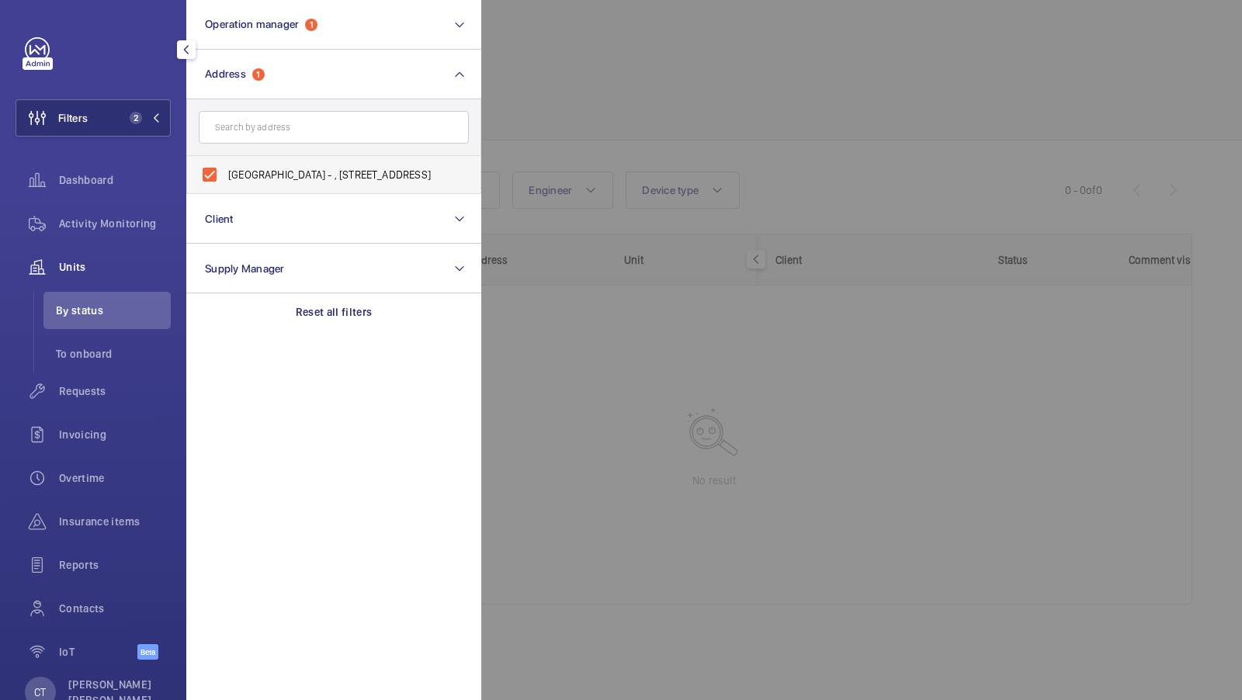
click at [281, 178] on span "[GEOGRAPHIC_DATA] - , [STREET_ADDRESS]" at bounding box center [335, 175] width 214 height 16
click at [225, 178] on input "[GEOGRAPHIC_DATA] - , [STREET_ADDRESS]" at bounding box center [209, 174] width 31 height 31
checkbox input "false"
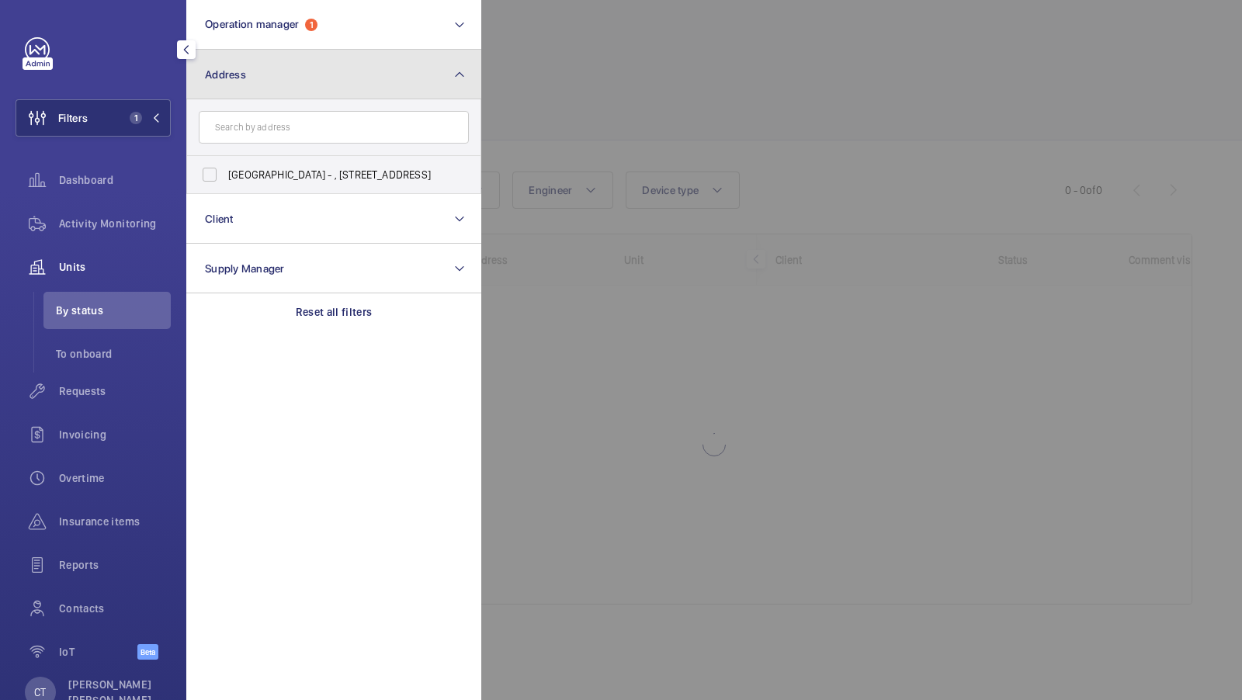
click at [461, 75] on mat-icon at bounding box center [459, 74] width 12 height 19
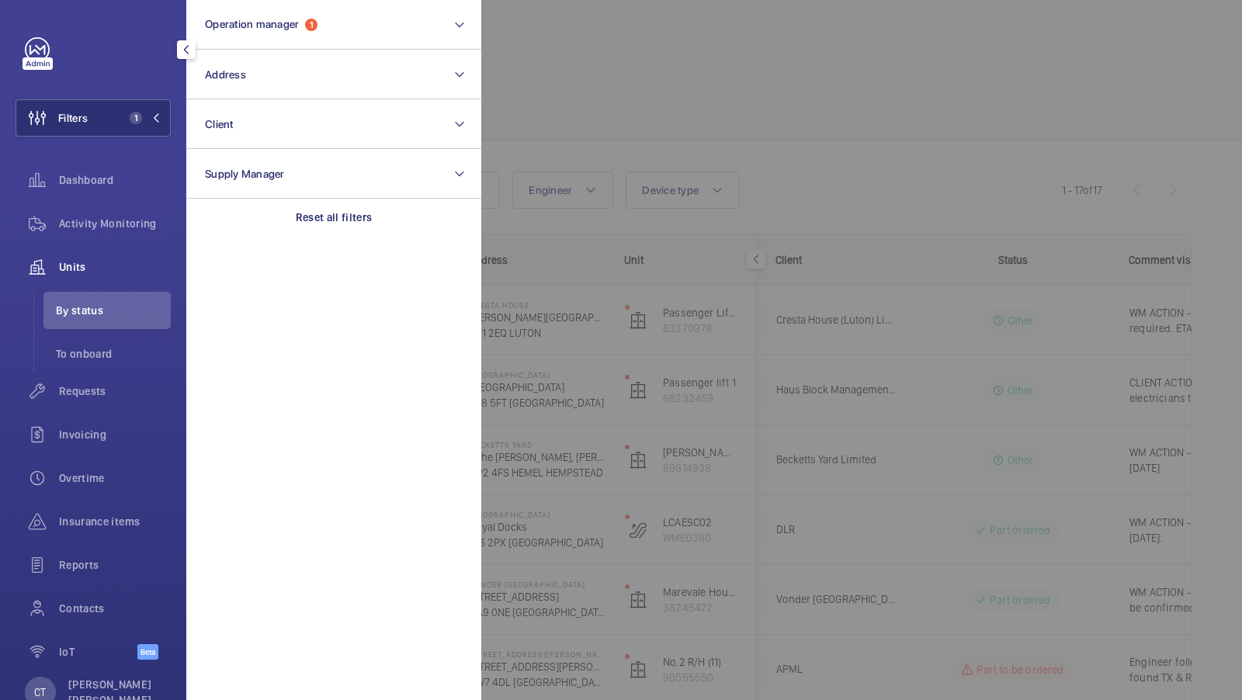
click at [1035, 224] on div at bounding box center [1102, 350] width 1242 height 700
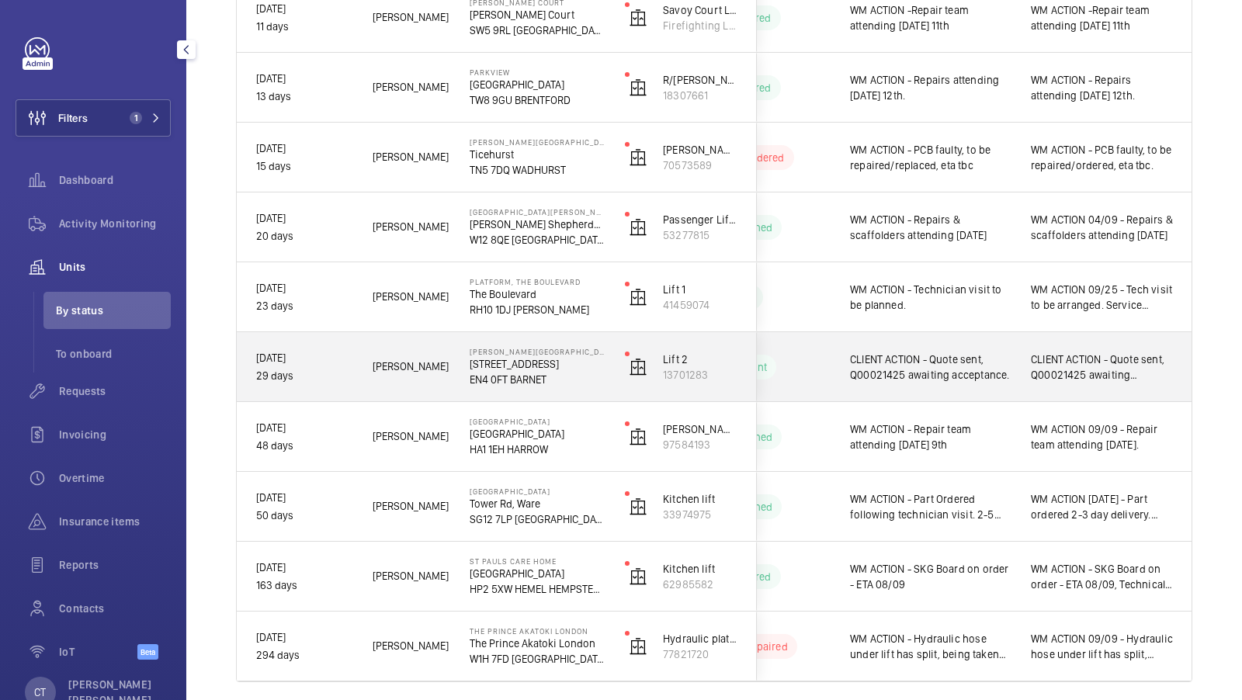
scroll to position [802, 0]
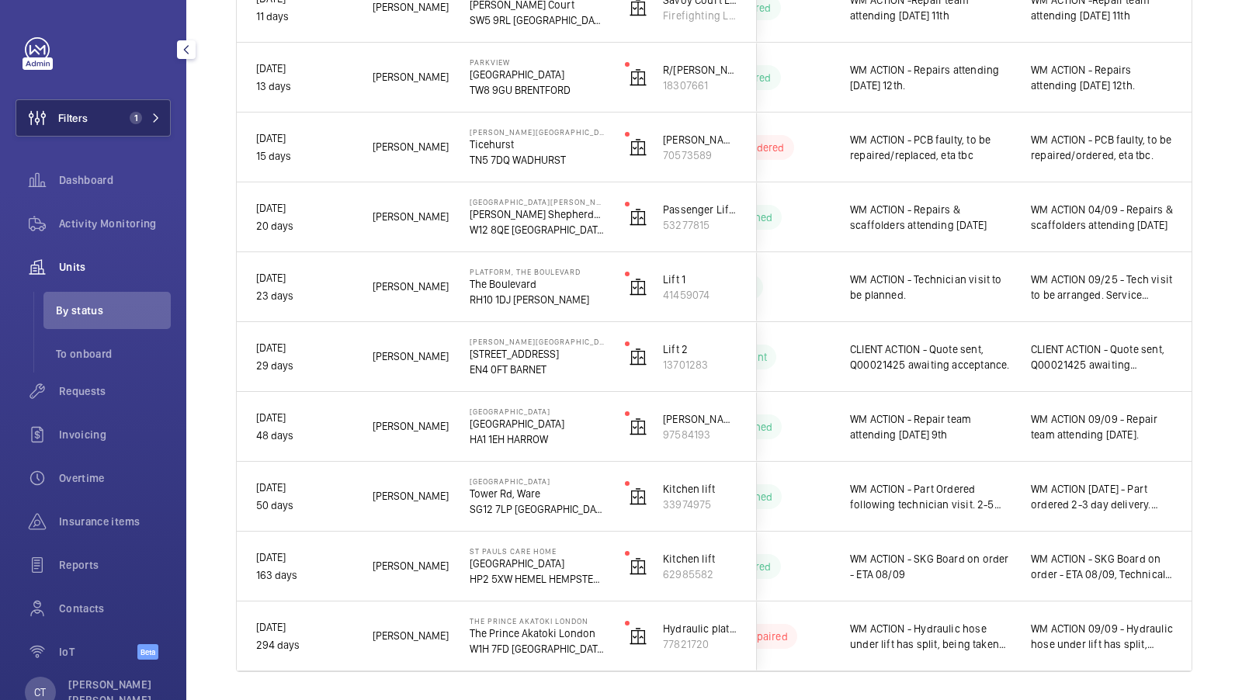
click at [123, 124] on button "Filters 1" at bounding box center [93, 117] width 155 height 37
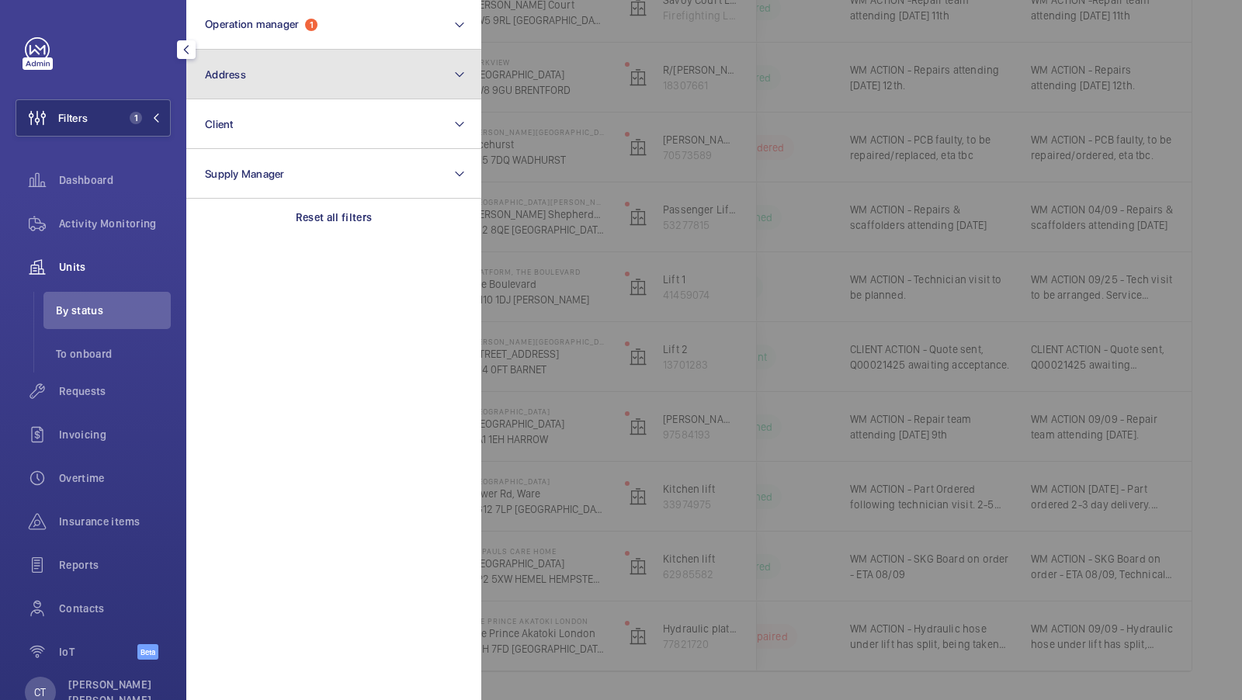
click at [268, 96] on button "Address" at bounding box center [333, 75] width 295 height 50
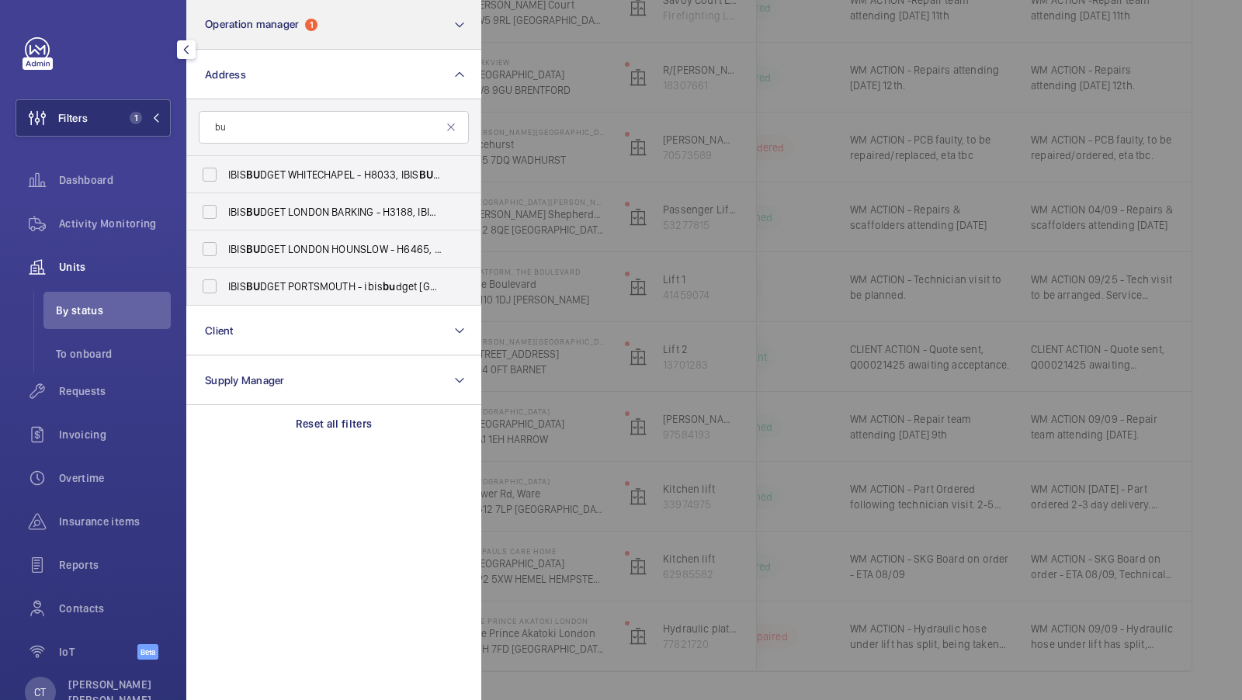
type input "bu"
click at [359, 17] on button "Operation manager 1" at bounding box center [333, 25] width 295 height 50
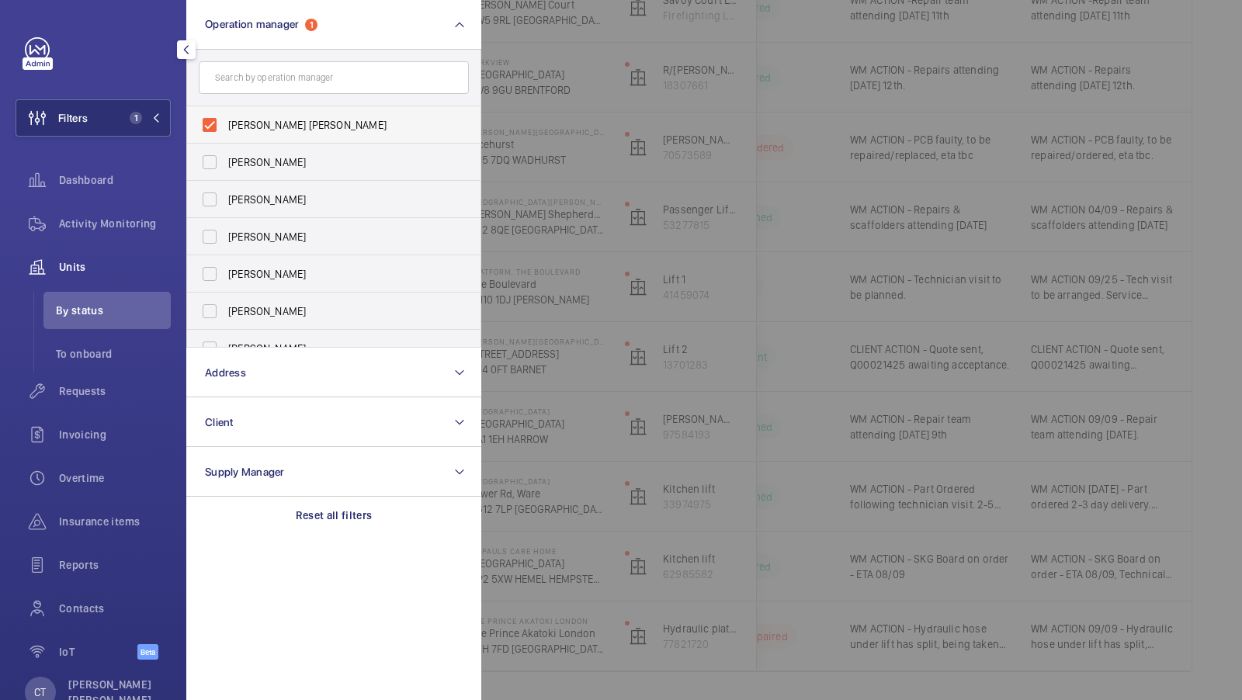
click at [335, 108] on label "[PERSON_NAME] [PERSON_NAME]" at bounding box center [322, 124] width 270 height 37
click at [225, 109] on input "[PERSON_NAME] [PERSON_NAME]" at bounding box center [209, 124] width 31 height 31
checkbox input "false"
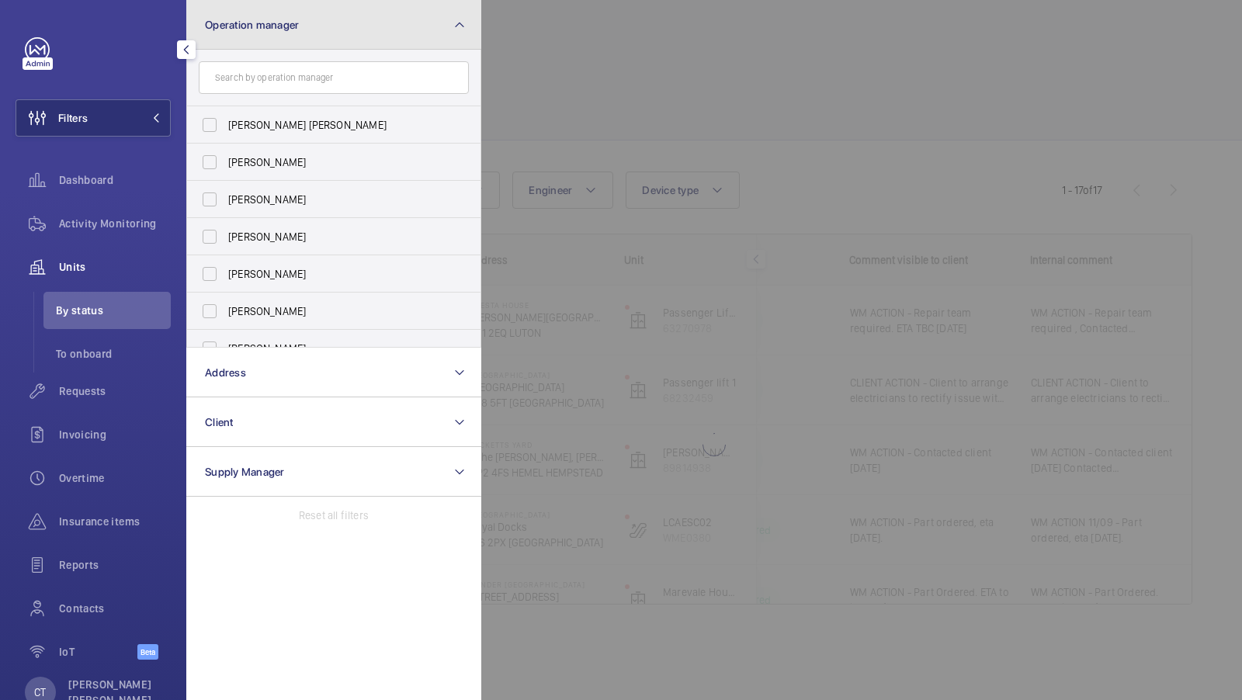
click at [425, 19] on button "Operation manager" at bounding box center [333, 25] width 295 height 50
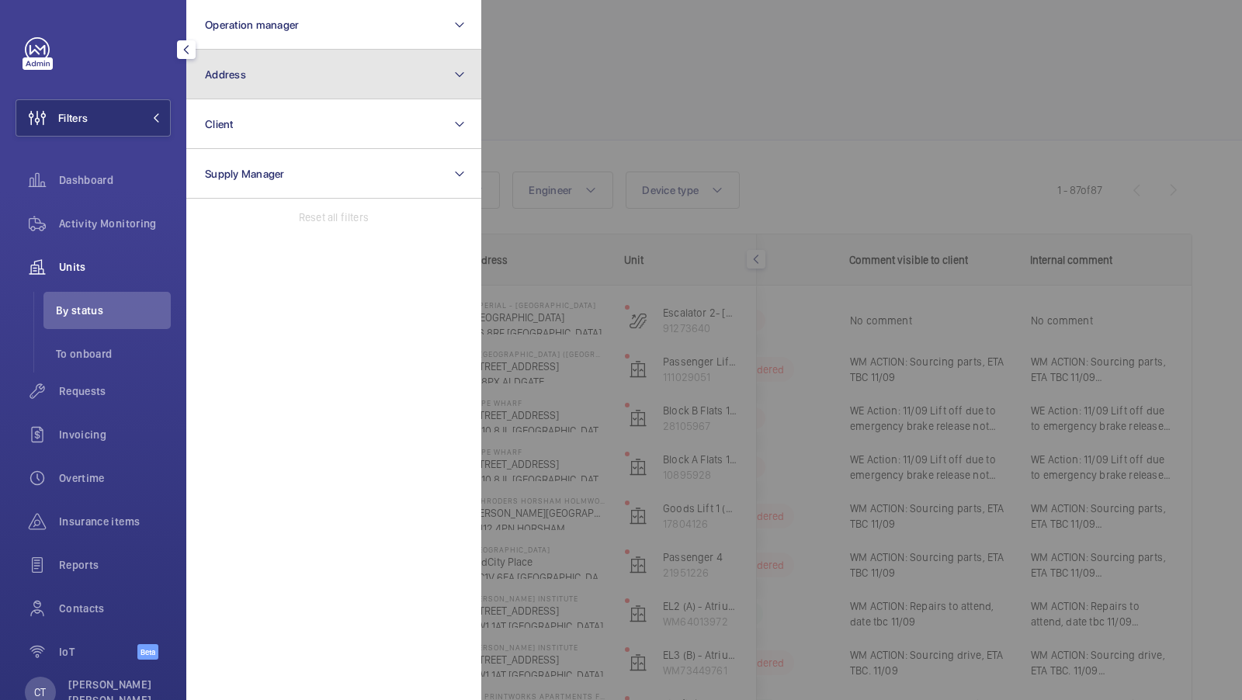
click at [289, 81] on button "Address" at bounding box center [333, 75] width 295 height 50
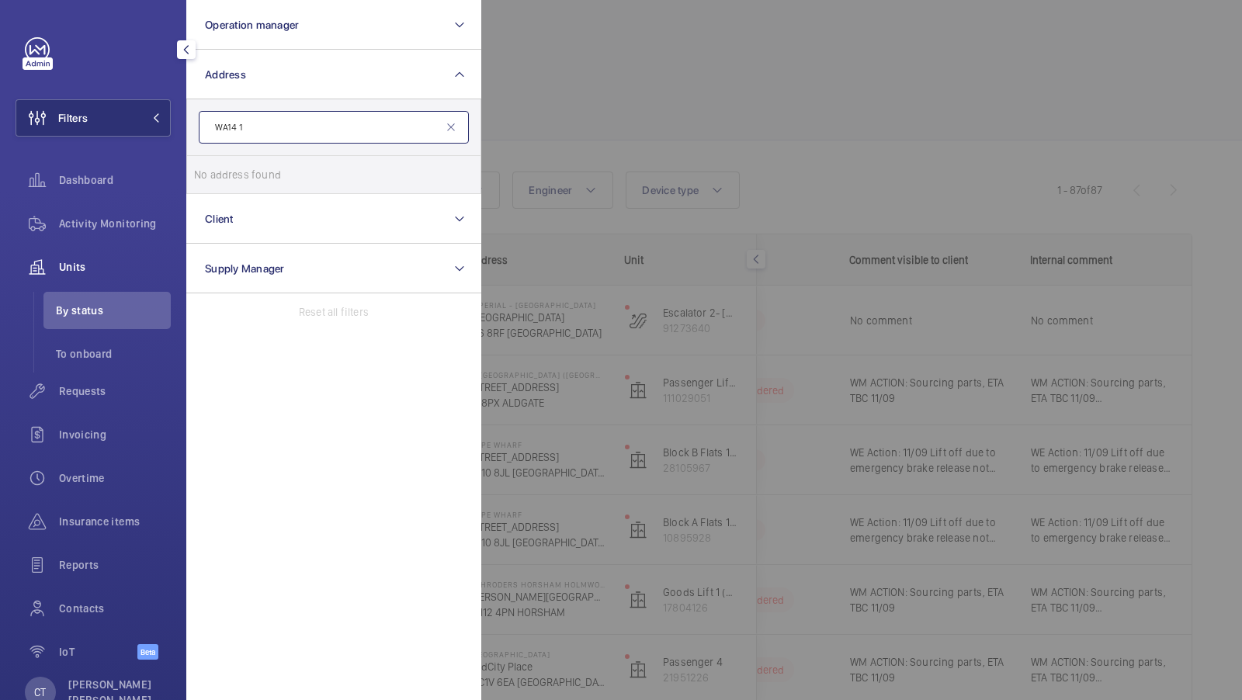
type input "WA14"
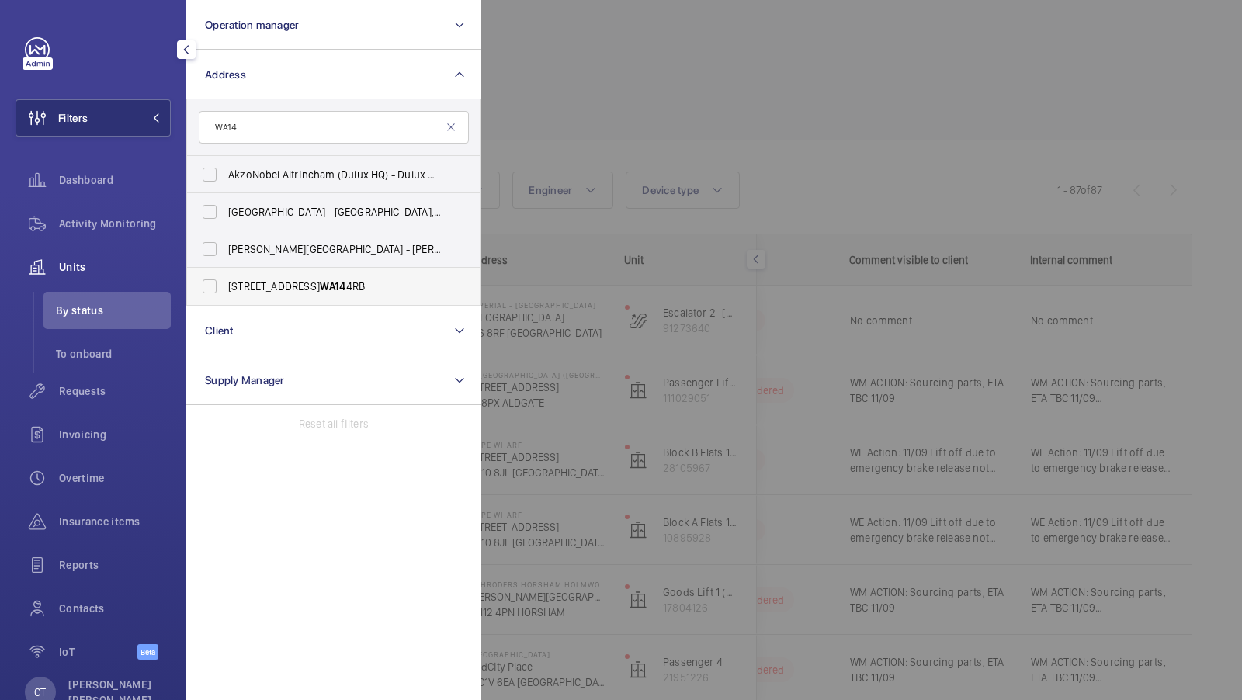
click at [279, 292] on span "[STREET_ADDRESS]" at bounding box center [335, 287] width 214 height 16
click at [225, 292] on input "[STREET_ADDRESS]" at bounding box center [209, 286] width 31 height 31
checkbox input "true"
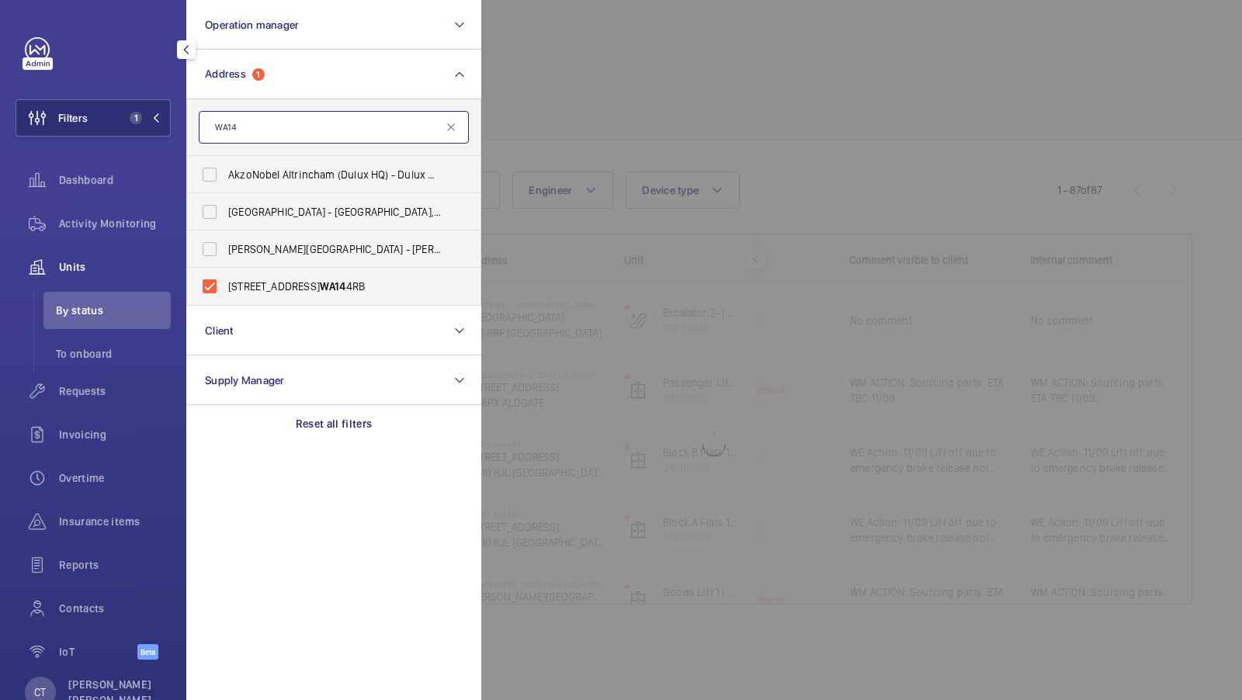
click at [283, 137] on input "WA14" at bounding box center [334, 127] width 270 height 33
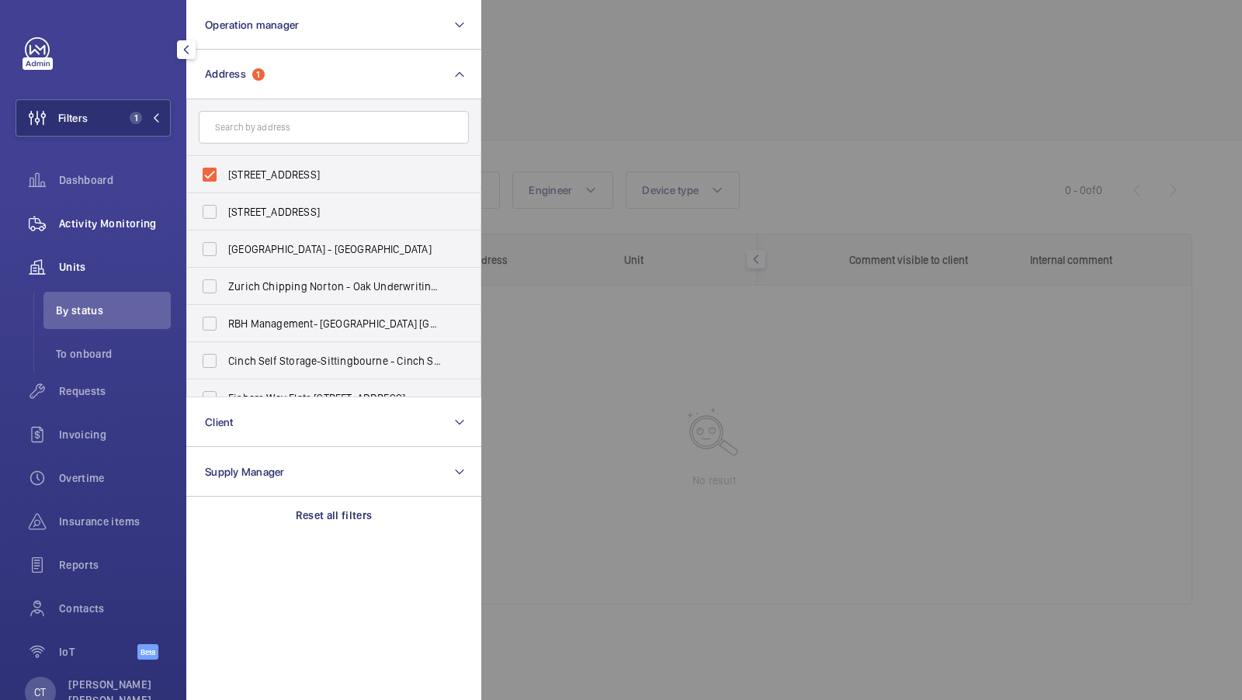
click at [118, 234] on div "Activity Monitoring" at bounding box center [93, 223] width 155 height 37
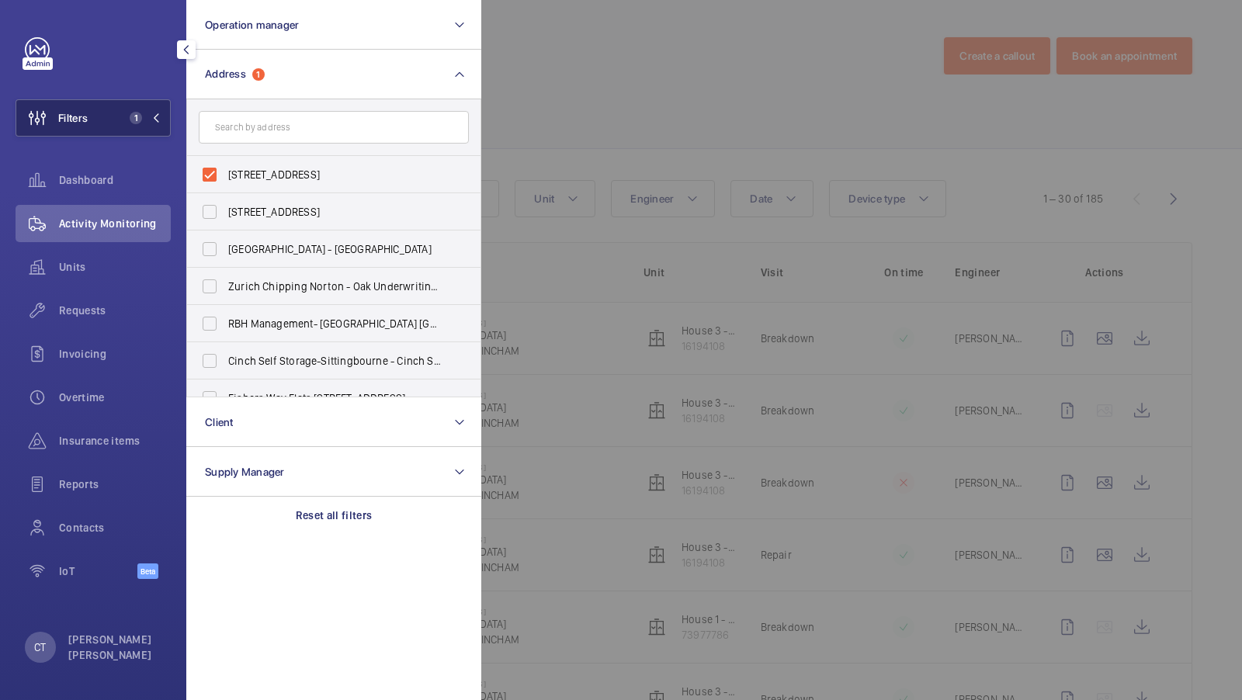
click at [144, 121] on span "1" at bounding box center [141, 118] width 37 height 12
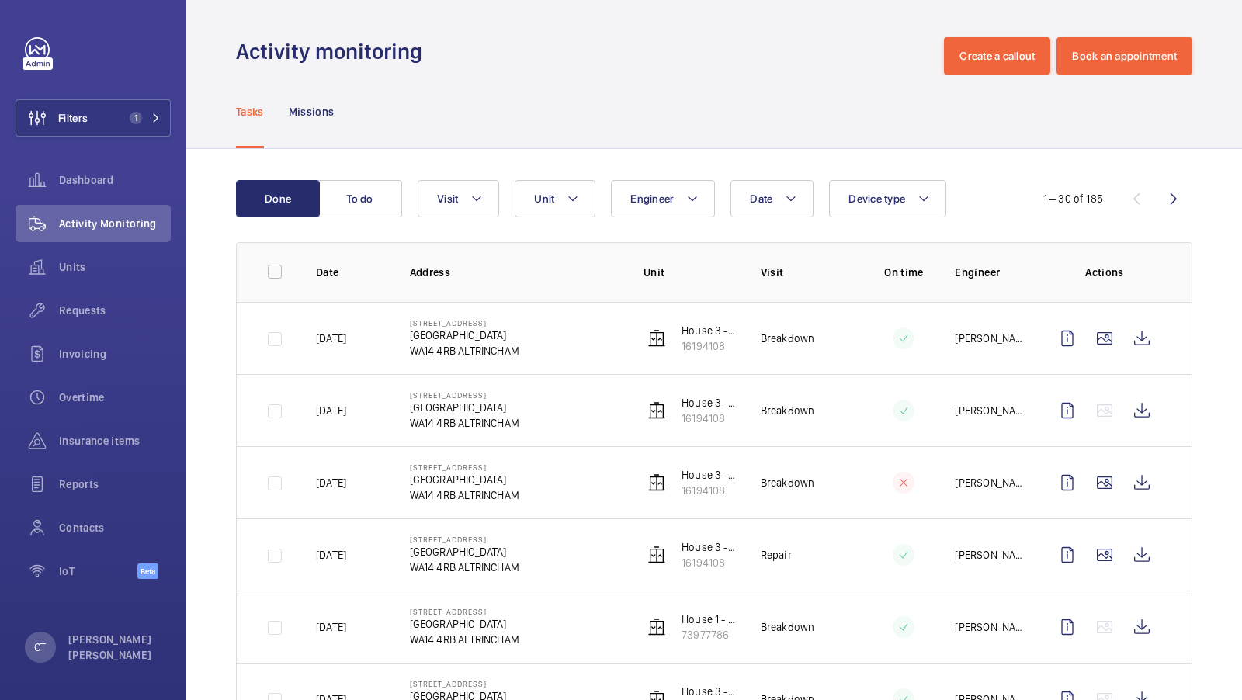
click at [554, 197] on button "Unit" at bounding box center [555, 198] width 81 height 37
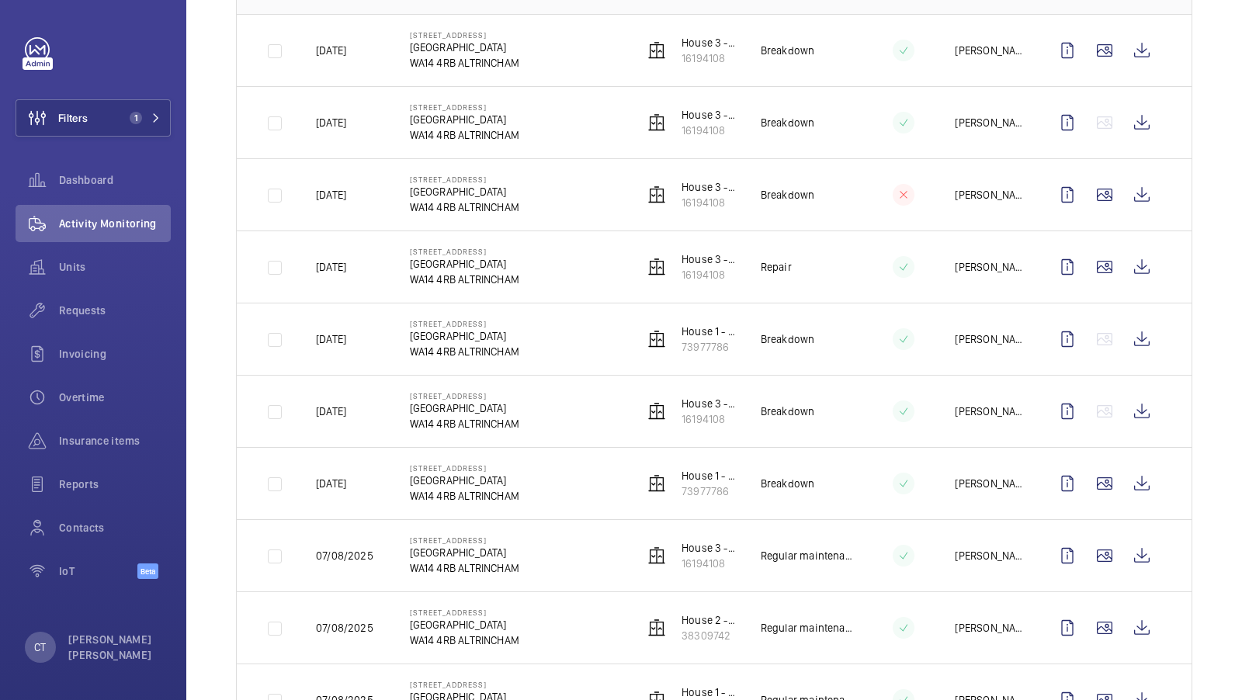
scroll to position [290, 0]
click at [106, 453] on div "Insurance items" at bounding box center [93, 440] width 155 height 37
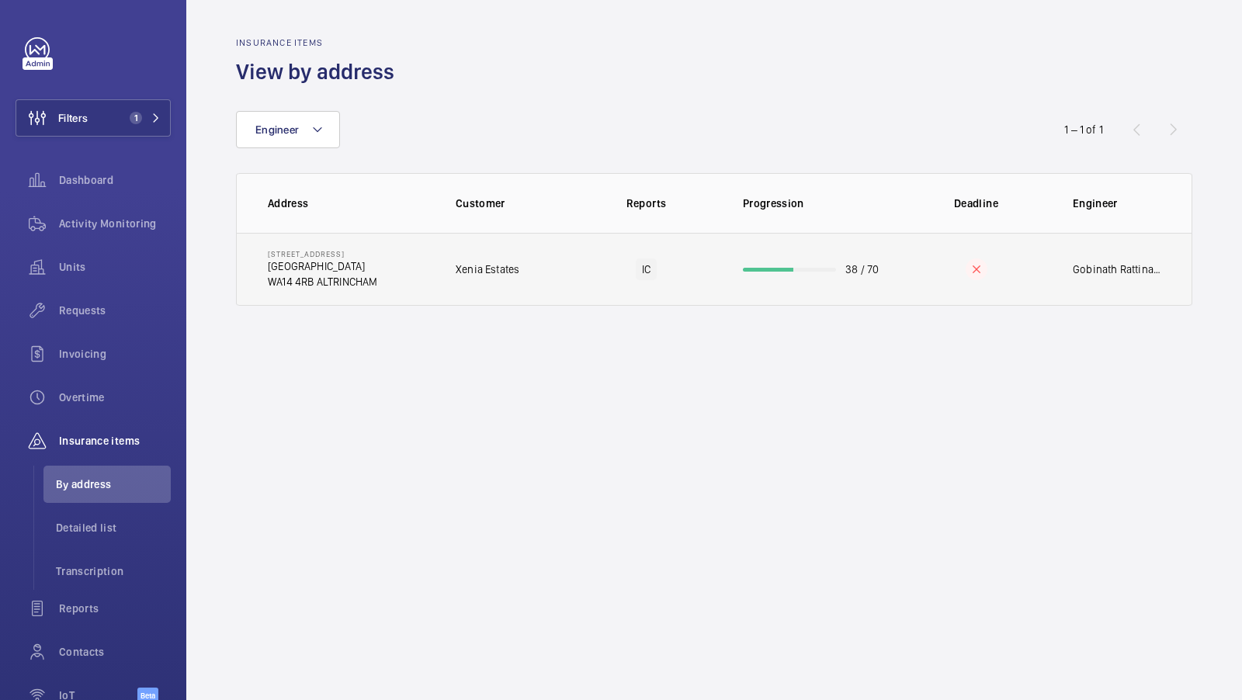
click at [359, 269] on p "[GEOGRAPHIC_DATA]" at bounding box center [322, 267] width 109 height 16
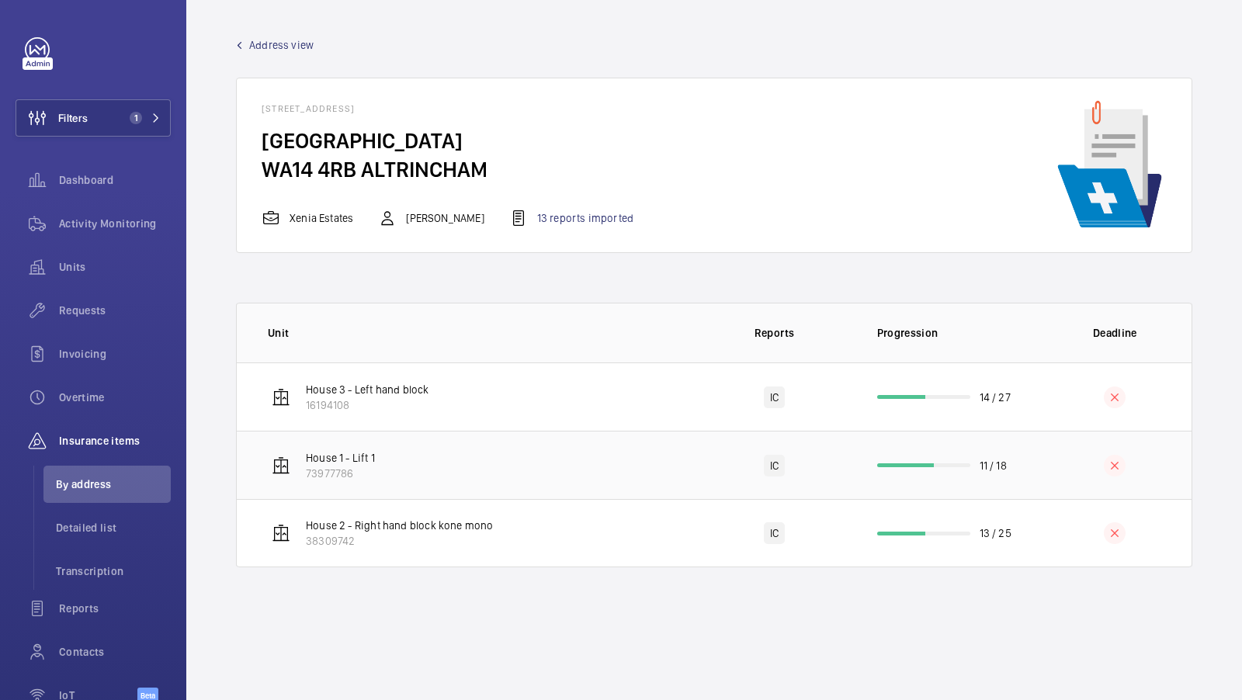
click at [484, 478] on td "House 1 - Lift 1 73977786" at bounding box center [467, 465] width 460 height 68
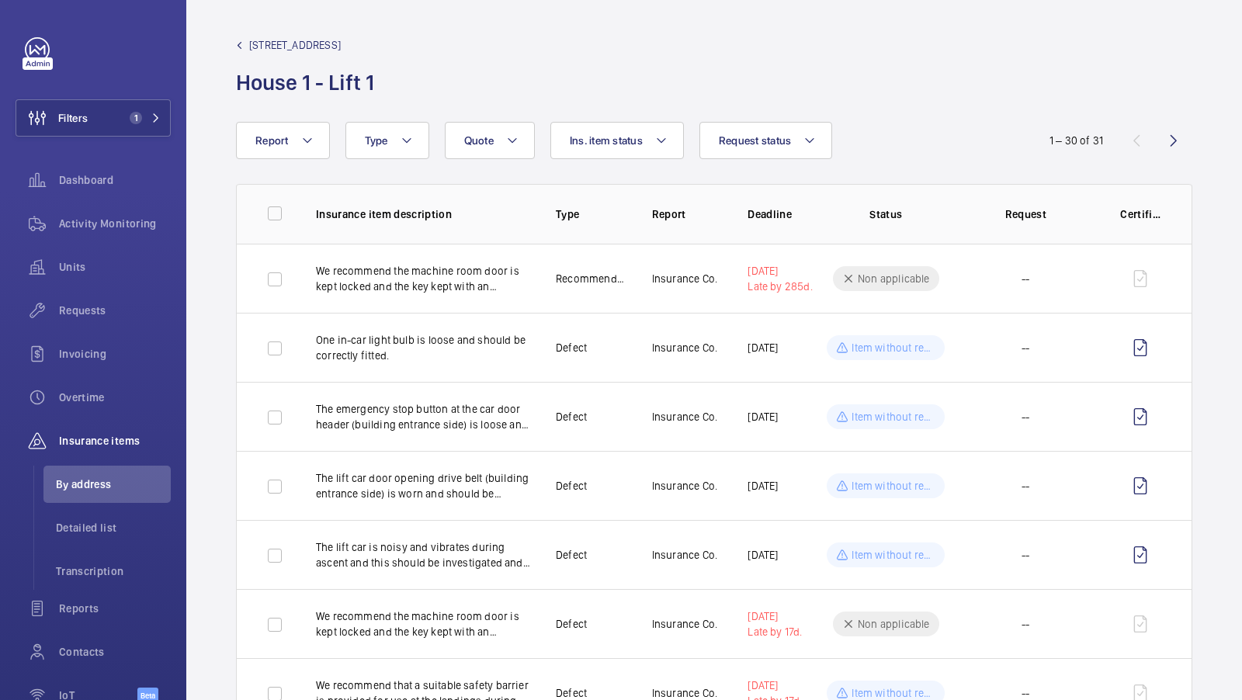
click at [339, 38] on span "[STREET_ADDRESS]" at bounding box center [295, 45] width 92 height 16
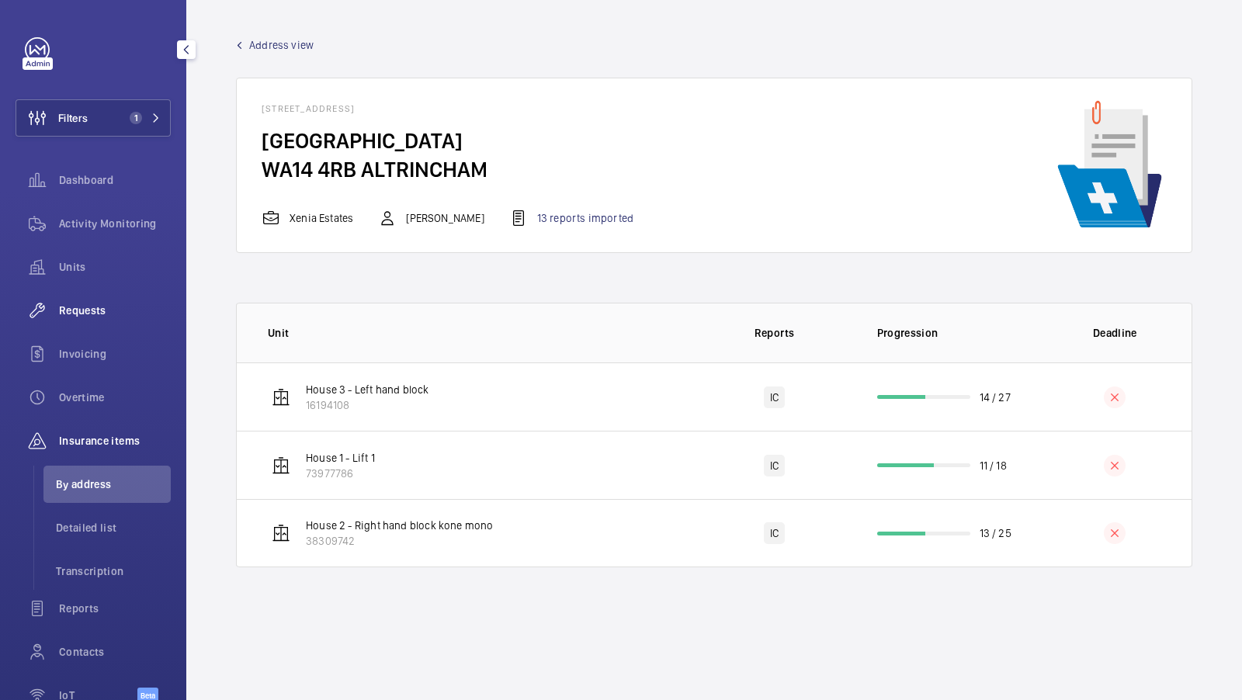
click at [96, 311] on span "Requests" at bounding box center [115, 311] width 112 height 16
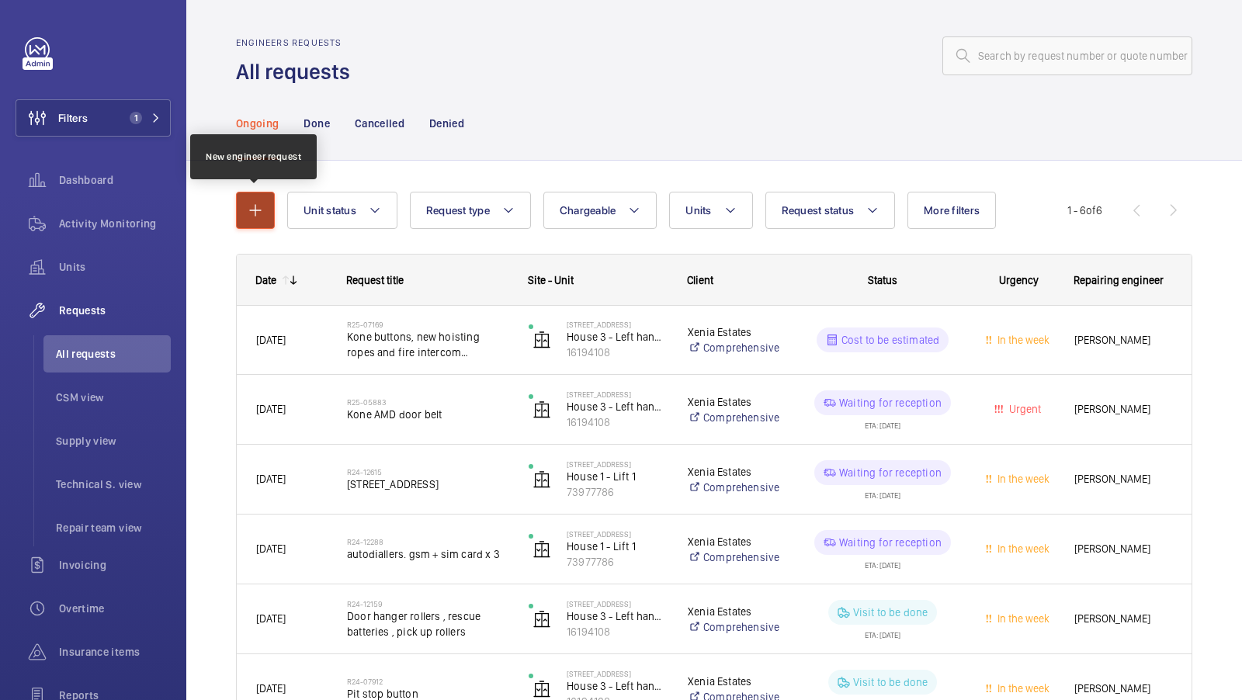
click at [255, 207] on mat-icon "button" at bounding box center [255, 210] width 19 height 19
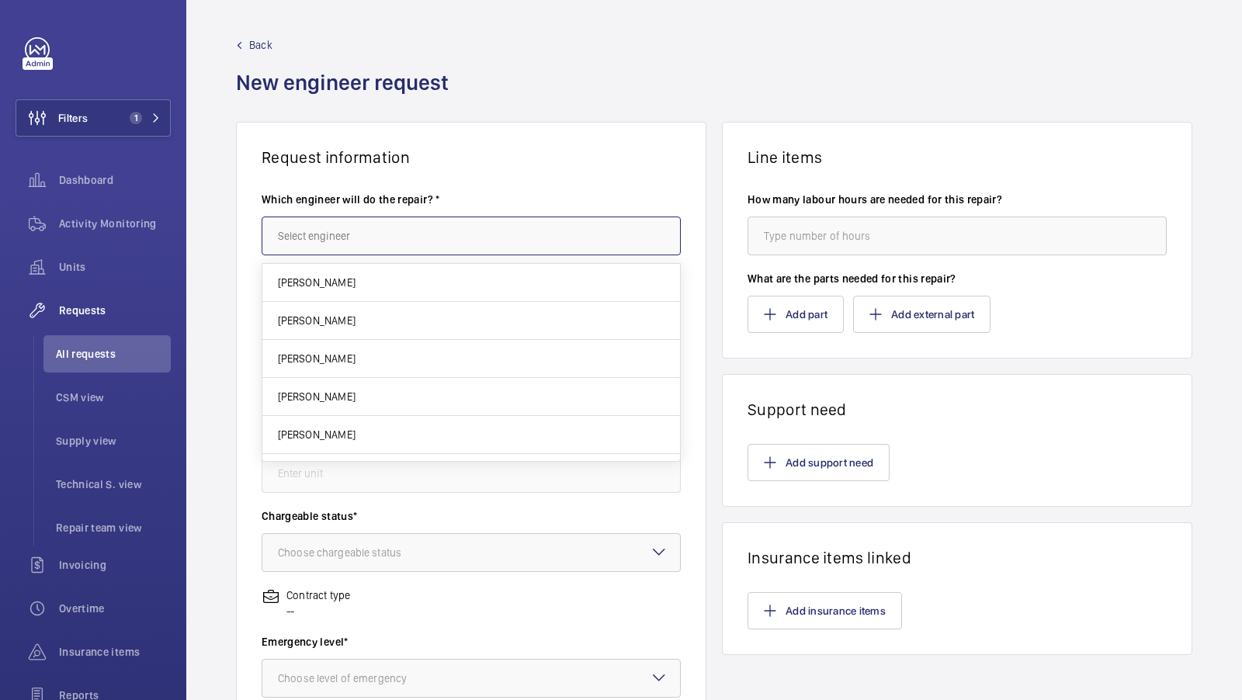
click at [343, 231] on input "text" at bounding box center [471, 236] width 419 height 39
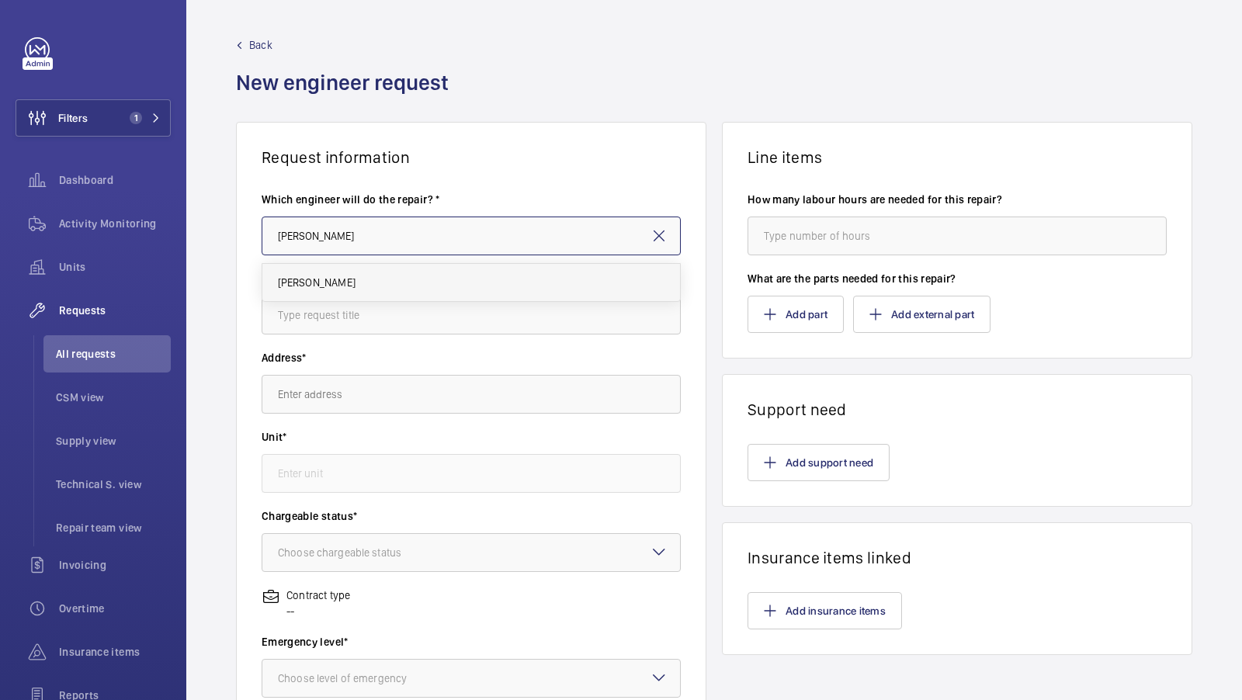
type input "[PERSON_NAME]"
click at [324, 280] on span "[PERSON_NAME]" at bounding box center [317, 283] width 78 height 16
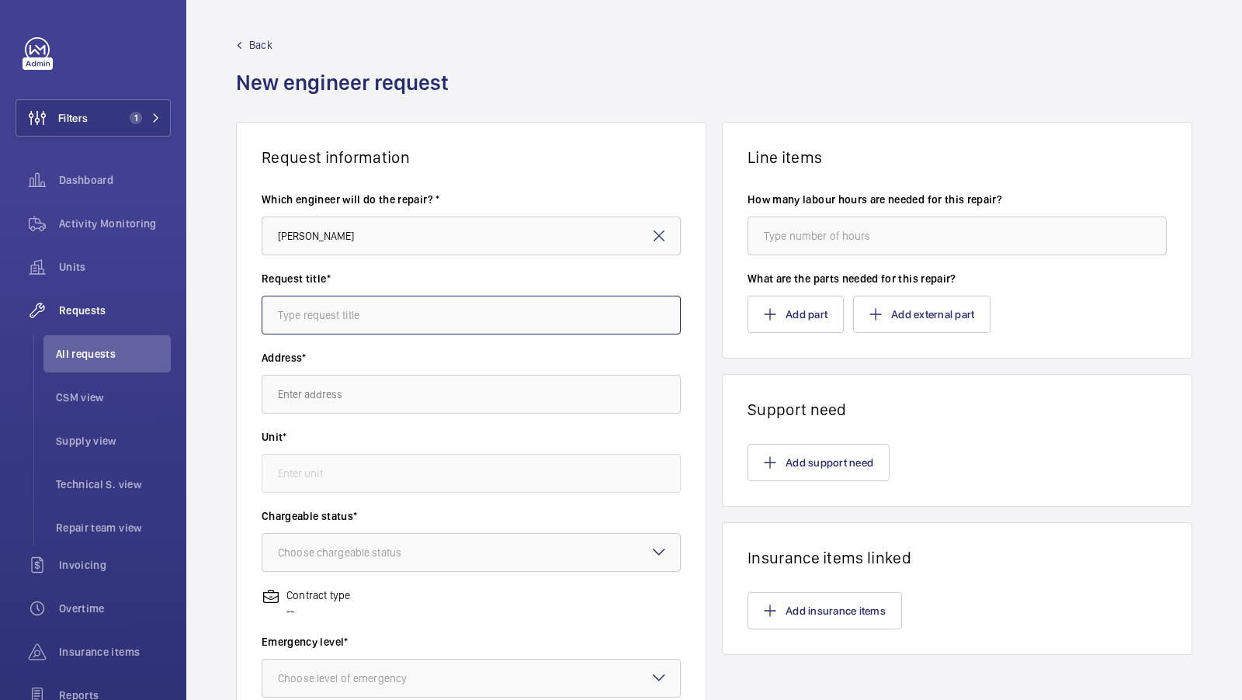
click at [327, 308] on input "text" at bounding box center [471, 315] width 419 height 39
type input "A"
type input "SAFed 32"
click at [310, 382] on input "text" at bounding box center [471, 394] width 419 height 39
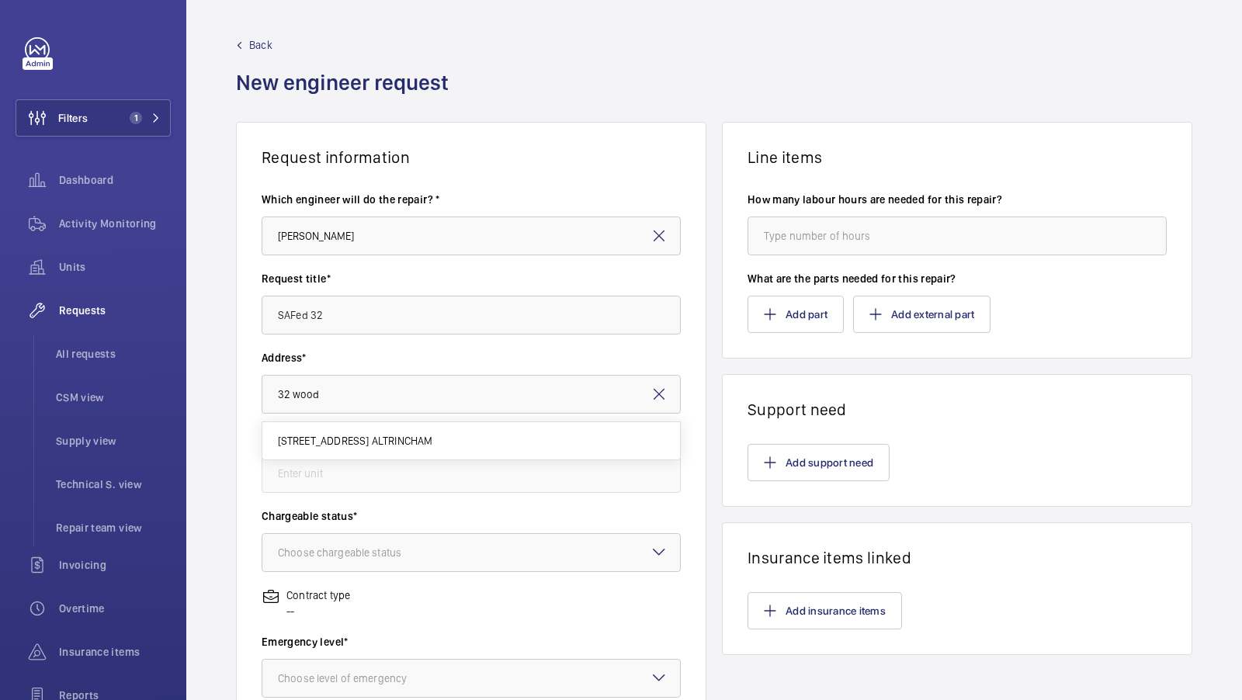
click at [354, 433] on span "[STREET_ADDRESS] ALTRINCHAM" at bounding box center [355, 441] width 155 height 16
type input "[STREET_ADDRESS] ALTRINCHAM"
click at [377, 314] on input "SAFed 32" at bounding box center [471, 315] width 419 height 39
type input "SAFeds - [STREET_ADDRESS]"
click at [401, 474] on input "text" at bounding box center [471, 473] width 419 height 39
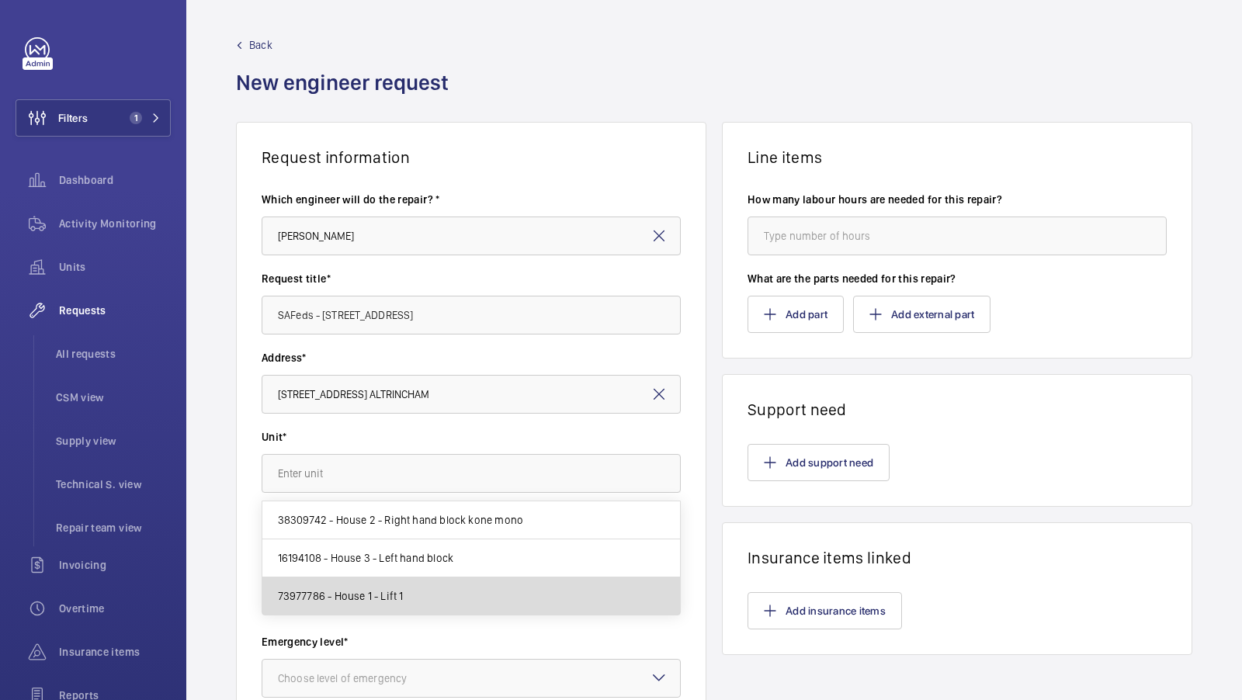
click at [443, 591] on mat-option "73977786 - House 1 - Lift 1" at bounding box center [471, 596] width 419 height 37
type input "73977786 - House 1 - Lift 1"
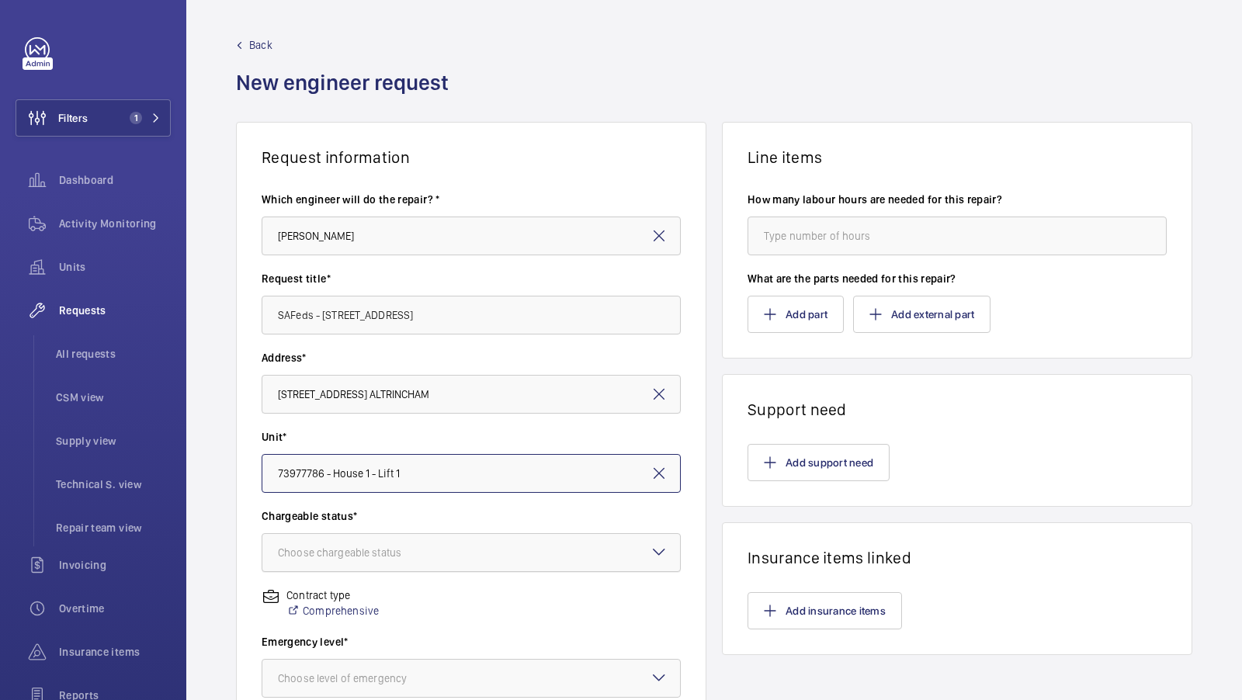
click at [457, 557] on div at bounding box center [471, 552] width 418 height 37
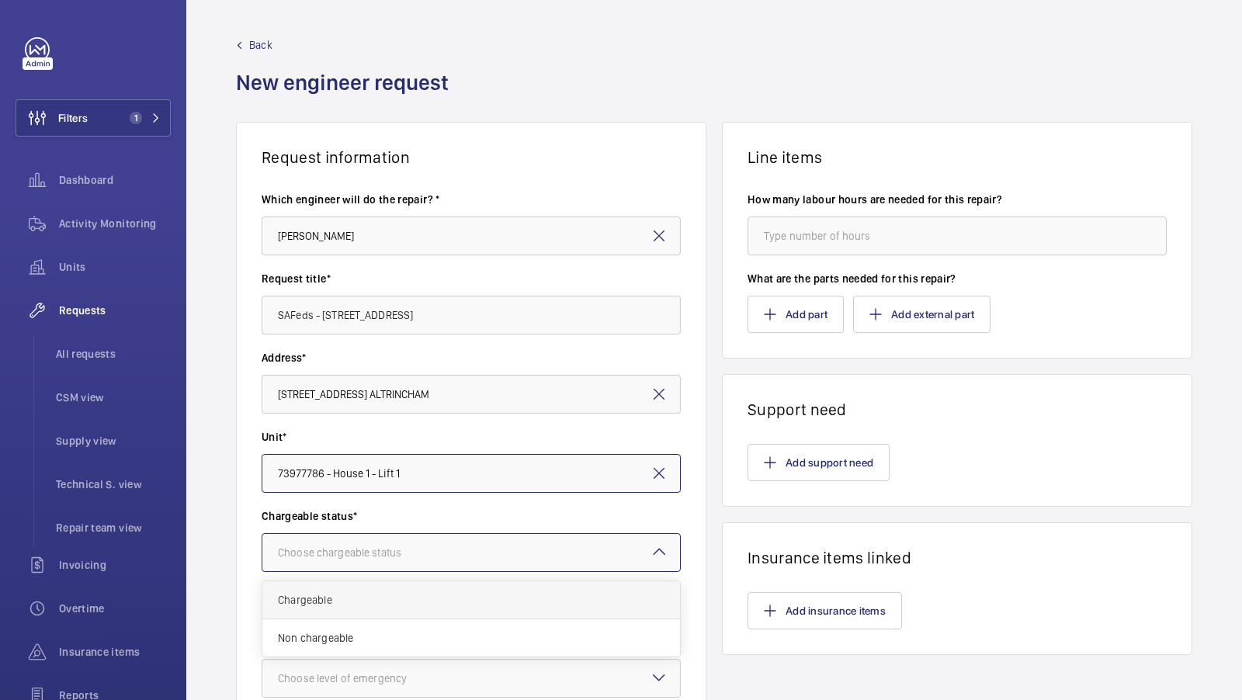
click at [391, 593] on span "Chargeable" at bounding box center [471, 600] width 387 height 16
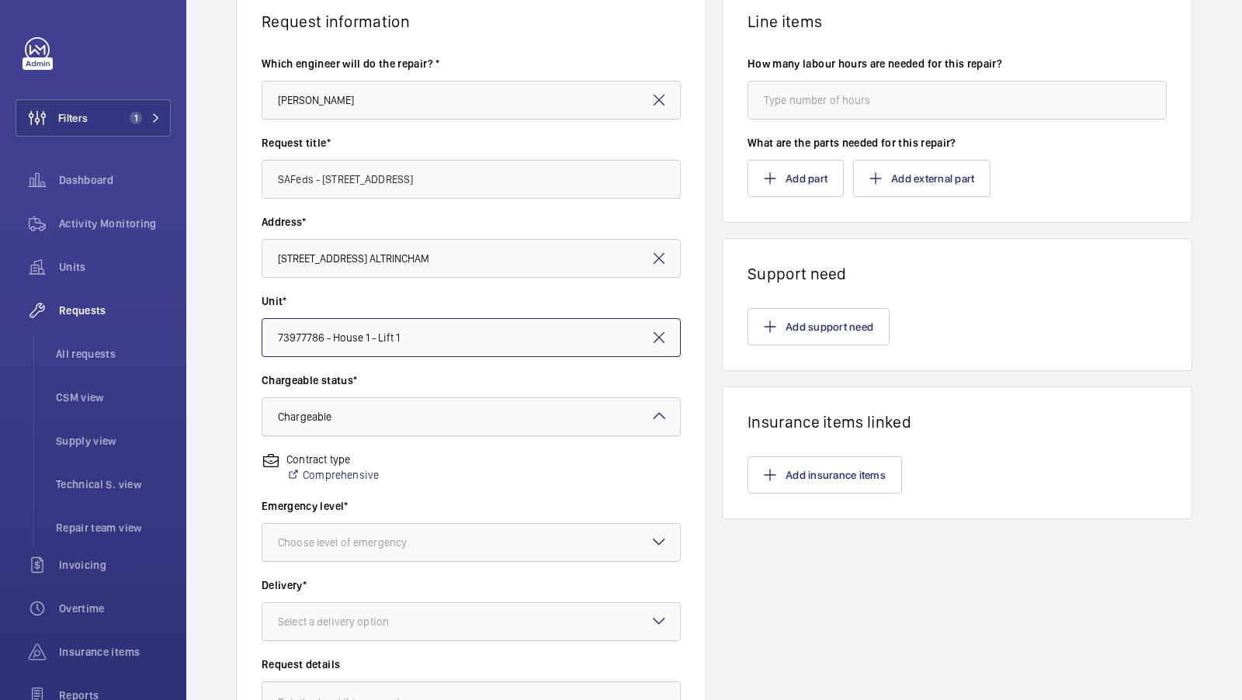
scroll to position [137, 0]
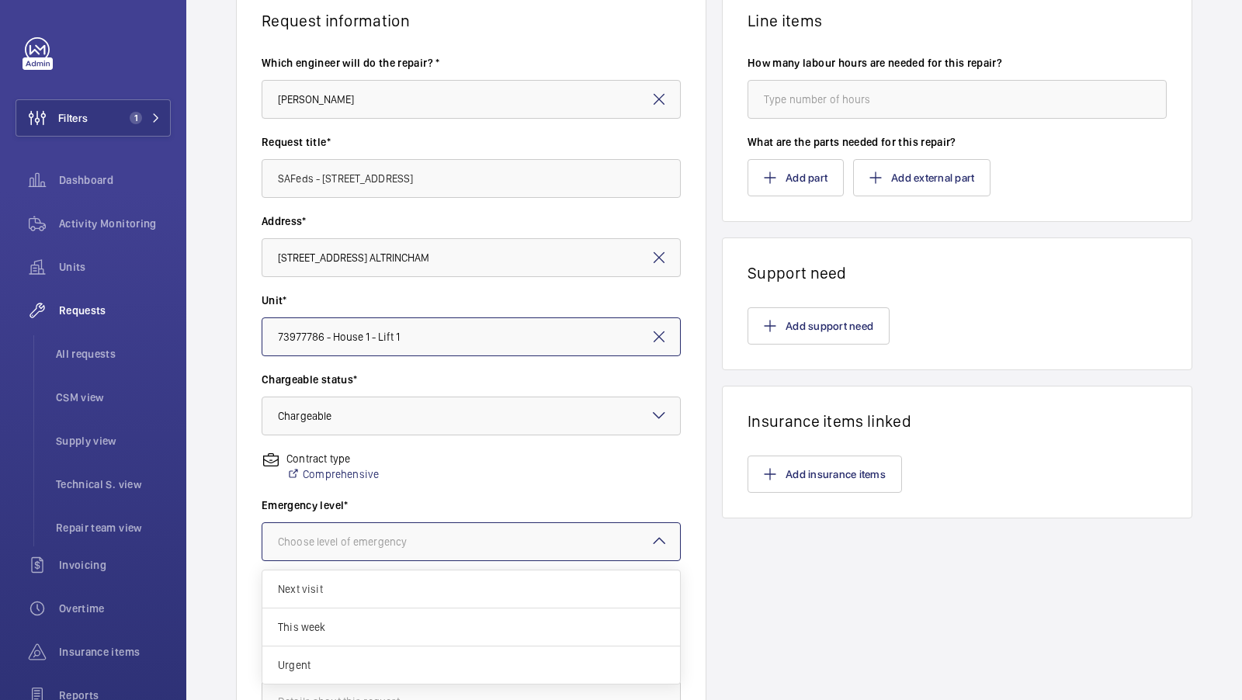
click at [443, 542] on div at bounding box center [471, 541] width 418 height 37
click at [377, 628] on span "This week" at bounding box center [471, 628] width 387 height 16
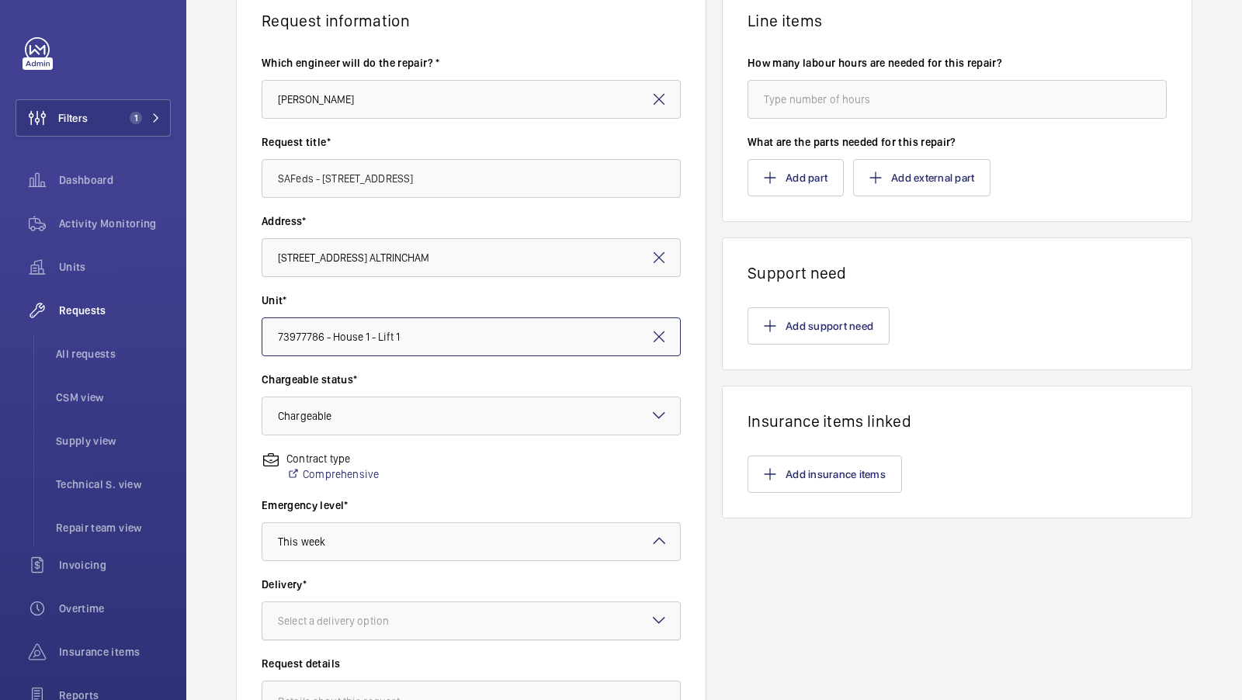
click at [406, 623] on div "Select a delivery option" at bounding box center [353, 621] width 150 height 16
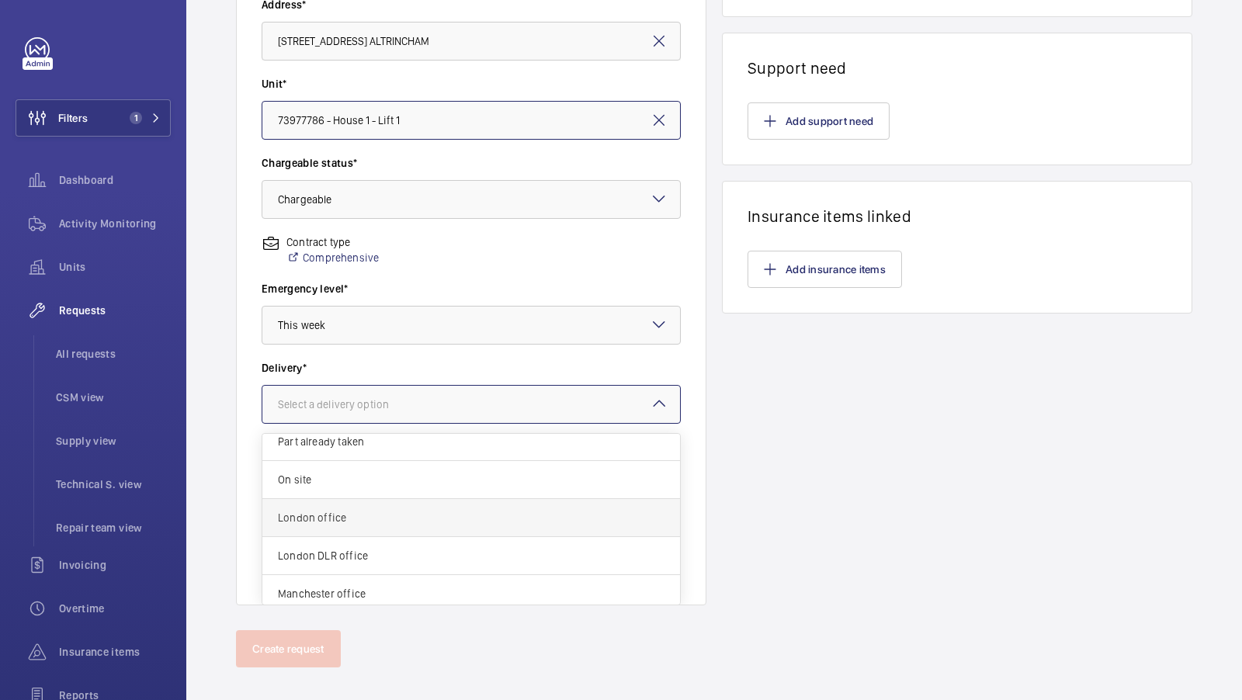
scroll to position [1, 0]
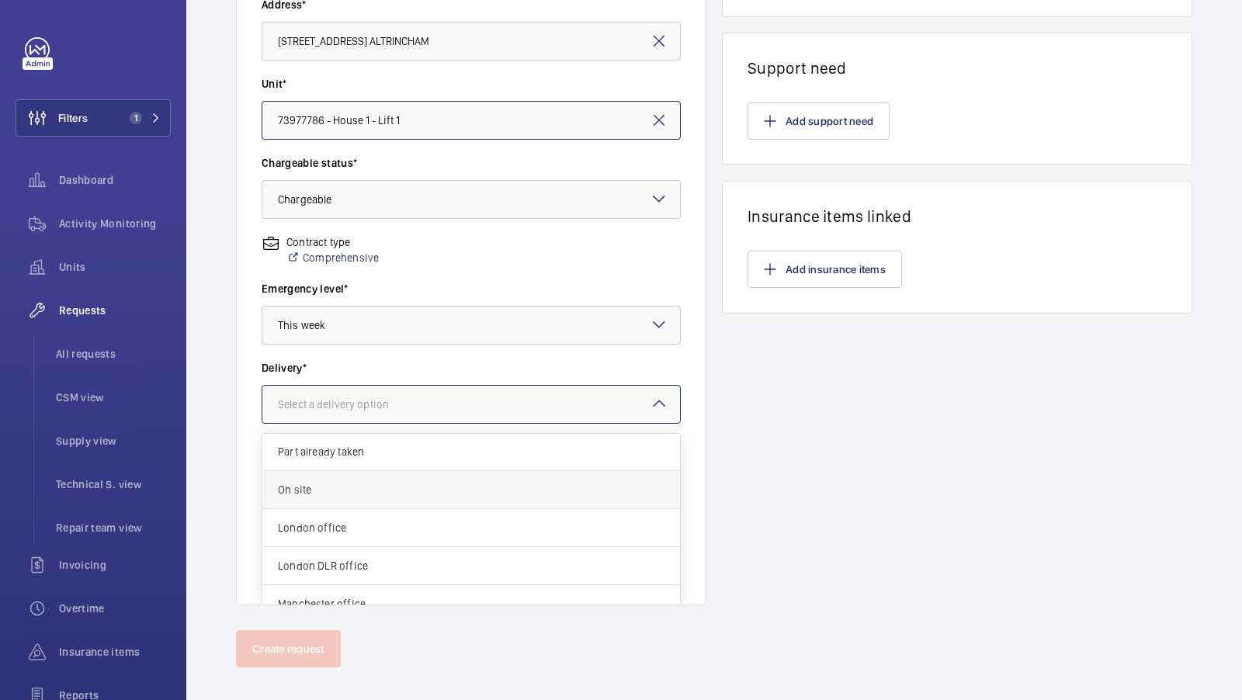
click at [405, 486] on span "On site" at bounding box center [471, 490] width 387 height 16
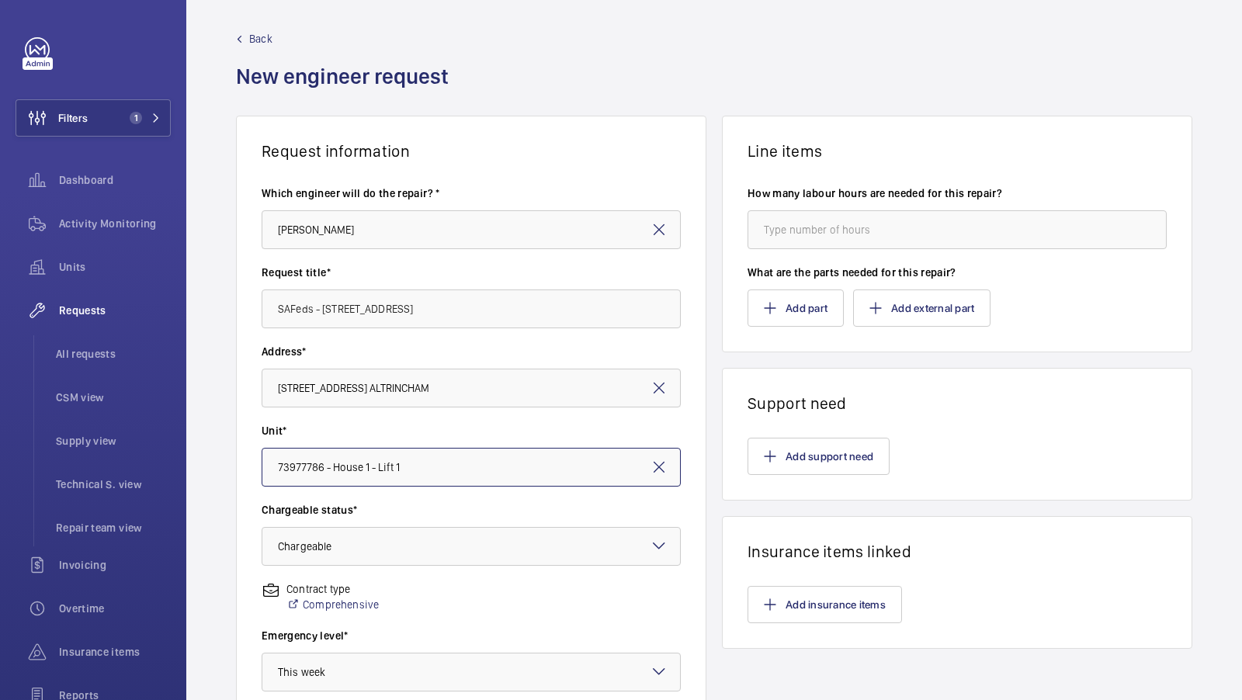
scroll to position [0, 0]
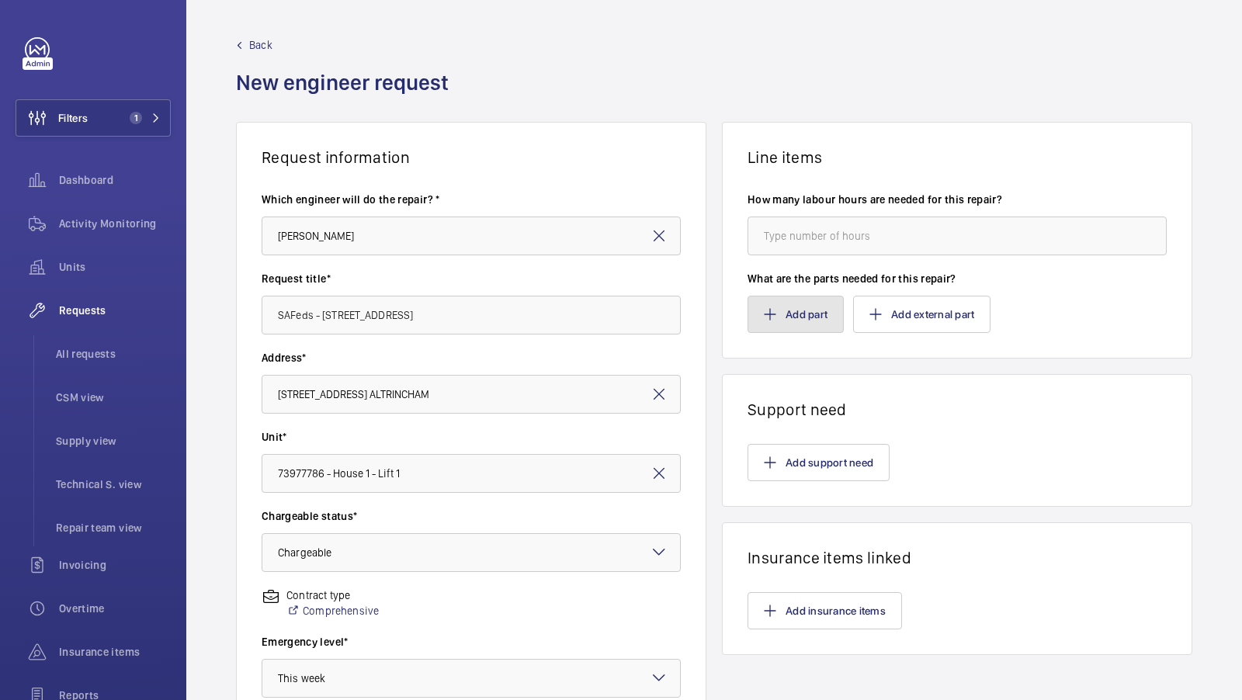
click at [815, 324] on button "Add part" at bounding box center [796, 314] width 96 height 37
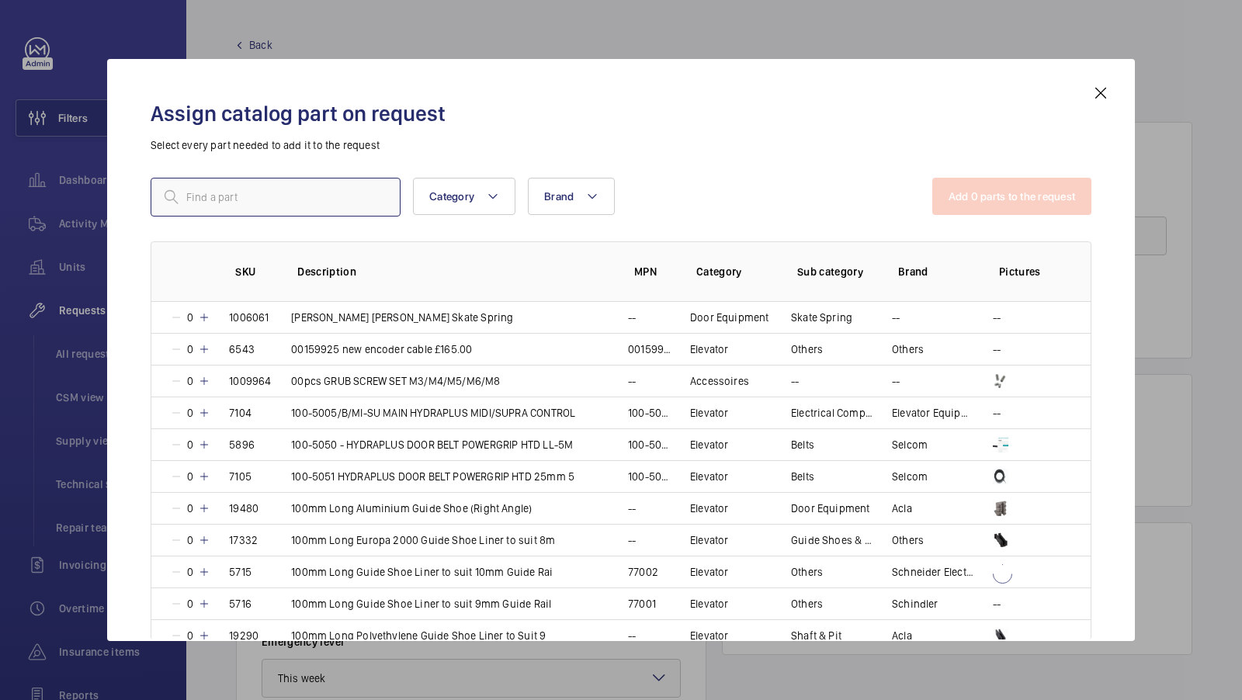
click at [279, 206] on input "text" at bounding box center [276, 197] width 250 height 39
click at [1101, 94] on mat-icon at bounding box center [1101, 93] width 19 height 19
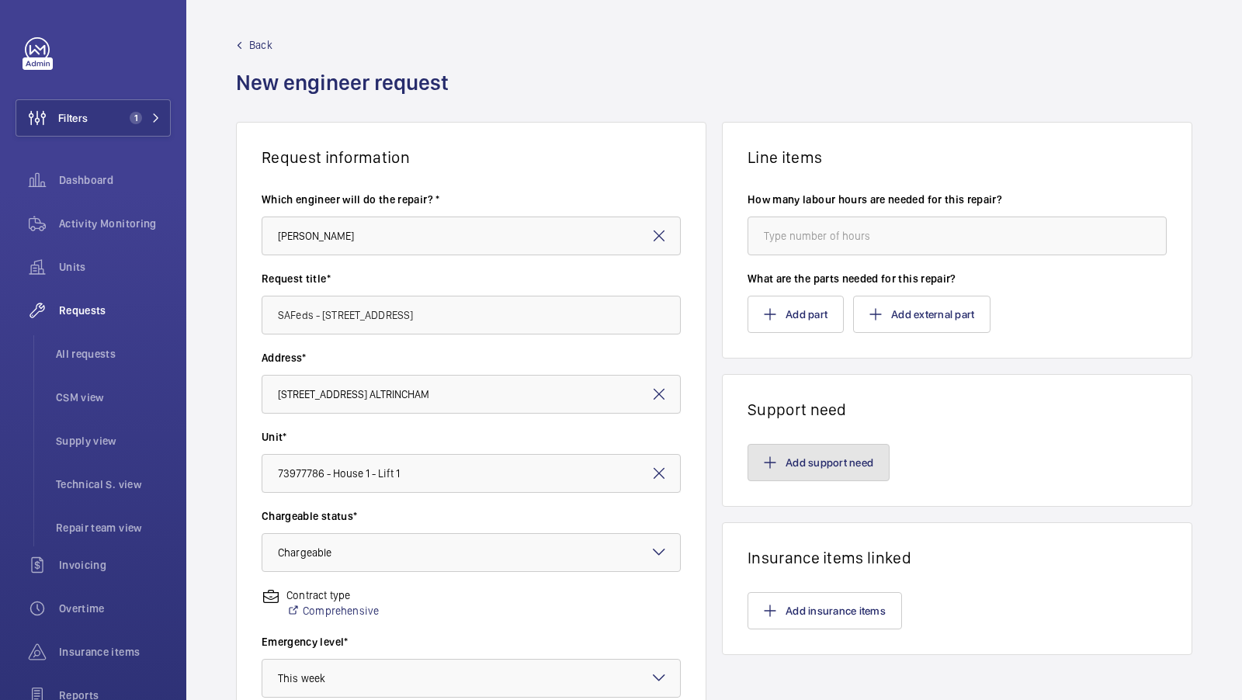
click at [814, 467] on button "Add support need" at bounding box center [819, 462] width 142 height 37
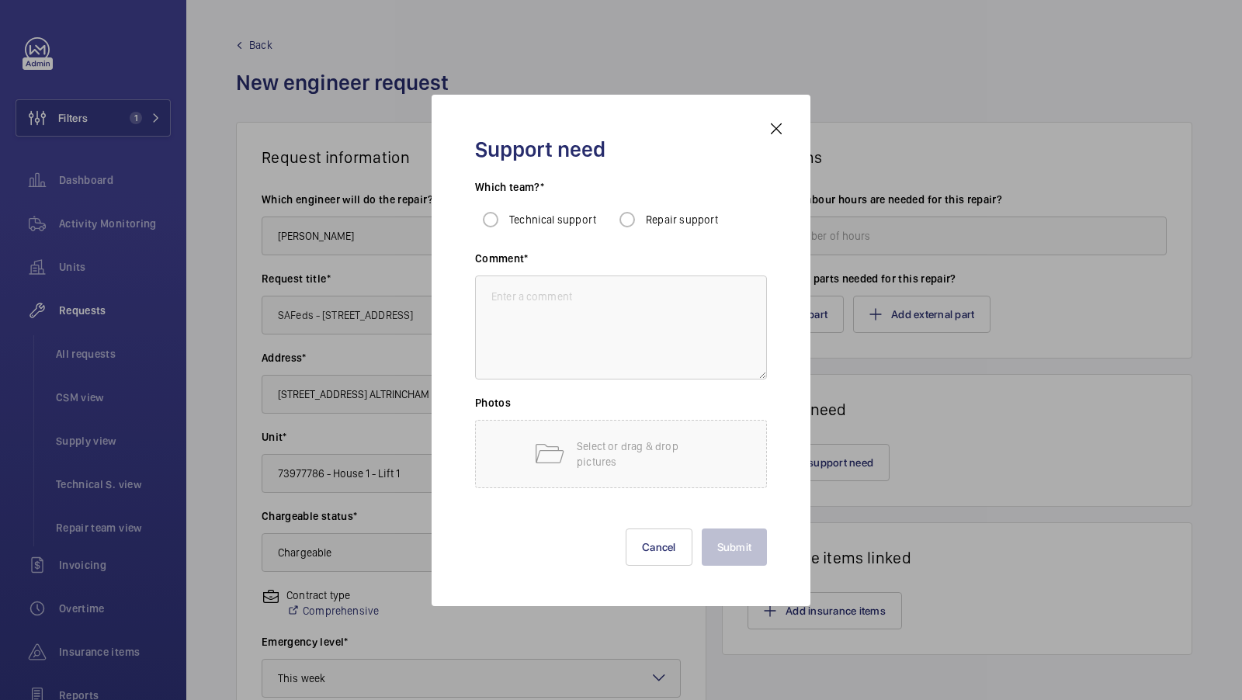
click at [665, 221] on span "Repair support" at bounding box center [682, 220] width 73 height 12
click at [643, 221] on input "Repair support" at bounding box center [627, 219] width 31 height 31
radio input "true"
click at [606, 332] on textarea at bounding box center [621, 328] width 292 height 104
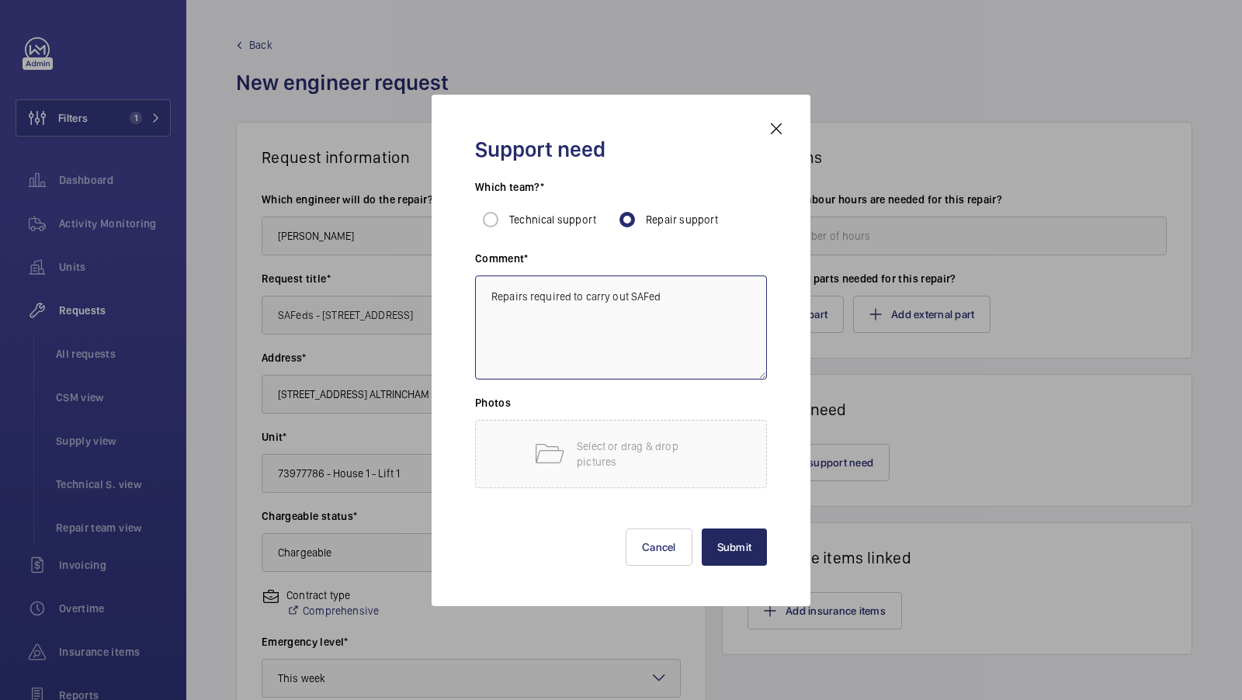
type textarea "Repairs required to carry out SAFed"
click at [731, 542] on button "Submit" at bounding box center [735, 547] width 66 height 37
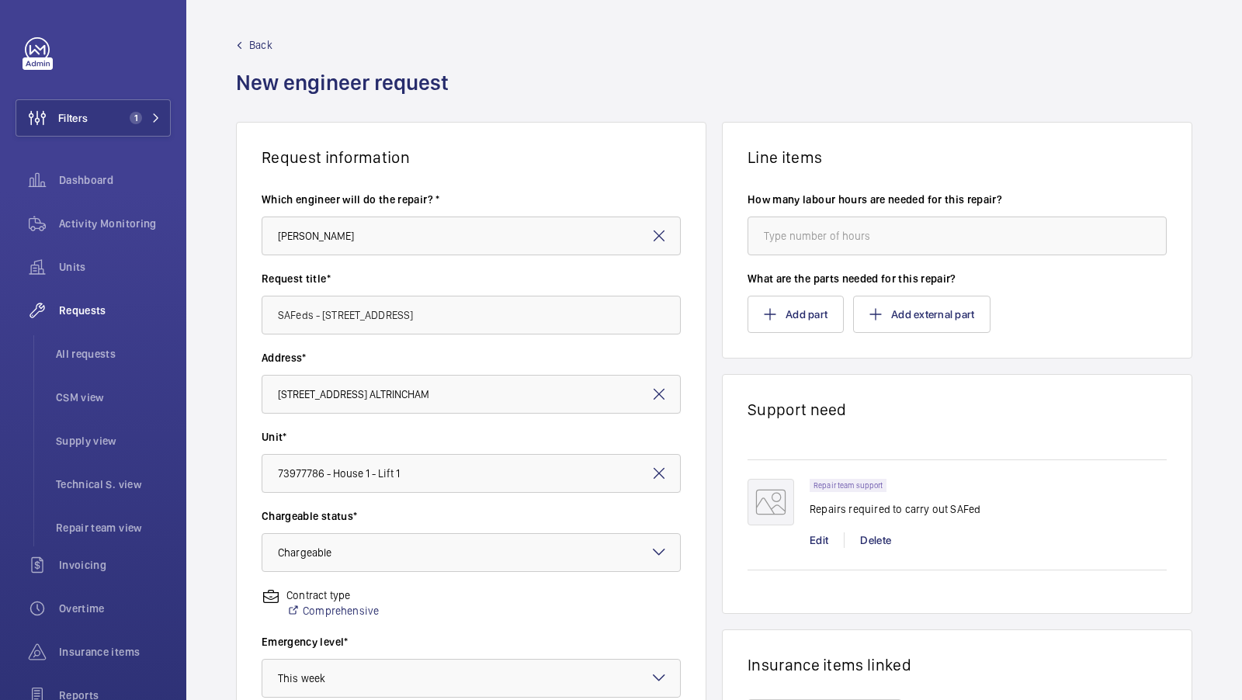
click at [1217, 324] on div "Request information Which engineer will do the repair? * [PERSON_NAME] Request …" at bounding box center [714, 547] width 1056 height 850
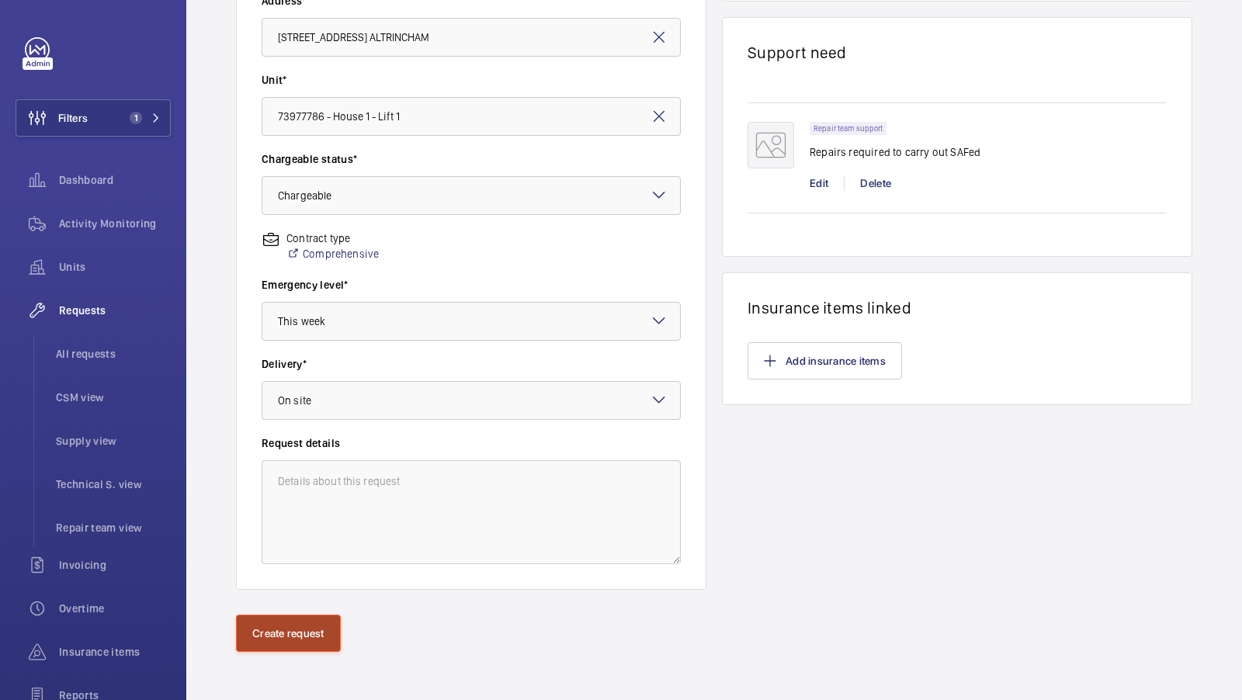
click at [311, 622] on button "Create request" at bounding box center [288, 633] width 105 height 37
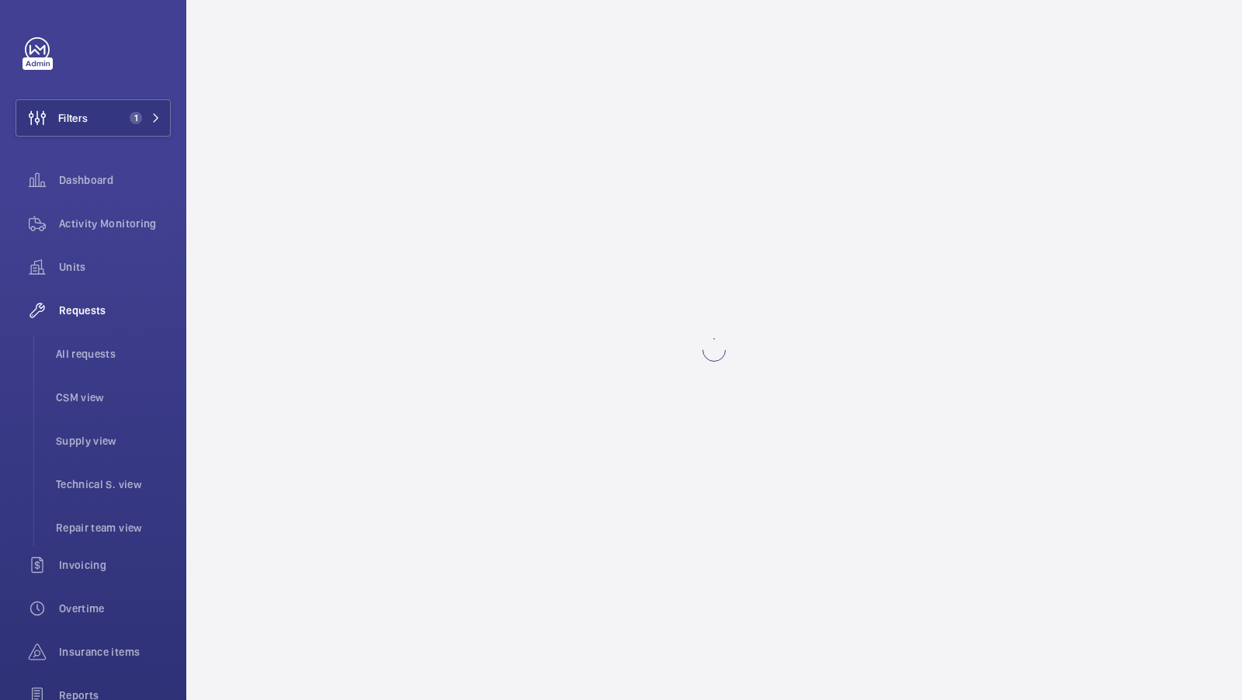
scroll to position [0, 0]
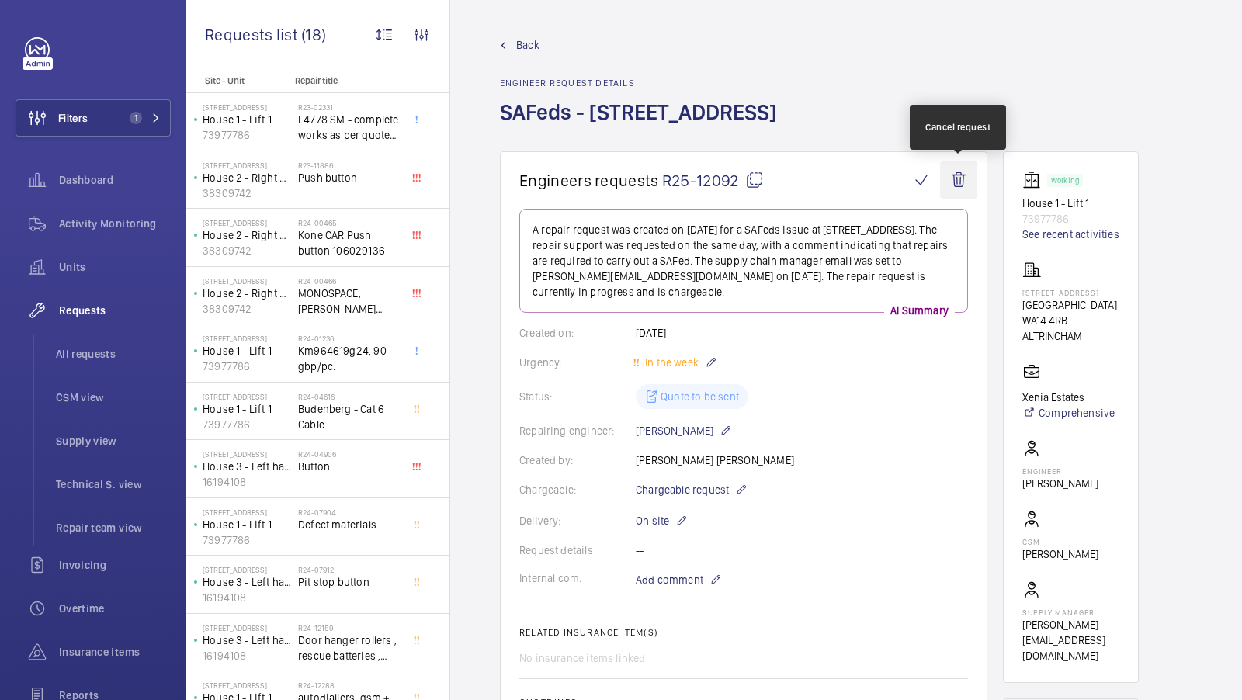
click at [962, 182] on wm-front-icon-button at bounding box center [958, 179] width 37 height 37
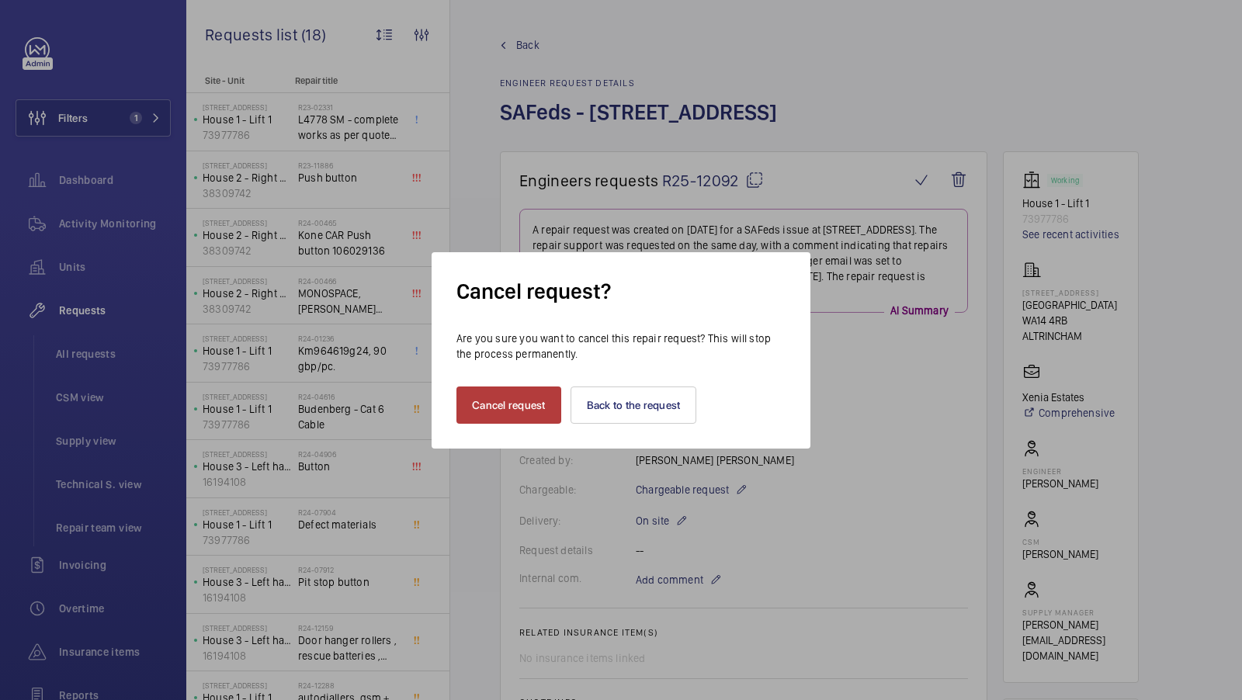
click at [502, 392] on button "Cancel request" at bounding box center [509, 405] width 105 height 37
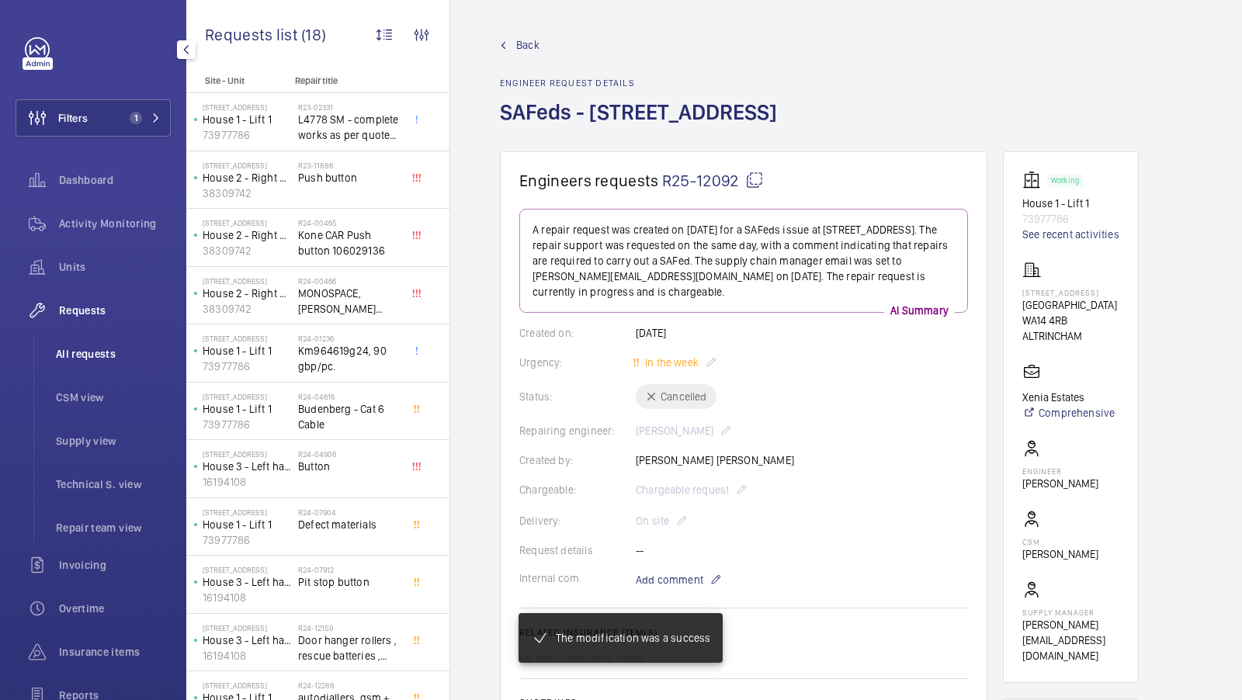
click at [93, 350] on span "All requests" at bounding box center [113, 354] width 115 height 16
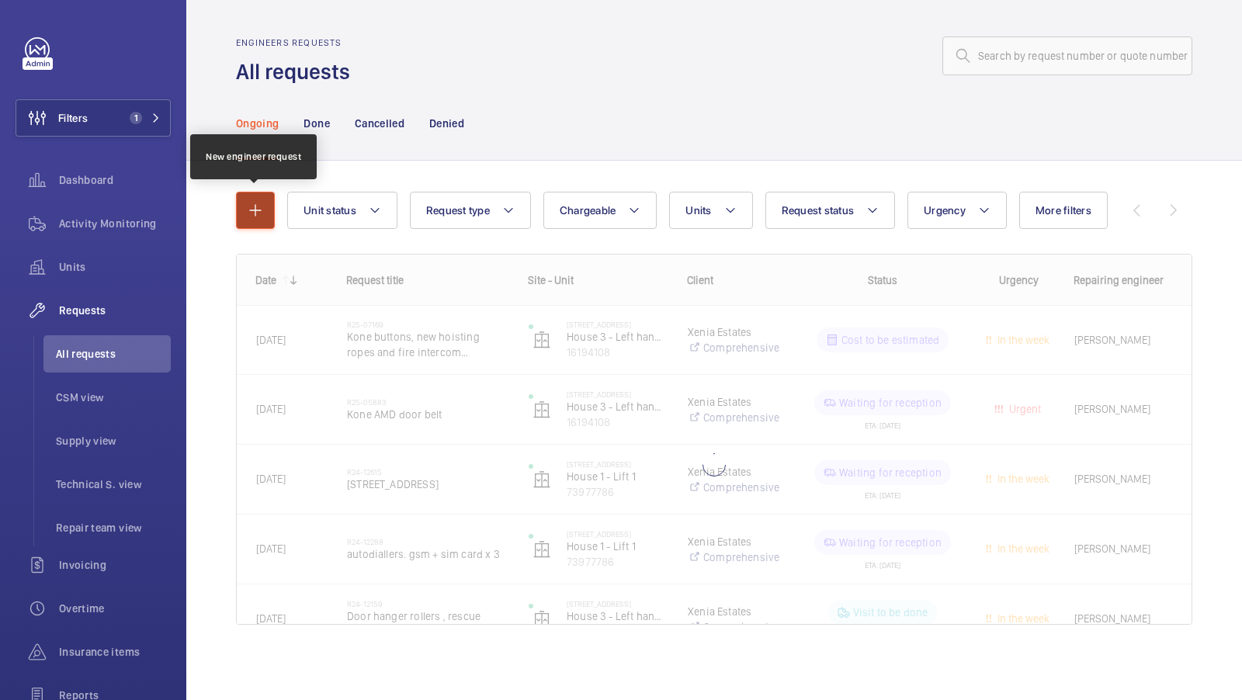
click at [248, 214] on mat-icon "button" at bounding box center [255, 210] width 19 height 19
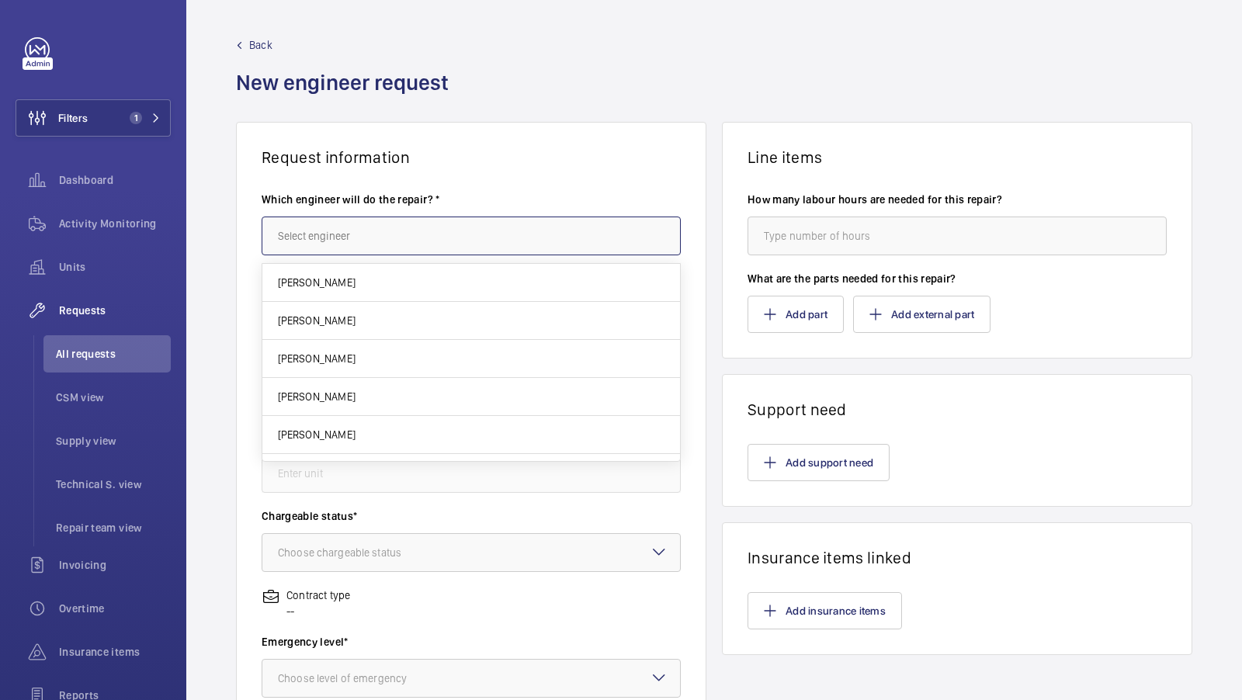
click at [374, 233] on input "text" at bounding box center [471, 236] width 419 height 39
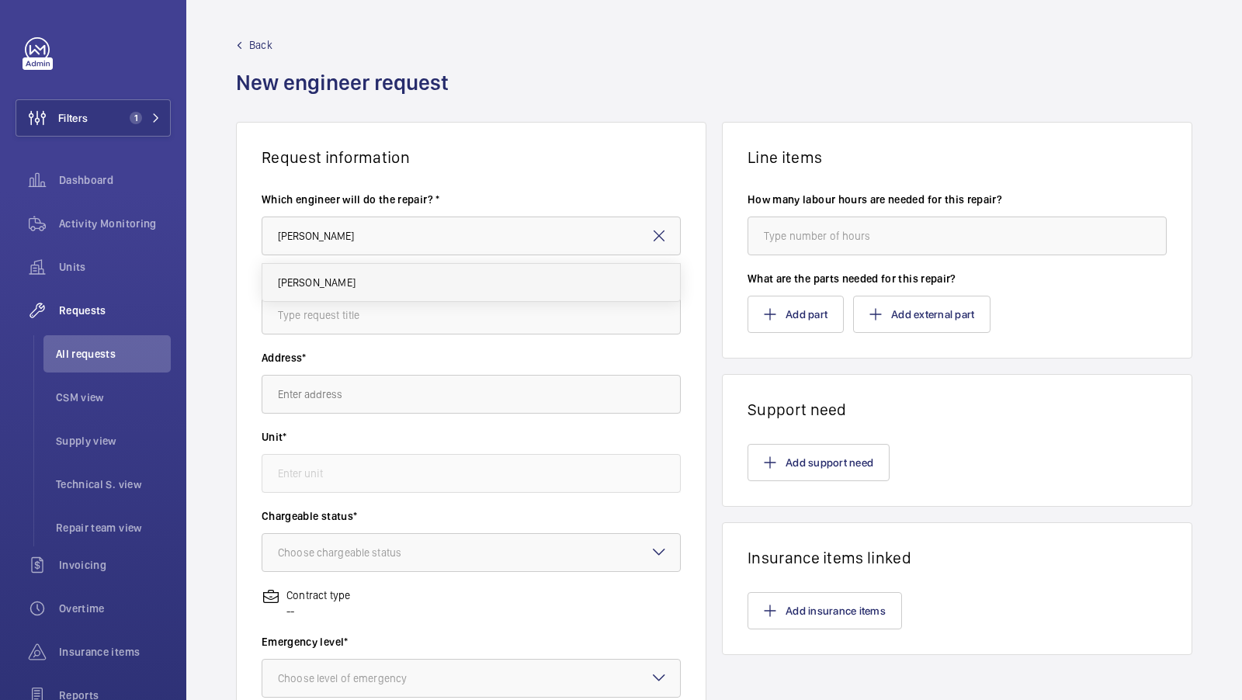
click at [349, 276] on mat-option "[PERSON_NAME]" at bounding box center [471, 282] width 419 height 37
type input "[PERSON_NAME]"
click at [357, 306] on input "text" at bounding box center [471, 315] width 419 height 39
click at [351, 307] on input "text" at bounding box center [471, 315] width 419 height 39
type input "D"
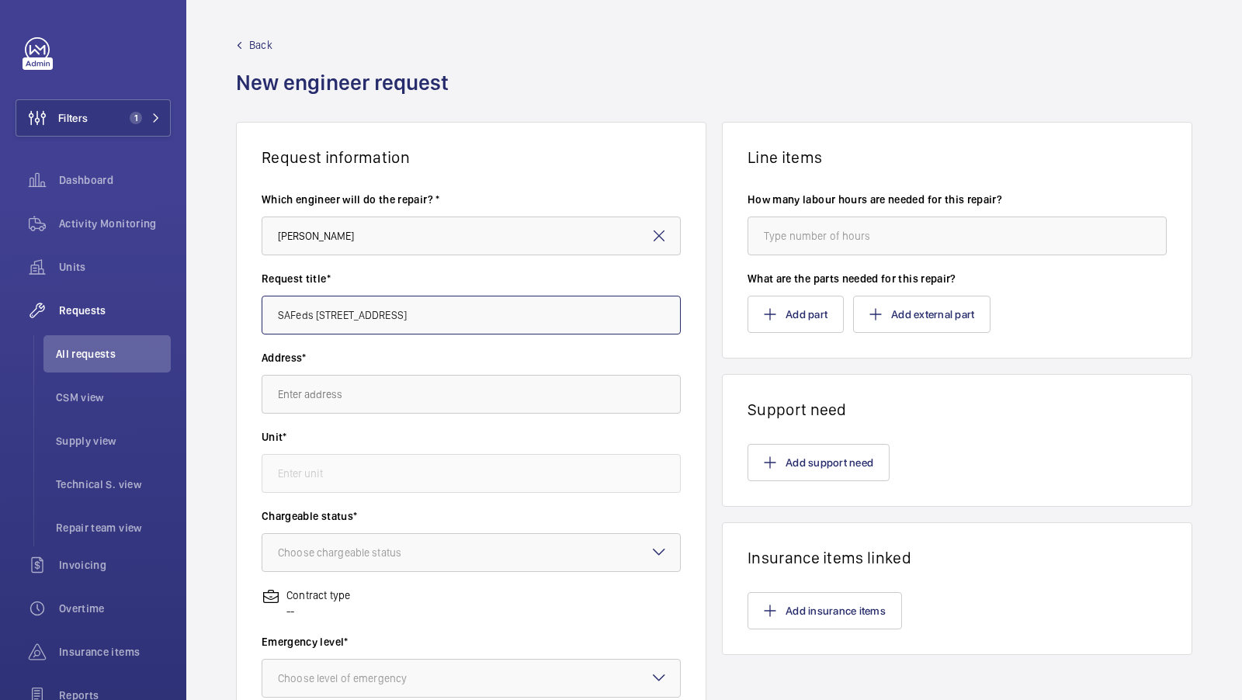
type input "SAFeds [STREET_ADDRESS]"
click at [354, 396] on input "text" at bounding box center [471, 394] width 419 height 39
click at [377, 437] on span "[STREET_ADDRESS] ALTRINCHAM" at bounding box center [355, 441] width 155 height 16
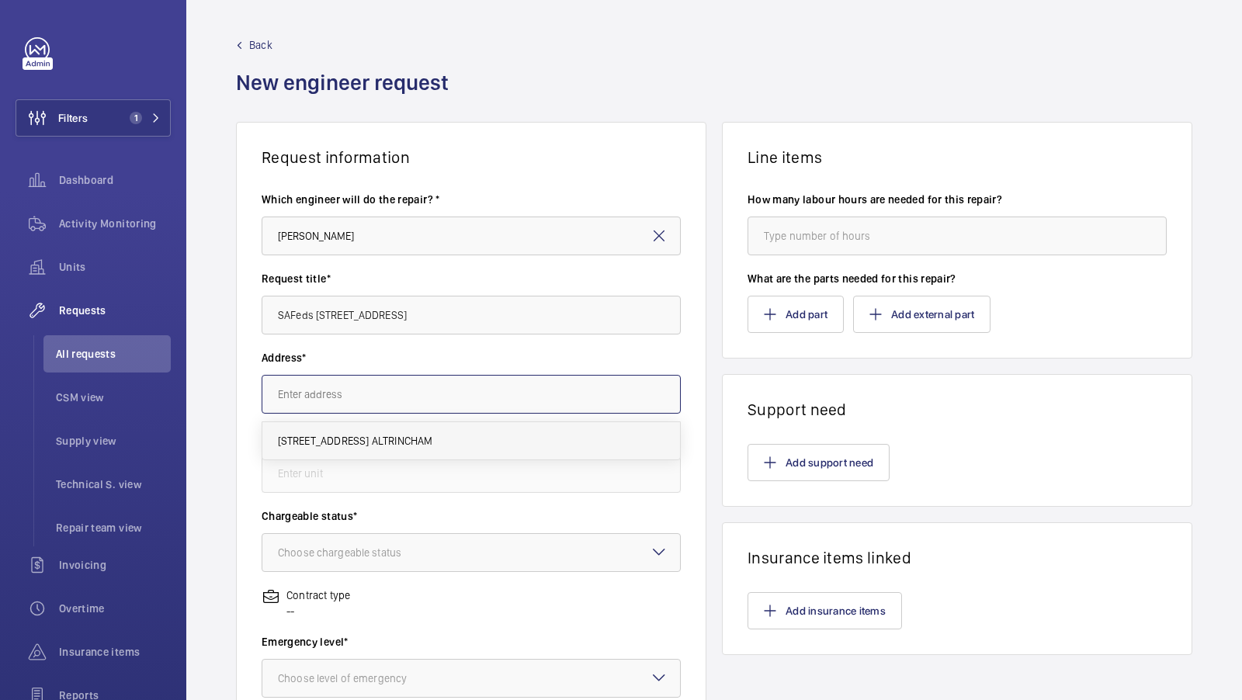
type input "[STREET_ADDRESS] ALTRINCHAM"
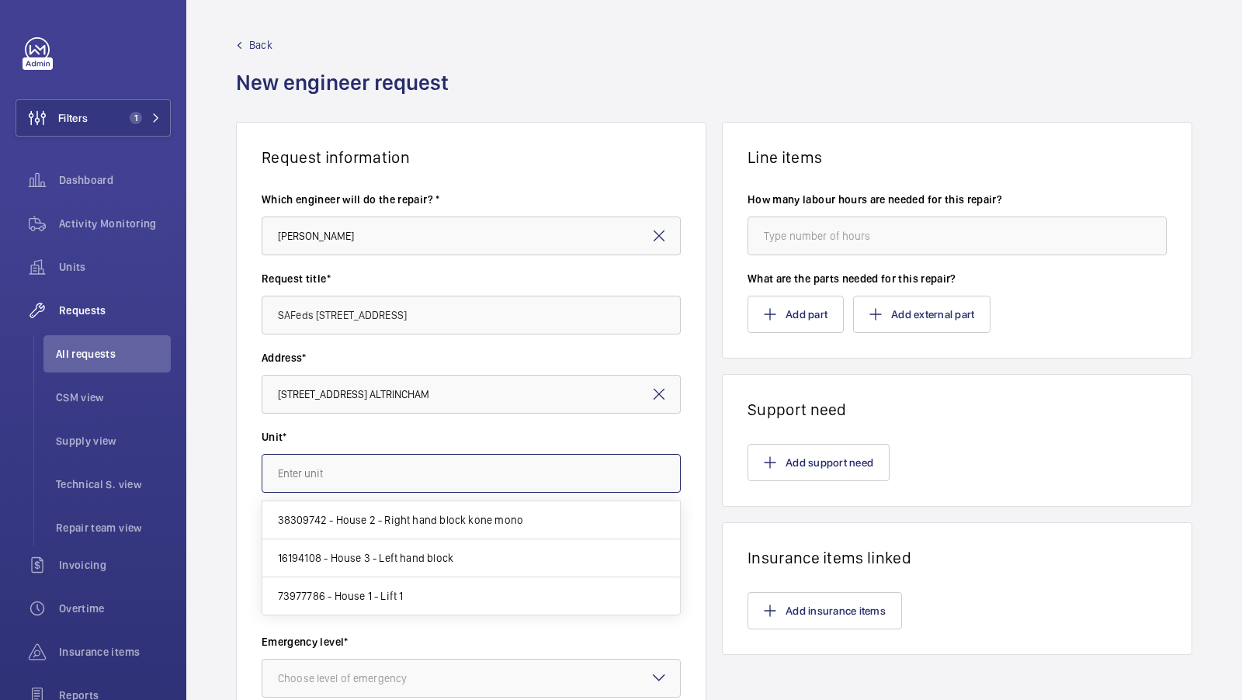
click at [331, 472] on input "text" at bounding box center [471, 473] width 419 height 39
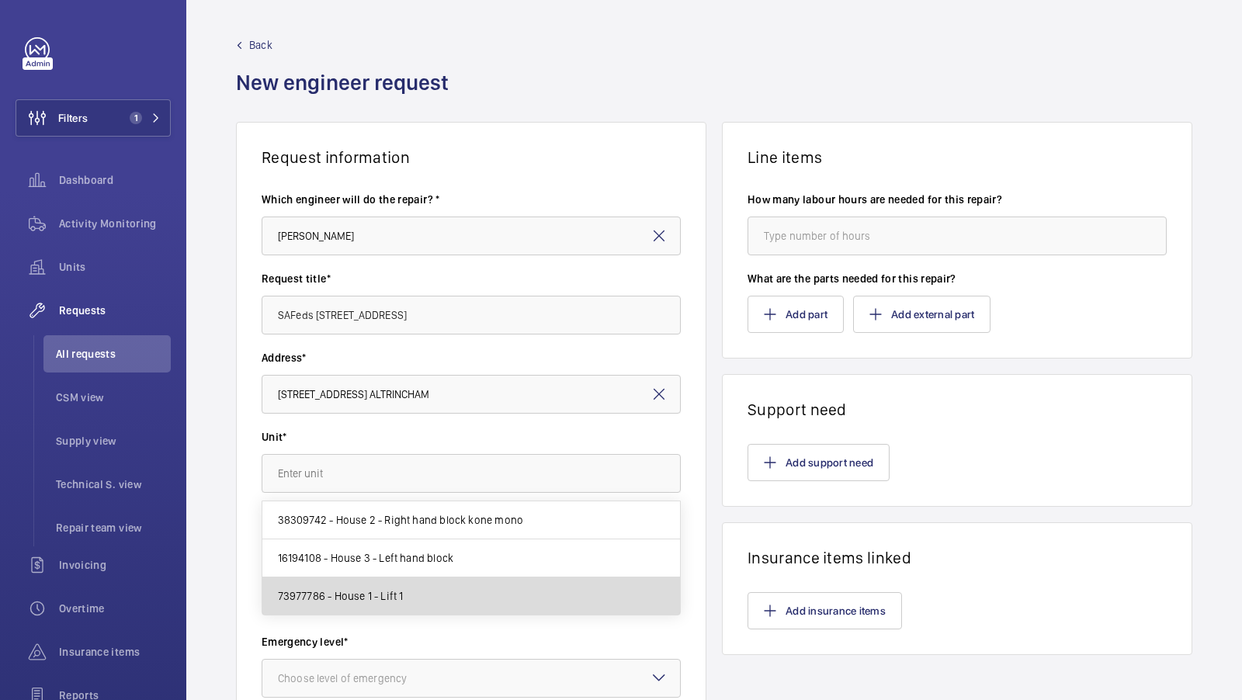
click at [421, 602] on mat-option "73977786 - House 1 - Lift 1" at bounding box center [471, 596] width 419 height 37
type input "73977786 - House 1 - Lift 1"
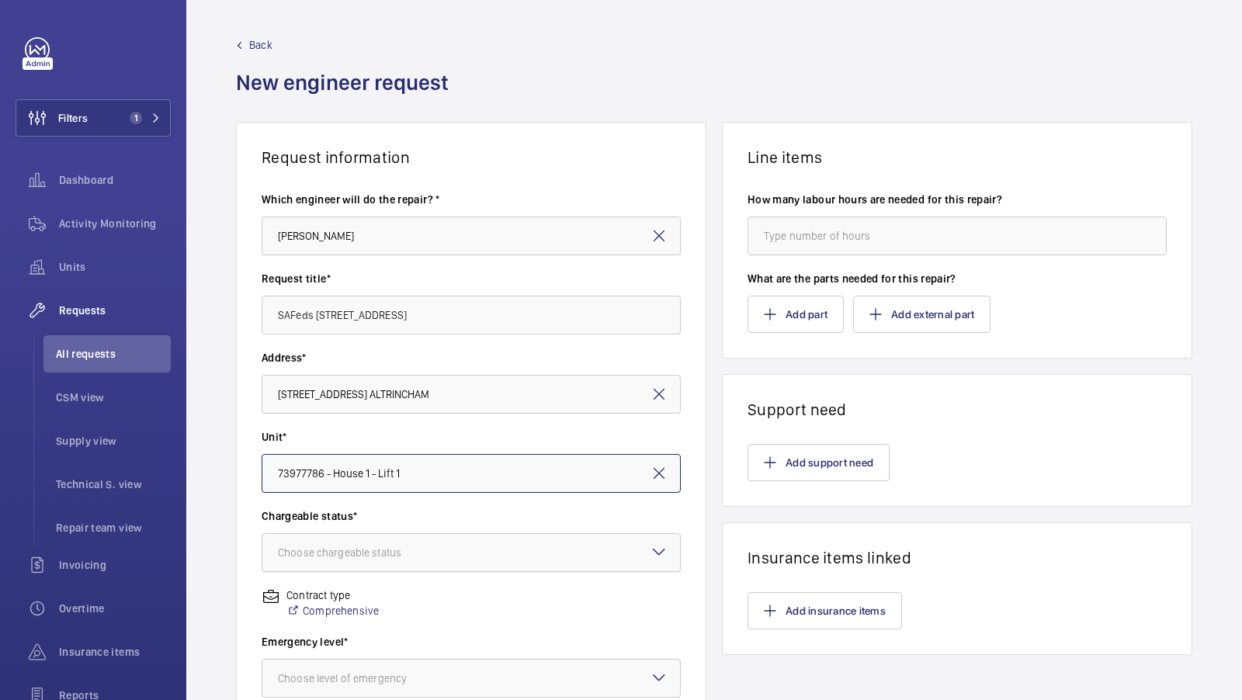
click at [447, 557] on div at bounding box center [471, 552] width 418 height 37
click at [691, 511] on wm-front-card-body "Which engineer will do the repair? * [PERSON_NAME] Request title* SAFeds [STREE…" at bounding box center [471, 557] width 469 height 780
click at [527, 567] on div at bounding box center [471, 552] width 418 height 37
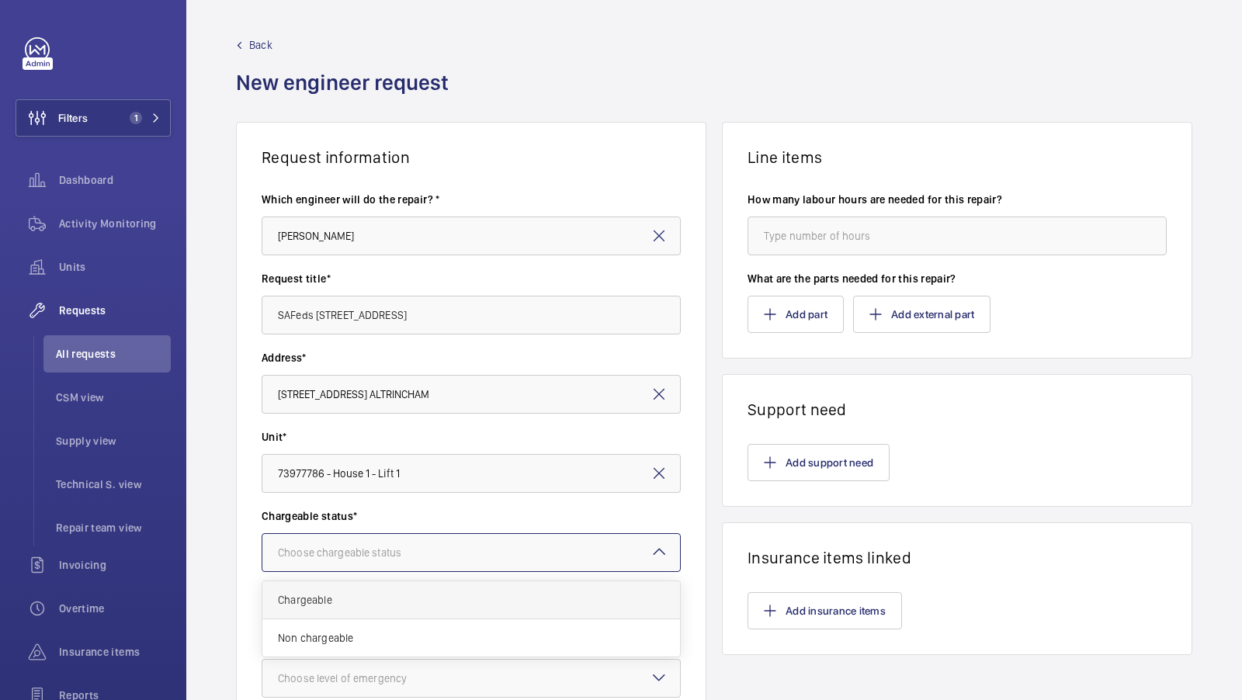
click at [378, 611] on div "Chargeable" at bounding box center [471, 601] width 418 height 38
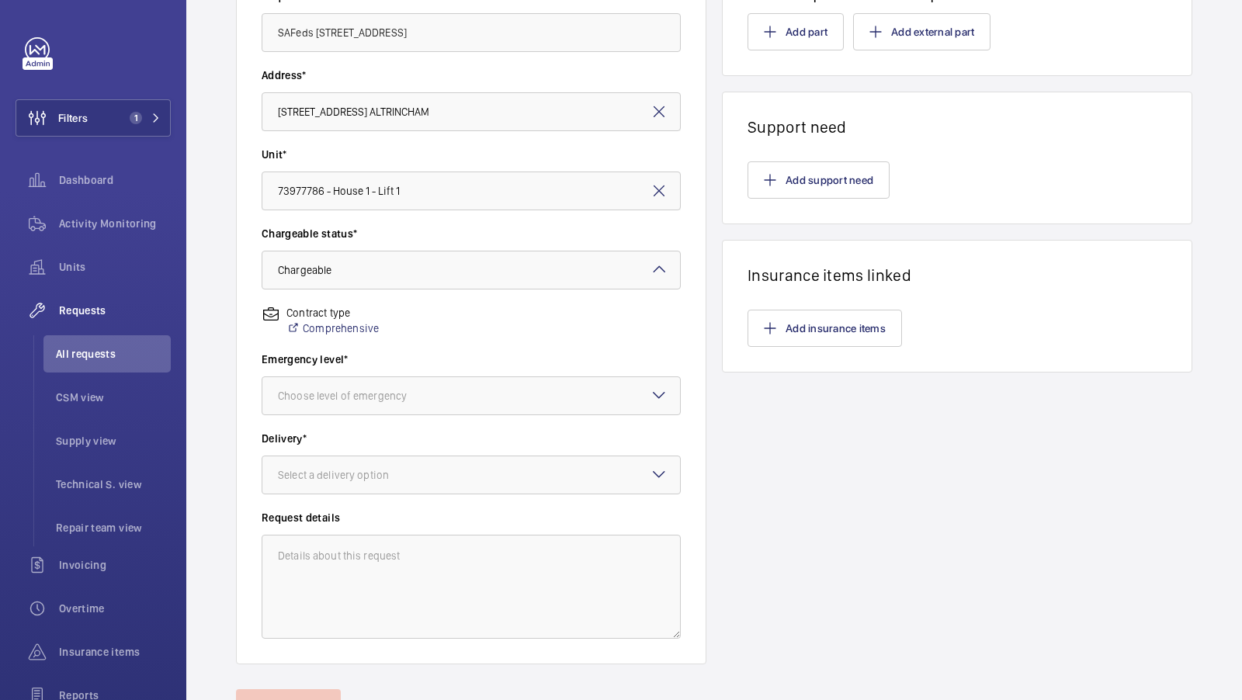
scroll to position [291, 0]
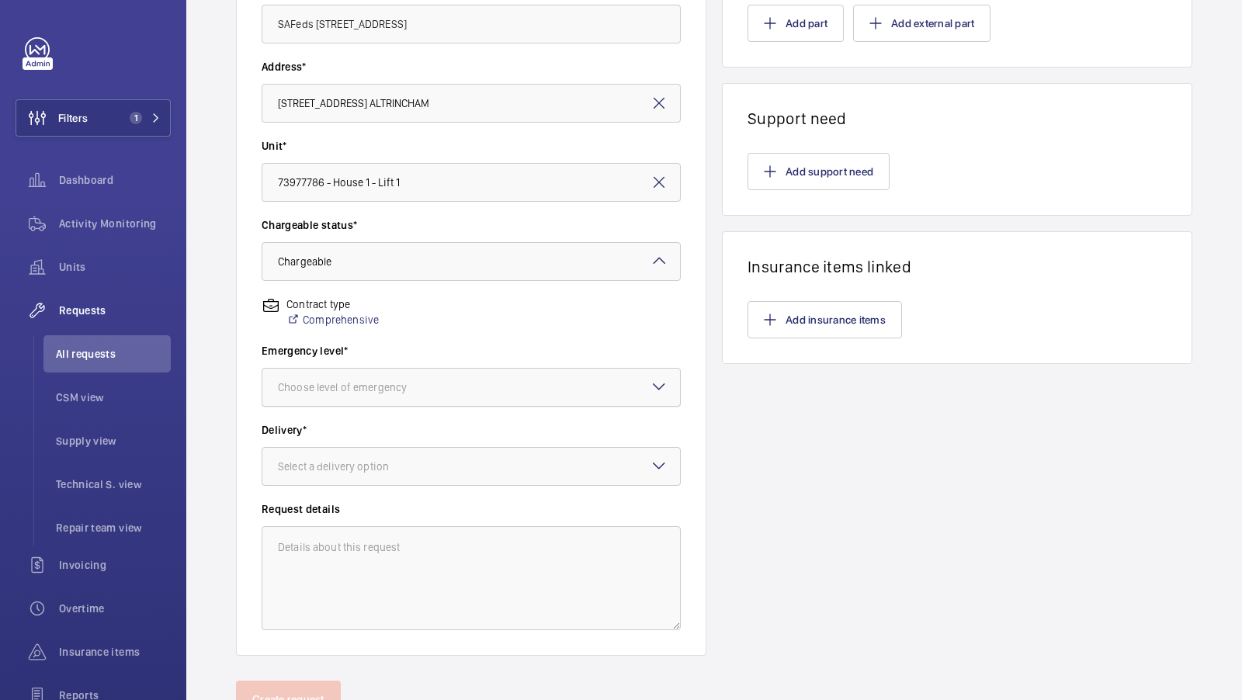
click at [439, 388] on div "Choose level of emergency" at bounding box center [362, 388] width 168 height 16
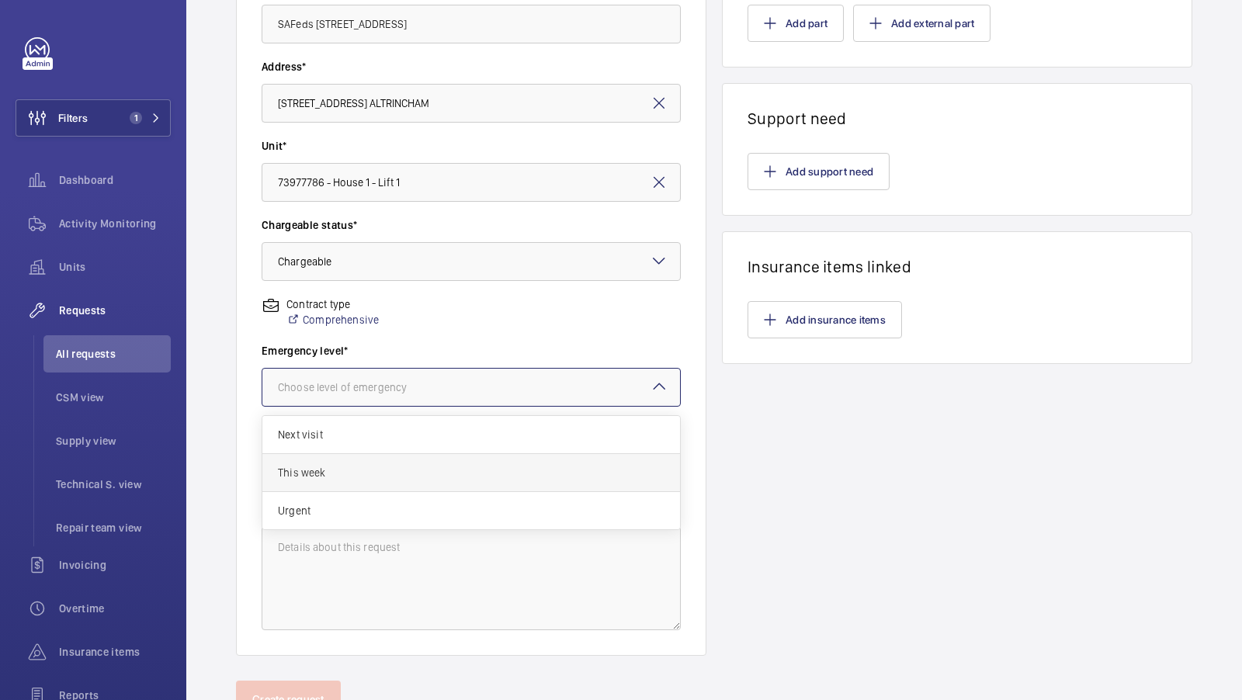
click at [342, 466] on span "This week" at bounding box center [471, 473] width 387 height 16
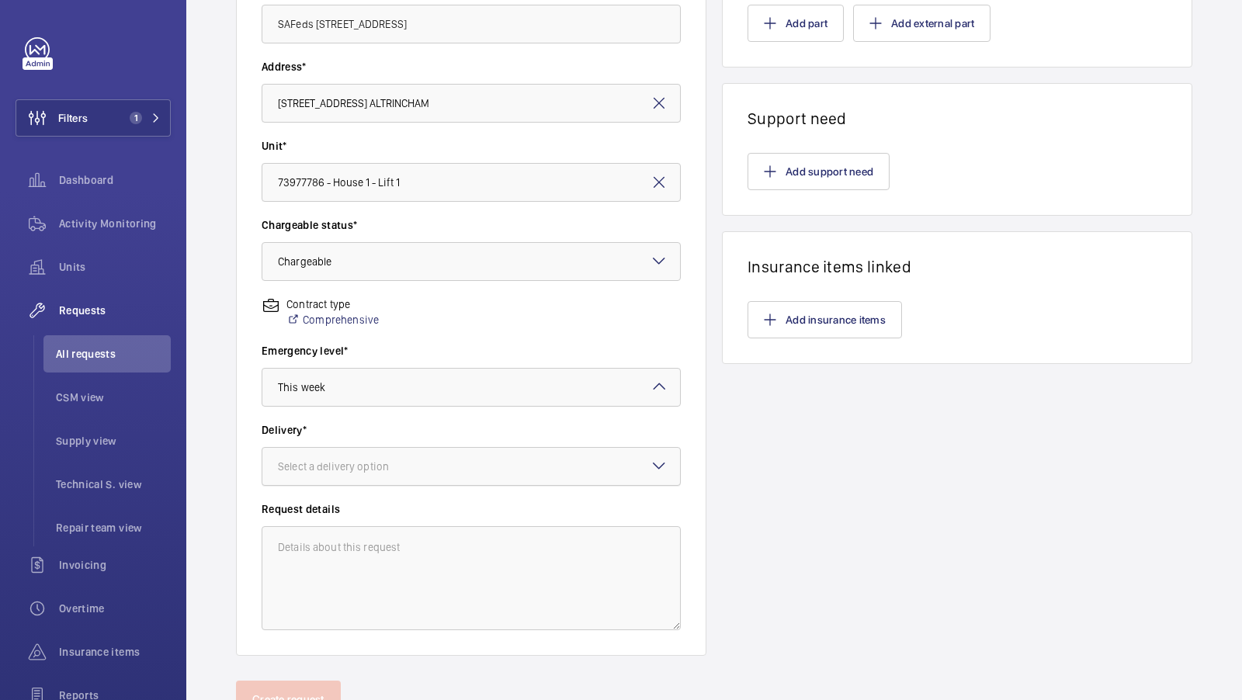
click at [359, 469] on div "Select a delivery option" at bounding box center [353, 467] width 150 height 16
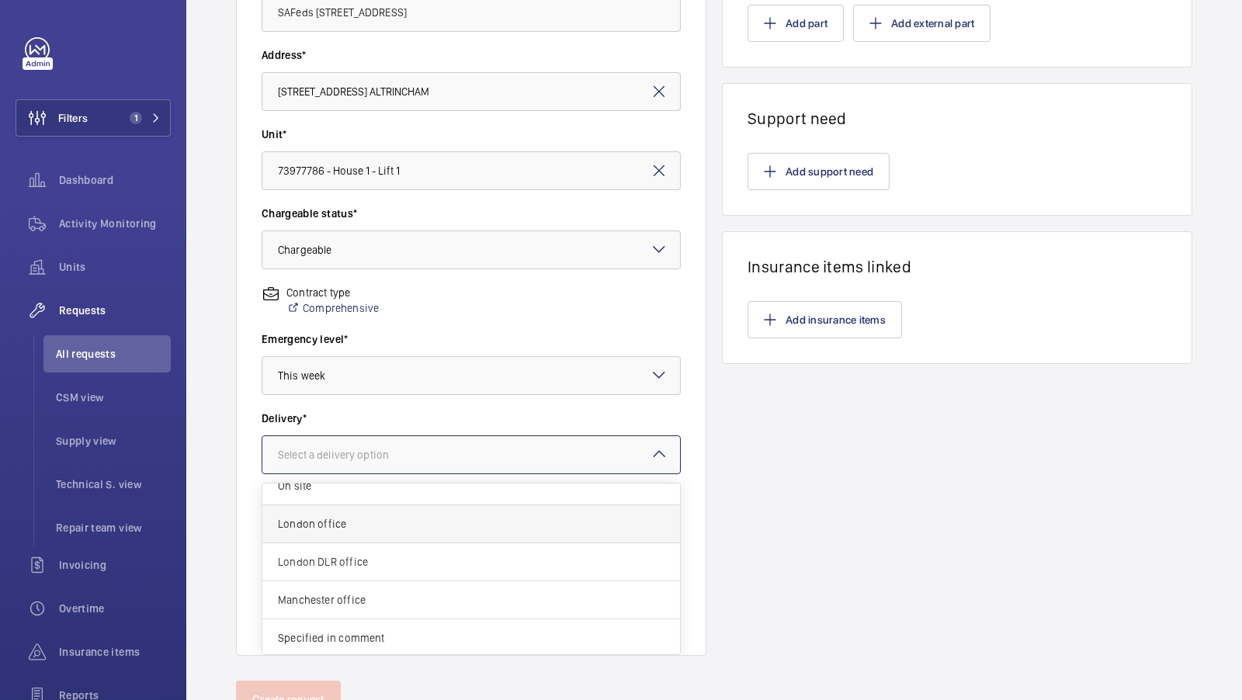
scroll to position [0, 0]
click at [380, 533] on span "On site" at bounding box center [471, 541] width 387 height 16
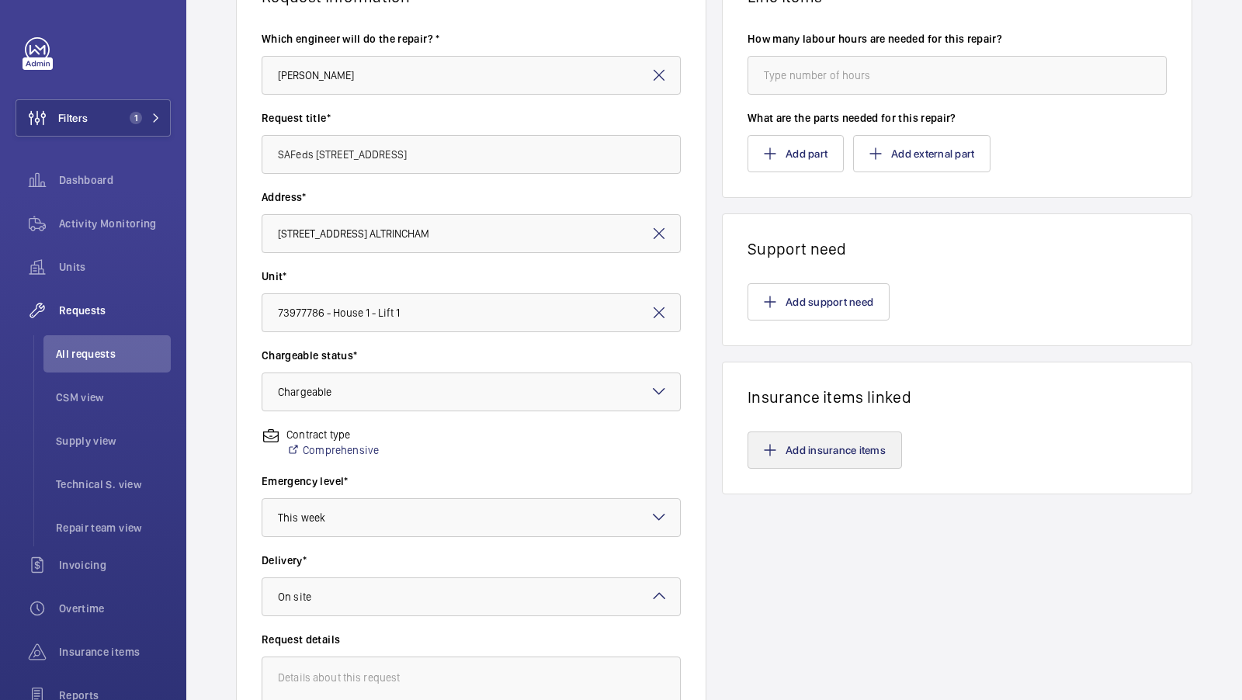
scroll to position [160, 0]
click at [820, 450] on button "Add insurance items" at bounding box center [825, 450] width 155 height 37
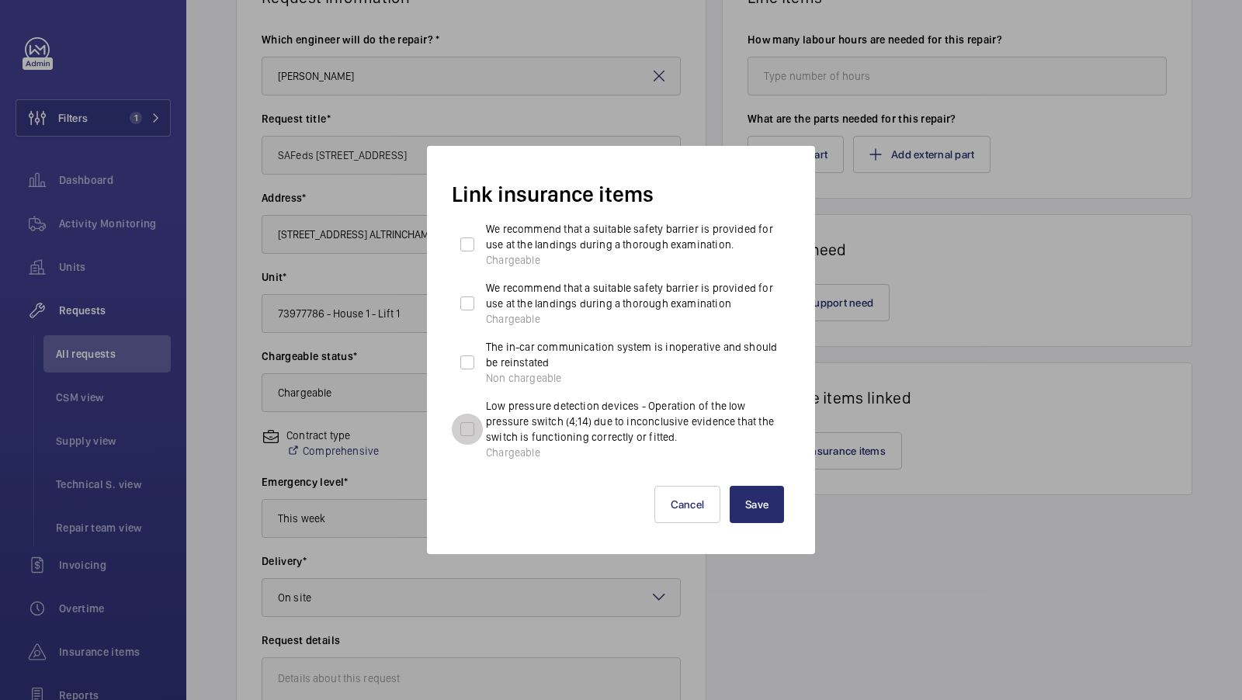
click at [467, 432] on input "Low pressure detection devices - Operation of the low pressure switch (4;14) du…" at bounding box center [467, 429] width 31 height 31
checkbox input "true"
click at [766, 509] on button "Save" at bounding box center [757, 504] width 54 height 37
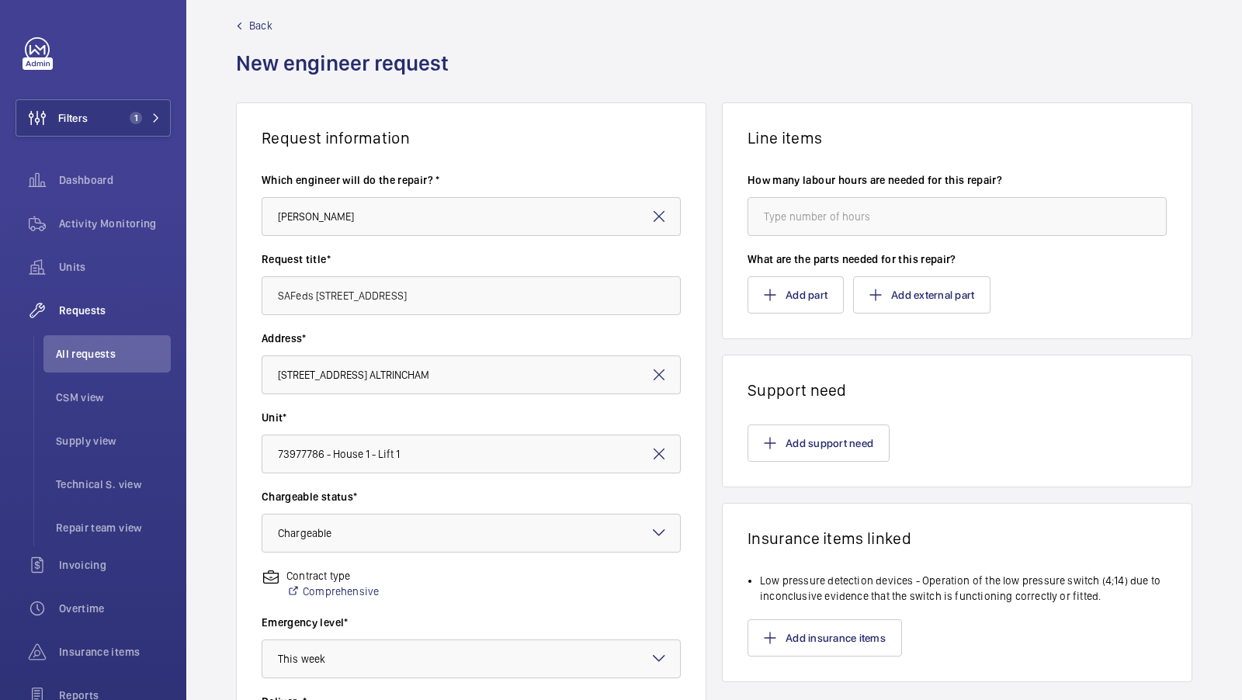
scroll to position [22, 0]
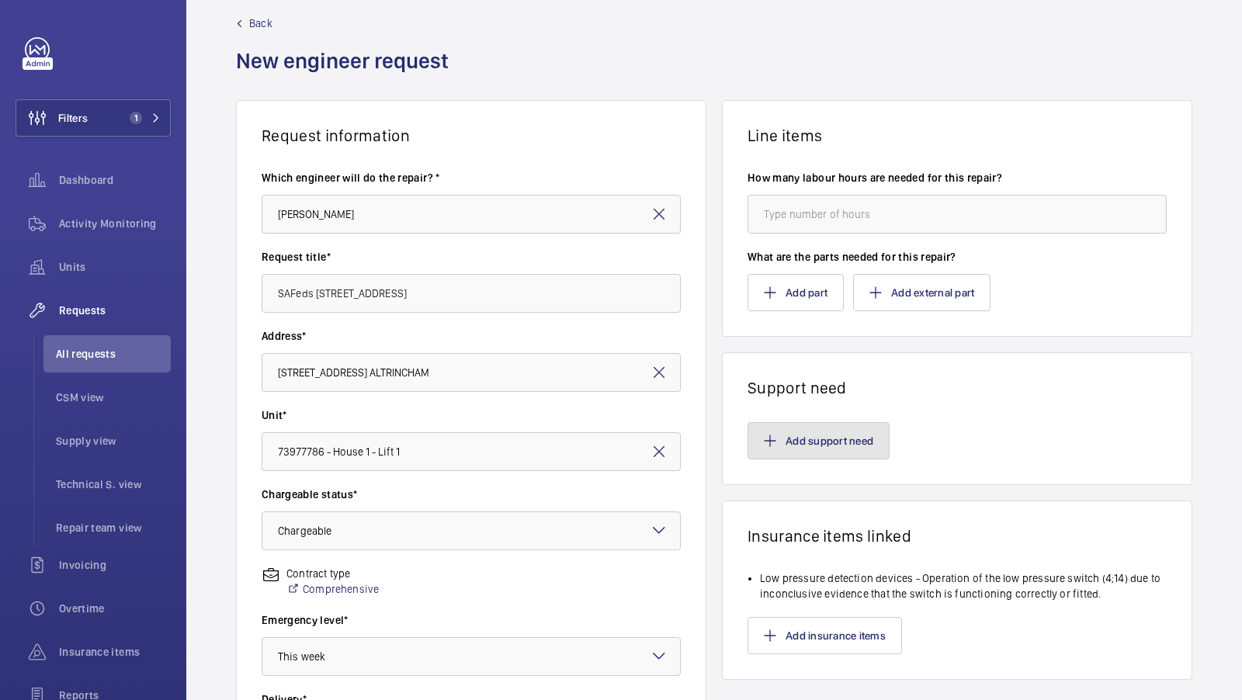
click at [809, 425] on button "Add support need" at bounding box center [819, 440] width 142 height 37
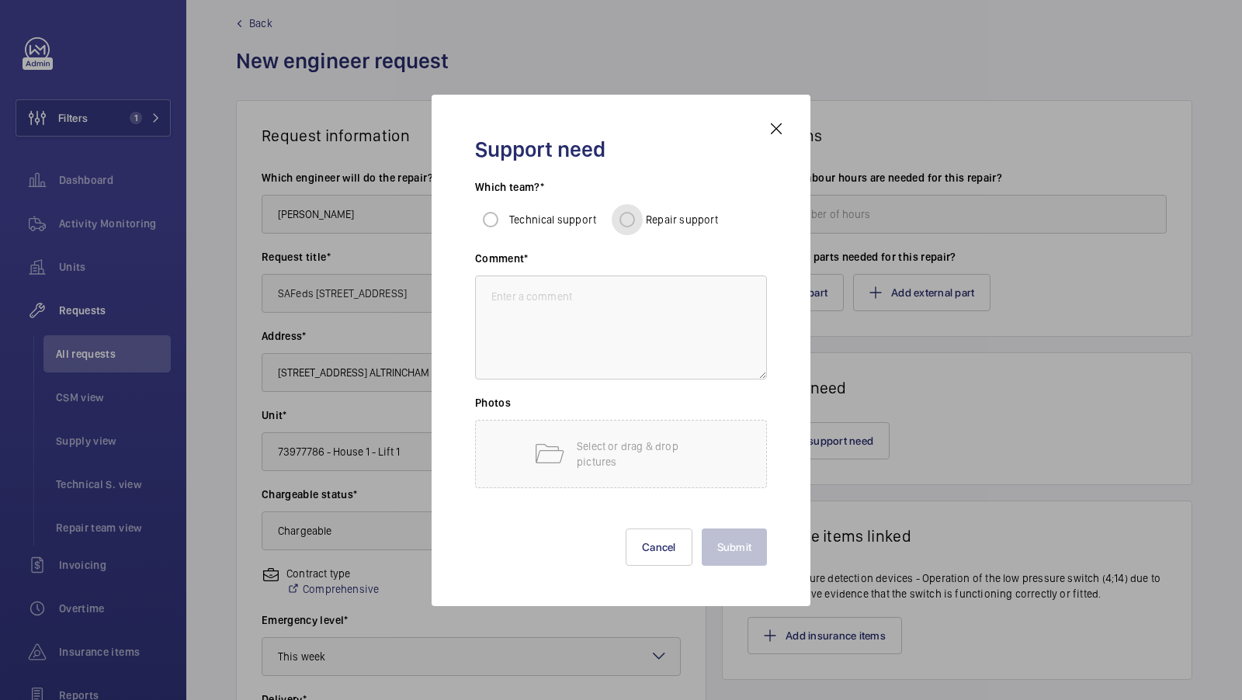
click at [628, 224] on input "Repair support" at bounding box center [627, 219] width 31 height 31
radio input "true"
click at [544, 290] on textarea at bounding box center [621, 328] width 292 height 104
type textarea "Repairs required to carry out SAFeds"
click at [749, 548] on button "Submit" at bounding box center [735, 547] width 66 height 37
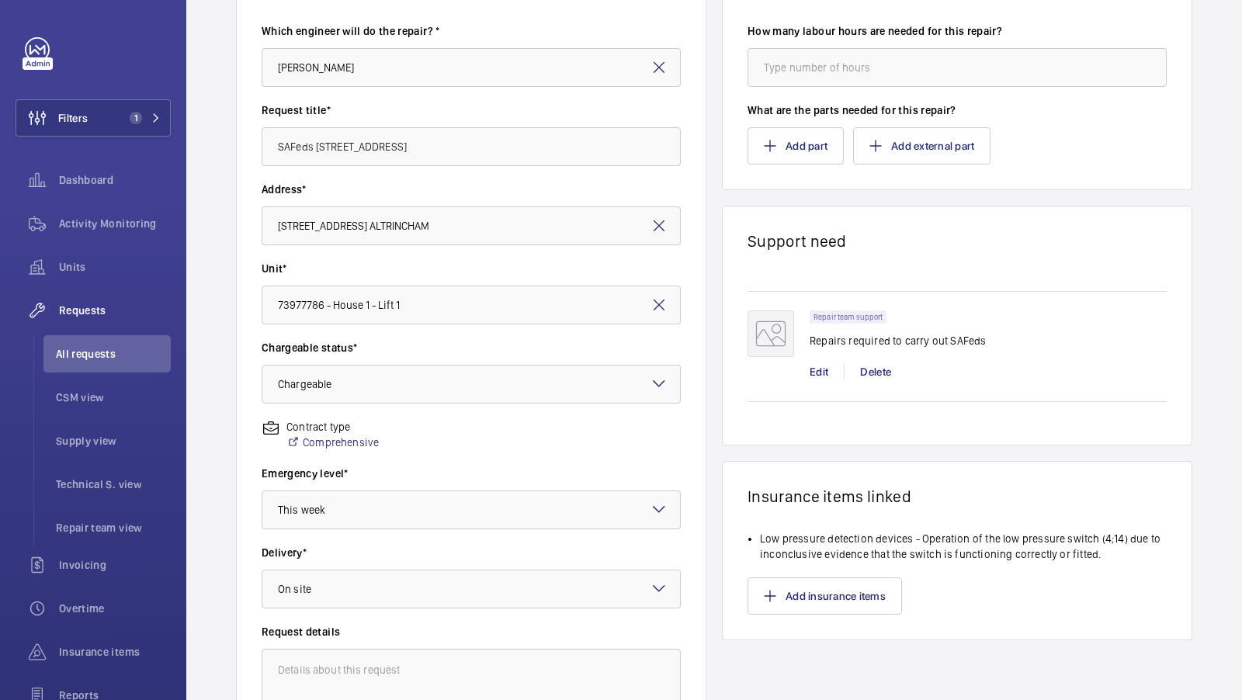
scroll to position [357, 0]
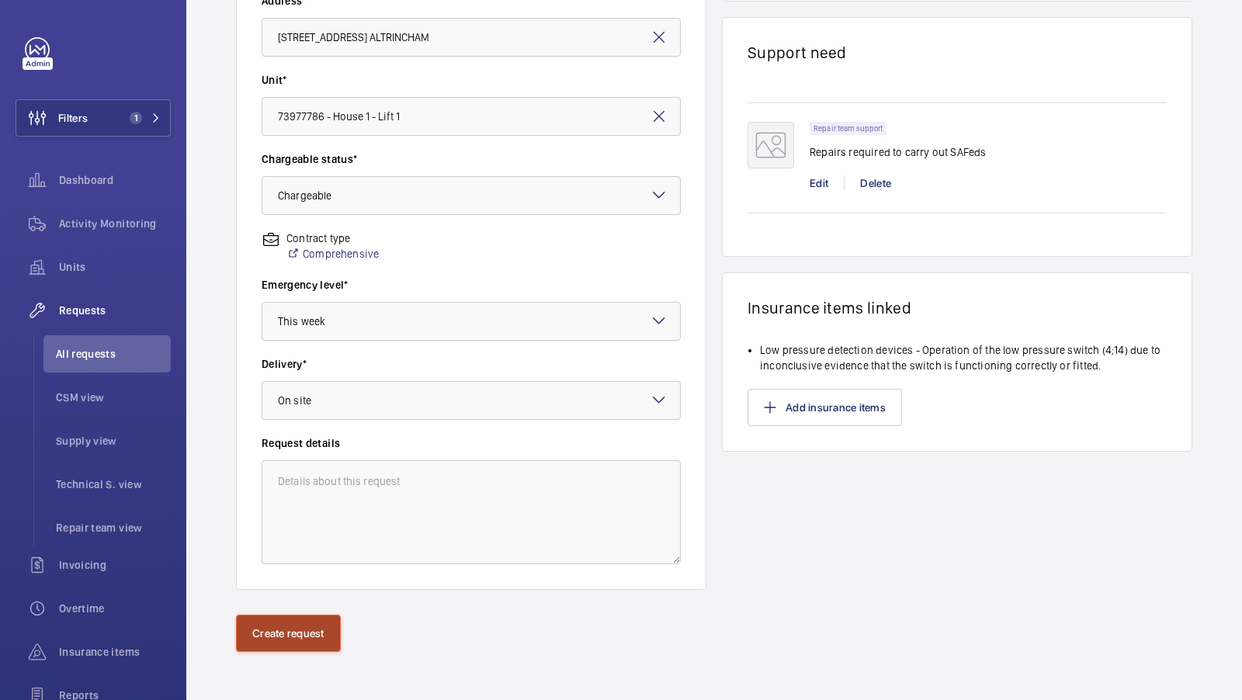
click at [299, 634] on button "Create request" at bounding box center [288, 633] width 105 height 37
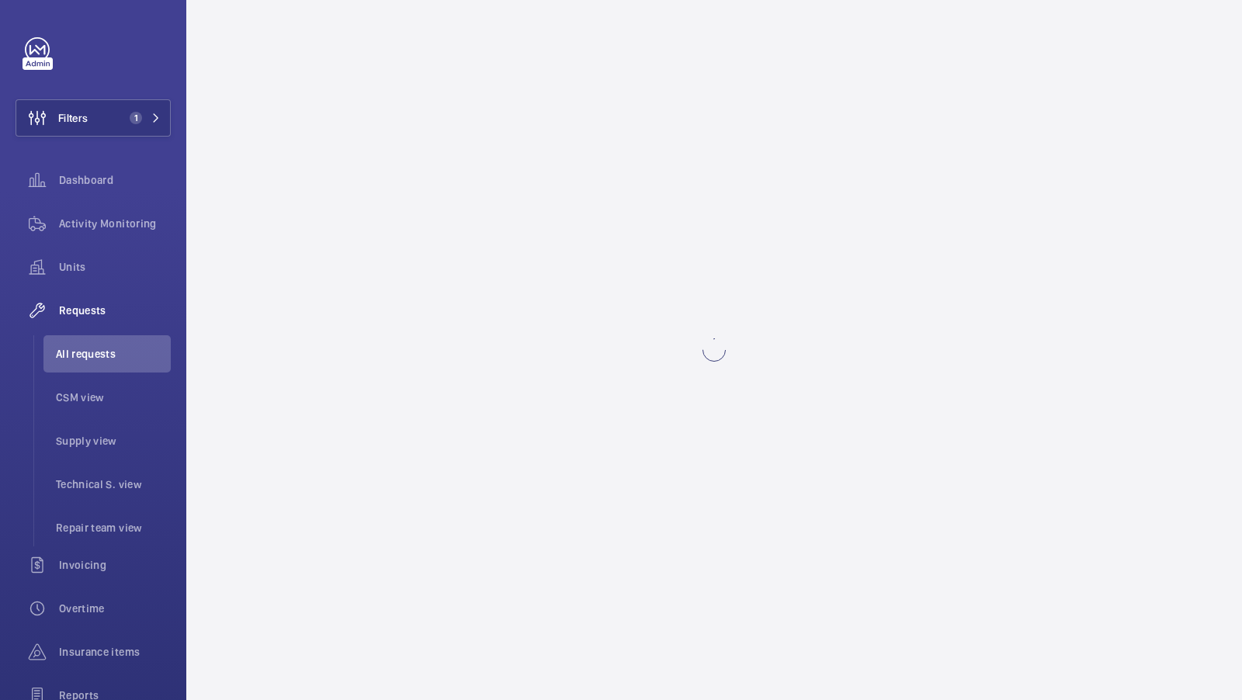
scroll to position [0, 0]
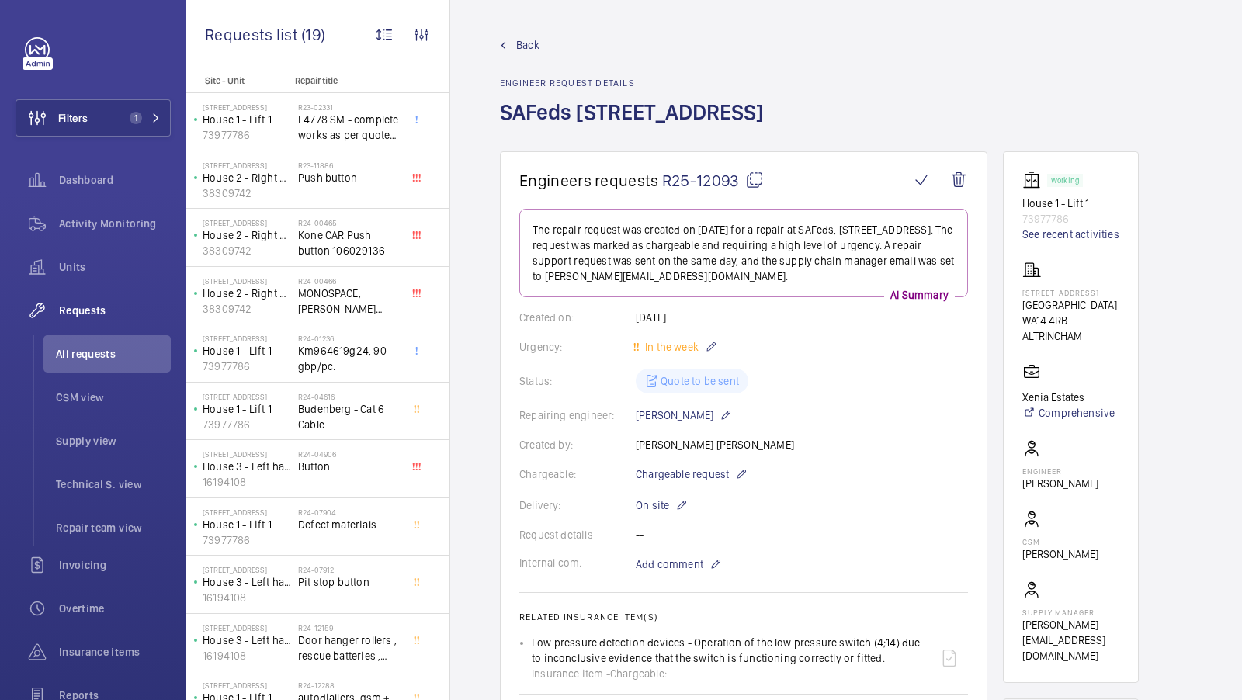
click at [525, 46] on span "Back" at bounding box center [527, 45] width 23 height 16
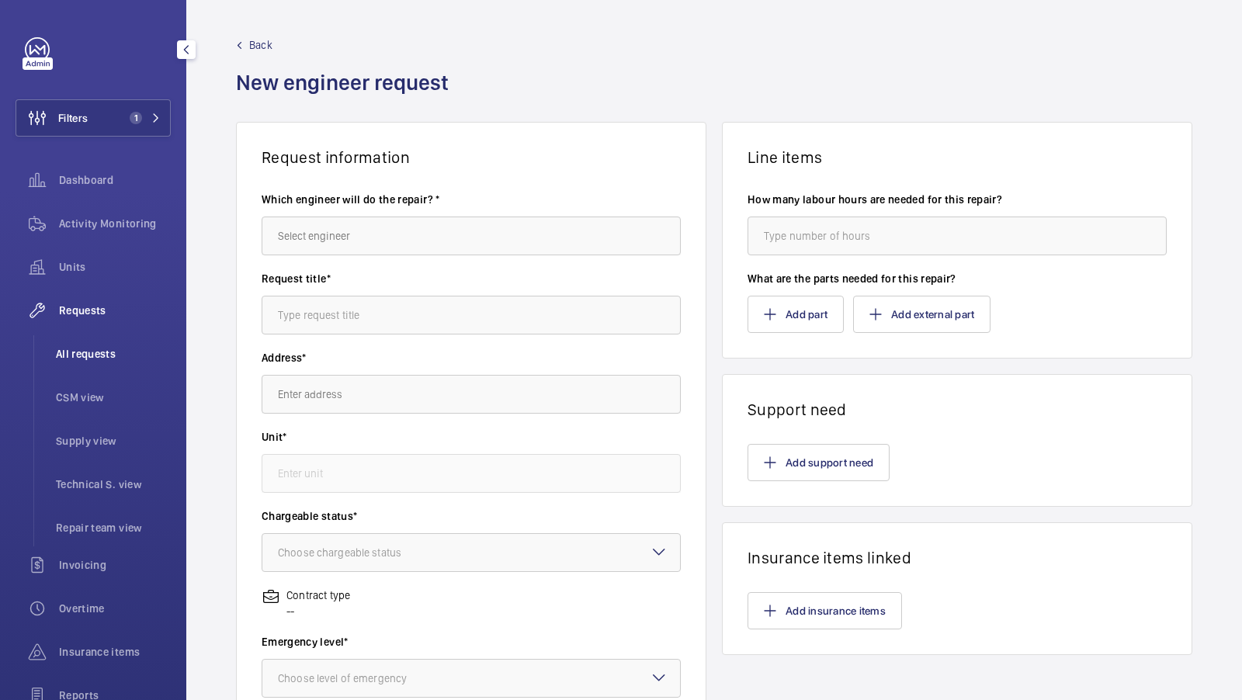
click at [80, 360] on span "All requests" at bounding box center [113, 354] width 115 height 16
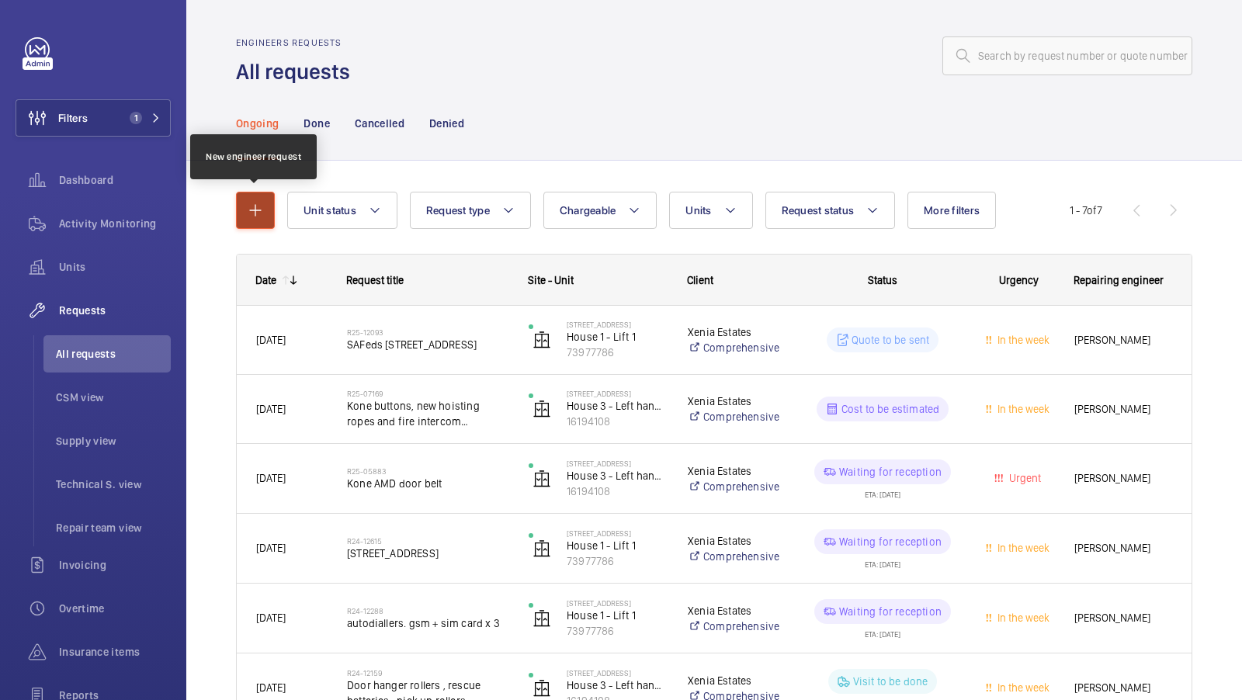
click at [255, 203] on mat-icon "button" at bounding box center [255, 210] width 19 height 19
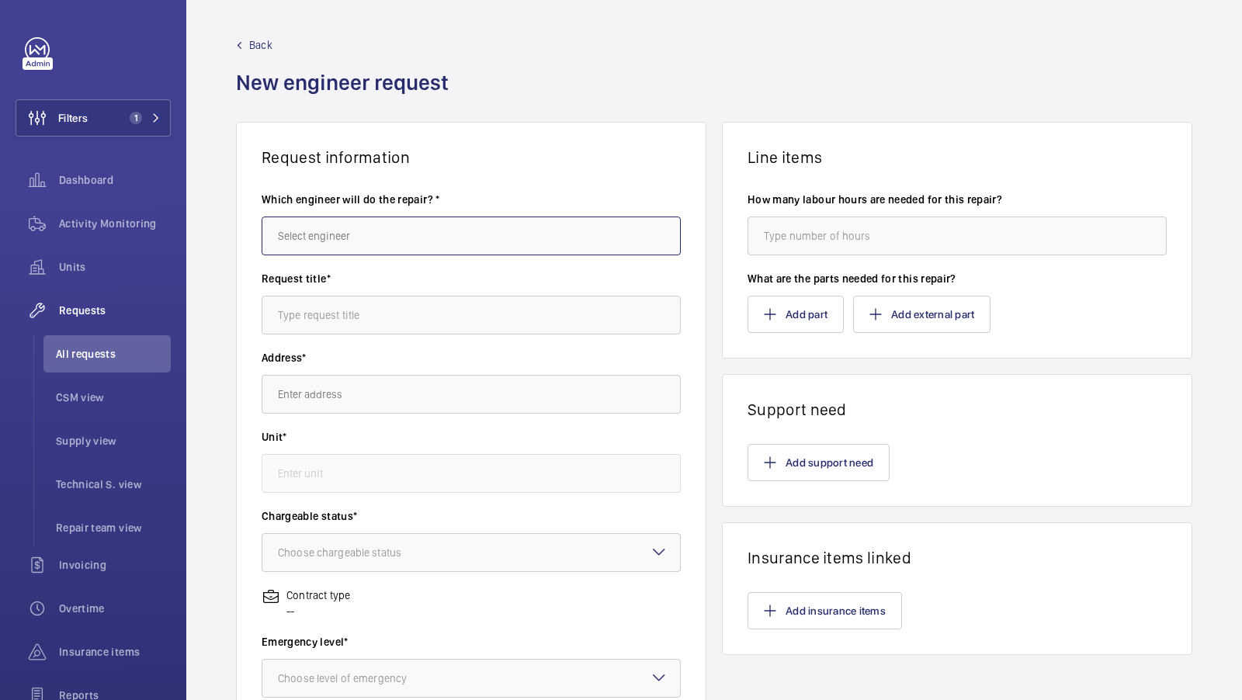
click at [371, 224] on input "text" at bounding box center [471, 236] width 419 height 39
click at [339, 287] on mat-option "[PERSON_NAME]" at bounding box center [471, 282] width 419 height 37
type input "[PERSON_NAME]"
click at [359, 312] on input "text" at bounding box center [471, 315] width 419 height 39
type input "SAFeds [STREET_ADDRESS]"
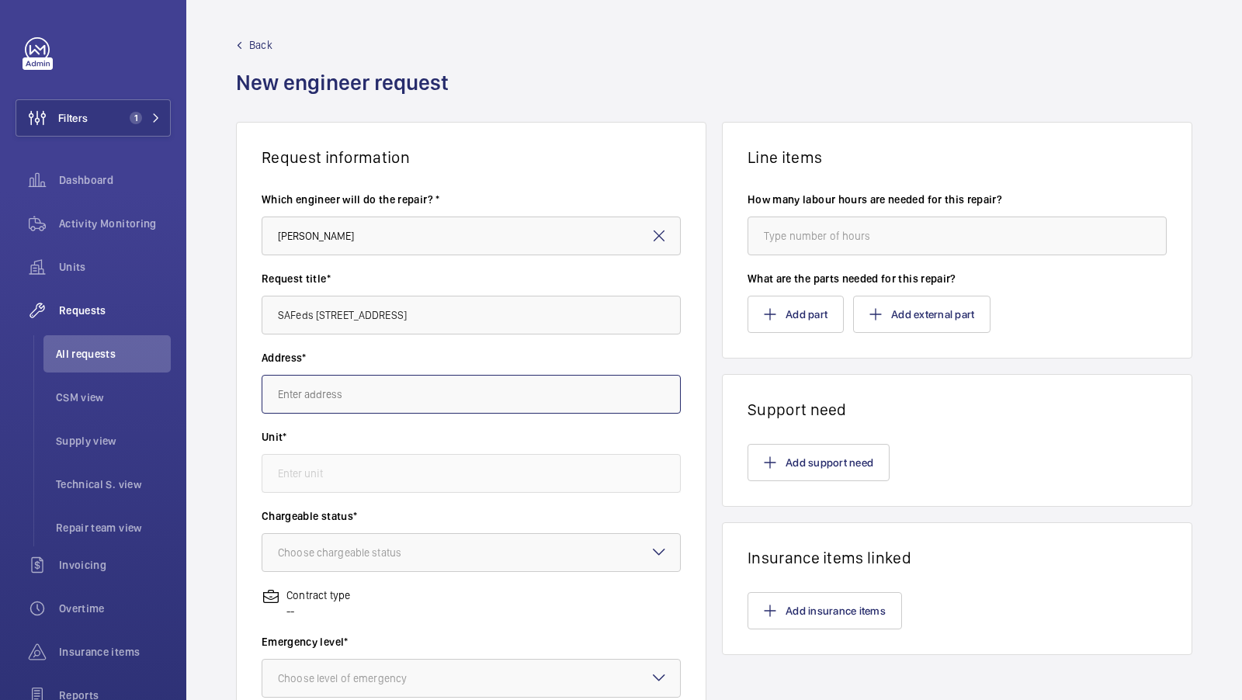
click at [389, 382] on input "text" at bounding box center [471, 394] width 419 height 39
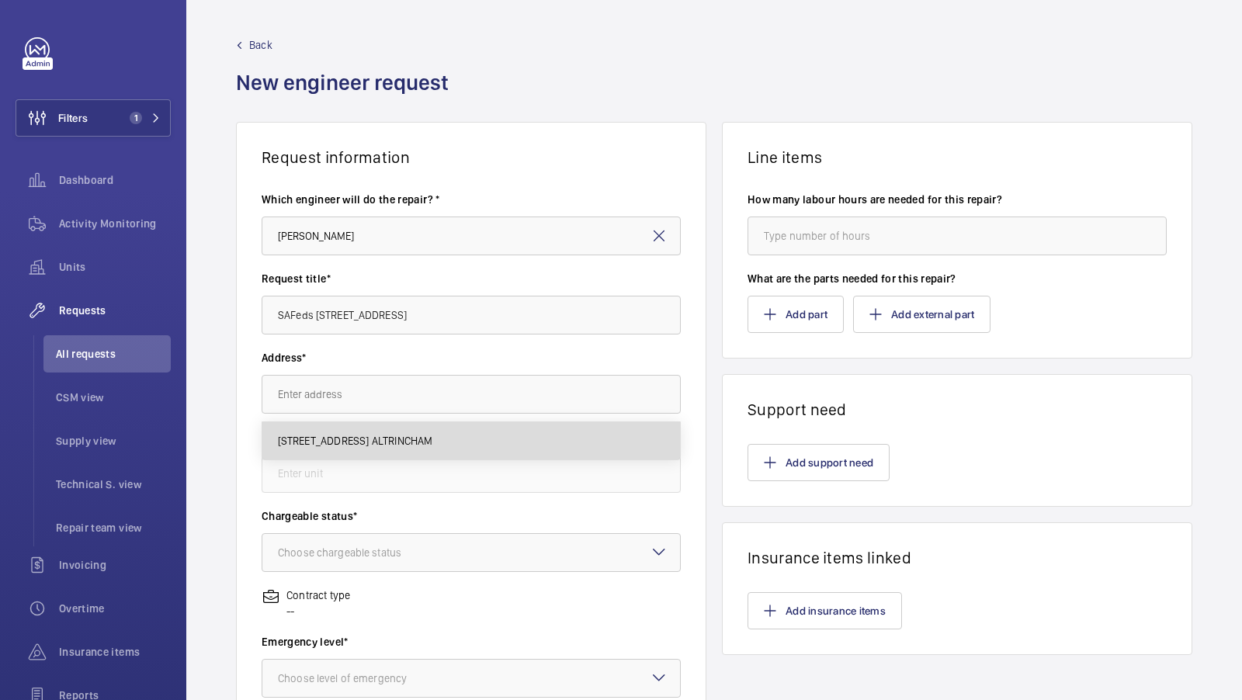
click at [390, 437] on span "[STREET_ADDRESS] ALTRINCHAM" at bounding box center [355, 441] width 155 height 16
type input "[STREET_ADDRESS] ALTRINCHAM"
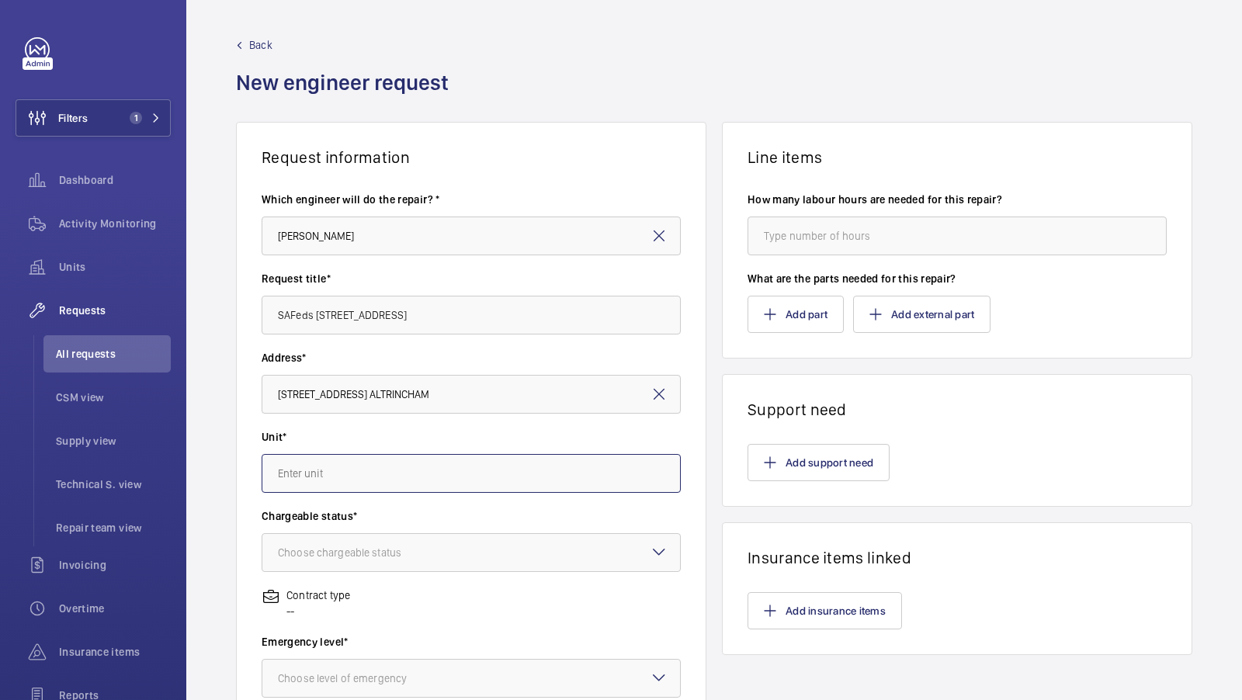
click at [371, 456] on input "text" at bounding box center [471, 473] width 419 height 39
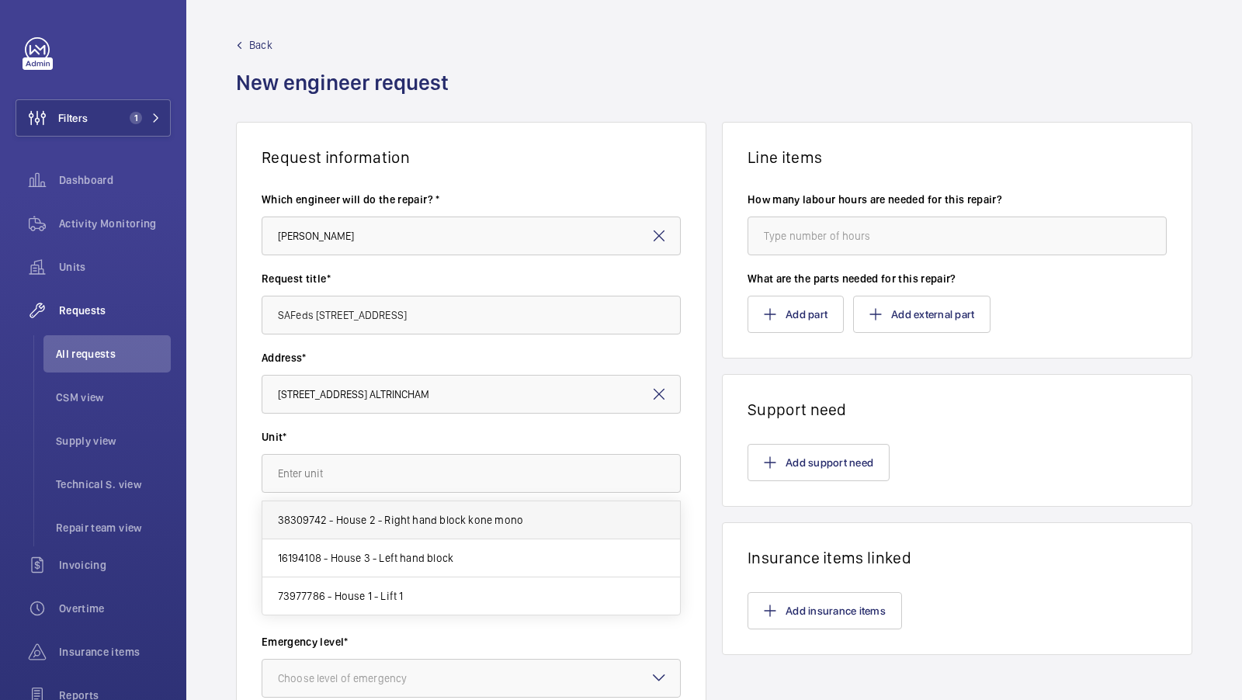
click at [410, 519] on span "38309742 - House 2 - Right hand block kone mono" at bounding box center [401, 520] width 246 height 16
type input "38309742 - House 2 - Right hand block kone mono"
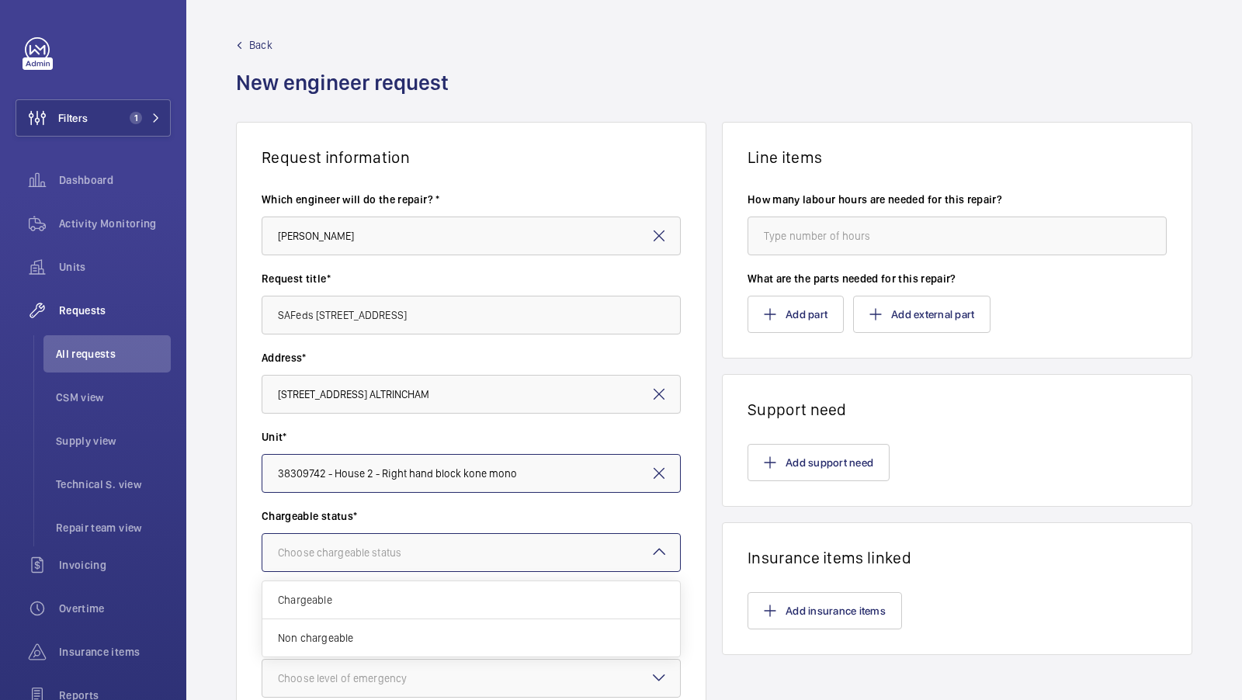
click at [404, 553] on div "Choose chargeable status" at bounding box center [359, 553] width 162 height 16
click at [380, 600] on span "Chargeable" at bounding box center [471, 600] width 387 height 16
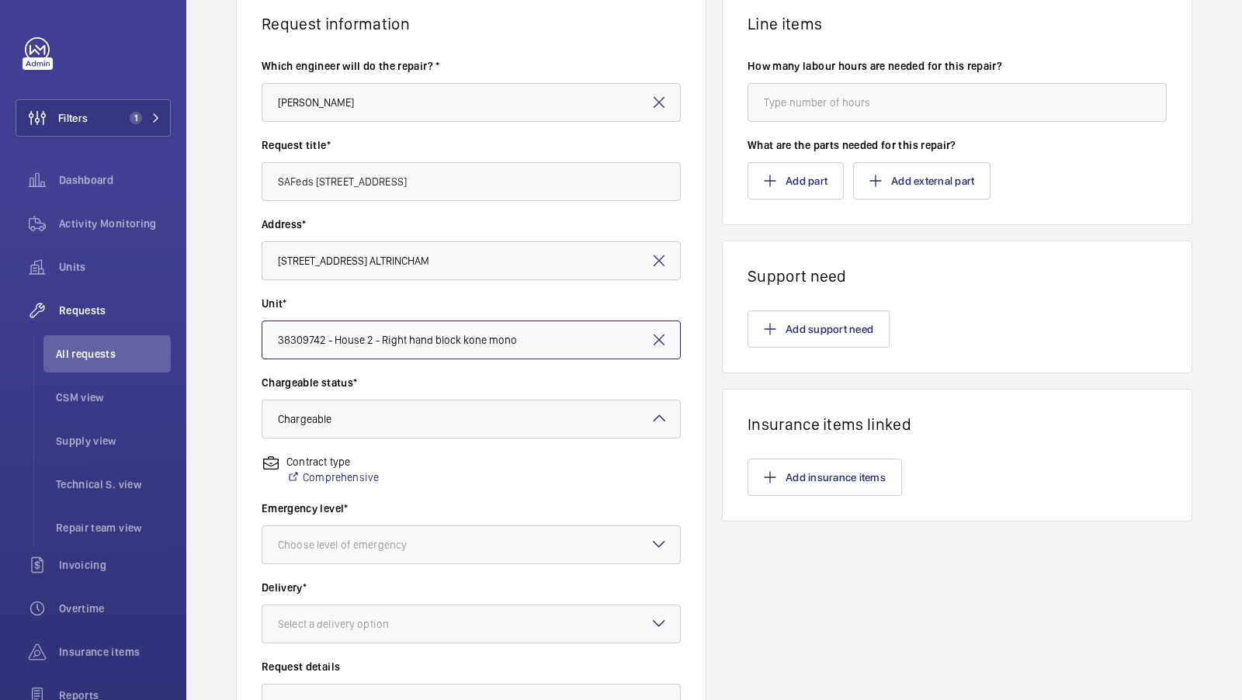
scroll to position [141, 0]
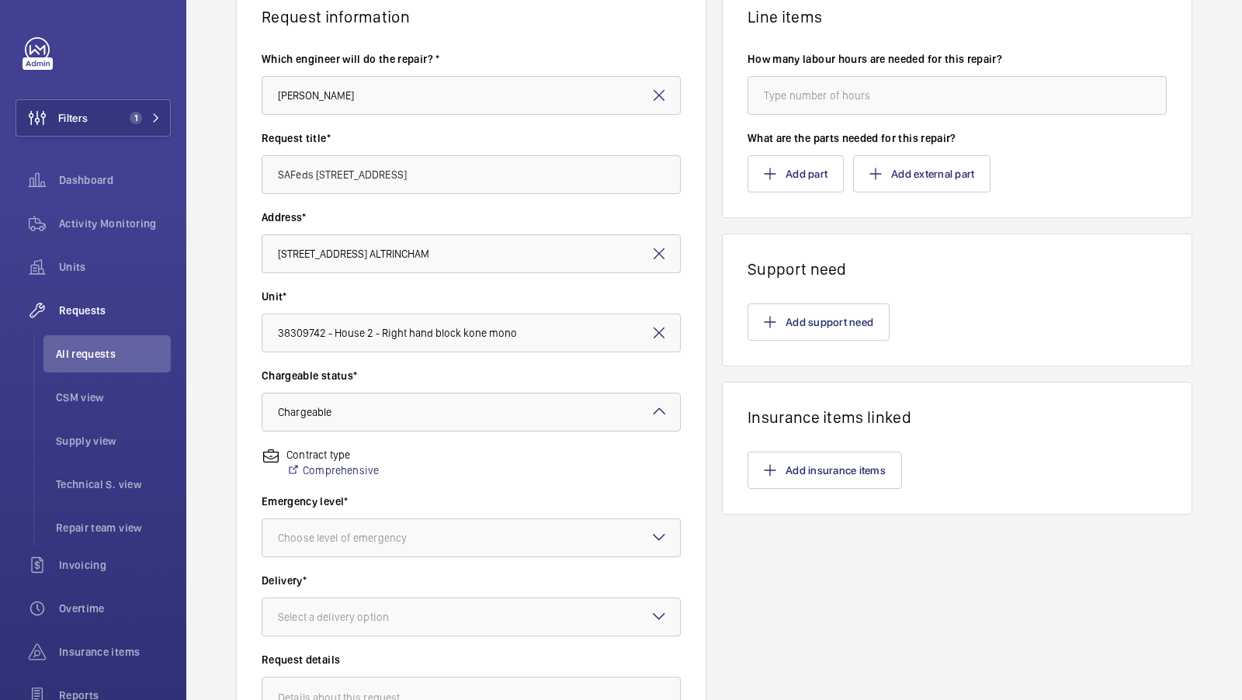
click at [416, 557] on div "Emergency level* Choose level of emergency" at bounding box center [471, 533] width 419 height 79
click at [416, 542] on div "Choose level of emergency" at bounding box center [362, 538] width 168 height 16
click at [346, 623] on span "This week" at bounding box center [471, 624] width 387 height 16
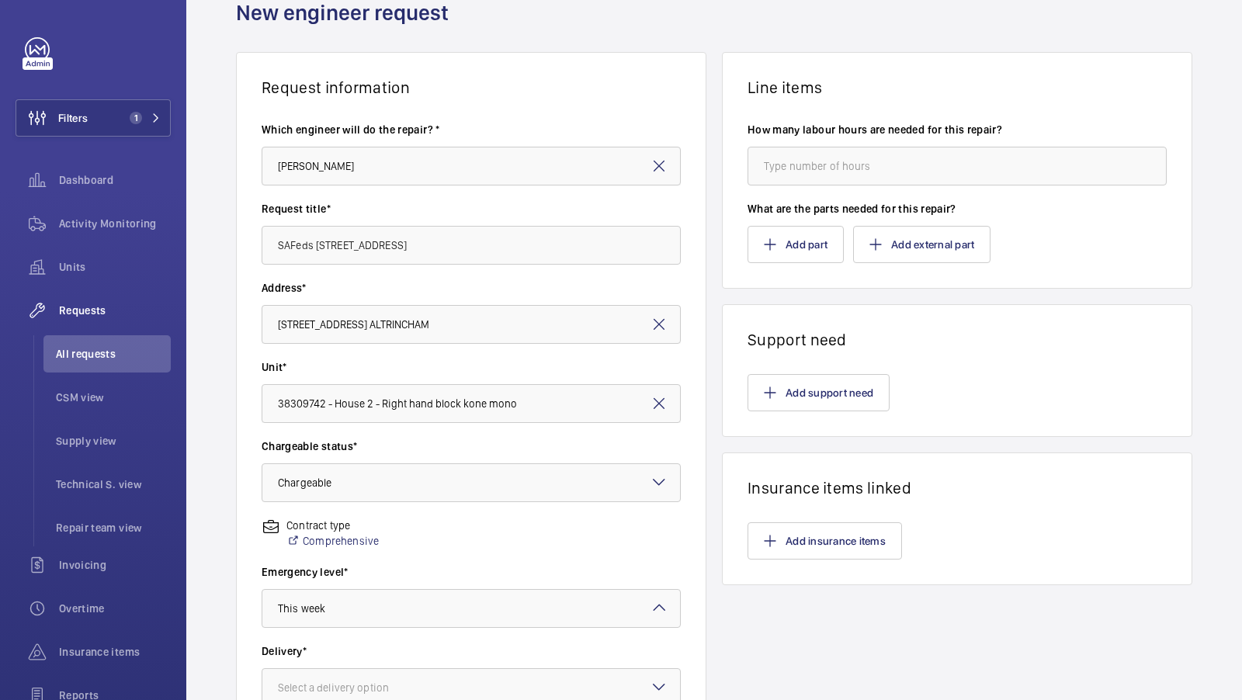
scroll to position [104, 0]
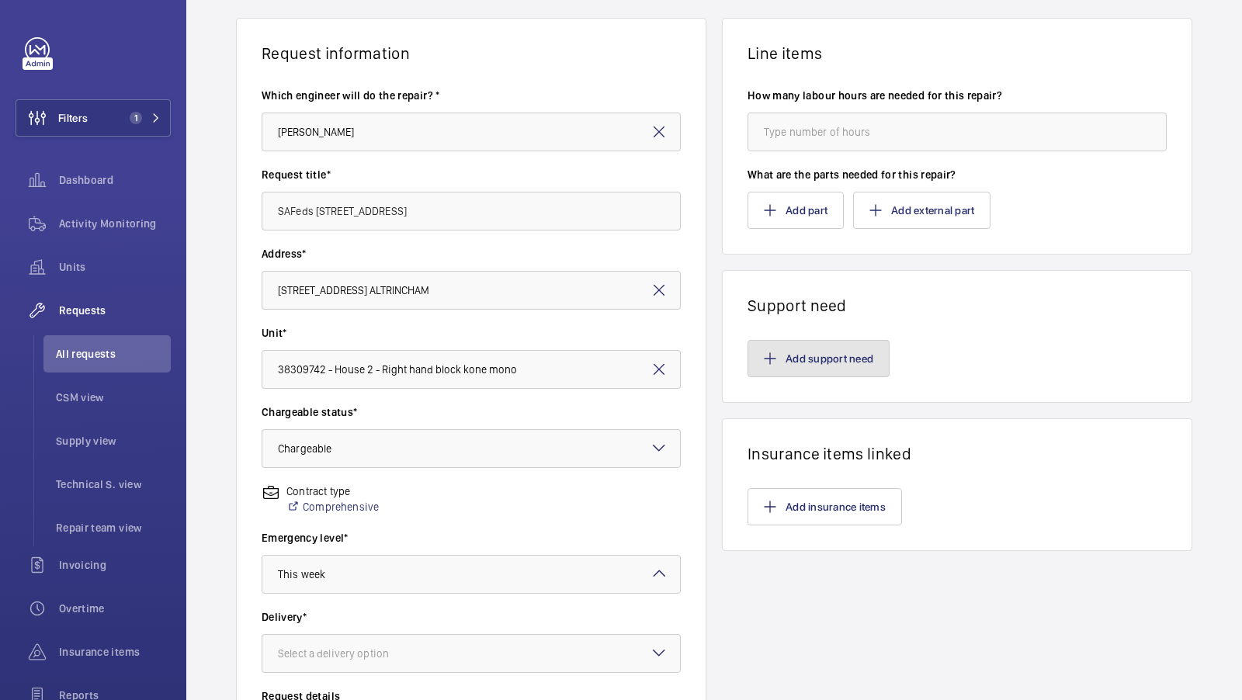
click at [830, 363] on button "Add support need" at bounding box center [819, 358] width 142 height 37
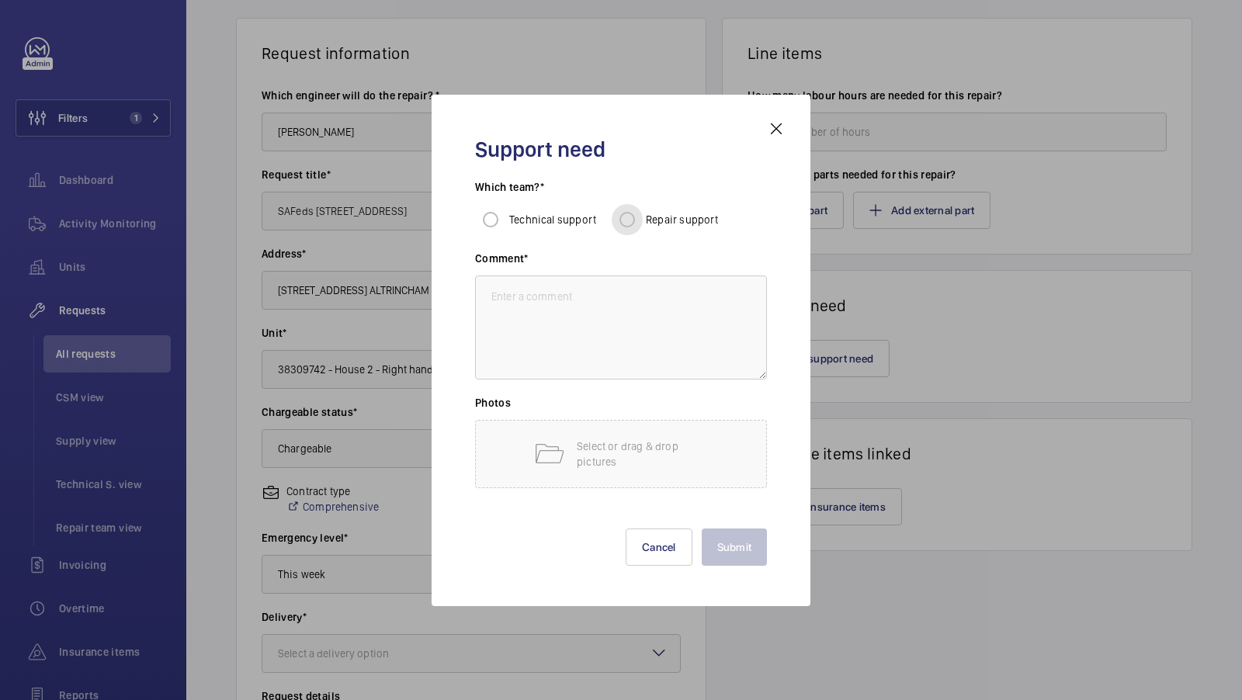
click at [630, 224] on input "Repair support" at bounding box center [627, 219] width 31 height 31
radio input "true"
click at [606, 366] on textarea at bounding box center [621, 328] width 292 height 104
type textarea "Repairs required to carry out SAFeds"
click at [752, 544] on button "Submit" at bounding box center [735, 547] width 66 height 37
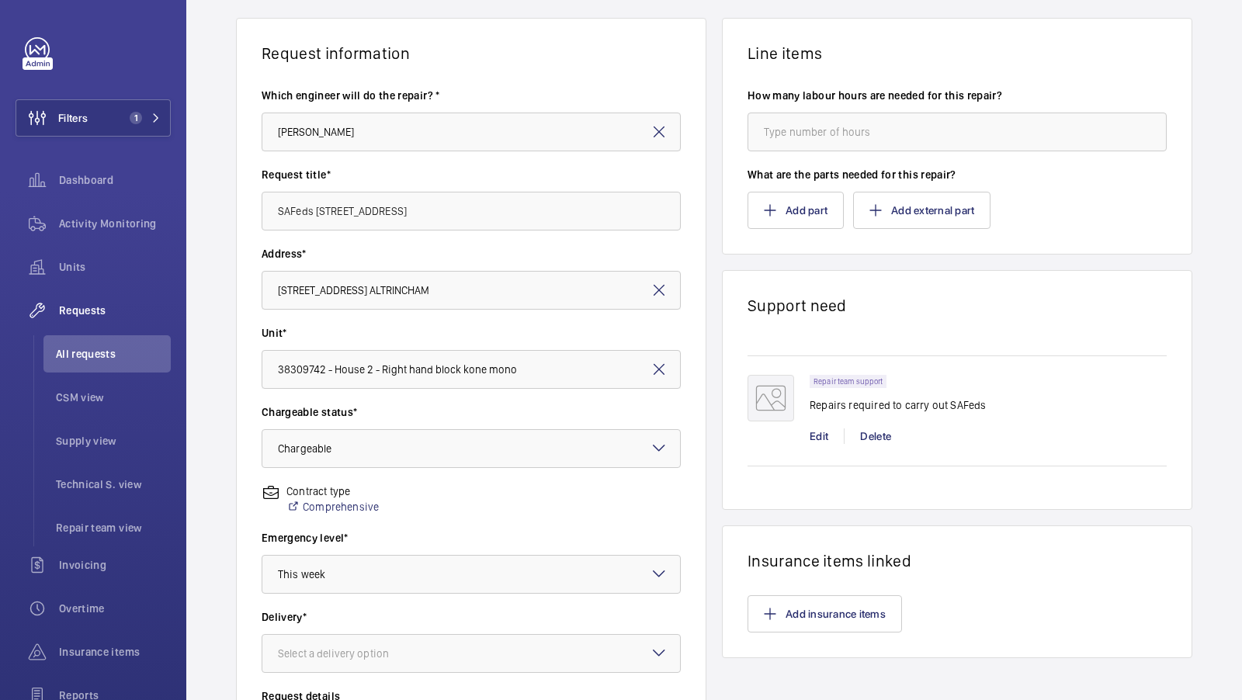
click at [1209, 328] on div "Request information Which engineer will do the repair? * [PERSON_NAME] Request …" at bounding box center [714, 443] width 1056 height 850
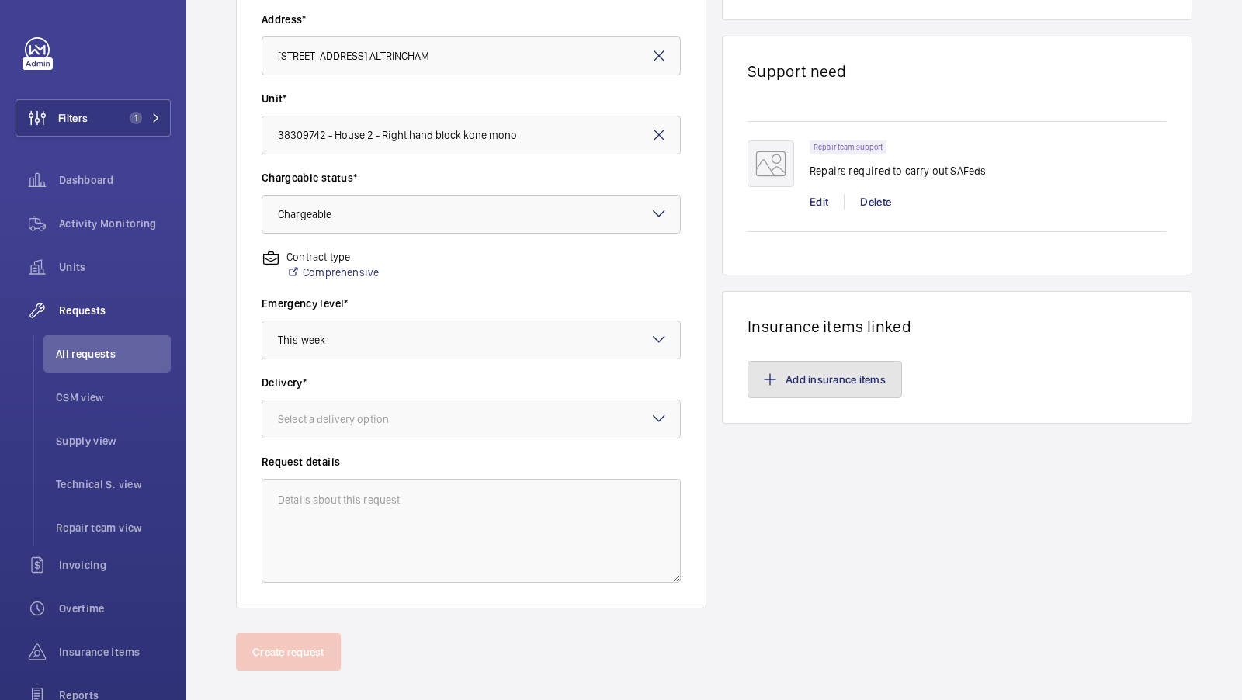
click at [825, 370] on button "Add insurance items" at bounding box center [825, 379] width 155 height 37
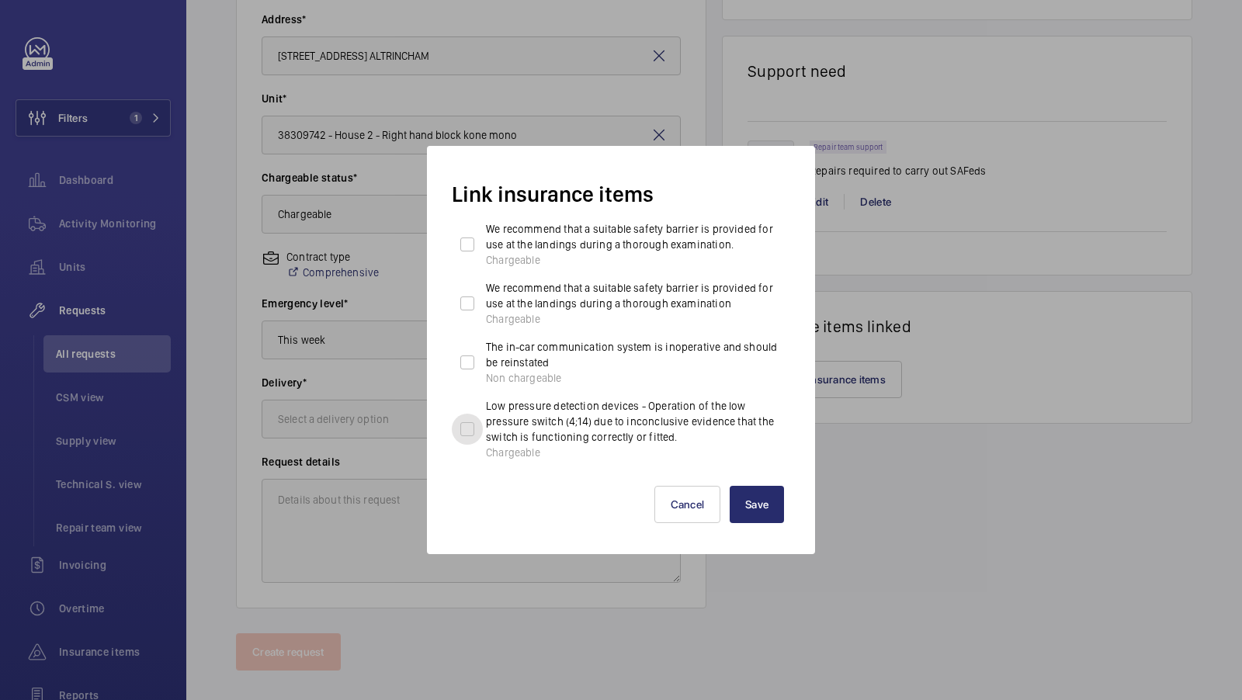
click at [478, 431] on input "Low pressure detection devices - Operation of the low pressure switch (4;14) du…" at bounding box center [467, 429] width 31 height 31
checkbox input "true"
click at [763, 508] on button "Save" at bounding box center [757, 504] width 54 height 37
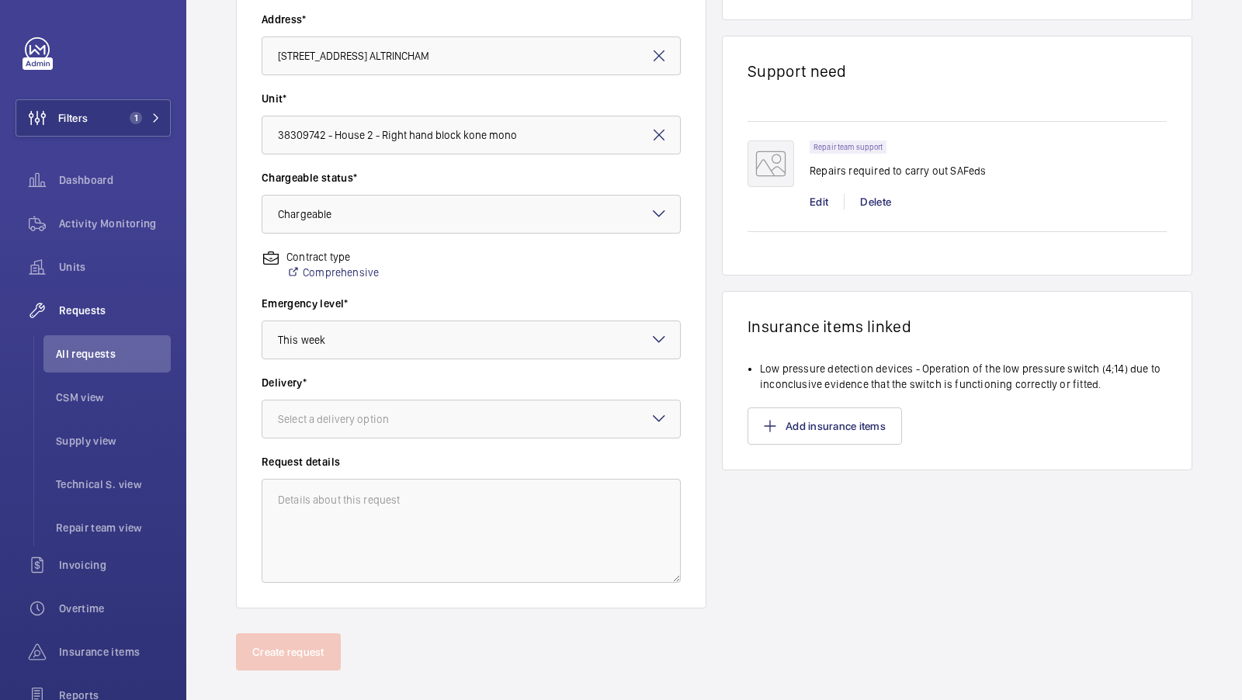
scroll to position [276, 0]
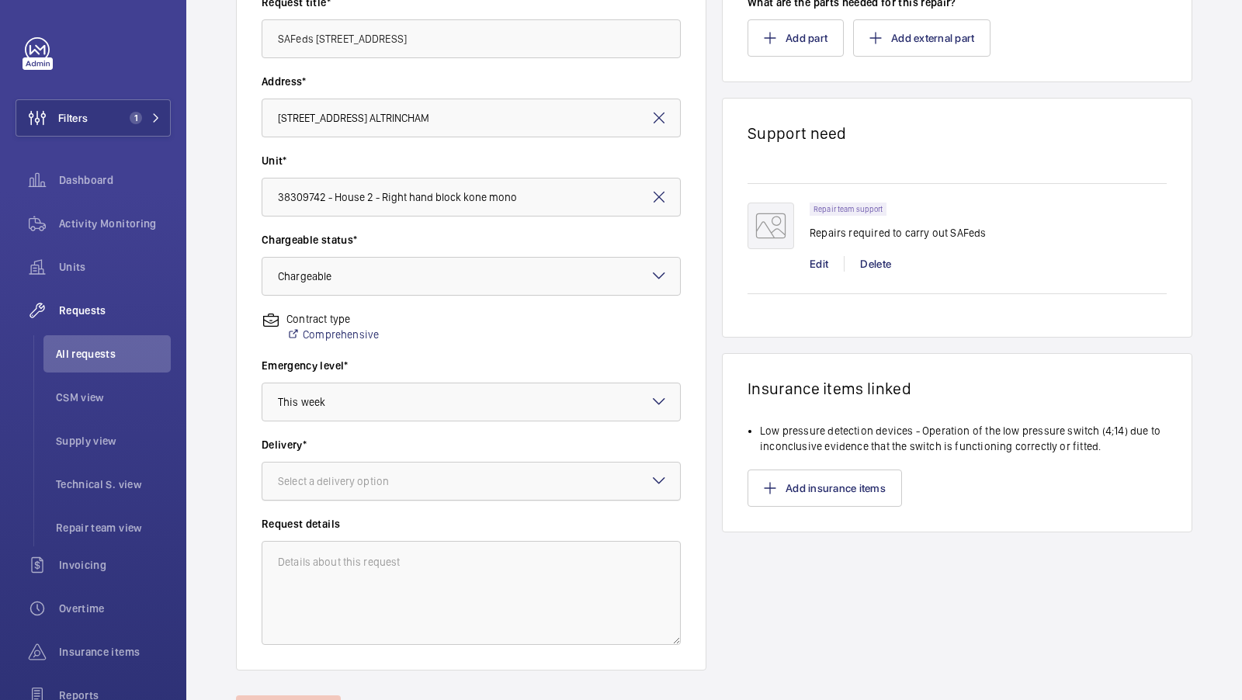
click at [380, 475] on div "Select a delivery option" at bounding box center [353, 482] width 150 height 16
click at [311, 575] on div "On site" at bounding box center [471, 567] width 418 height 38
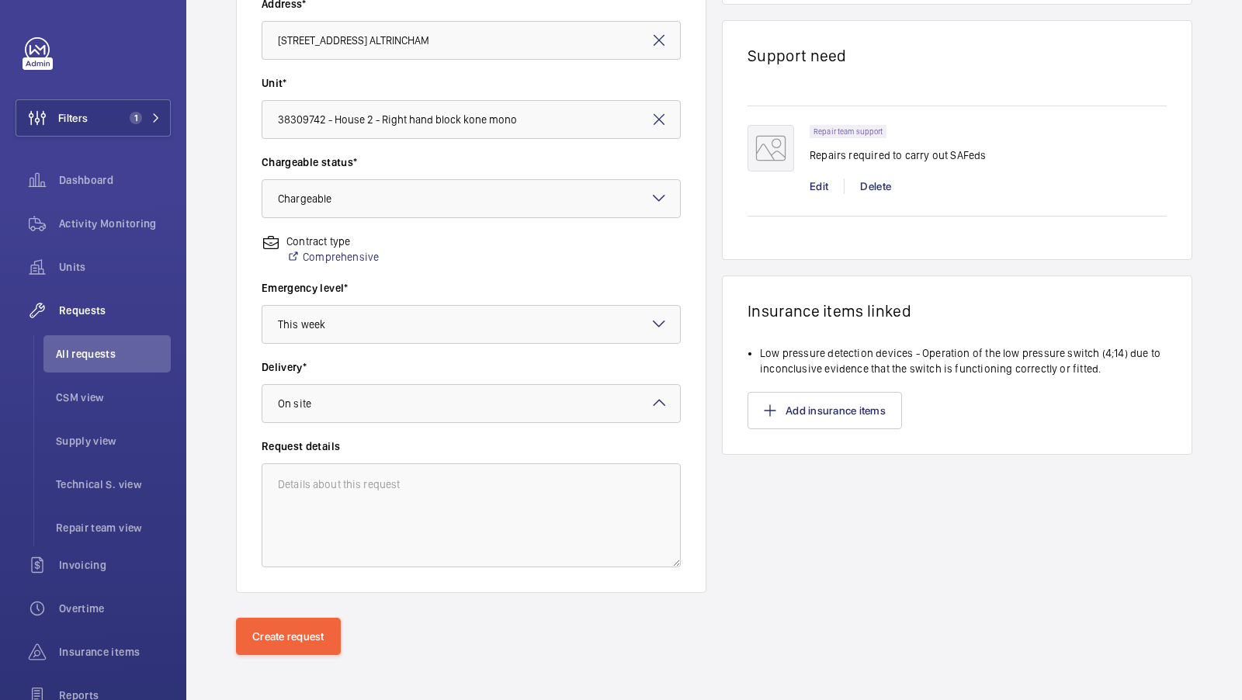
scroll to position [357, 0]
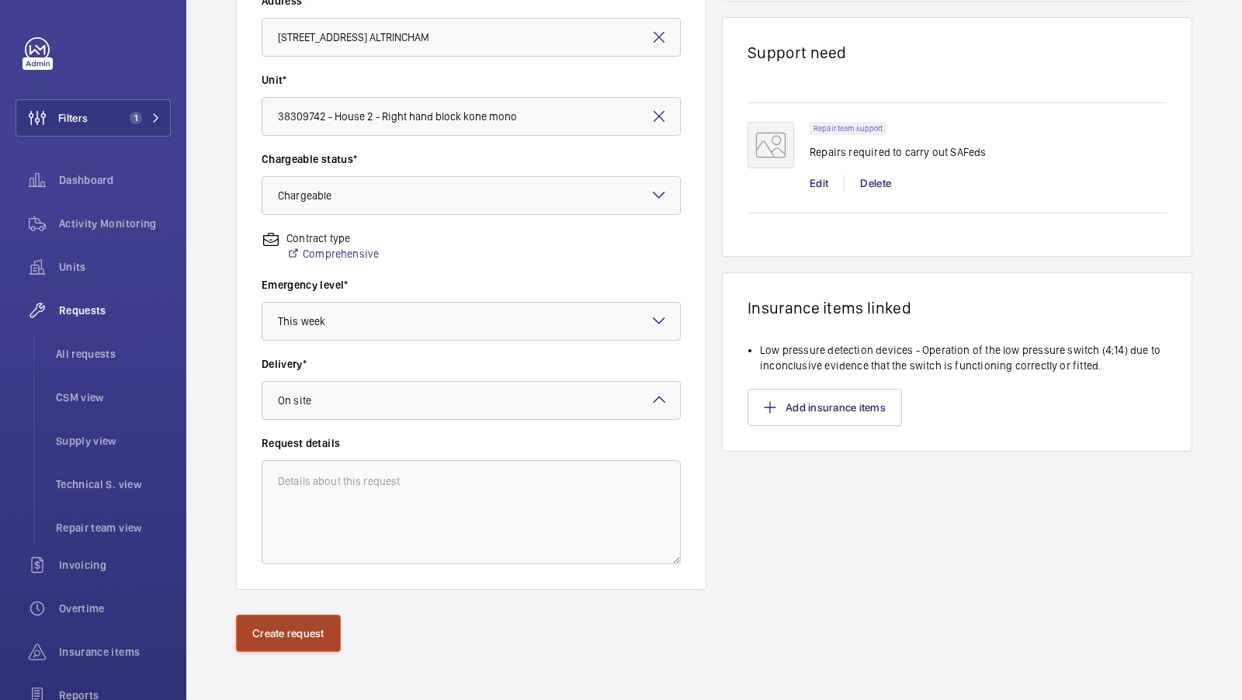
click at [273, 619] on button "Create request" at bounding box center [288, 633] width 105 height 37
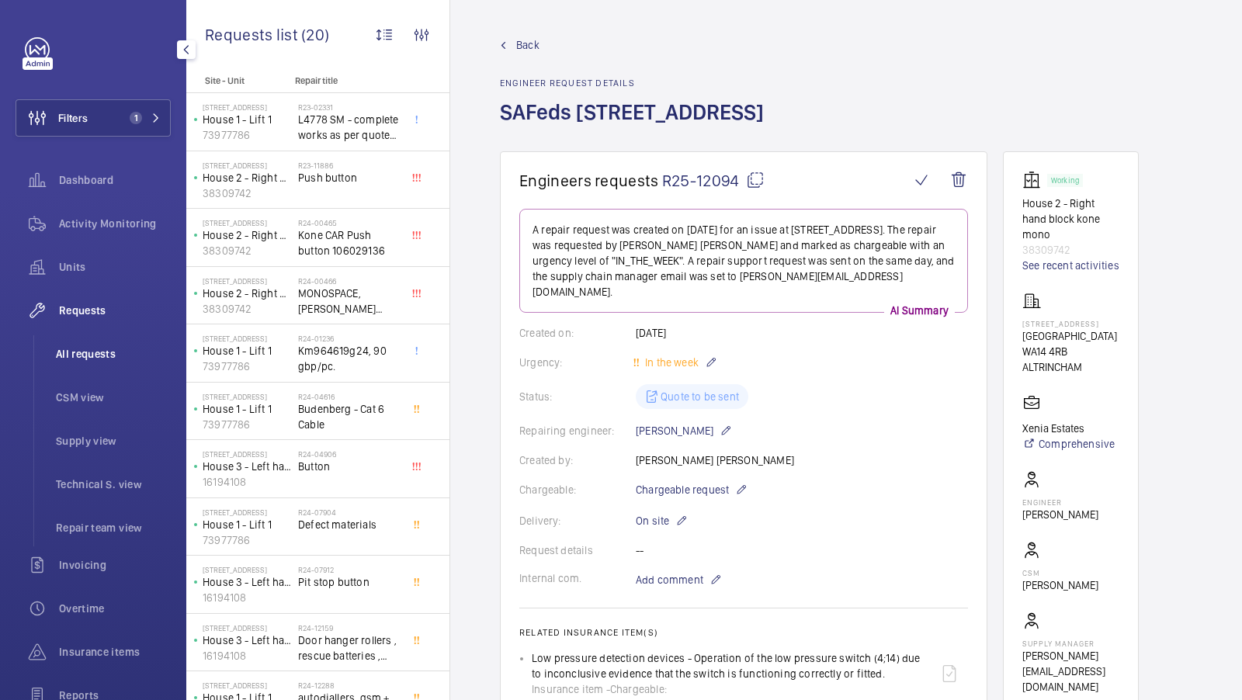
click at [109, 349] on span "All requests" at bounding box center [113, 354] width 115 height 16
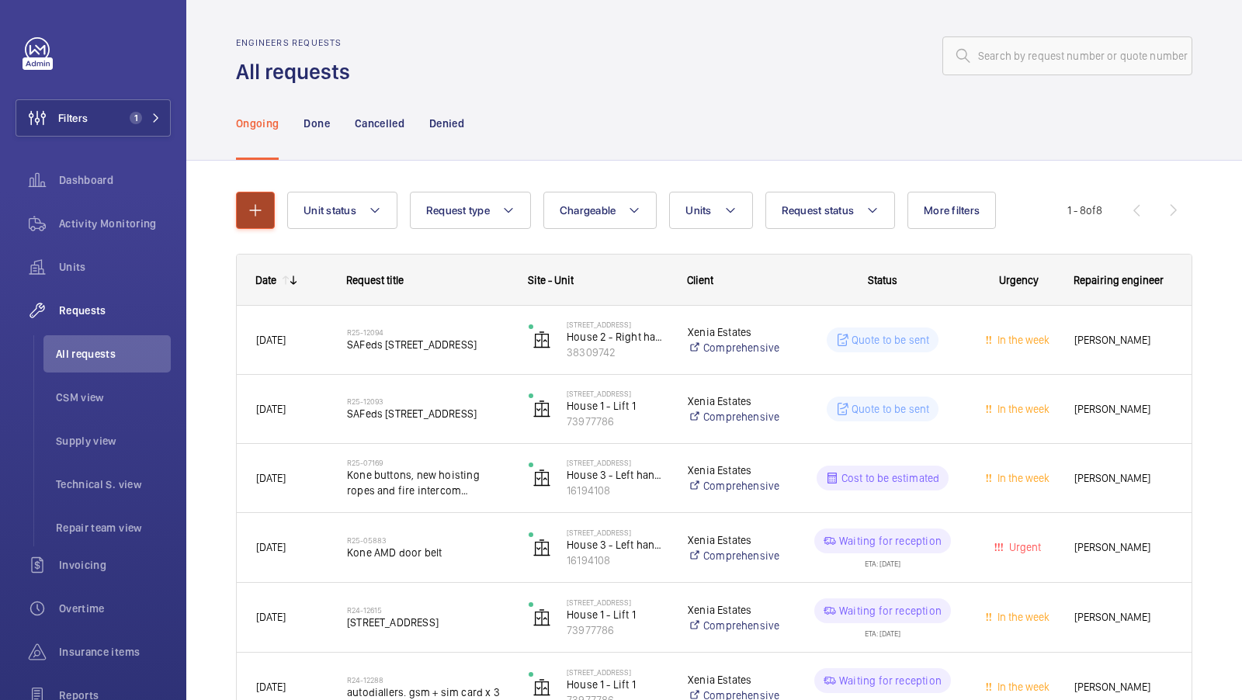
click at [258, 200] on button "button" at bounding box center [255, 210] width 39 height 37
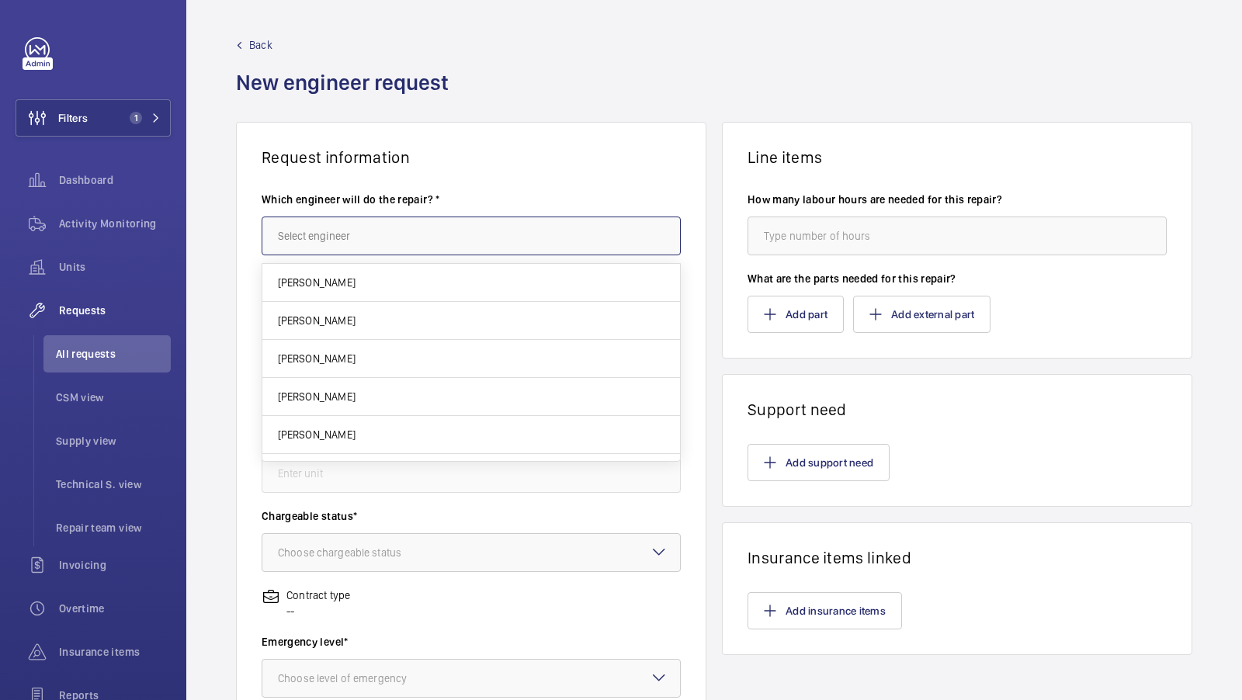
click at [350, 231] on input "text" at bounding box center [471, 236] width 419 height 39
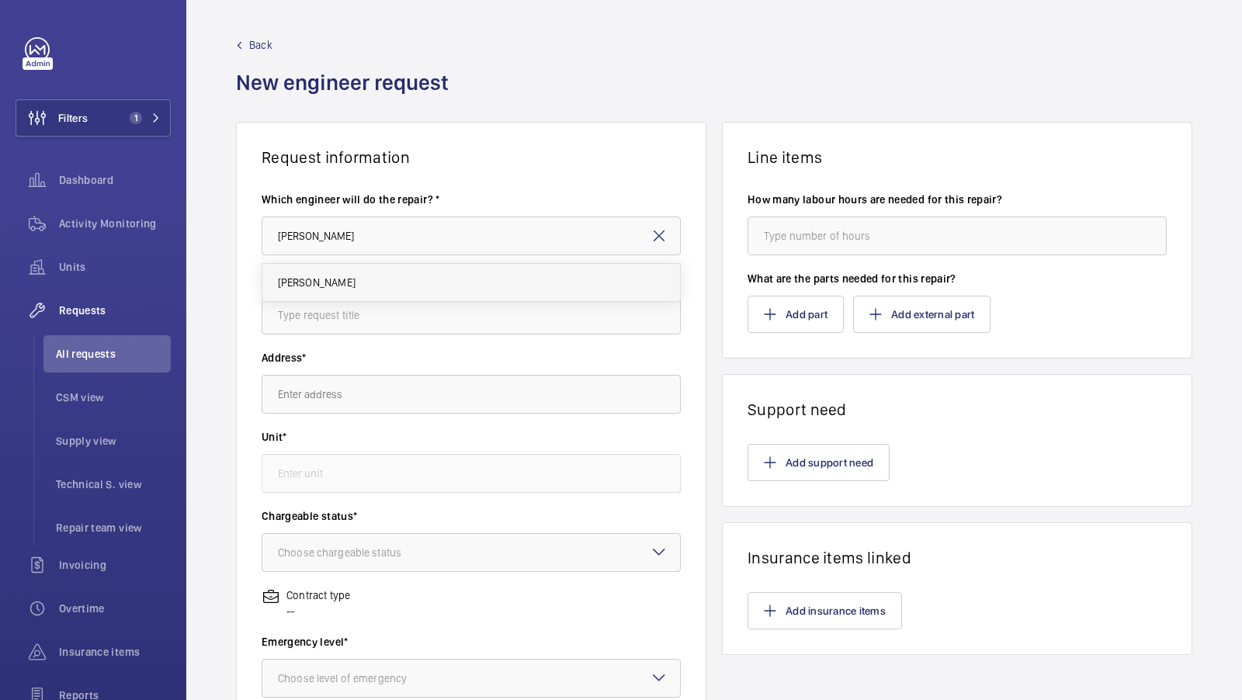
click at [336, 275] on span "[PERSON_NAME]" at bounding box center [317, 283] width 78 height 16
type input "[PERSON_NAME]"
click at [329, 307] on input "text" at bounding box center [471, 315] width 419 height 39
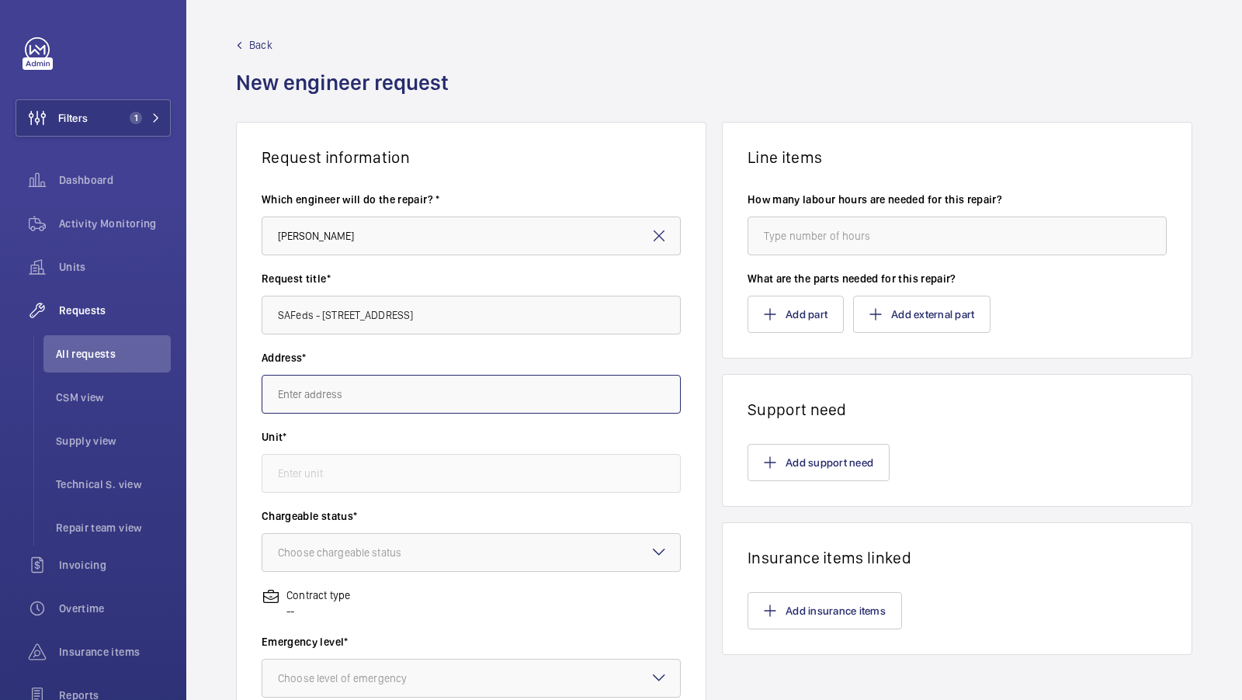
click at [367, 382] on input "text" at bounding box center [471, 394] width 419 height 39
click at [366, 314] on input "SAFeds - [STREET_ADDRESS]" at bounding box center [471, 315] width 419 height 39
type input "SAFeds - [STREET_ADDRESS]"
click at [471, 430] on label "Unit*" at bounding box center [471, 437] width 419 height 16
click at [505, 375] on input "text" at bounding box center [471, 394] width 419 height 39
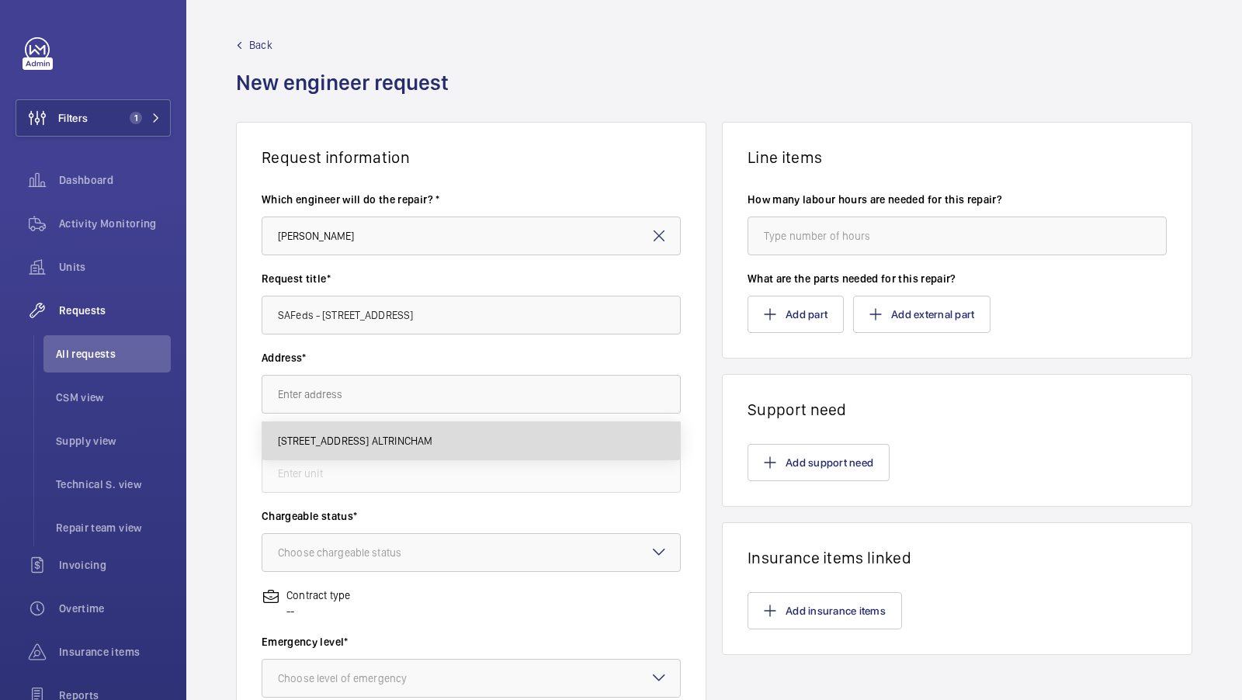
click at [398, 446] on span "[STREET_ADDRESS] ALTRINCHAM" at bounding box center [355, 441] width 155 height 16
type input "[STREET_ADDRESS] ALTRINCHAM"
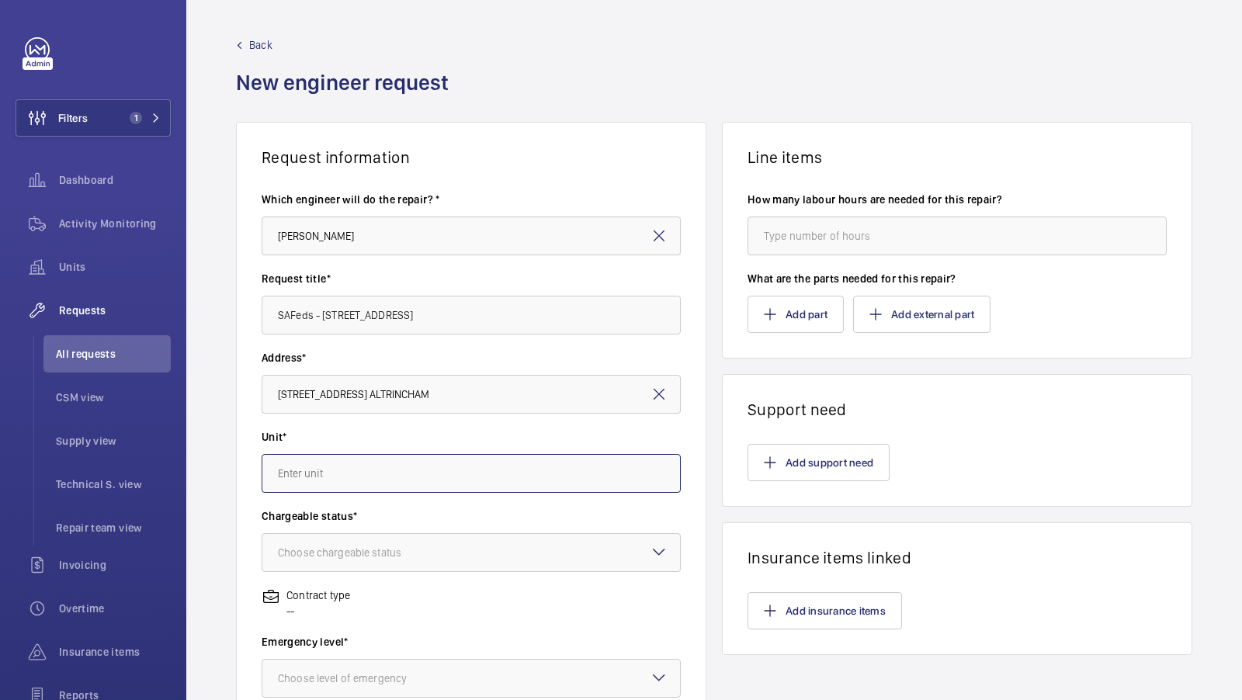
click at [381, 465] on input "text" at bounding box center [471, 473] width 419 height 39
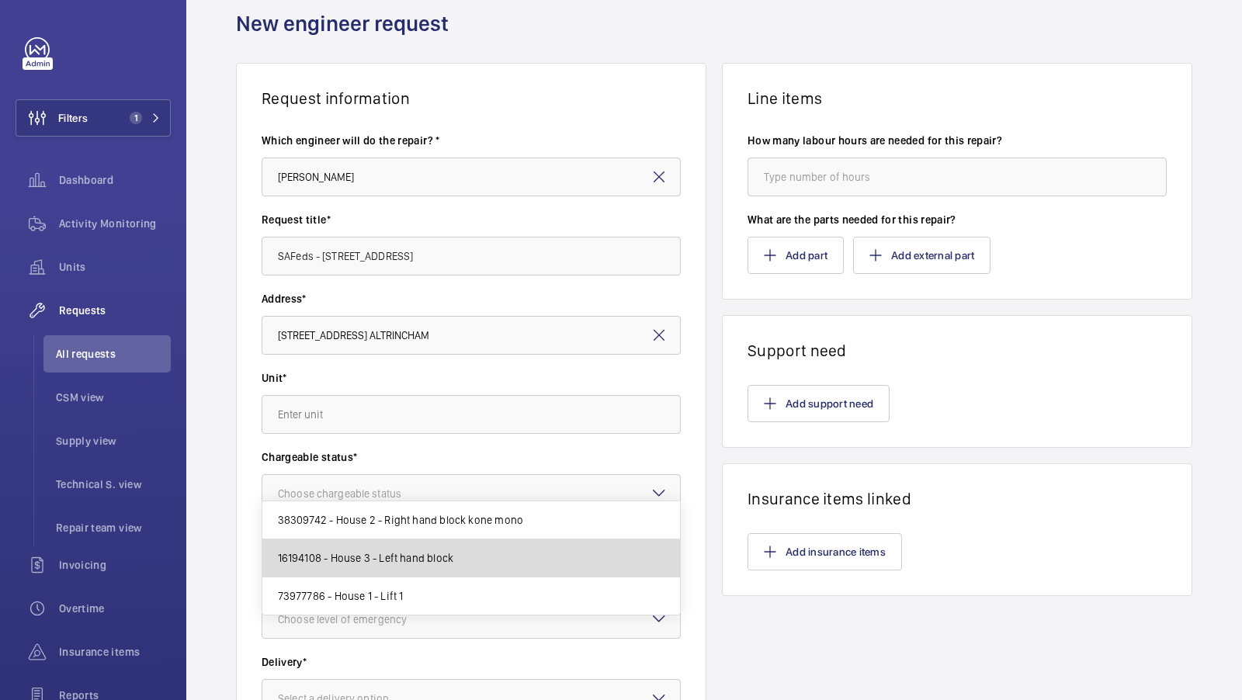
click at [423, 573] on mat-option "16194108 - House 3 - Left hand block" at bounding box center [471, 559] width 419 height 38
type input "16194108 - House 3 - Left hand block"
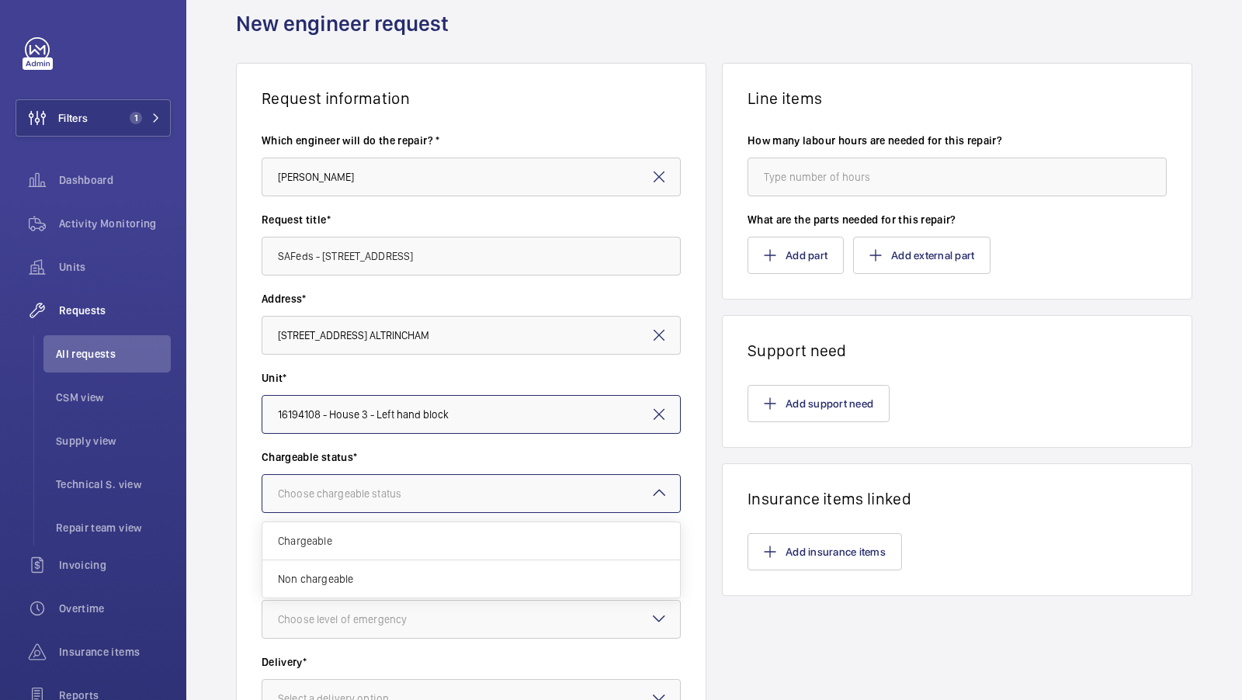
click at [401, 501] on div at bounding box center [471, 493] width 418 height 37
click at [328, 544] on span "Chargeable" at bounding box center [471, 541] width 387 height 16
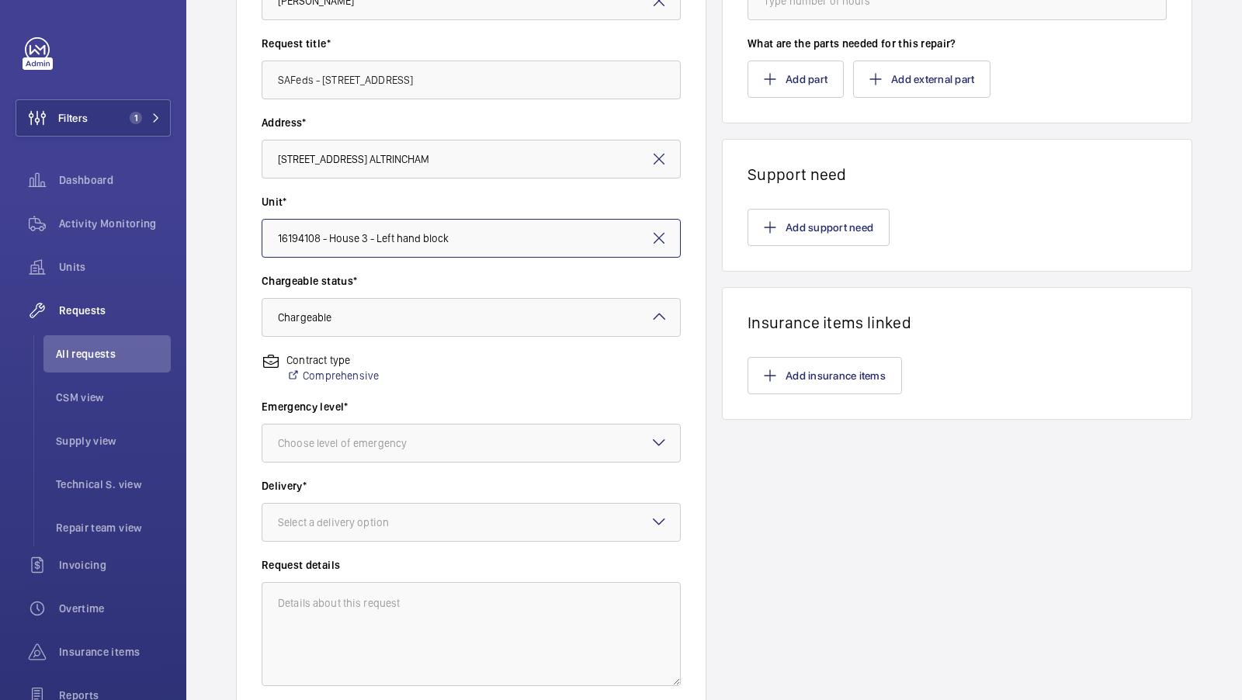
scroll to position [236, 0]
click at [446, 450] on div at bounding box center [471, 442] width 418 height 37
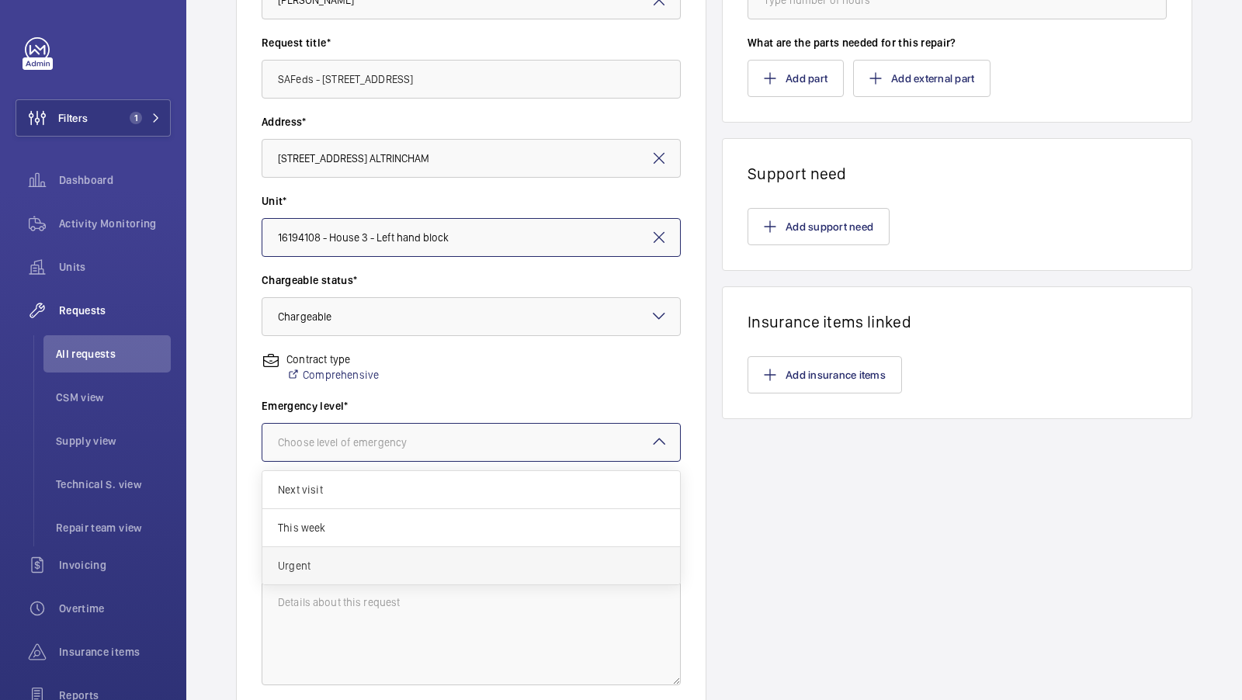
click at [335, 561] on span "Urgent" at bounding box center [471, 566] width 387 height 16
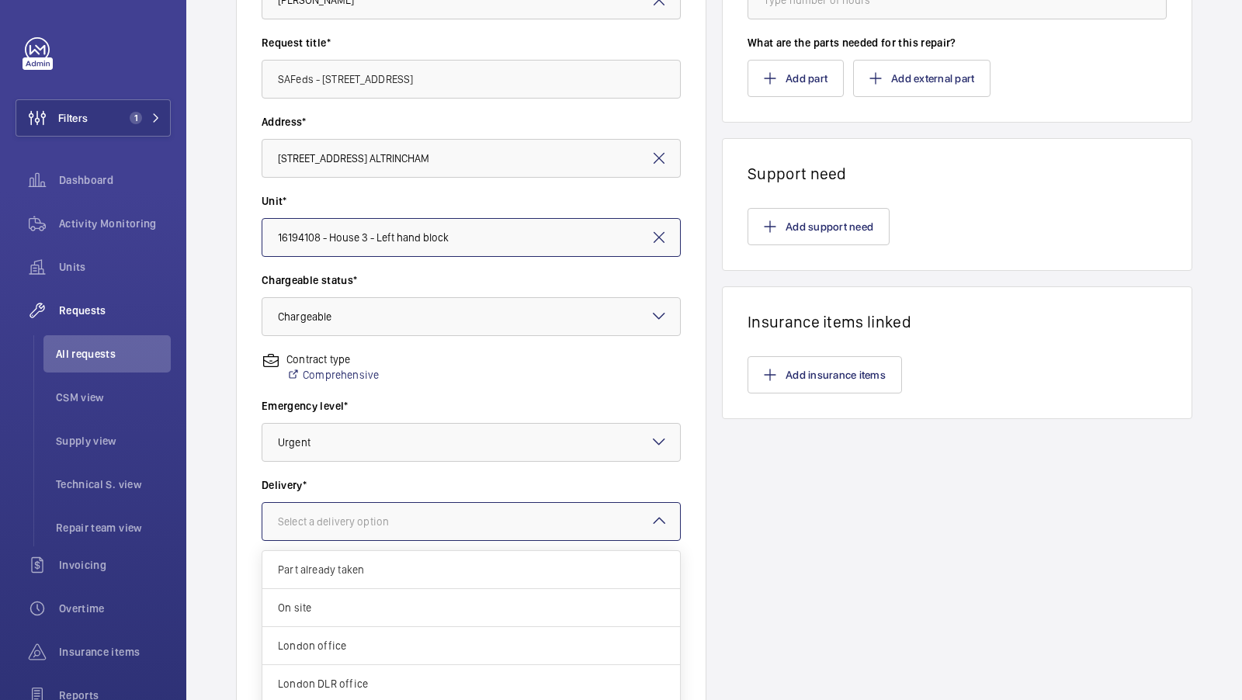
click at [432, 503] on div at bounding box center [471, 521] width 418 height 37
click at [322, 564] on div "On site" at bounding box center [471, 554] width 418 height 38
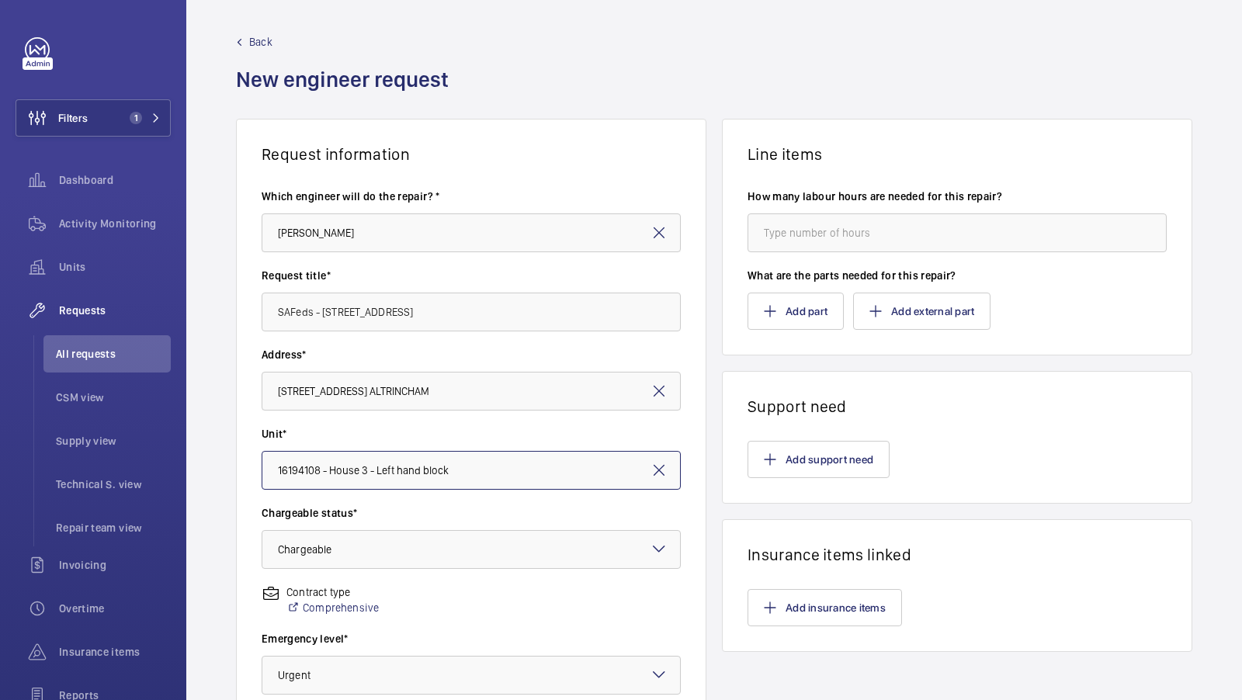
scroll to position [0, 0]
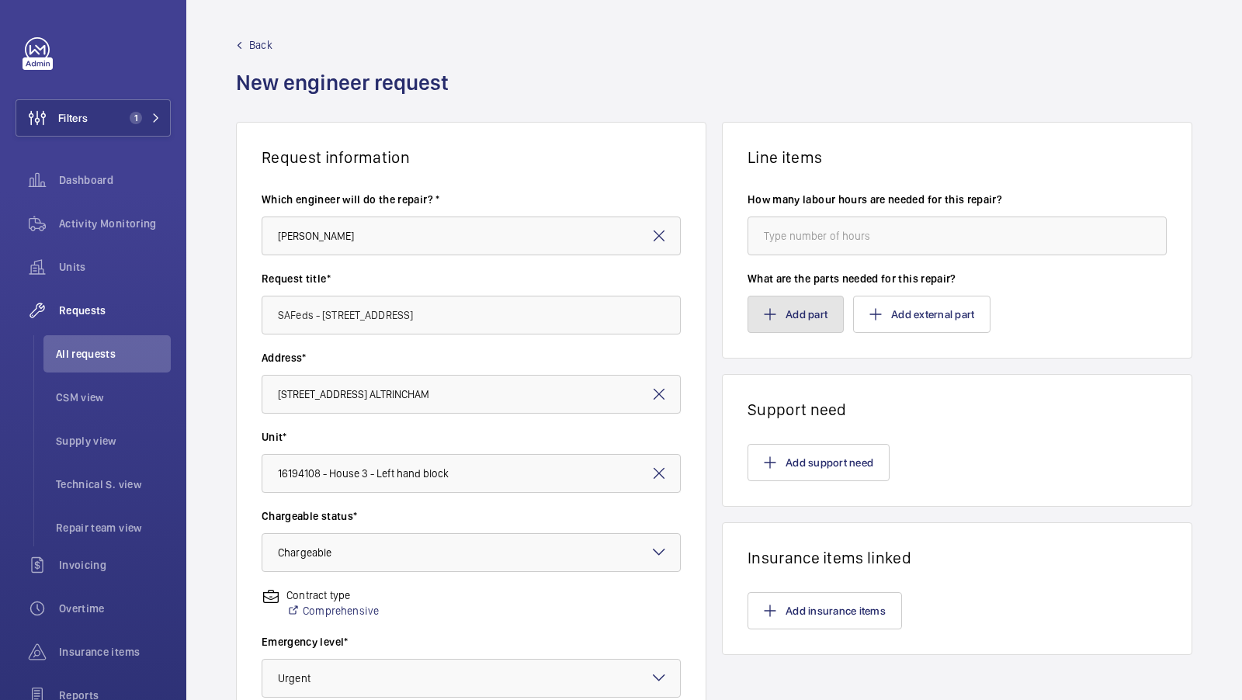
click at [828, 321] on button "Add part" at bounding box center [796, 314] width 96 height 37
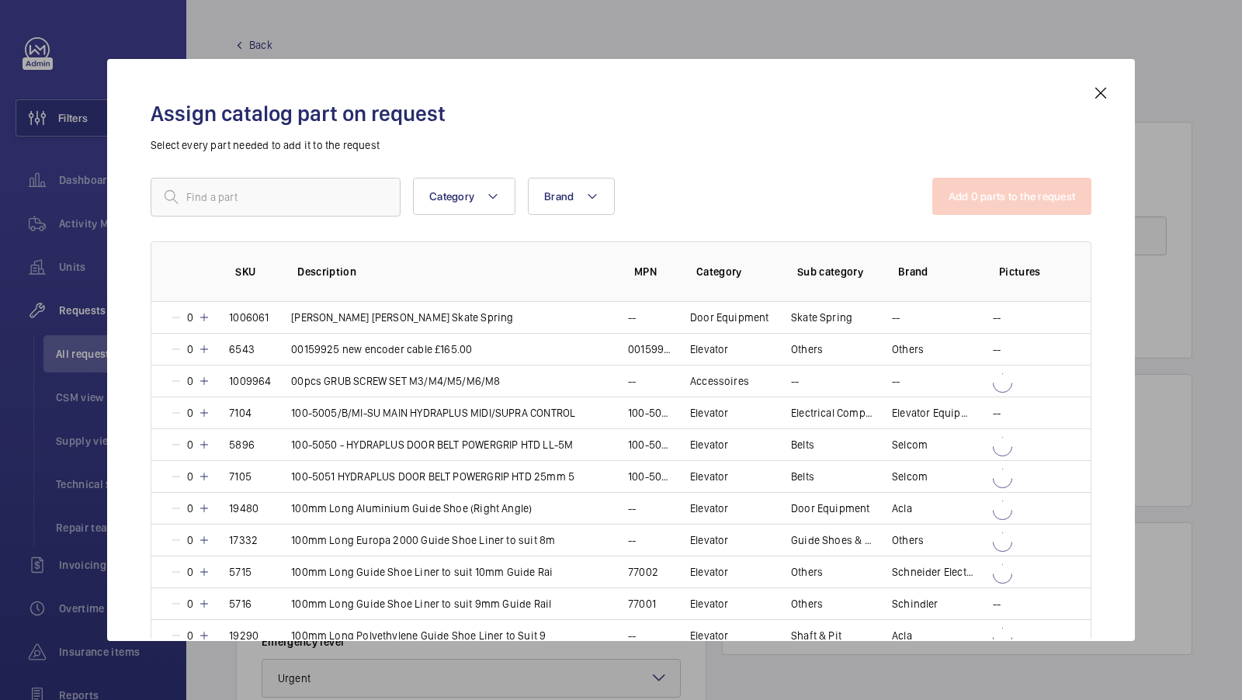
click at [1119, 92] on div "Assign catalog part on request Select every part needed to add it to the reques…" at bounding box center [621, 350] width 1028 height 582
click at [1092, 96] on mat-icon at bounding box center [1101, 93] width 19 height 19
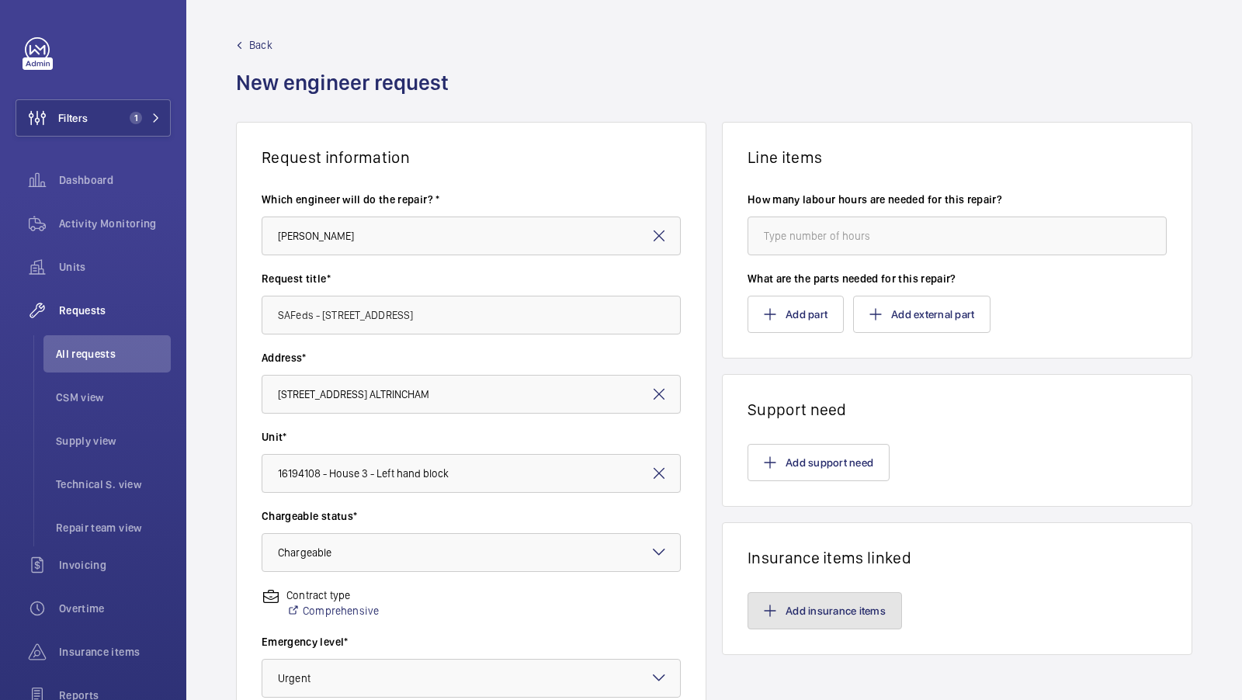
click at [815, 607] on button "Add insurance items" at bounding box center [825, 610] width 155 height 37
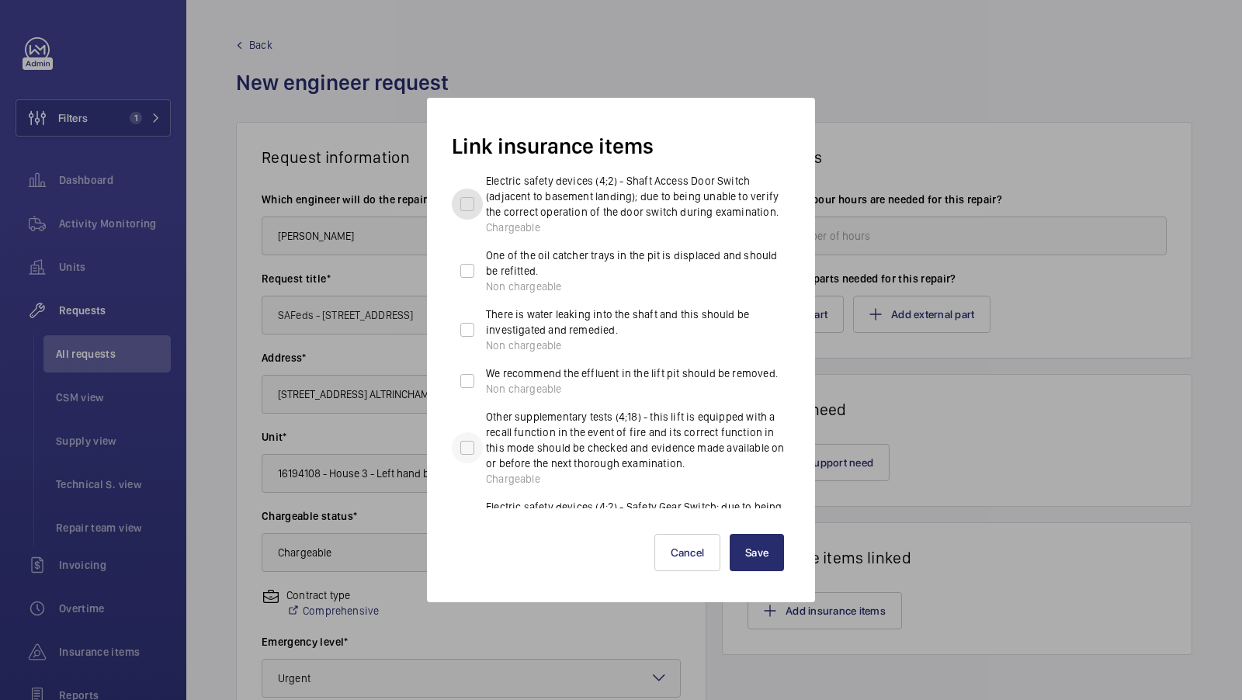
click at [468, 203] on input "Electric safety devices (4;2) - Shaft Access Door Switch (adjacent to basement …" at bounding box center [467, 204] width 31 height 31
checkbox input "true"
click at [464, 448] on input "Other supplementary tests (4;18) - this lift is equipped with a recall function…" at bounding box center [467, 447] width 31 height 31
checkbox input "true"
click at [500, 201] on p "Electric safety devices (4;2) - Shaft Access Door Switch (adjacent to basement …" at bounding box center [638, 196] width 304 height 47
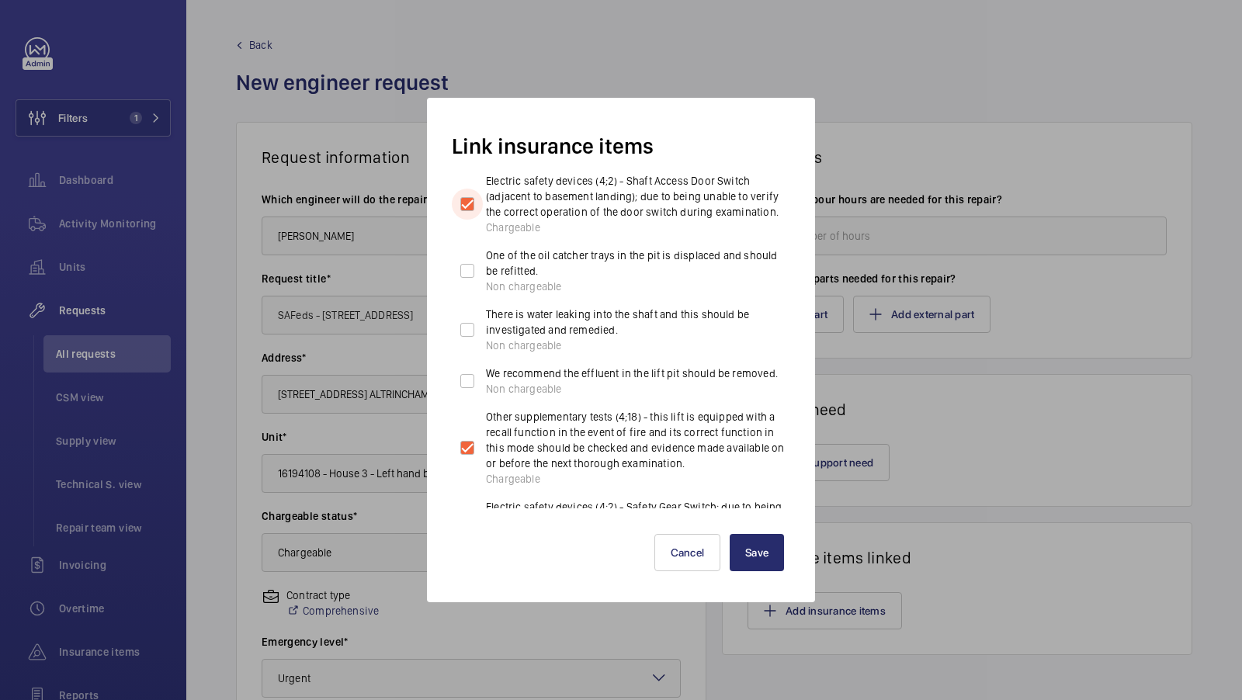
click at [483, 201] on input "Electric safety devices (4;2) - Shaft Access Door Switch (adjacent to basement …" at bounding box center [467, 204] width 31 height 31
click at [464, 204] on input "Electric safety devices (4;2) - Shaft Access Door Switch (adjacent to basement …" at bounding box center [467, 204] width 31 height 31
click at [483, 207] on div at bounding box center [467, 204] width 37 height 37
click at [482, 207] on input "Electric safety devices (4;2) - Shaft Access Door Switch (adjacent to basement …" at bounding box center [467, 204] width 31 height 31
click at [473, 207] on input "Electric safety devices (4;2) - Shaft Access Door Switch (adjacent to basement …" at bounding box center [467, 204] width 31 height 31
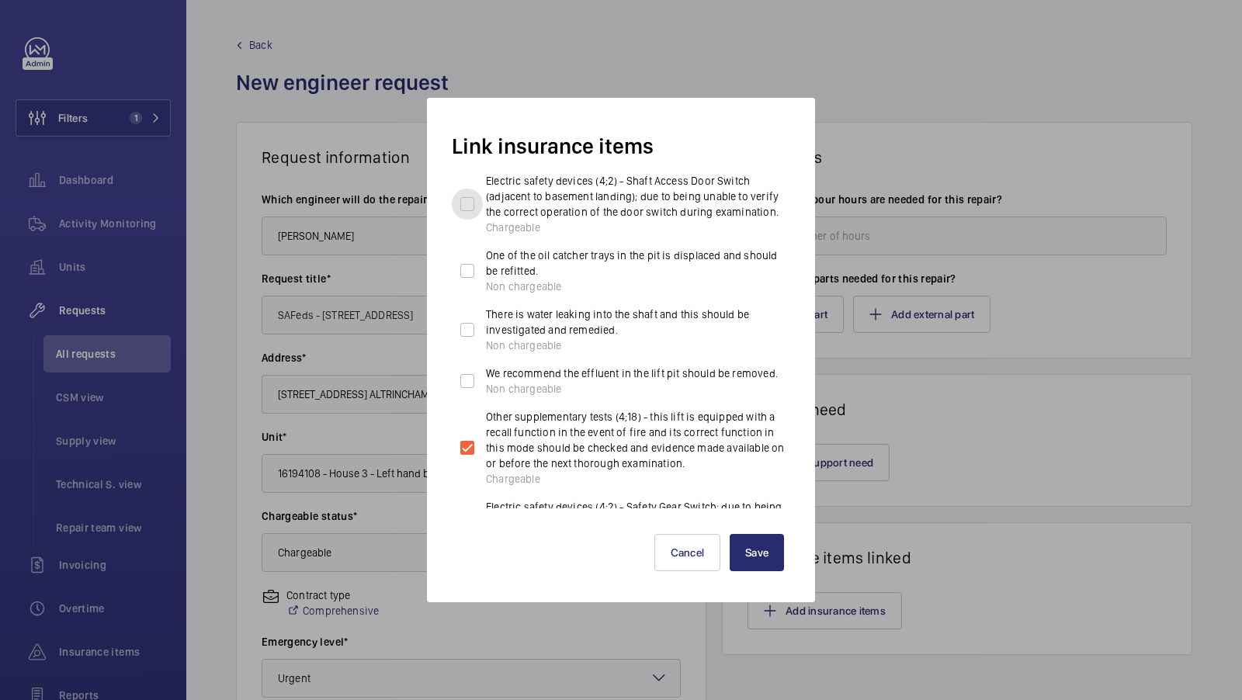
click at [471, 206] on input "Electric safety devices (4;2) - Shaft Access Door Switch (adjacent to basement …" at bounding box center [467, 204] width 31 height 31
checkbox input "true"
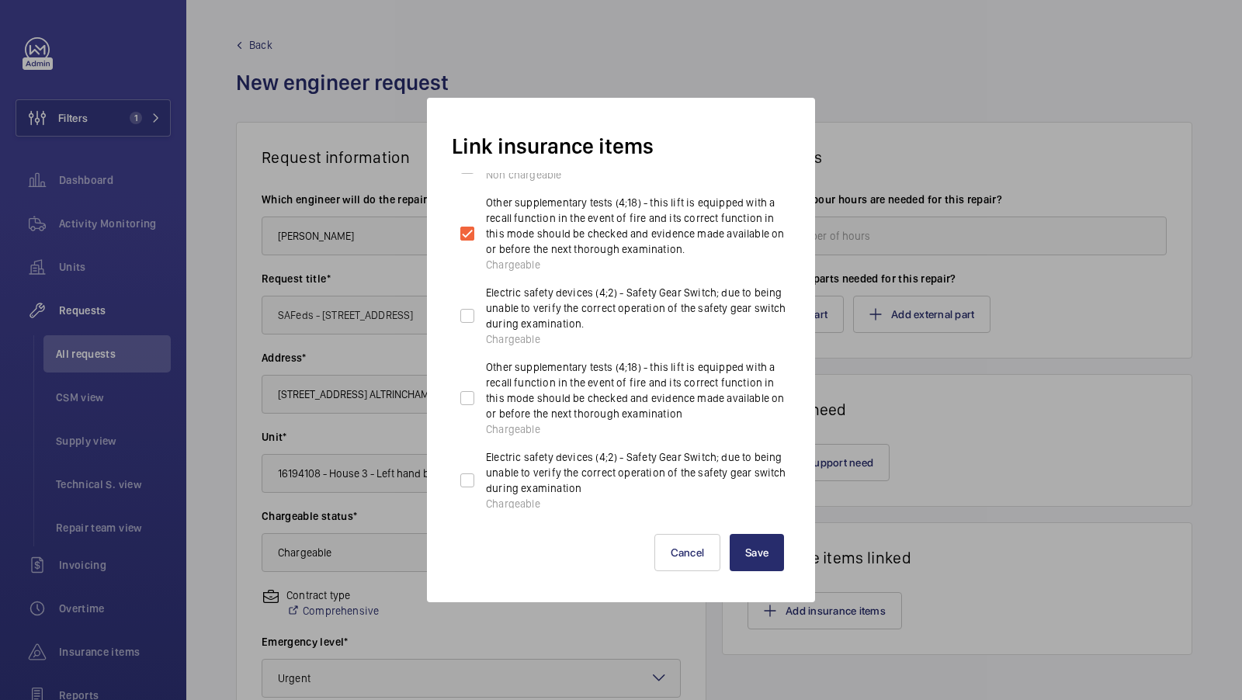
scroll to position [218, 0]
click at [469, 313] on input "Electric safety devices (4;2) - Safety Gear Switch; due to being unable to veri…" at bounding box center [467, 312] width 31 height 31
checkbox input "true"
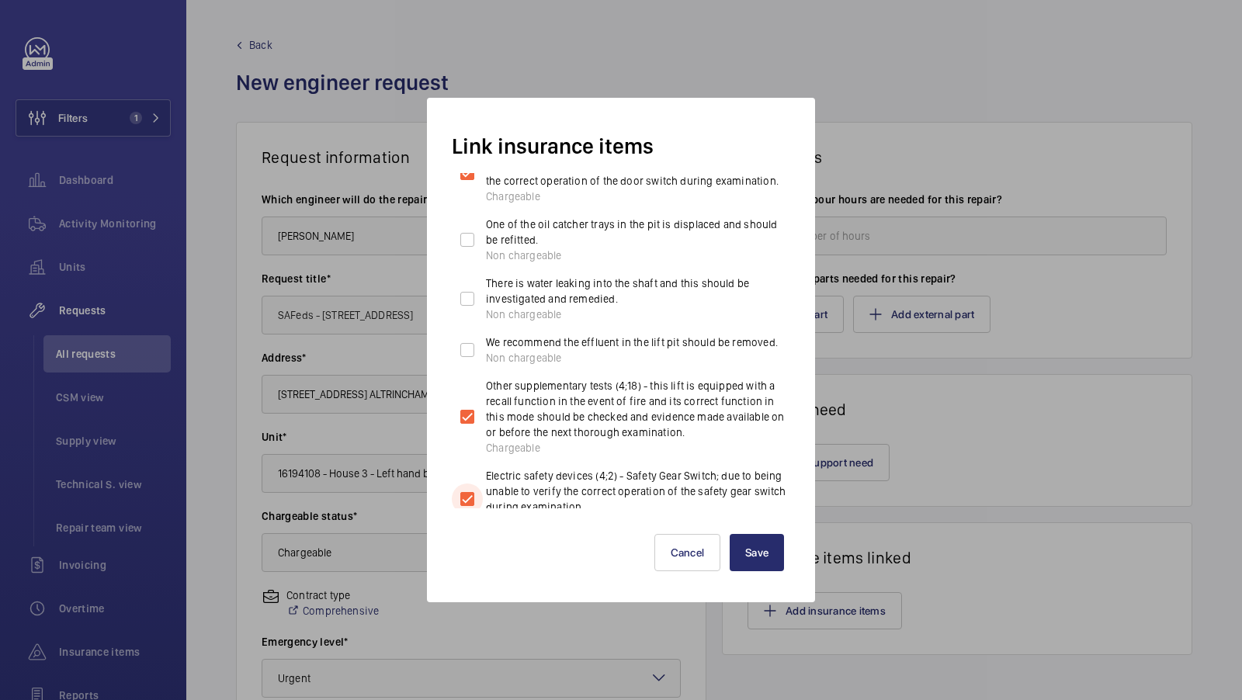
scroll to position [0, 0]
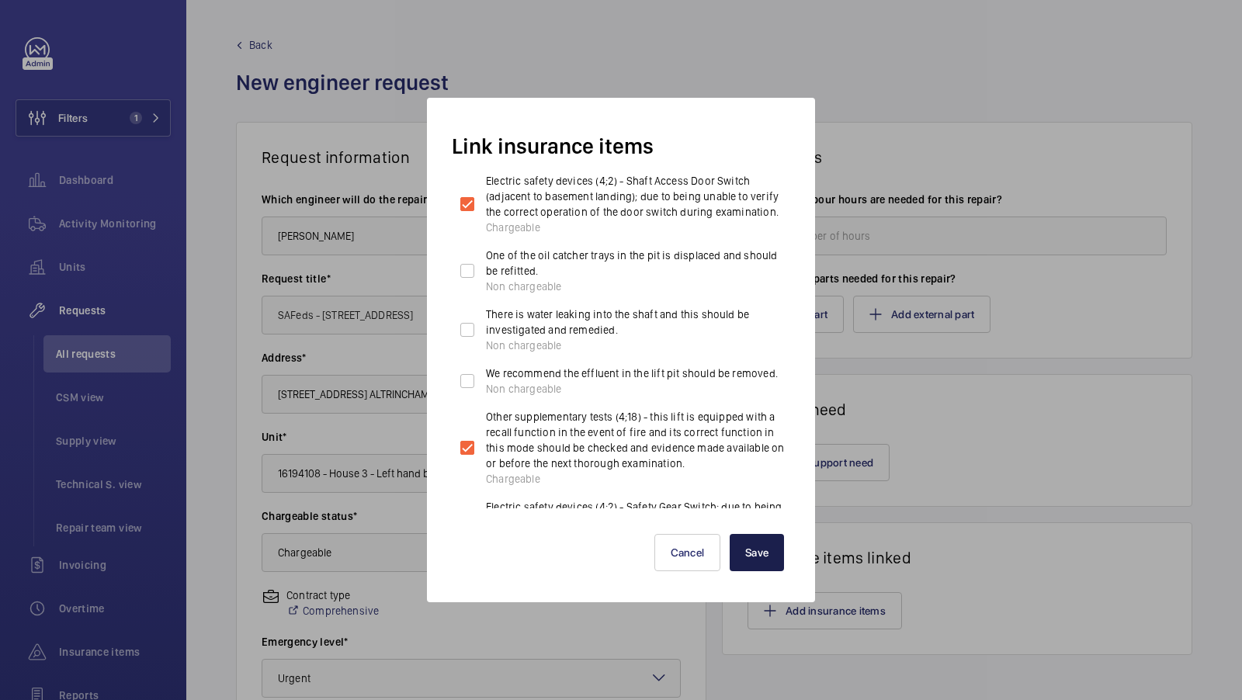
click at [759, 539] on button "Save" at bounding box center [757, 552] width 54 height 37
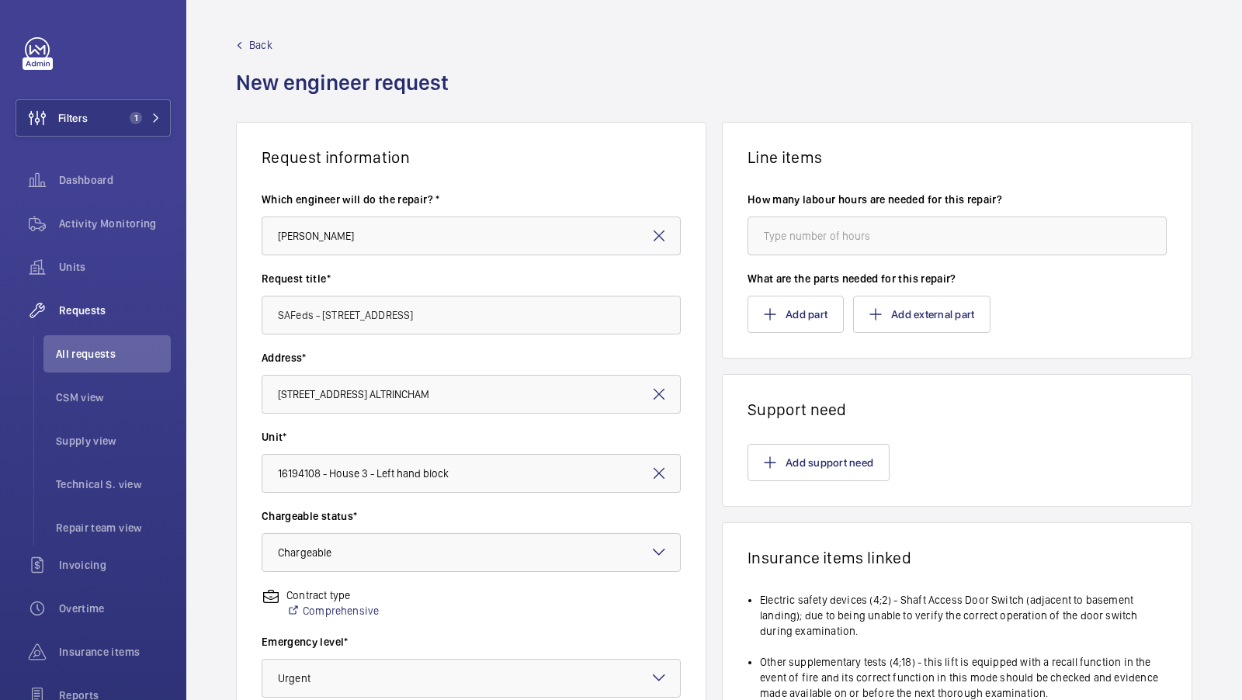
click at [1216, 299] on div "Request information Which engineer will do the repair? * [PERSON_NAME] Request …" at bounding box center [714, 547] width 1056 height 850
click at [853, 453] on button "Add support need" at bounding box center [819, 462] width 142 height 37
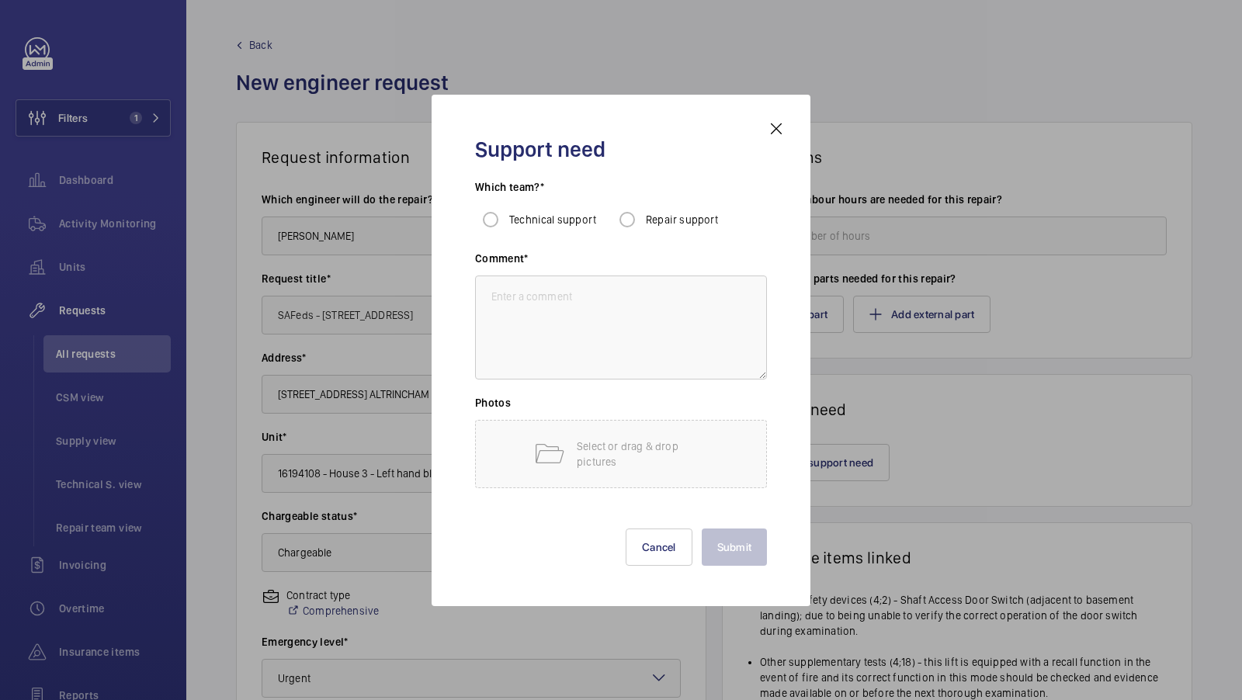
click at [651, 229] on div "Repair support" at bounding box center [665, 219] width 107 height 31
click at [630, 217] on input "Repair support" at bounding box center [627, 219] width 31 height 31
radio input "true"
click at [564, 334] on textarea at bounding box center [621, 328] width 292 height 104
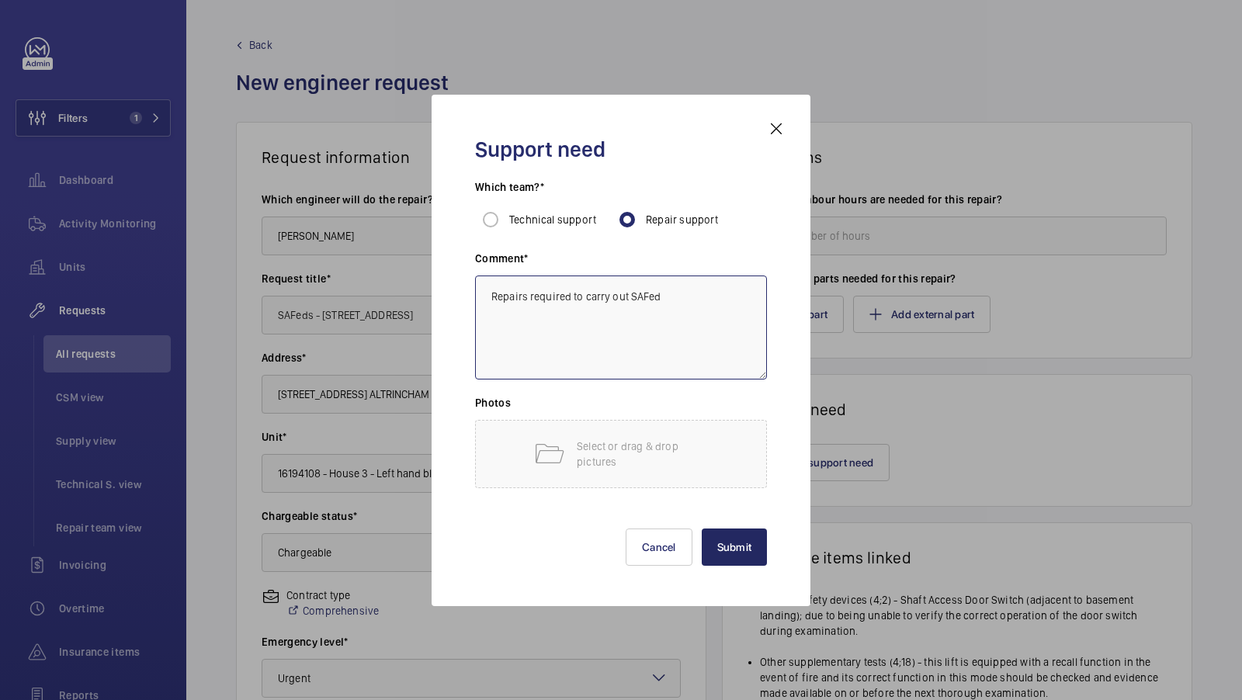
type textarea "Repairs required to carry out SAFed"
click at [743, 548] on button "Submit" at bounding box center [735, 547] width 66 height 37
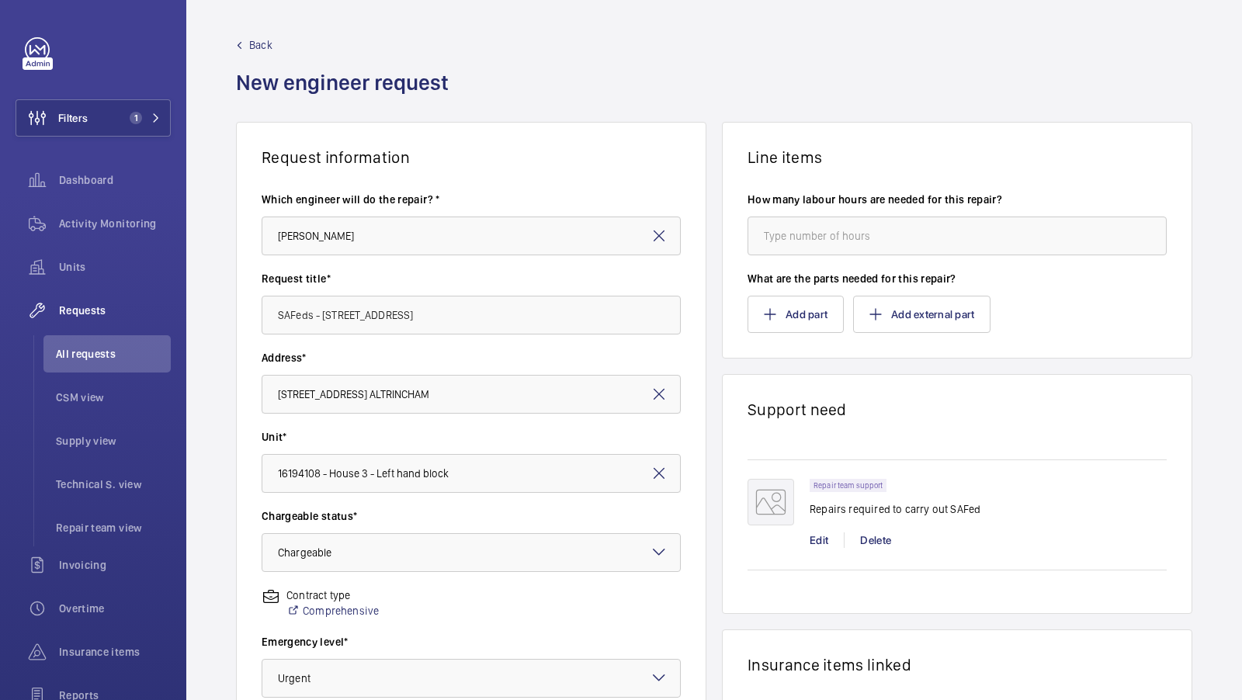
click at [1212, 303] on div "Request information Which engineer will do the repair? * [PERSON_NAME] Request …" at bounding box center [714, 547] width 1056 height 850
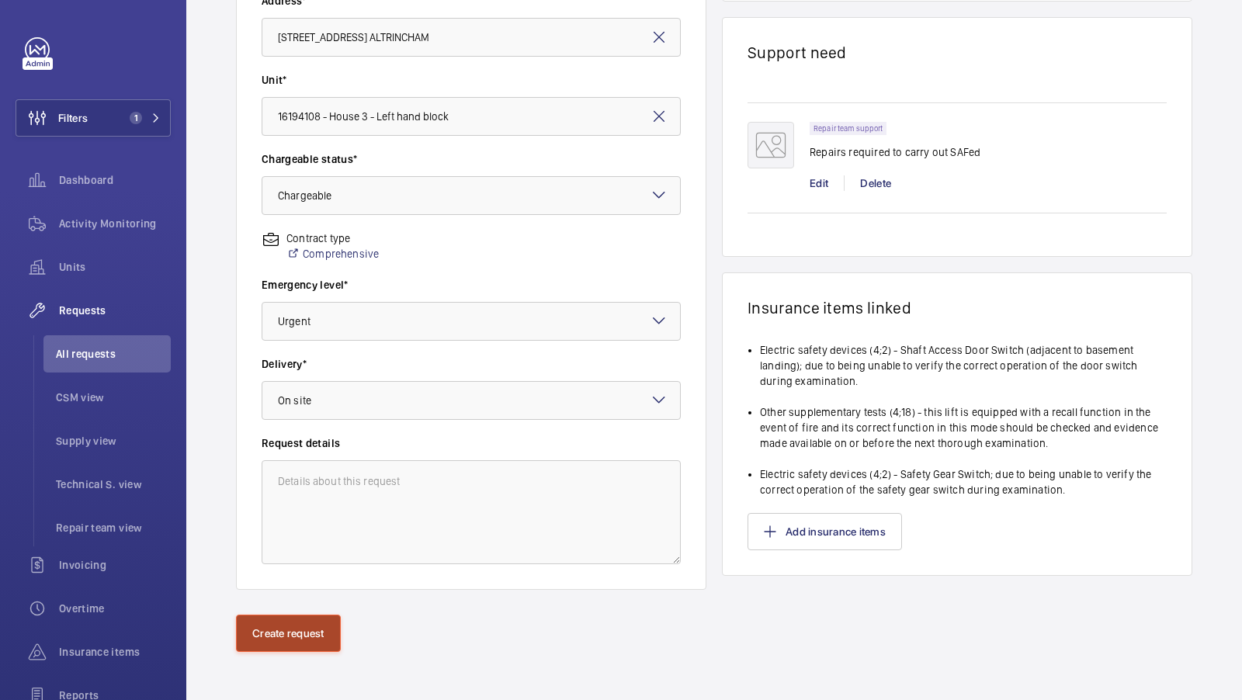
click at [264, 632] on button "Create request" at bounding box center [288, 633] width 105 height 37
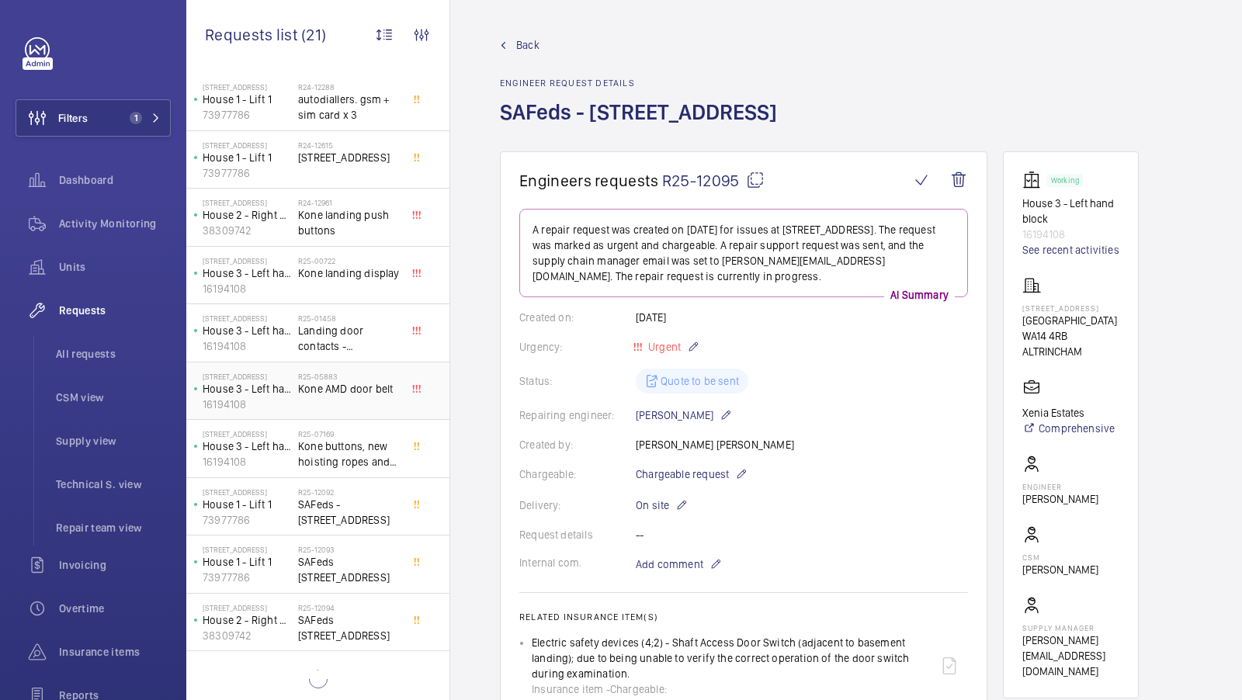
scroll to position [599, 0]
click at [348, 559] on span "SAFeds [STREET_ADDRESS]" at bounding box center [349, 569] width 102 height 31
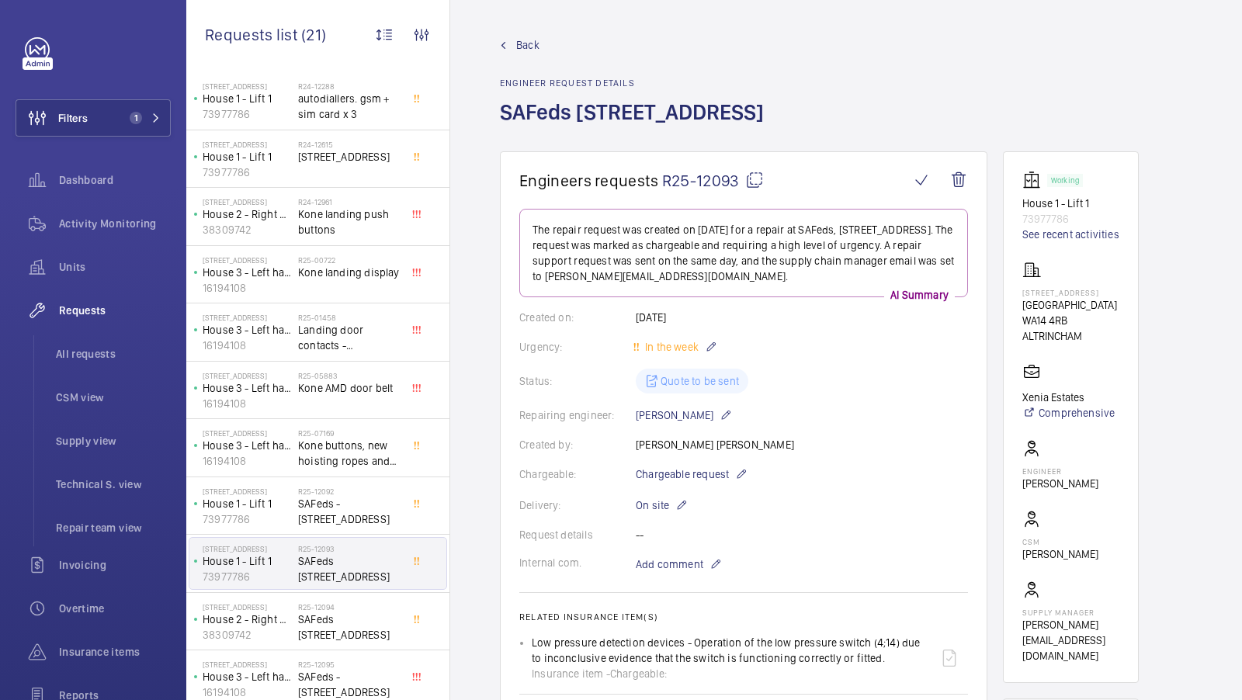
scroll to position [221, 0]
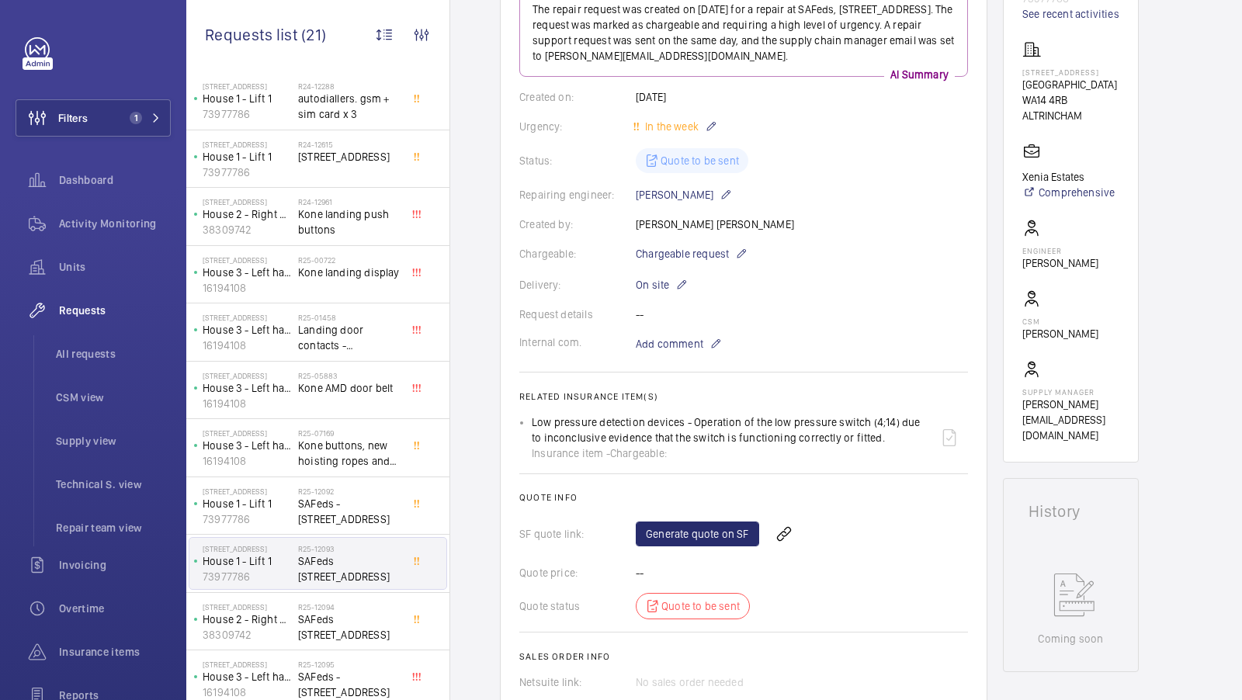
click at [869, 339] on div "Internal com. Add comment" at bounding box center [743, 344] width 449 height 19
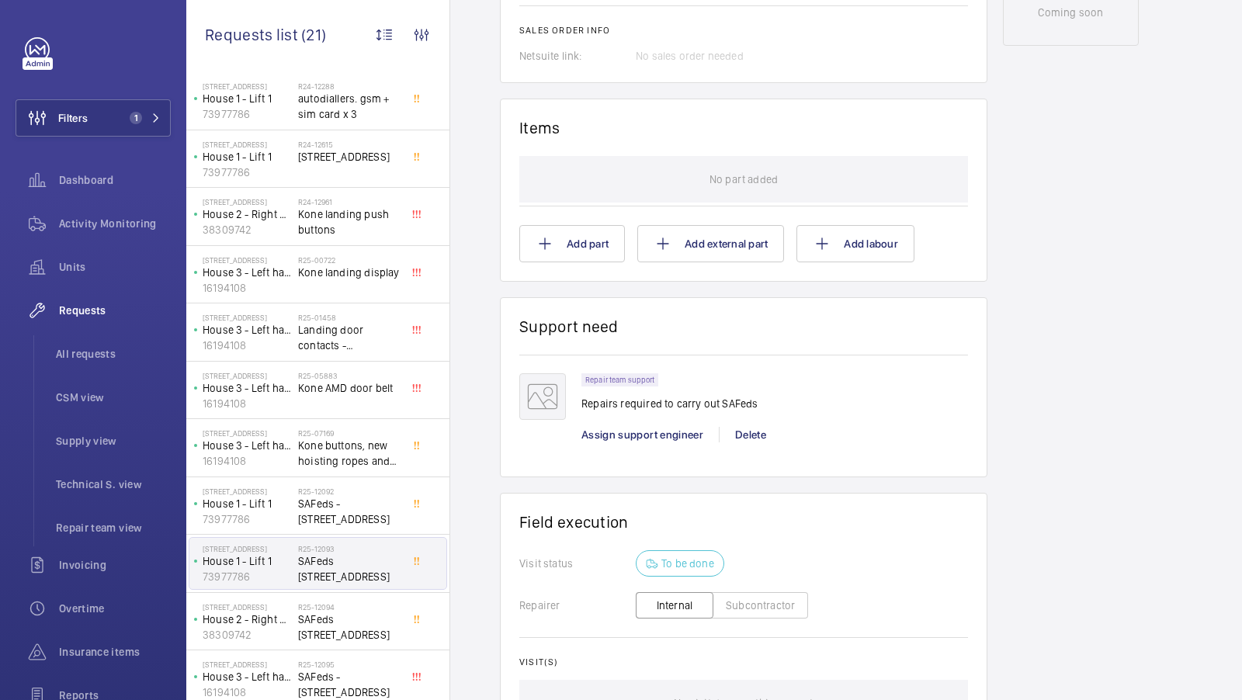
scroll to position [849, 0]
